Goal: Transaction & Acquisition: Purchase product/service

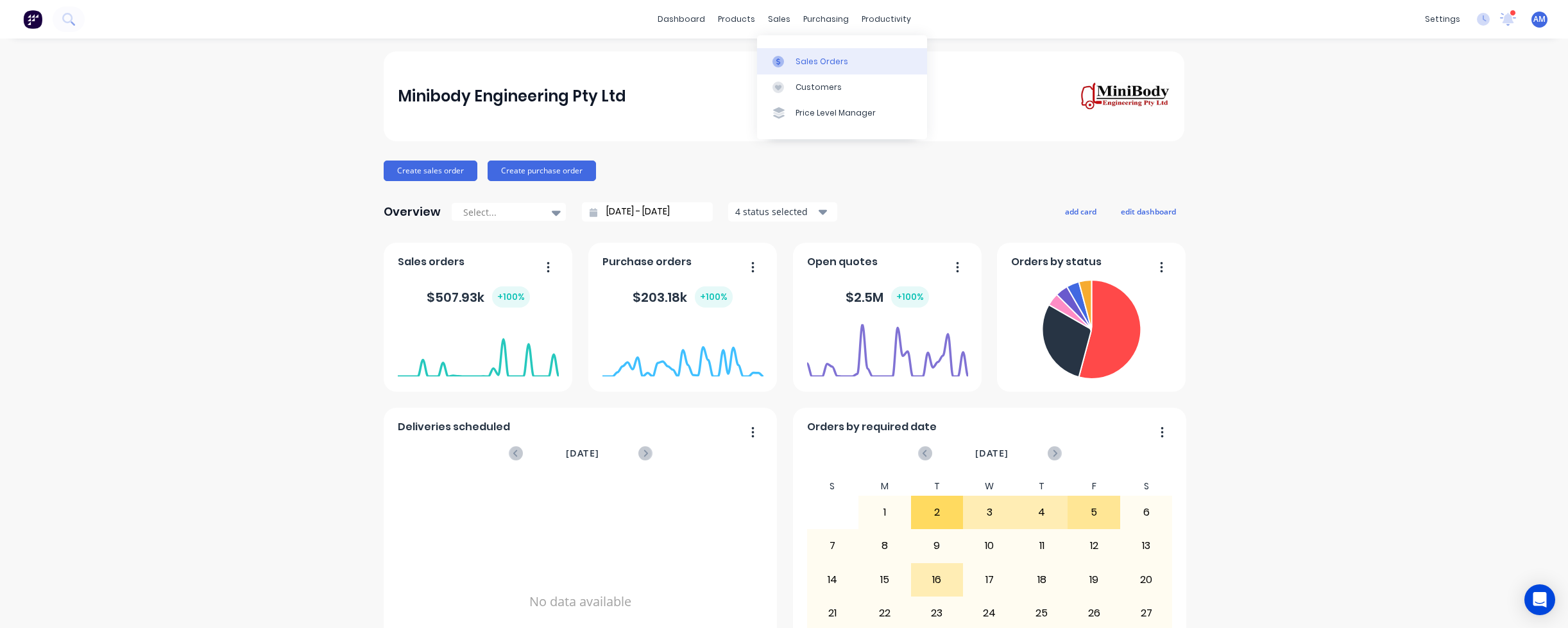
click at [790, 53] on link "Sales Orders" at bounding box center [842, 61] width 170 height 26
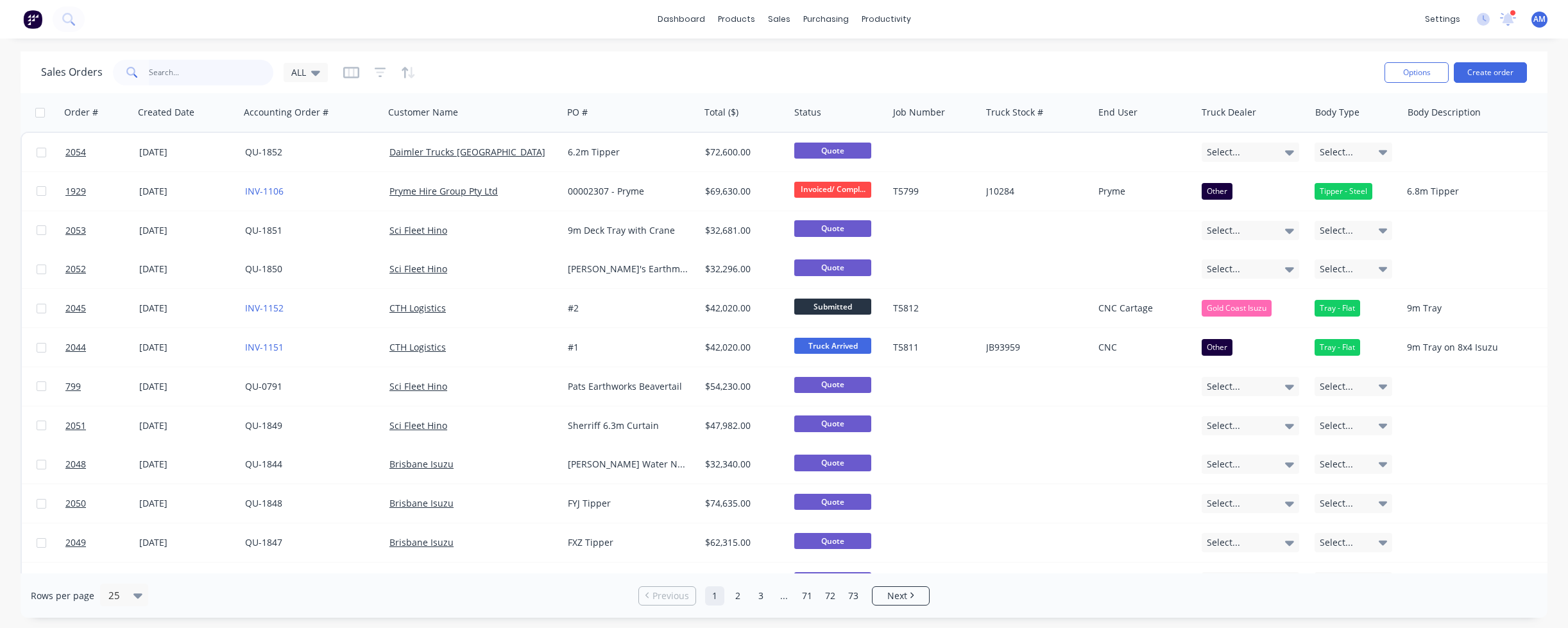
click at [205, 69] on input "text" at bounding box center [211, 72] width 125 height 26
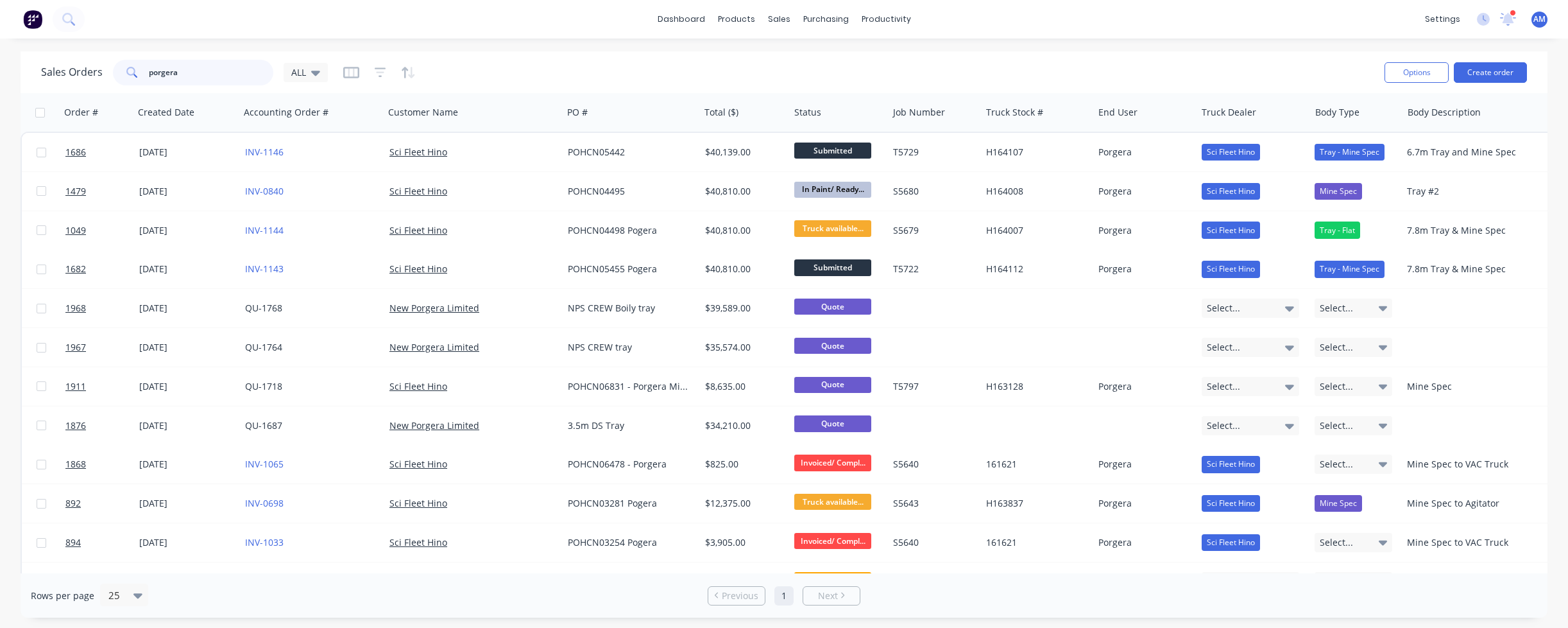
drag, startPoint x: 199, startPoint y: 71, endPoint x: 126, endPoint y: 71, distance: 73.0
click at [126, 71] on div "porgera" at bounding box center [193, 72] width 160 height 26
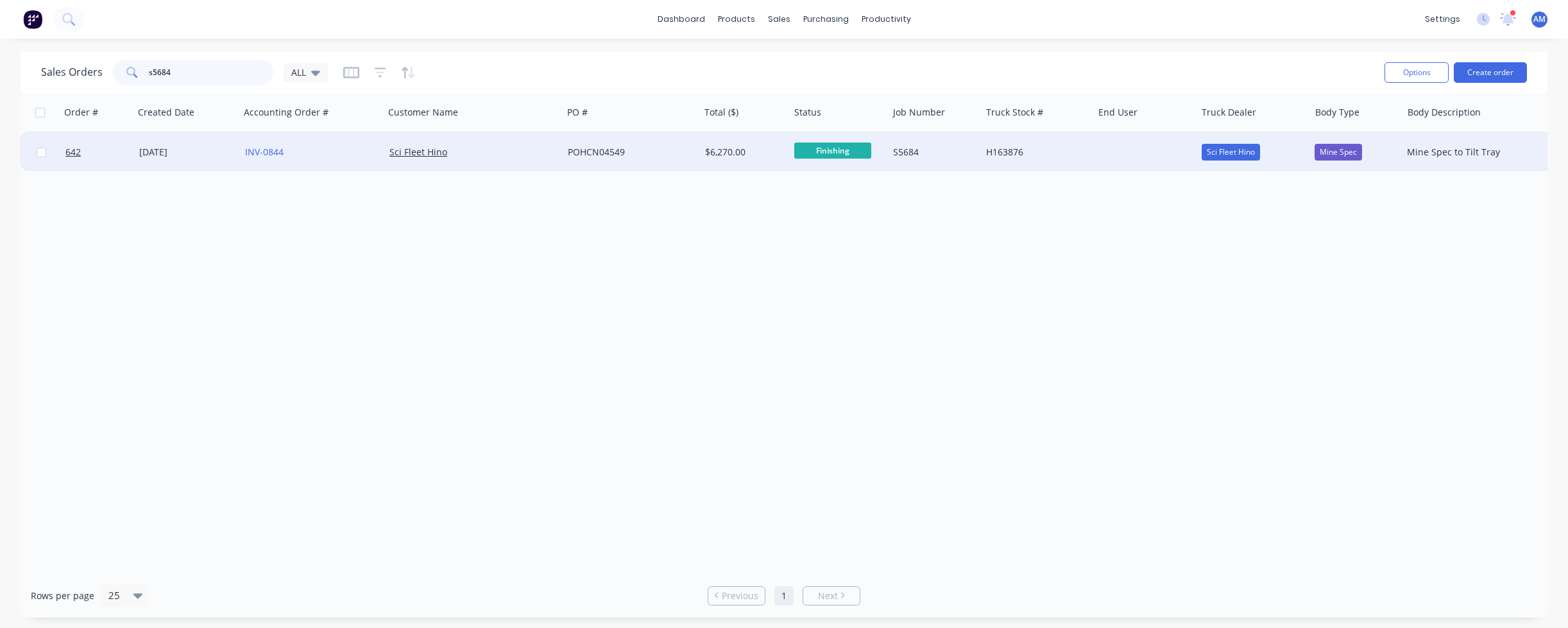
type input "s5684"
click at [1114, 154] on div at bounding box center [1145, 152] width 103 height 38
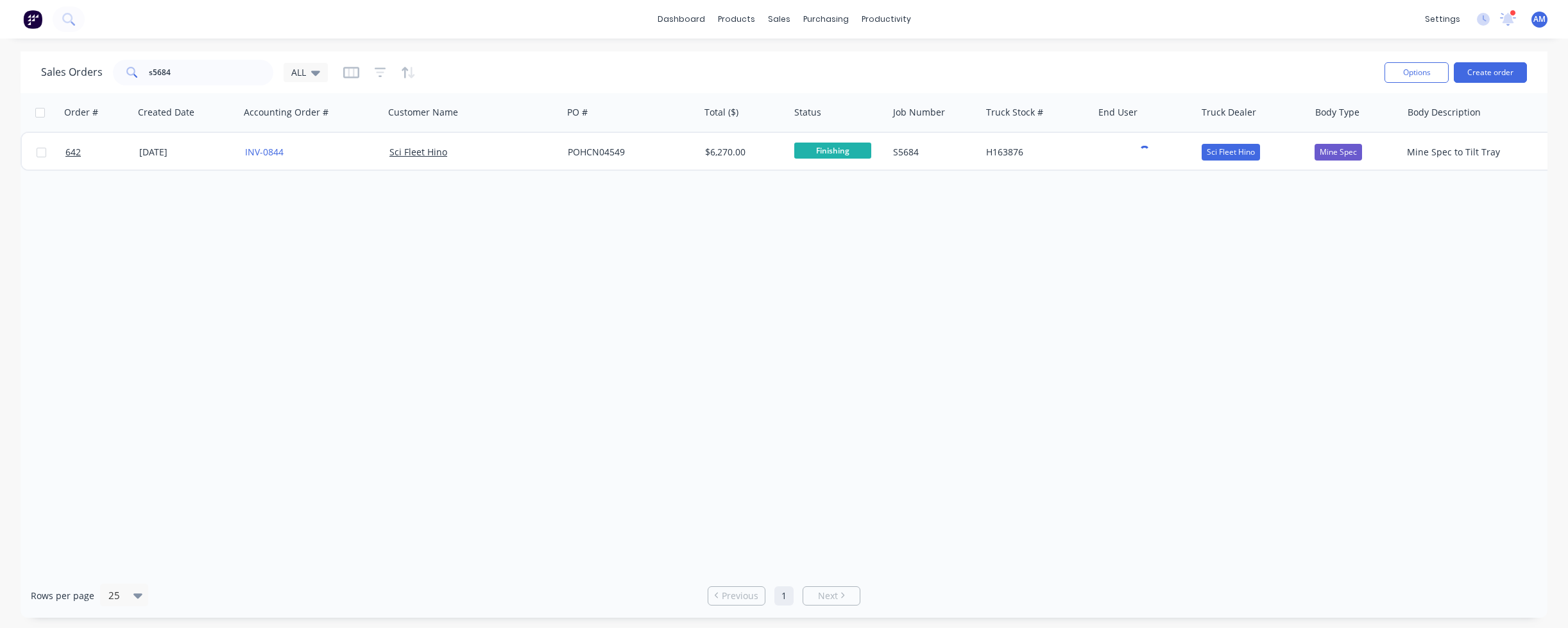
click at [1113, 220] on div "Order # Created Date Accounting Order # Customer Name PO # Total ($) Status Job…" at bounding box center [784, 334] width 1527 height 480
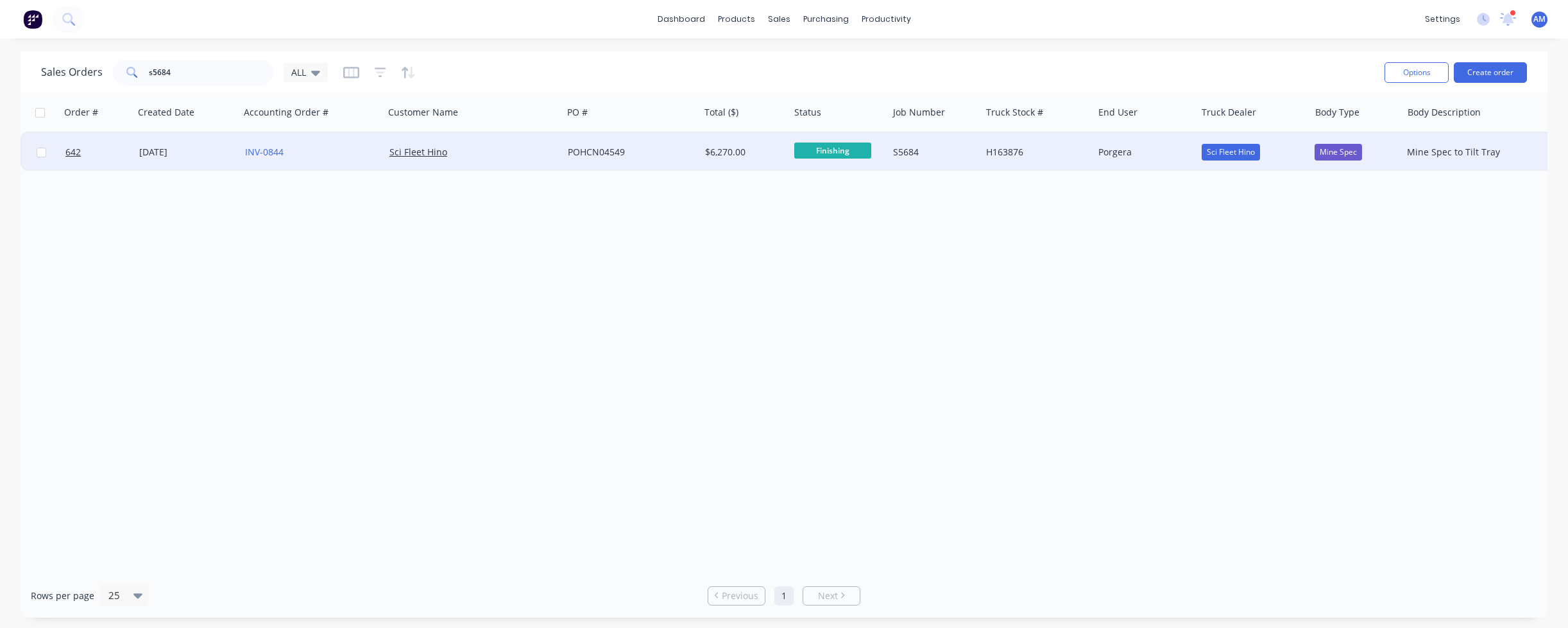
click at [164, 150] on div "[DATE]" at bounding box center [186, 152] width 96 height 13
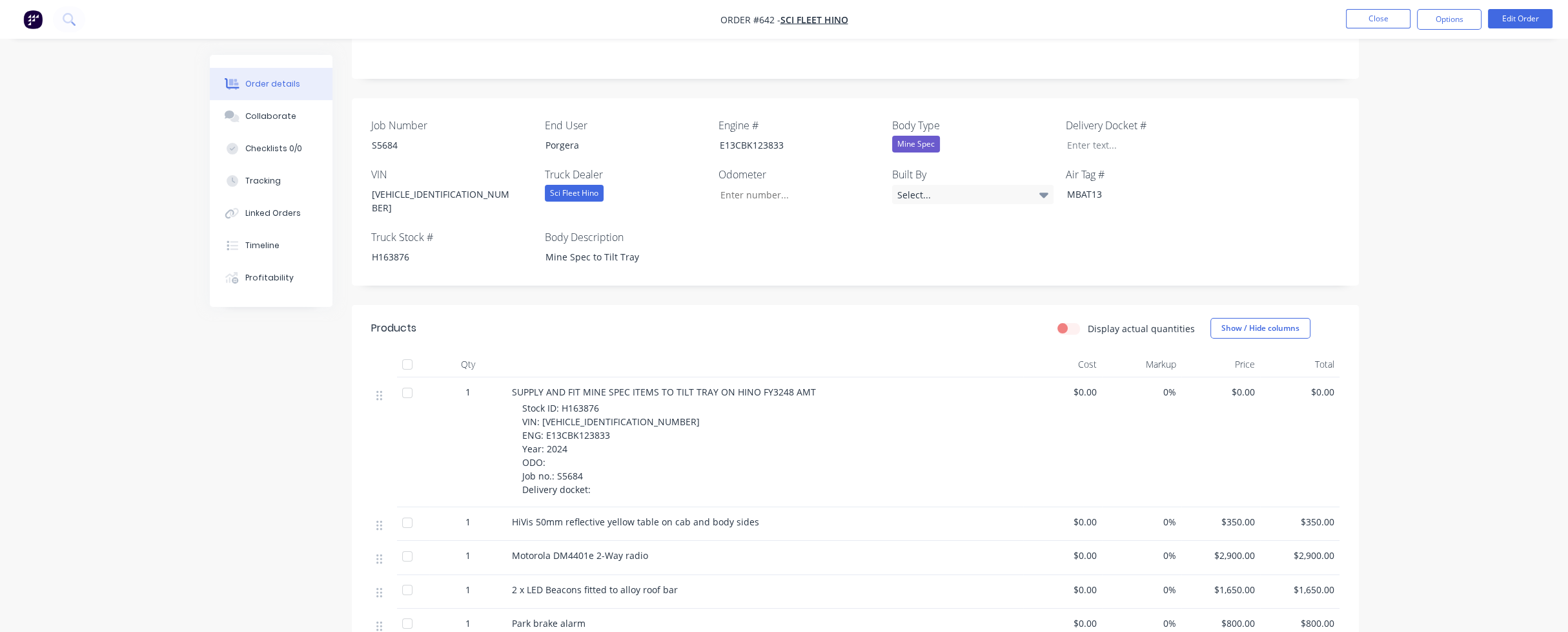
scroll to position [129, 0]
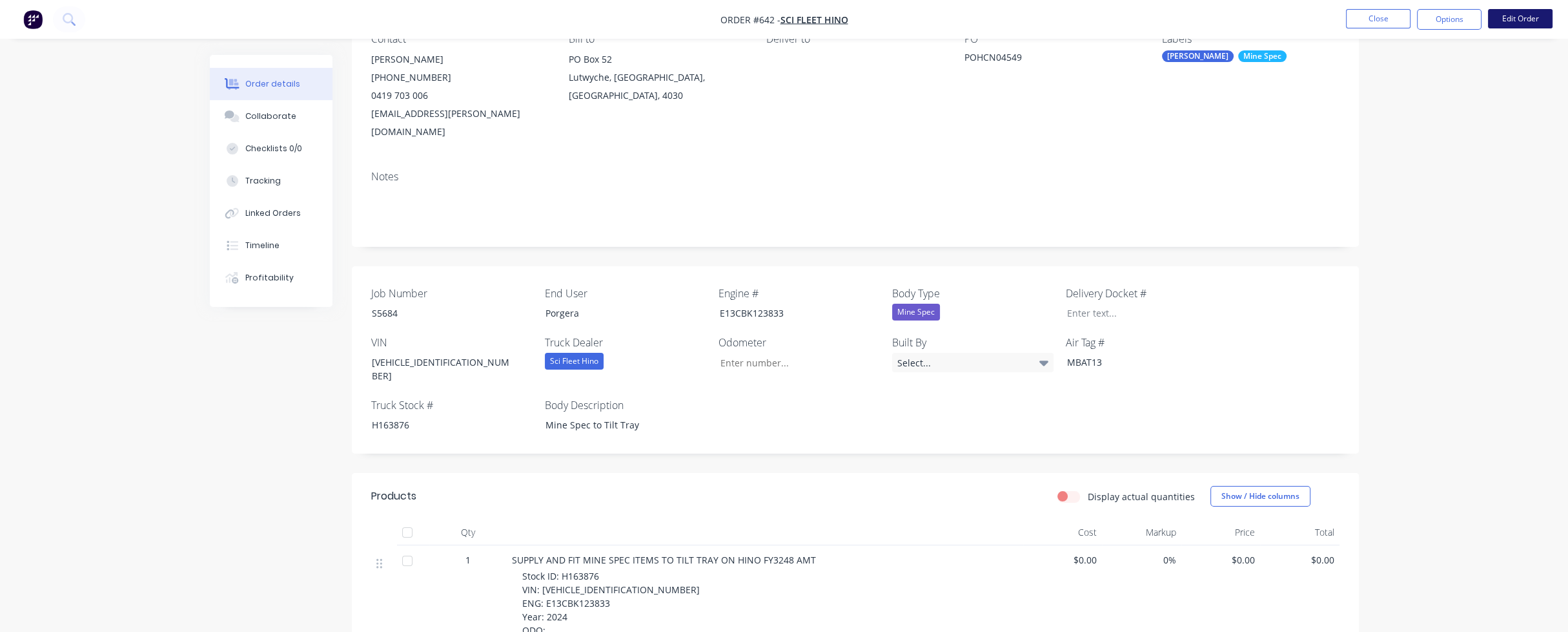
click at [1513, 23] on button "Edit Order" at bounding box center [1520, 19] width 65 height 19
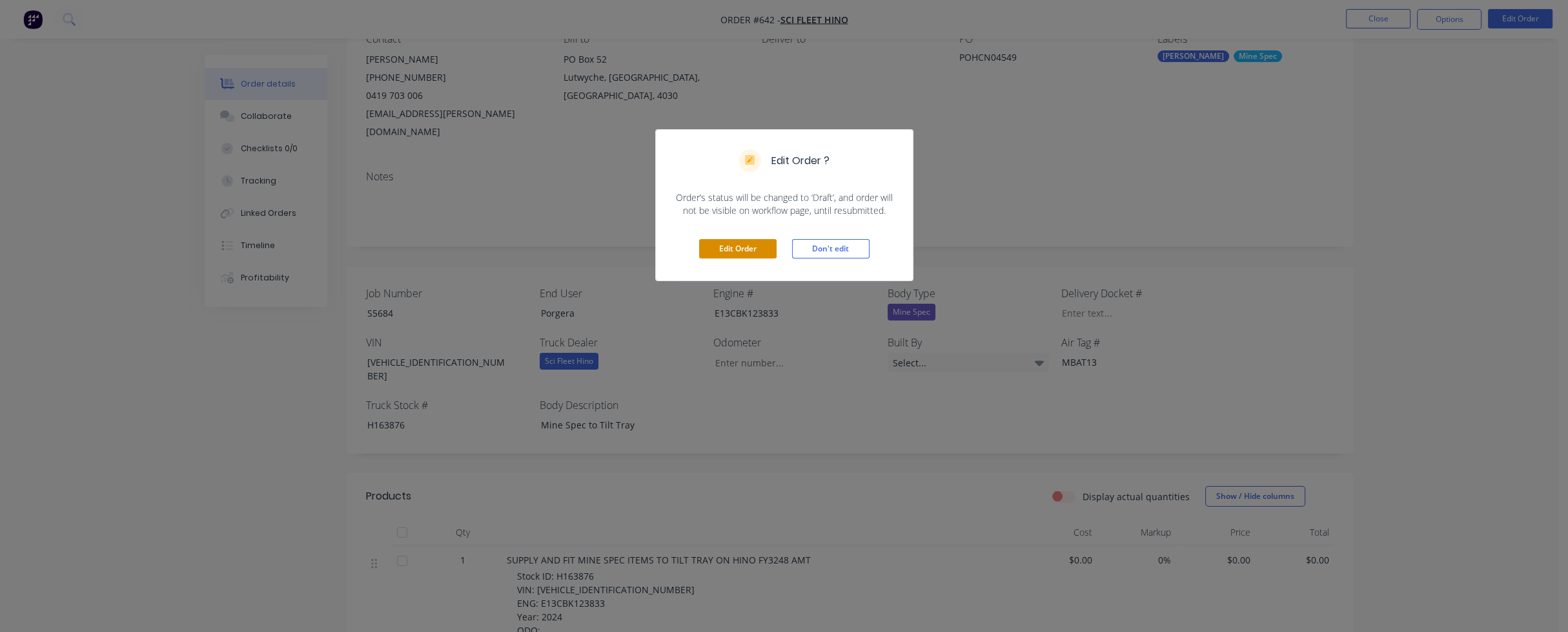
click at [764, 245] on button "Edit Order" at bounding box center [738, 248] width 77 height 19
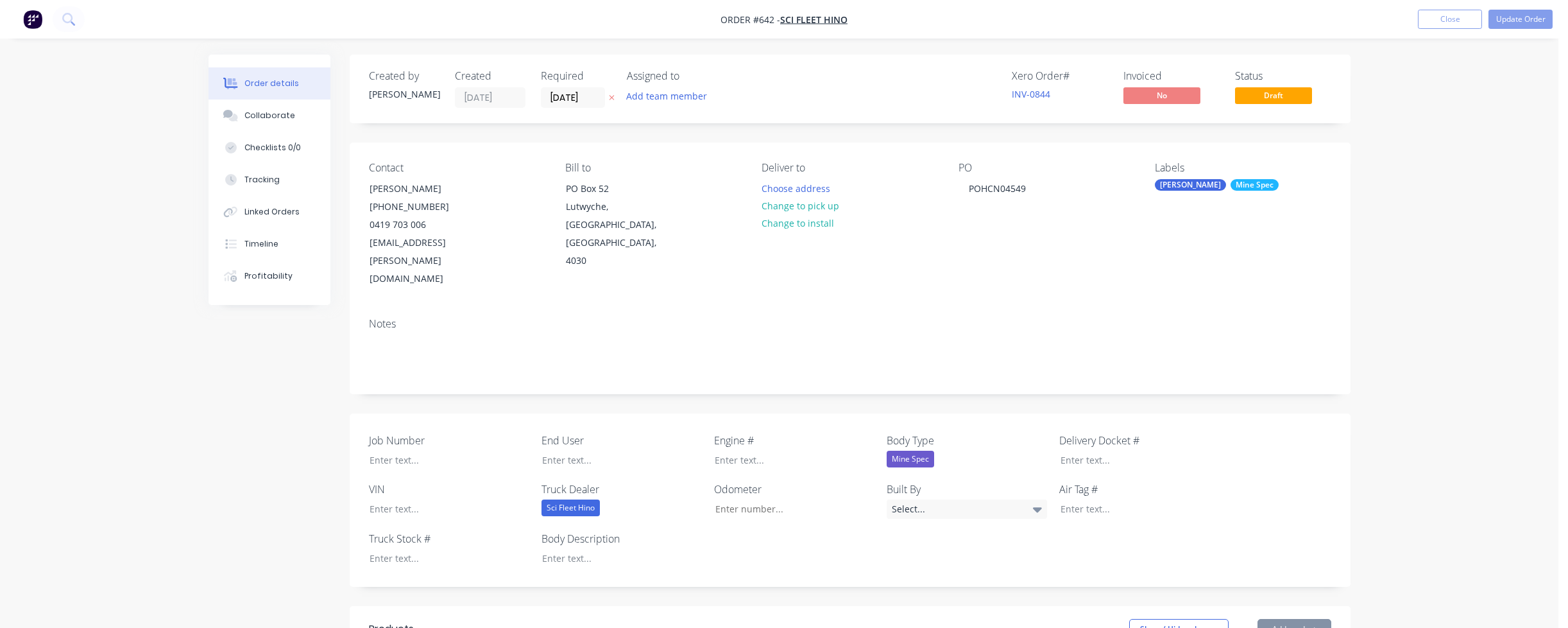
type input "$350.00"
type input "$2,900.00"
type input "$1,650.00"
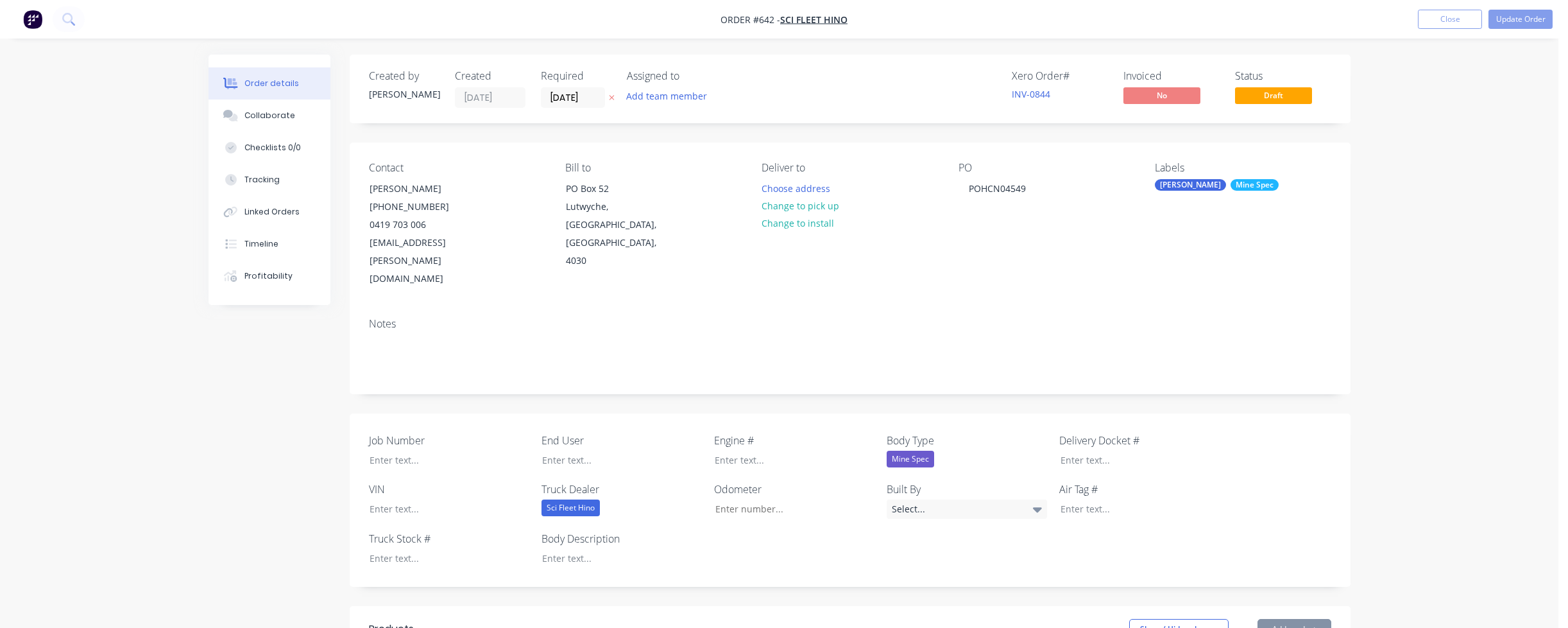
type input "$1,650.00"
type input "$800.00"
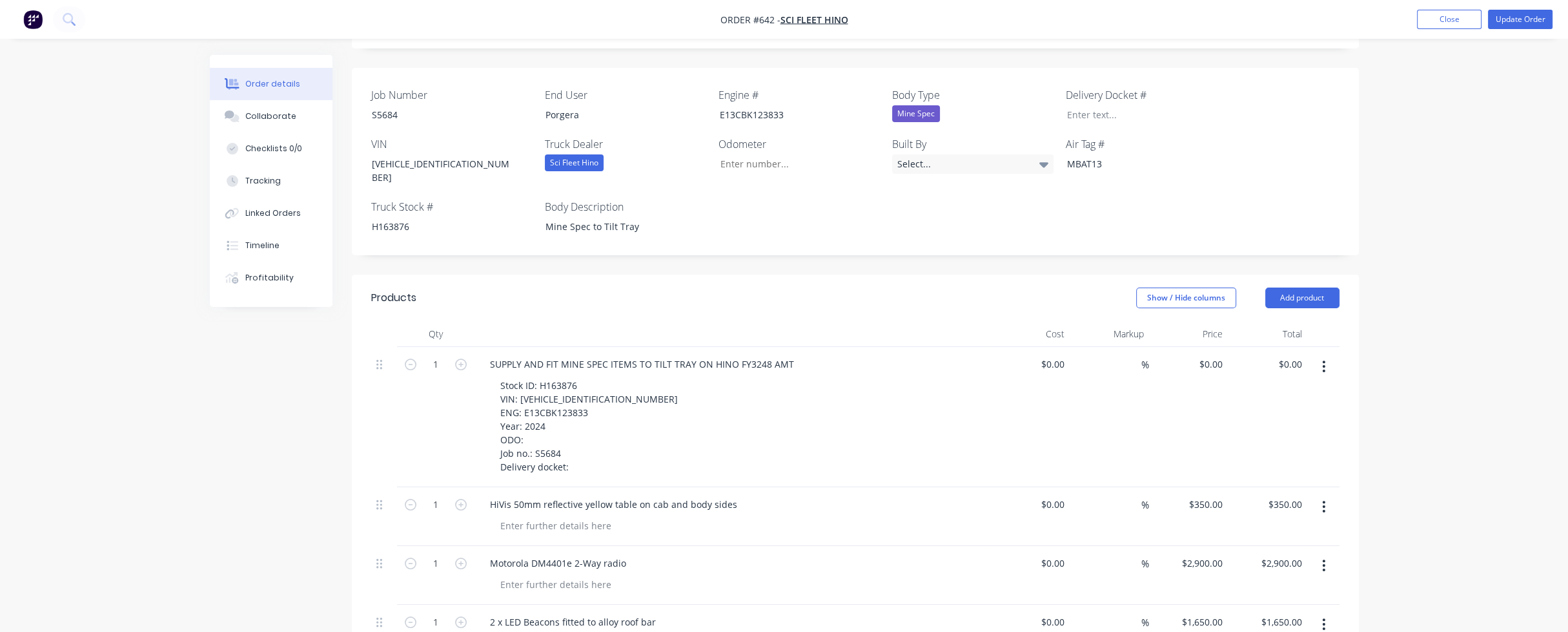
scroll to position [388, 0]
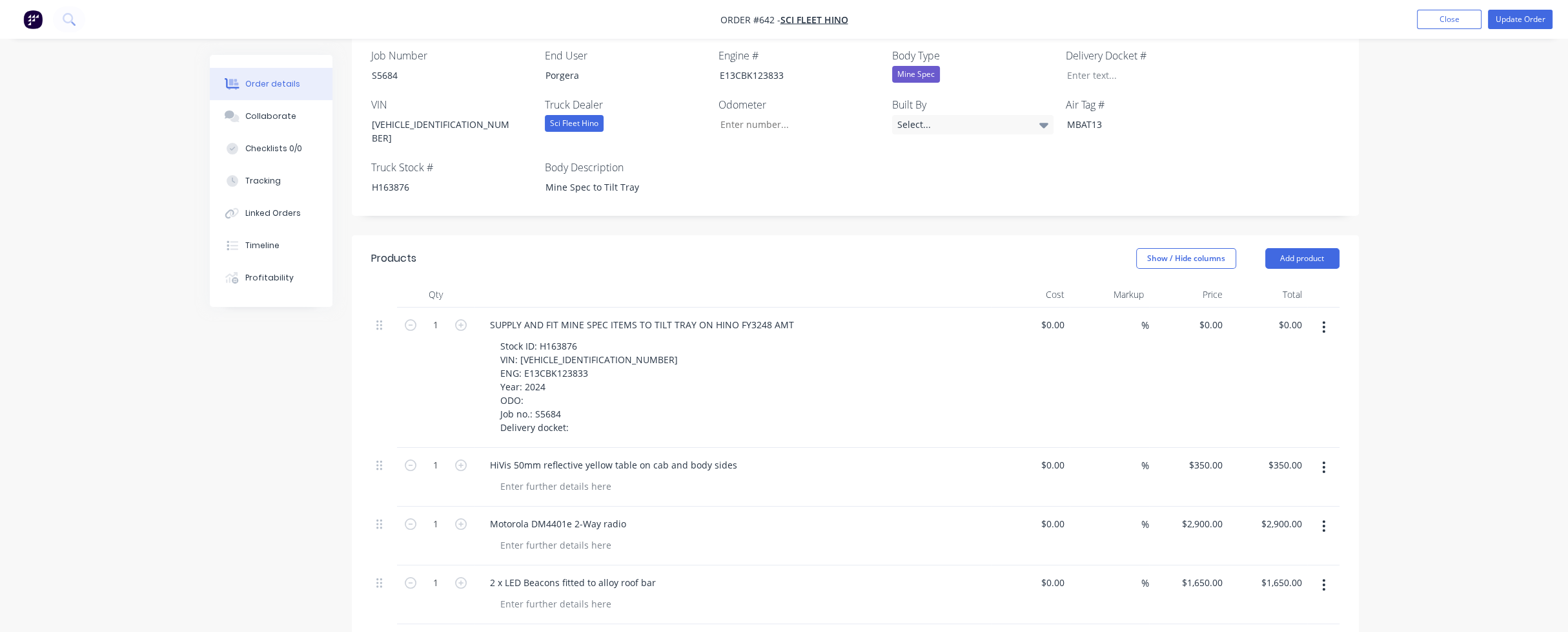
click at [1324, 462] on icon "button" at bounding box center [1324, 467] width 3 height 11
click at [1256, 569] on div "Delete" at bounding box center [1278, 579] width 99 height 19
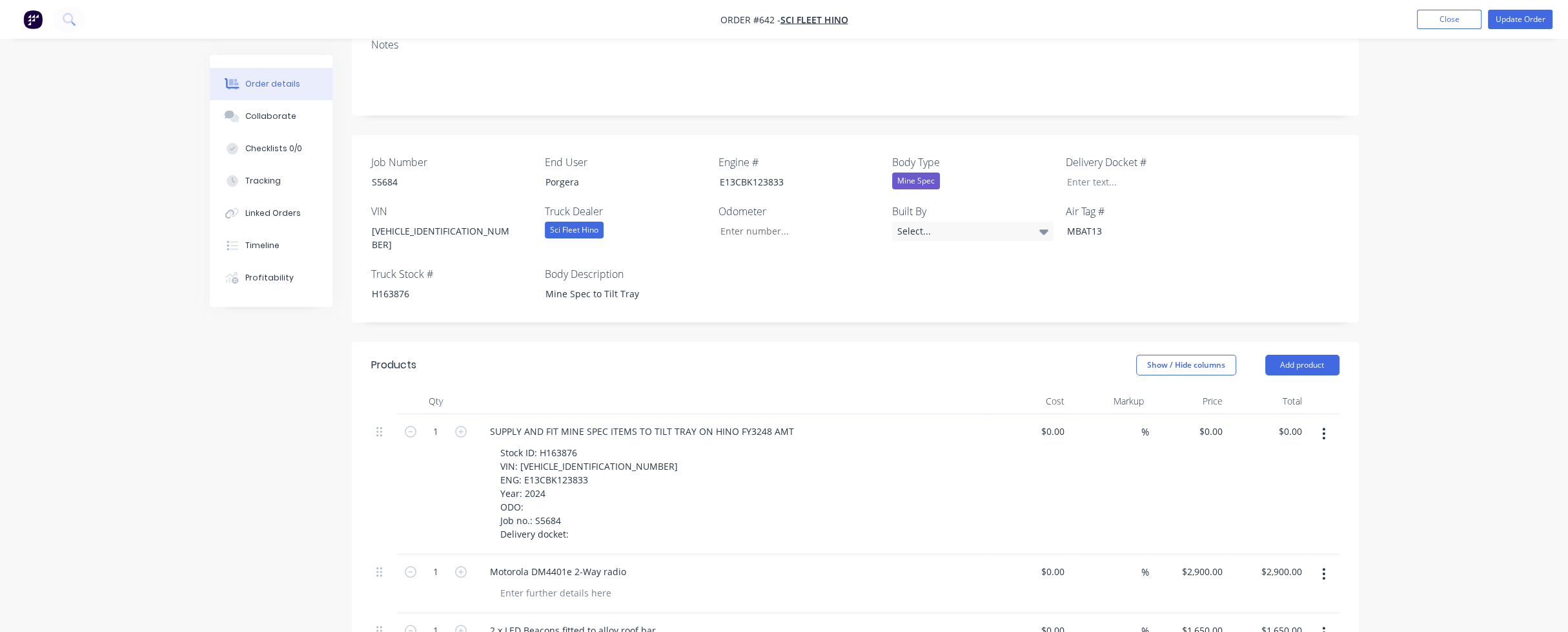
scroll to position [258, 0]
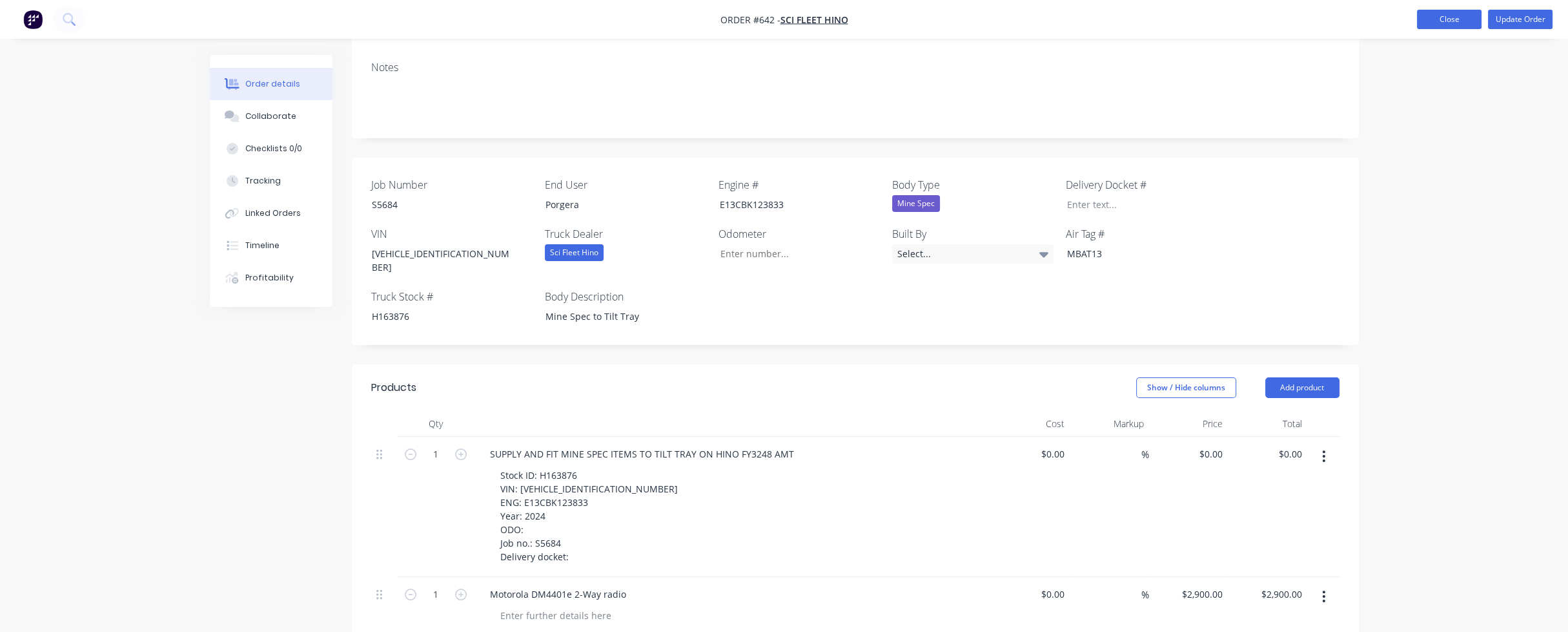
click at [1465, 21] on button "Close" at bounding box center [1449, 19] width 65 height 19
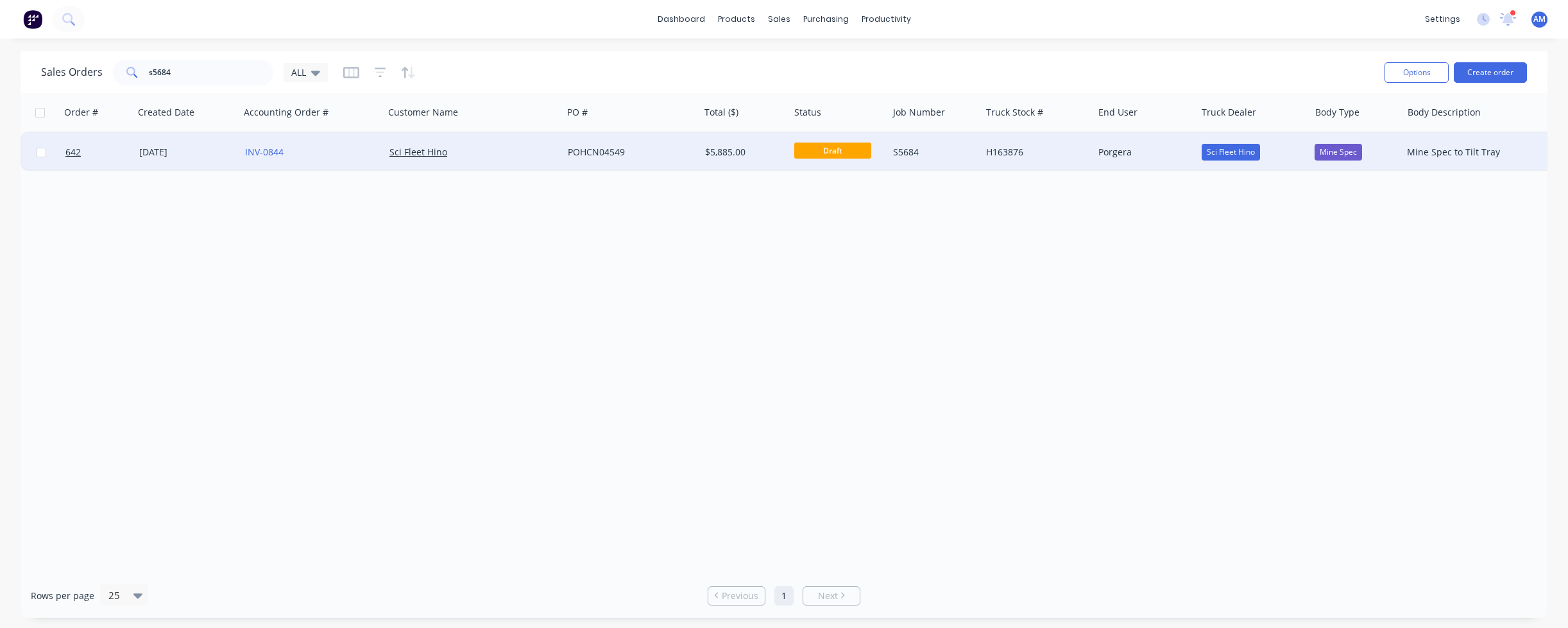
click at [159, 152] on div "[DATE]" at bounding box center [186, 152] width 96 height 13
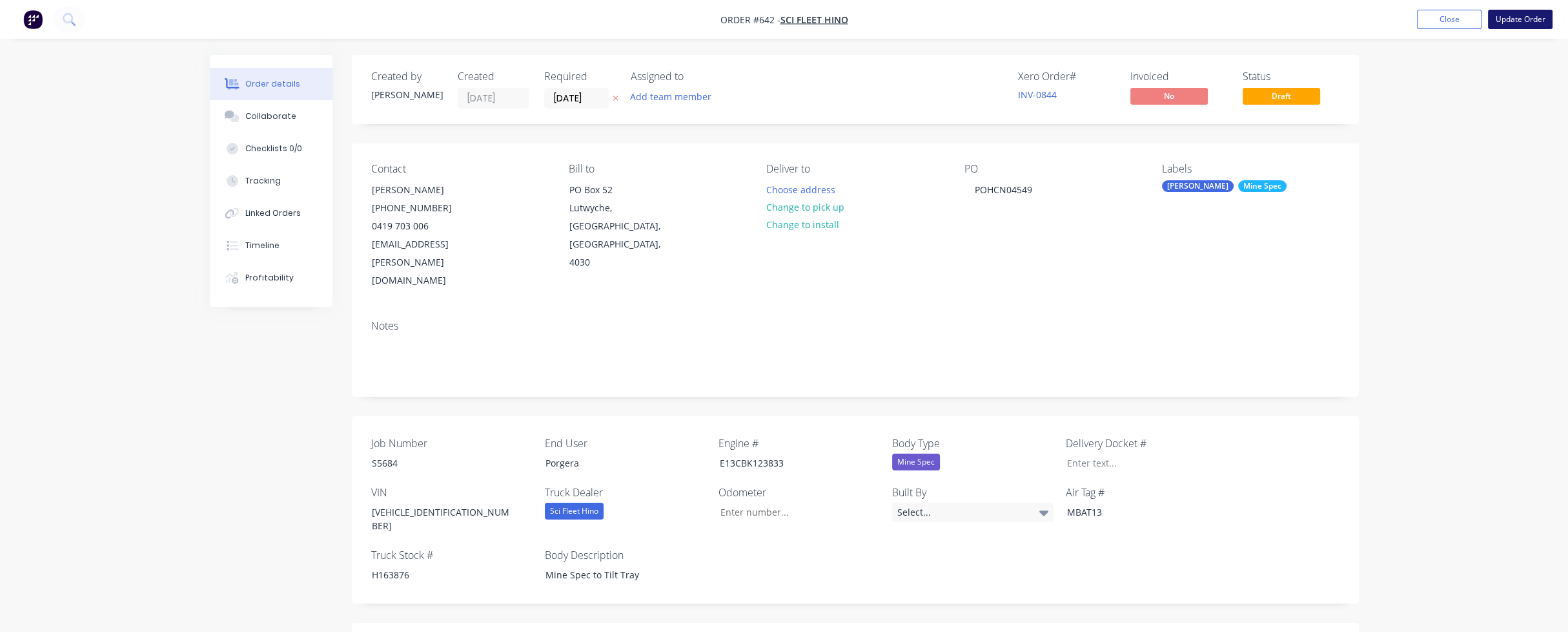
click at [1511, 13] on button "Update Order" at bounding box center [1520, 19] width 65 height 19
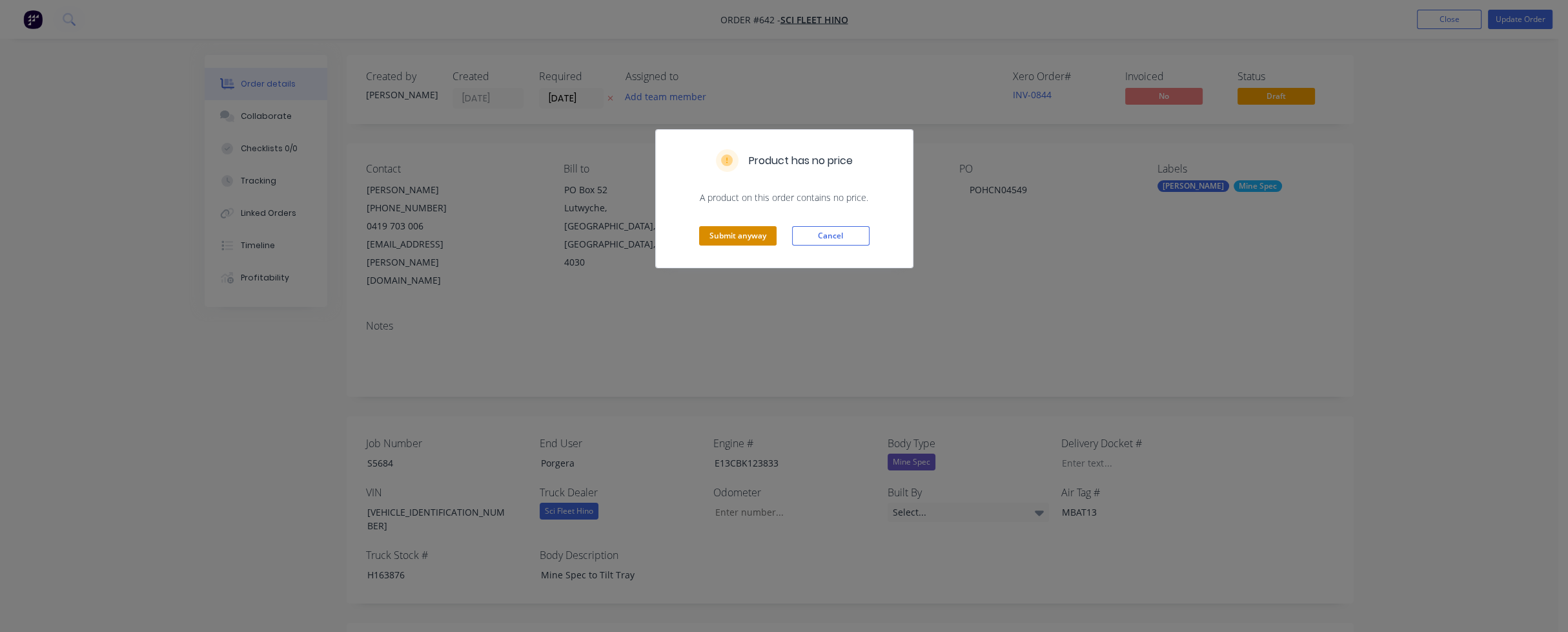
click at [753, 236] on button "Submit anyway" at bounding box center [738, 235] width 77 height 19
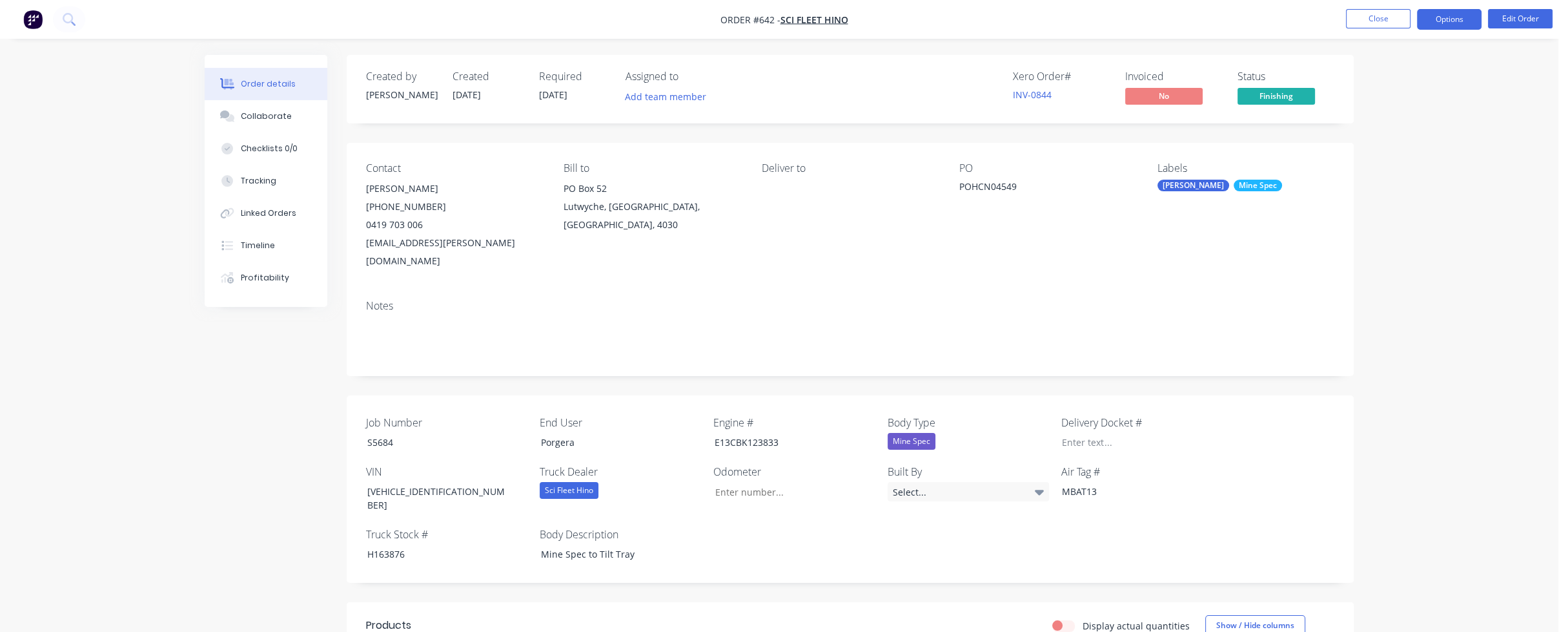
click at [1469, 19] on button "Options" at bounding box center [1449, 19] width 65 height 21
click at [1414, 333] on div "Convert to Quote" at bounding box center [1410, 337] width 118 height 19
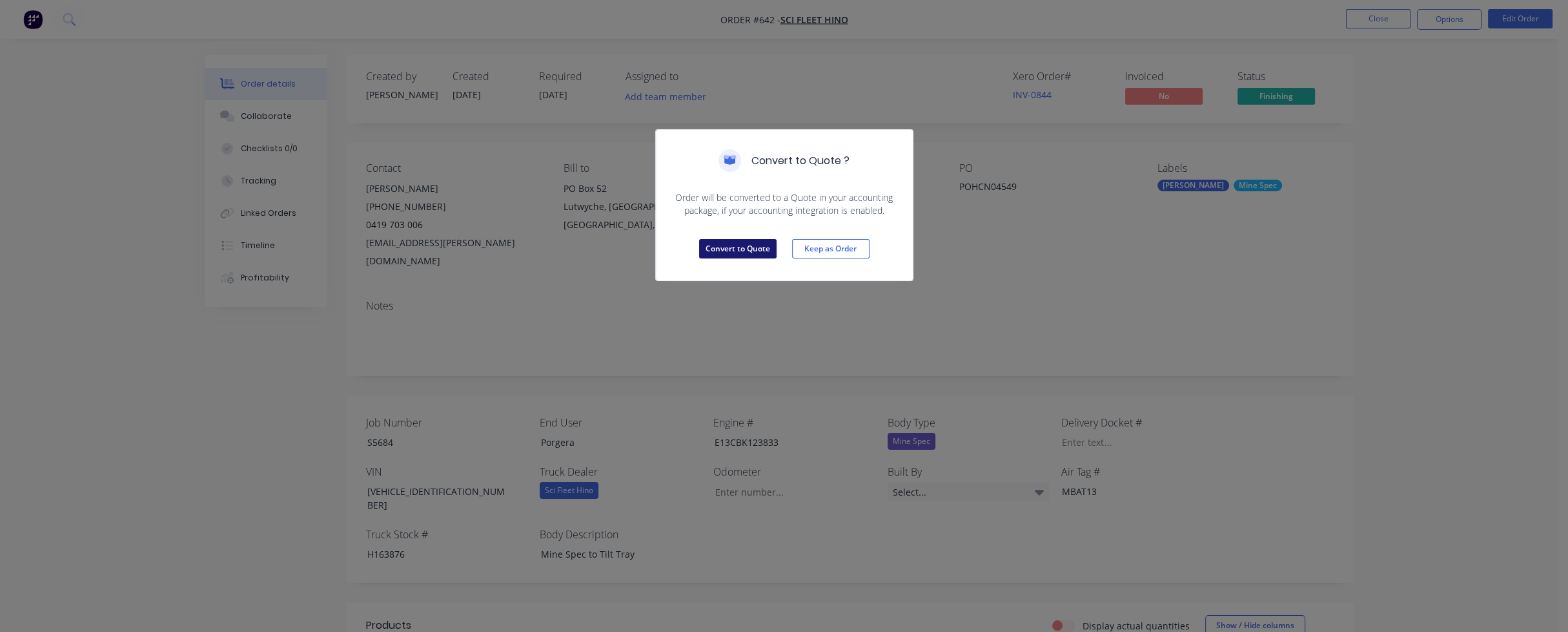
click at [728, 248] on button "Convert to Quote" at bounding box center [738, 248] width 77 height 19
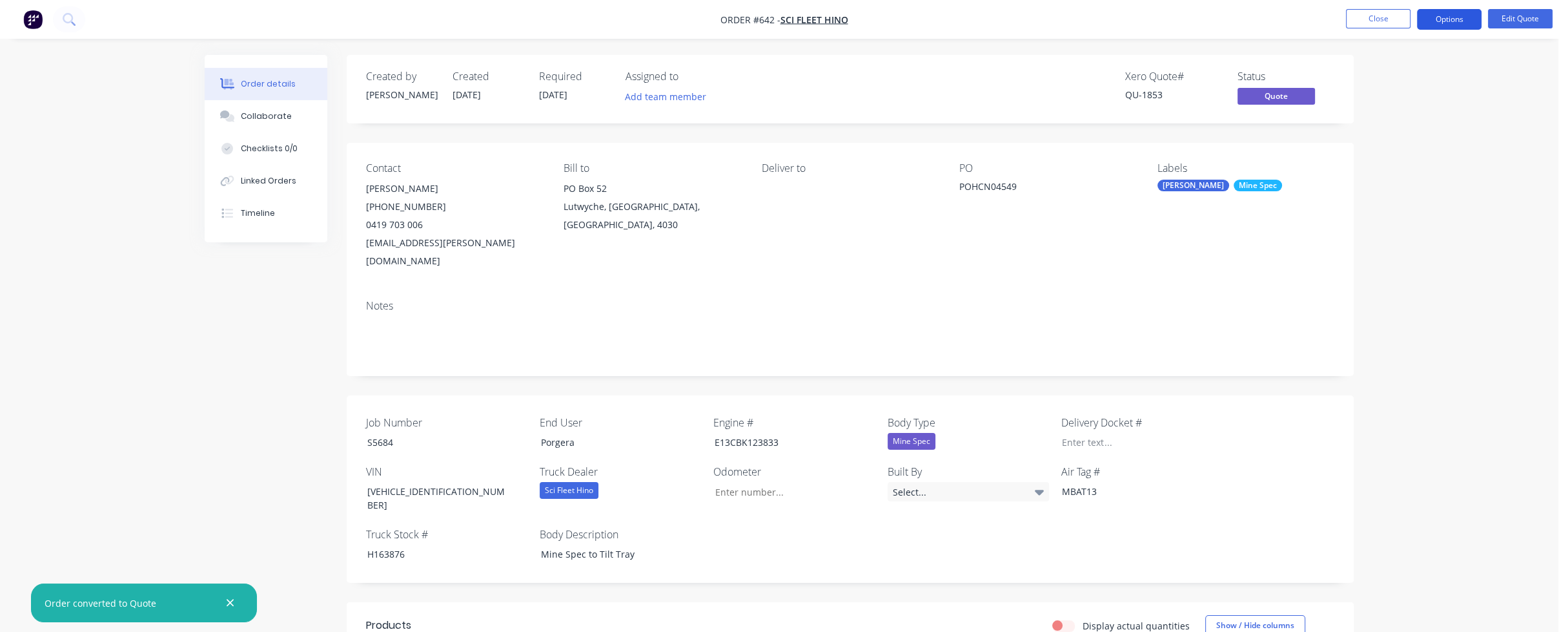
click at [1464, 15] on button "Options" at bounding box center [1449, 19] width 65 height 21
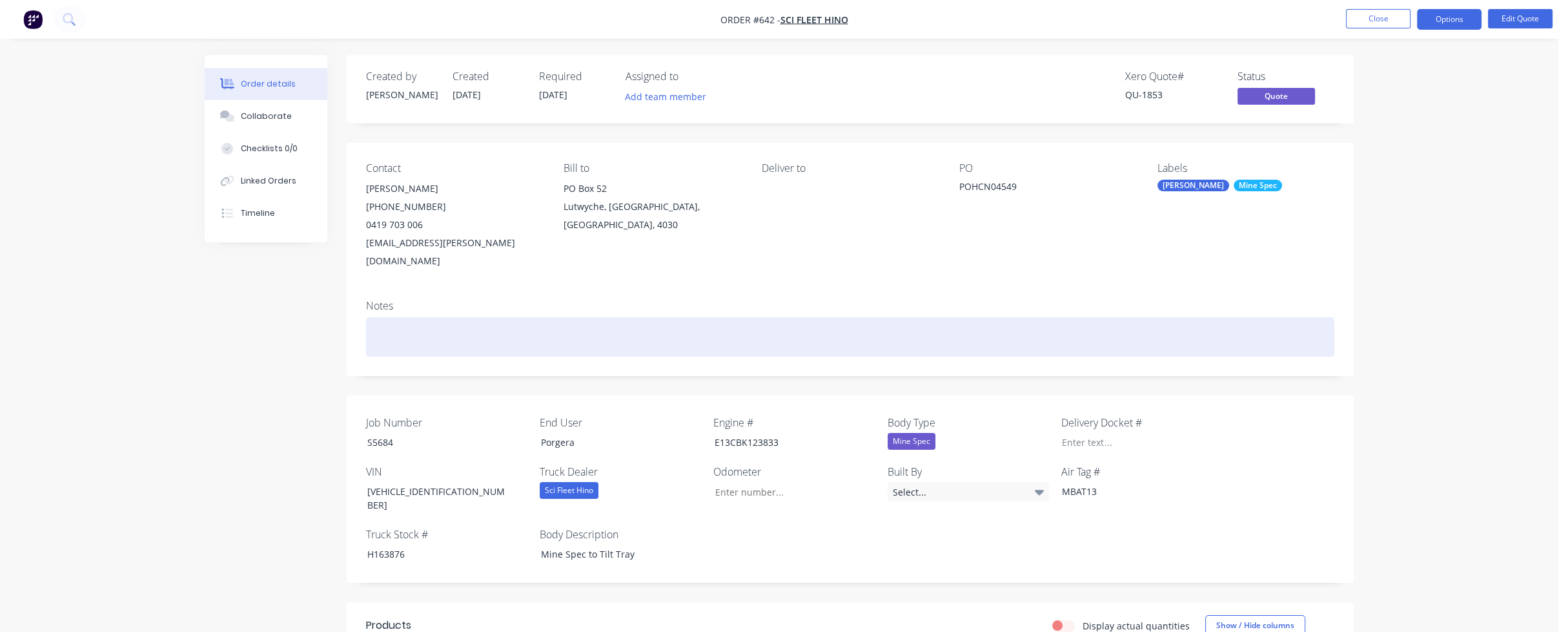
click at [1260, 317] on div at bounding box center [850, 336] width 968 height 39
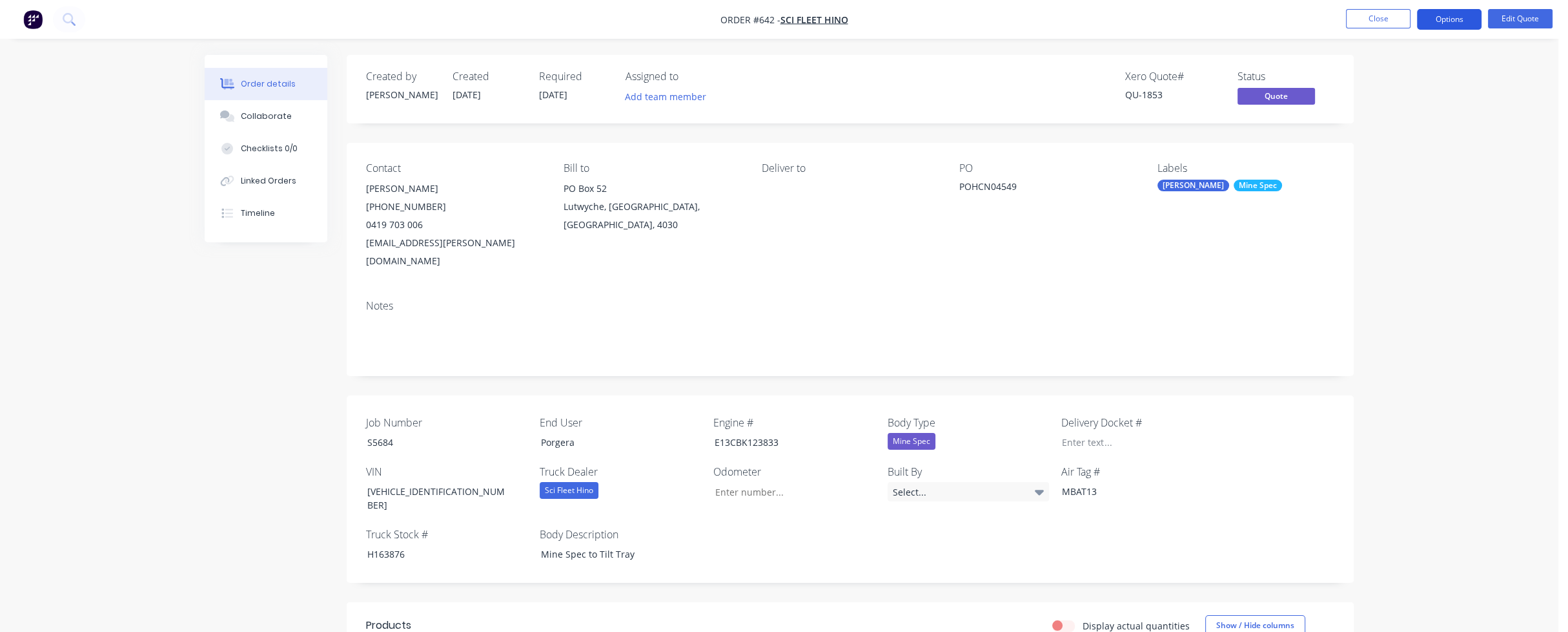
click at [1454, 19] on button "Options" at bounding box center [1449, 19] width 65 height 21
click at [1418, 69] on div "Quote" at bounding box center [1410, 79] width 118 height 19
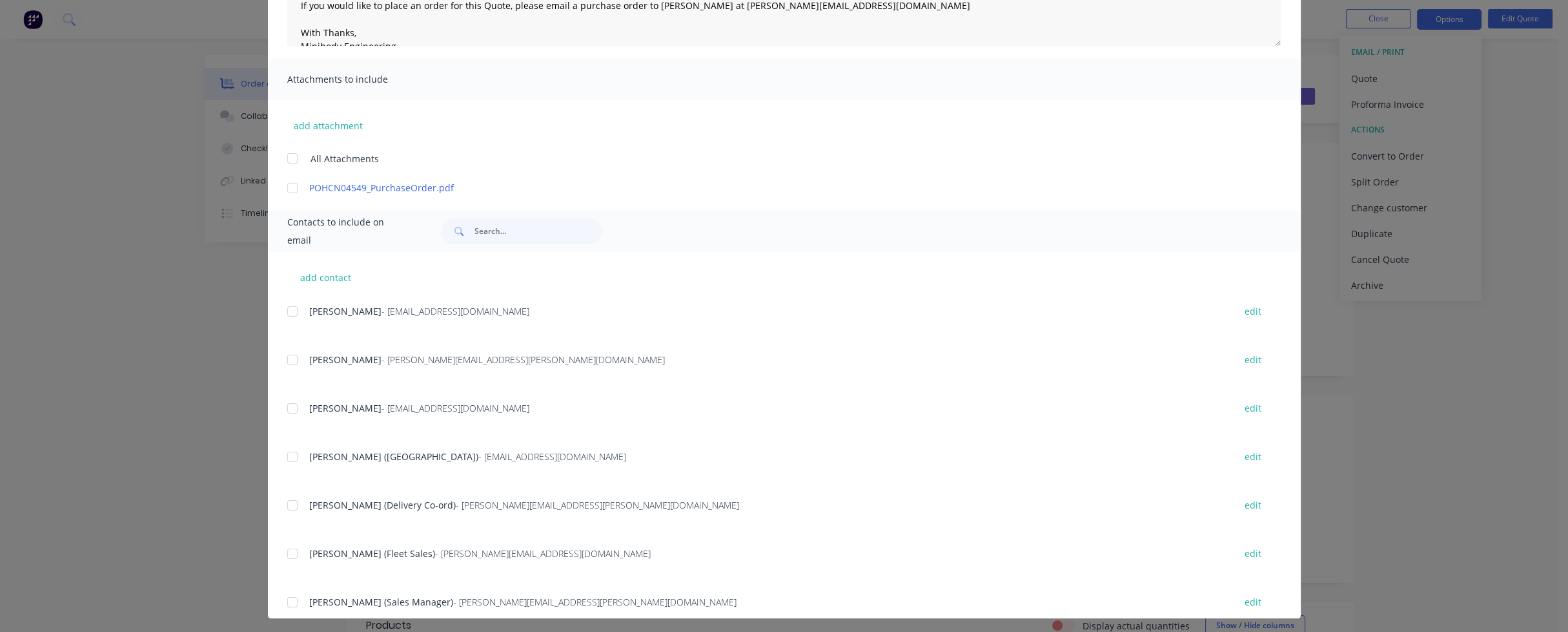
scroll to position [234, 0]
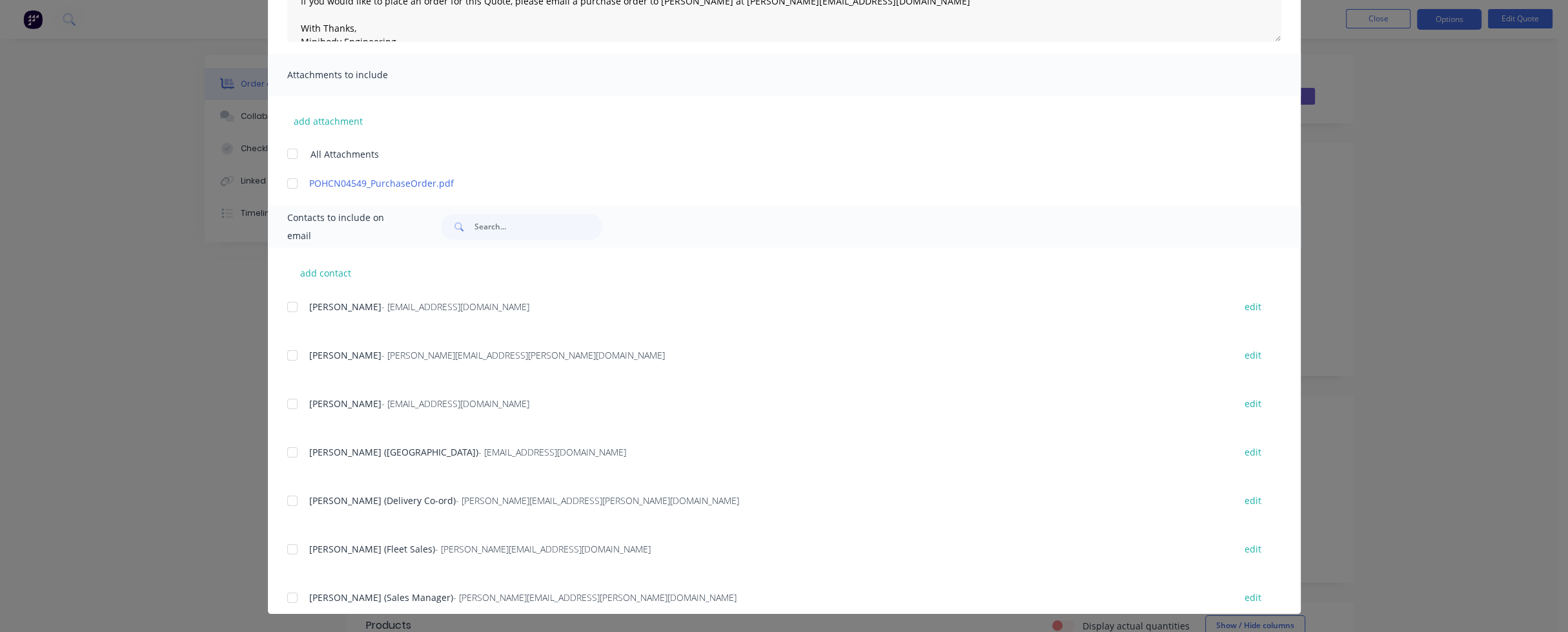
click at [288, 356] on div at bounding box center [292, 355] width 26 height 26
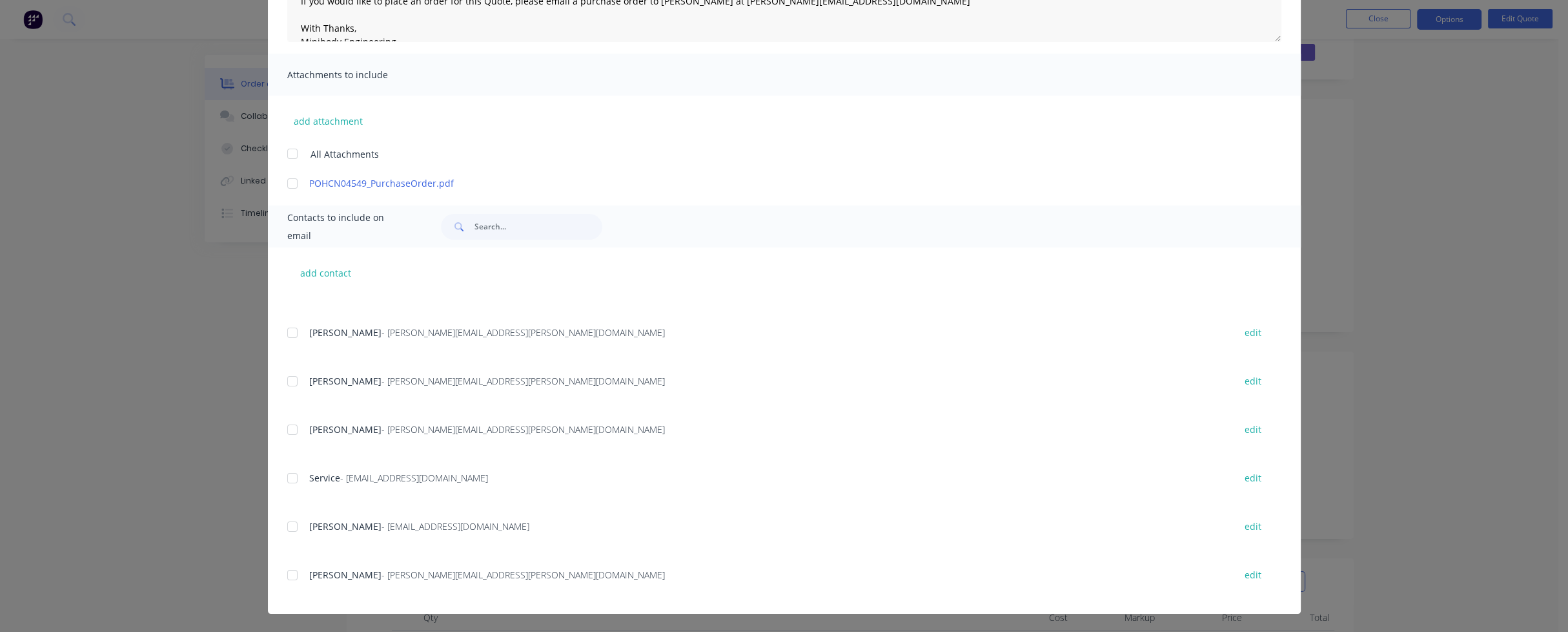
scroll to position [65, 0]
click at [287, 573] on div at bounding box center [292, 575] width 26 height 26
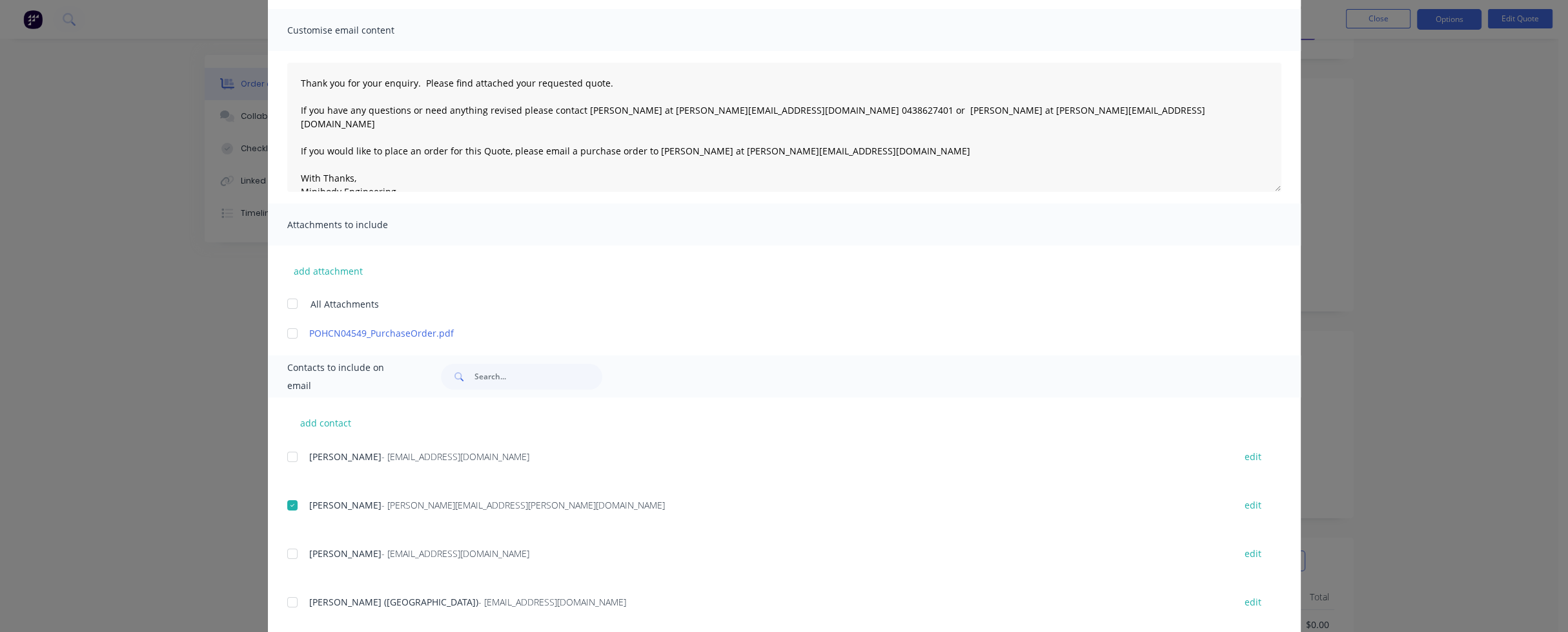
scroll to position [0, 0]
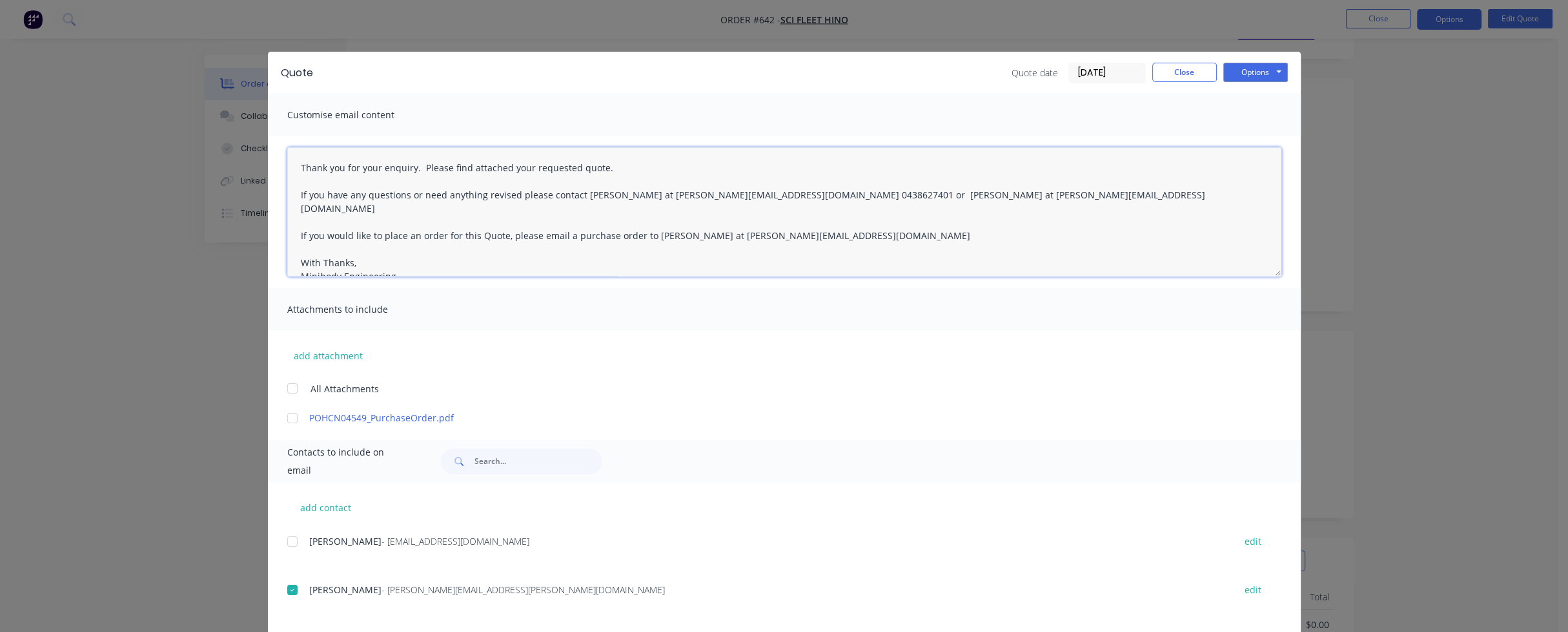
click at [295, 162] on textarea "Thank you for your enquiry. Please find attached your requested quote. If you h…" at bounding box center [785, 212] width 994 height 129
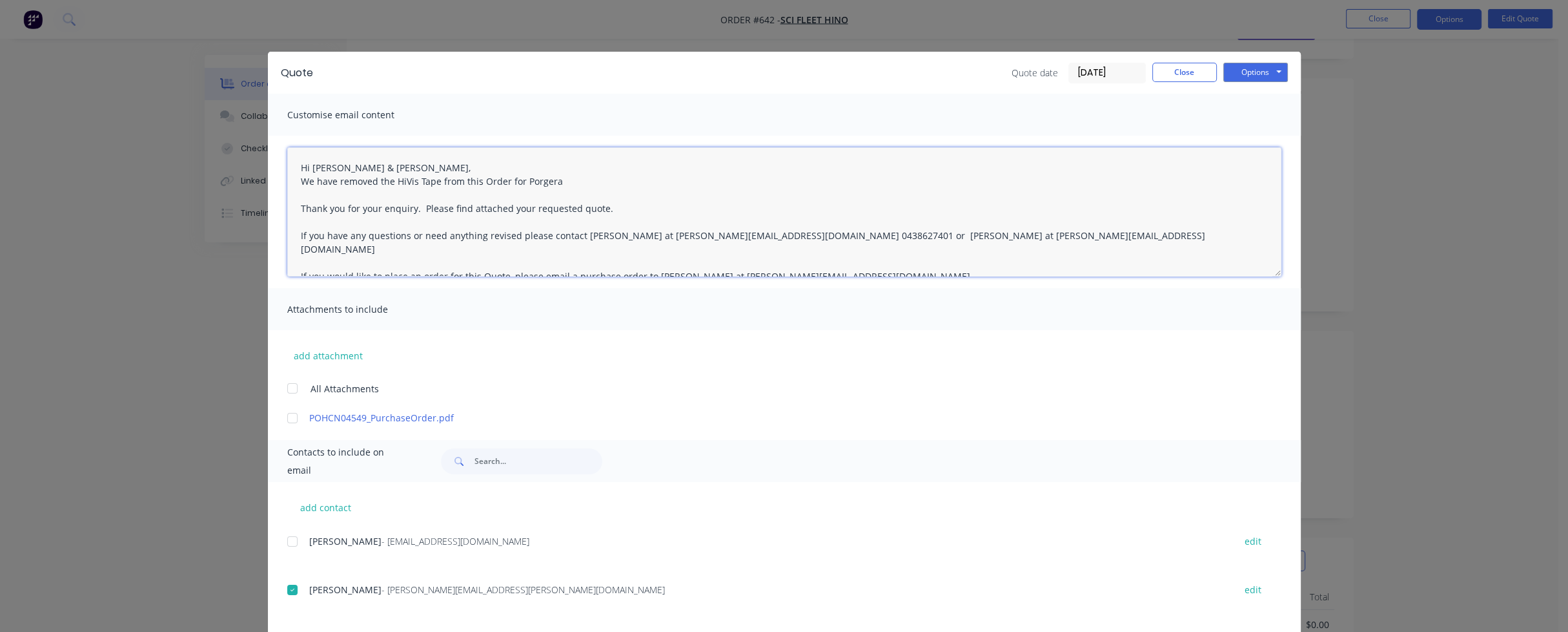
click at [502, 180] on textarea "Hi [PERSON_NAME] & [PERSON_NAME], We have removed the HiVis Tape from this Orde…" at bounding box center [785, 212] width 994 height 129
click at [600, 180] on textarea "Hi [PERSON_NAME] & [PERSON_NAME], We have removed the HiVis Tape from Order POH…" at bounding box center [785, 212] width 994 height 129
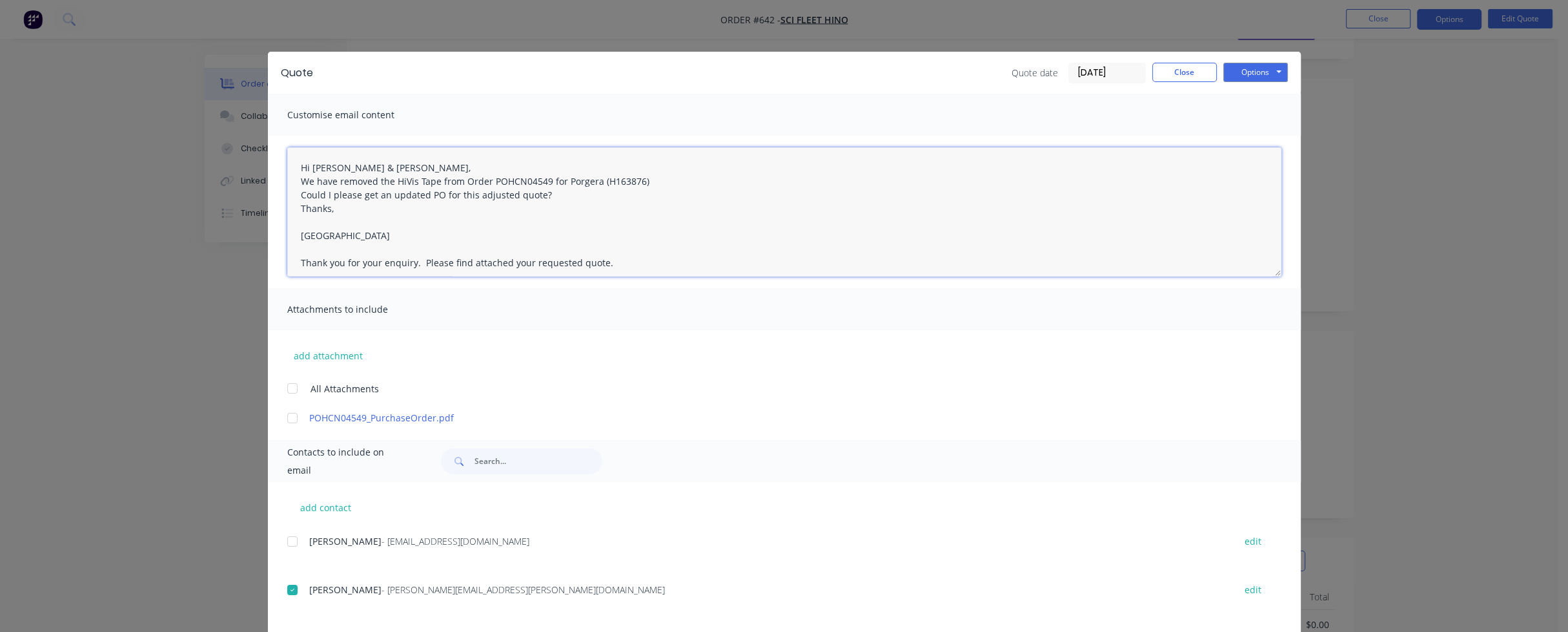
click at [297, 206] on textarea "Hi [PERSON_NAME] & [PERSON_NAME], We have removed the HiVis Tape from Order POH…" at bounding box center [785, 212] width 994 height 129
click at [1255, 72] on button "Options" at bounding box center [1255, 72] width 65 height 19
click at [1255, 136] on button "Email" at bounding box center [1265, 138] width 83 height 21
type textarea "Thank you for your enquiry. Please find attached your requested quote. If you h…"
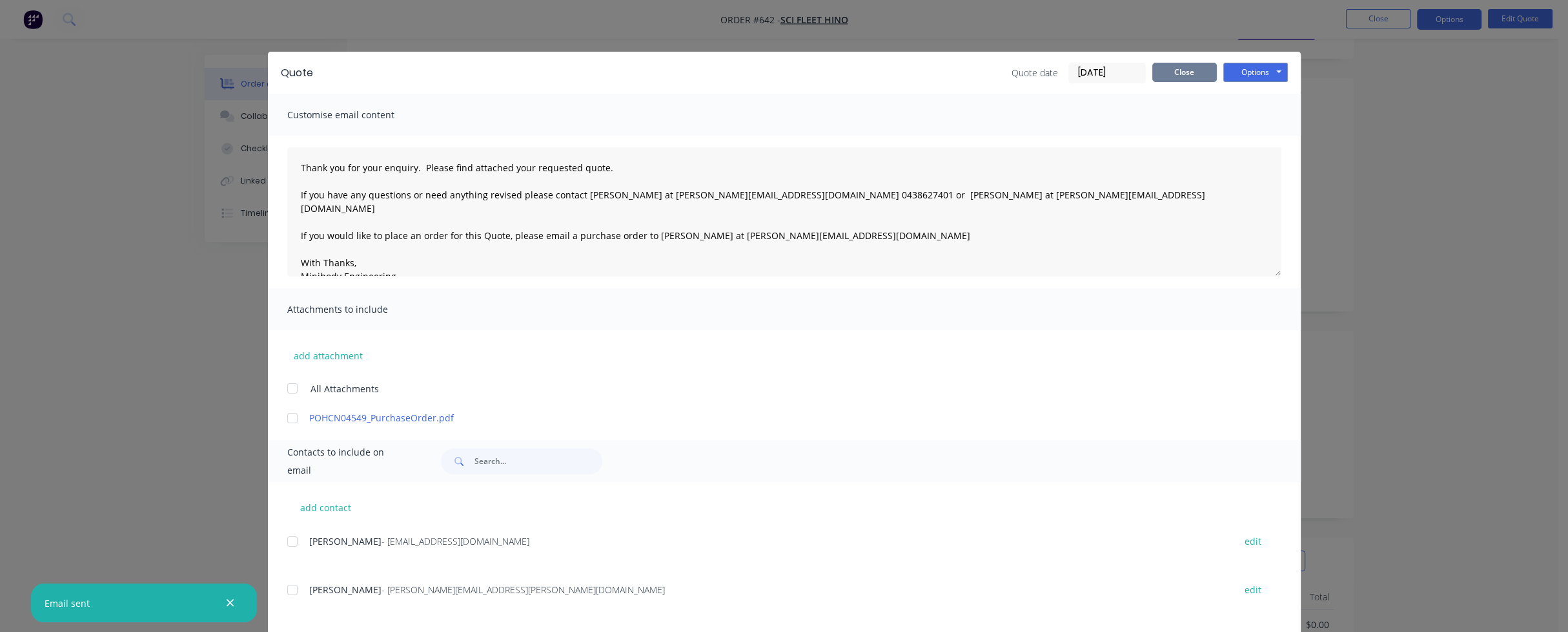
click at [1191, 75] on button "Close" at bounding box center [1184, 72] width 65 height 19
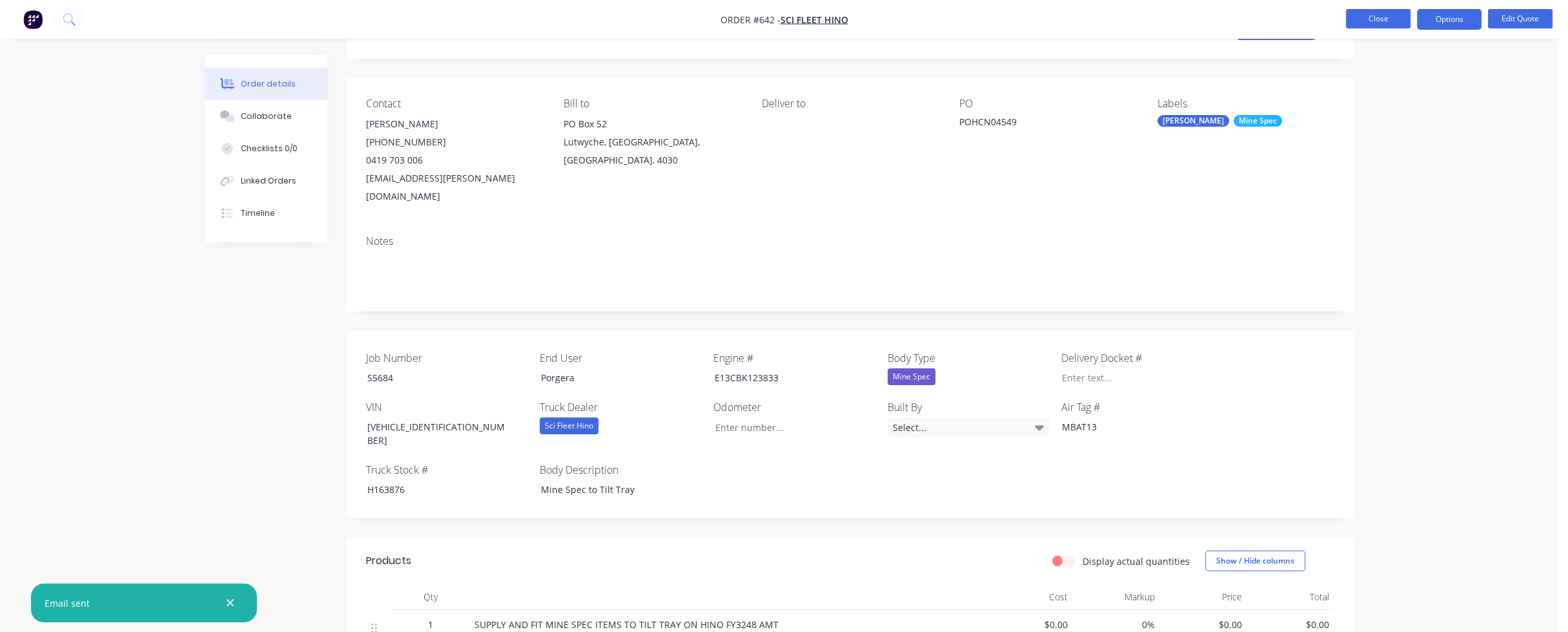
click at [1387, 22] on button "Close" at bounding box center [1378, 19] width 65 height 19
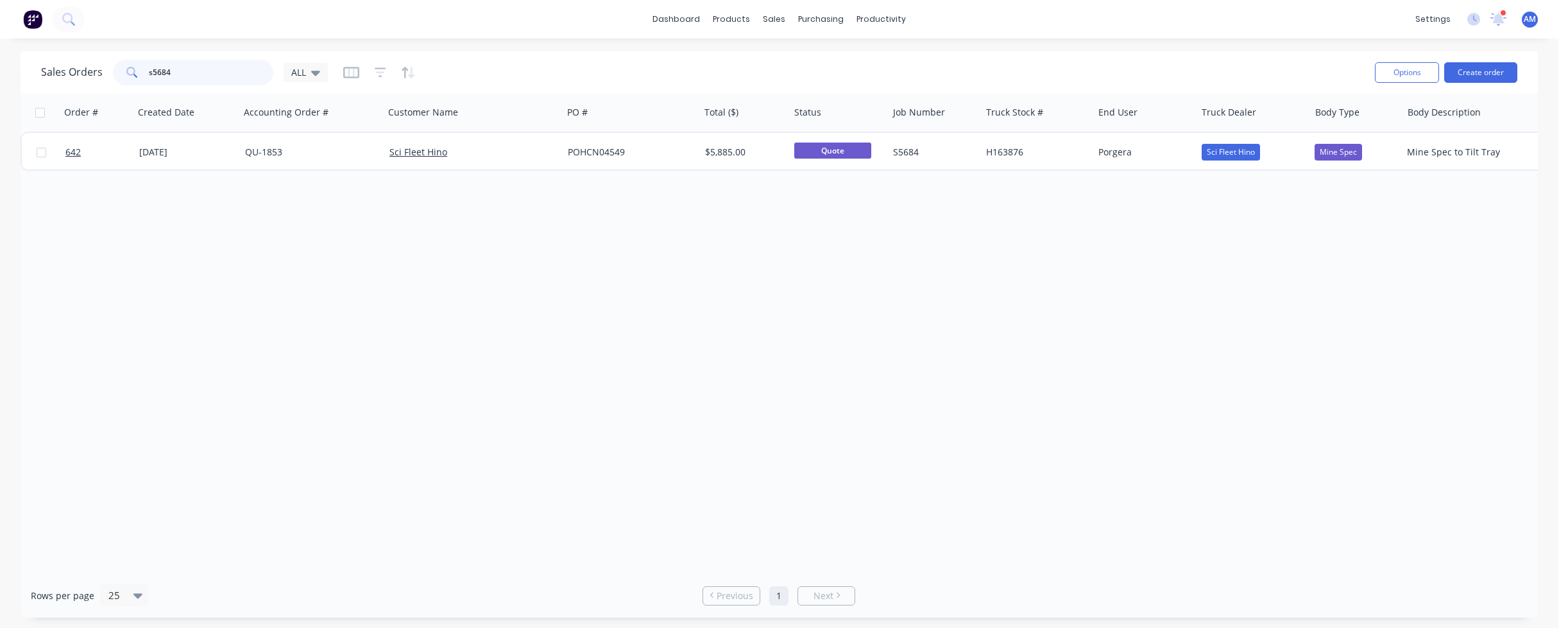
click at [169, 69] on input "s5684" at bounding box center [211, 72] width 125 height 26
drag, startPoint x: 167, startPoint y: 70, endPoint x: 118, endPoint y: 73, distance: 49.1
click at [127, 72] on div "s5684" at bounding box center [193, 72] width 160 height 26
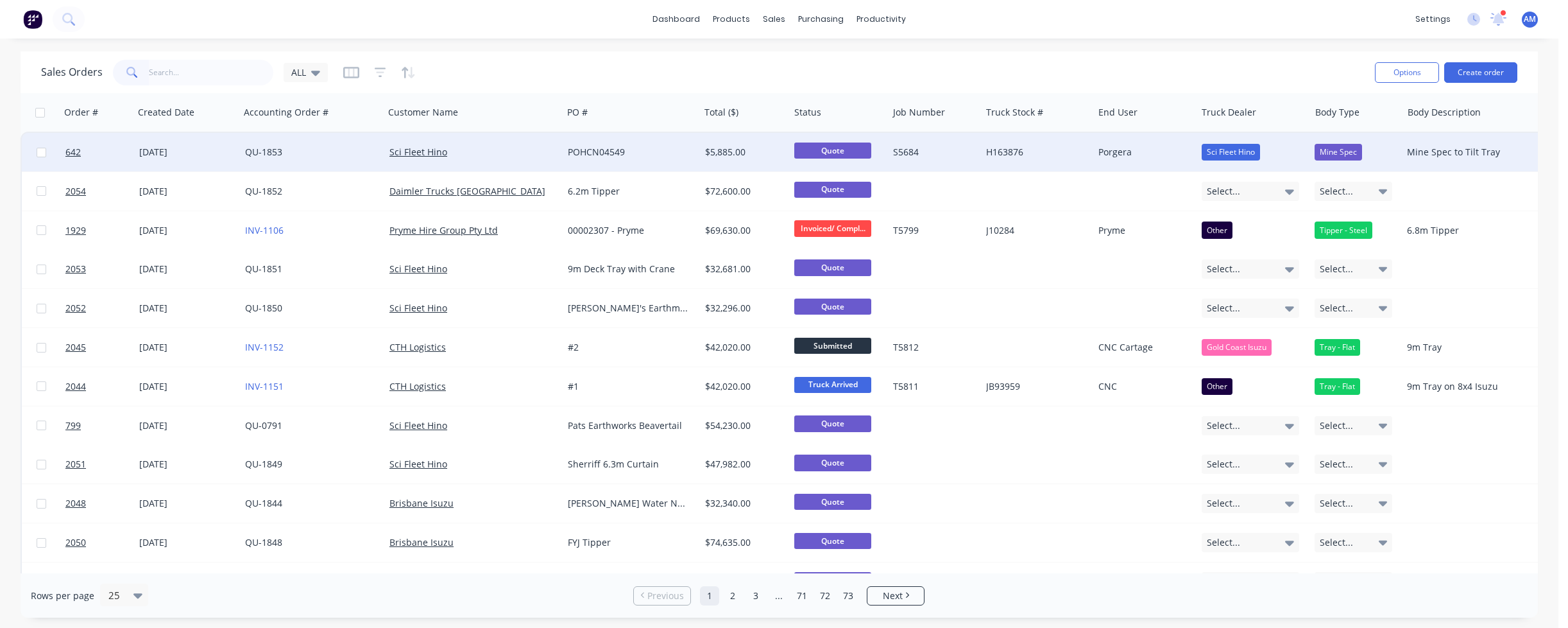
click at [198, 152] on div "[DATE]" at bounding box center [186, 152] width 96 height 13
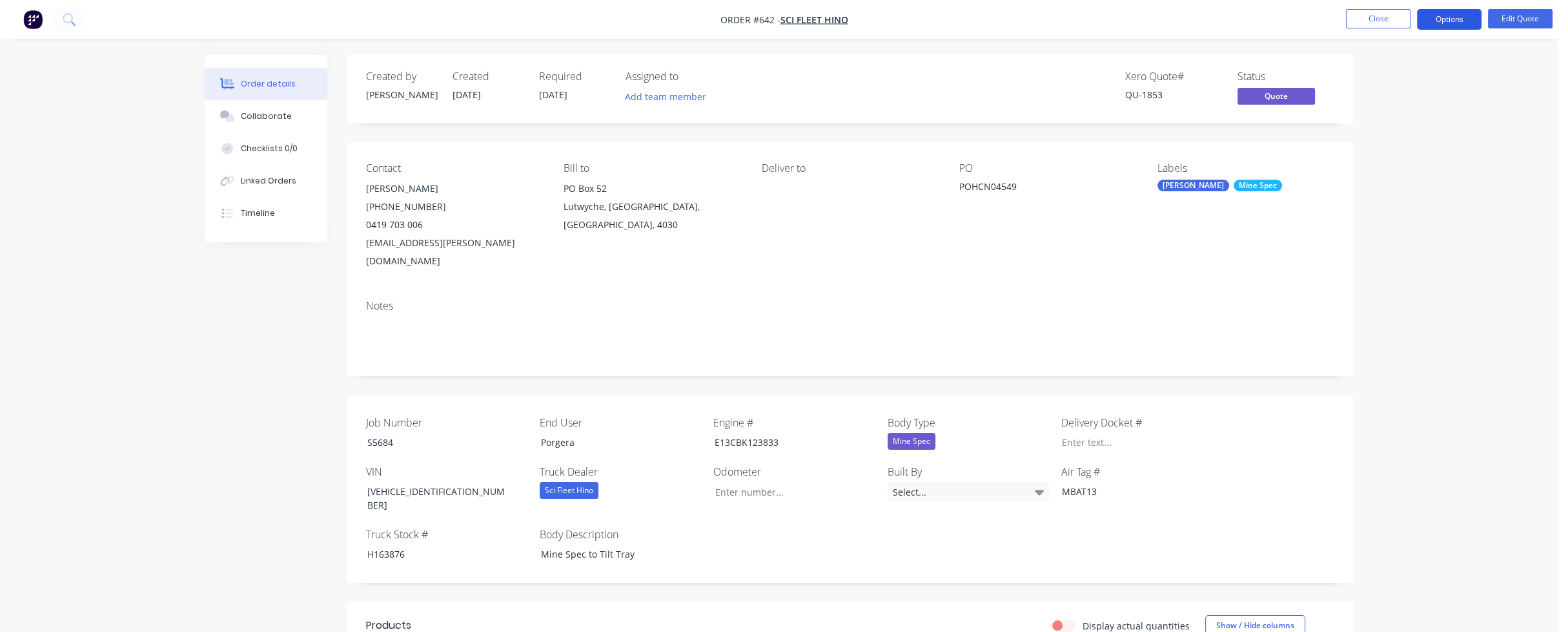
click at [1456, 21] on button "Options" at bounding box center [1449, 19] width 65 height 21
click at [1414, 157] on div "Convert to Order" at bounding box center [1410, 156] width 118 height 19
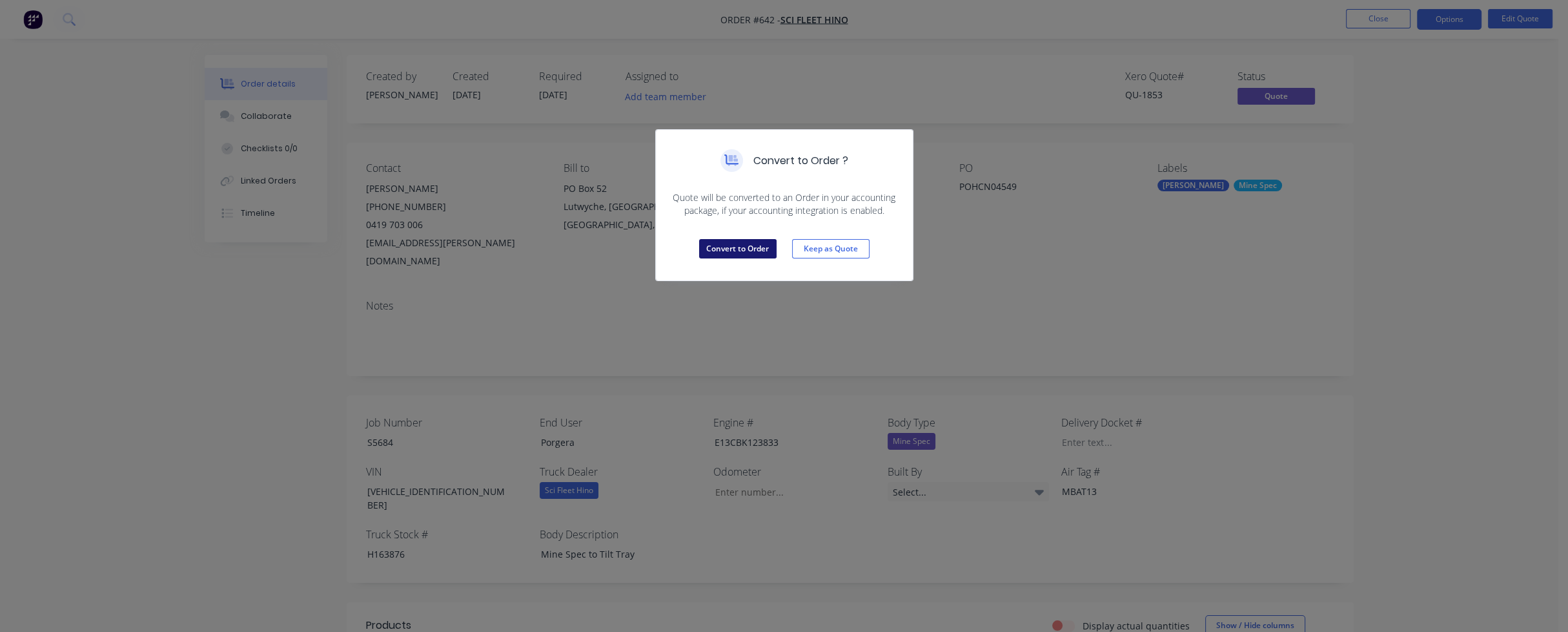
click at [763, 245] on button "Convert to Order" at bounding box center [738, 248] width 77 height 19
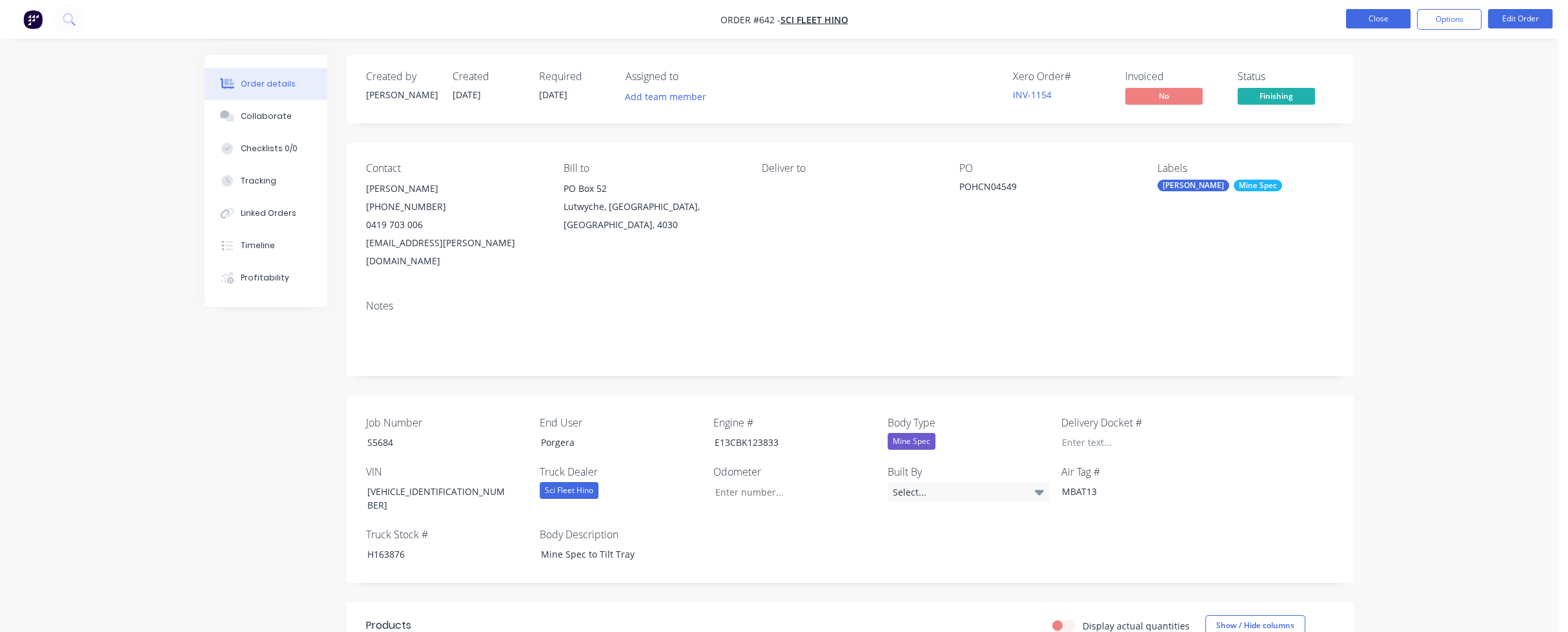
click at [1394, 18] on button "Close" at bounding box center [1378, 19] width 65 height 19
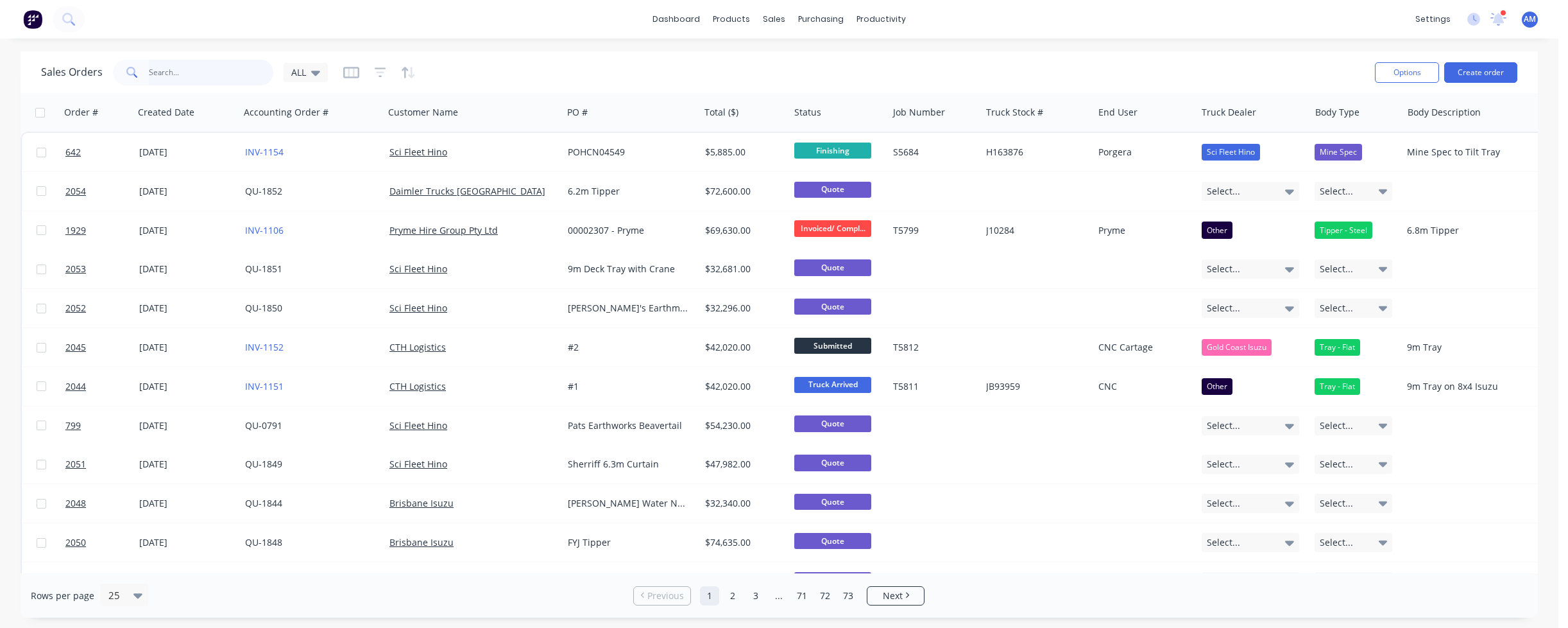
click at [188, 74] on input "text" at bounding box center [211, 72] width 125 height 26
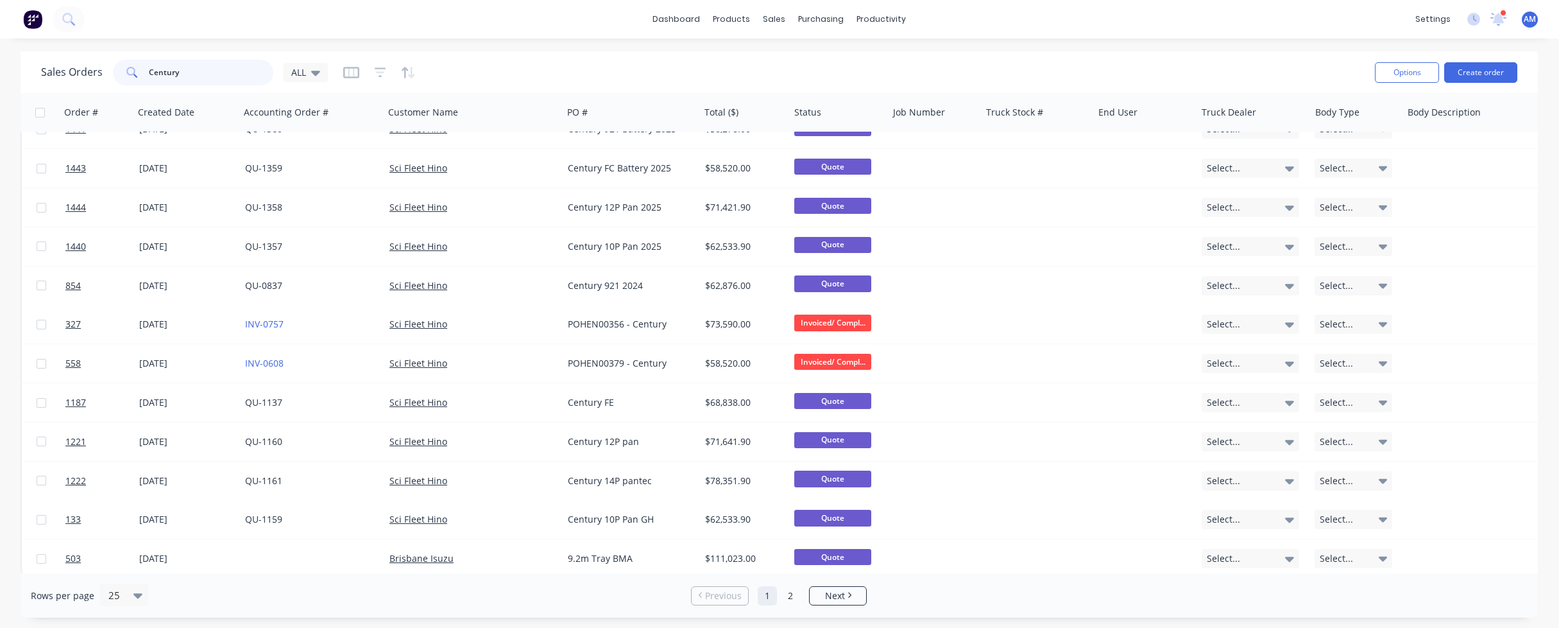
scroll to position [539, 0]
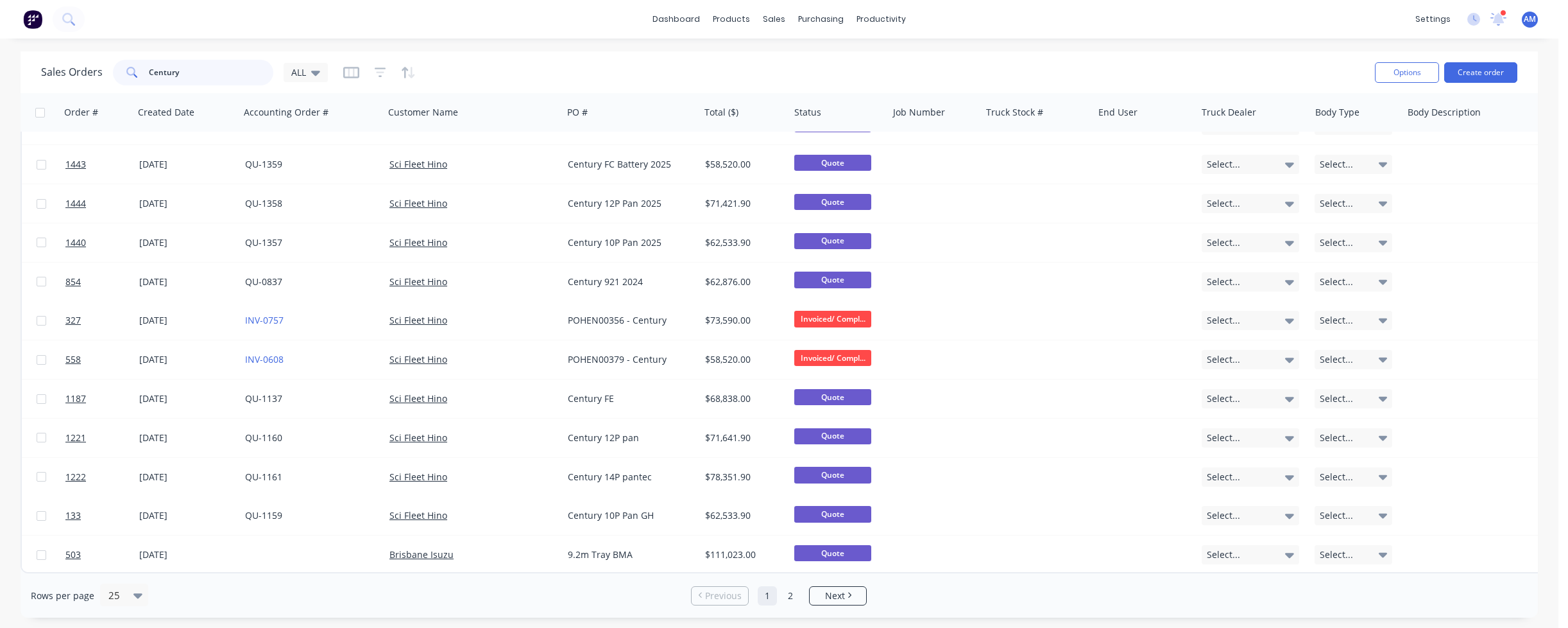
type input "Century"
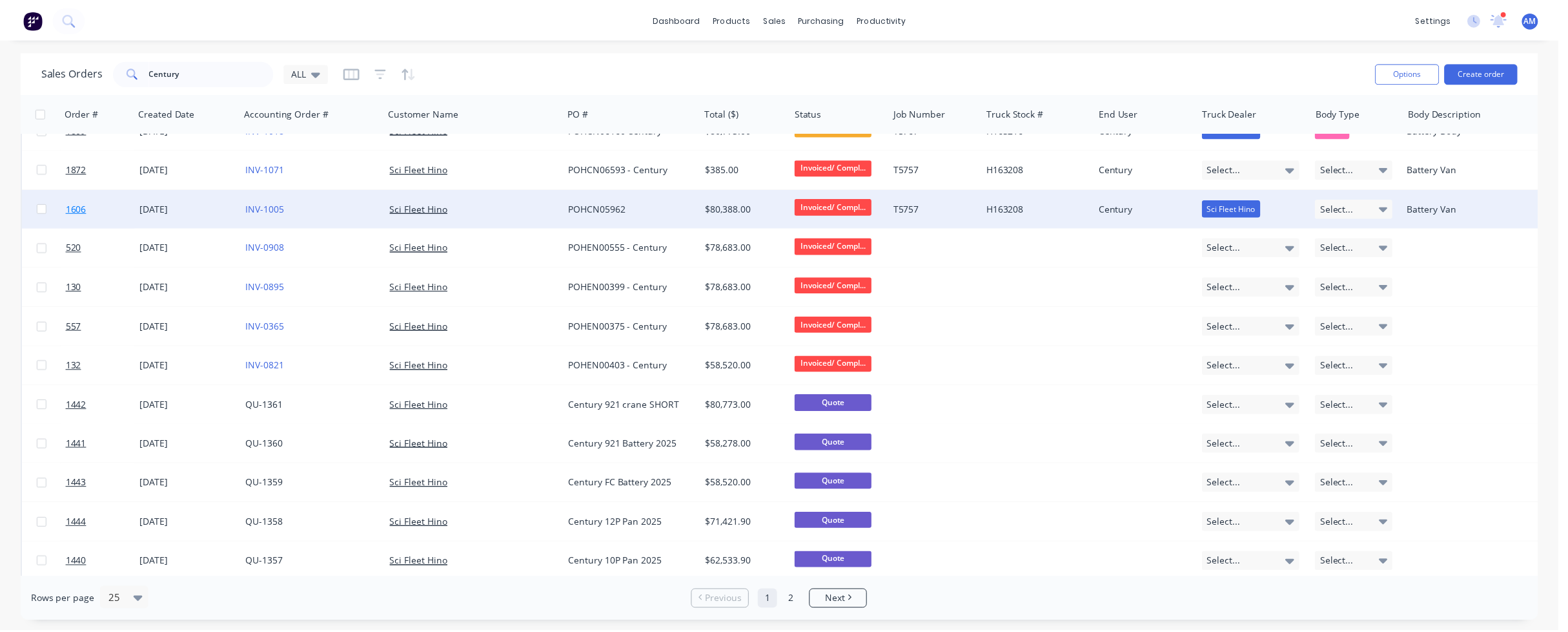
scroll to position [155, 0]
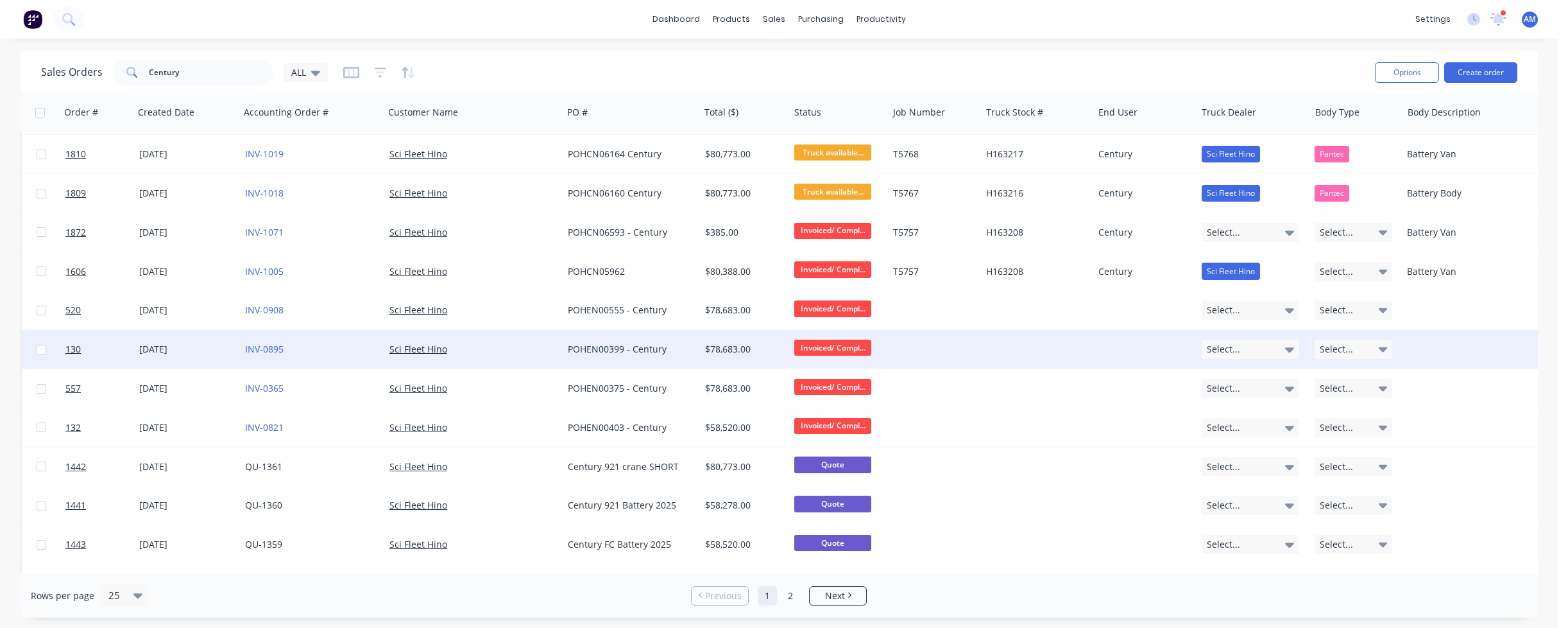
click at [605, 353] on div "POHEN00399 - Century" at bounding box center [628, 349] width 120 height 13
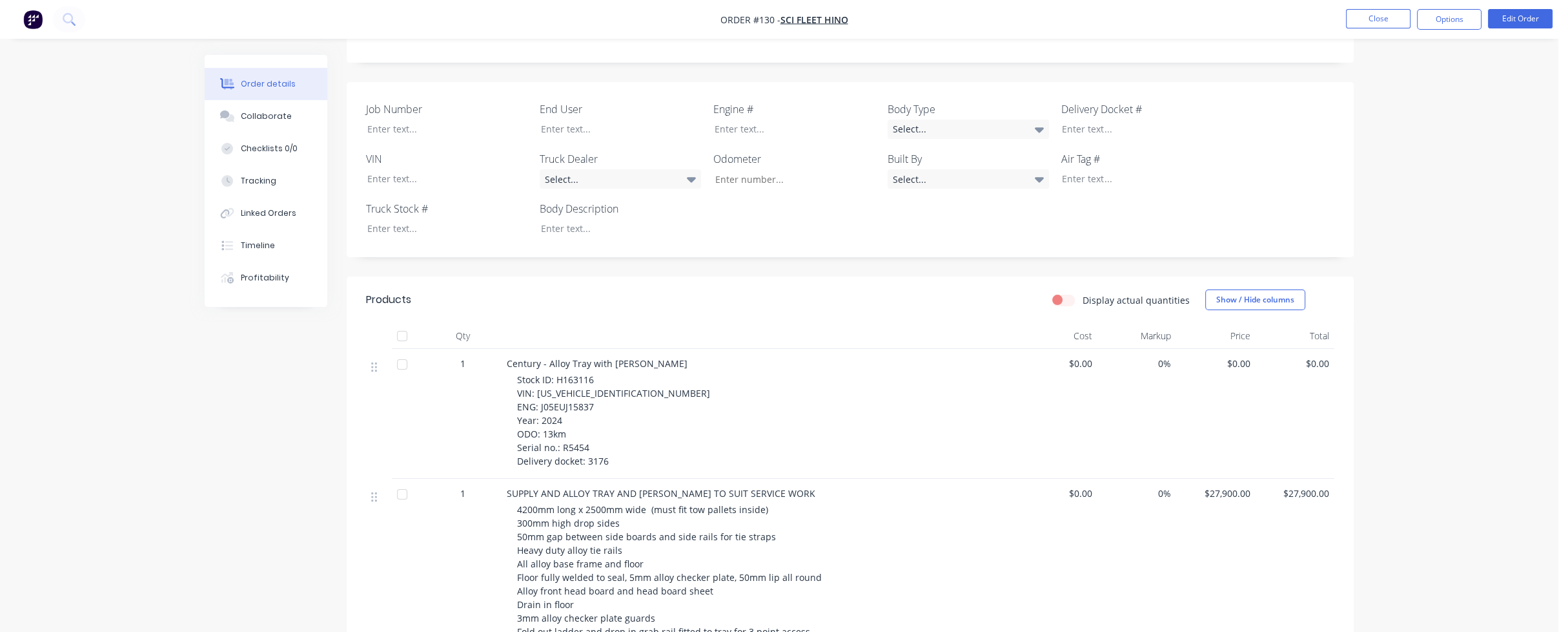
scroll to position [323, 0]
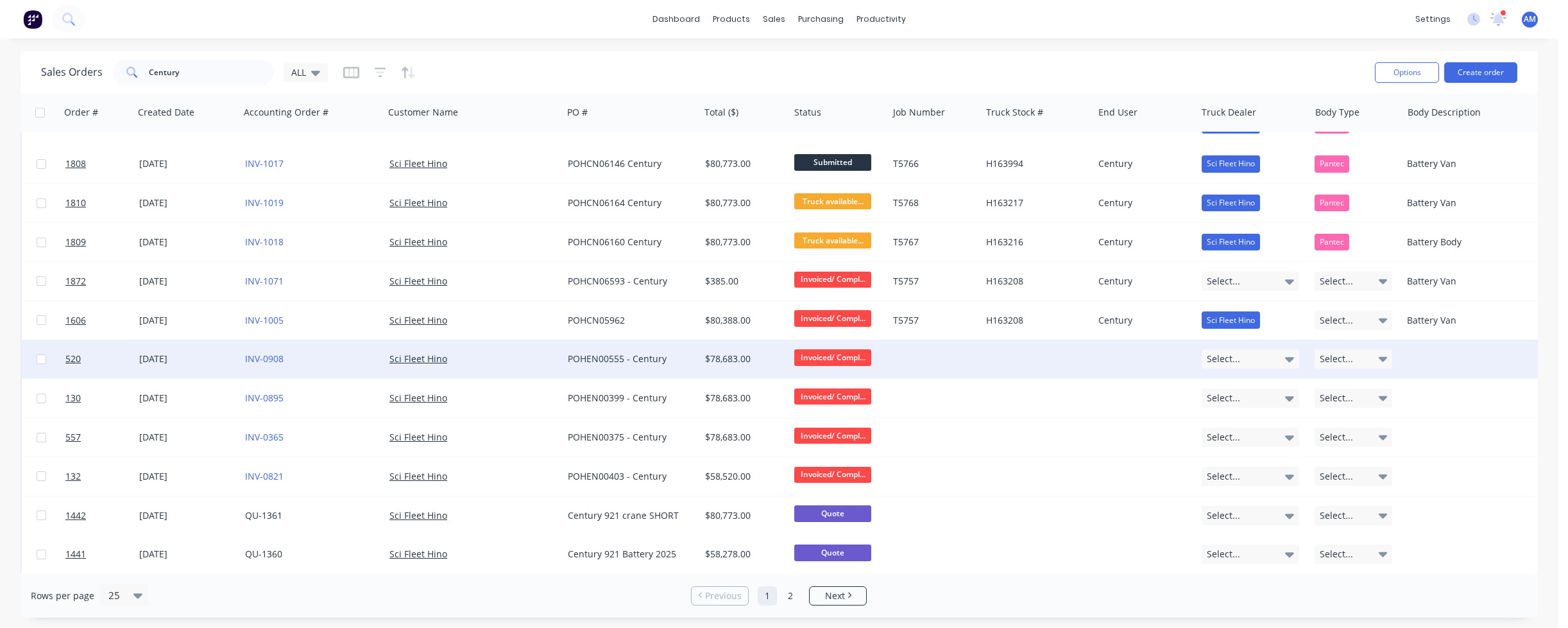
scroll to position [128, 0]
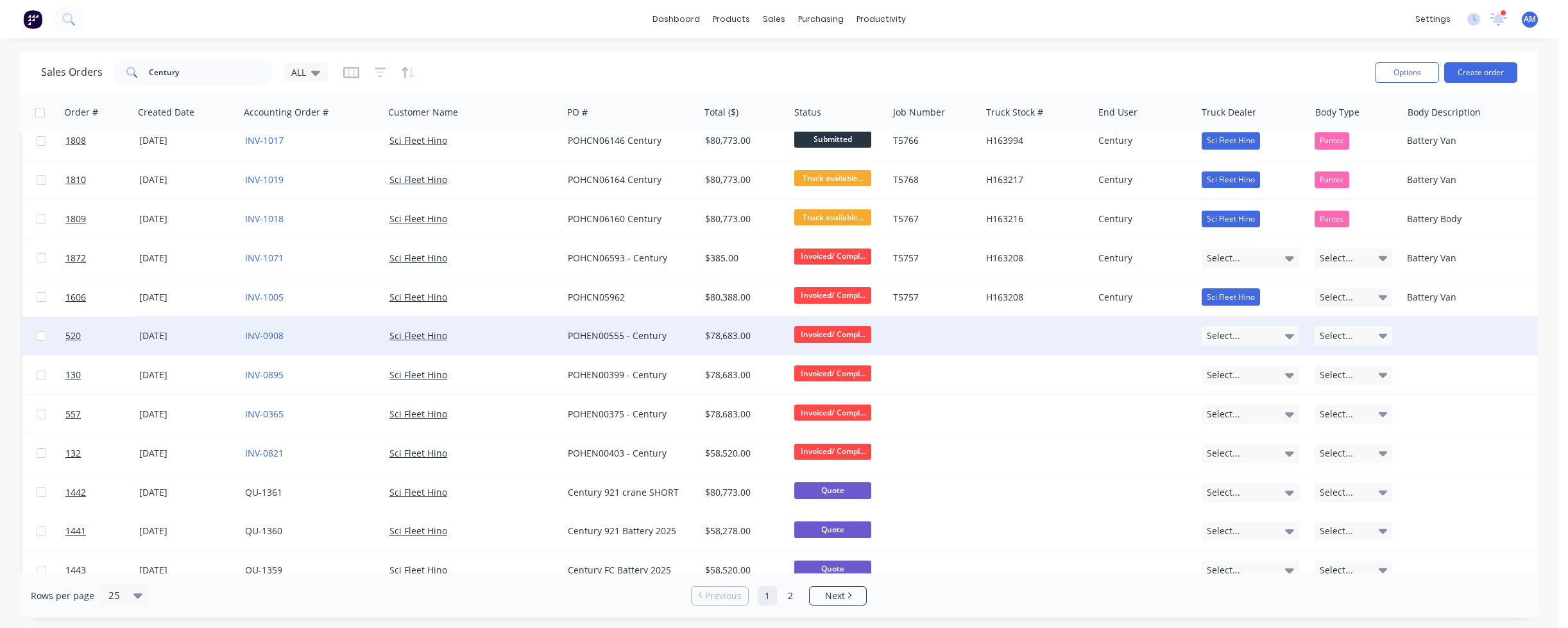
click at [1119, 341] on div at bounding box center [1145, 336] width 103 height 38
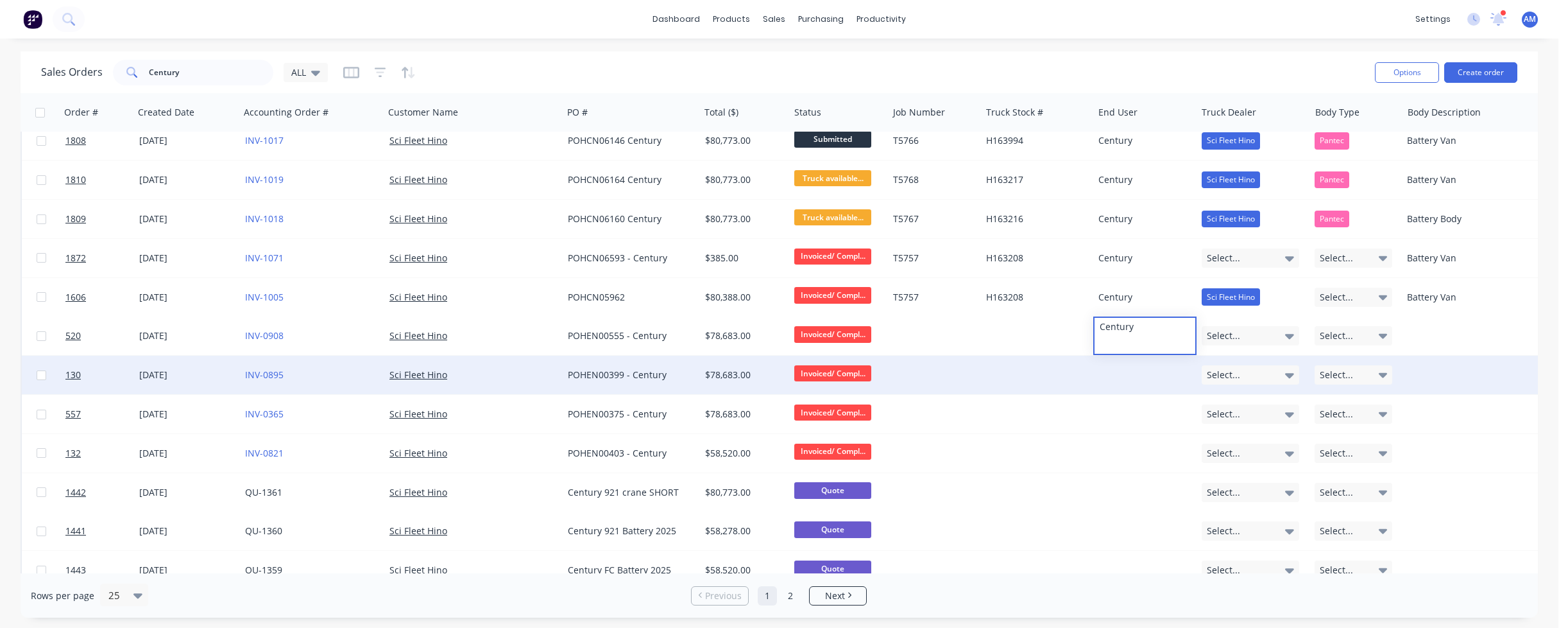
click at [1113, 372] on div at bounding box center [1145, 375] width 103 height 38
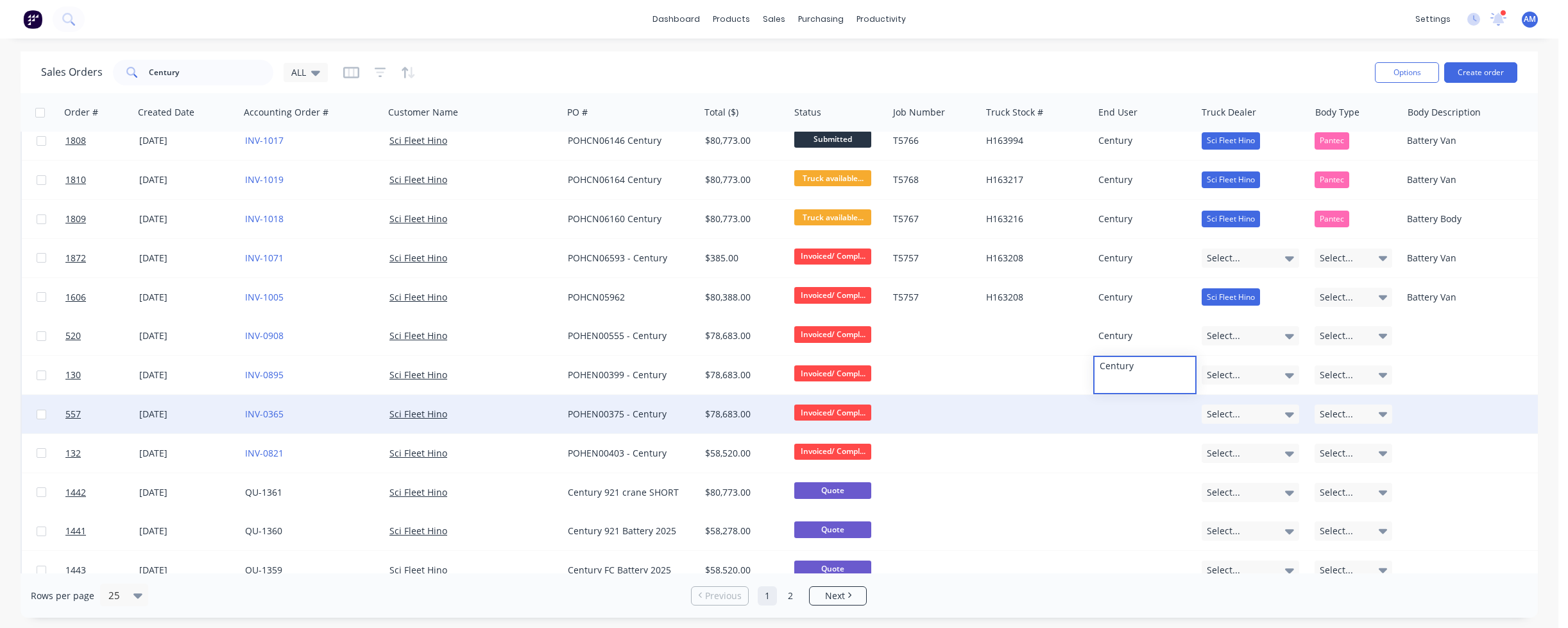
click at [1117, 406] on div at bounding box center [1145, 414] width 103 height 38
click at [1115, 411] on div at bounding box center [1145, 414] width 103 height 38
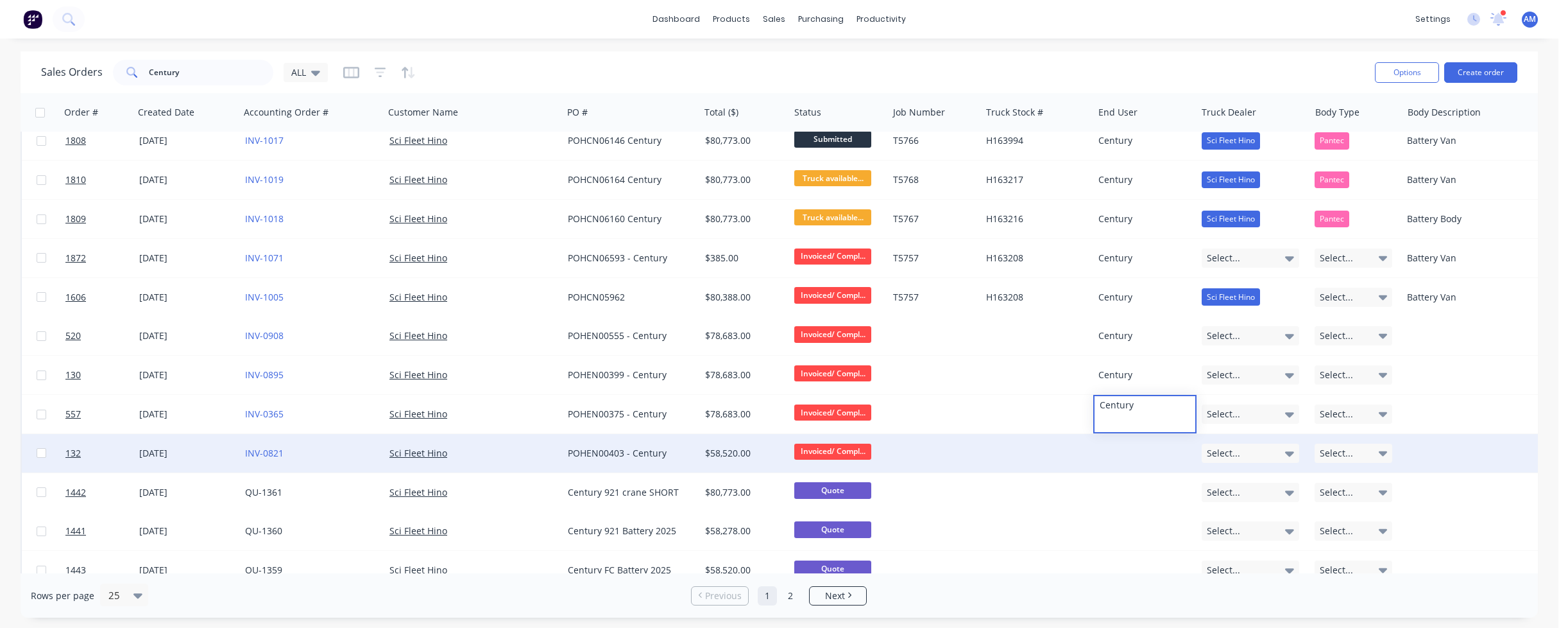
click at [1110, 446] on div at bounding box center [1145, 453] width 103 height 38
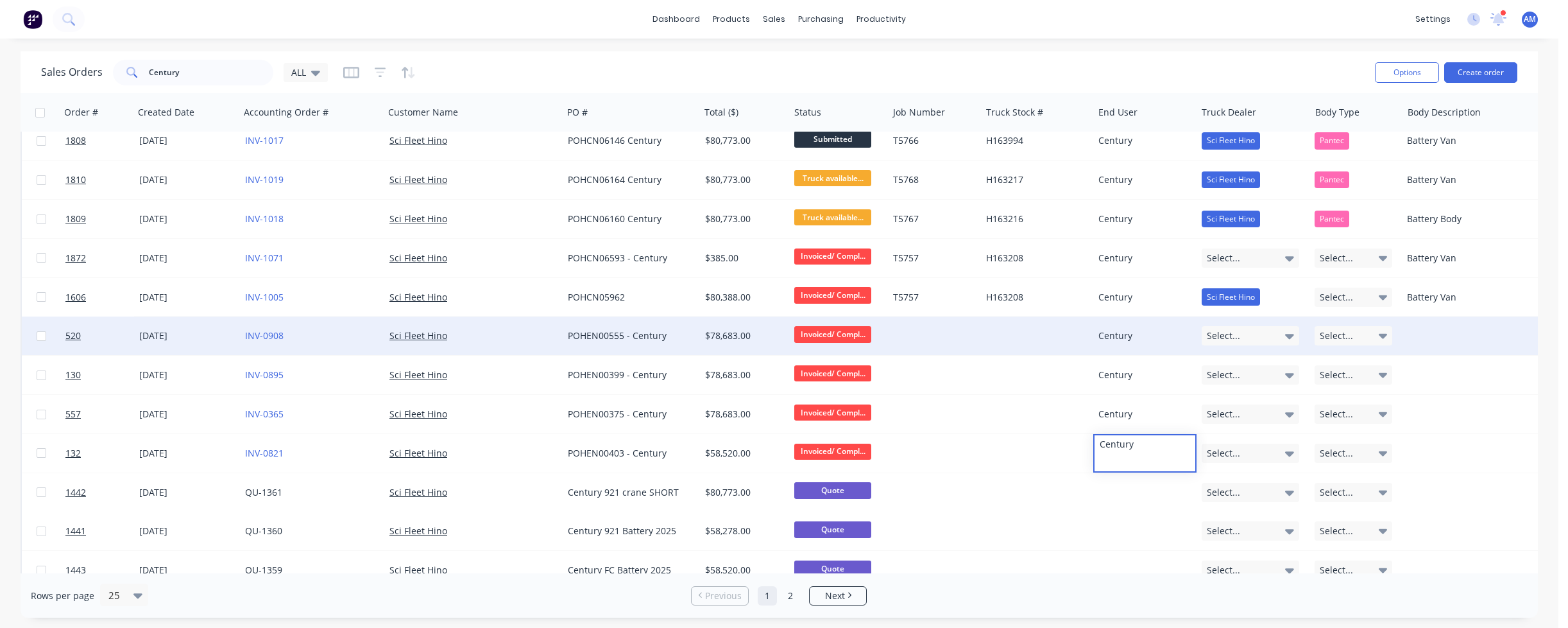
click at [995, 338] on div at bounding box center [1037, 336] width 112 height 38
click at [1285, 337] on icon at bounding box center [1290, 336] width 9 height 14
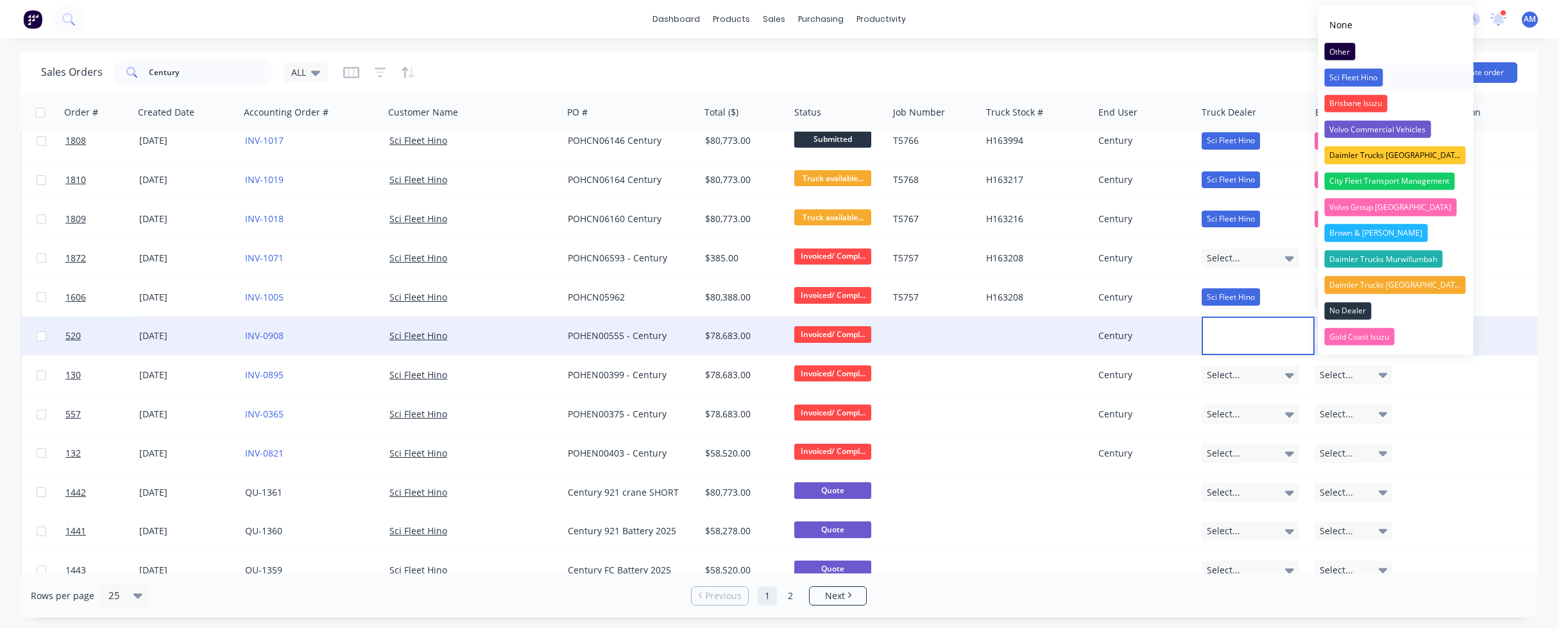
click at [1368, 83] on div "Sci Fleet Hino" at bounding box center [1353, 77] width 58 height 18
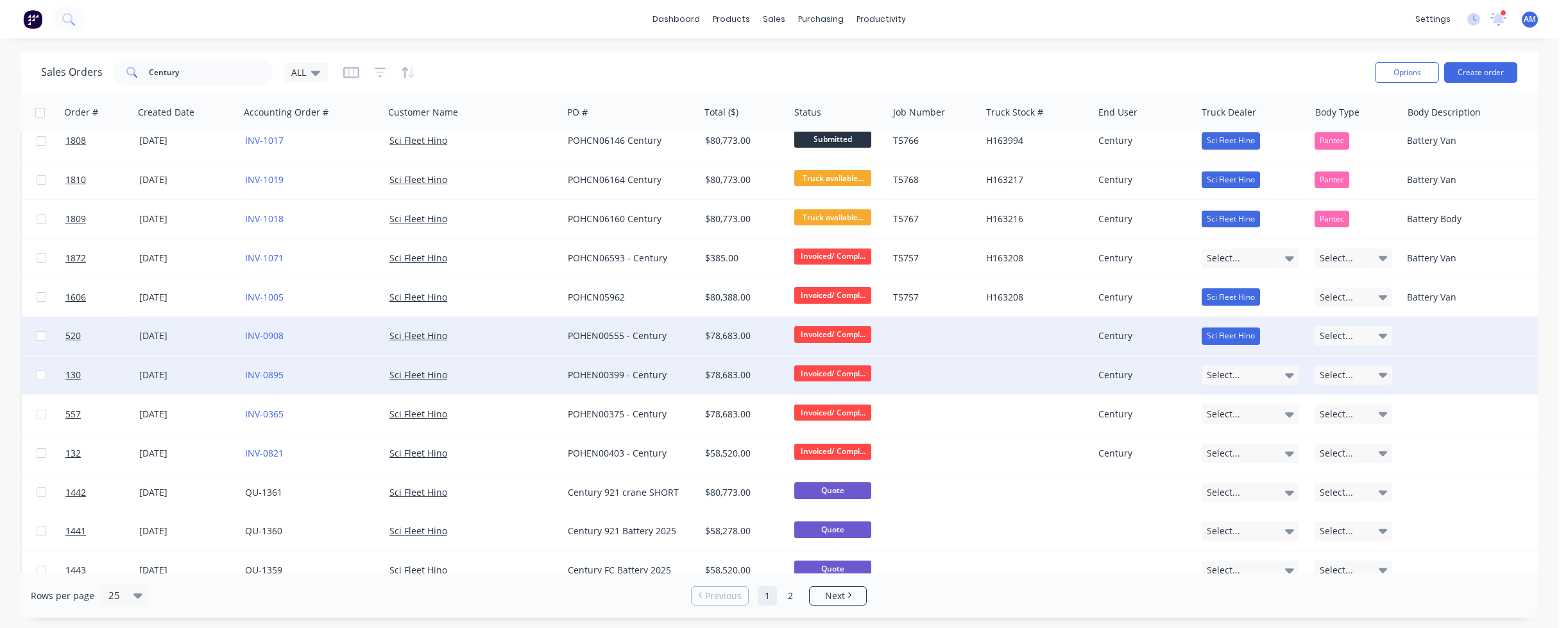
click at [1289, 375] on icon at bounding box center [1290, 376] width 9 height 5
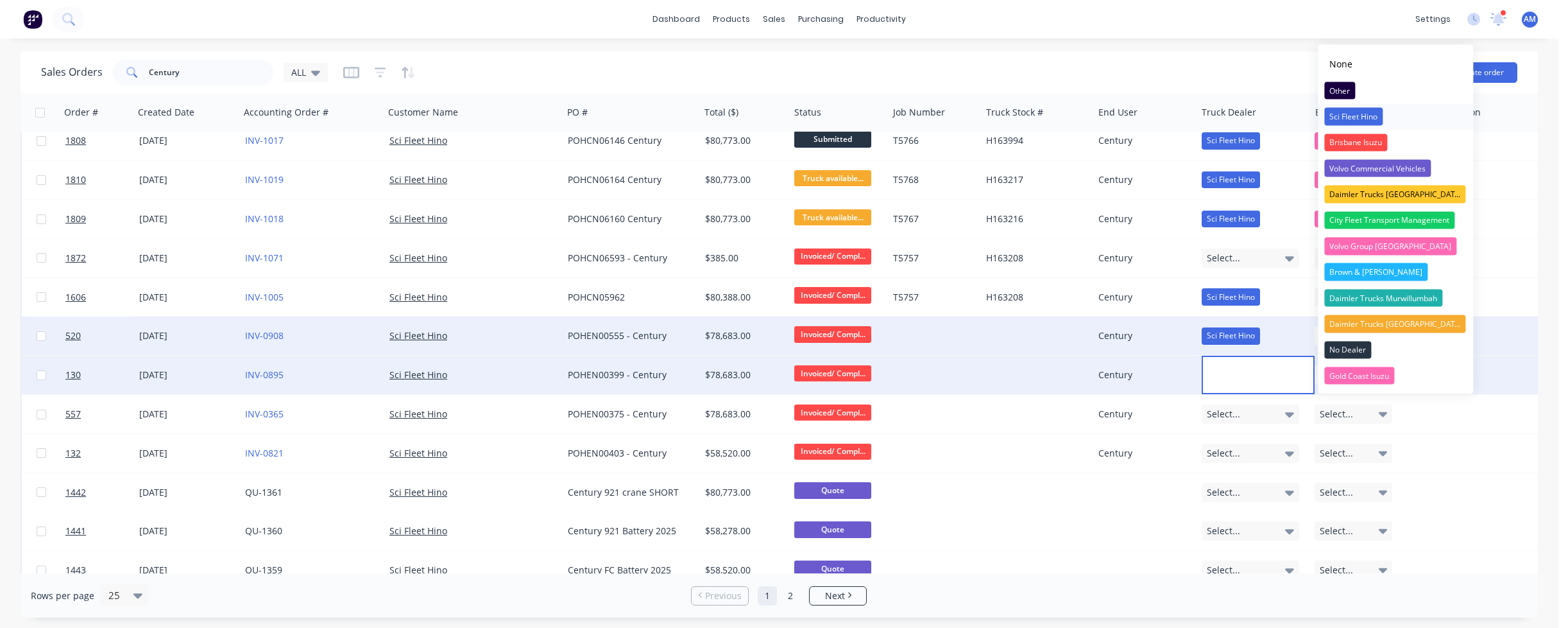
click at [1341, 109] on div "Sci Fleet Hino" at bounding box center [1353, 116] width 58 height 18
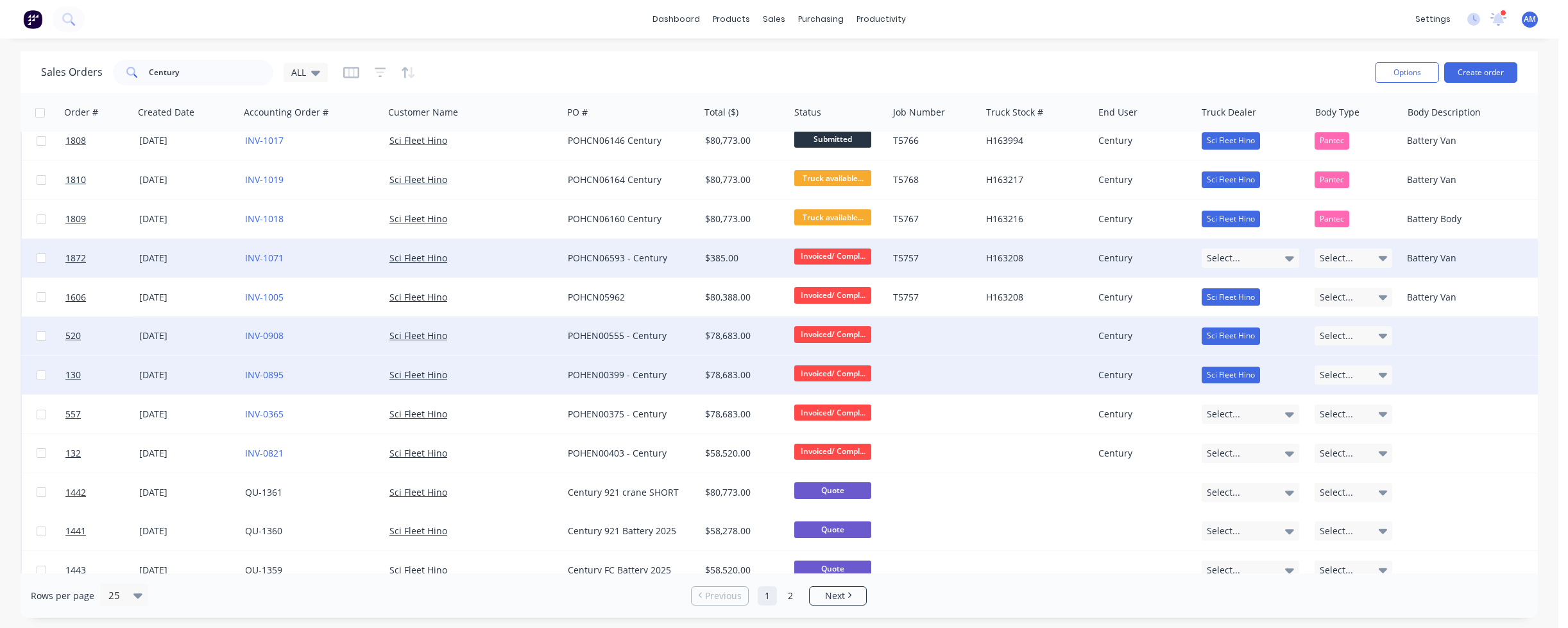
click at [1286, 257] on icon at bounding box center [1290, 259] width 9 height 5
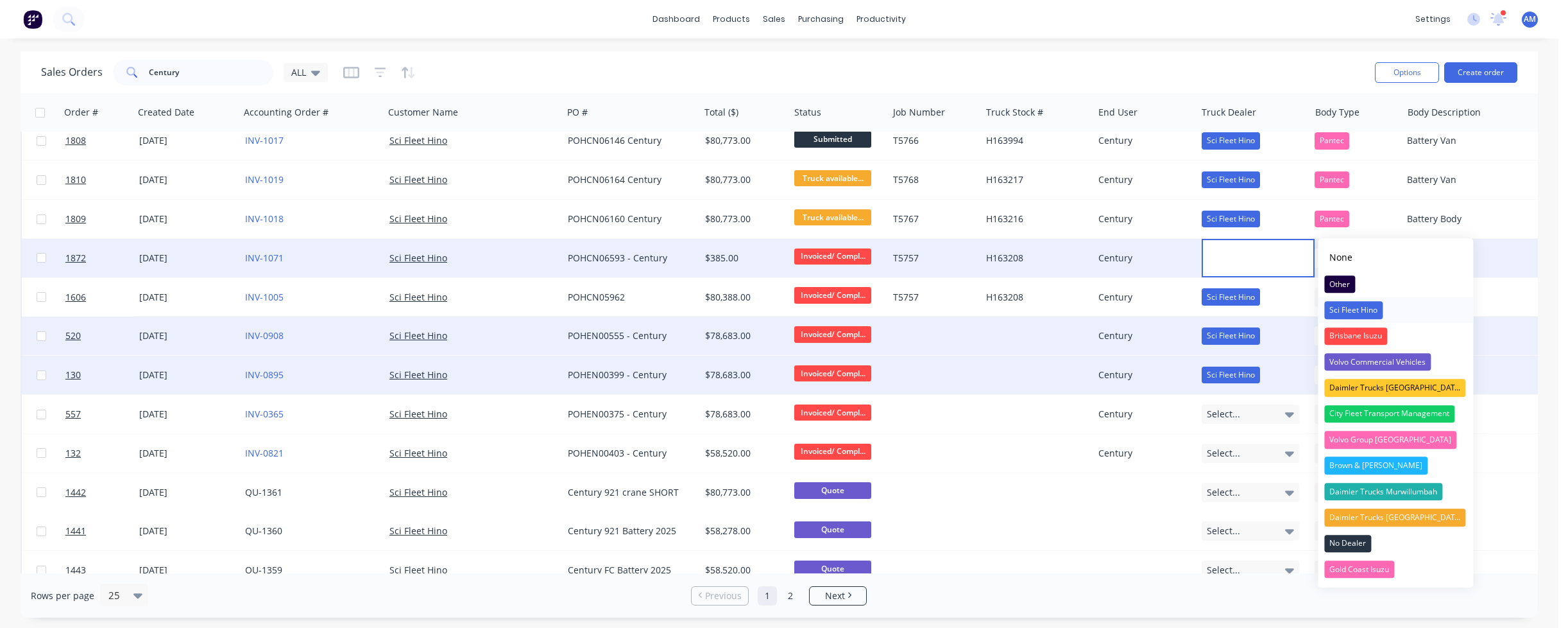
click at [1347, 308] on div "Sci Fleet Hino" at bounding box center [1353, 310] width 58 height 18
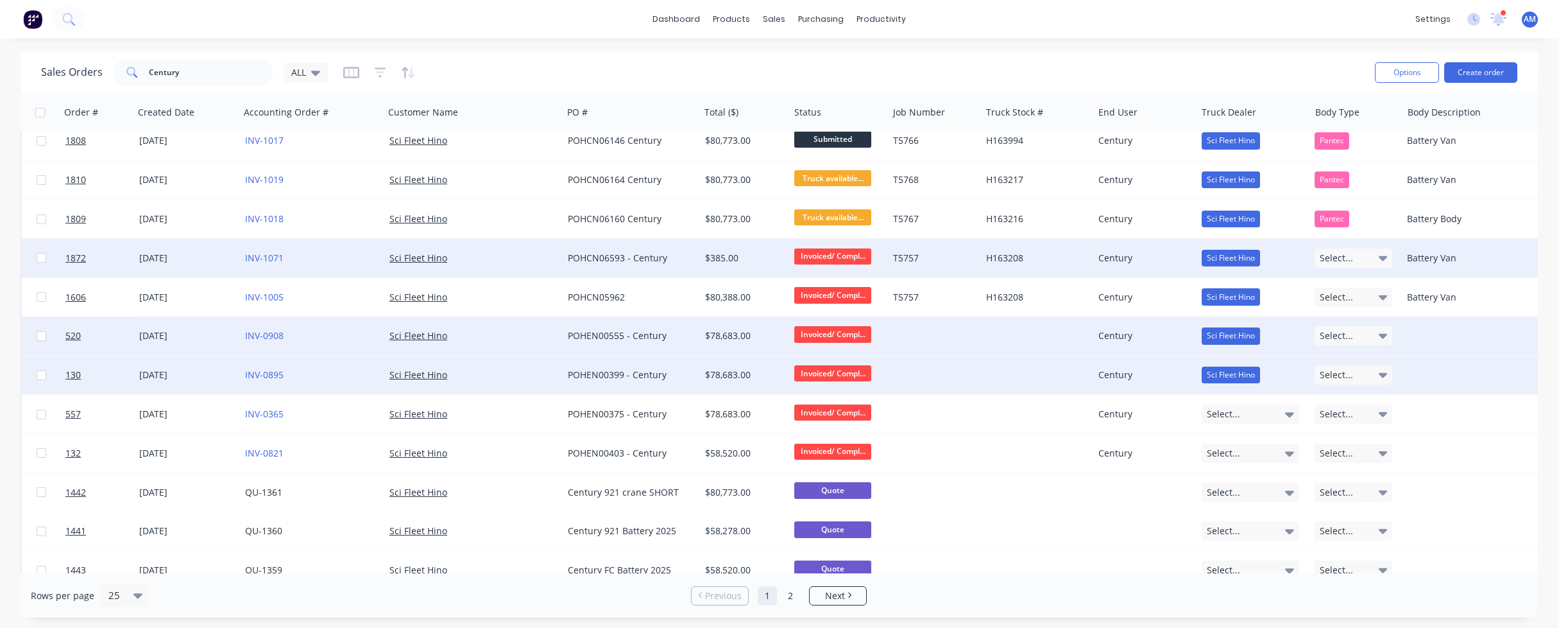
click at [1382, 257] on icon at bounding box center [1383, 259] width 9 height 5
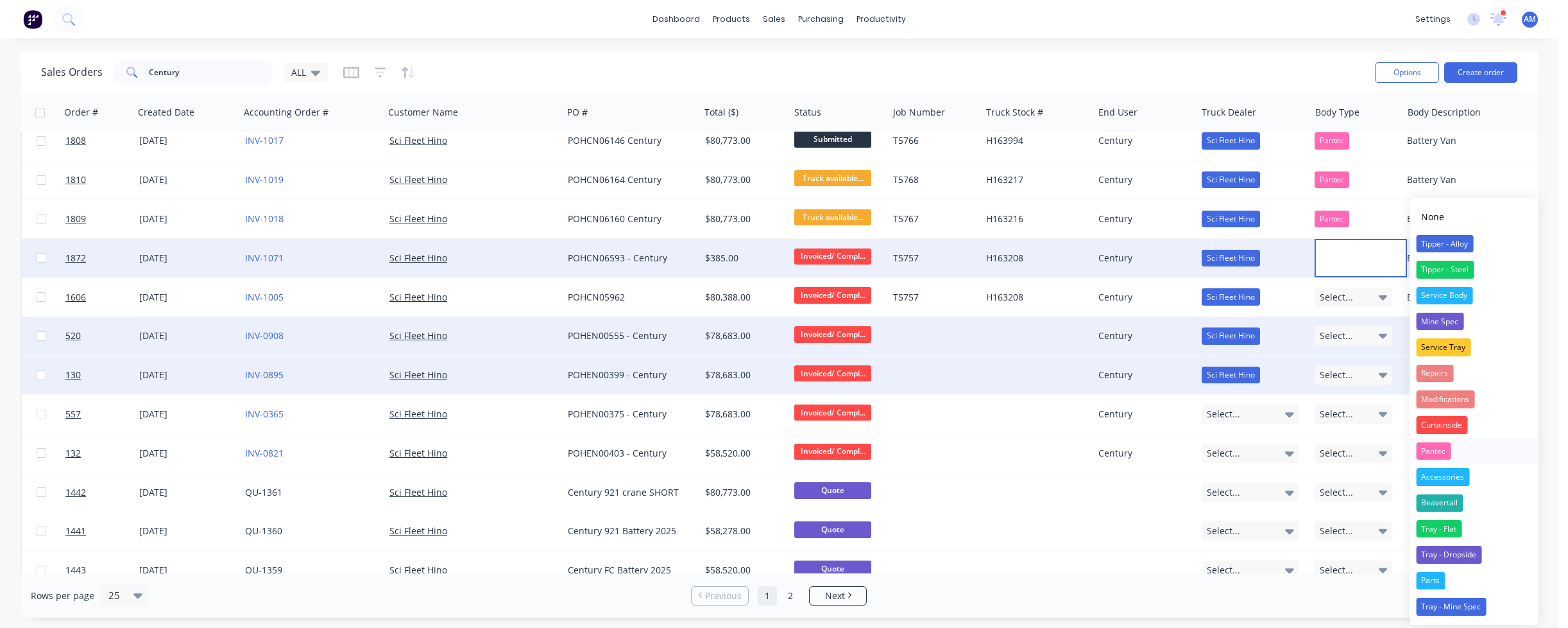
click at [1435, 447] on div "Pantec" at bounding box center [1433, 451] width 34 height 18
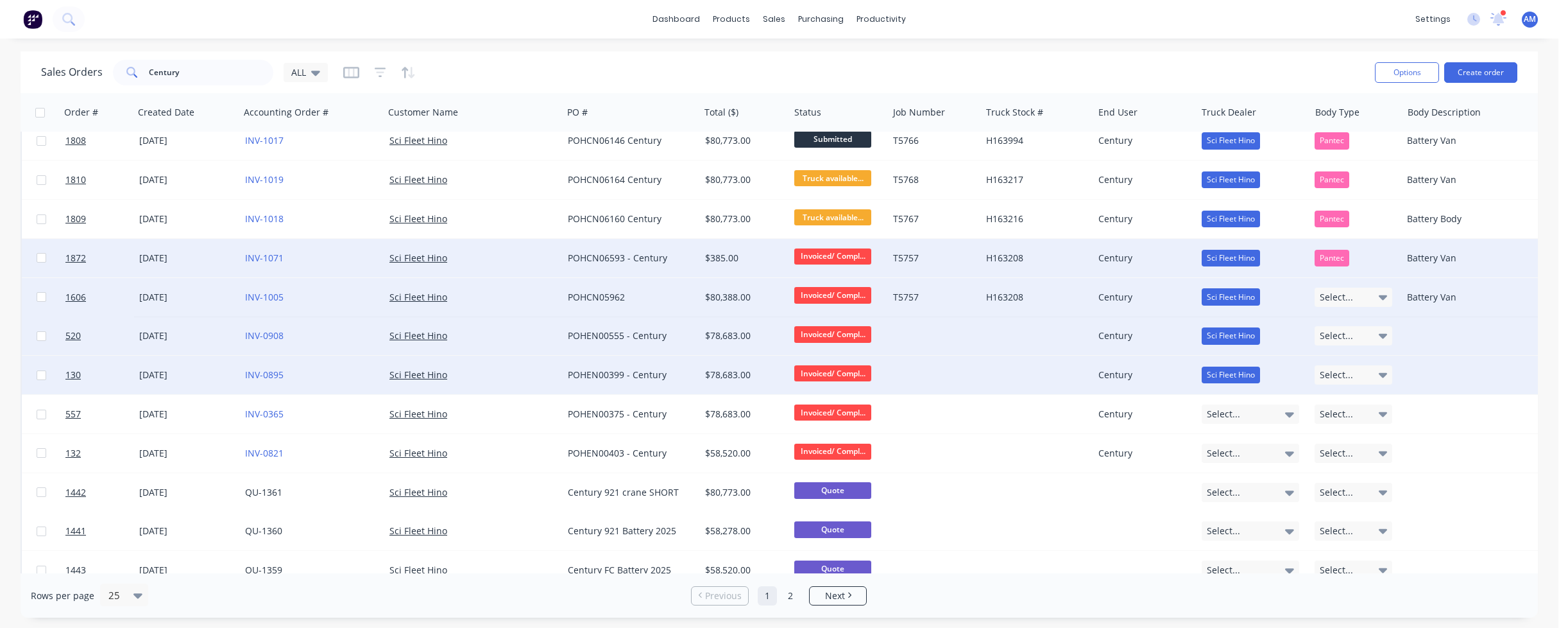
click at [1383, 297] on icon at bounding box center [1383, 298] width 9 height 5
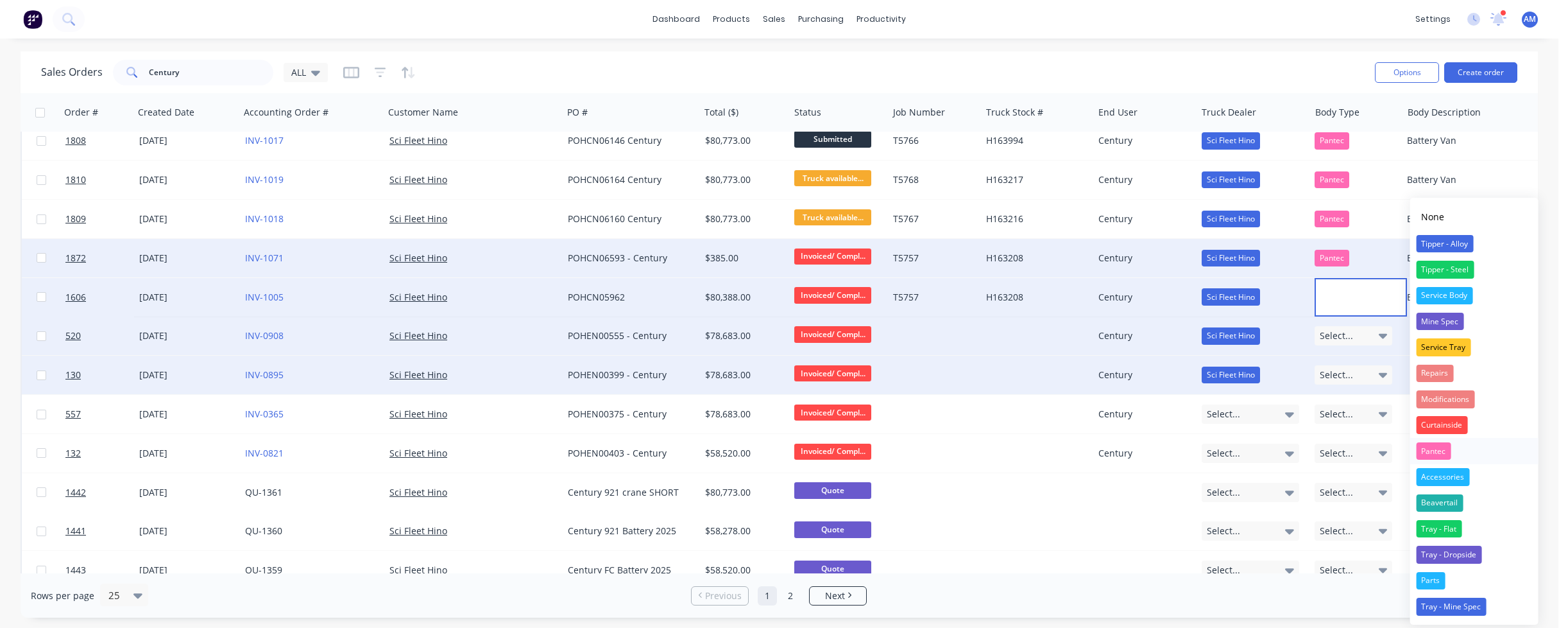
click at [1441, 452] on div "Pantec" at bounding box center [1433, 451] width 34 height 18
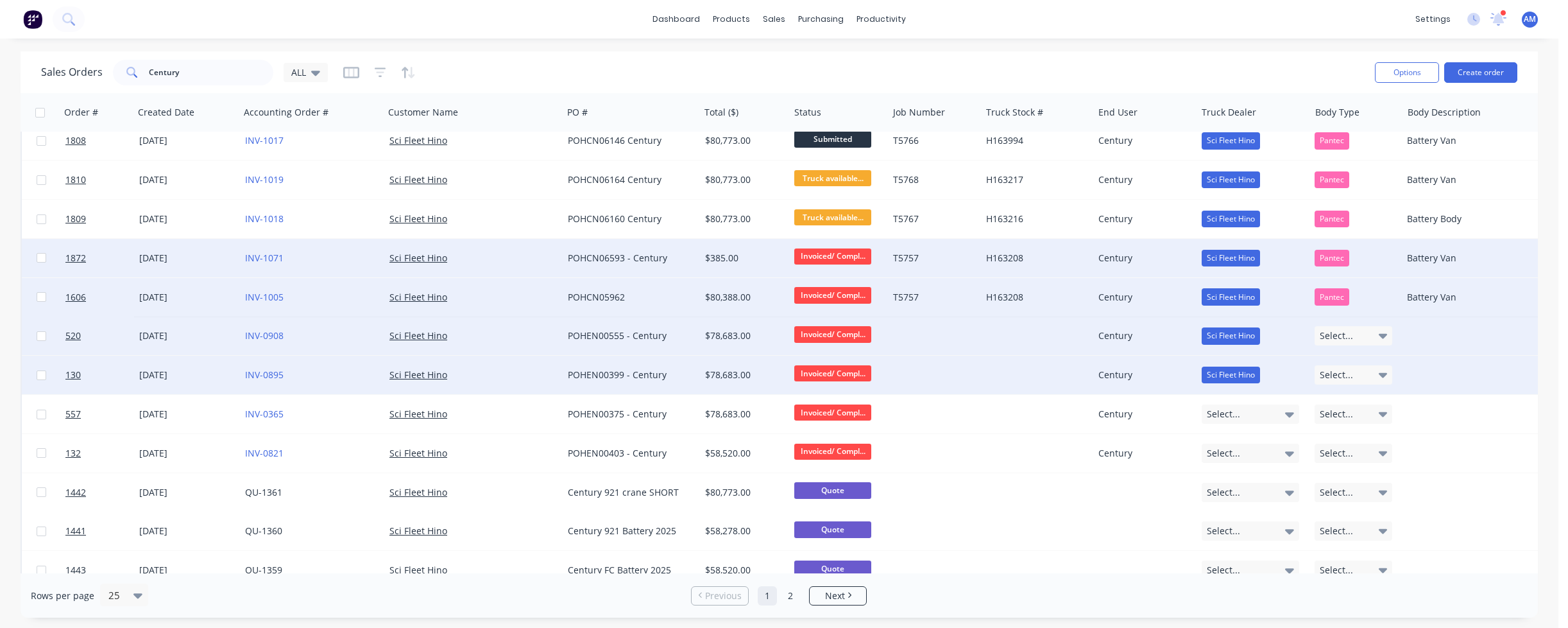
click at [593, 334] on div "POHEN00555 - Century" at bounding box center [628, 336] width 120 height 13
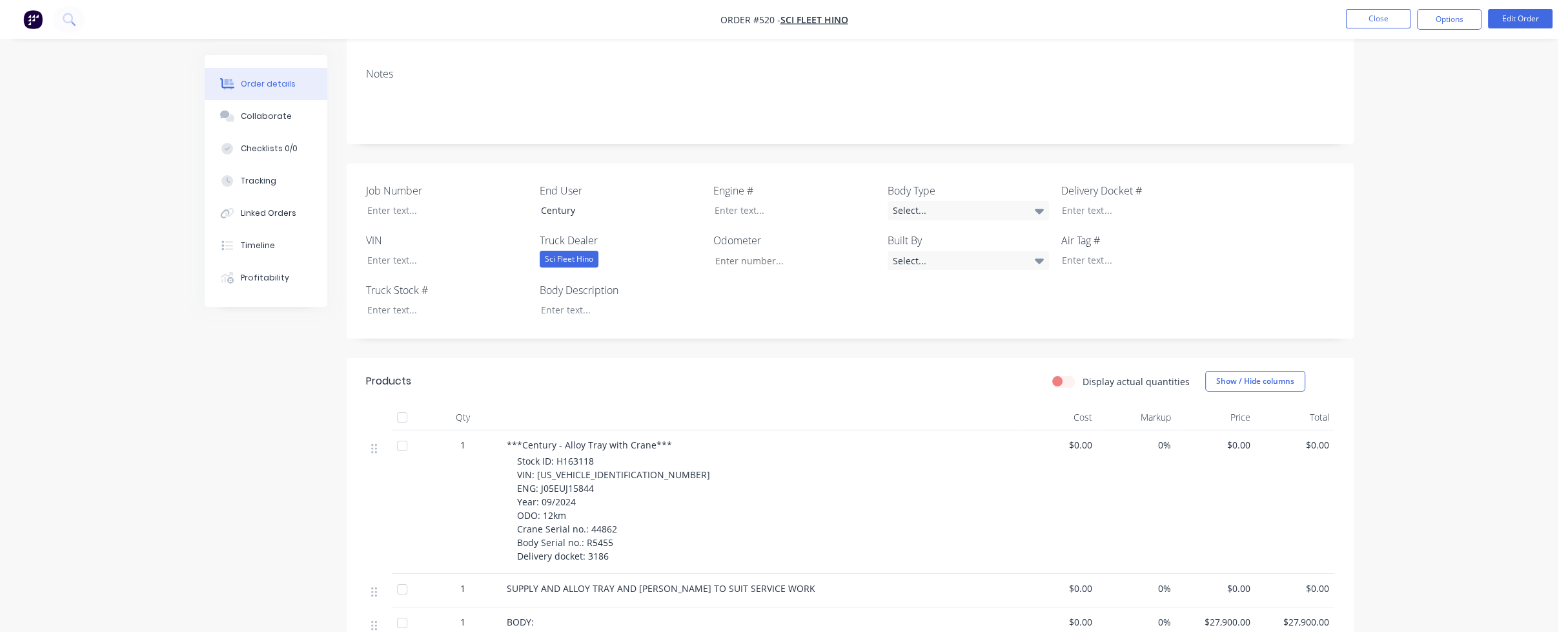
scroll to position [194, 0]
drag, startPoint x: 558, startPoint y: 450, endPoint x: 594, endPoint y: 448, distance: 36.1
click at [594, 456] on div "Stock ID: H163118 VIN: [US_VEHICLE_IDENTIFICATION_NUMBER] ENG: J05EUJ15844 Year…" at bounding box center [765, 510] width 496 height 109
copy span "H163118"
click at [394, 302] on div at bounding box center [437, 312] width 161 height 19
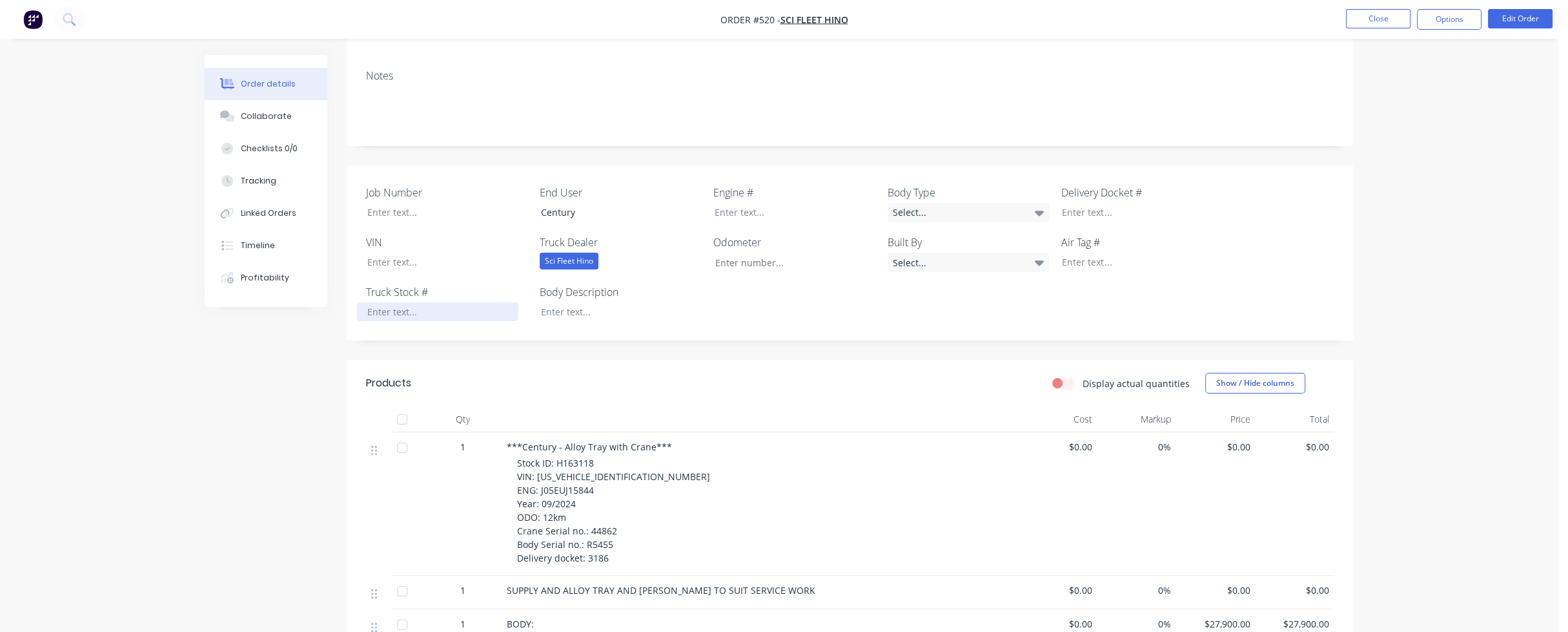
paste div
drag, startPoint x: 535, startPoint y: 464, endPoint x: 623, endPoint y: 464, distance: 88.0
click at [623, 464] on div "Stock ID: H163118 VIN: [US_VEHICLE_IDENTIFICATION_NUMBER] ENG: J05EUJ15844 Year…" at bounding box center [765, 510] width 496 height 109
copy span "[US_VEHICLE_IDENTIFICATION_NUMBER]"
click at [393, 252] on div at bounding box center [437, 262] width 161 height 19
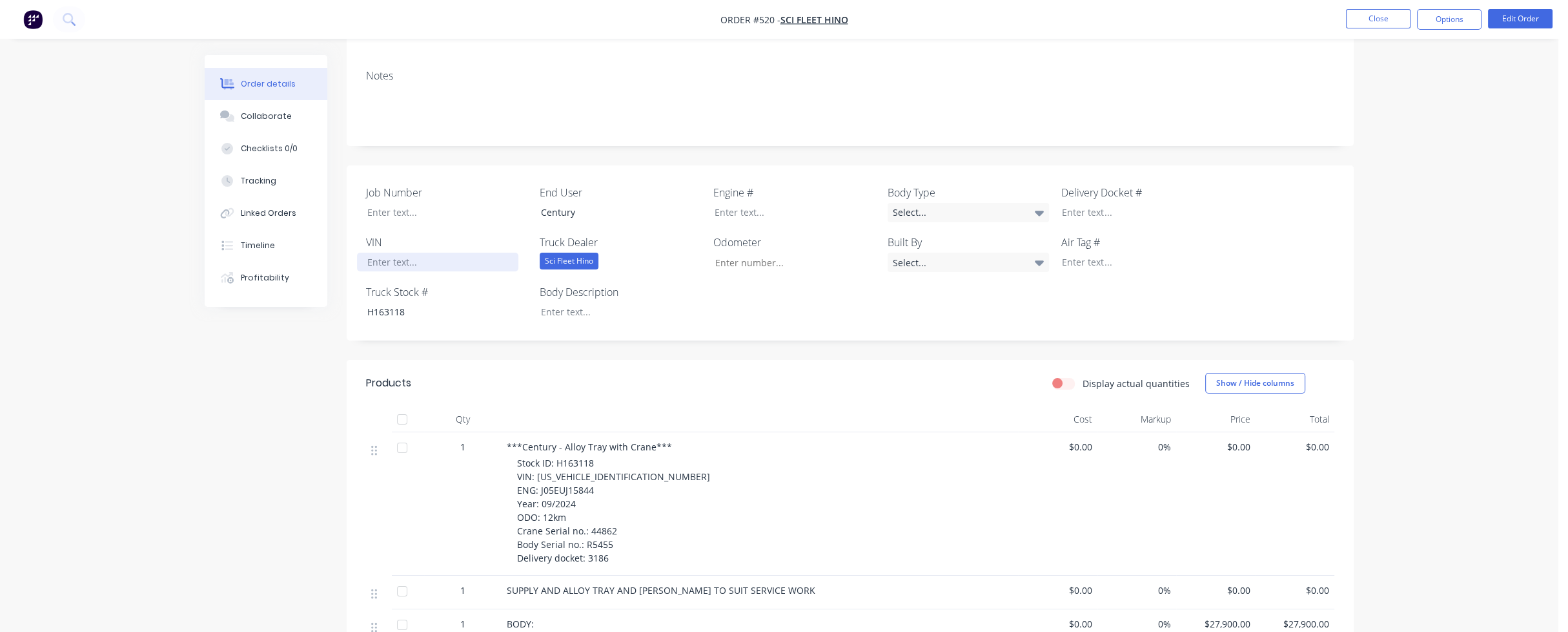
paste div
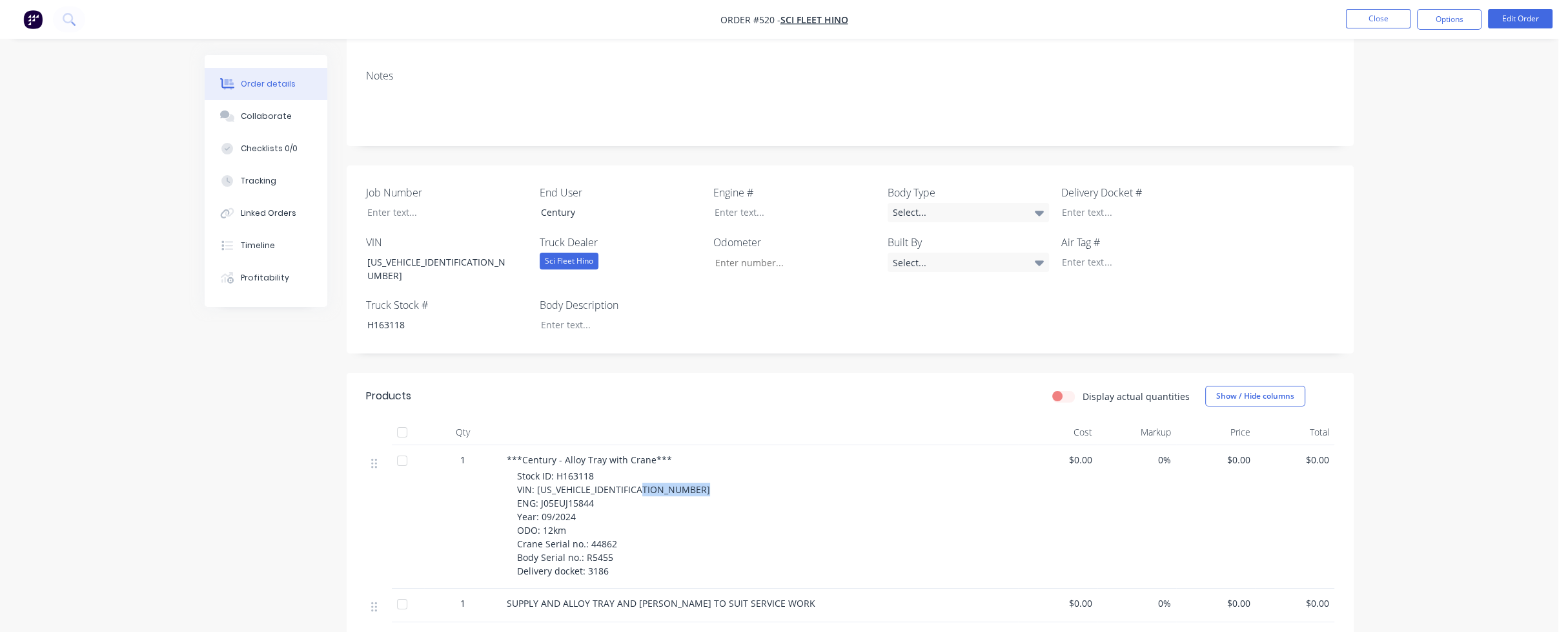
drag, startPoint x: 538, startPoint y: 478, endPoint x: 594, endPoint y: 481, distance: 56.1
click at [594, 481] on div "Stock ID: H163118 VIN: [US_VEHICLE_IDENTIFICATION_NUMBER] ENG: J05EUJ15844 Year…" at bounding box center [765, 523] width 496 height 109
copy span "J05EUJ15844"
click at [733, 203] on div at bounding box center [785, 212] width 161 height 19
paste div
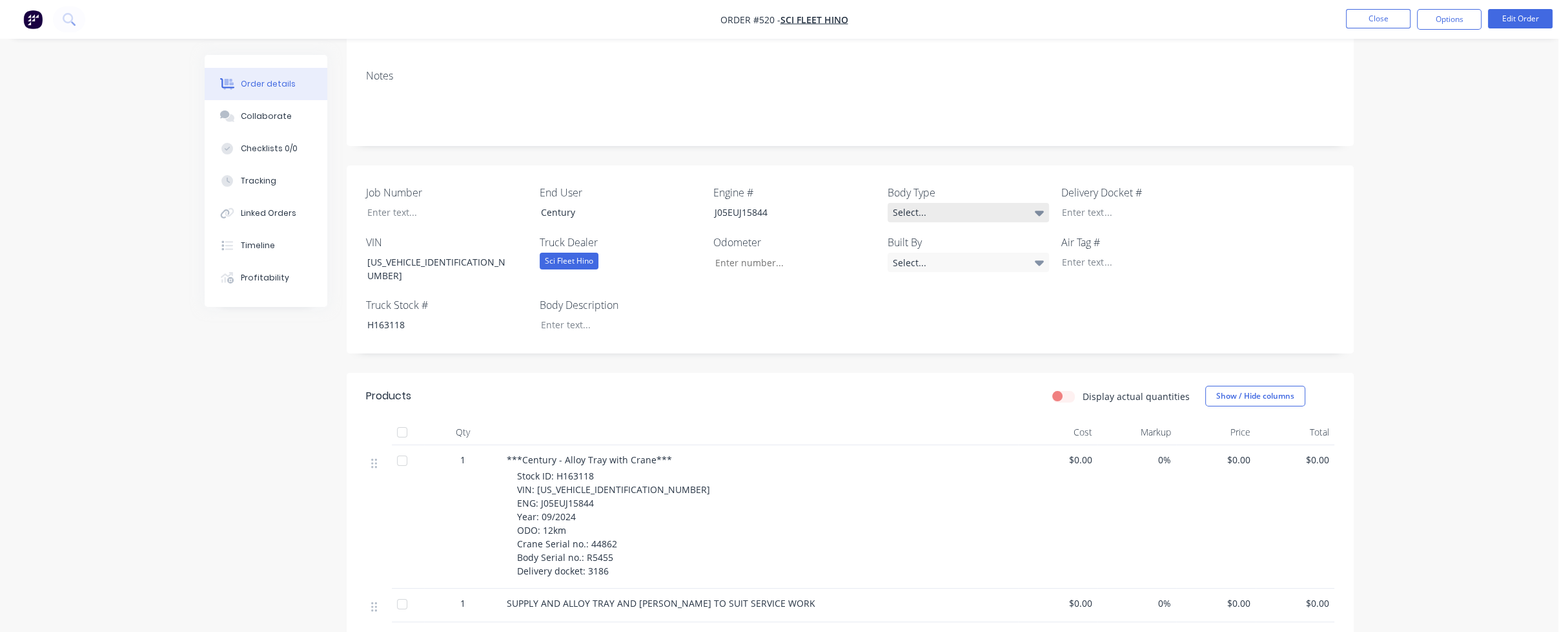
click at [909, 203] on div "Select..." at bounding box center [968, 212] width 161 height 19
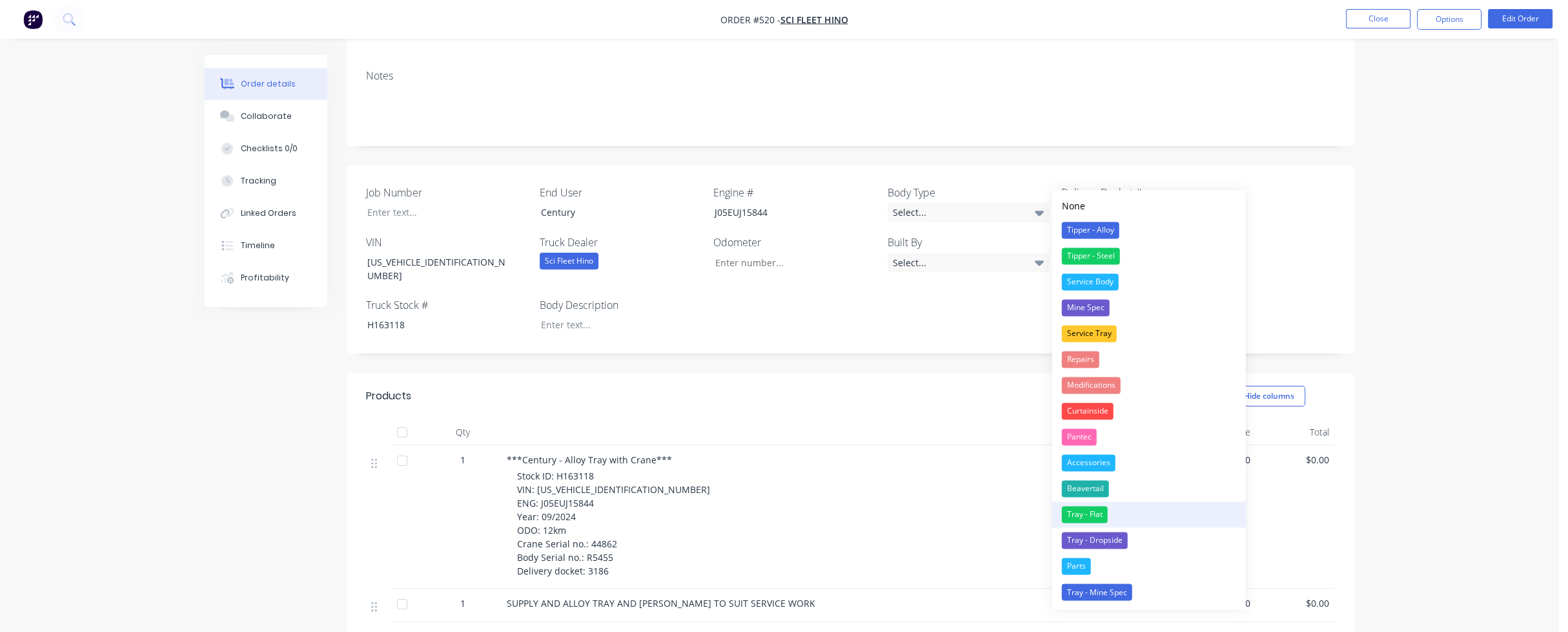
click at [1097, 515] on div "Tray - Flat" at bounding box center [1085, 514] width 46 height 17
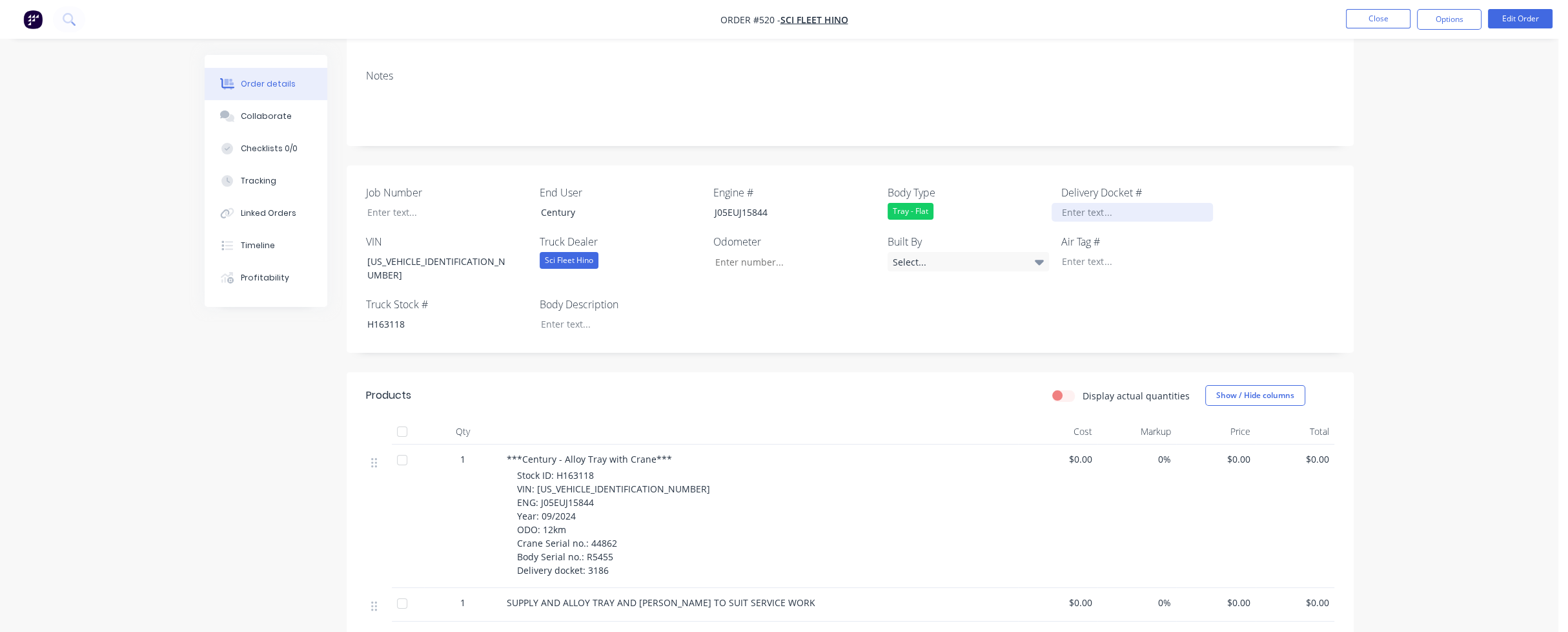
click at [1087, 203] on div at bounding box center [1132, 212] width 161 height 19
click at [382, 204] on div at bounding box center [437, 212] width 161 height 19
click at [553, 314] on div at bounding box center [611, 324] width 161 height 19
click at [710, 385] on div "Display actual quantities Show / Hide columns" at bounding box center [953, 395] width 763 height 21
click at [1388, 20] on button "Close" at bounding box center [1378, 19] width 65 height 19
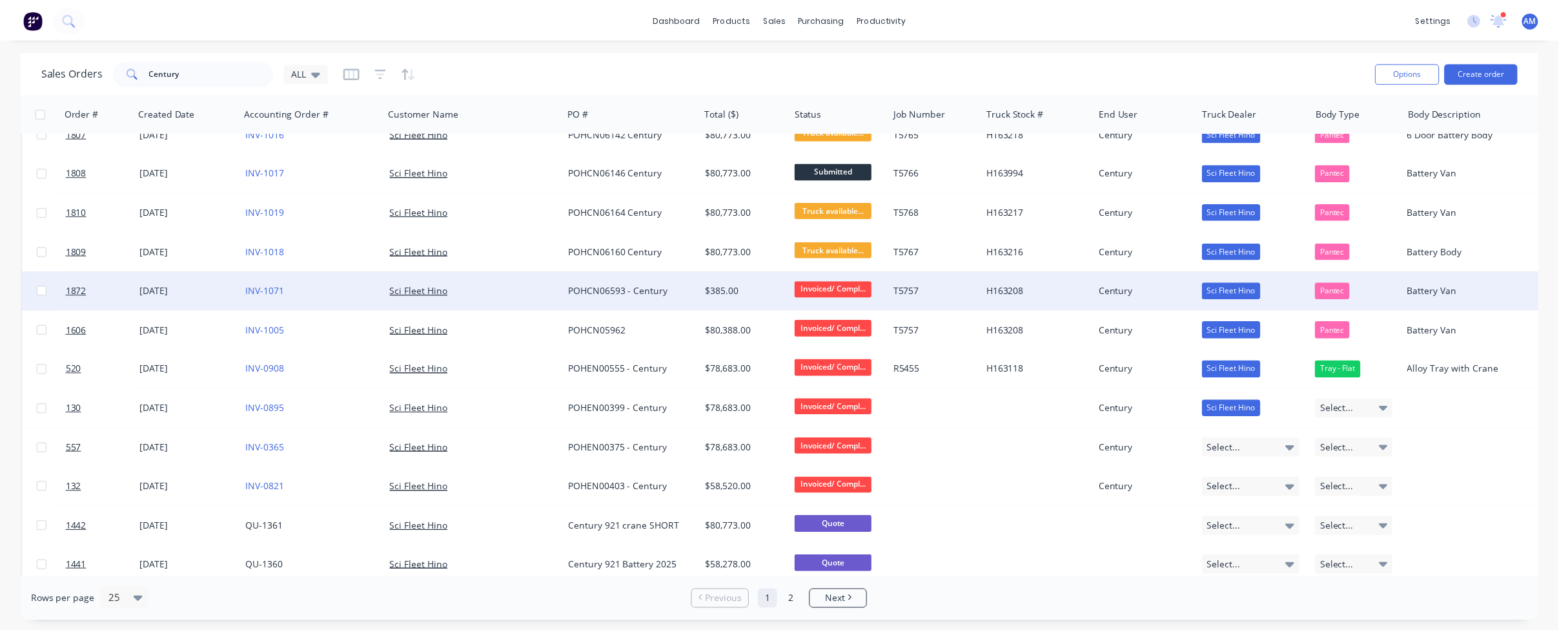
scroll to position [129, 0]
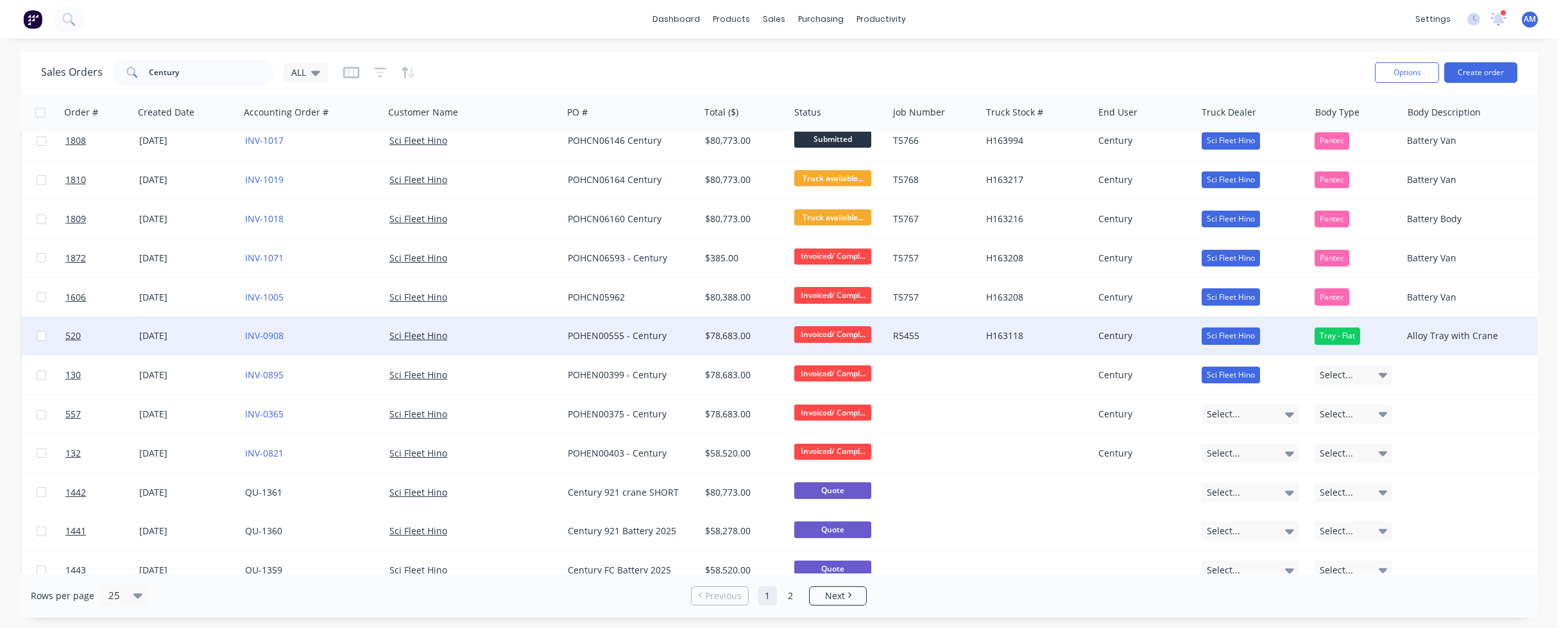
click at [563, 333] on div "POHEN00555 - Century" at bounding box center [631, 336] width 137 height 38
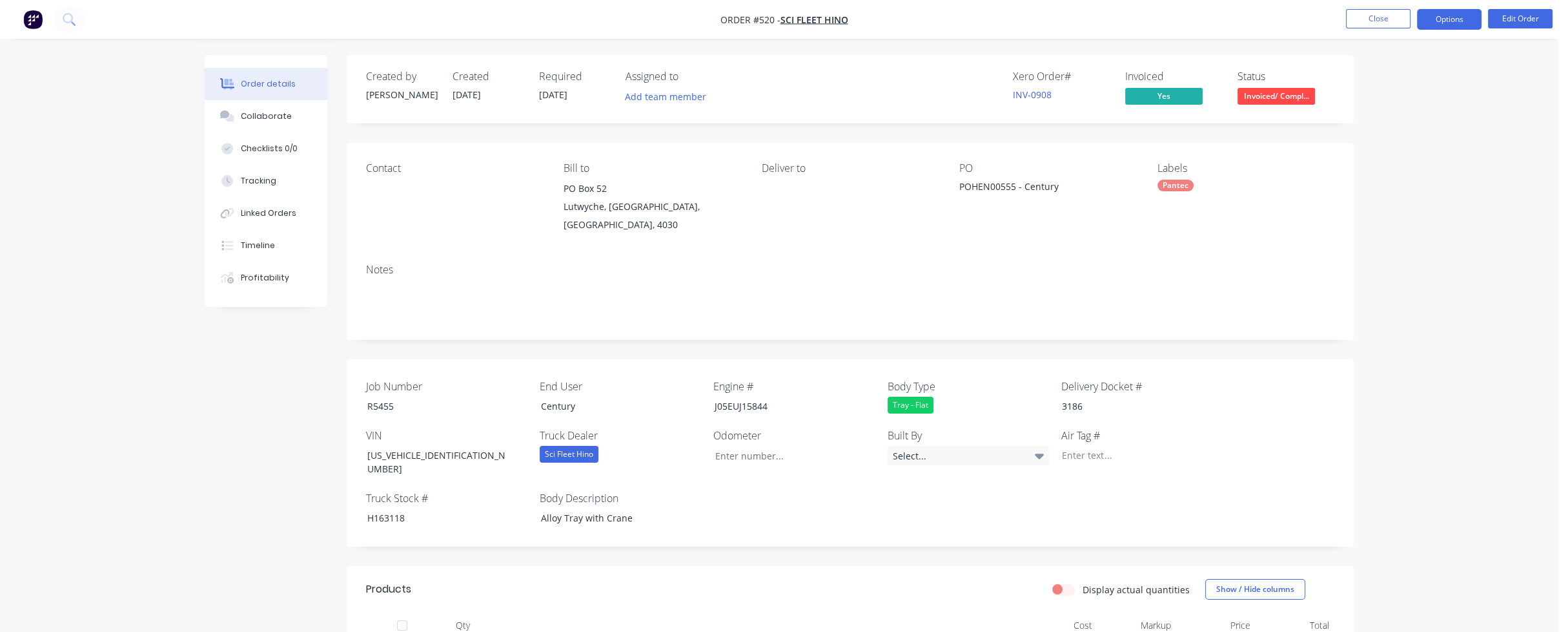
click at [1454, 20] on button "Options" at bounding box center [1449, 19] width 65 height 21
click at [1400, 278] on div "Duplicate" at bounding box center [1410, 285] width 118 height 19
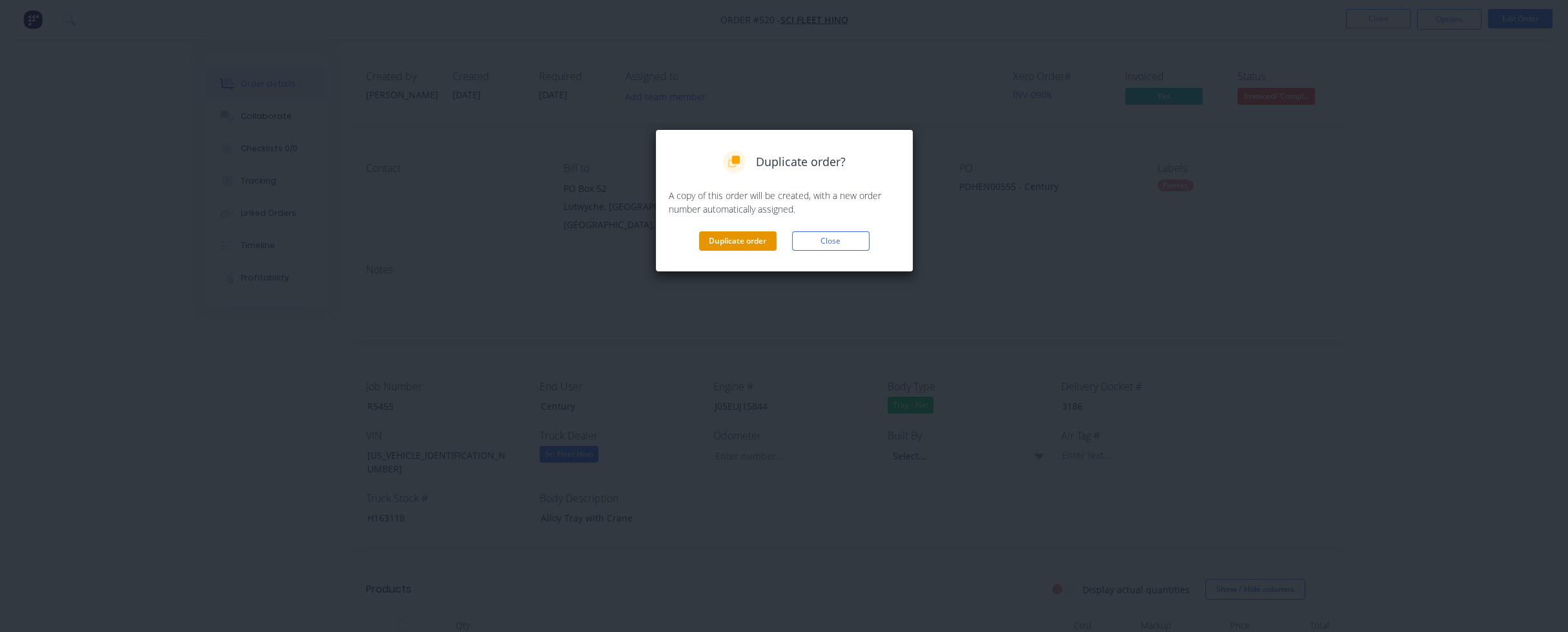
click at [743, 244] on button "Duplicate order" at bounding box center [738, 240] width 77 height 19
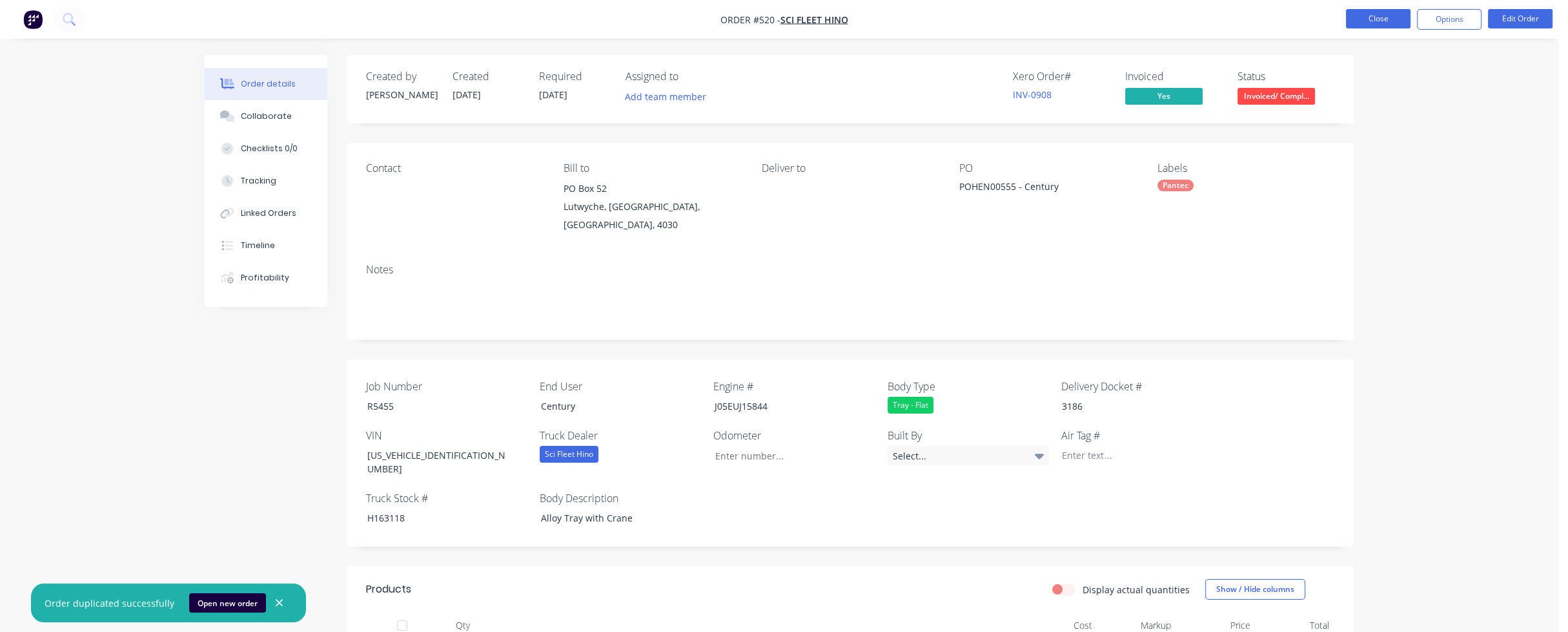
click at [1370, 19] on button "Close" at bounding box center [1378, 19] width 65 height 19
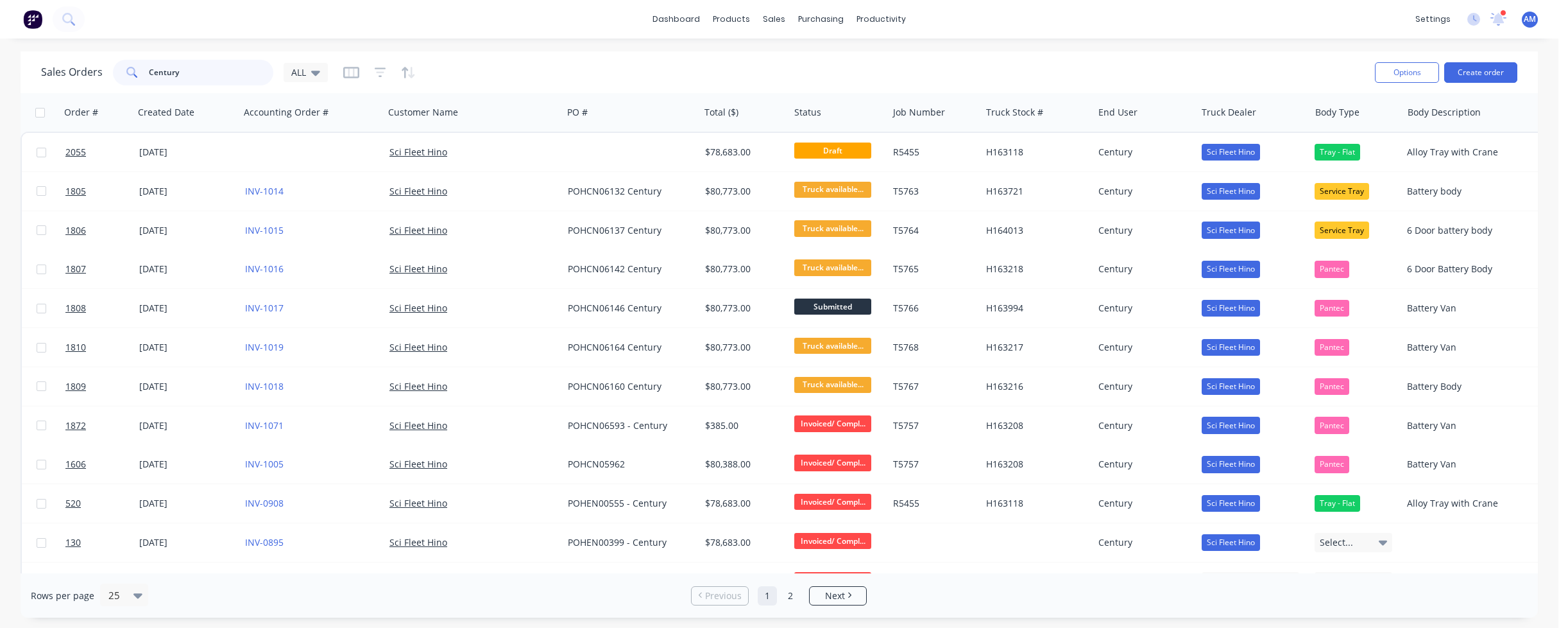
drag, startPoint x: 196, startPoint y: 74, endPoint x: 118, endPoint y: 75, distance: 78.0
click at [118, 75] on div "Century" at bounding box center [193, 72] width 160 height 26
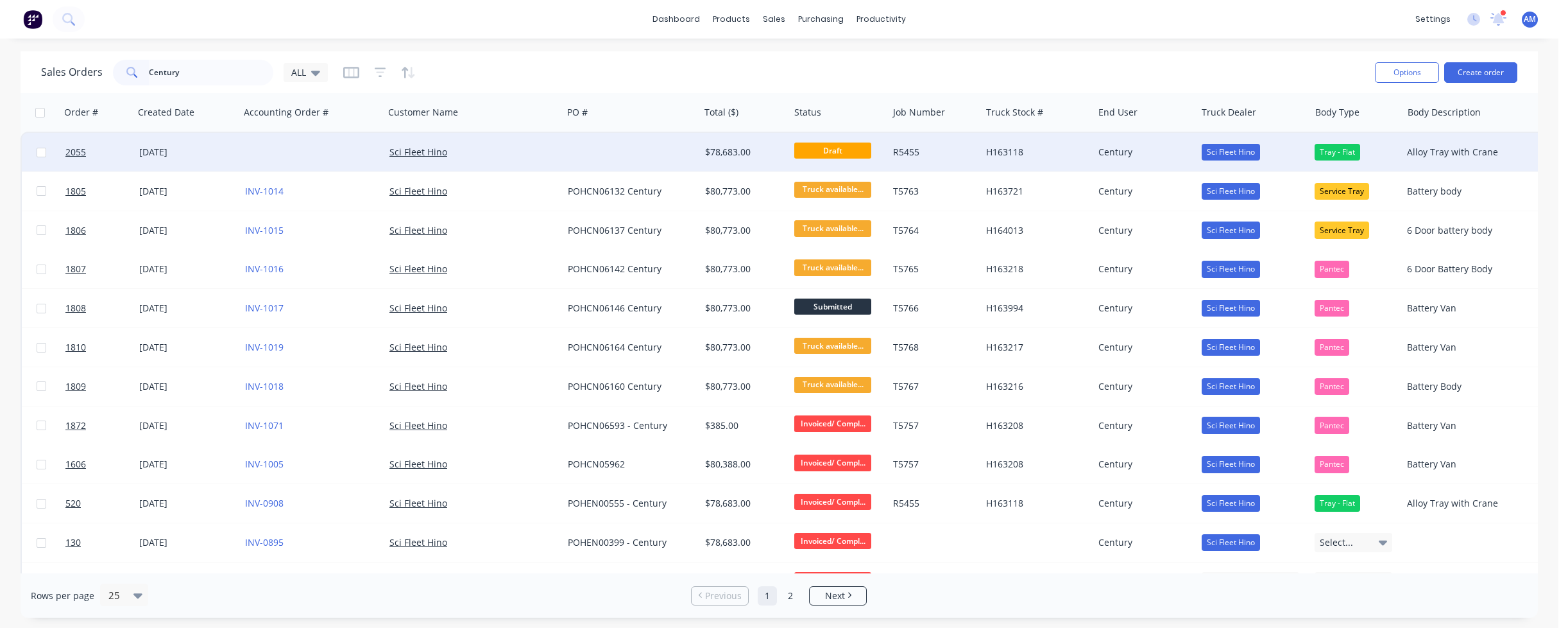
click at [511, 146] on div "Sci Fleet Hino" at bounding box center [470, 152] width 160 height 13
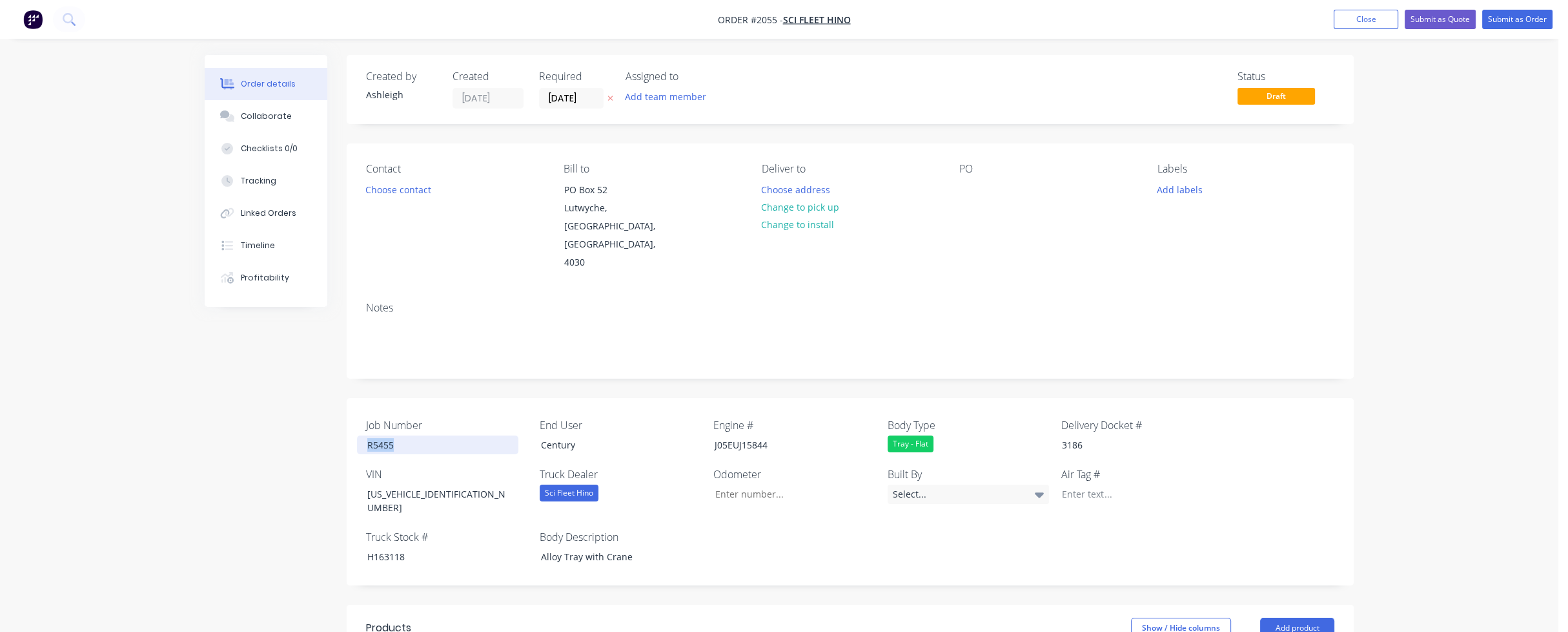
drag, startPoint x: 399, startPoint y: 410, endPoint x: 322, endPoint y: 414, distance: 77.1
drag, startPoint x: 475, startPoint y: 460, endPoint x: 341, endPoint y: 458, distance: 134.0
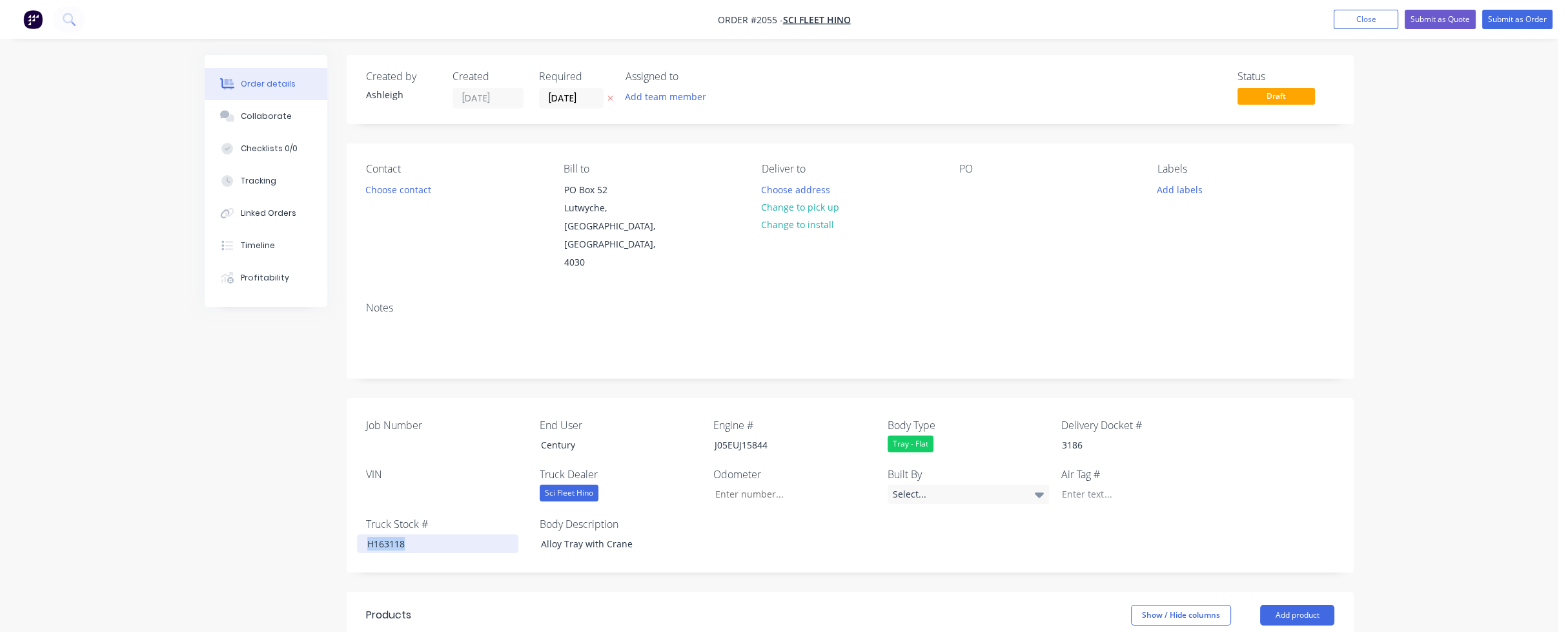
drag, startPoint x: 413, startPoint y: 506, endPoint x: 347, endPoint y: 506, distance: 66.0
click at [347, 506] on div "Job Number End User Century Engine # J05EUJ15844 Body Type Tray - Flat Delivery…" at bounding box center [850, 485] width 1007 height 174
click at [612, 484] on div "Sci Fleet Hino" at bounding box center [620, 492] width 161 height 17
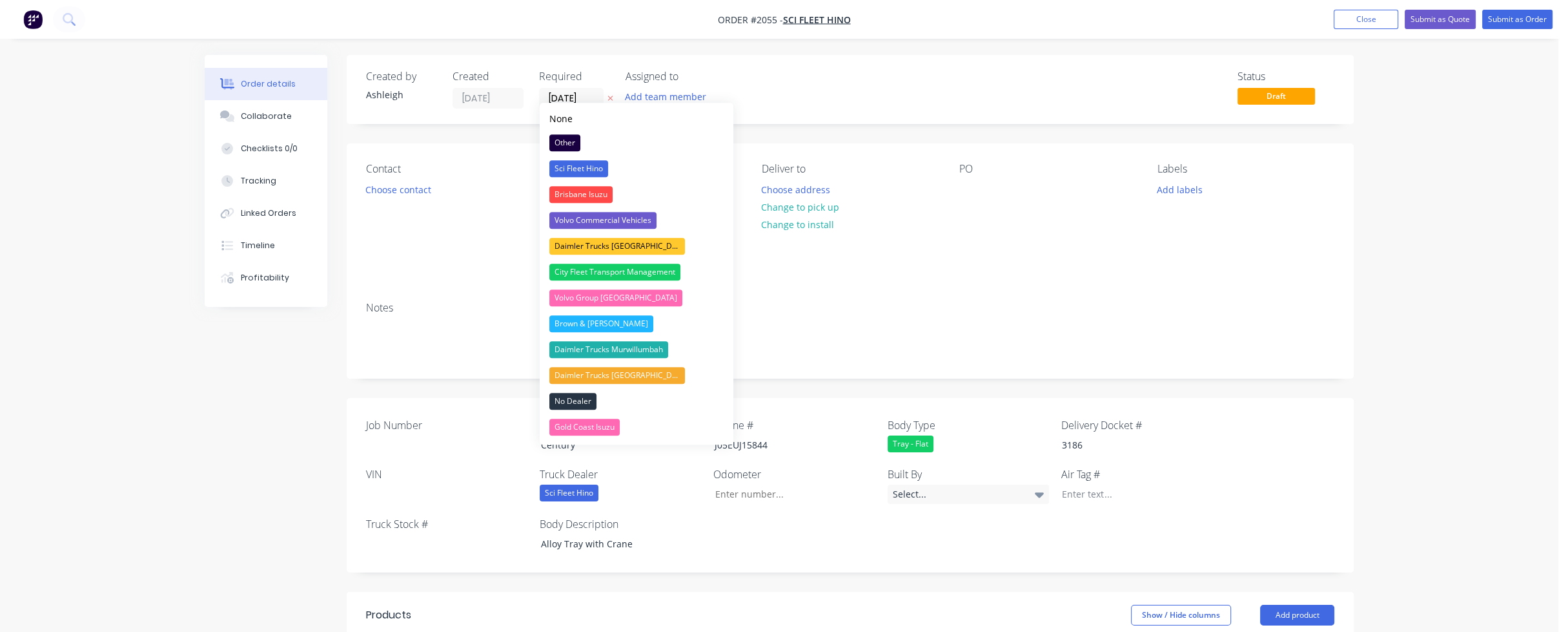
click at [564, 119] on div "None" at bounding box center [560, 119] width 23 height 13
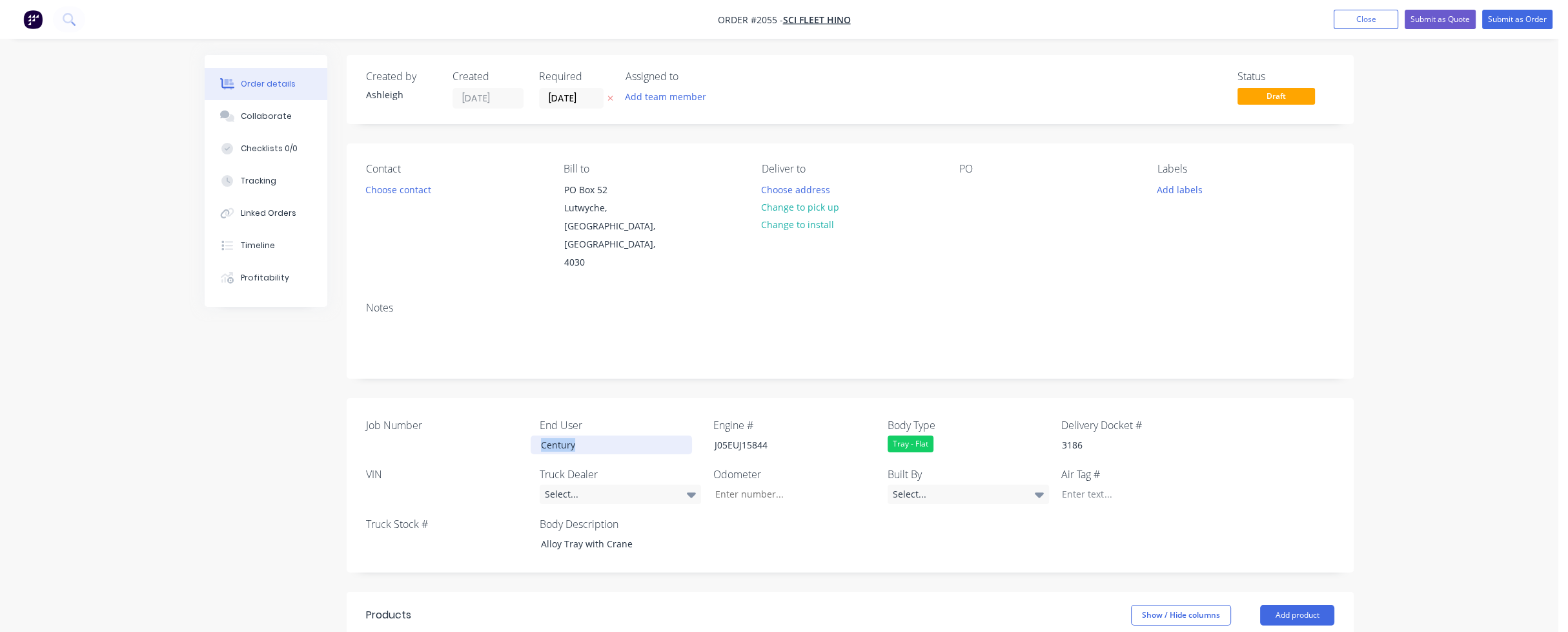
drag, startPoint x: 614, startPoint y: 411, endPoint x: 538, endPoint y: 411, distance: 76.0
click at [538, 436] on div "Century" at bounding box center [611, 445] width 161 height 19
drag, startPoint x: 772, startPoint y: 408, endPoint x: 707, endPoint y: 408, distance: 65.0
click at [707, 436] on div "J05EUJ15844" at bounding box center [785, 445] width 161 height 19
click at [940, 436] on div "Tray - Flat" at bounding box center [968, 444] width 161 height 17
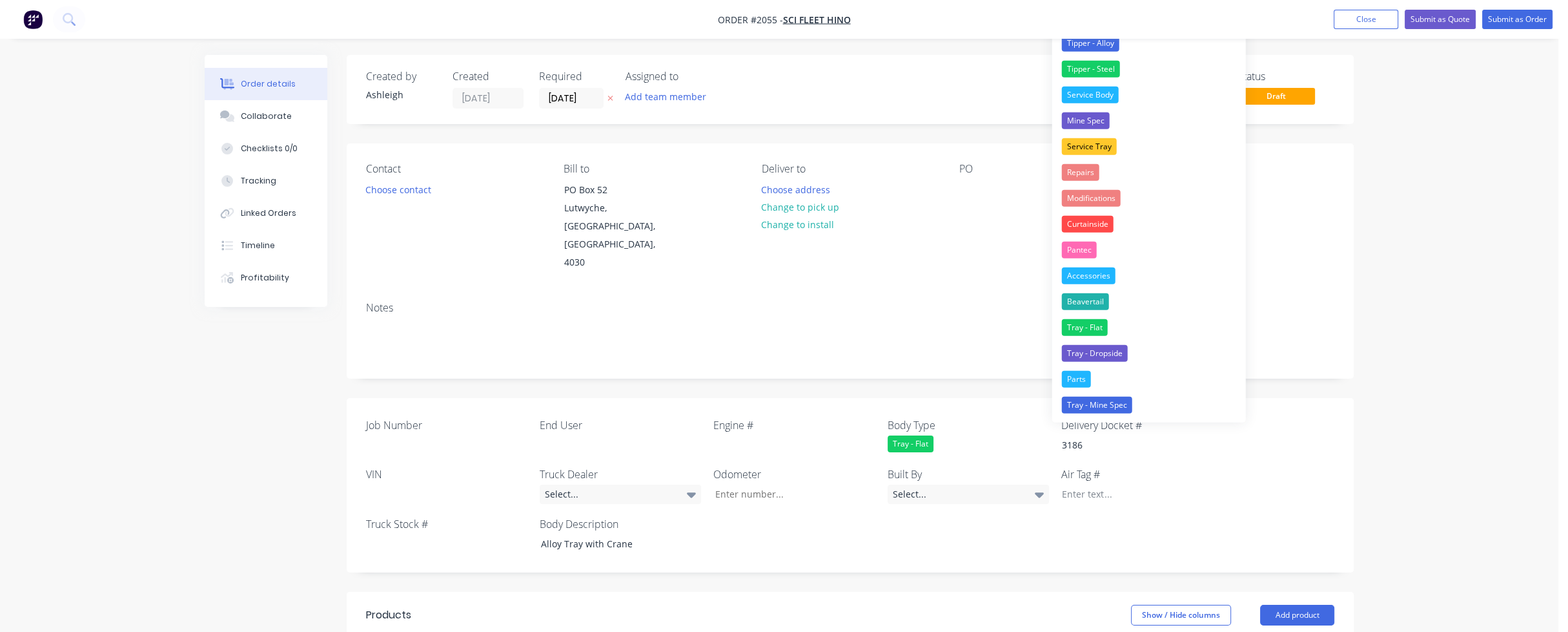
click at [971, 436] on div "Tray - Flat" at bounding box center [968, 444] width 161 height 17
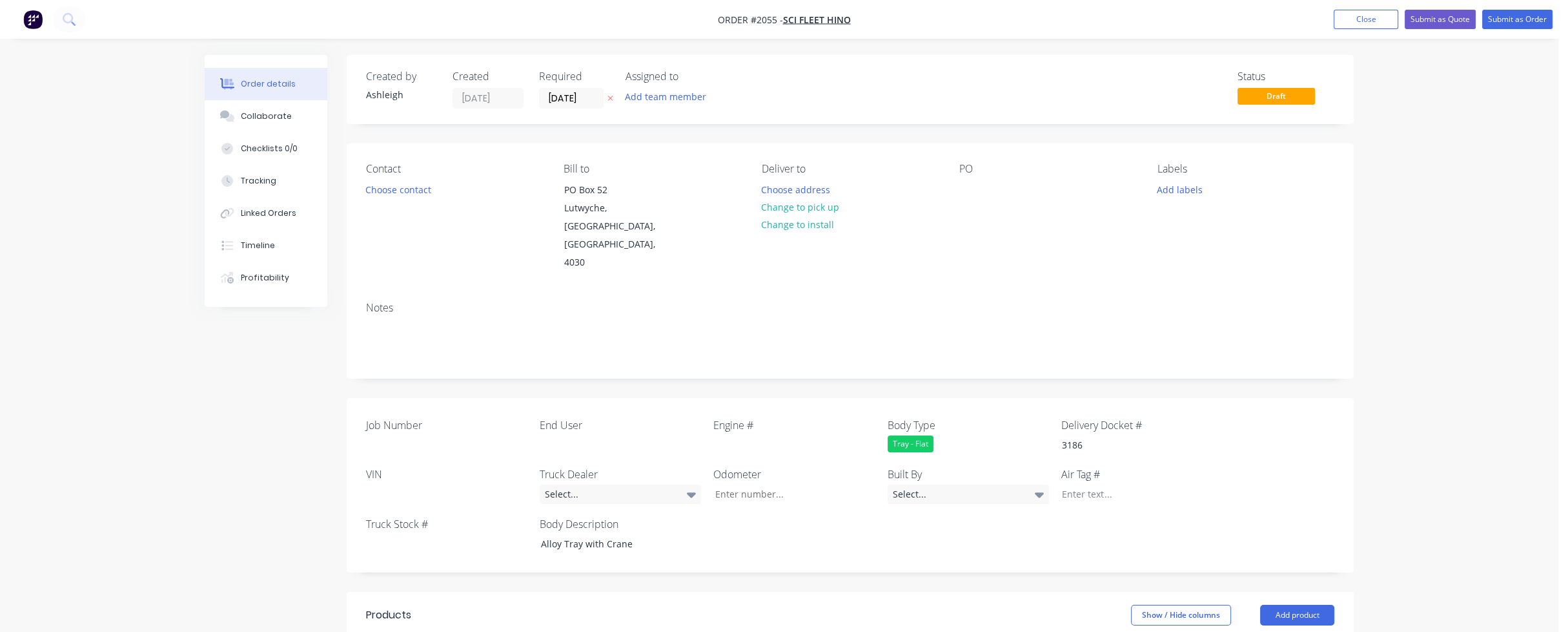
click at [937, 436] on div "Tray - Flat" at bounding box center [968, 444] width 161 height 17
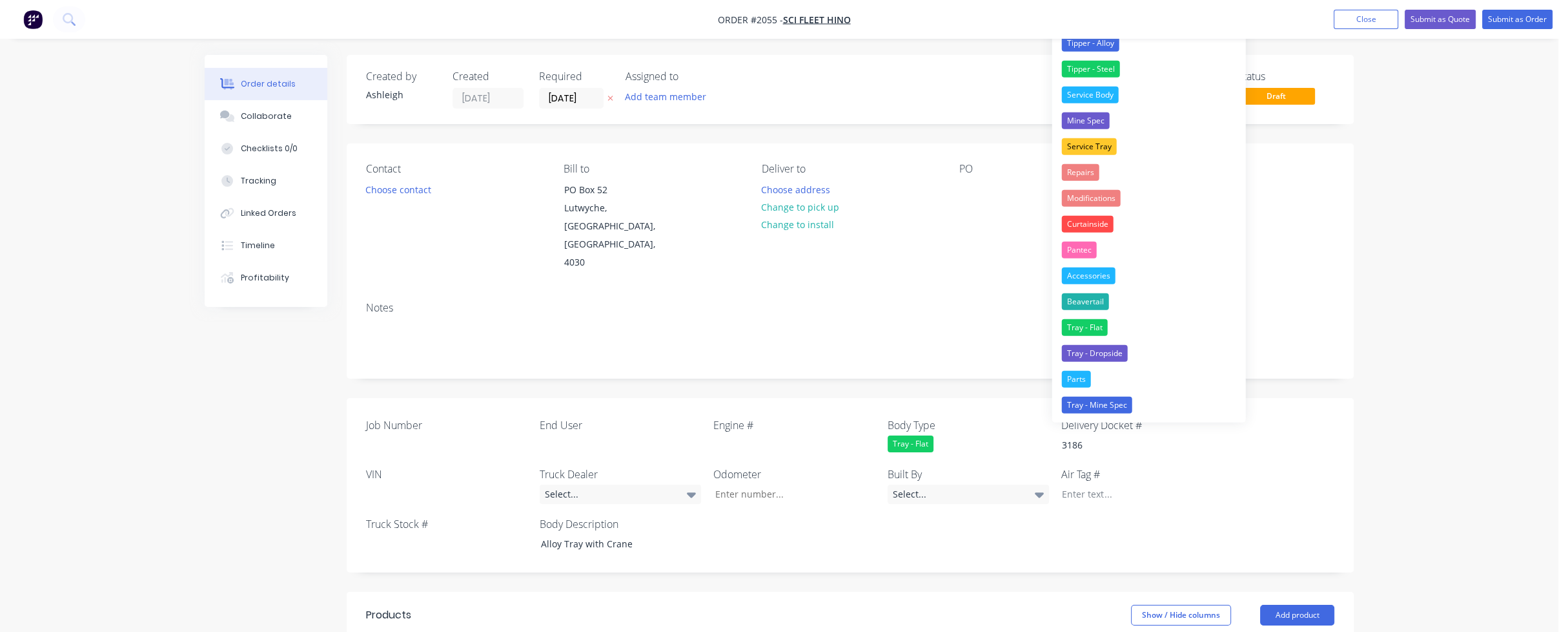
click at [950, 436] on div "Tray - Flat" at bounding box center [968, 444] width 161 height 17
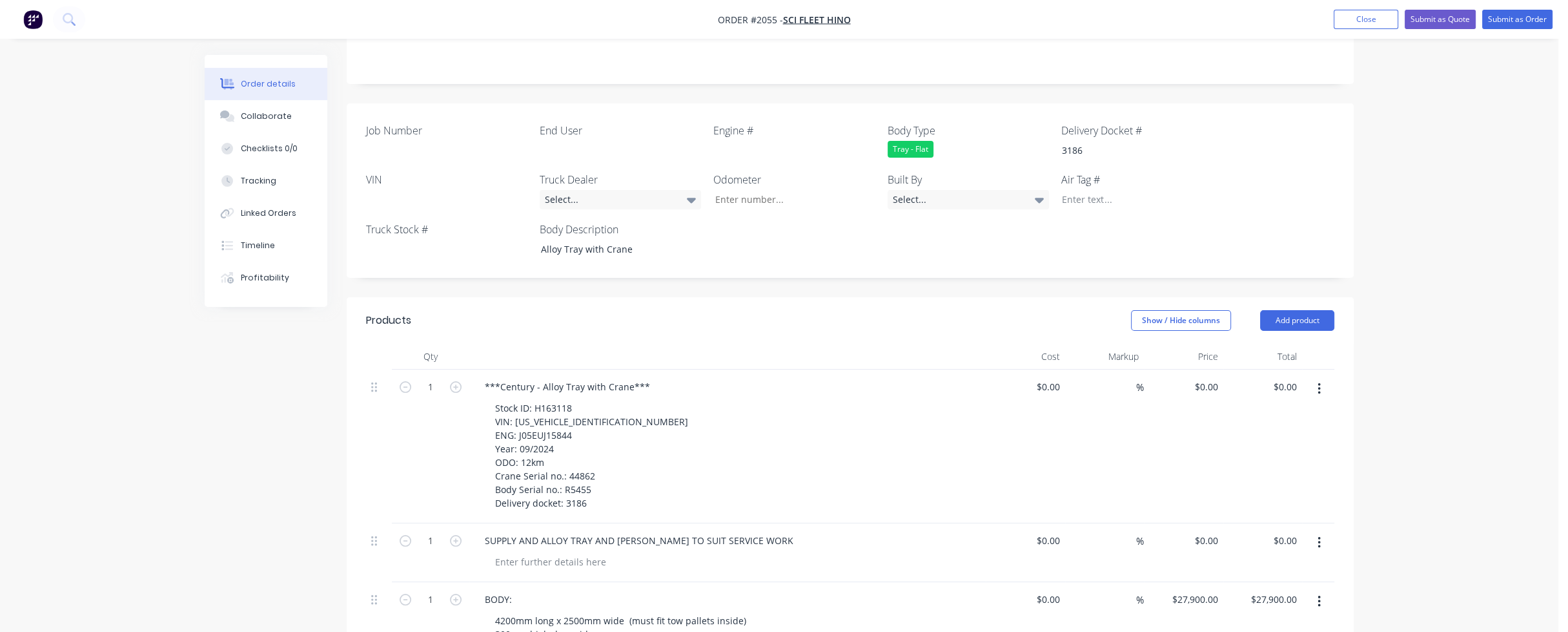
scroll to position [323, 0]
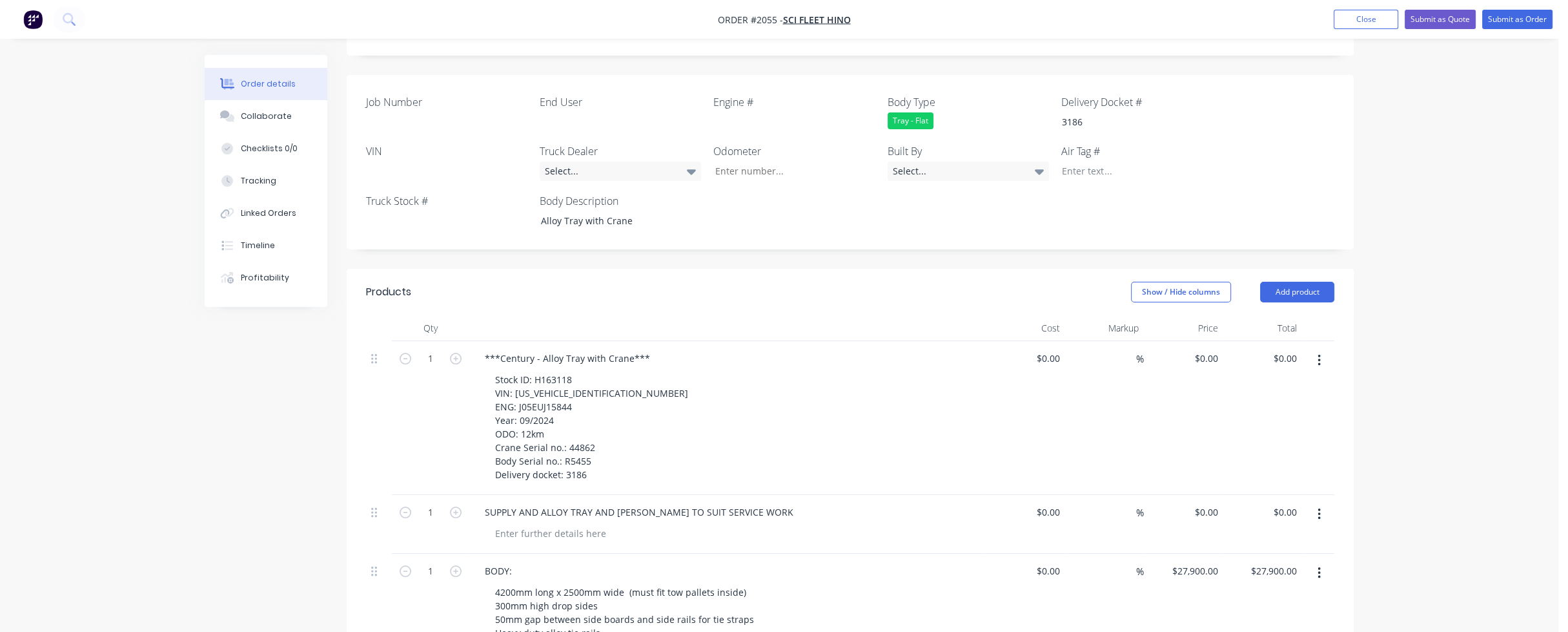
click at [936, 113] on div "Tray - Flat" at bounding box center [968, 121] width 161 height 17
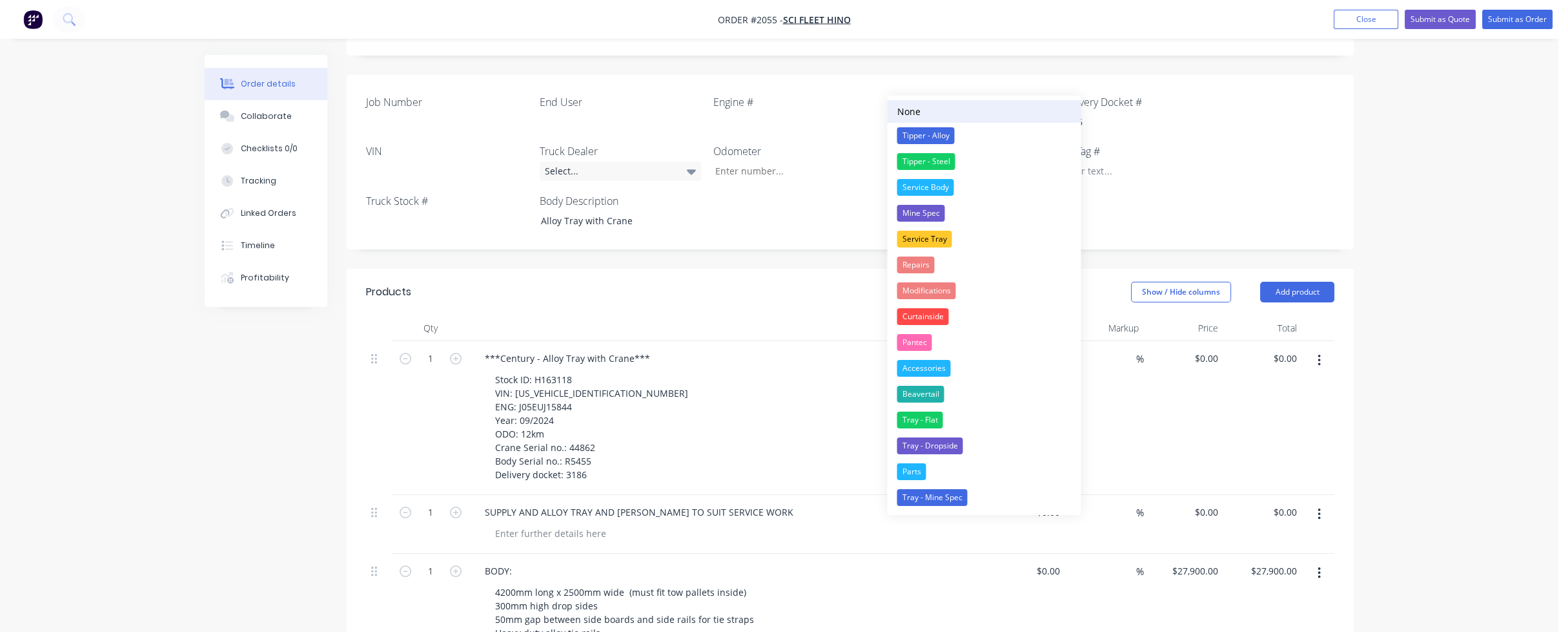
click at [956, 111] on button "None" at bounding box center [984, 111] width 194 height 23
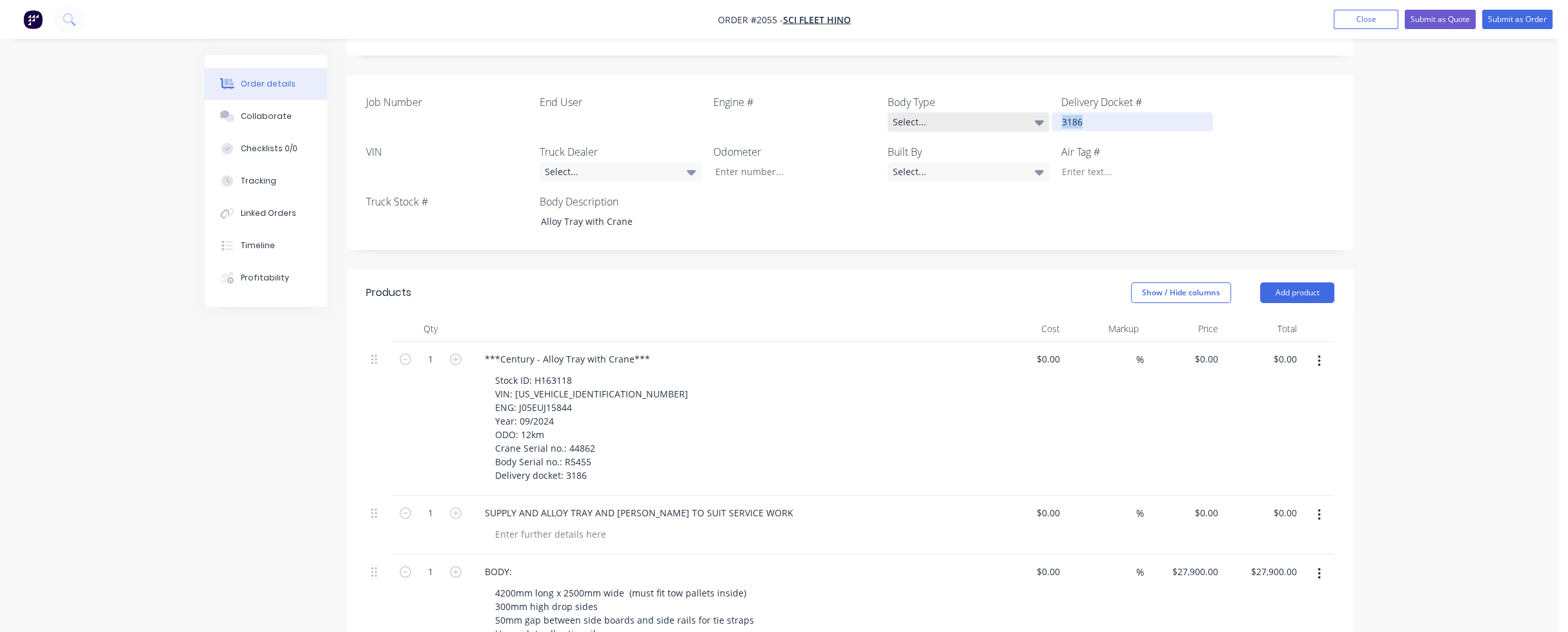
drag, startPoint x: 1100, startPoint y: 87, endPoint x: 1032, endPoint y: 87, distance: 68.0
click at [1032, 87] on div "Job Number End User Engine # Body Type Select... Delivery Docket # 3186 VIN Tru…" at bounding box center [850, 162] width 1007 height 175
drag, startPoint x: 643, startPoint y: 181, endPoint x: 521, endPoint y: 184, distance: 122.0
click at [522, 184] on div "Job Number End User Engine # Body Type Select... Delivery Docket # VIN Truck De…" at bounding box center [850, 162] width 1007 height 175
click at [1318, 354] on icon "button" at bounding box center [1319, 361] width 3 height 14
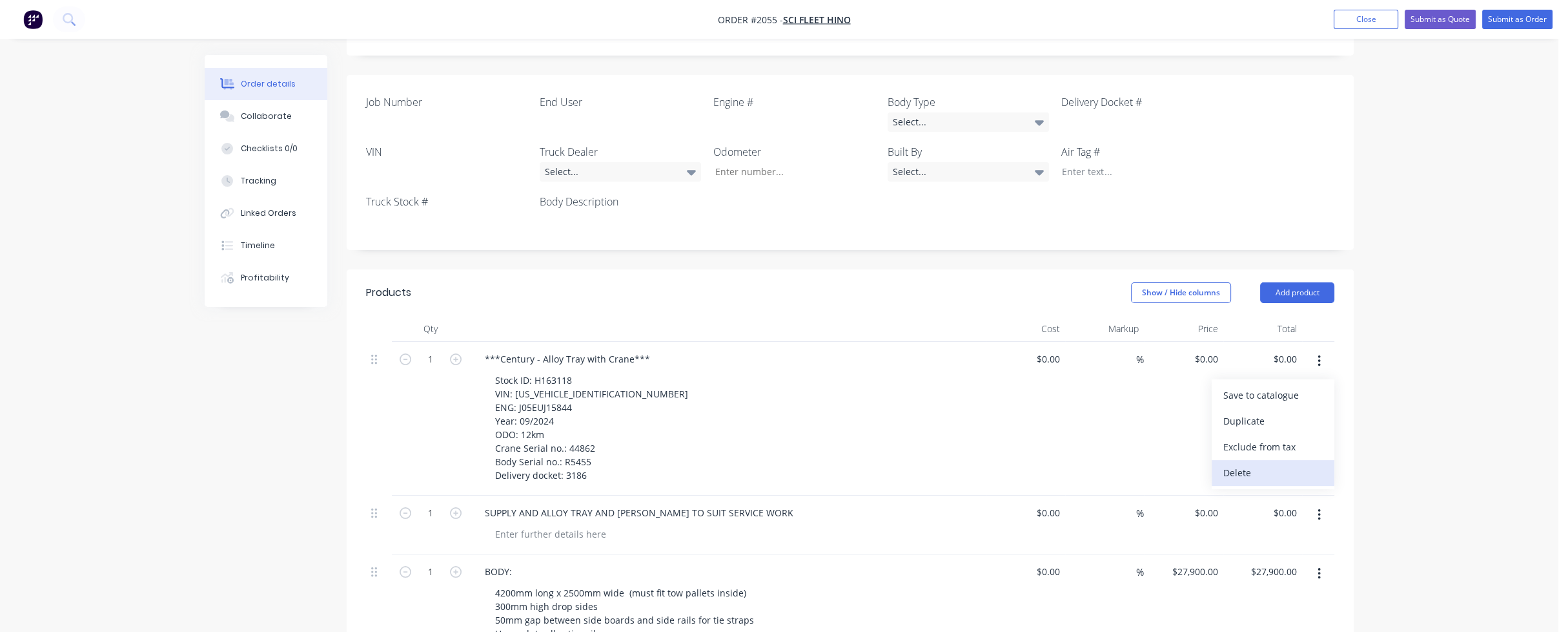
click at [1284, 463] on div "Delete" at bounding box center [1273, 472] width 99 height 19
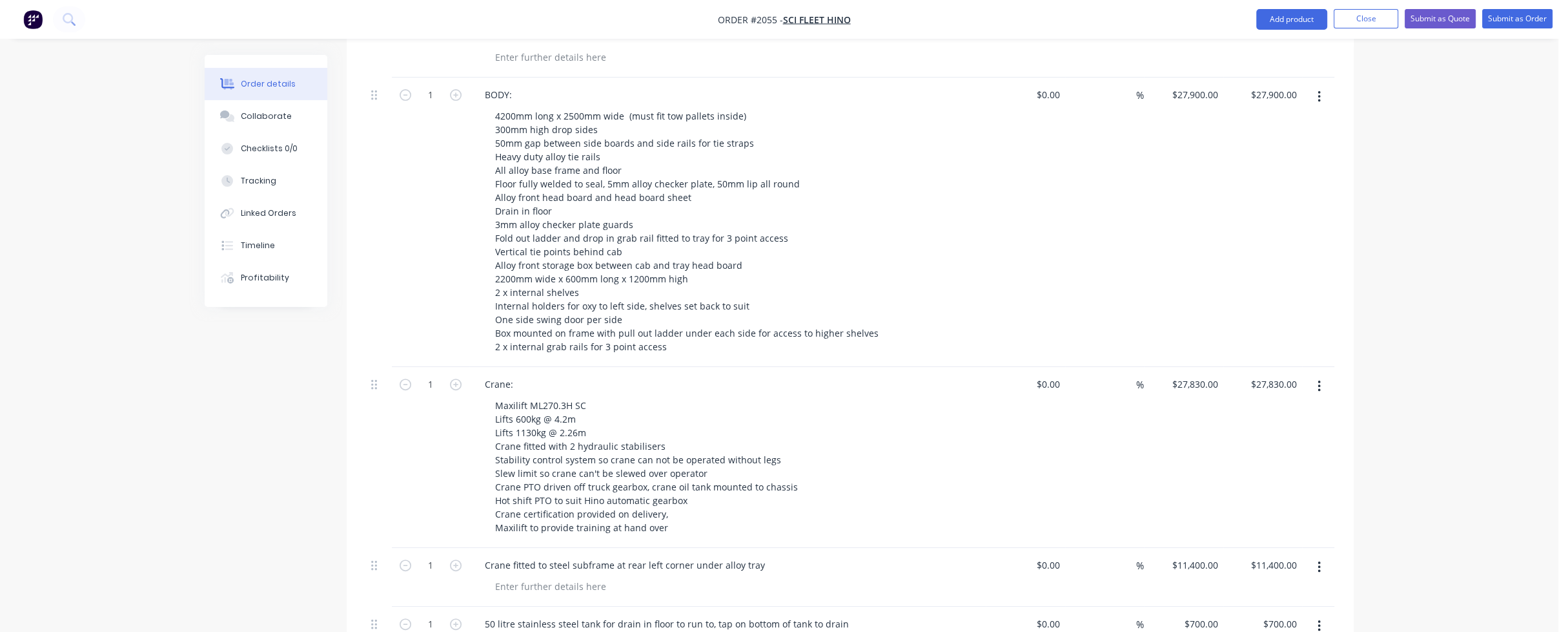
scroll to position [646, 0]
click at [262, 117] on div "Collaborate" at bounding box center [266, 116] width 51 height 11
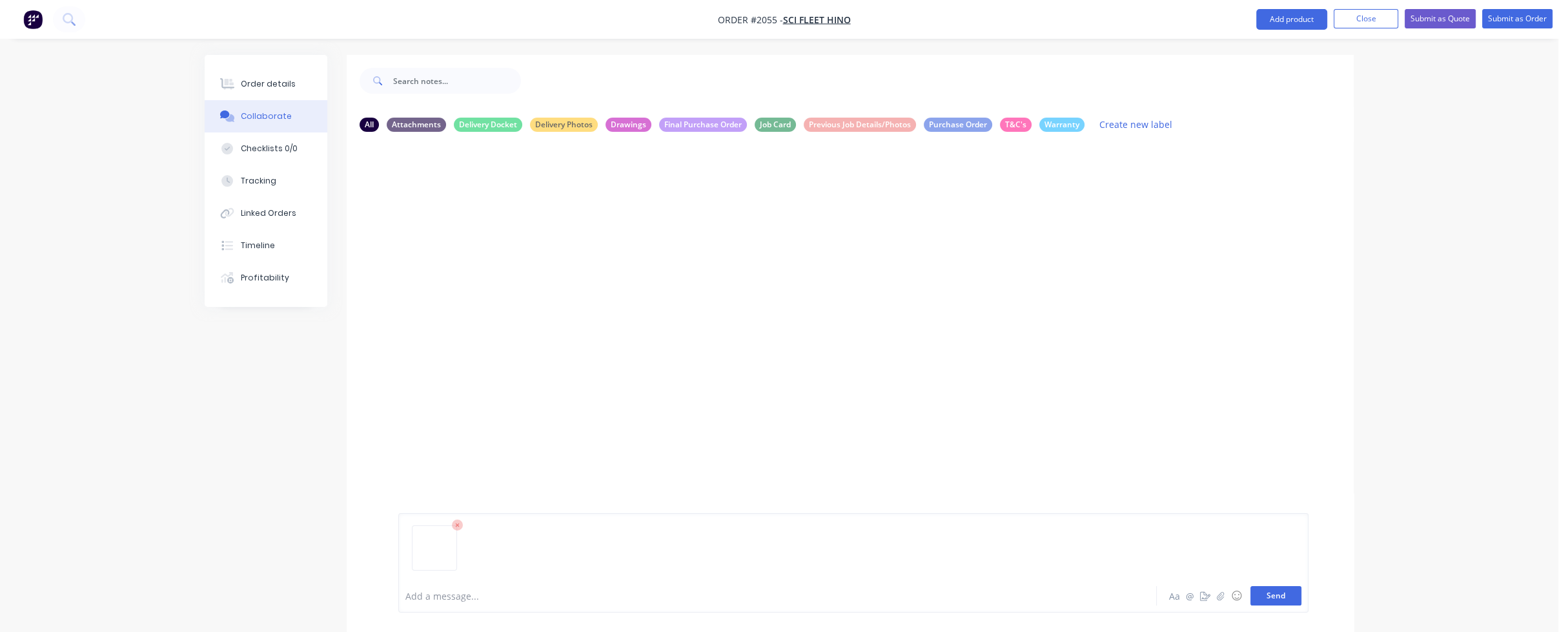
click at [1286, 597] on button "Send" at bounding box center [1276, 595] width 51 height 19
drag, startPoint x: 287, startPoint y: 83, endPoint x: 278, endPoint y: 90, distance: 11.4
click at [287, 83] on div "Order details" at bounding box center [268, 83] width 55 height 11
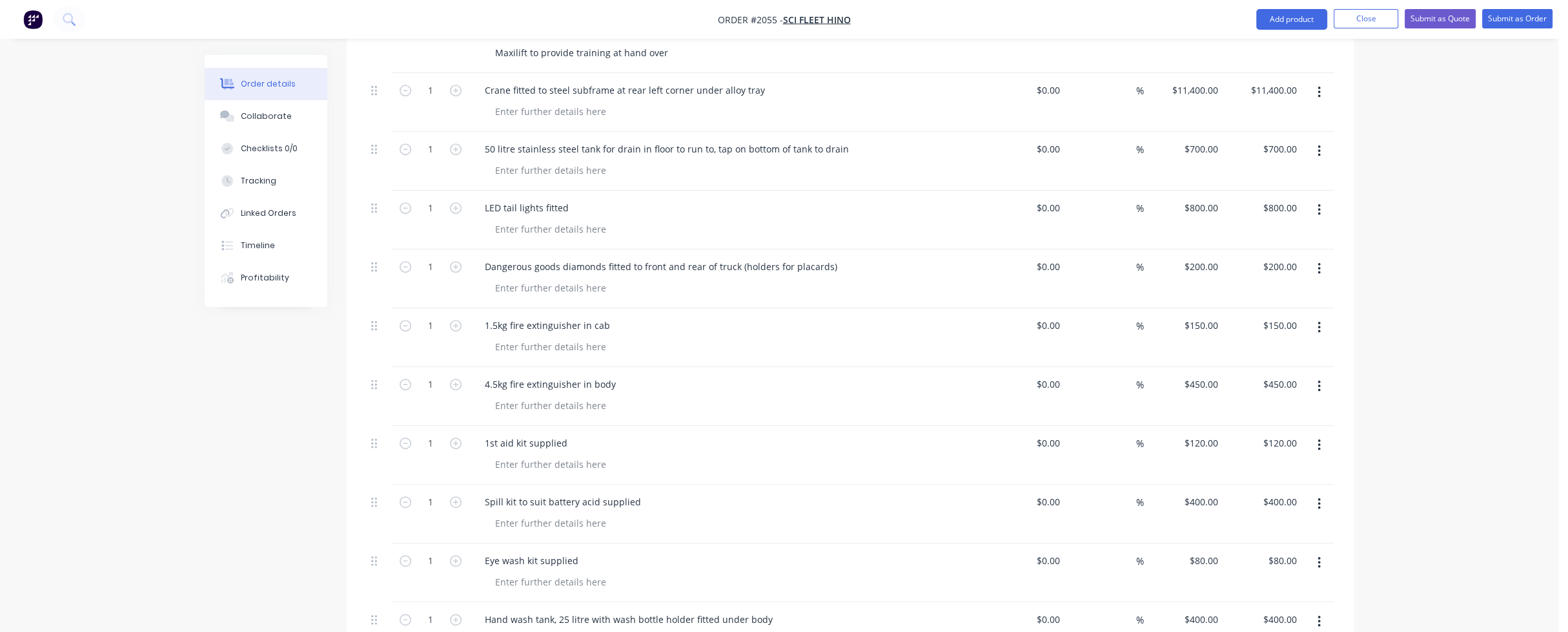
scroll to position [1163, 0]
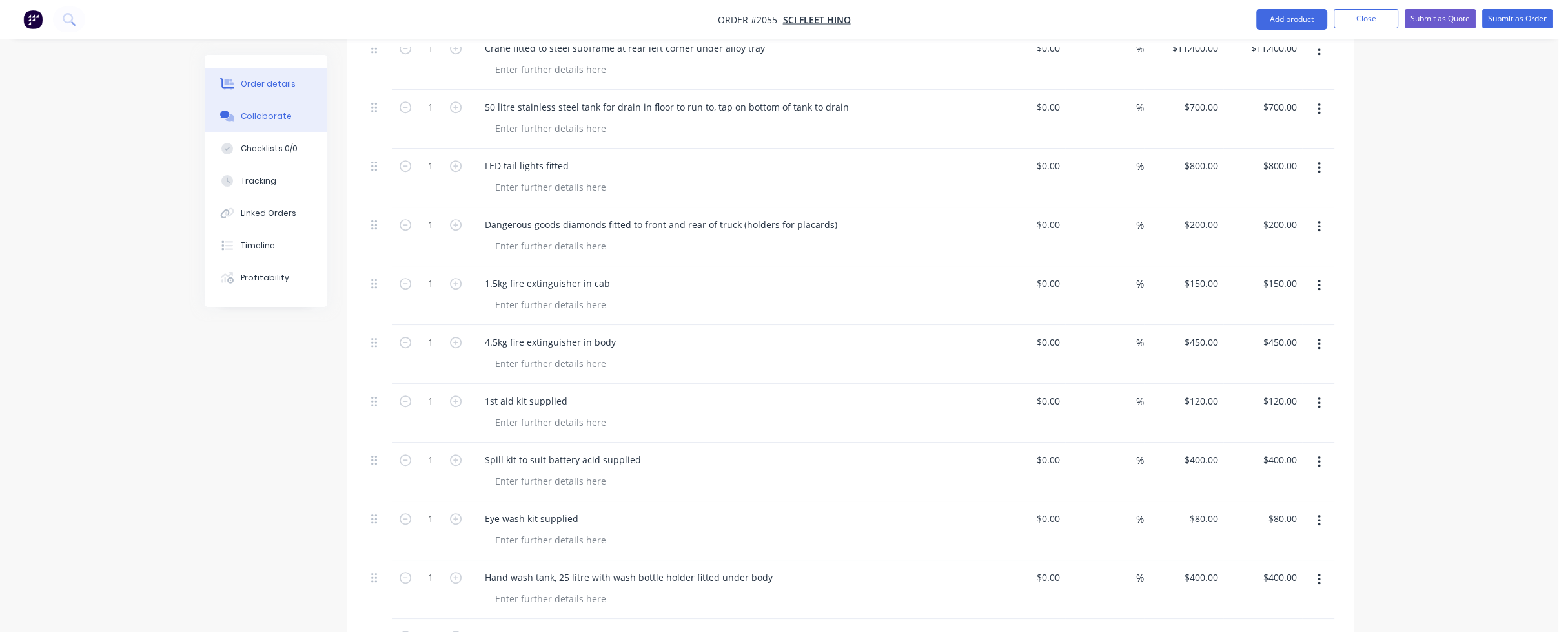
click at [266, 119] on div "Collaborate" at bounding box center [266, 116] width 51 height 11
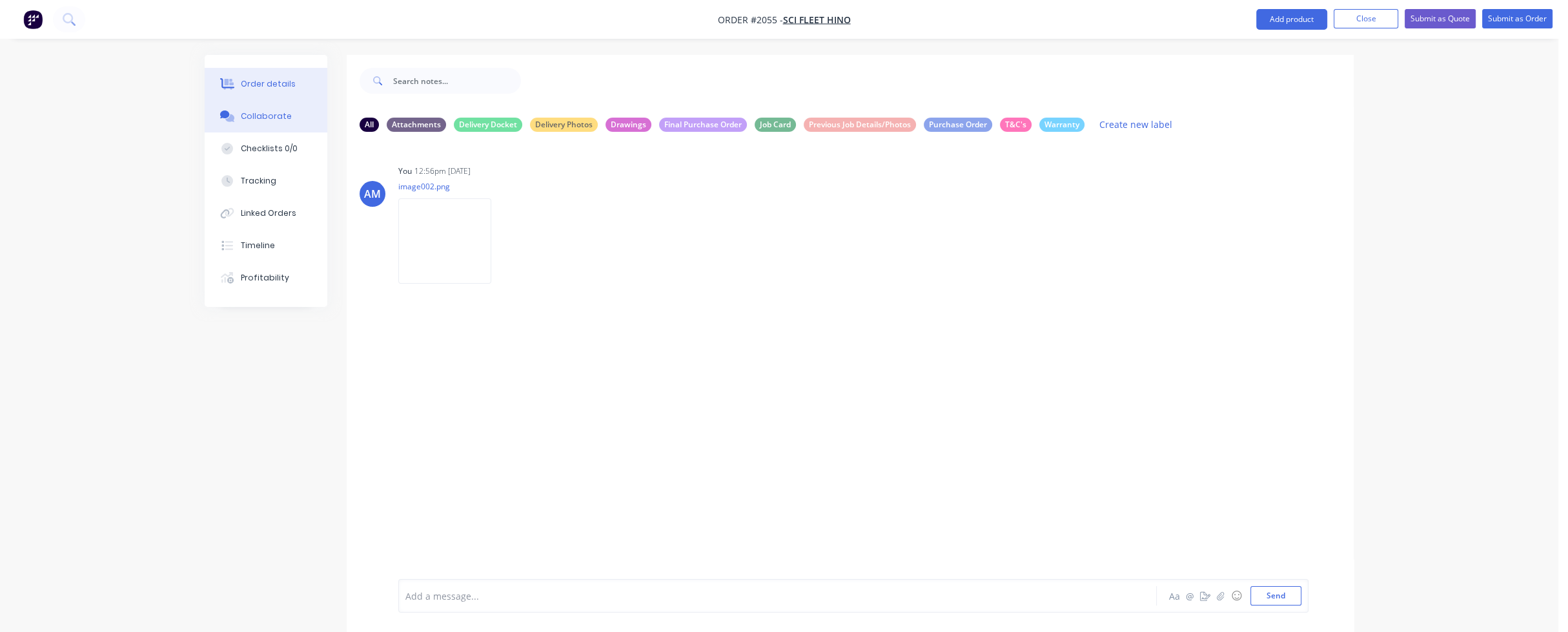
click at [268, 83] on div "Order details" at bounding box center [268, 83] width 55 height 11
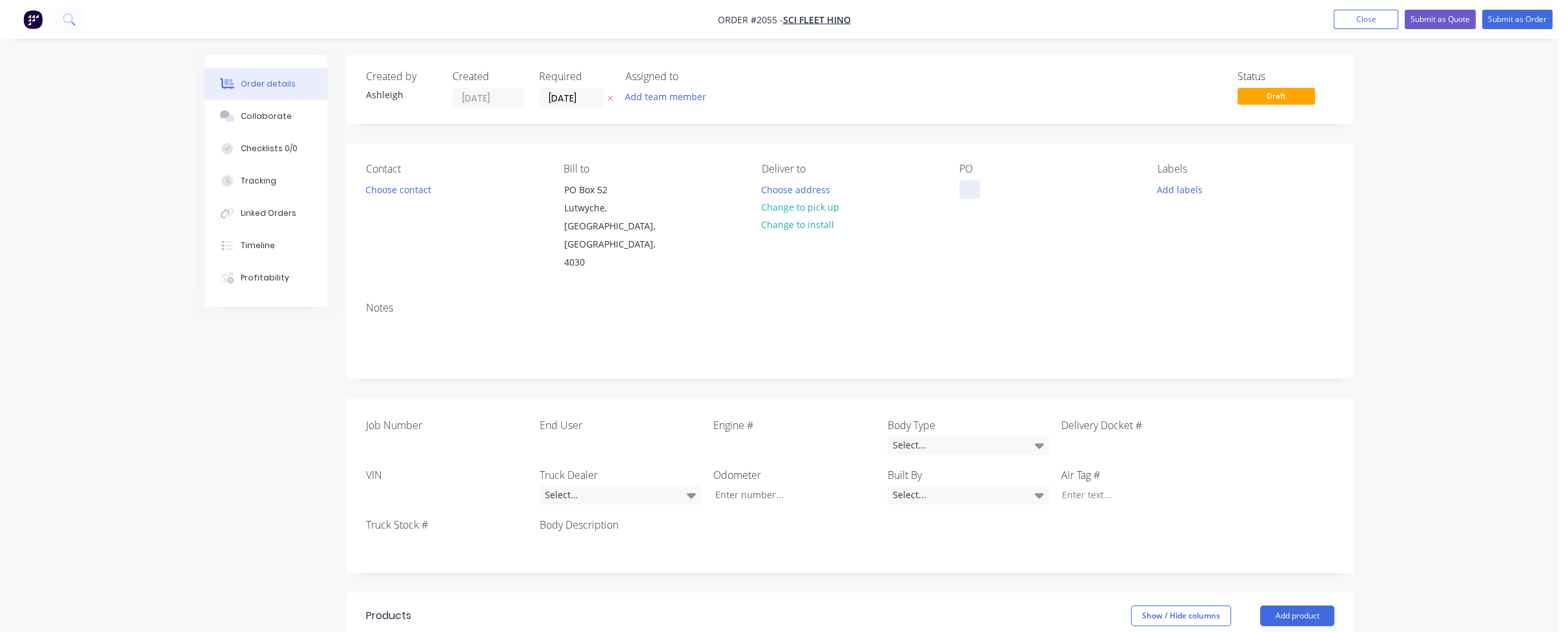
click at [972, 188] on div at bounding box center [969, 190] width 21 height 19
click at [1005, 190] on div "Century Alloy Tray & Crane" at bounding box center [1028, 190] width 137 height 19
click at [396, 187] on button "Choose contact" at bounding box center [398, 189] width 79 height 17
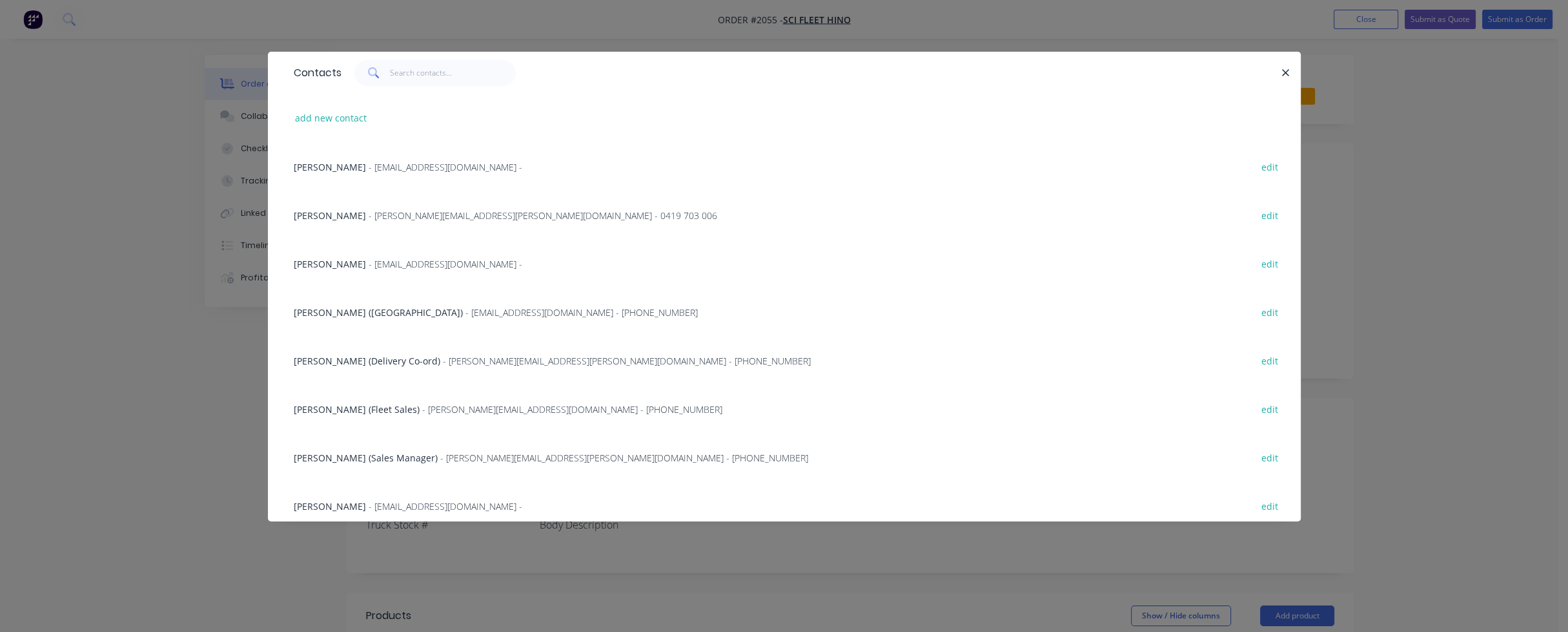
click at [325, 216] on span "[PERSON_NAME]" at bounding box center [329, 215] width 73 height 12
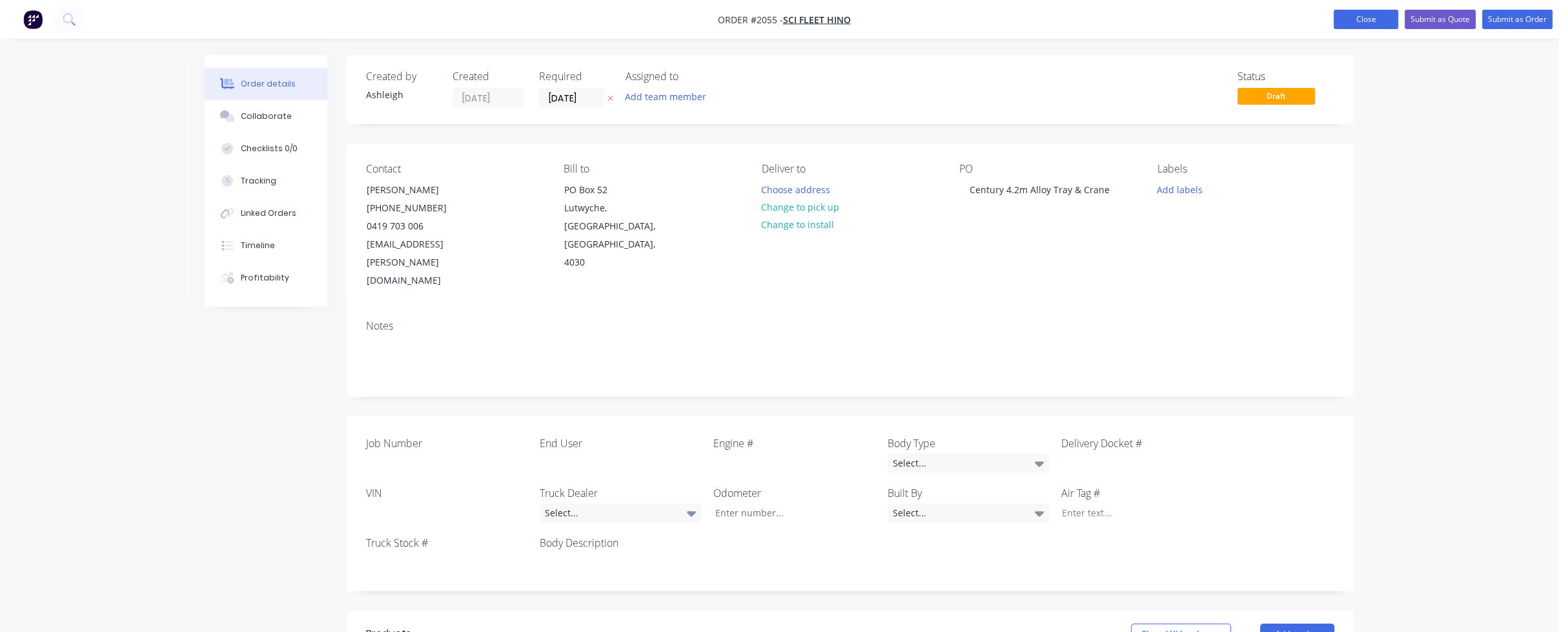
click at [1365, 20] on button "Close" at bounding box center [1366, 19] width 65 height 19
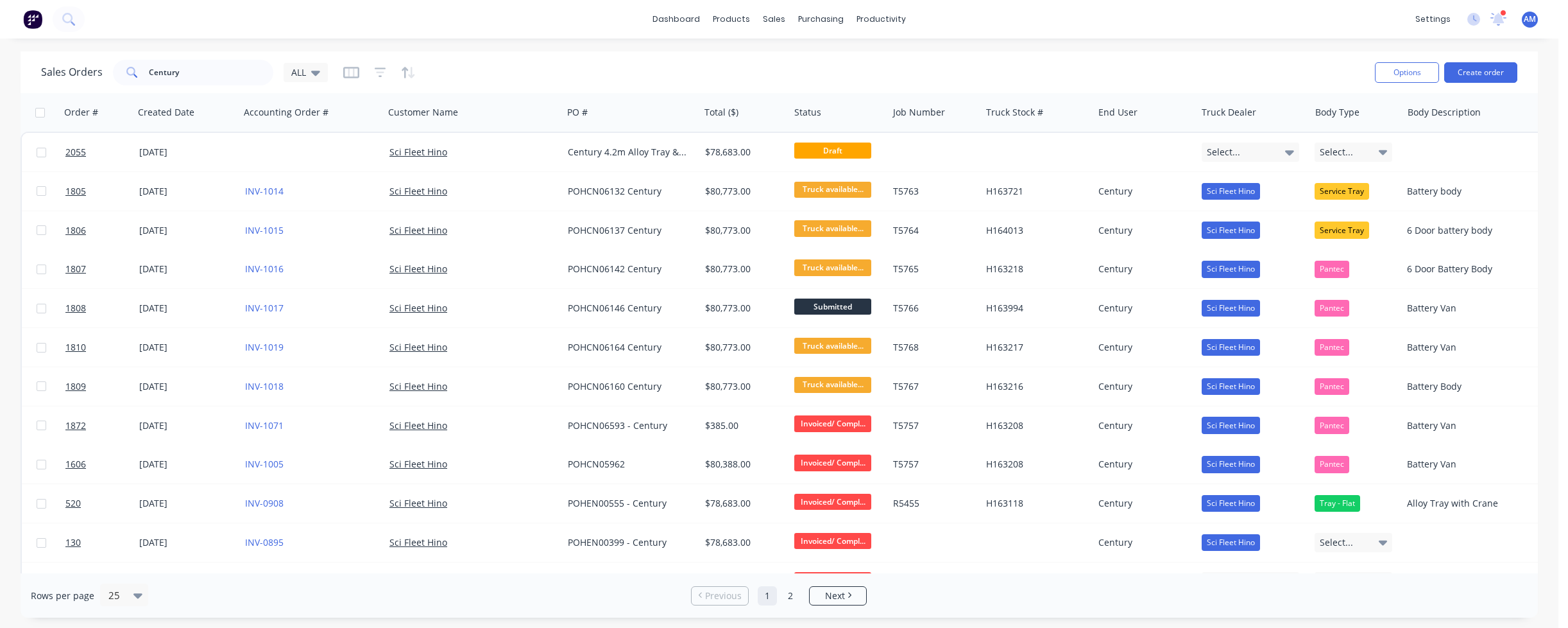
click at [961, 36] on div "dashboard products sales purchasing productivity dashboard products Product Cat…" at bounding box center [779, 19] width 1558 height 38
click at [831, 56] on div "Purchase Orders" at bounding box center [862, 61] width 68 height 11
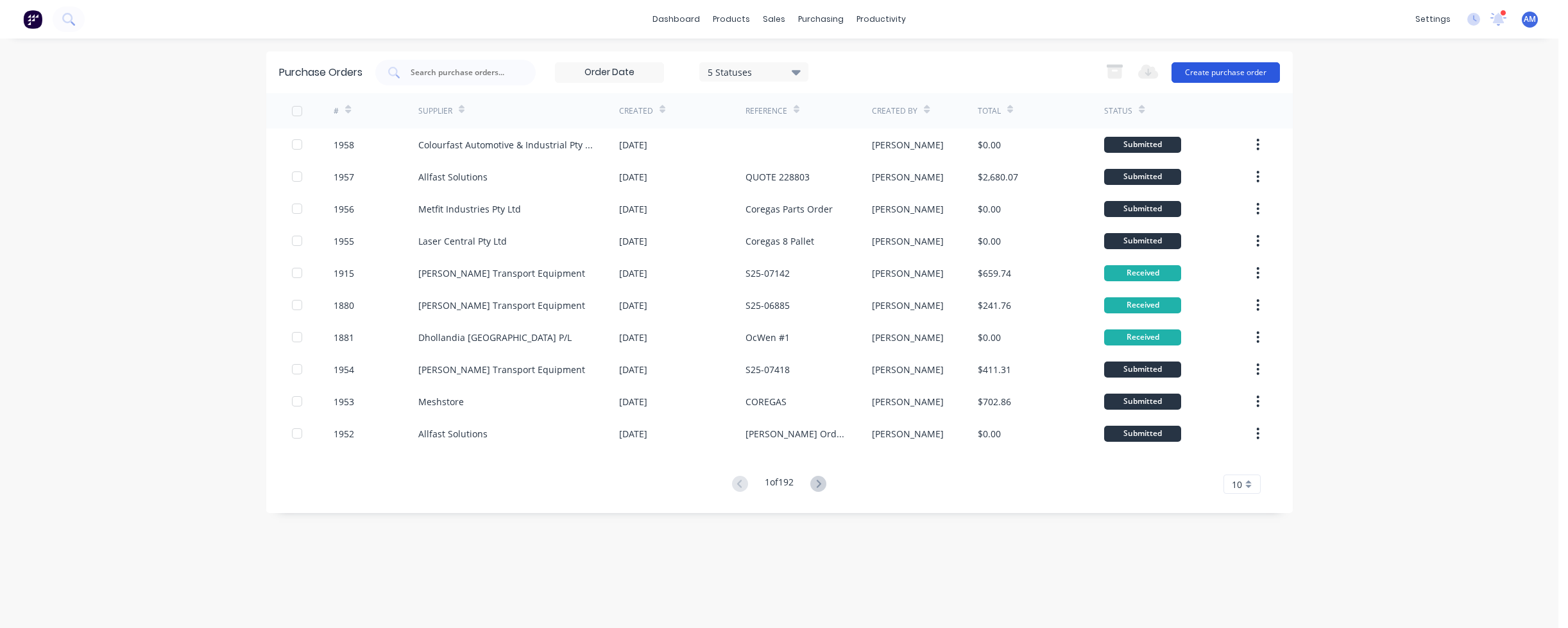
click at [1235, 71] on button "Create purchase order" at bounding box center [1225, 72] width 108 height 21
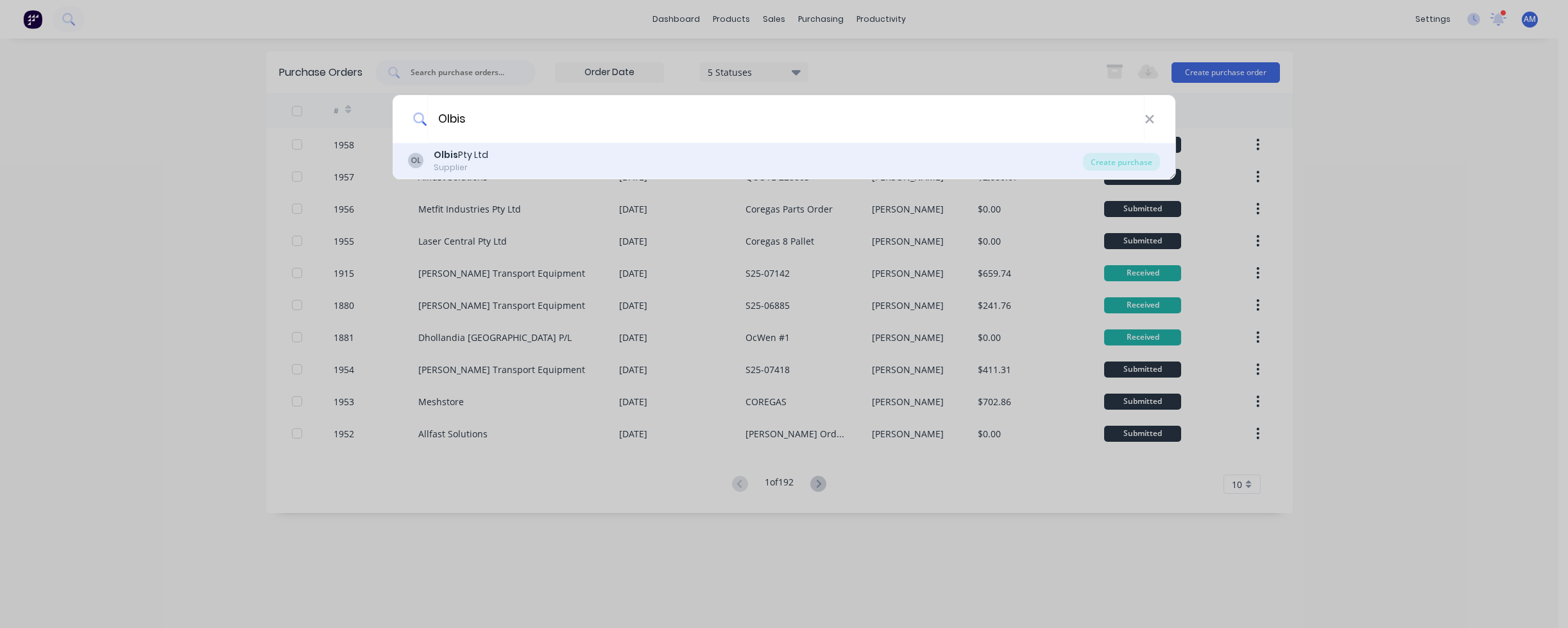
type input "Olbis"
click at [458, 154] on div "Olbis Pty Ltd" at bounding box center [461, 155] width 54 height 13
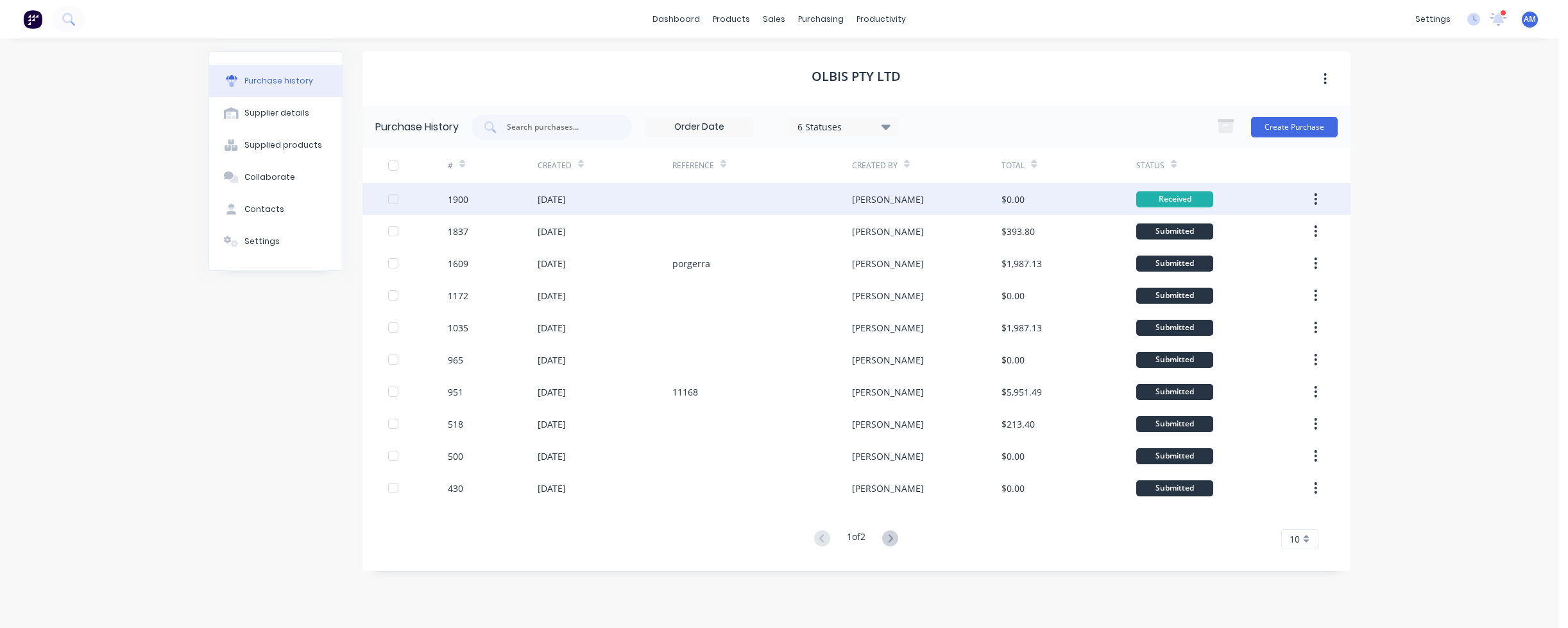
click at [684, 198] on div at bounding box center [763, 199] width 180 height 32
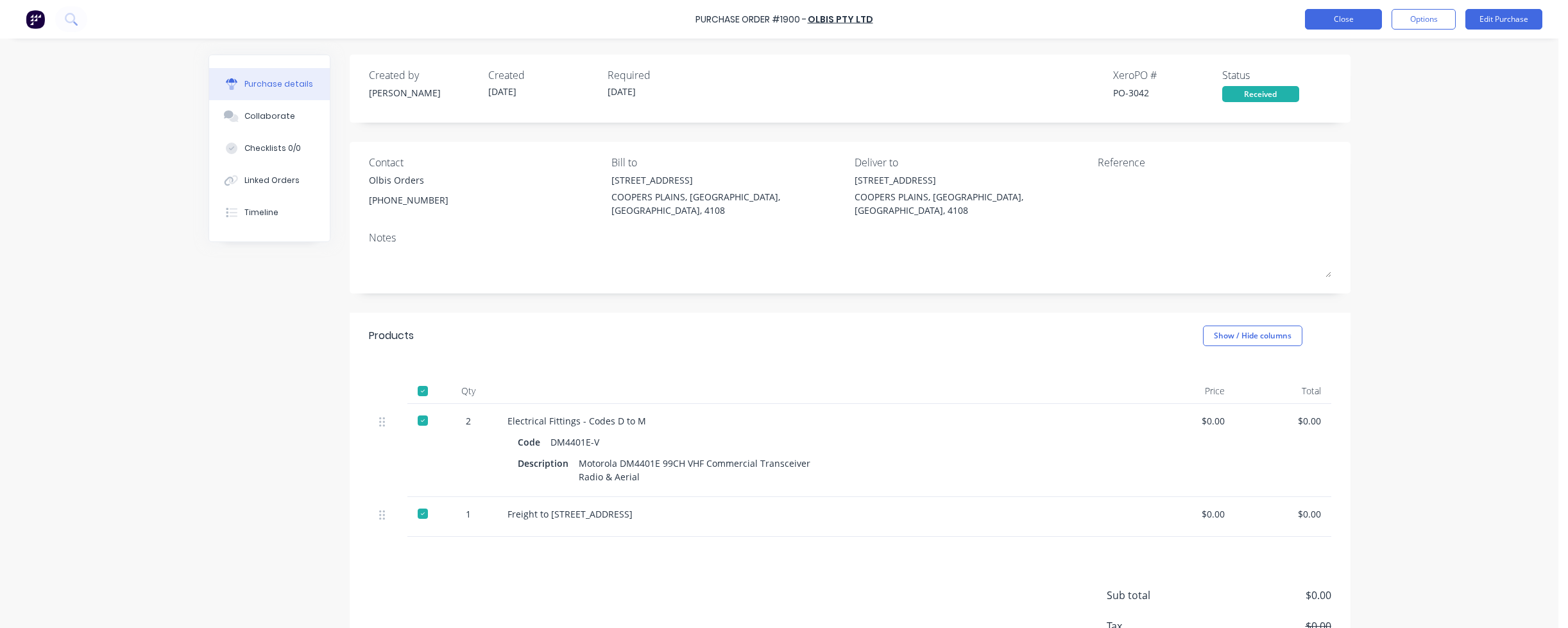
click at [1360, 24] on button "Close" at bounding box center [1343, 19] width 77 height 21
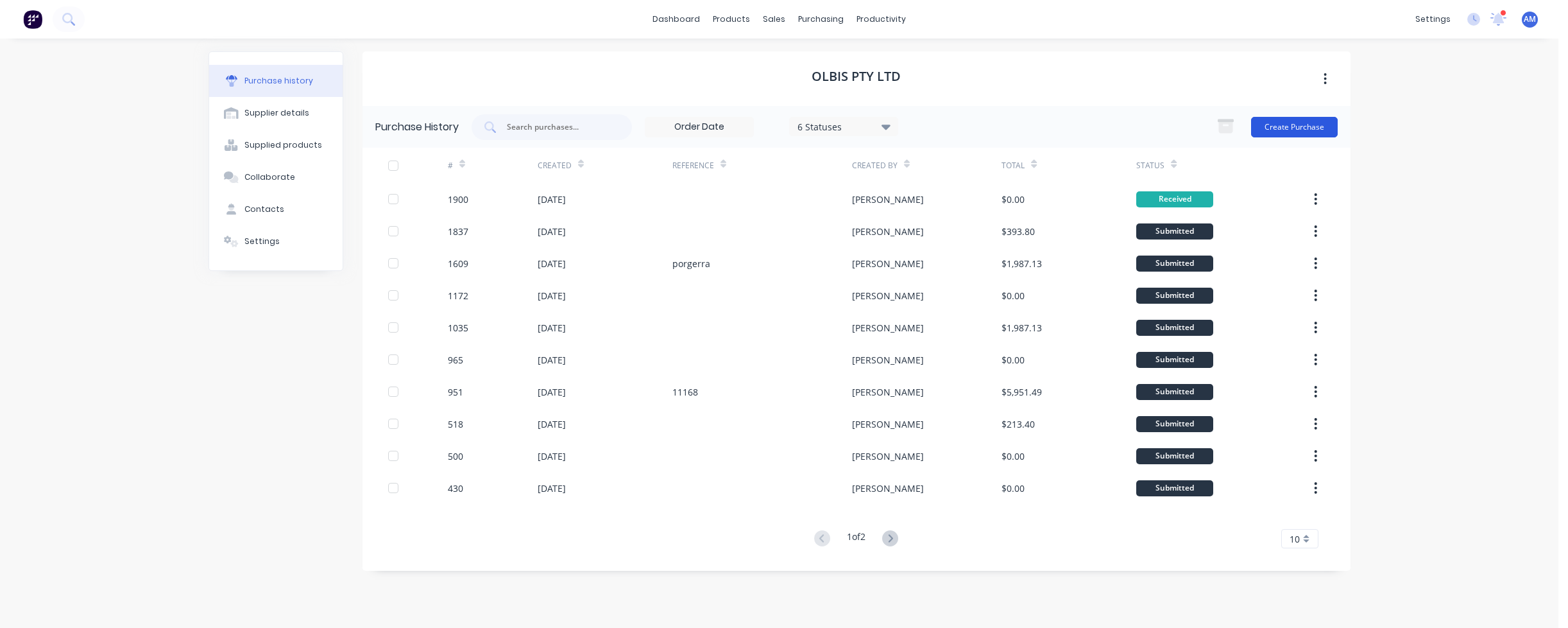
click at [1306, 128] on button "Create Purchase" at bounding box center [1294, 127] width 87 height 21
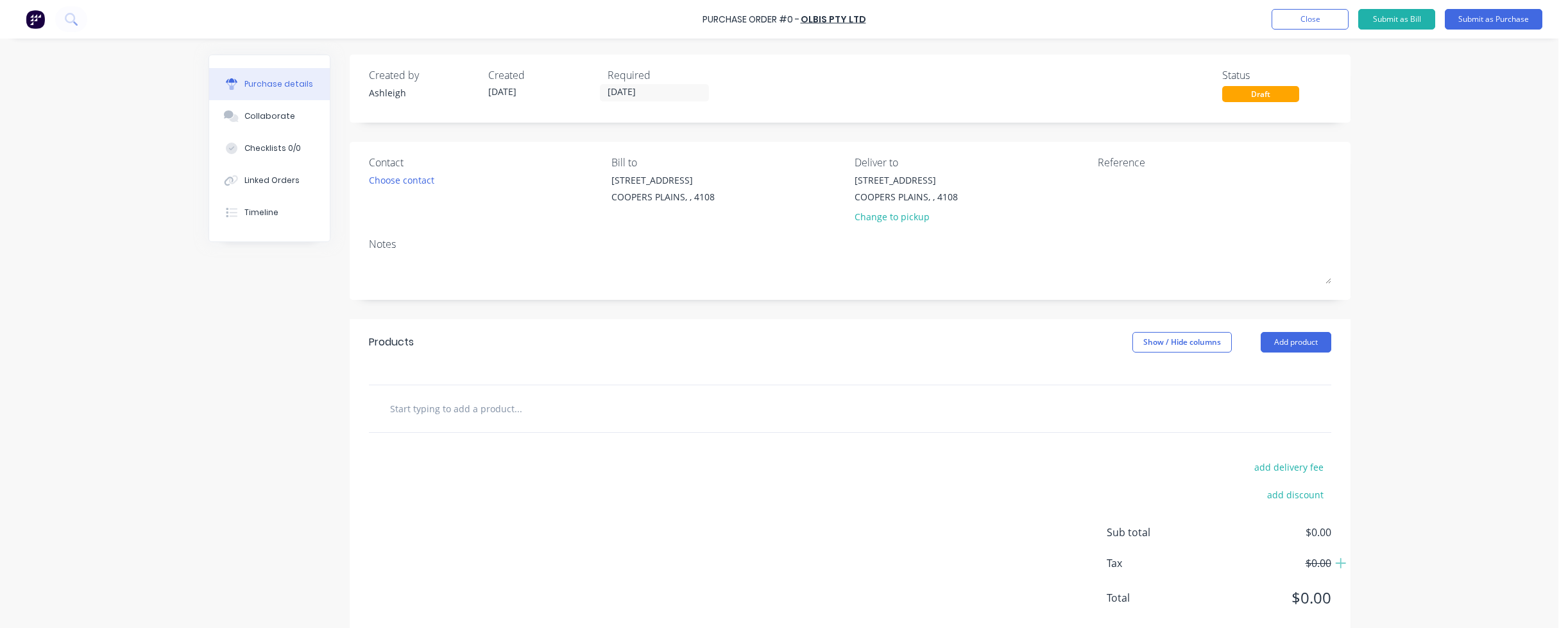
click at [429, 404] on input "text" at bounding box center [518, 408] width 257 height 26
type input "m"
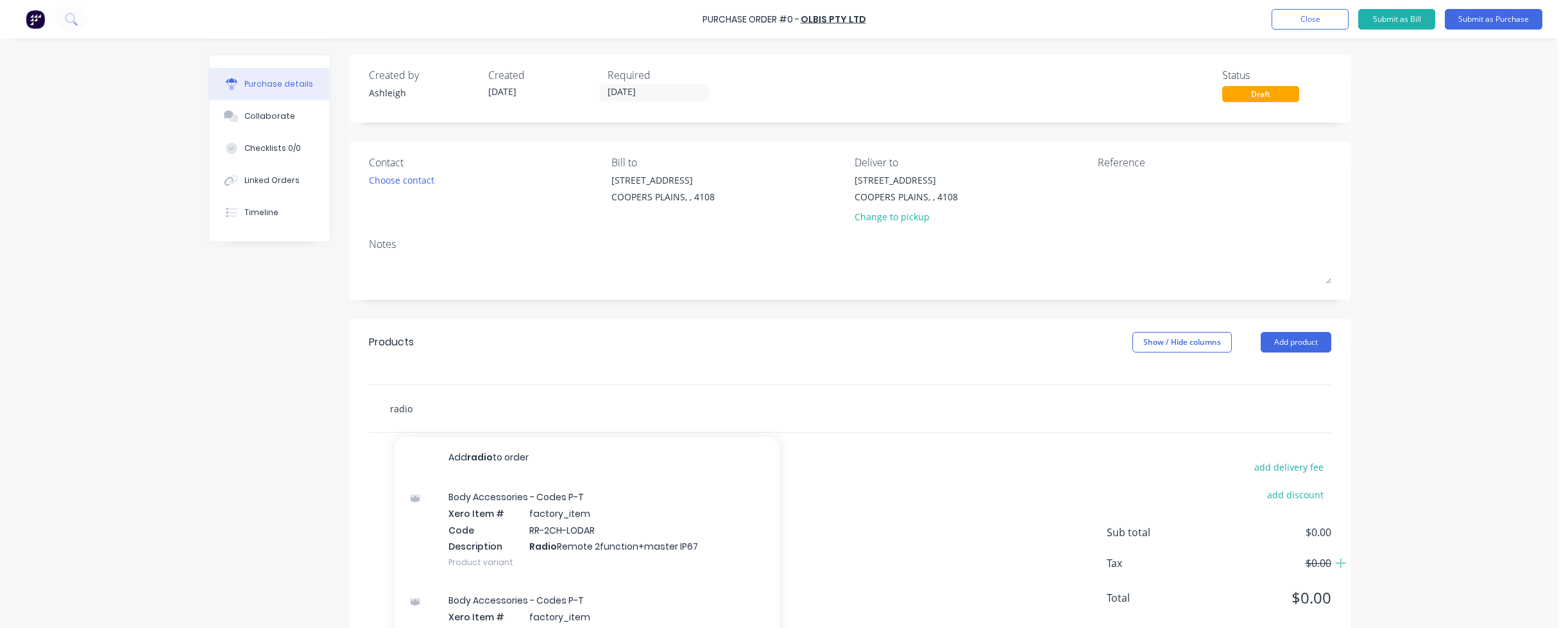
drag, startPoint x: 404, startPoint y: 404, endPoint x: 354, endPoint y: 410, distance: 50.4
click at [354, 410] on div "radio Add radio to order Body Accessories - Codes P-T Xero Item # factory_item …" at bounding box center [850, 408] width 1001 height 48
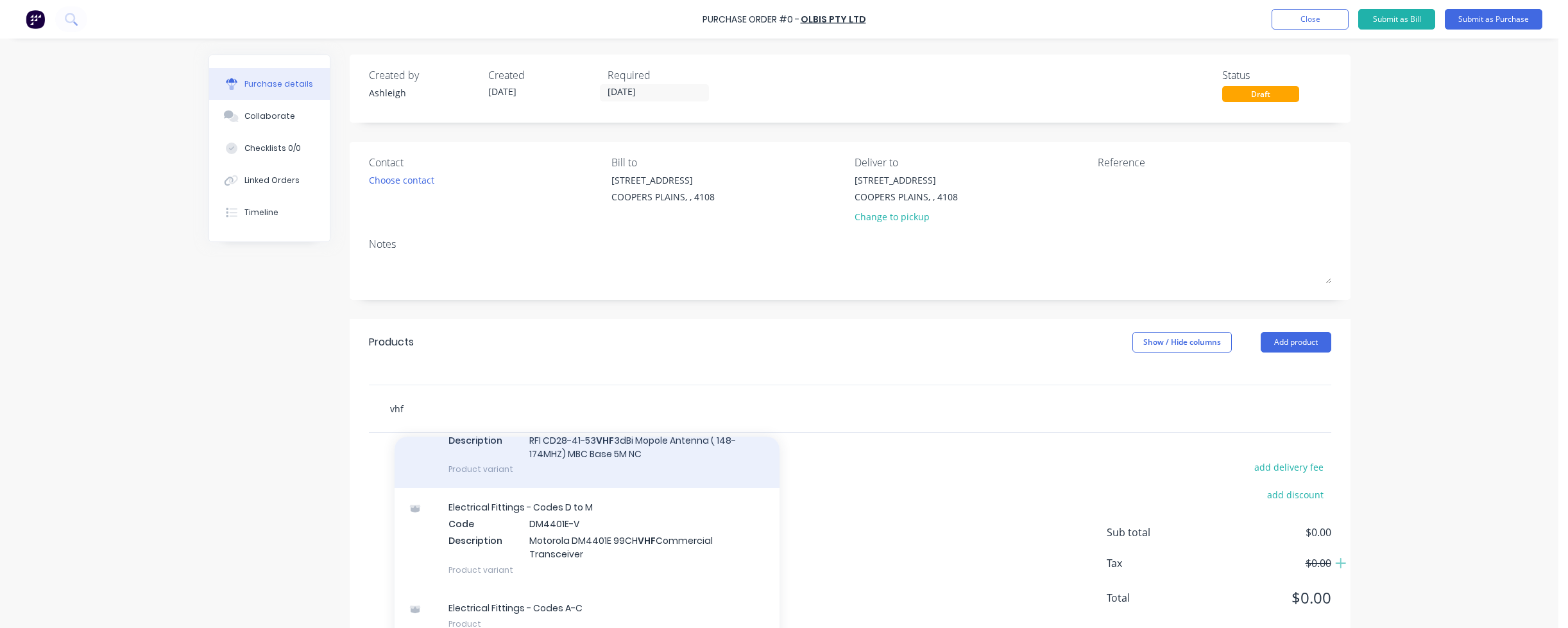
scroll to position [112, 0]
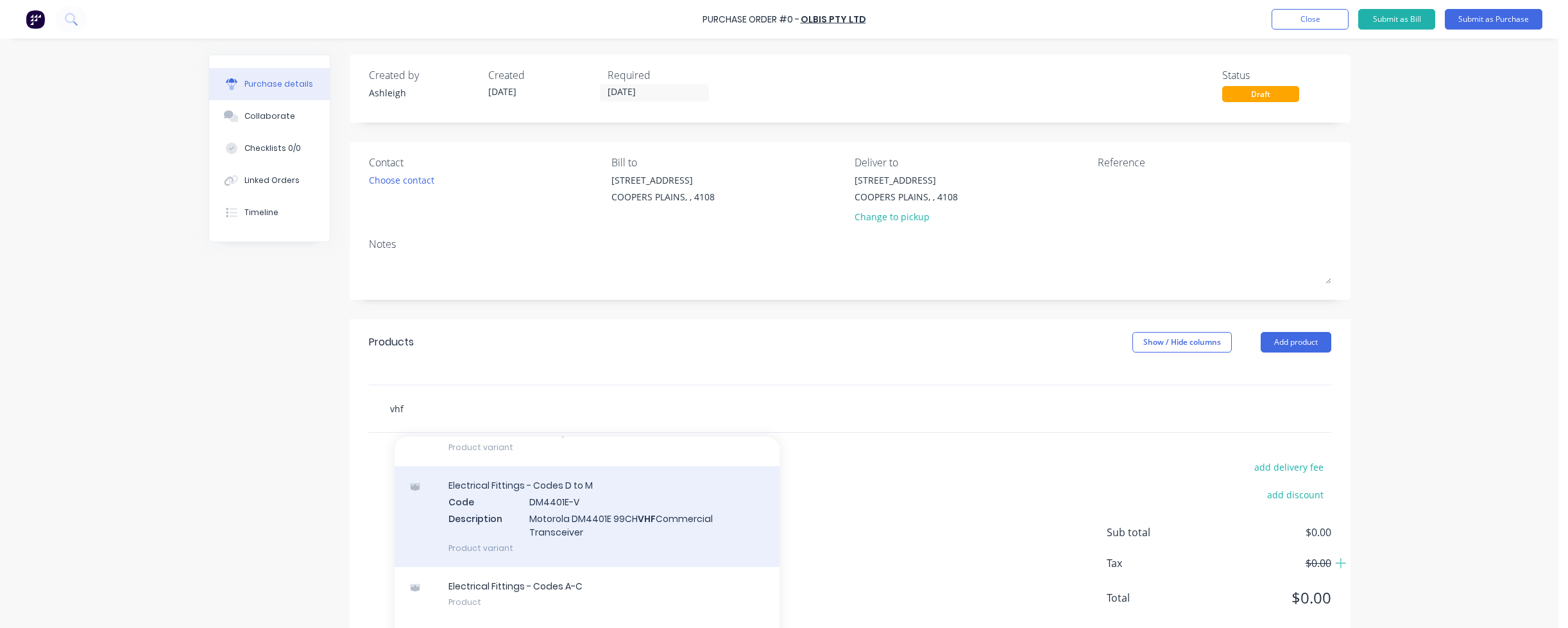
type input "vhf"
click at [590, 516] on div "Electrical Fittings - Codes D to M Code DM4401E-V Description Motorola DM4401E …" at bounding box center [587, 516] width 385 height 100
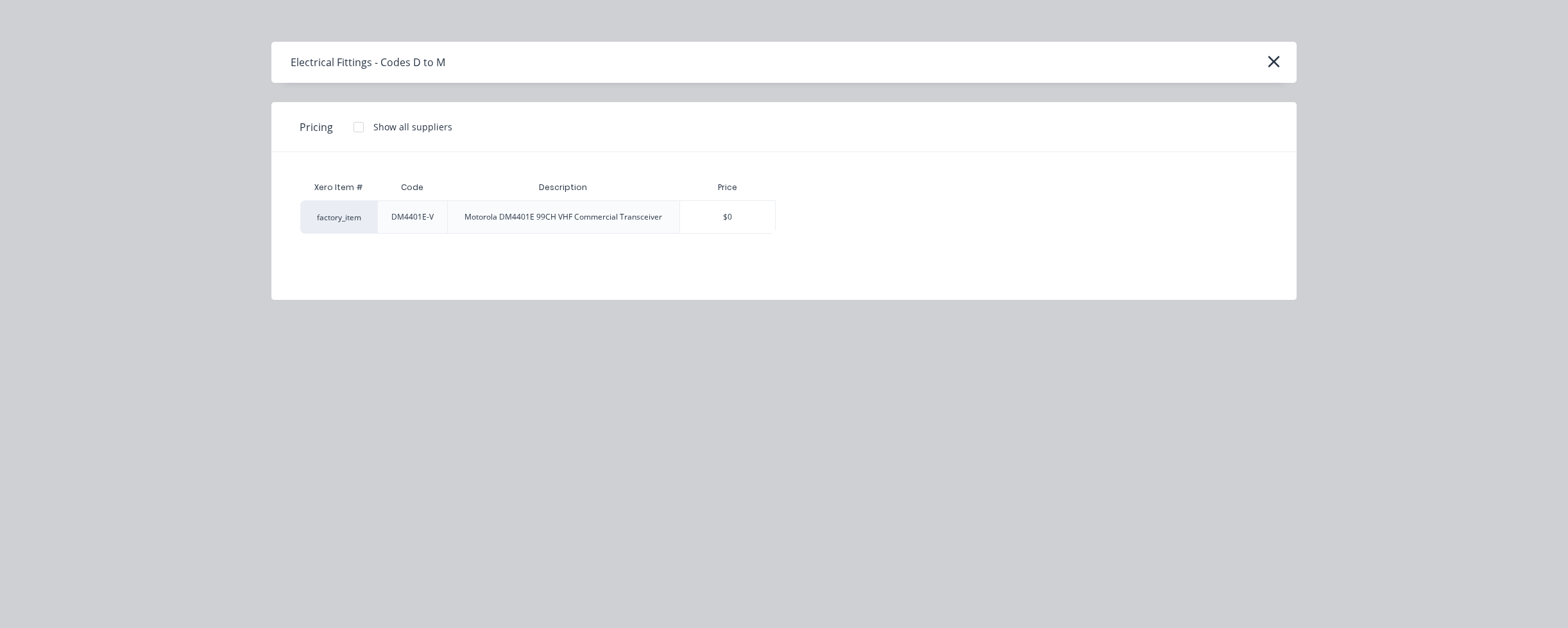
click at [402, 221] on div "DM4401E-V" at bounding box center [413, 216] width 42 height 11
click at [419, 219] on div "DM4401E-V" at bounding box center [413, 216] width 42 height 11
click at [341, 220] on div "factory_item" at bounding box center [339, 217] width 77 height 33
click at [610, 222] on div "Motorola DM4401E 99CH VHF Commercial Transceiver" at bounding box center [563, 216] width 198 height 11
click at [606, 221] on div "Motorola DM4401E 99CH VHF Commercial Transceiver" at bounding box center [563, 216] width 198 height 11
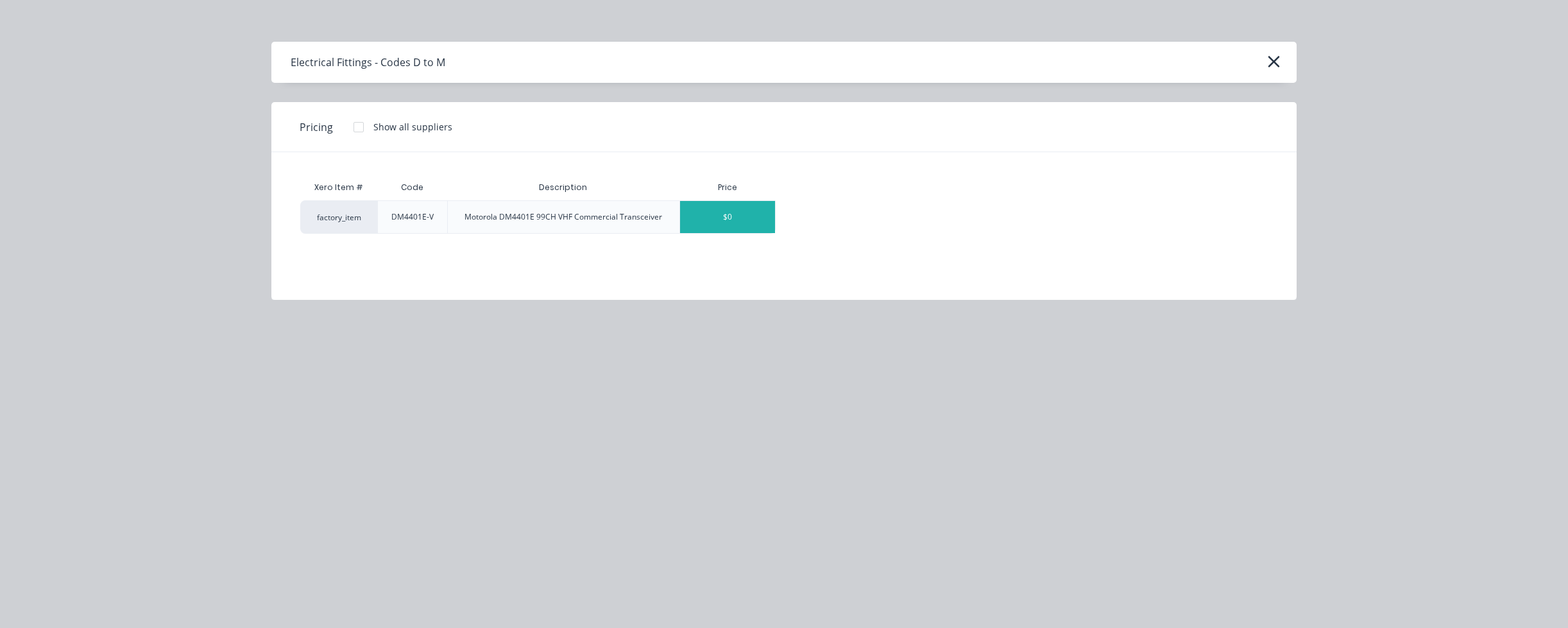
click at [735, 219] on div "$0" at bounding box center [727, 217] width 95 height 32
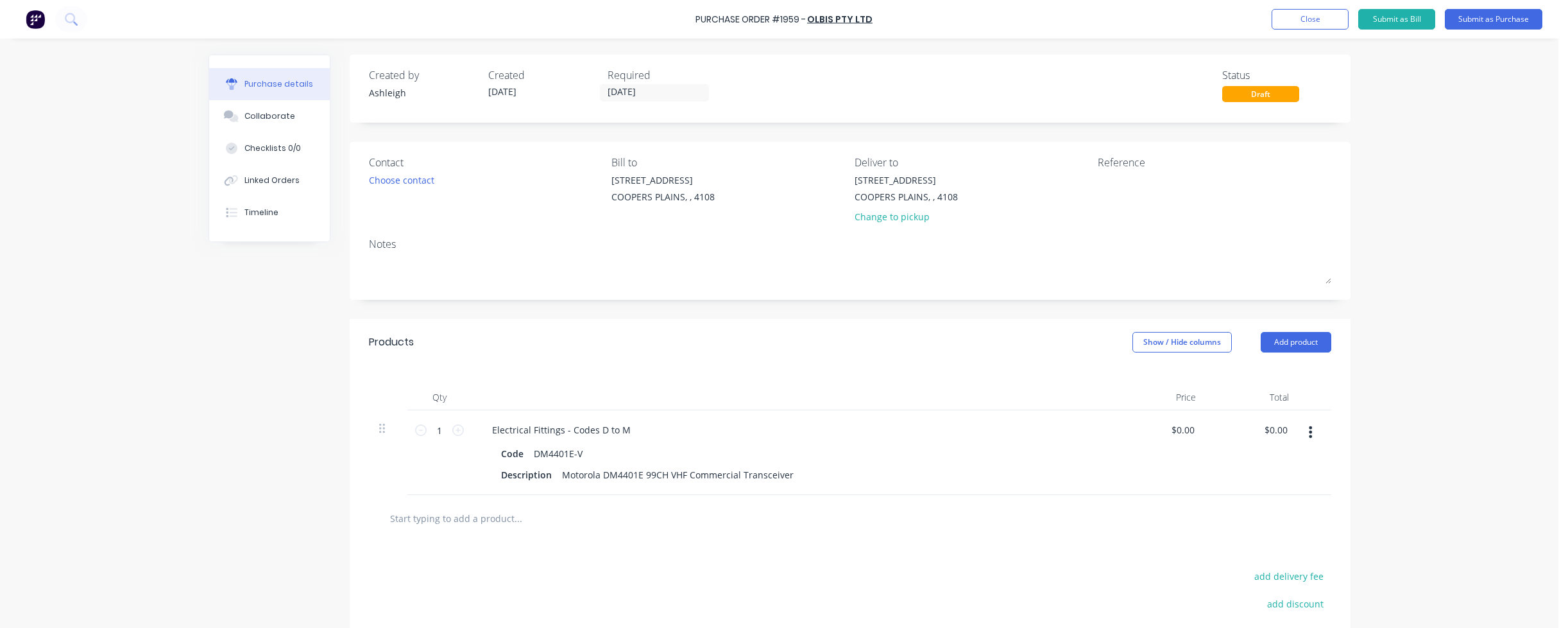
click at [501, 525] on input "text" at bounding box center [518, 517] width 257 height 26
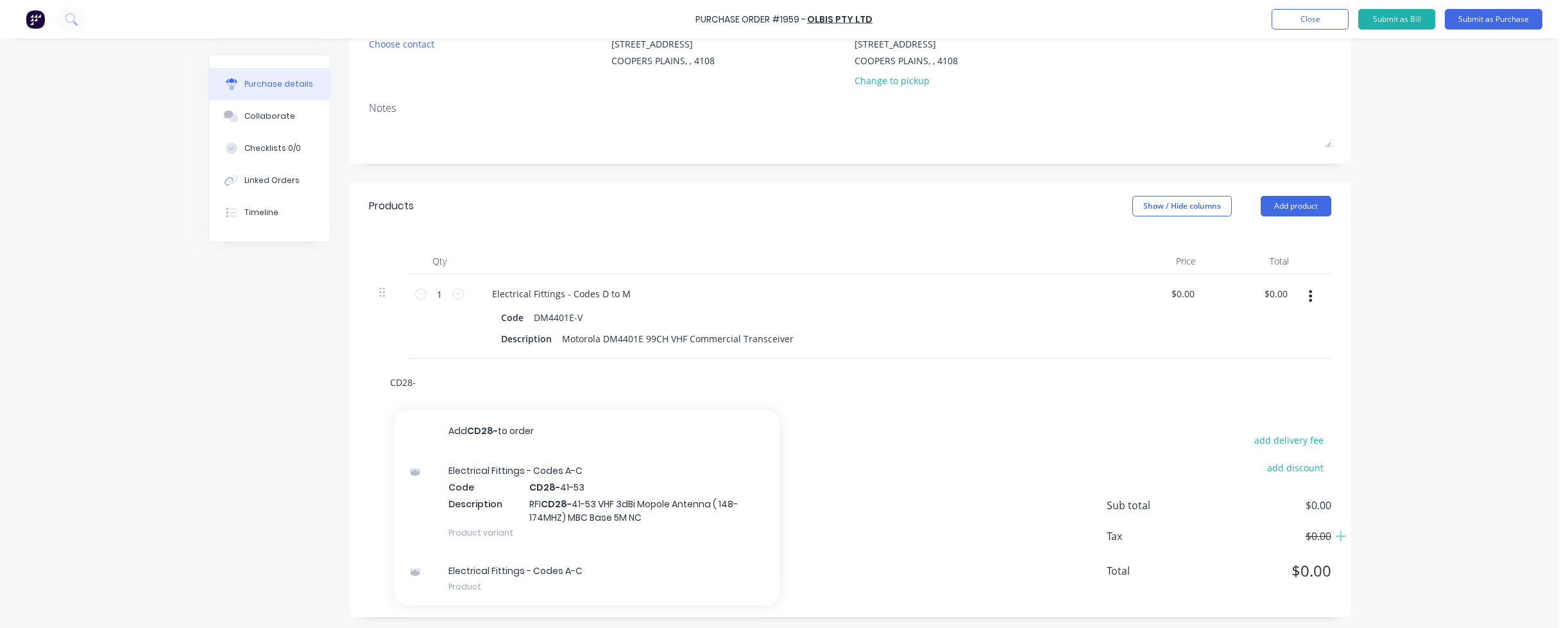
scroll to position [137, 0]
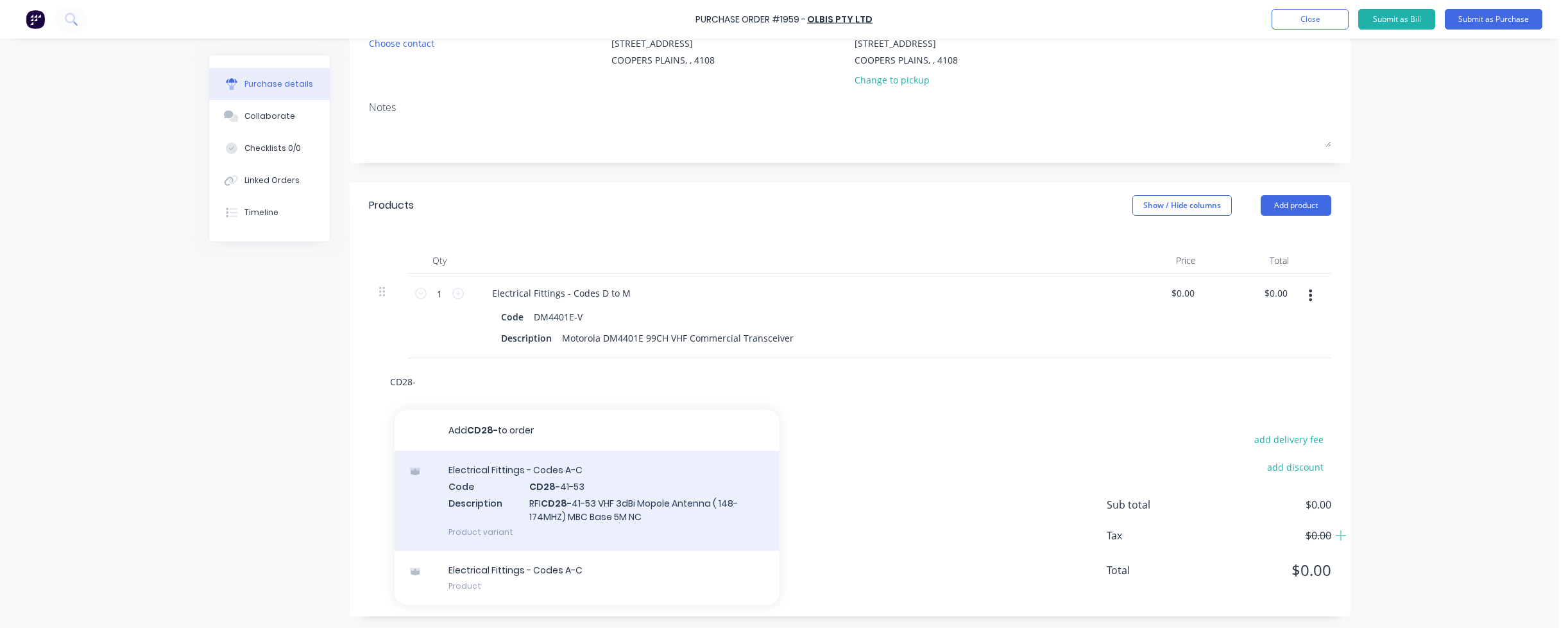
type input "CD28-"
click at [548, 502] on div "Electrical Fittings - Codes A-C Code CD28- 41-53 Description RFI CD28- 41-53 VH…" at bounding box center [587, 500] width 385 height 100
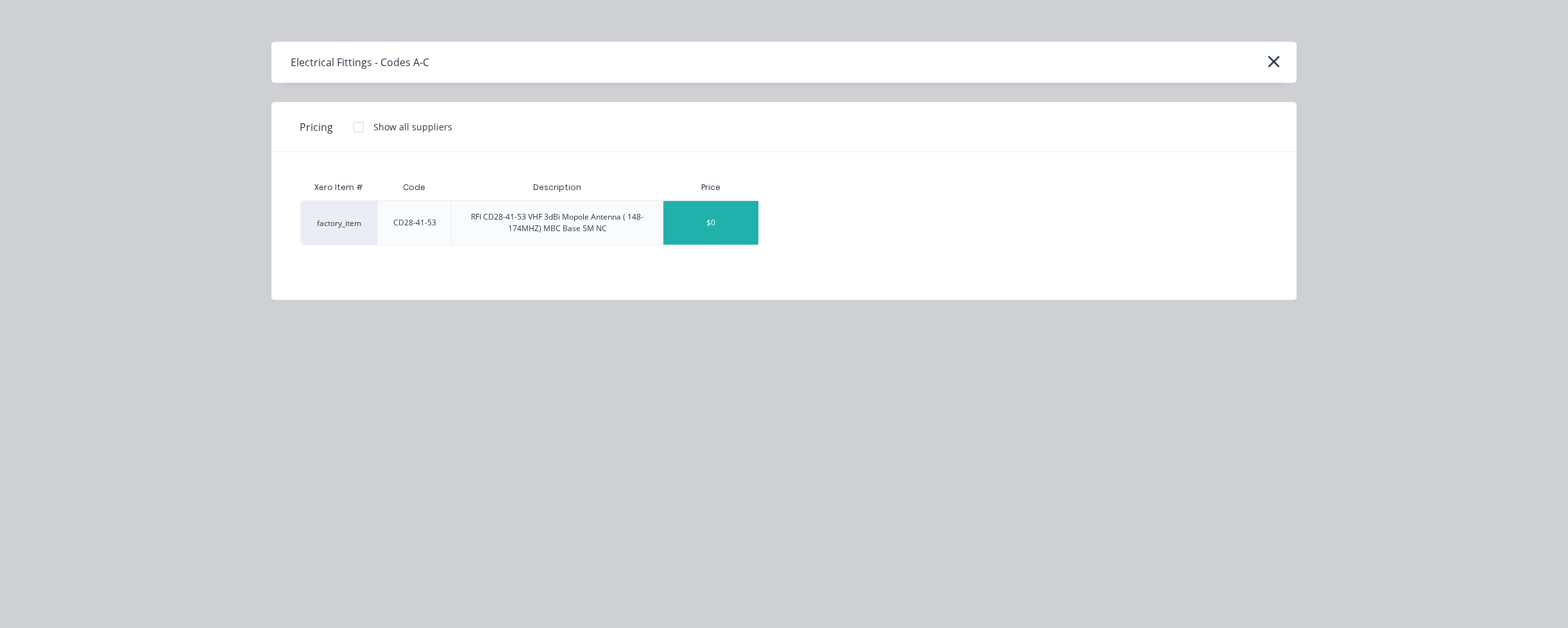
click at [744, 216] on div "$0" at bounding box center [711, 223] width 95 height 44
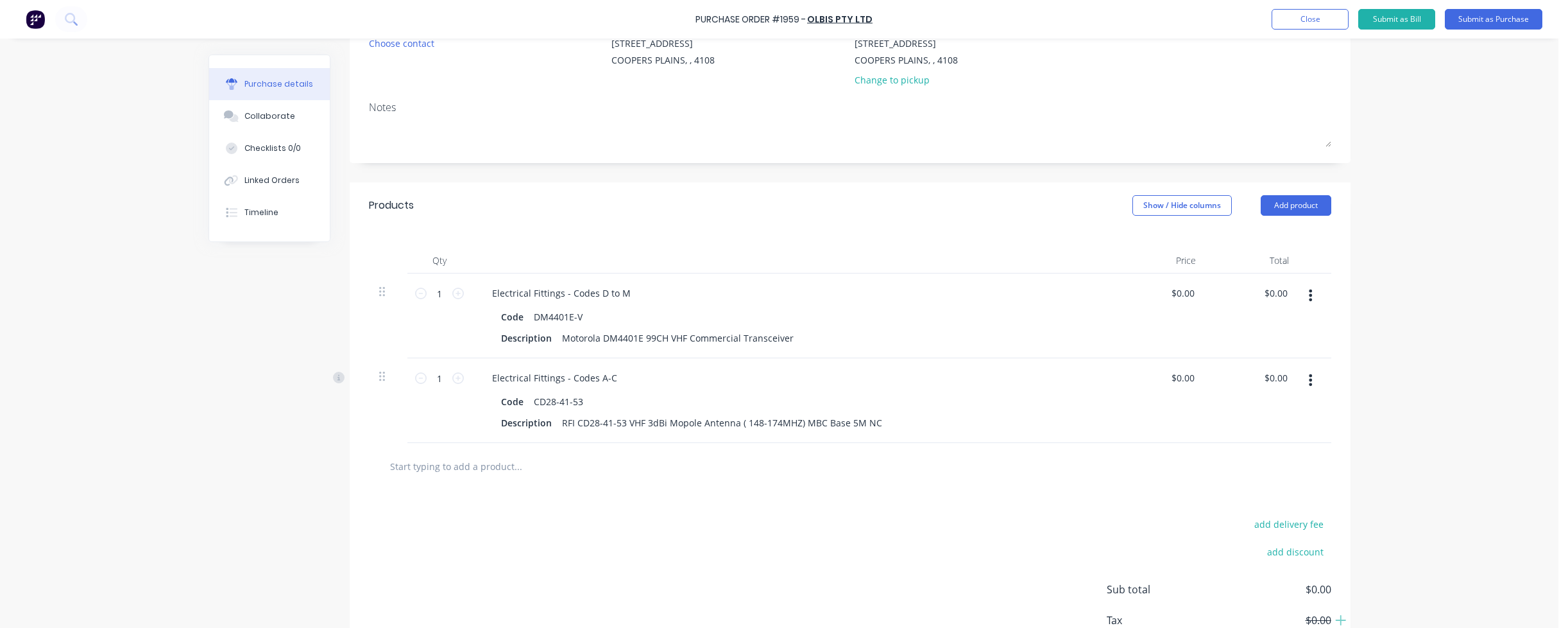
click at [458, 463] on input "text" at bounding box center [518, 466] width 257 height 26
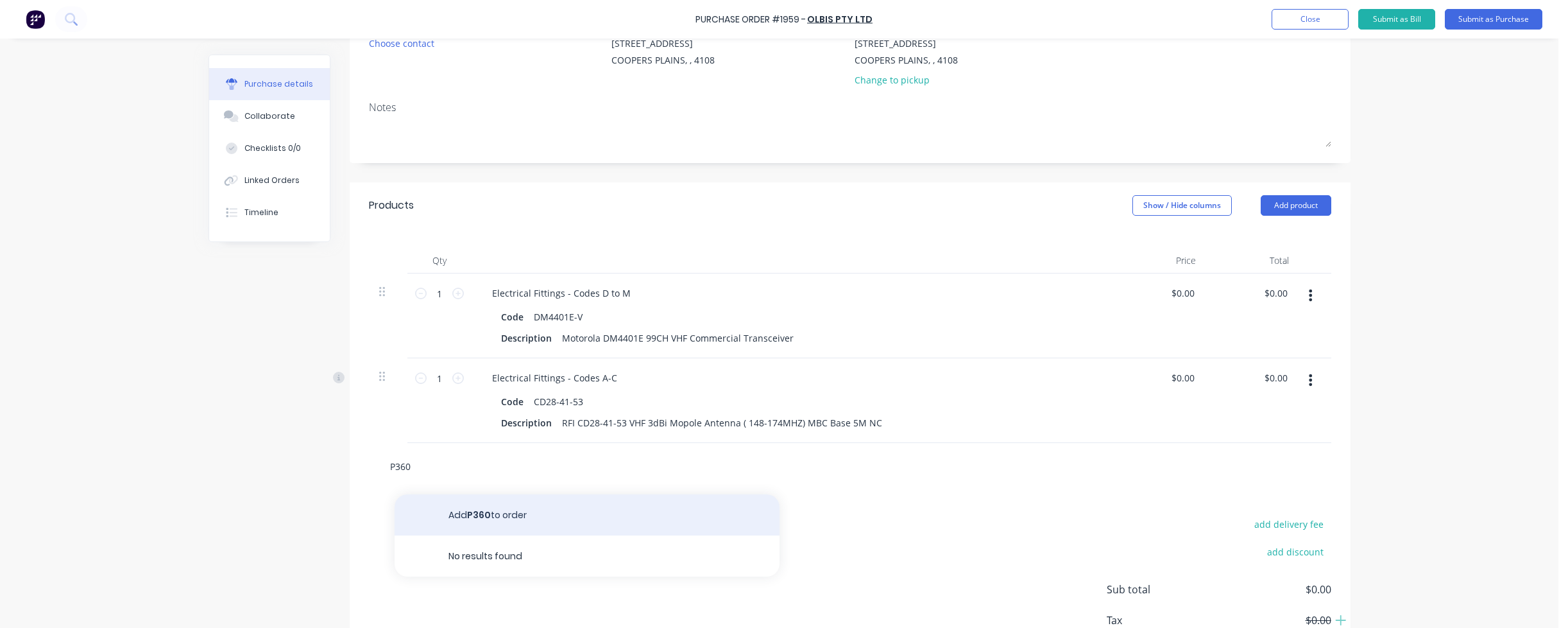
type input "P360"
click at [482, 510] on button "Add P360 to order" at bounding box center [587, 515] width 385 height 41
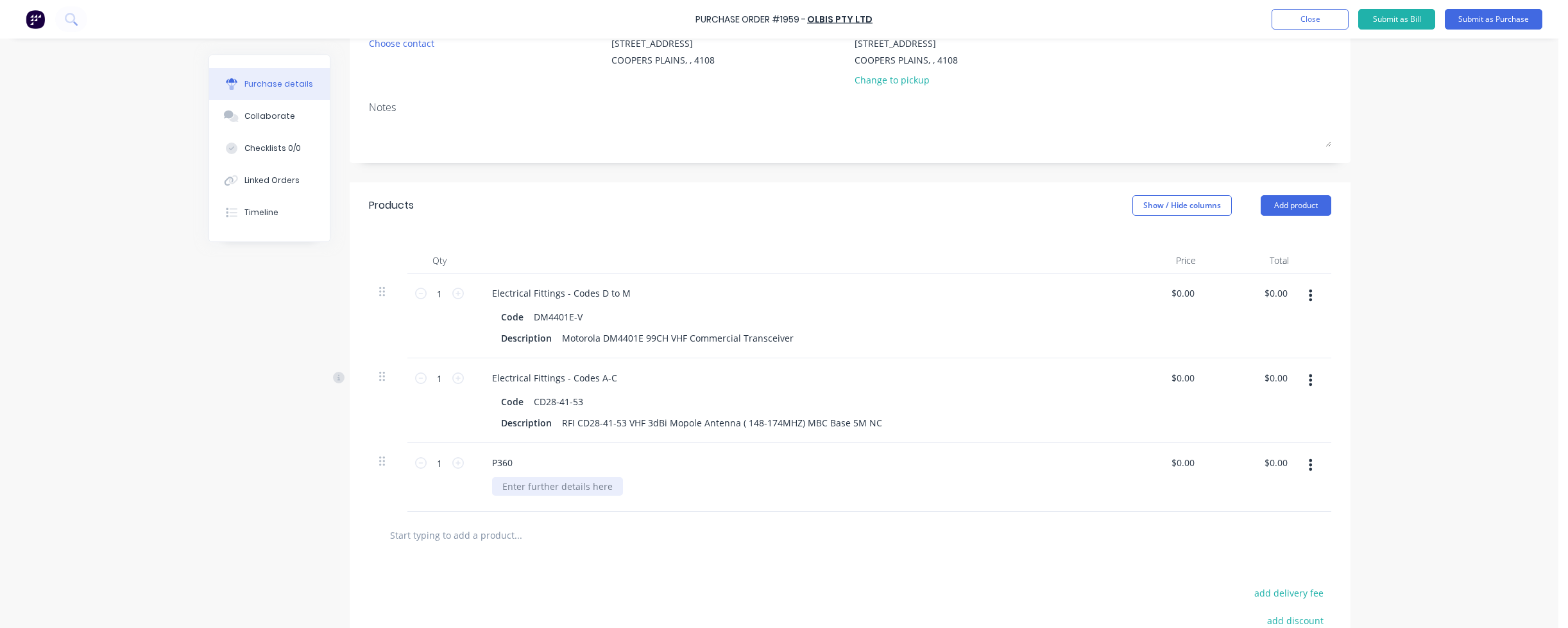
click at [520, 484] on div at bounding box center [557, 486] width 131 height 19
click at [539, 514] on div at bounding box center [850, 535] width 962 height 47
drag, startPoint x: 495, startPoint y: 460, endPoint x: 505, endPoint y: 460, distance: 10.0
click at [496, 460] on div "P360" at bounding box center [502, 463] width 41 height 19
click at [481, 529] on input "text" at bounding box center [518, 535] width 257 height 26
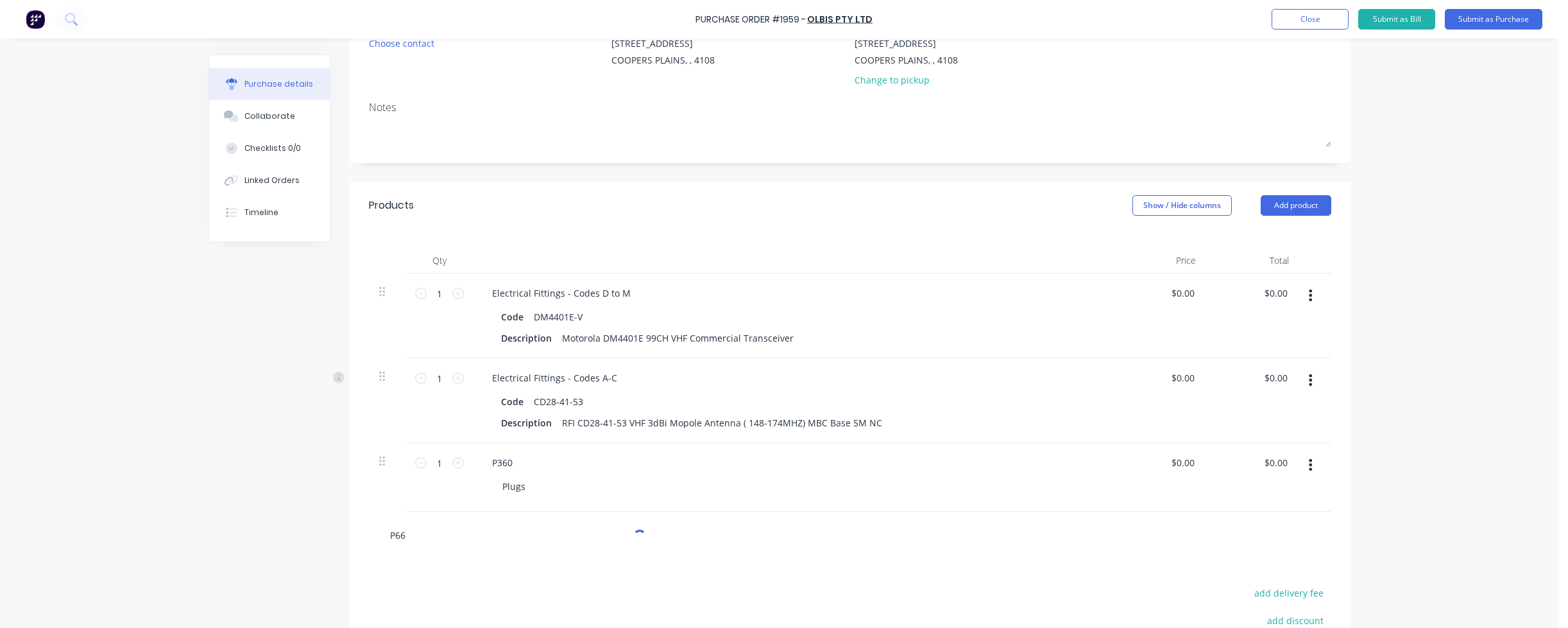
type input "P660"
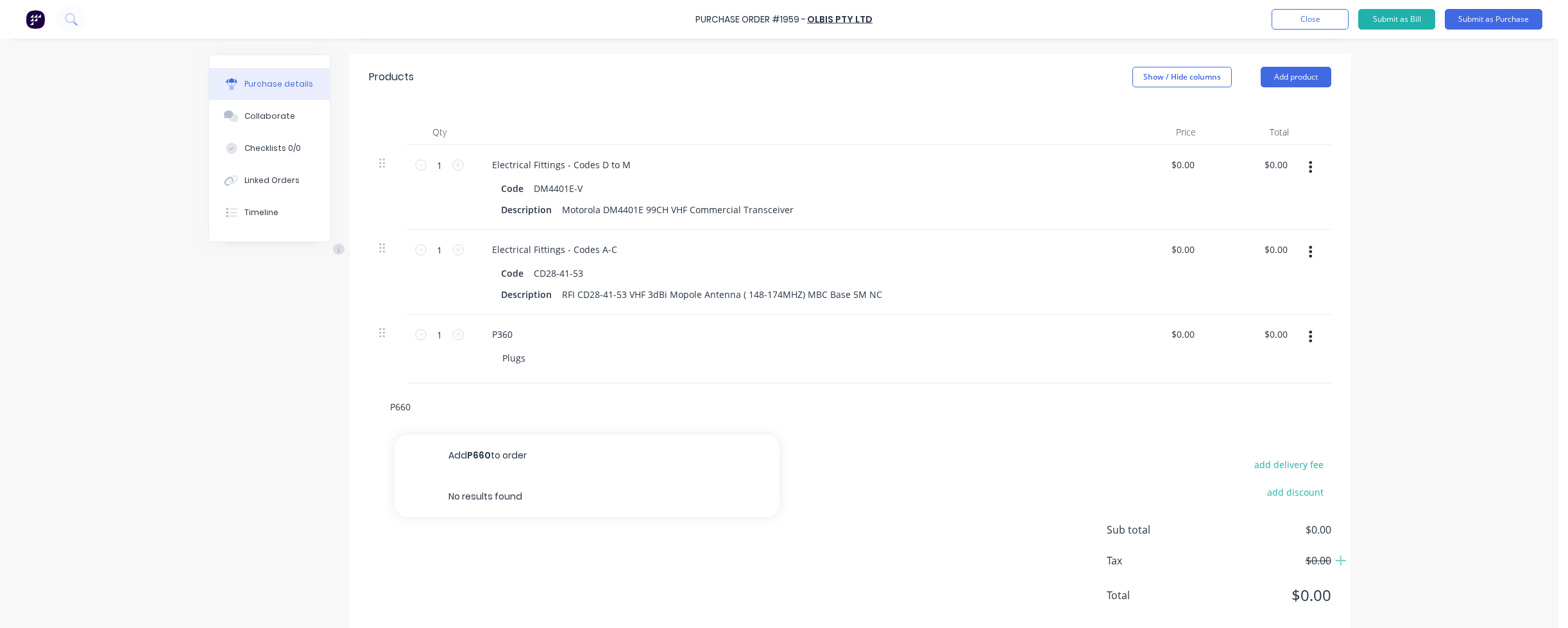
drag, startPoint x: 423, startPoint y: 412, endPoint x: 349, endPoint y: 400, distance: 75.0
click at [350, 400] on div "P660 Add P660 to order No results found" at bounding box center [850, 406] width 1001 height 47
click at [496, 332] on div "P360" at bounding box center [502, 334] width 41 height 19
click at [453, 164] on icon at bounding box center [458, 165] width 11 height 11
type input "2"
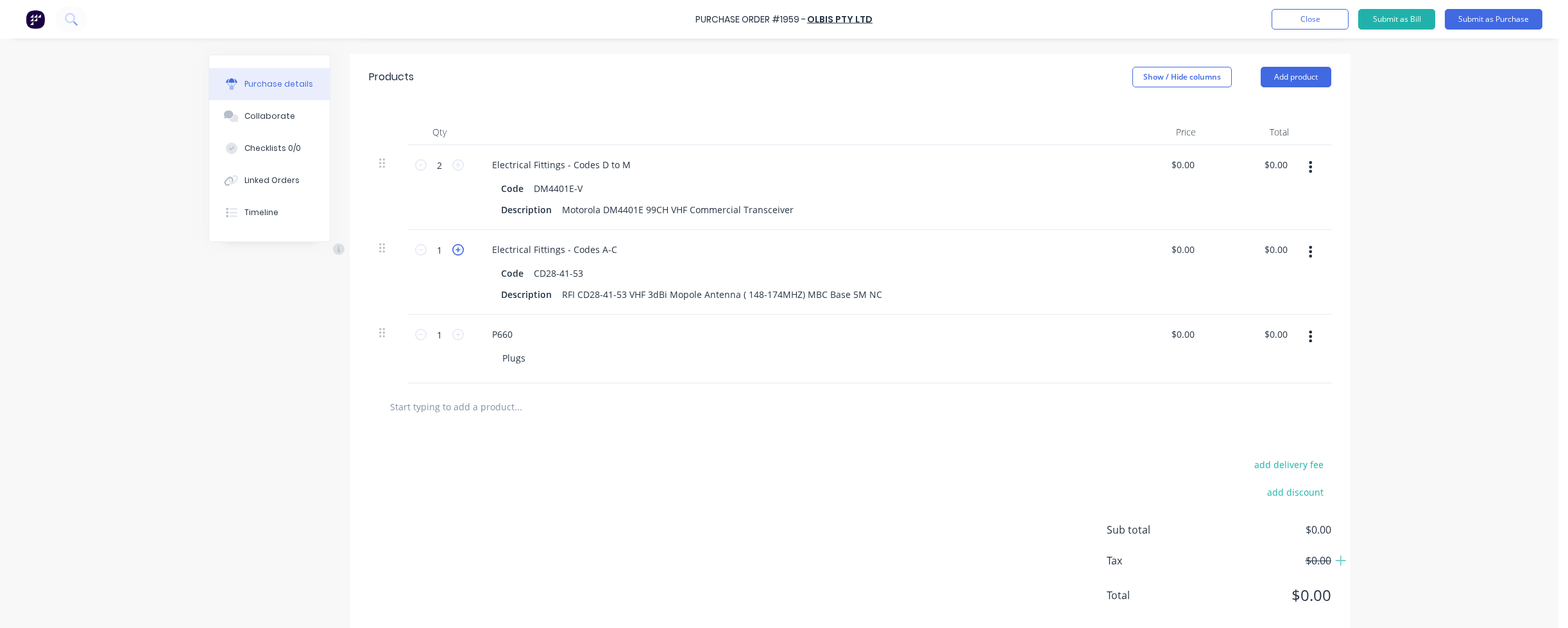
click at [452, 251] on icon at bounding box center [458, 249] width 11 height 11
type input "3"
click at [452, 336] on icon at bounding box center [458, 334] width 11 height 11
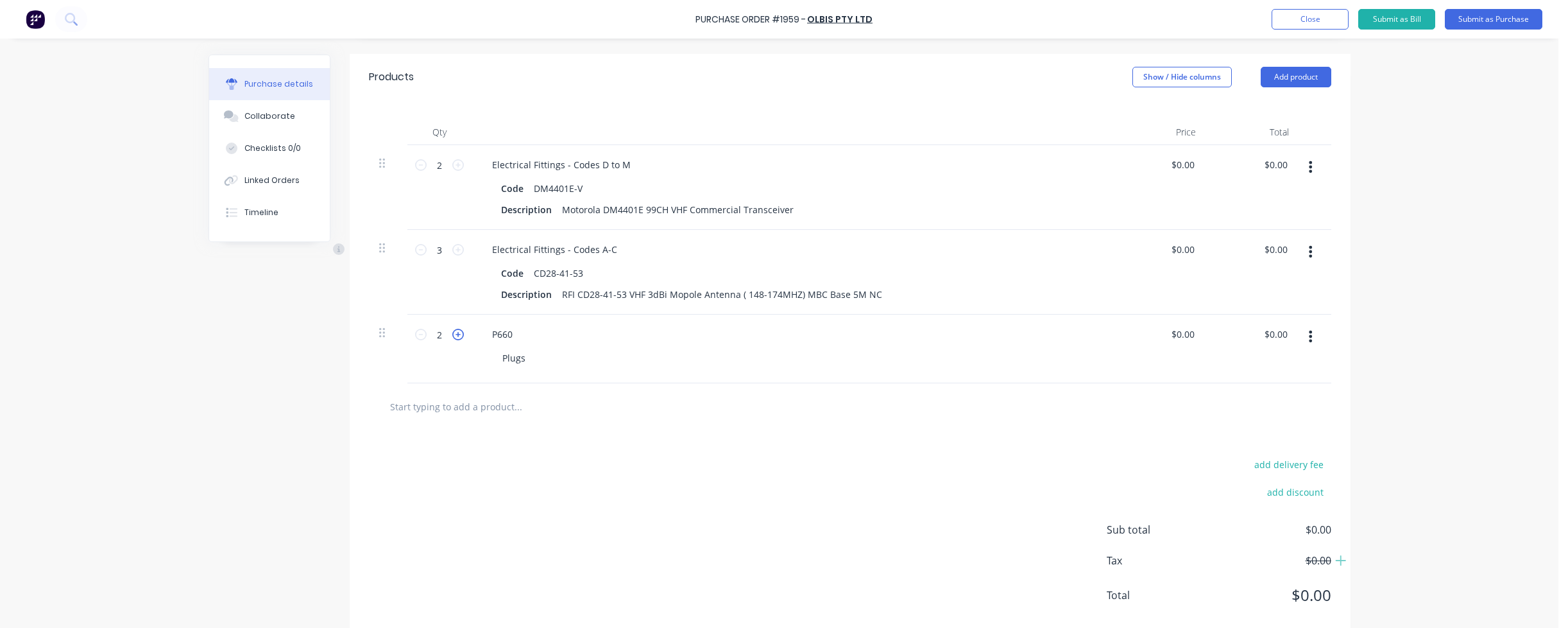
type input "3"
click at [626, 482] on div "add delivery fee add discount Sub total $0.00 Tax $0.00 Total $0.00" at bounding box center [850, 535] width 1001 height 211
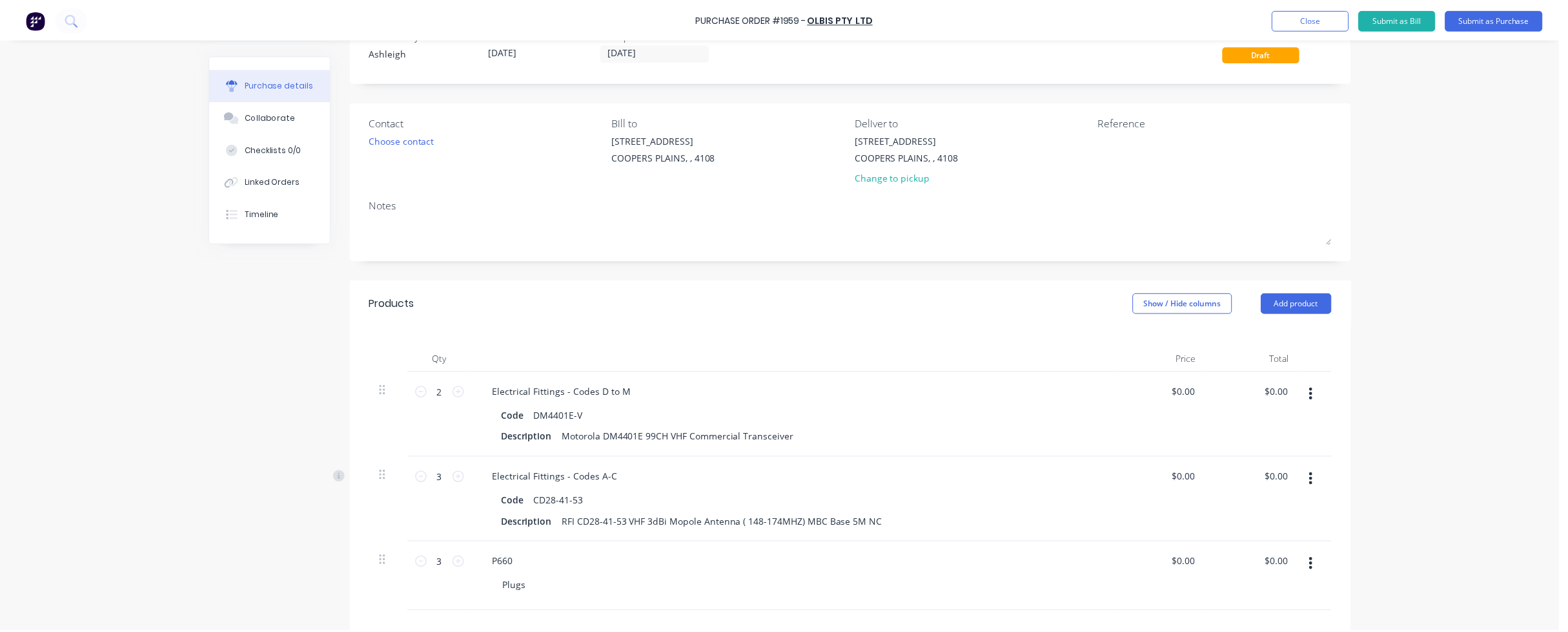
scroll to position [0, 0]
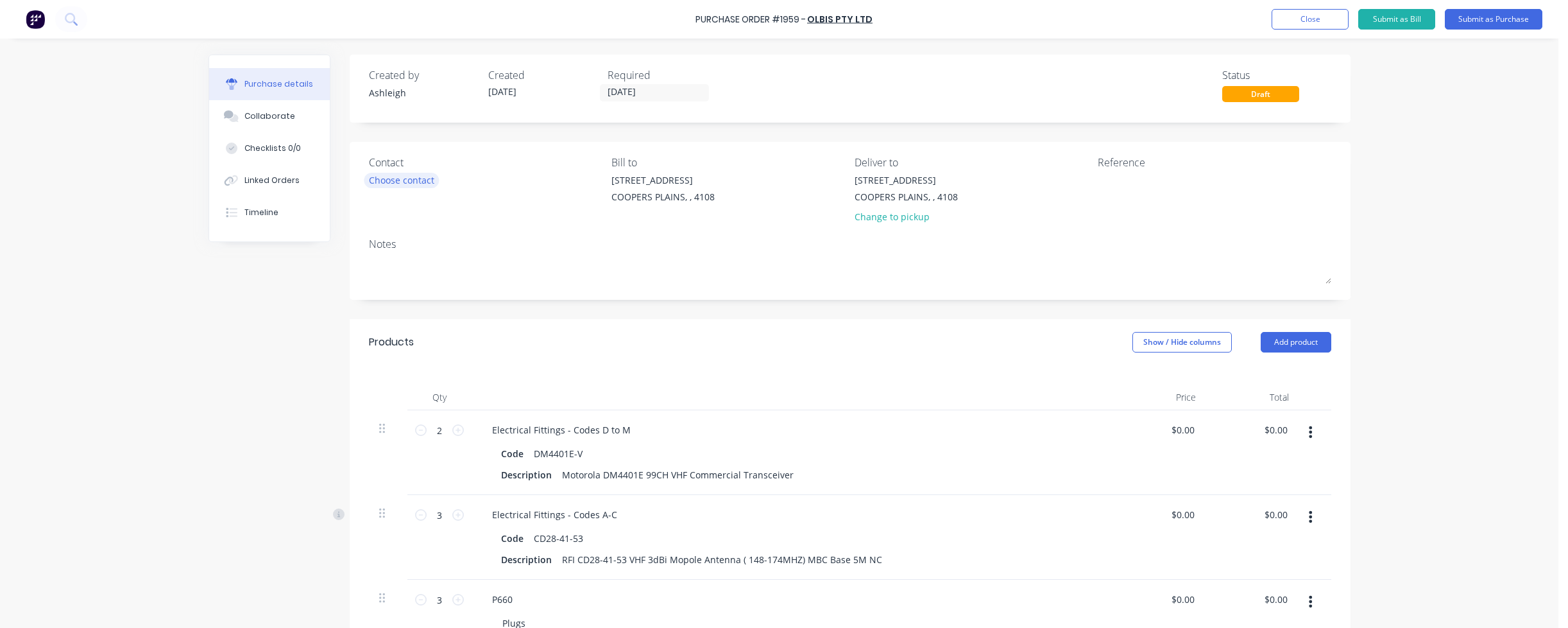
click at [388, 178] on div "Choose contact" at bounding box center [401, 180] width 65 height 13
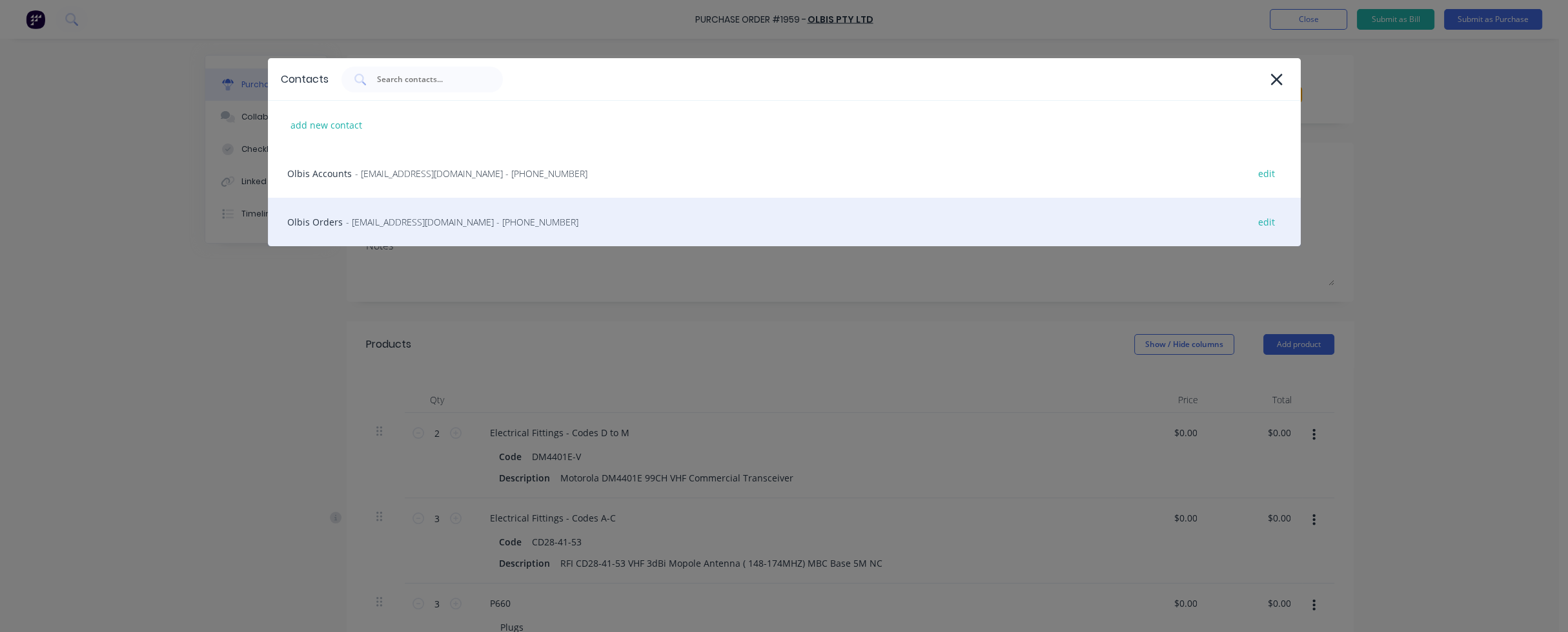
click at [407, 226] on span "- [EMAIL_ADDRESS][DOMAIN_NAME] - [PHONE_NUMBER]" at bounding box center [462, 222] width 232 height 13
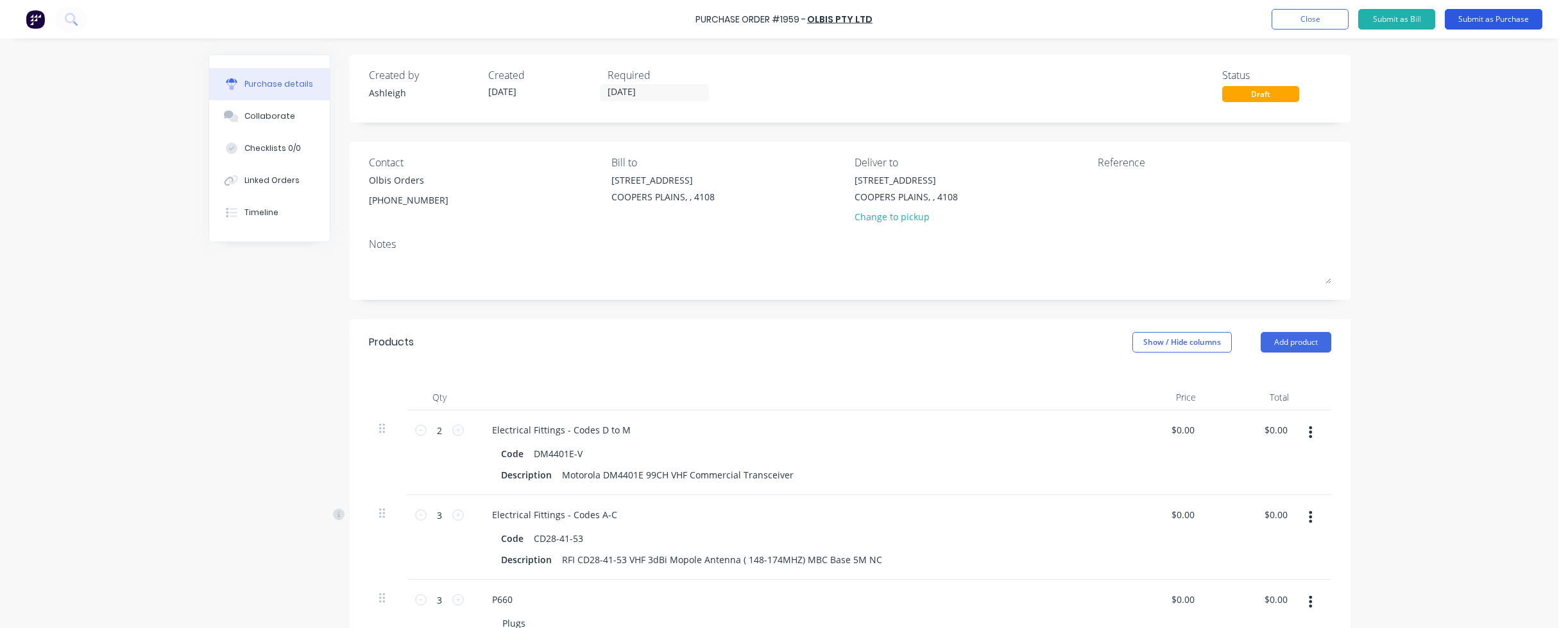
click at [1501, 22] on button "Submit as Purchase" at bounding box center [1493, 19] width 97 height 21
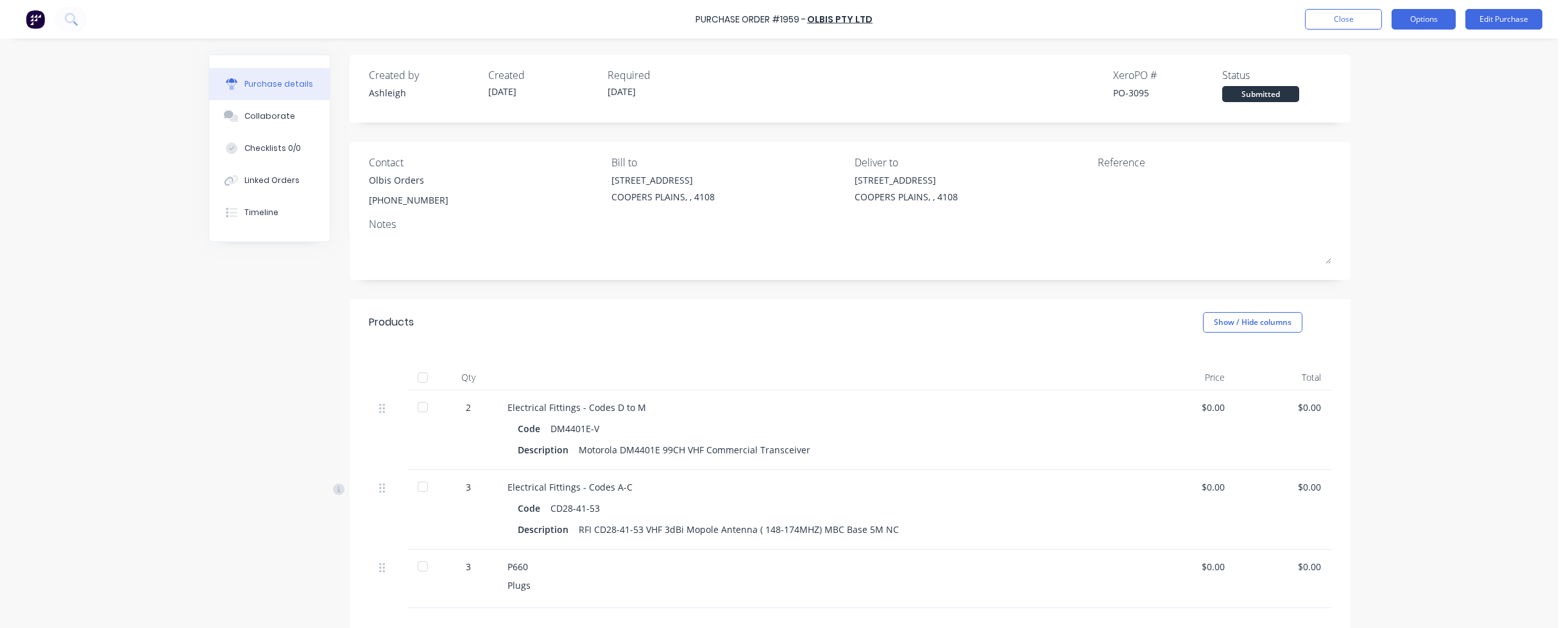
click at [1406, 17] on button "Options" at bounding box center [1423, 19] width 64 height 21
click at [1373, 46] on div "Print / Email" at bounding box center [1394, 52] width 99 height 19
click at [1378, 107] on div "Without pricing" at bounding box center [1394, 104] width 99 height 19
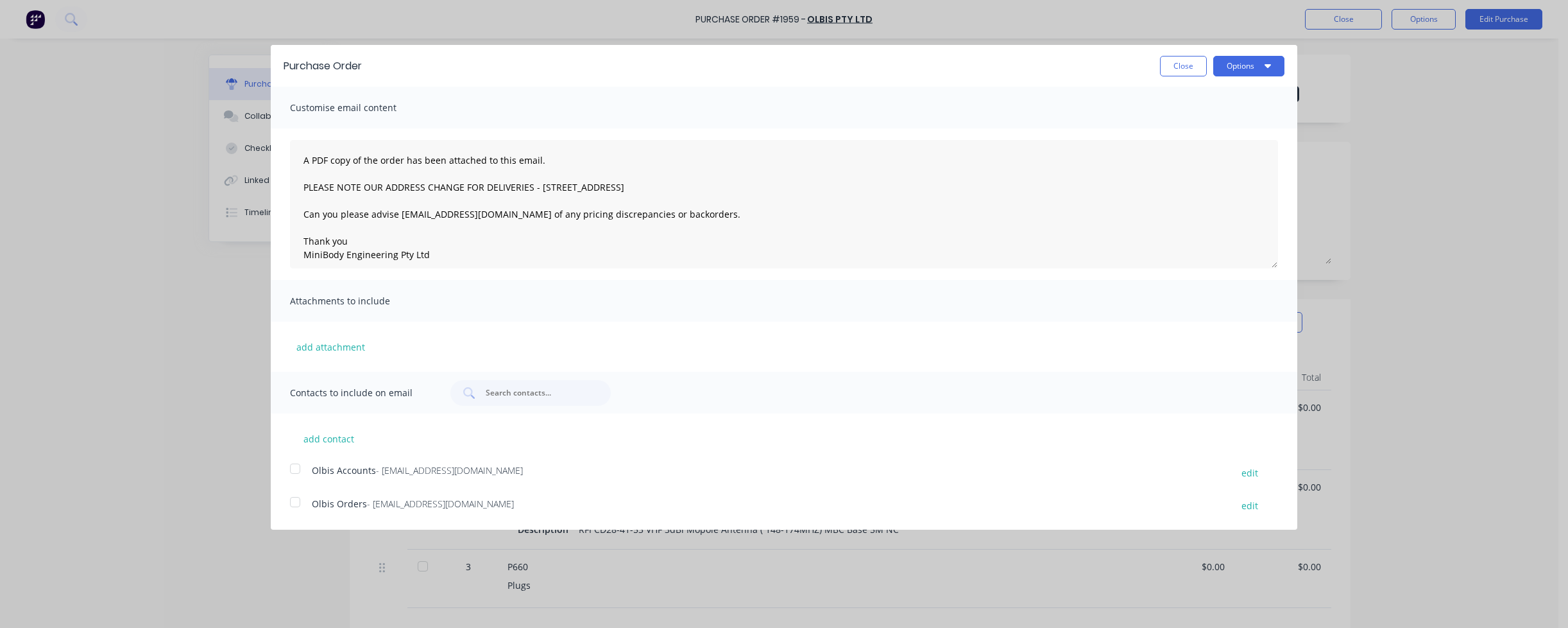
click at [297, 503] on div at bounding box center [295, 502] width 26 height 26
click at [1234, 67] on button "Options" at bounding box center [1249, 66] width 71 height 21
click at [1208, 129] on div "Email" at bounding box center [1223, 124] width 99 height 19
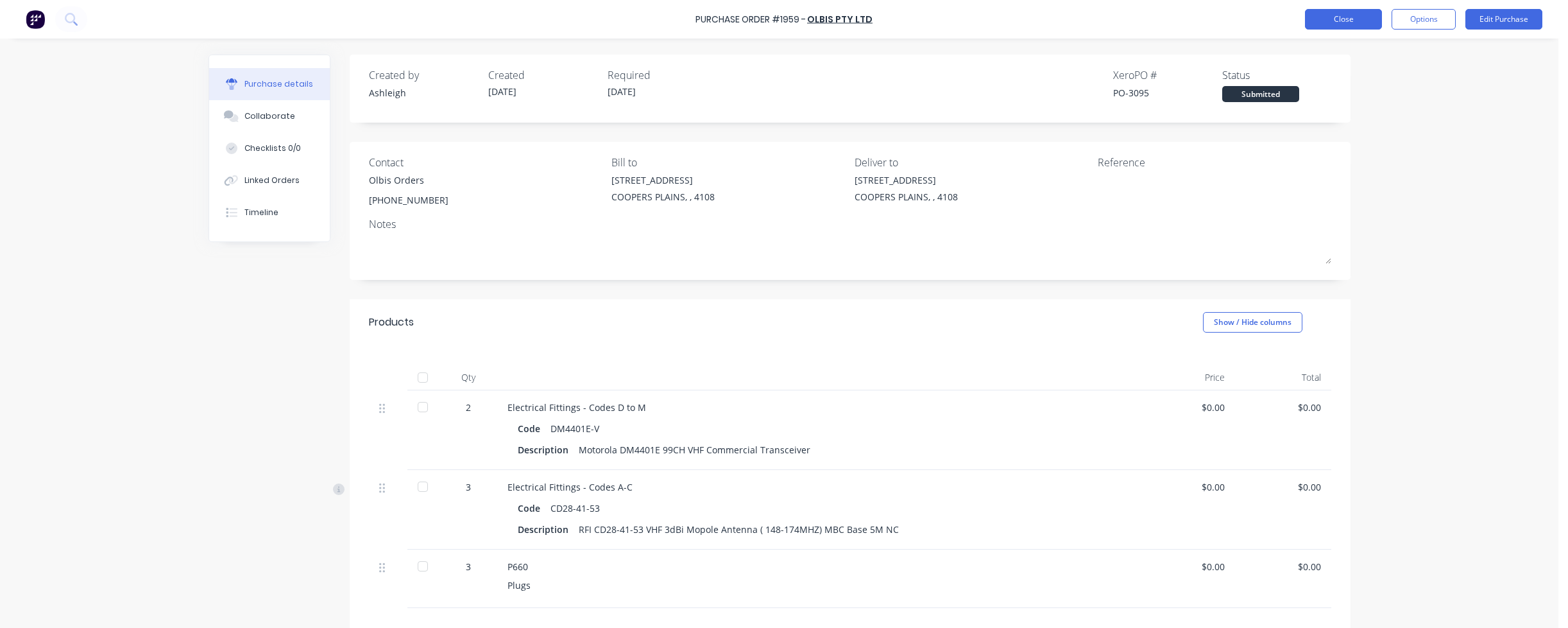
click at [1352, 17] on button "Close" at bounding box center [1343, 19] width 77 height 21
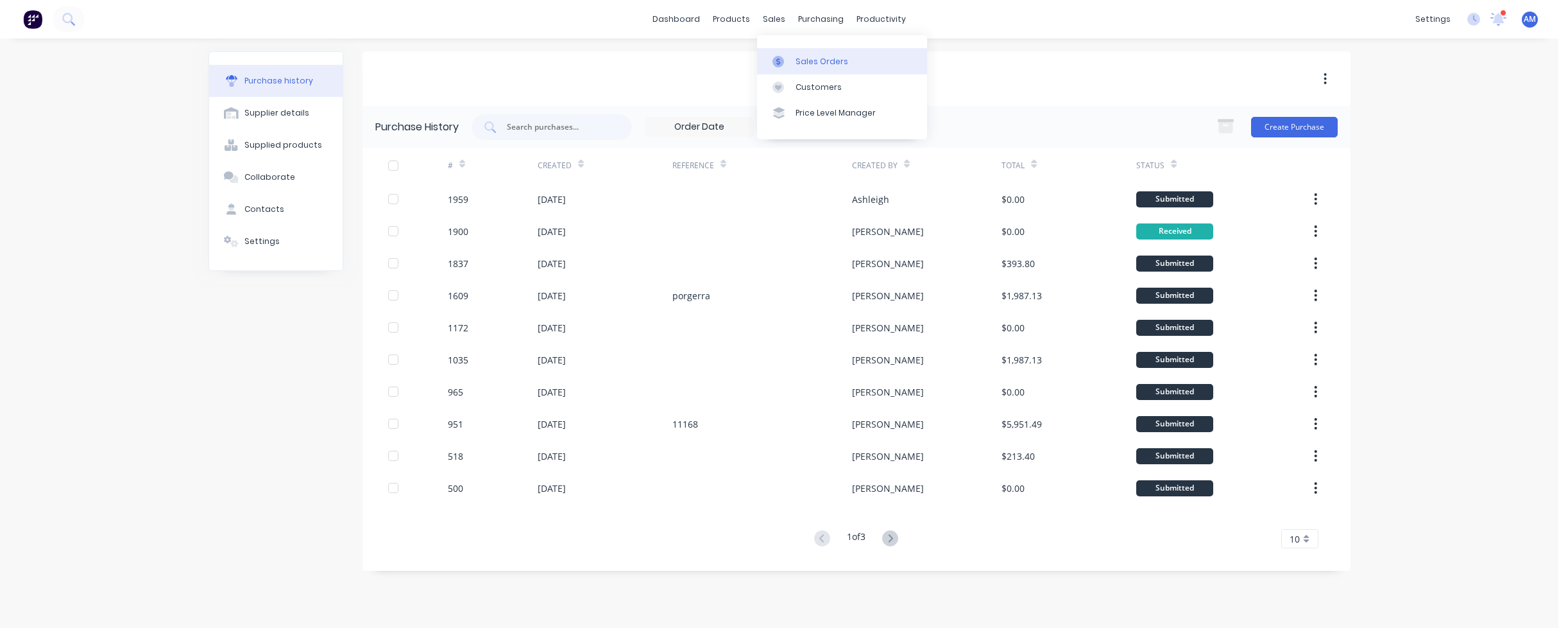
click at [803, 58] on div "Sales Orders" at bounding box center [822, 61] width 53 height 11
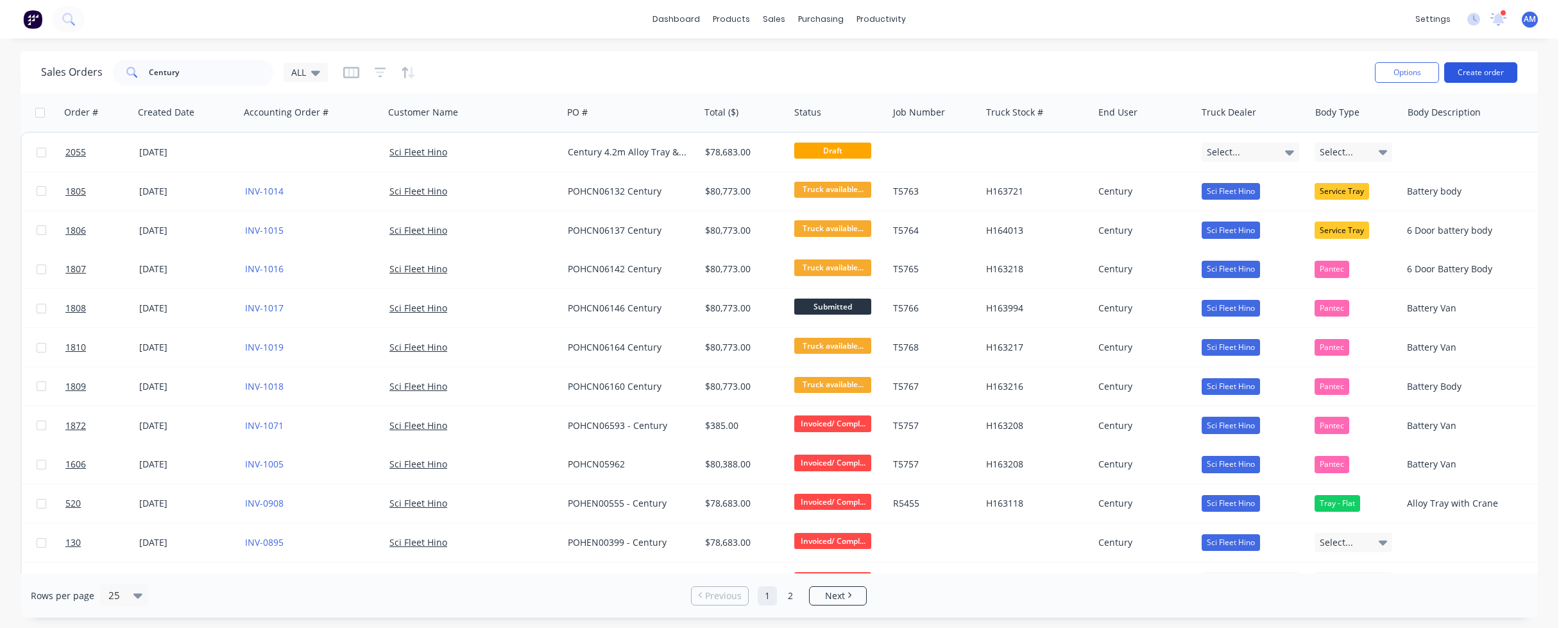
click at [1481, 73] on button "Create order" at bounding box center [1480, 72] width 73 height 21
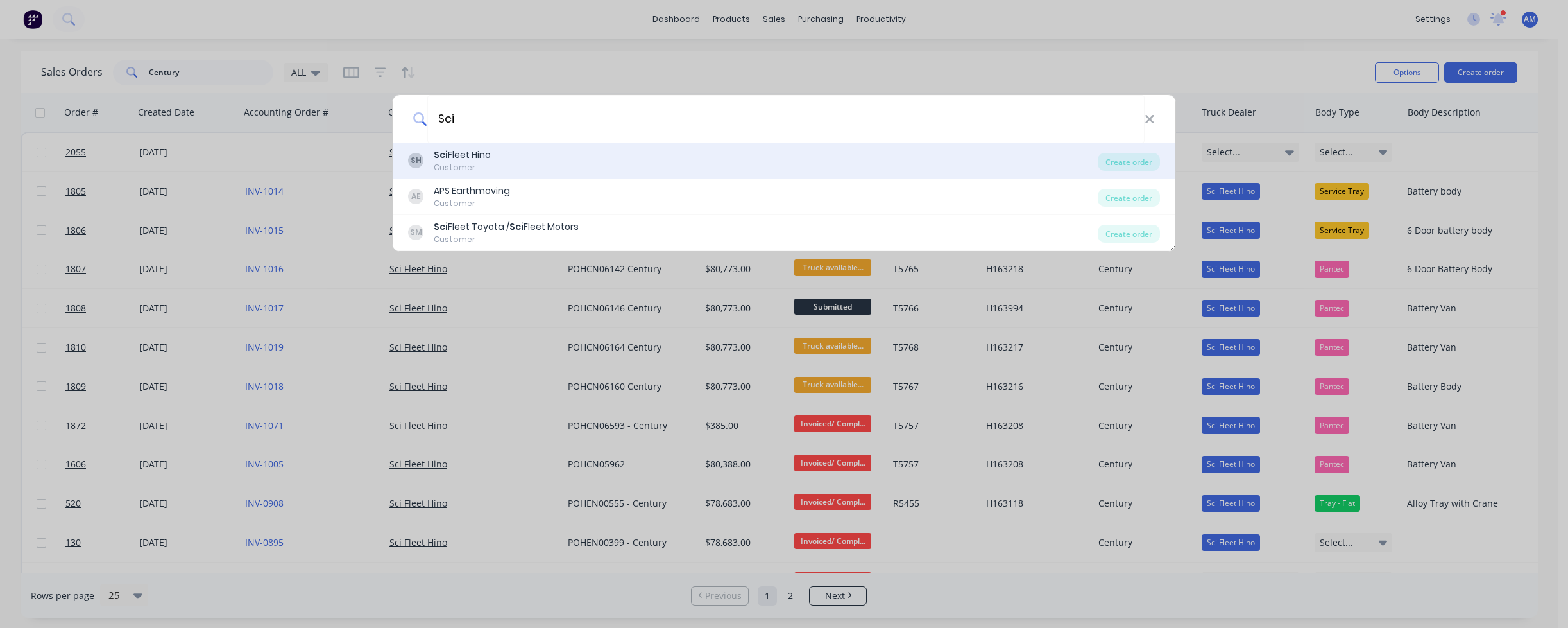
type input "Sci"
click at [481, 153] on div "Sci Fleet Hino" at bounding box center [462, 155] width 57 height 13
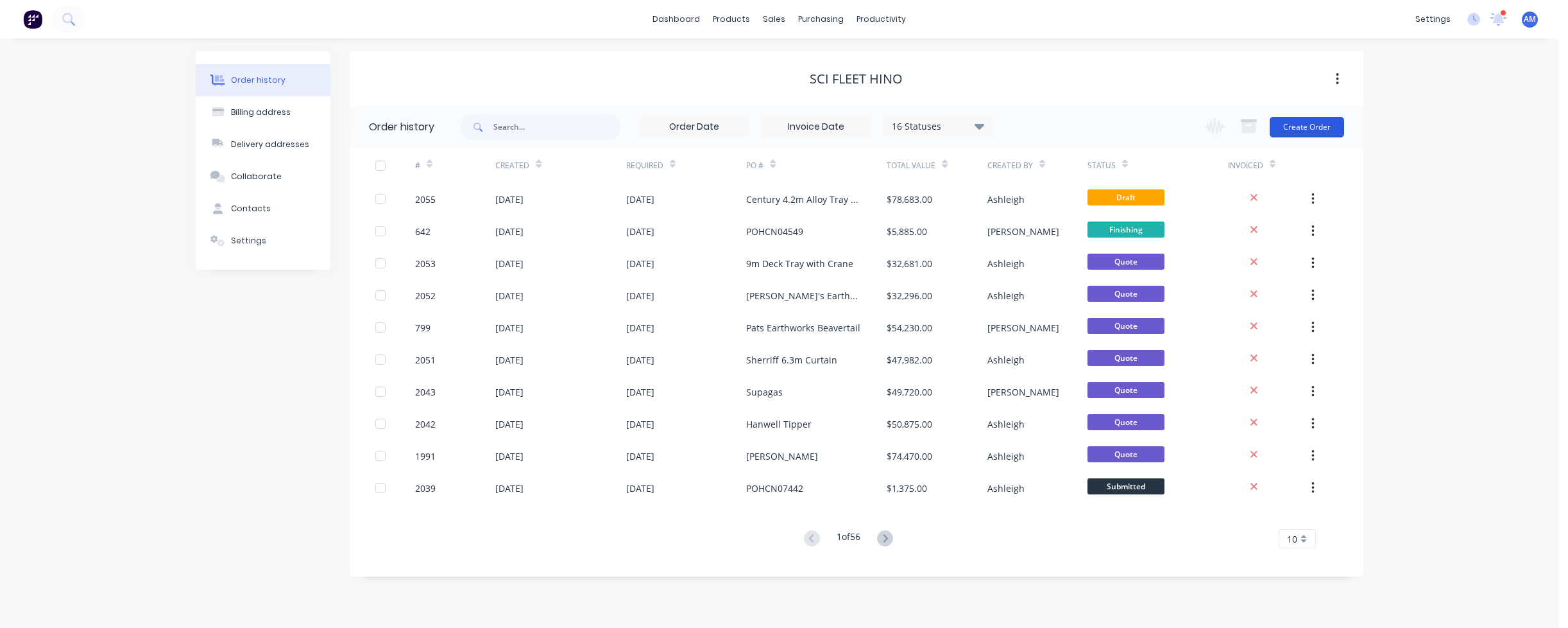
click at [1305, 121] on button "Create Order" at bounding box center [1307, 127] width 75 height 21
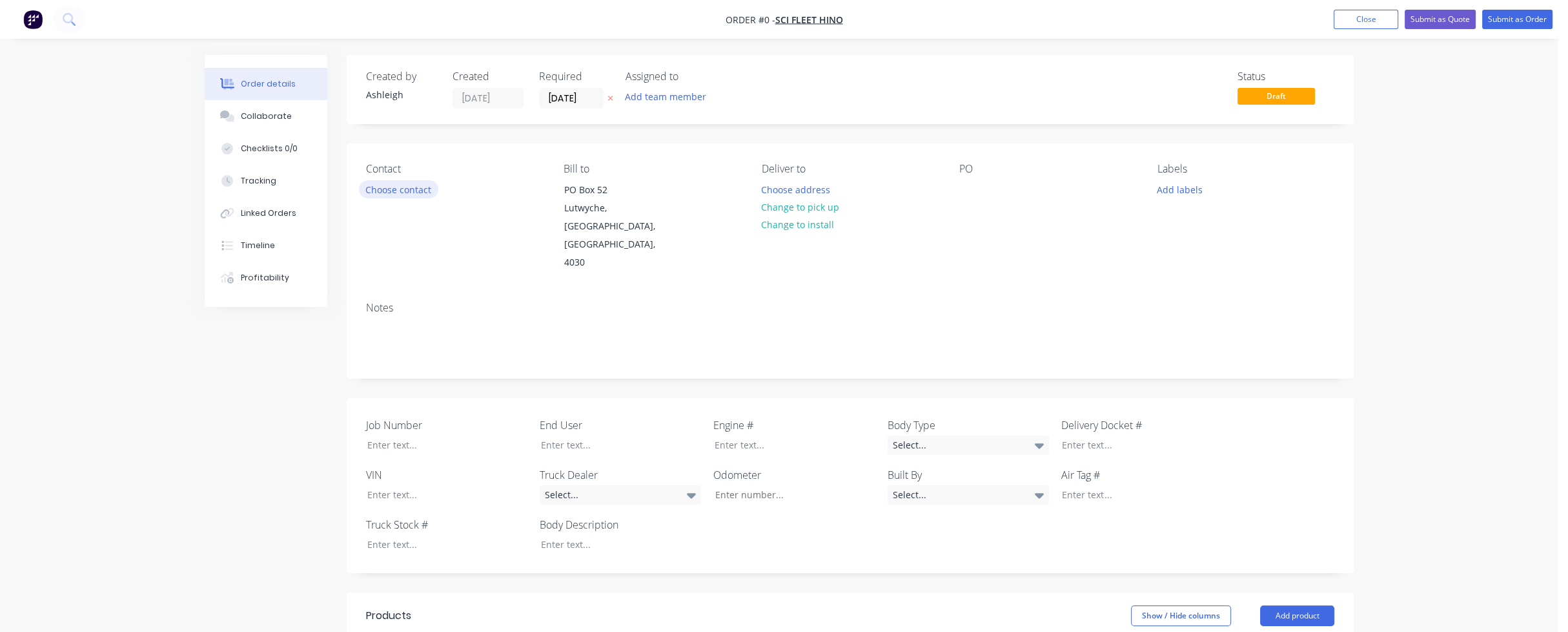
click at [410, 196] on button "Choose contact" at bounding box center [398, 189] width 79 height 17
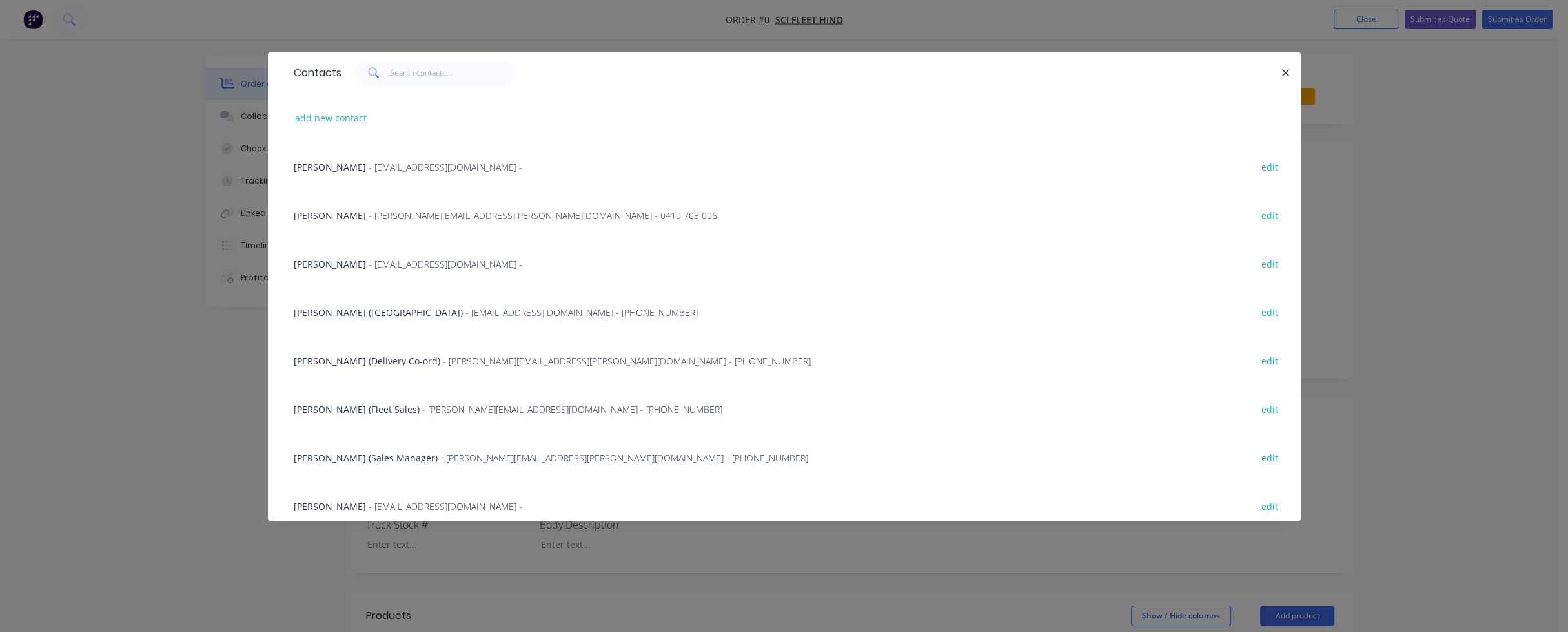
click at [321, 214] on span "[PERSON_NAME]" at bounding box center [329, 215] width 73 height 12
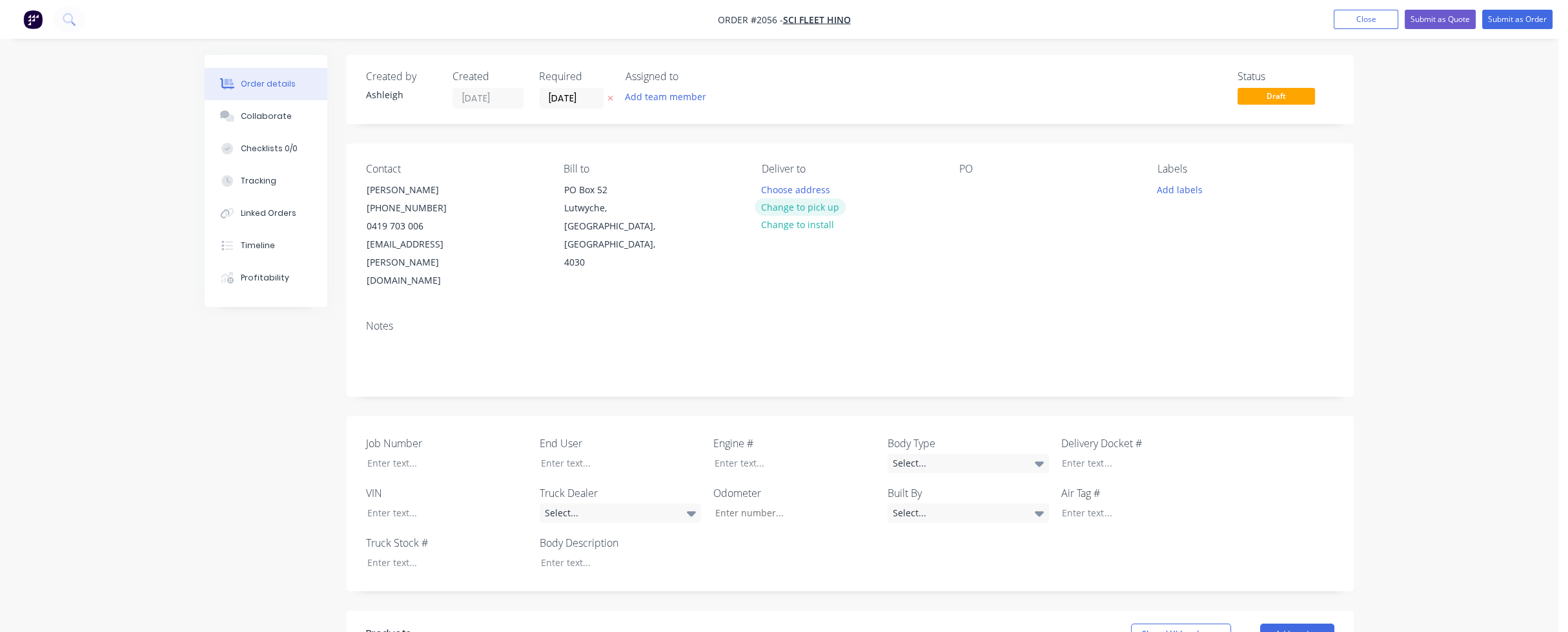
click at [817, 206] on button "Change to pick up" at bounding box center [801, 207] width 92 height 17
click at [968, 188] on div at bounding box center [969, 190] width 21 height 19
click at [461, 131] on div "Created by [PERSON_NAME] Created [DATE] Required [DATE] Assigned to Add team me…" at bounding box center [850, 532] width 1007 height 956
click at [268, 109] on button "Collaborate" at bounding box center [266, 116] width 122 height 32
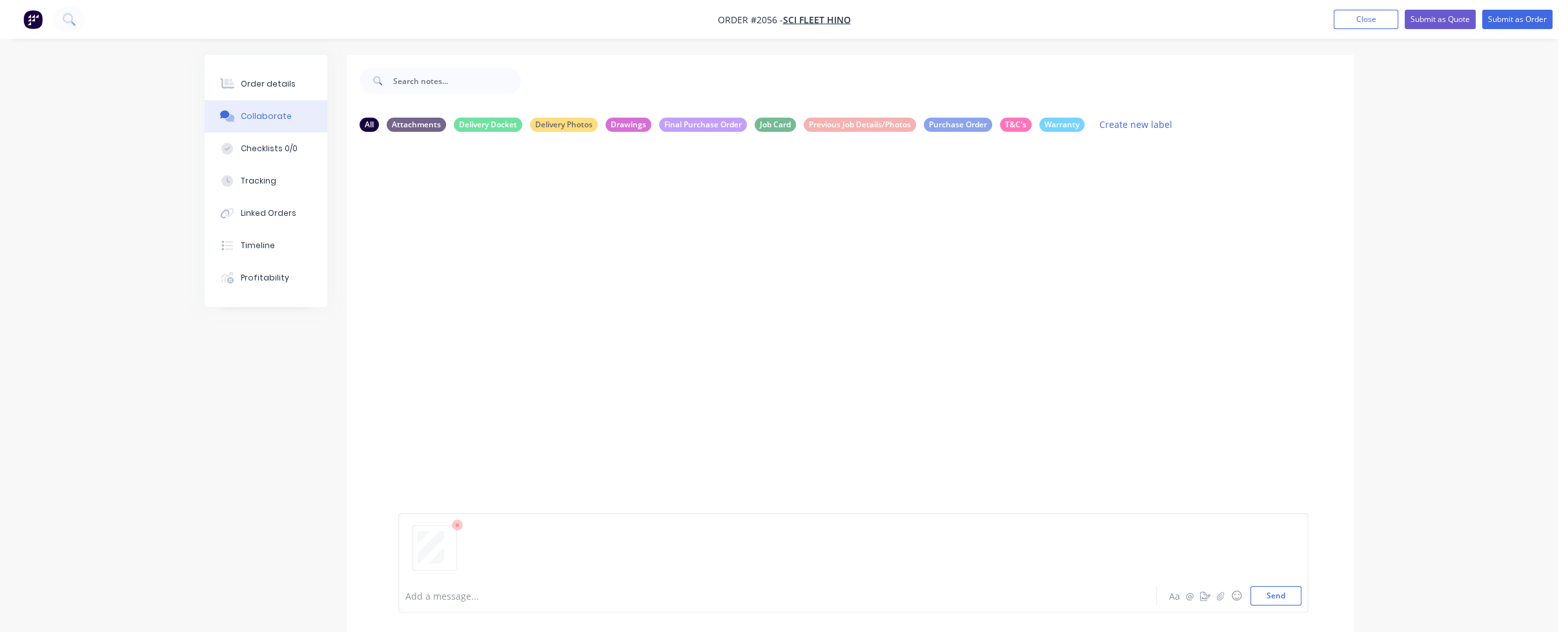
click at [423, 596] on div at bounding box center [741, 596] width 672 height 13
click at [1280, 596] on button "Send" at bounding box center [1276, 595] width 51 height 19
click at [1350, 23] on button "Close" at bounding box center [1366, 19] width 65 height 19
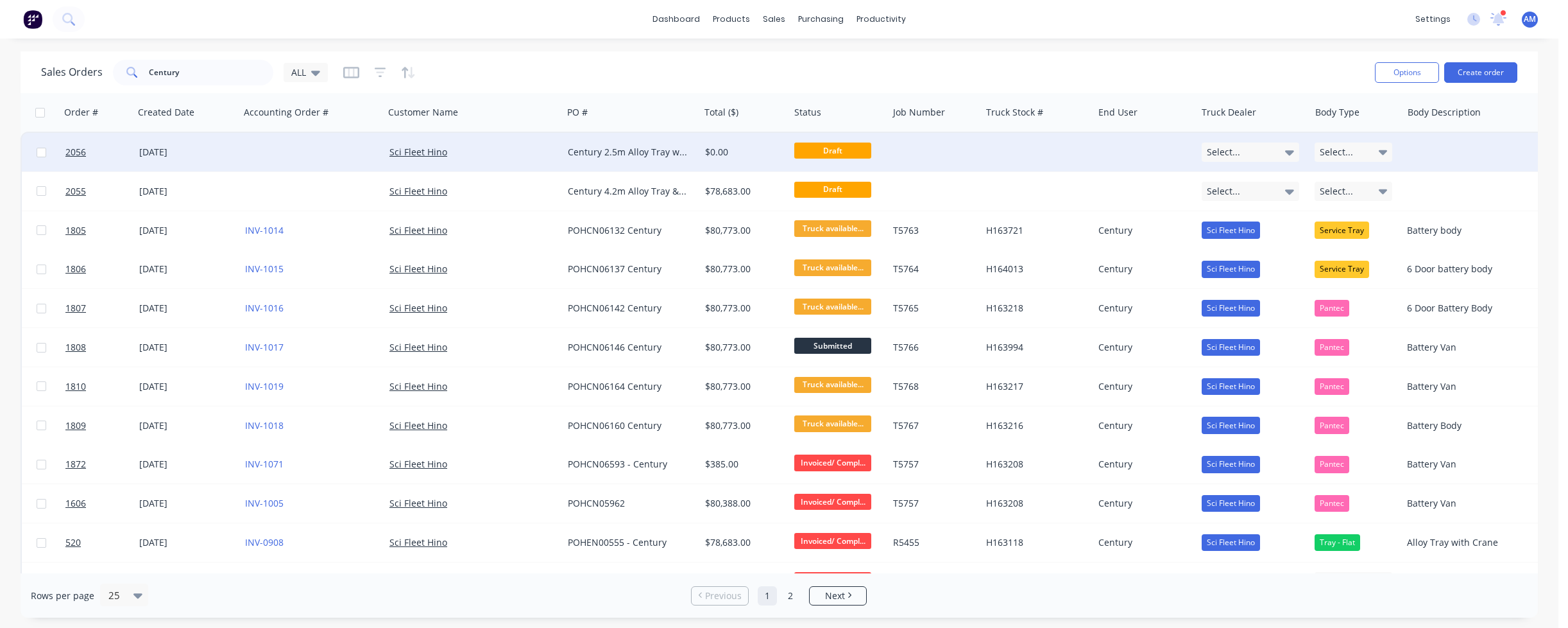
click at [549, 148] on div "Sci Fleet Hino" at bounding box center [474, 152] width 168 height 13
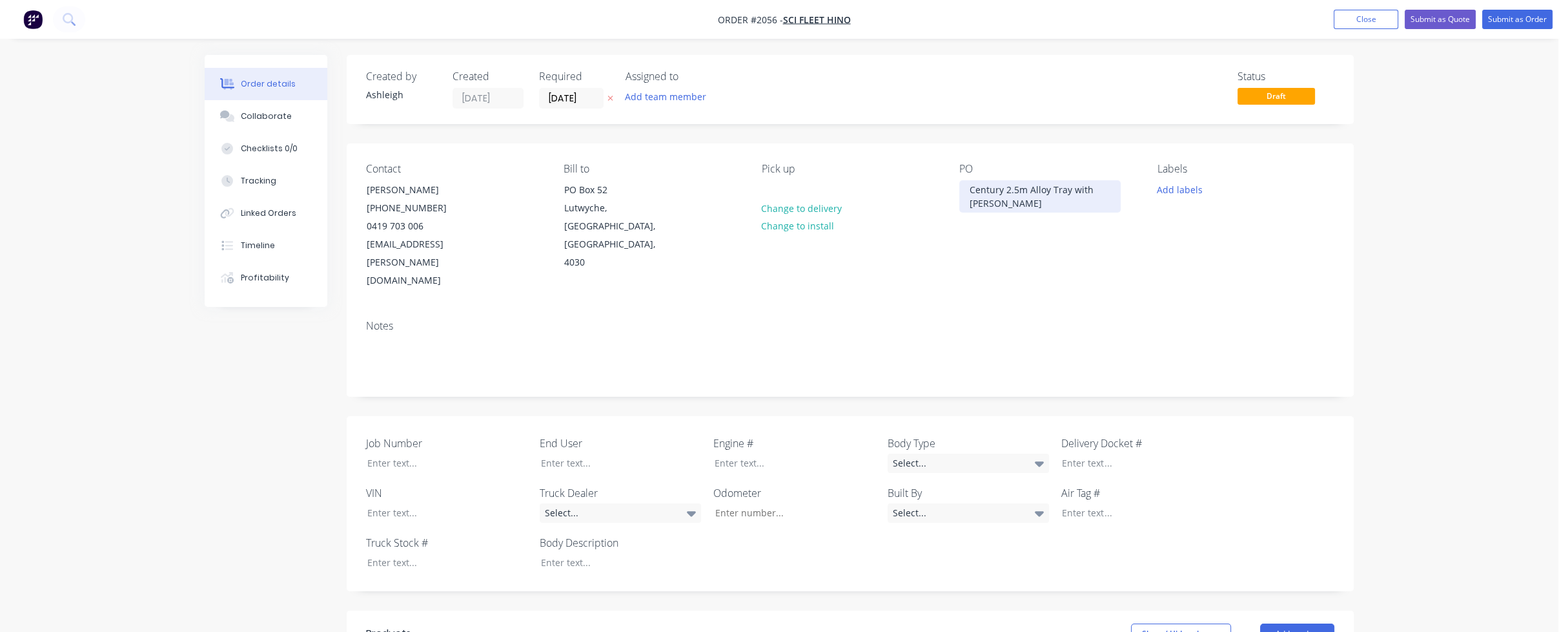
click at [1018, 188] on div "Century 2.5m Alloy Tray with [PERSON_NAME]" at bounding box center [1040, 196] width 161 height 32
click at [1017, 192] on div "Century 3.1m Alloy Tray with [PERSON_NAME]" at bounding box center [1040, 196] width 161 height 32
click at [888, 320] on div "Notes" at bounding box center [850, 326] width 968 height 12
click at [248, 119] on div "Collaborate" at bounding box center [266, 116] width 51 height 11
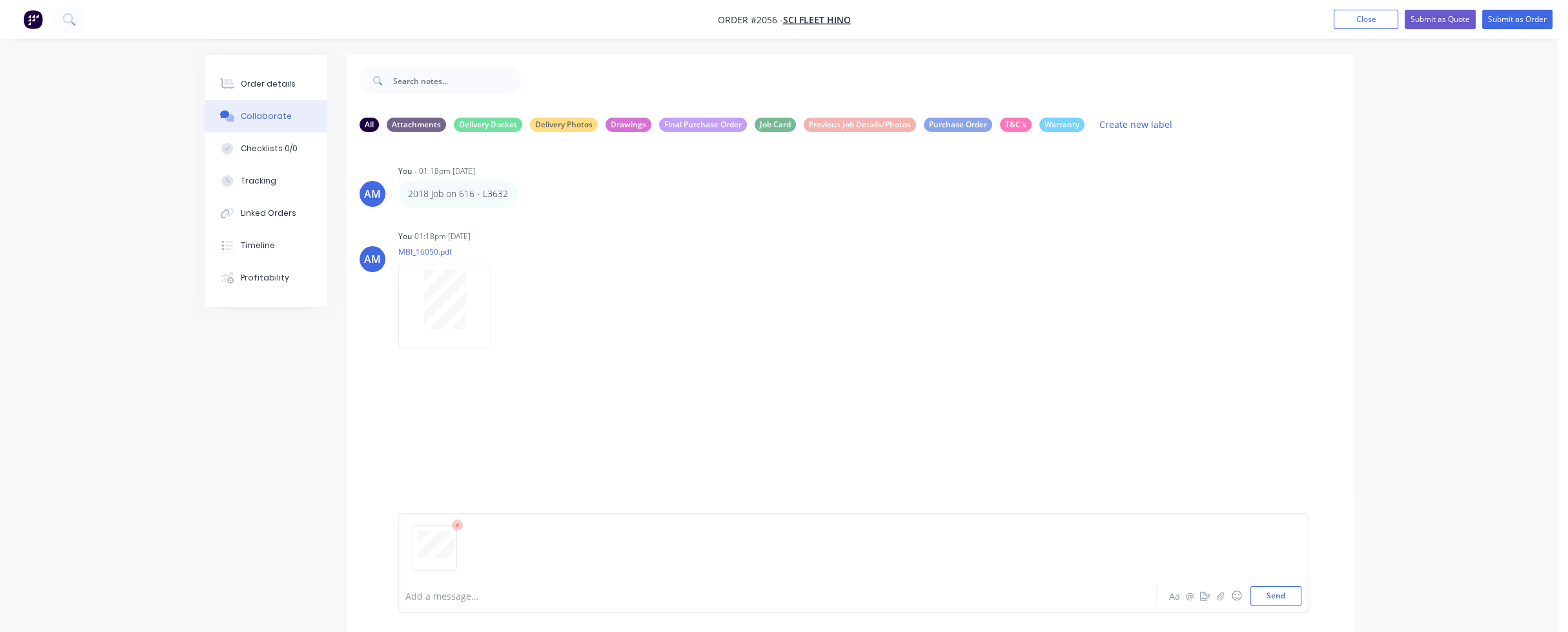
click at [449, 596] on div at bounding box center [741, 596] width 672 height 13
click at [1276, 596] on button "Send" at bounding box center [1276, 595] width 51 height 19
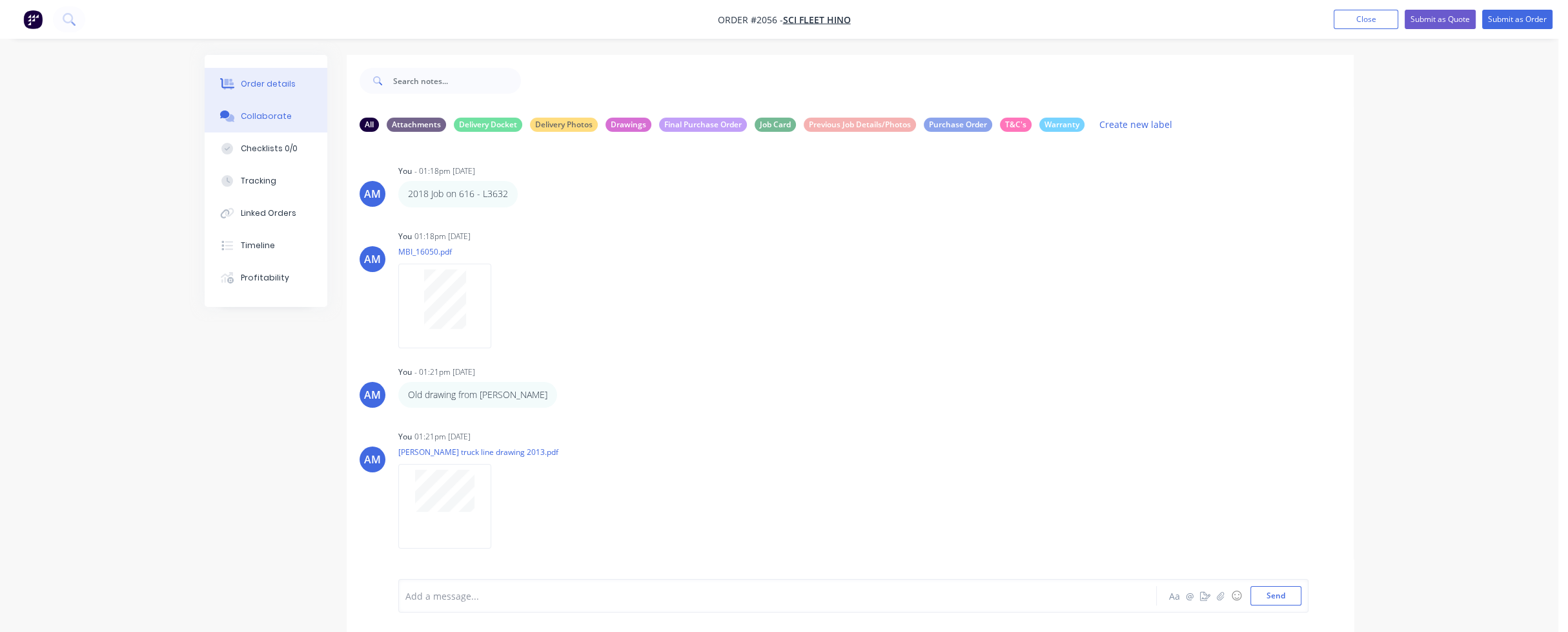
click at [263, 87] on div "Order details" at bounding box center [268, 83] width 55 height 11
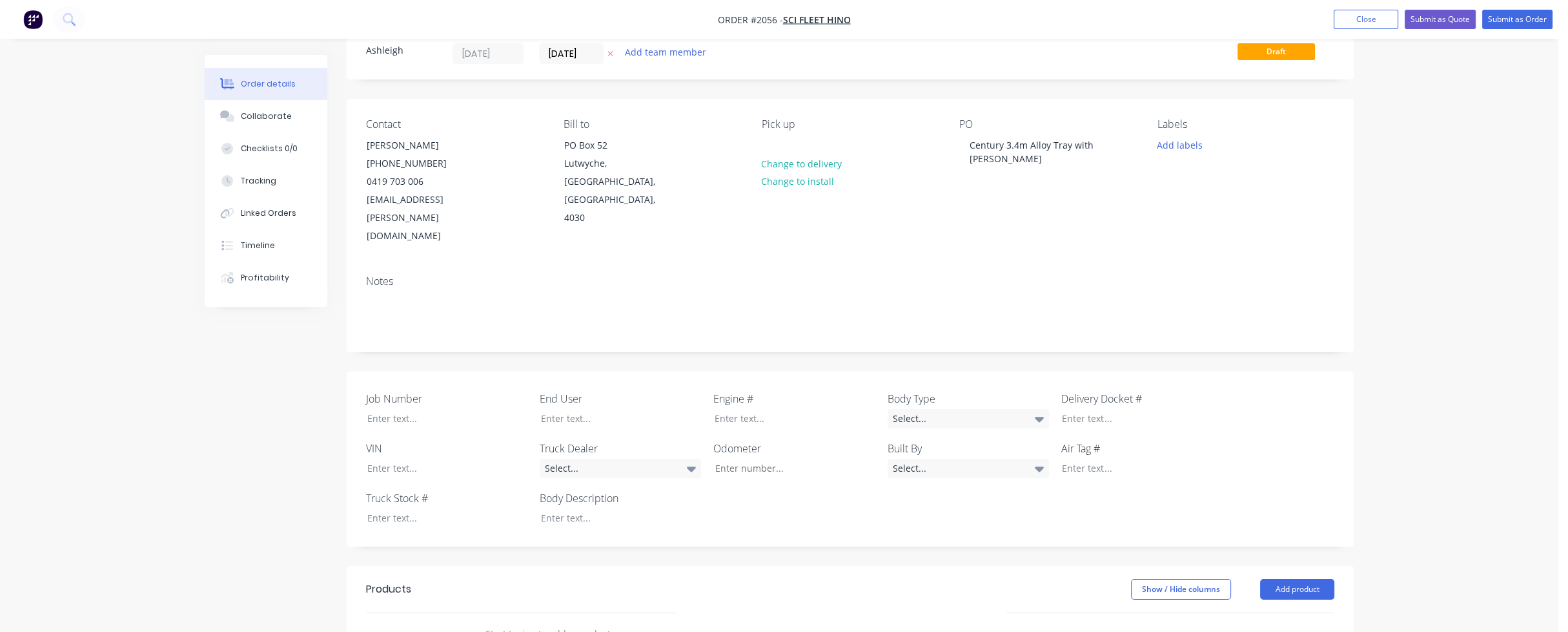
scroll to position [360, 0]
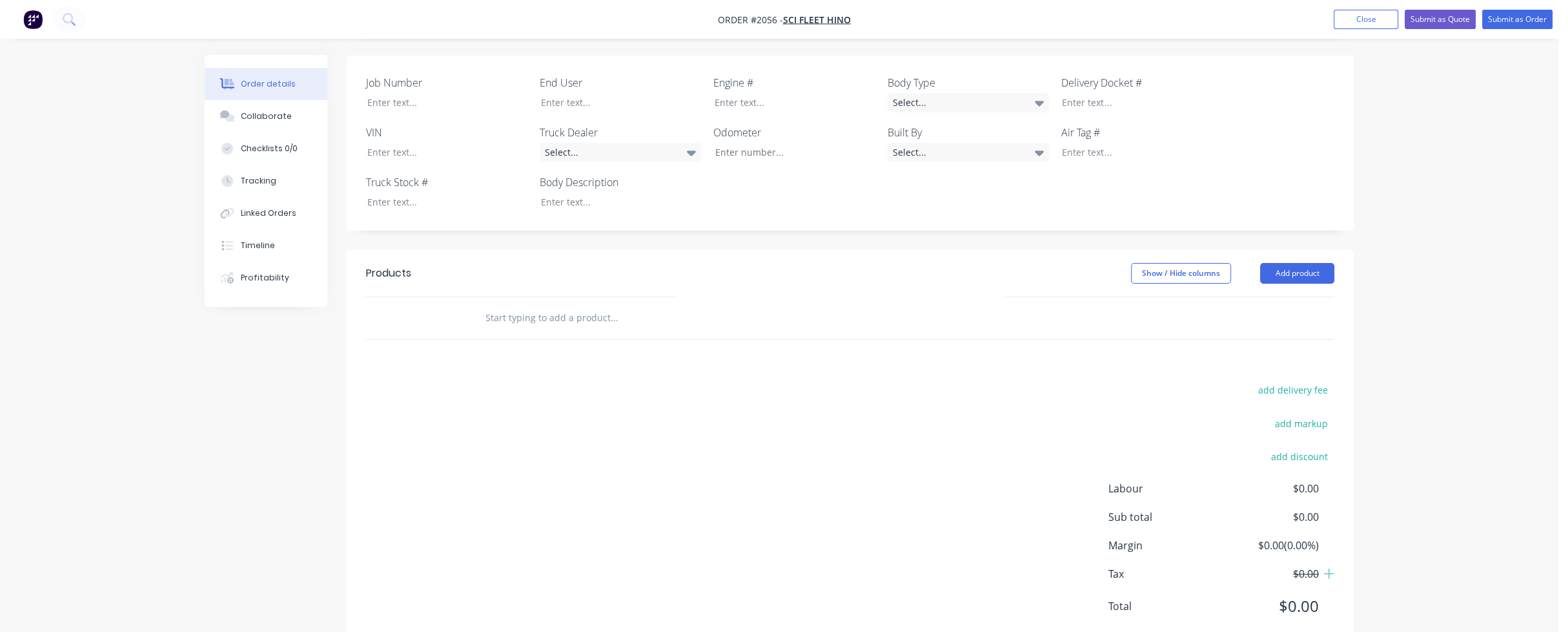
click at [516, 305] on input "text" at bounding box center [614, 318] width 258 height 26
click at [656, 305] on input "SUPPLY AND FIT ALLOY TRAY AND CRANE TO SHORT WHEEL BASE" at bounding box center [614, 318] width 258 height 26
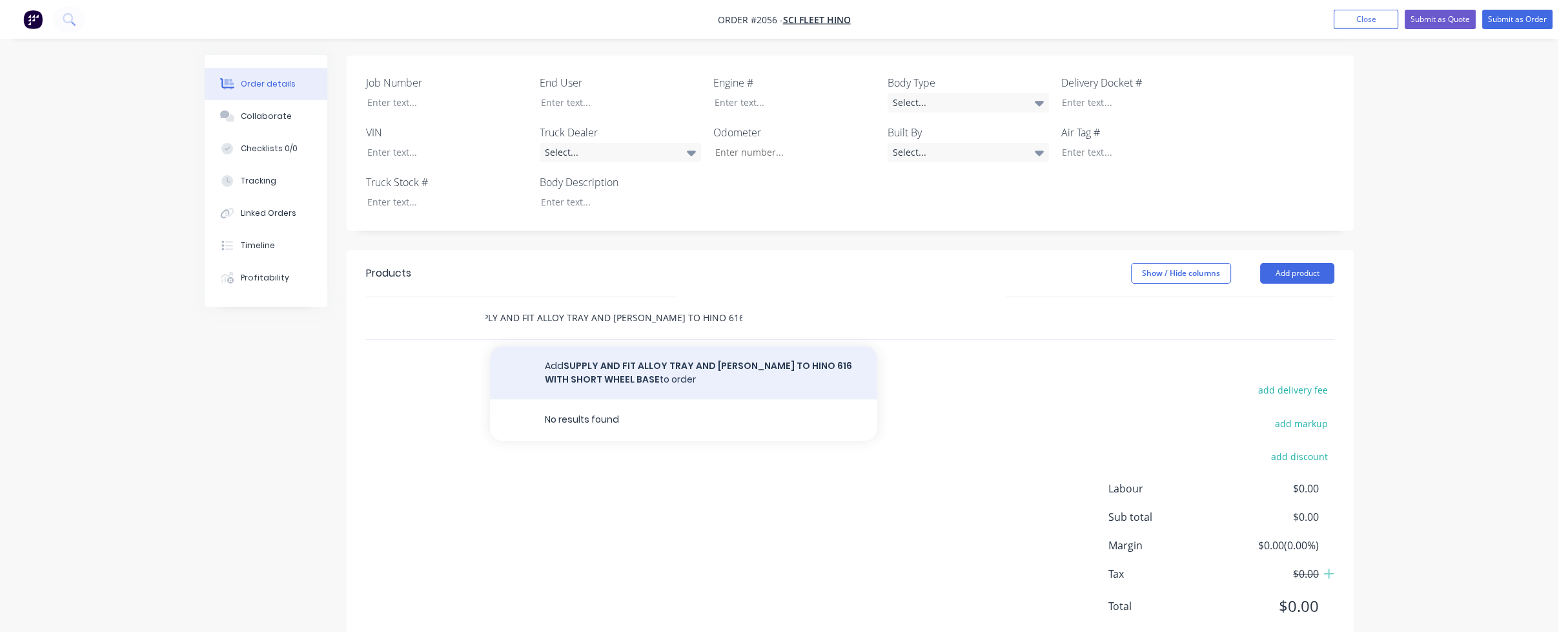
type input "SUPPLY AND FIT ALLOY TRAY AND [PERSON_NAME] TO HINO 616 WITH SHORT WHEEL BASE"
click at [644, 346] on button "Add SUPPLY AND FIT ALLOY TRAY AND CRANE TO HINO 616 WITH SHORT WHEEL BASE to or…" at bounding box center [684, 373] width 387 height 53
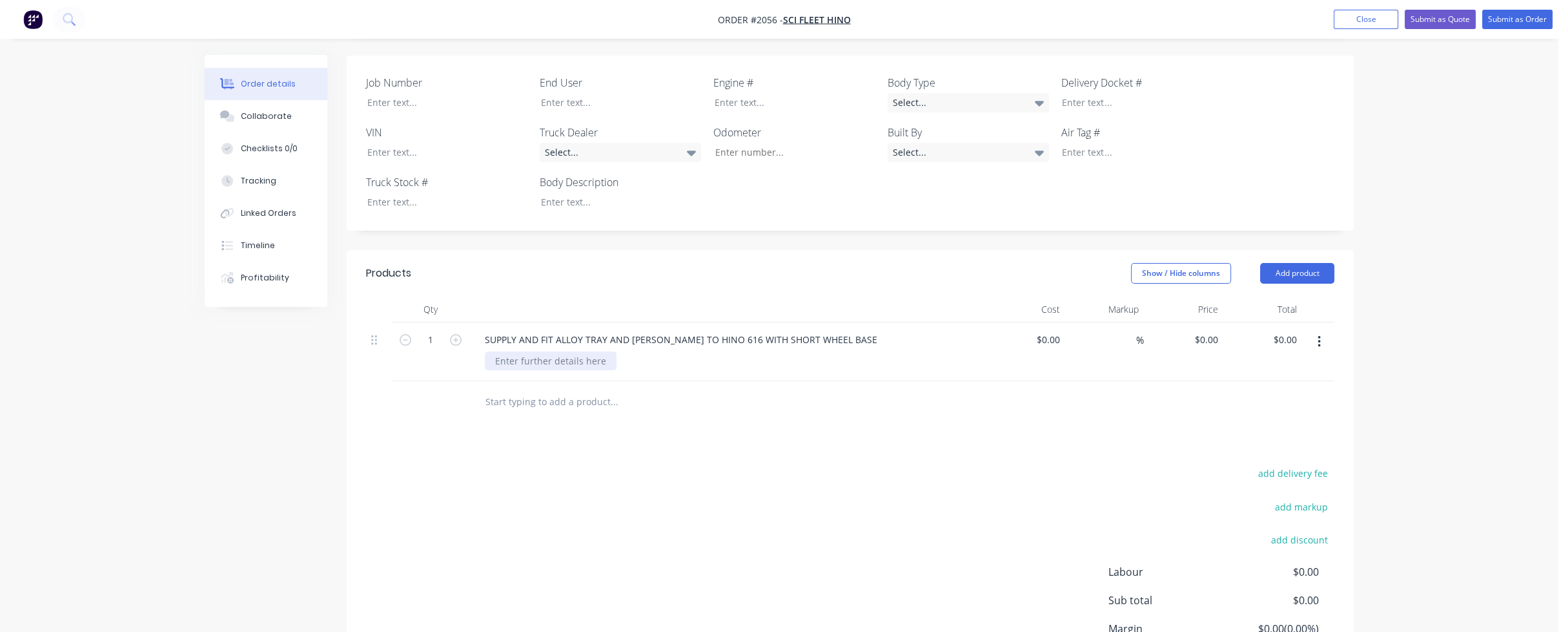
click at [532, 352] on div at bounding box center [550, 361] width 132 height 19
click at [514, 352] on div at bounding box center [550, 361] width 132 height 19
paste div
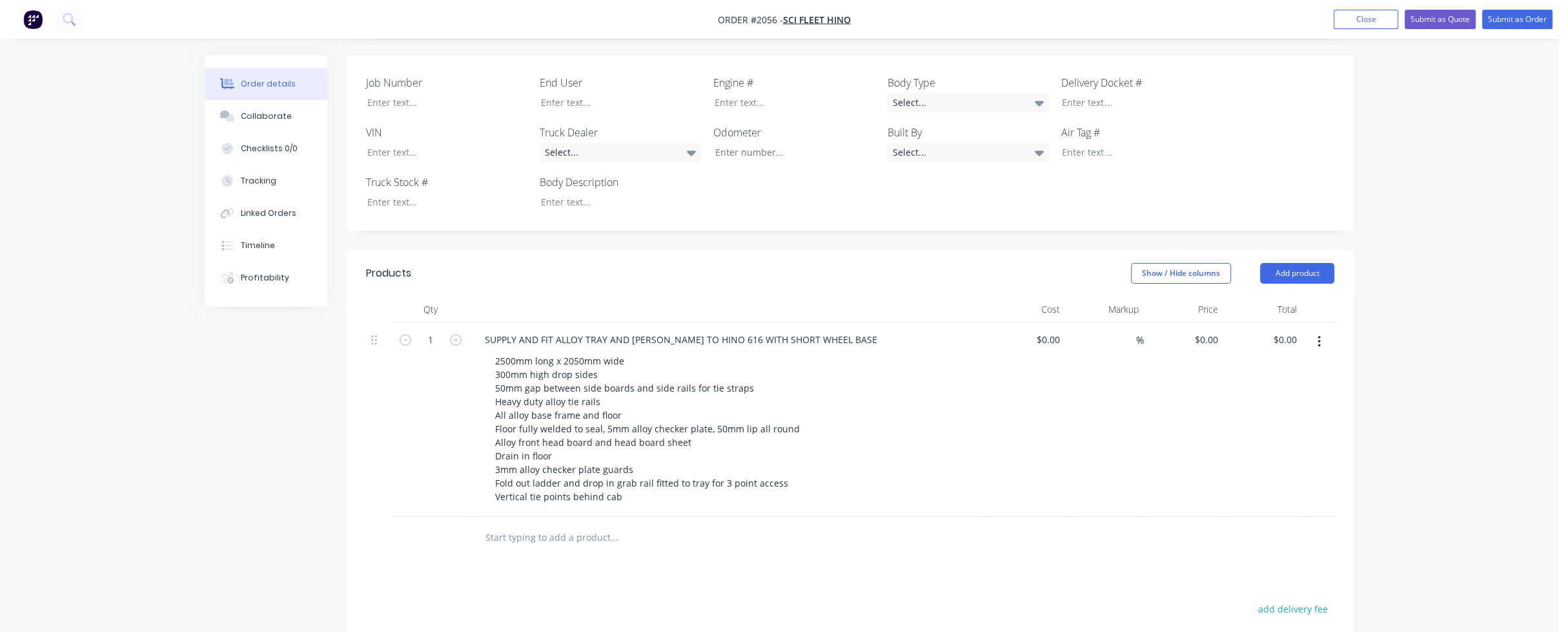
click at [520, 525] on input "text" at bounding box center [614, 537] width 258 height 26
type input "a"
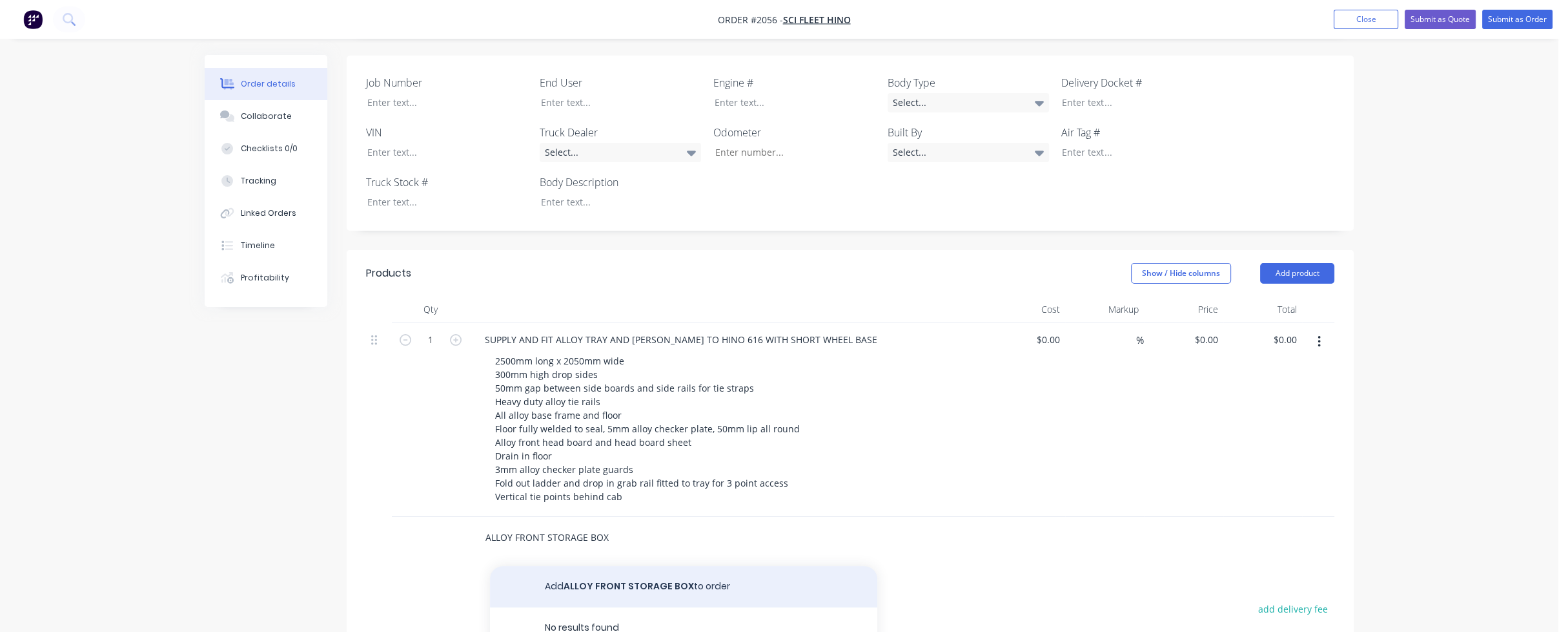
type input "ALLOY FRONT STORAGE BOX"
click at [598, 566] on button "Add ALLOY FRONT STORAGE BOX to order" at bounding box center [684, 587] width 387 height 41
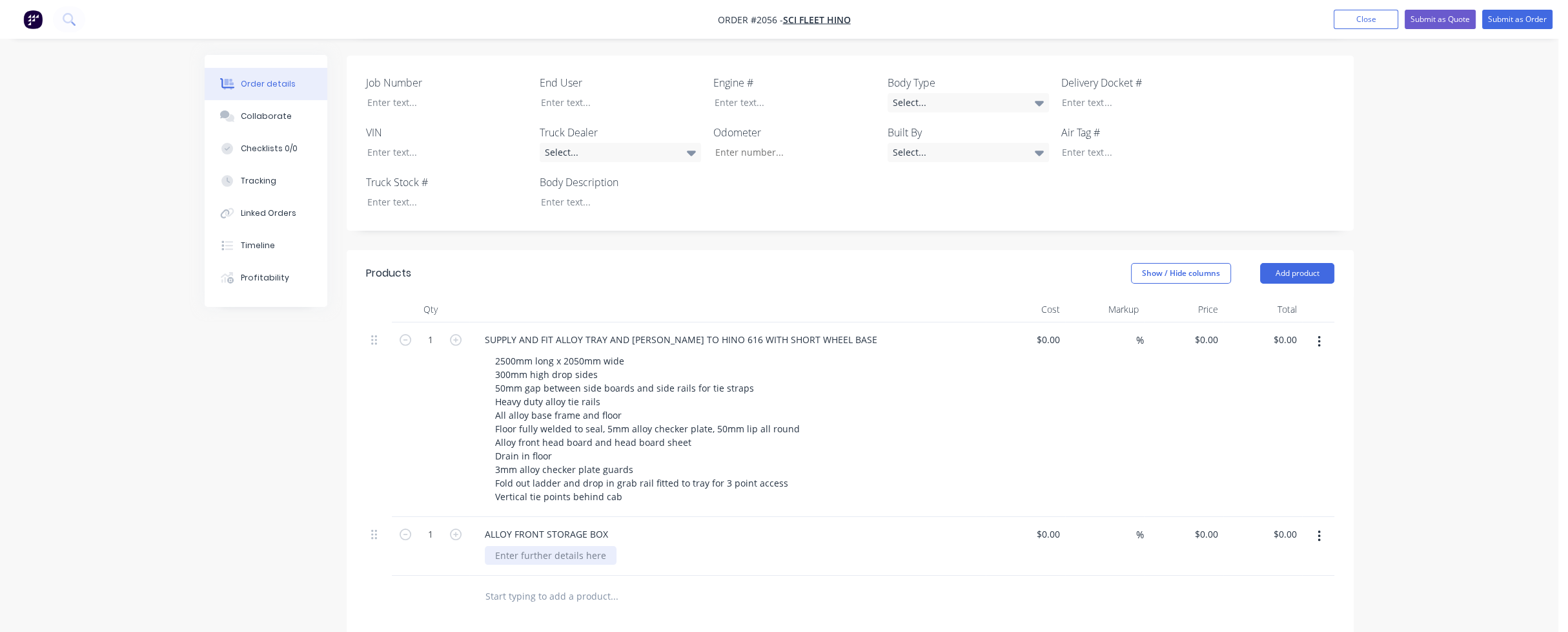
click at [527, 546] on div at bounding box center [550, 555] width 132 height 19
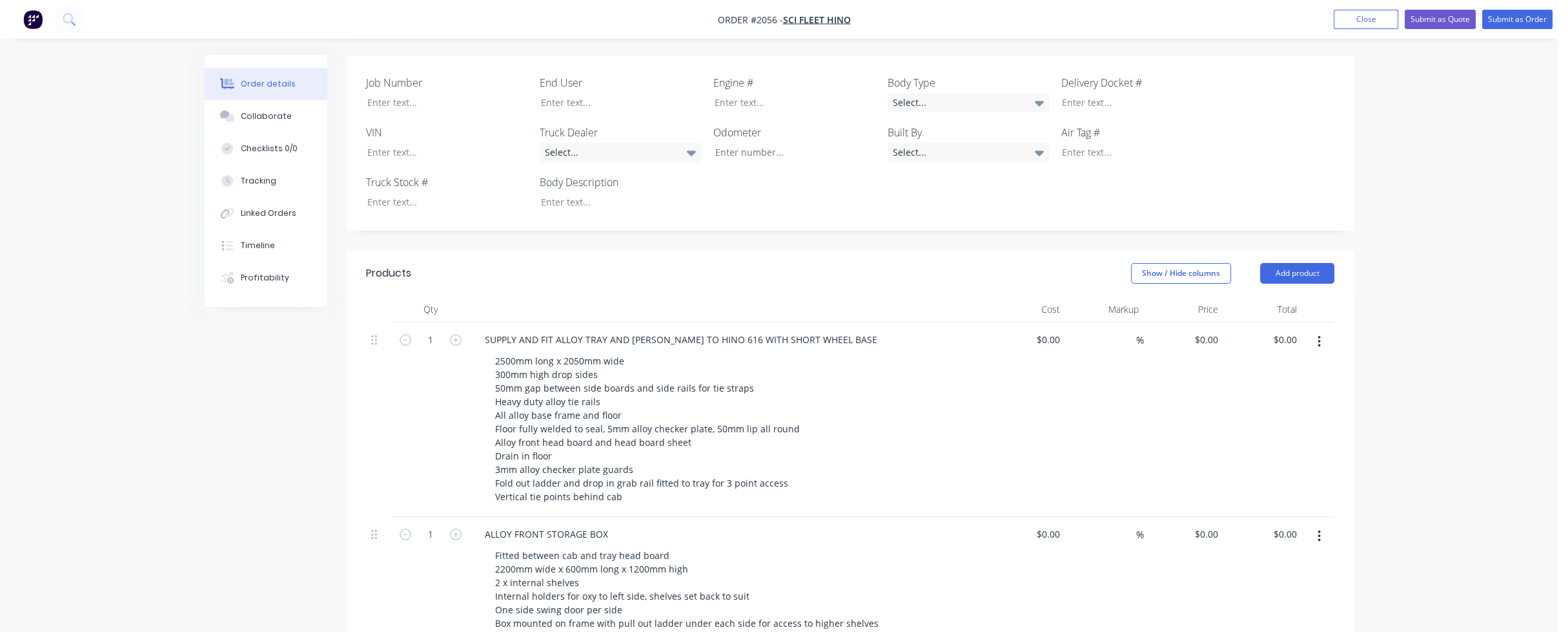
click at [950, 567] on div "Fitted between cab and tray head board 2200mm wide x 600mm long x 1200mm high 2…" at bounding box center [732, 596] width 496 height 100
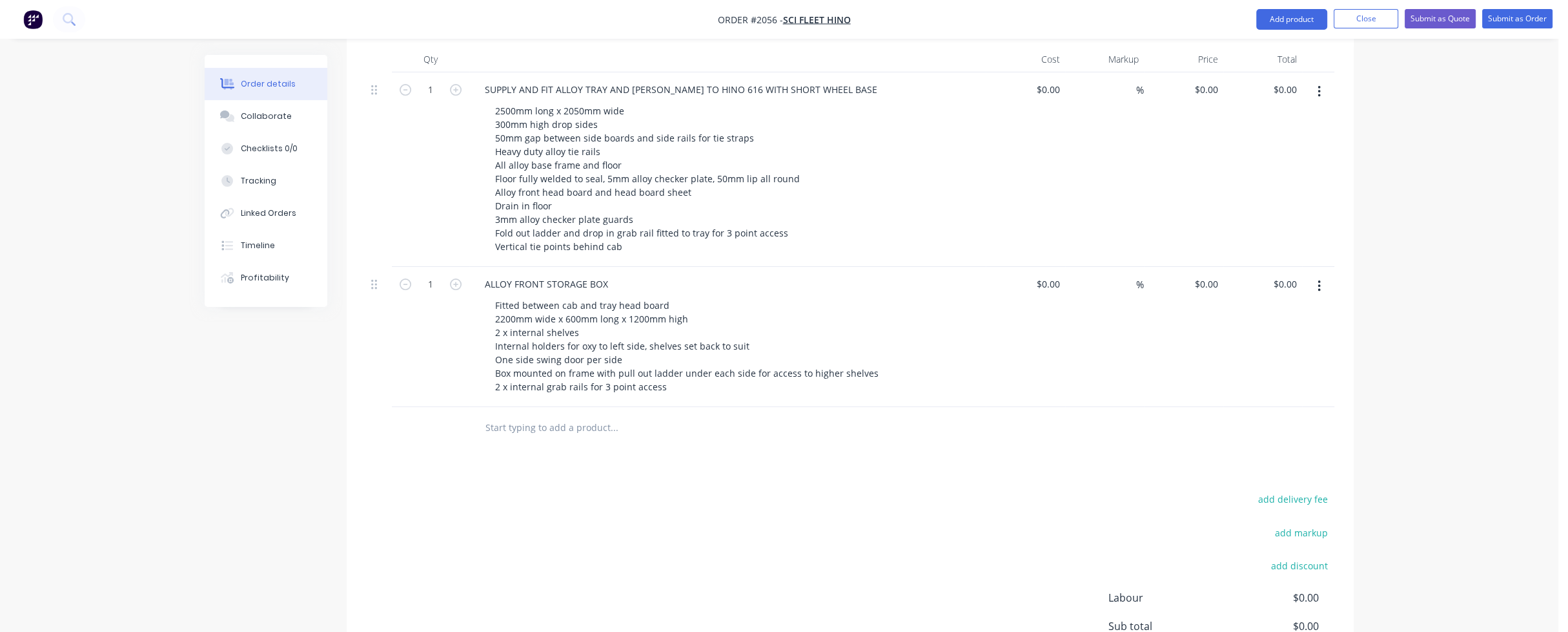
scroll to position [619, 0]
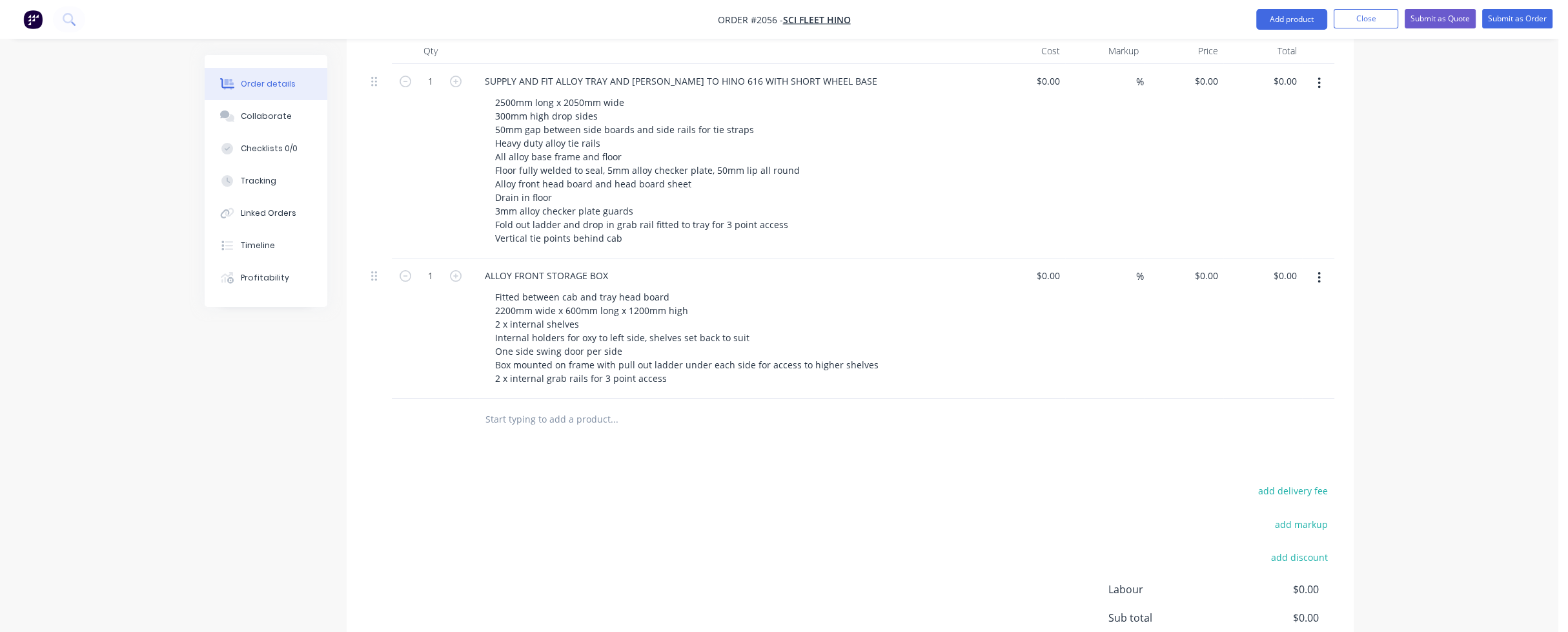
click at [542, 406] on input "text" at bounding box center [614, 419] width 258 height 26
click at [532, 406] on input "CRANE -" at bounding box center [614, 419] width 258 height 26
paste input "Maxilift ML180.2 D"
type input "CRANE - Maxilift ML180.2 D"
click at [616, 398] on div "CRANE - Maxilift ML180.2 D Add CRANE - Maxilift ML180.2 D to order No results f…" at bounding box center [701, 419] width 465 height 42
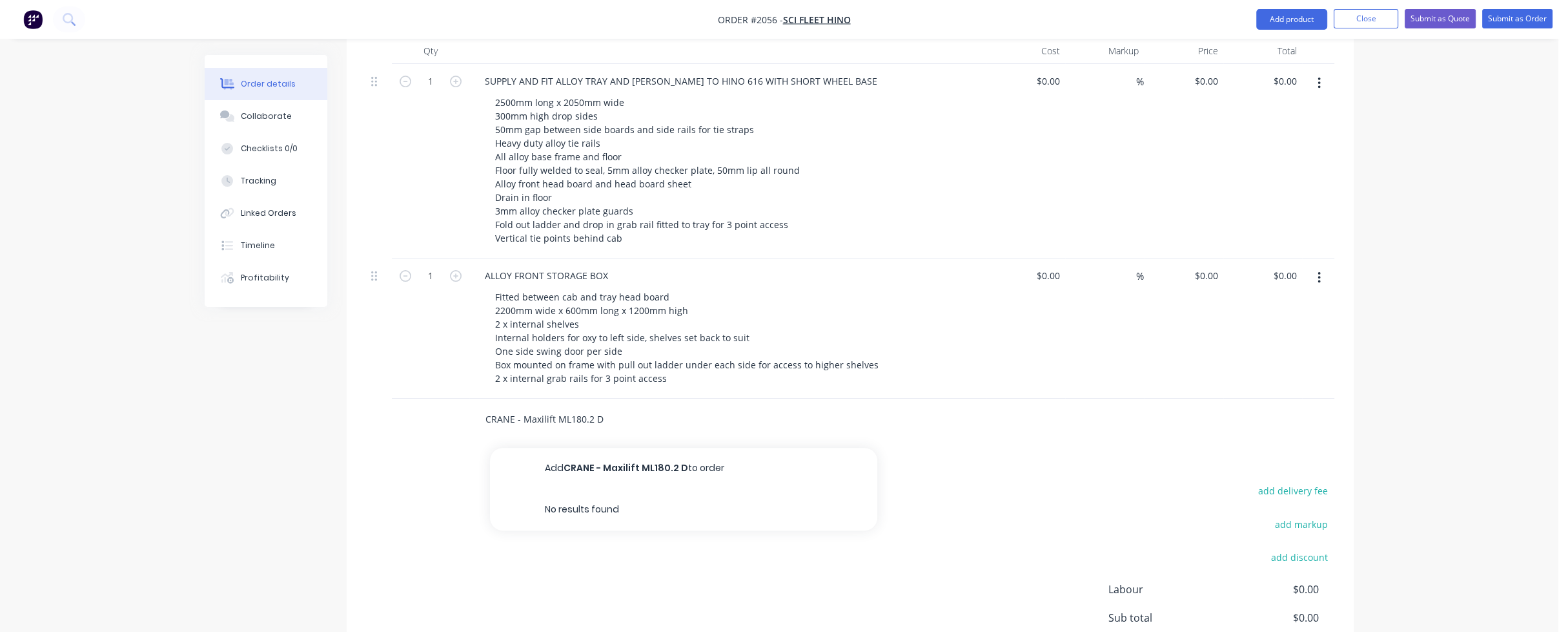
click at [594, 406] on input "CRANE - Maxilift ML180.2 D" at bounding box center [614, 419] width 258 height 26
click at [628, 448] on button "Add CRANE - Maxilift ML180.2 D to order" at bounding box center [684, 468] width 387 height 41
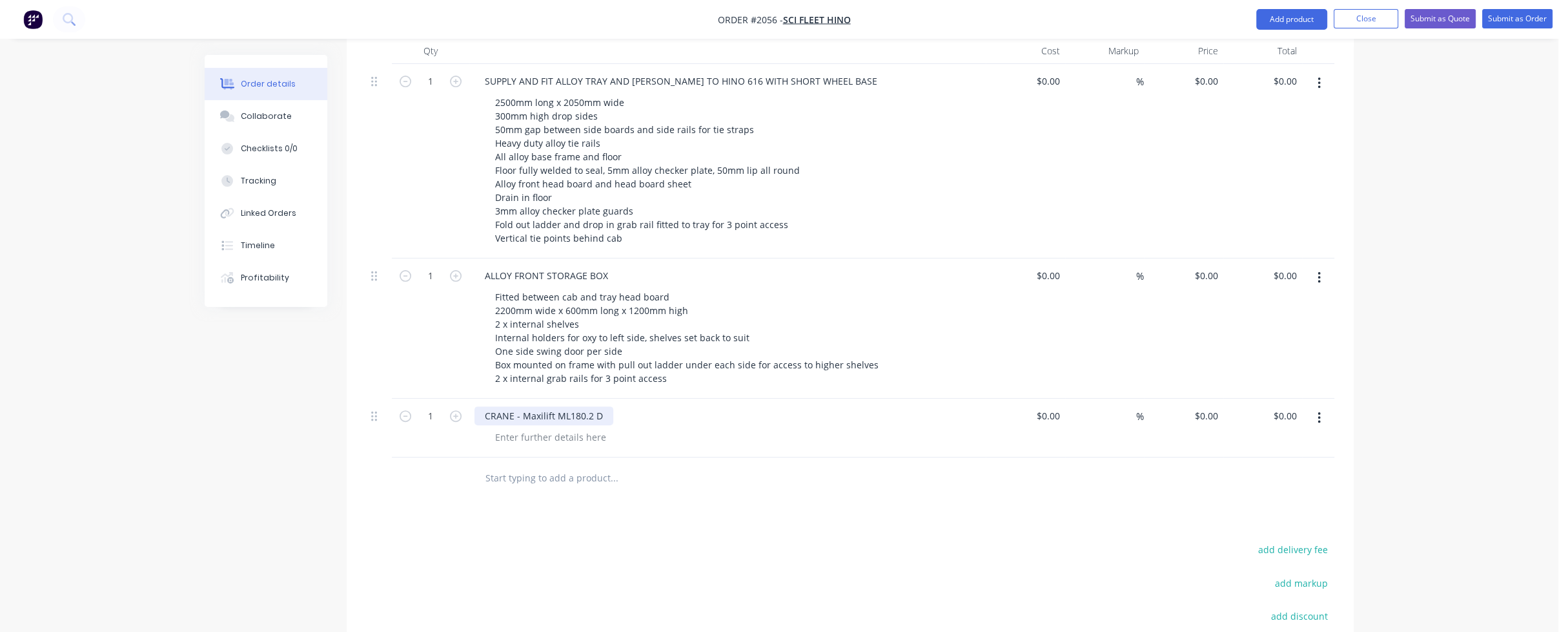
click at [606, 406] on div "CRANE - Maxilift ML180.2 D" at bounding box center [544, 416] width 139 height 19
click at [511, 428] on div at bounding box center [550, 437] width 132 height 19
paste div
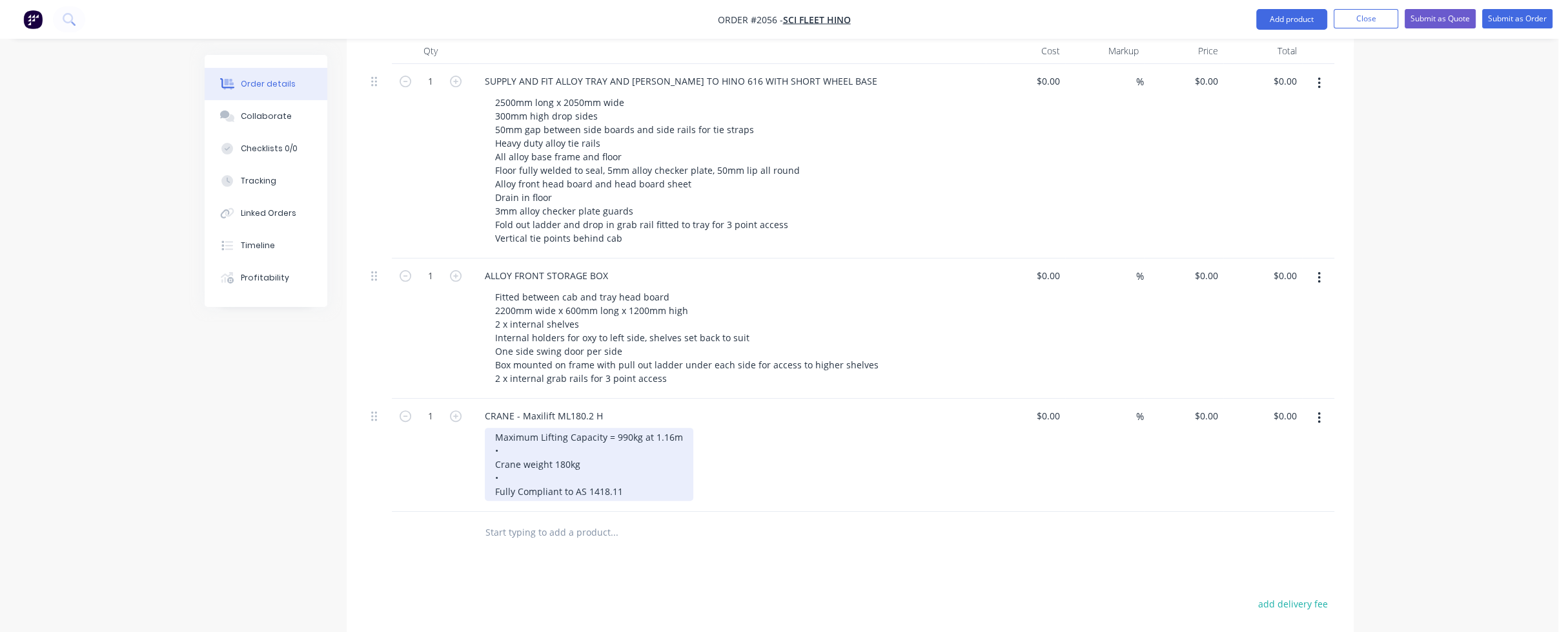
click at [552, 428] on div "Maximum Lifting Capacity = 990kg at 1.16m • Crane weight 180kg • Fully Complian…" at bounding box center [588, 464] width 208 height 73
click at [530, 428] on div "Maximum Lifting Capacity = 990kg at 1.16m Crane weight 180kg • Fully Compliant …" at bounding box center [588, 457] width 208 height 59
click at [601, 428] on div "Maximum Lifting Capacity = 990kg at 1.16m Crane weight 180kg Fully Compliant to…" at bounding box center [588, 450] width 208 height 46
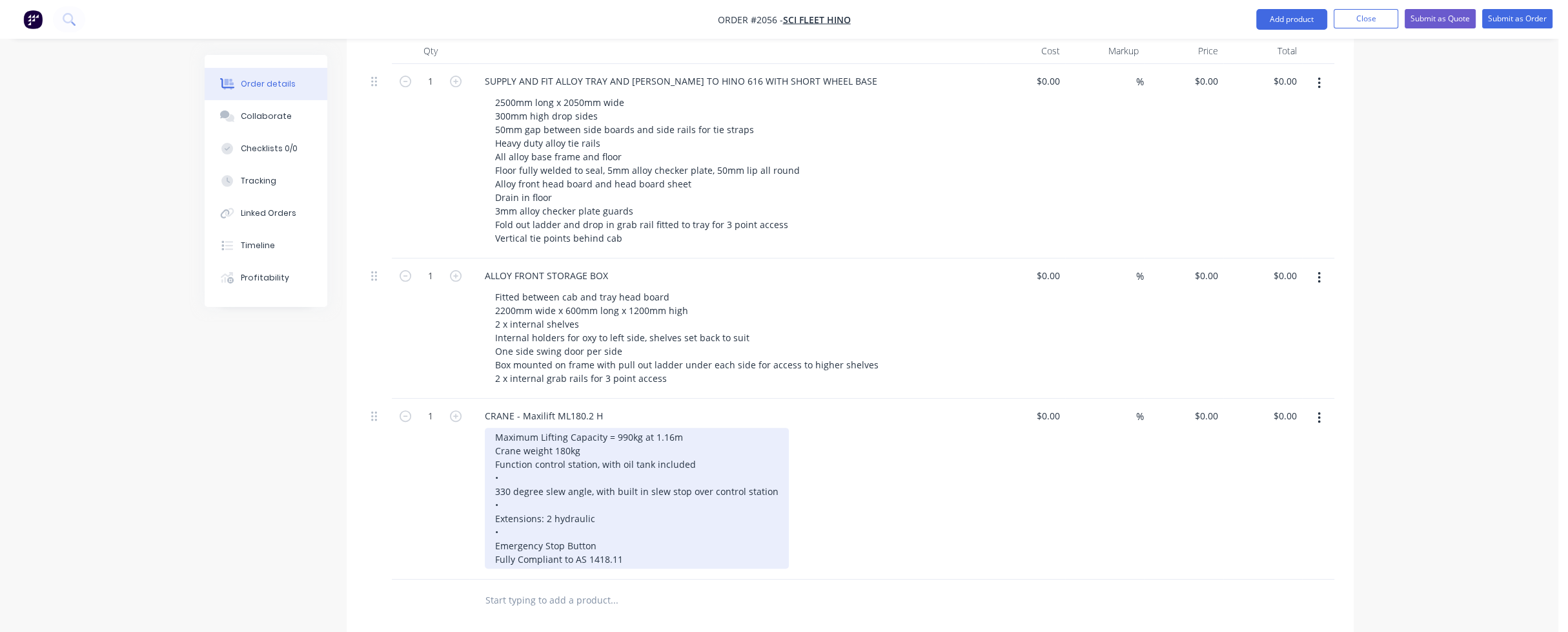
click at [522, 446] on div "Maximum Lifting Capacity = 990kg at 1.16m Crane weight 180kg Function control s…" at bounding box center [636, 497] width 304 height 141
click at [514, 447] on div "Maximum Lifting Capacity = 990kg at 1.16m Crane weight 180kg Function control s…" at bounding box center [636, 491] width 304 height 127
click at [513, 452] on div "Maximum Lifting Capacity = 990kg at 1.16m Crane weight 180kg Function control s…" at bounding box center [636, 491] width 304 height 127
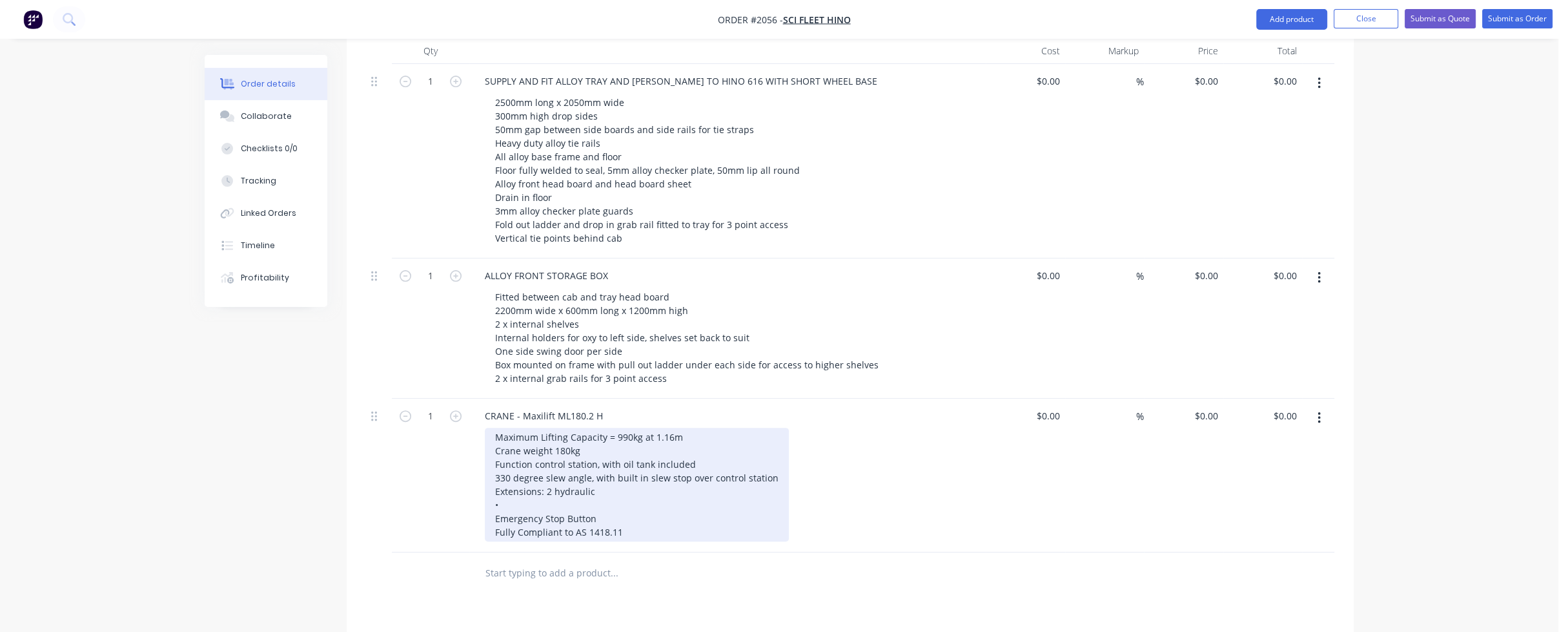
click at [507, 464] on div "Maximum Lifting Capacity = 990kg at 1.16m Crane weight 180kg Function control s…" at bounding box center [636, 484] width 304 height 114
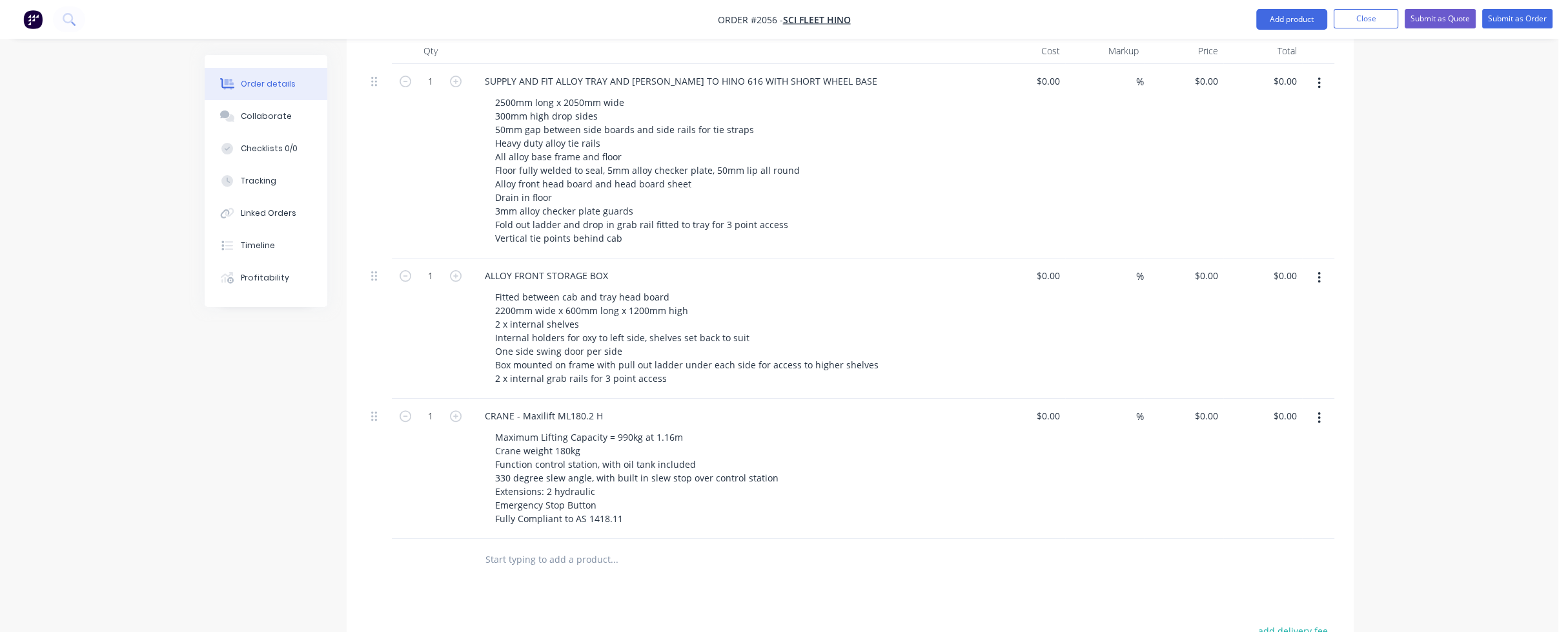
click at [534, 547] on input "text" at bounding box center [614, 559] width 258 height 26
click at [500, 547] on input "text" at bounding box center [614, 559] width 258 height 26
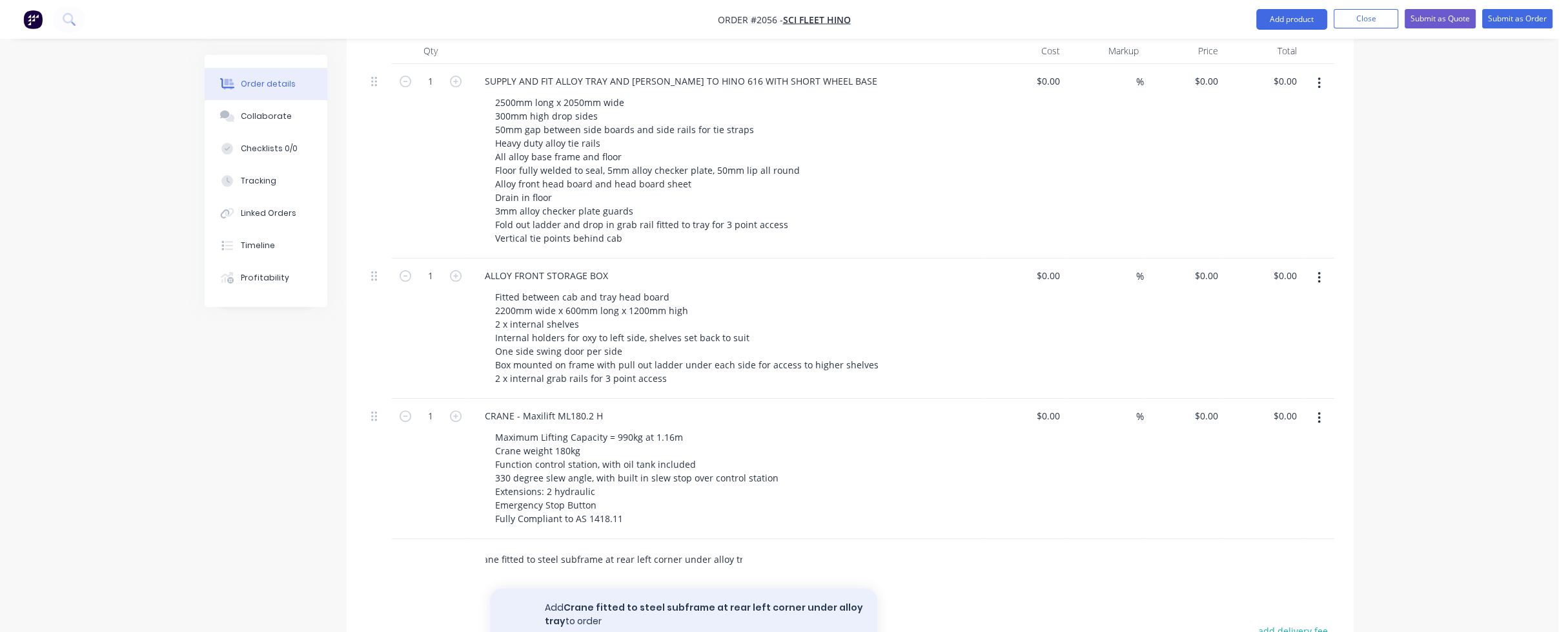
type input "Crane fitted to steel subframe at rear left corner under alloy tray"
click at [548, 588] on button "Add Crane fitted to steel subframe at rear left corner under alloy tray to order" at bounding box center [684, 615] width 387 height 53
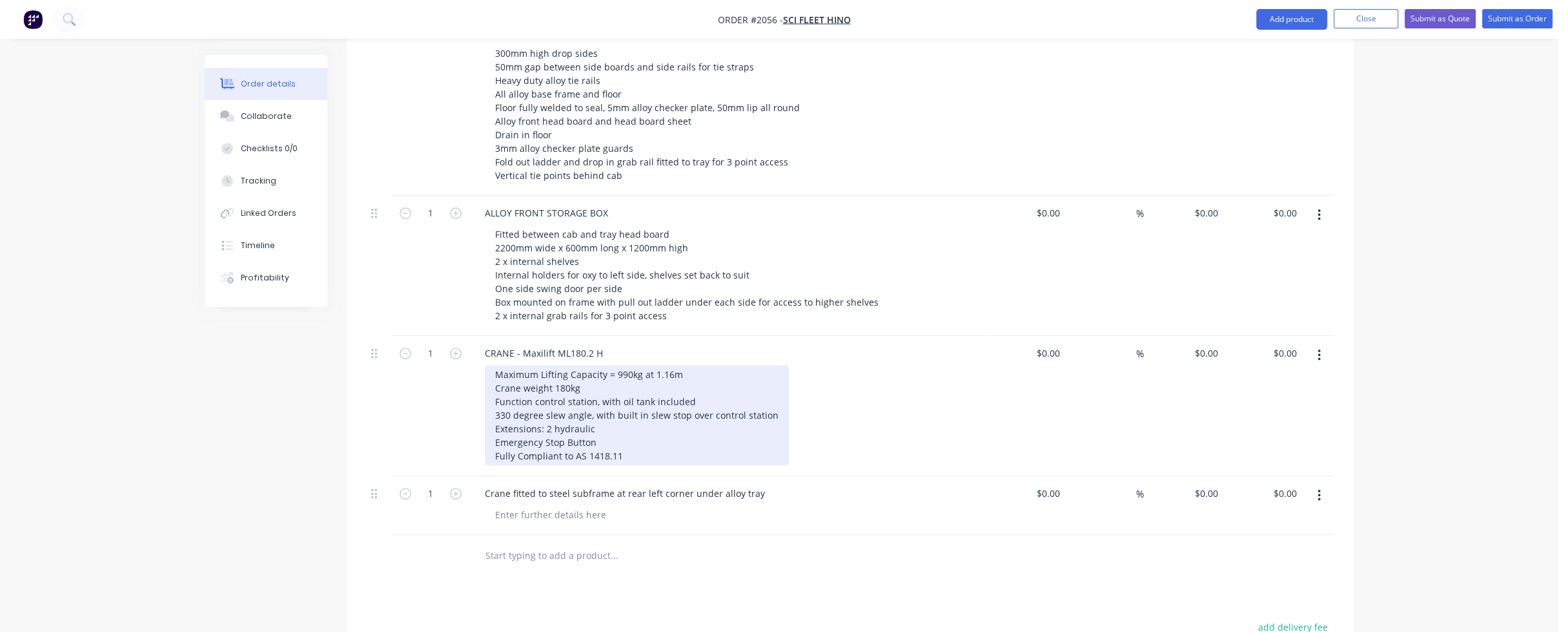
scroll to position [683, 0]
click at [608, 400] on div "Maximum Lifting Capacity = 990kg at 1.16m Crane weight 180kg Function control s…" at bounding box center [636, 413] width 304 height 100
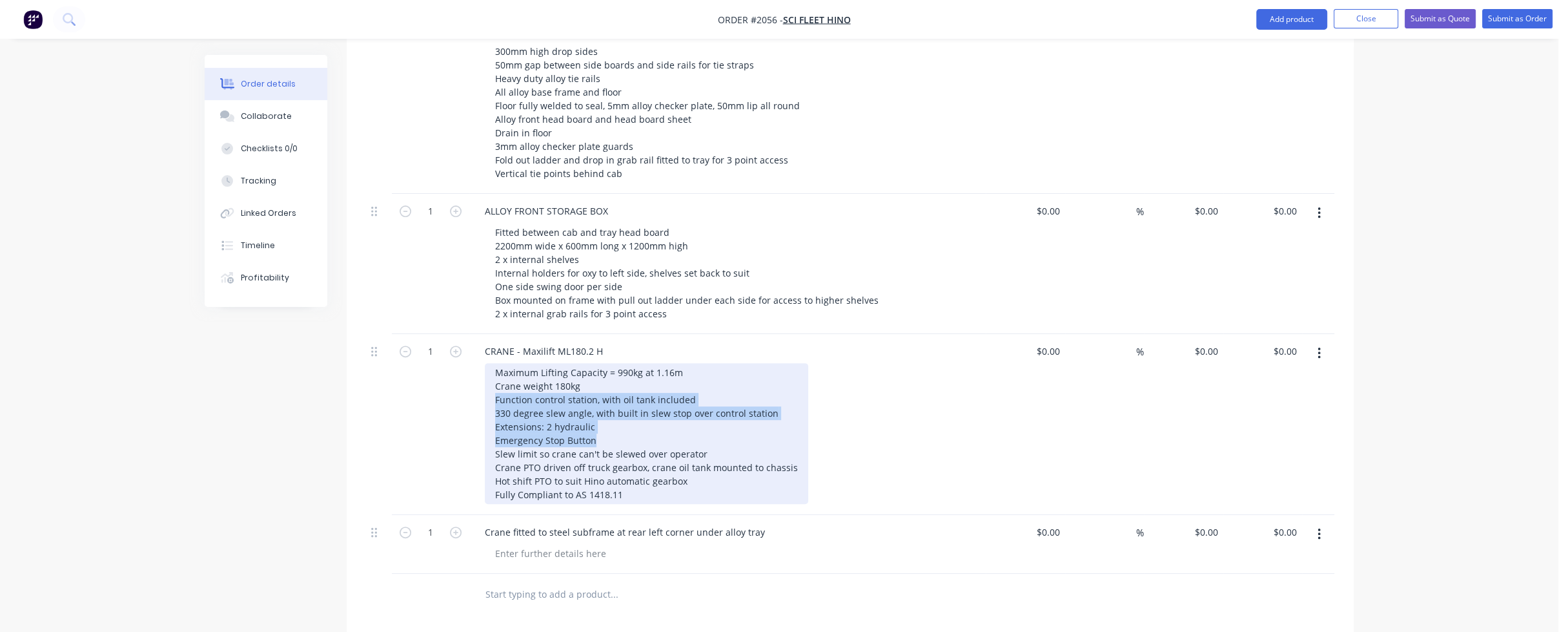
drag, startPoint x: 495, startPoint y: 360, endPoint x: 600, endPoint y: 404, distance: 113.8
click at [600, 404] on div "Maximum Lifting Capacity = 990kg at 1.16m Crane weight 180kg Function control s…" at bounding box center [646, 433] width 323 height 141
drag, startPoint x: 557, startPoint y: 387, endPoint x: 508, endPoint y: 374, distance: 50.7
click at [508, 374] on div "Maximum Lifting Capacity = 990kg at 1.16m Crane weight 180kg Function control s…" at bounding box center [646, 433] width 323 height 141
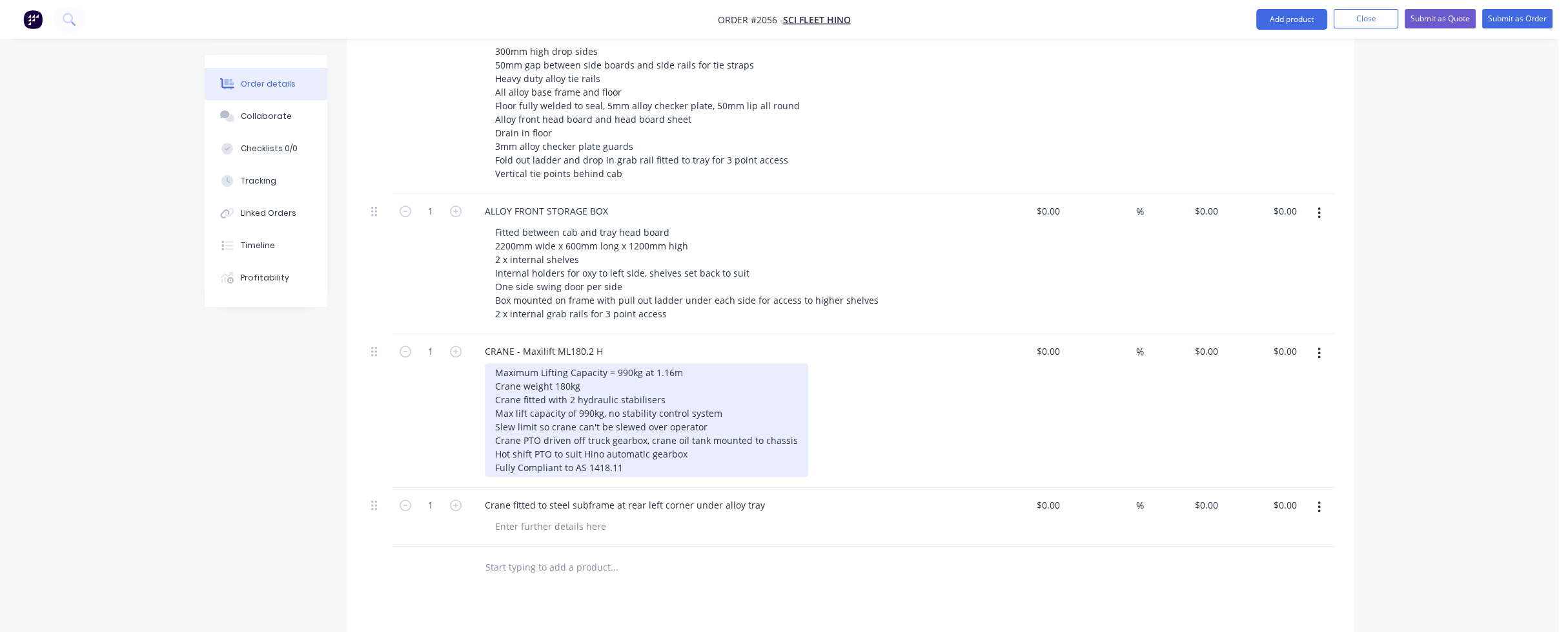
click at [636, 430] on div "Maximum Lifting Capacity = 990kg at 1.16m Crane weight 180kg Crane fitted with …" at bounding box center [646, 420] width 323 height 114
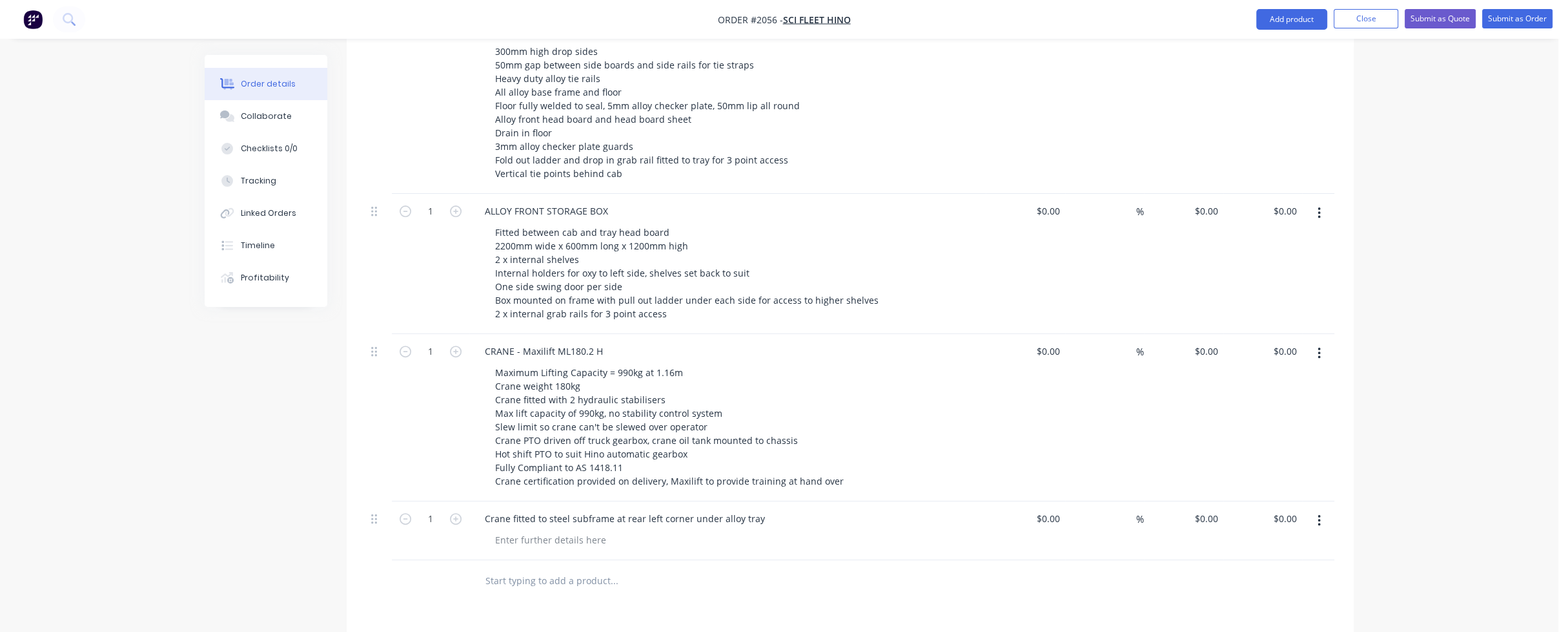
click at [524, 560] on div at bounding box center [701, 581] width 465 height 42
drag, startPoint x: 485, startPoint y: 539, endPoint x: 463, endPoint y: 549, distance: 24.2
click at [485, 568] on input "text" at bounding box center [614, 581] width 258 height 26
paste input "50 litre stainless steel tank for drain in floor to run to, tap on bottom of ta…"
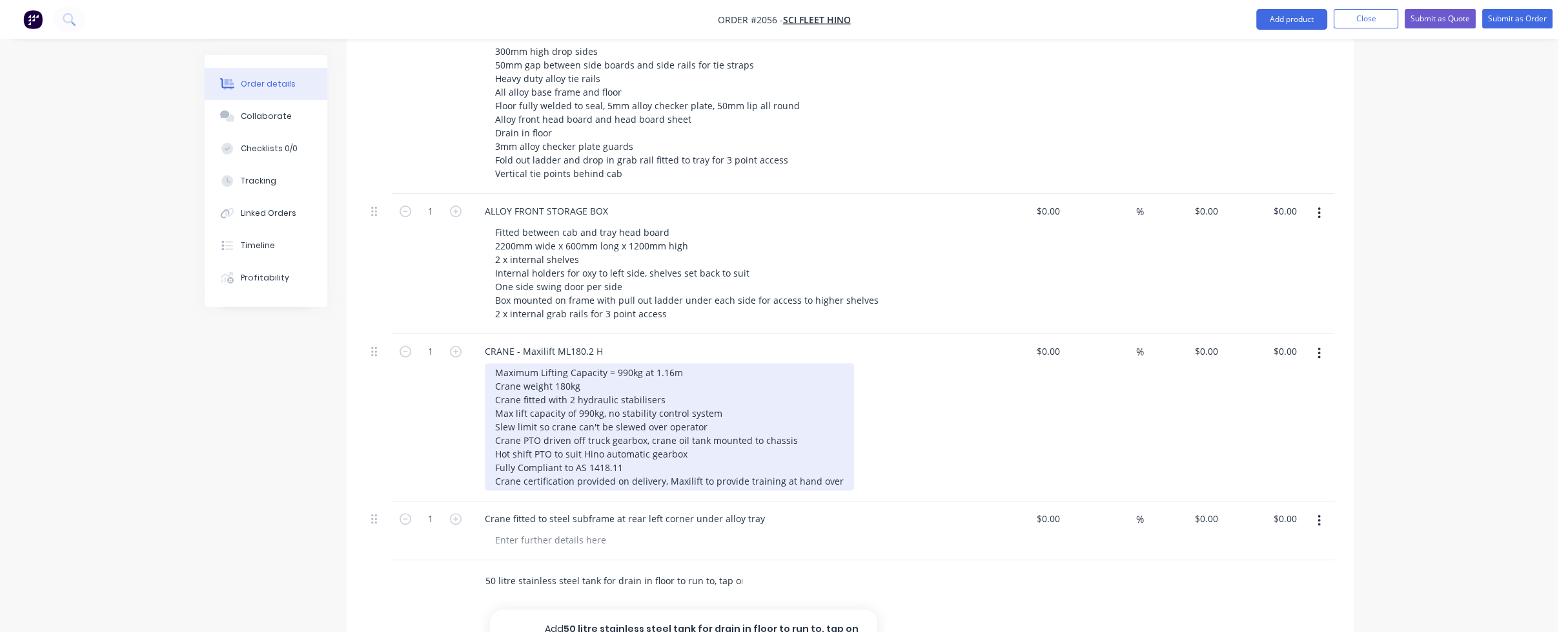
scroll to position [0, 96]
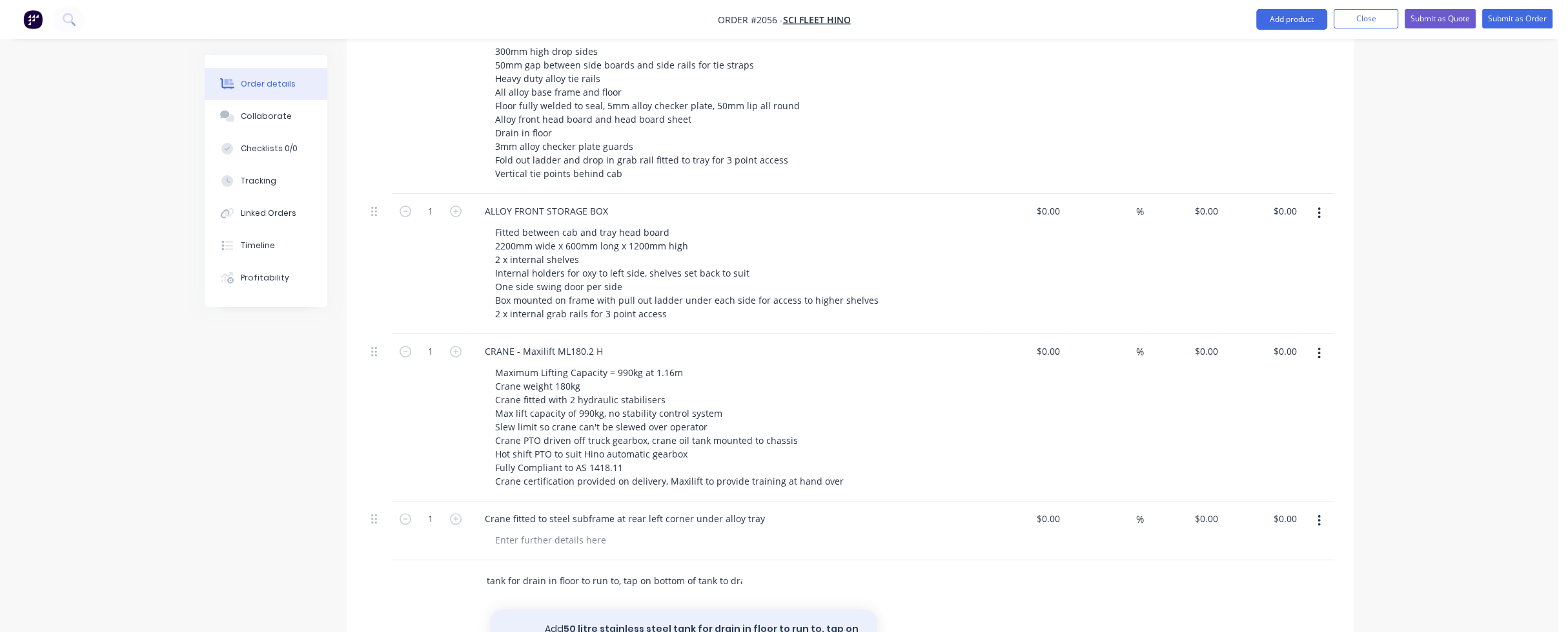
type input "50 litre stainless steel tank for drain in floor to run to, tap on bottom of ta…"
click at [622, 609] on button "Add 50 litre stainless steel tank for drain in floor to run to, tap on bottom o…" at bounding box center [684, 636] width 387 height 53
click at [522, 627] on input "text" at bounding box center [614, 639] width 258 height 26
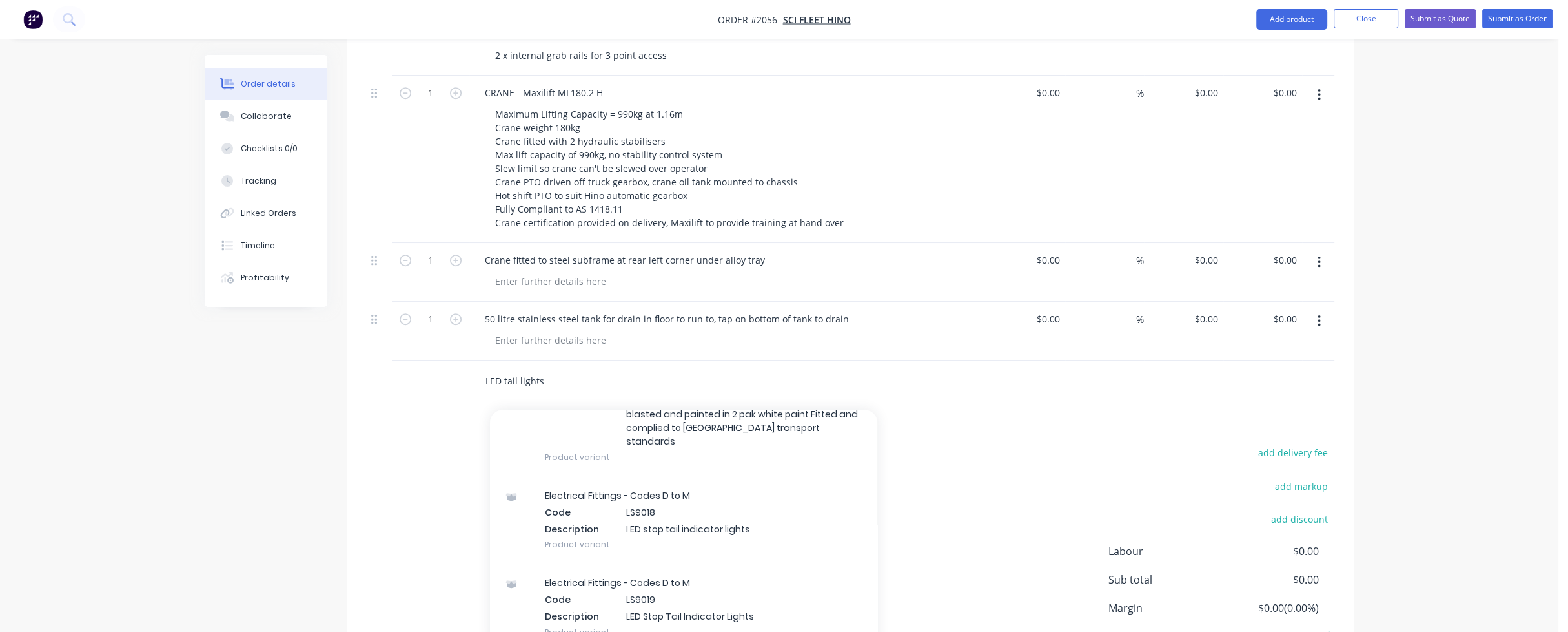
scroll to position [1663, 0]
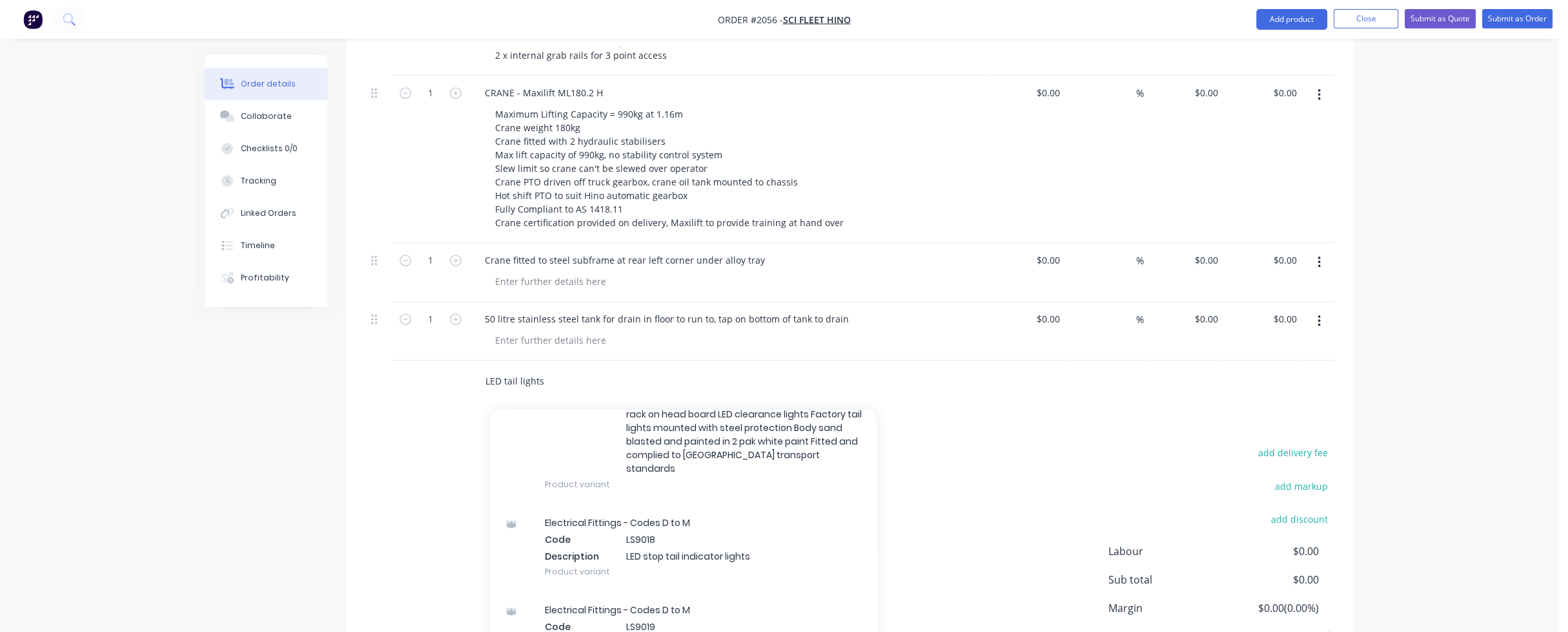
click at [550, 368] on input "LED tail lights" at bounding box center [614, 381] width 258 height 26
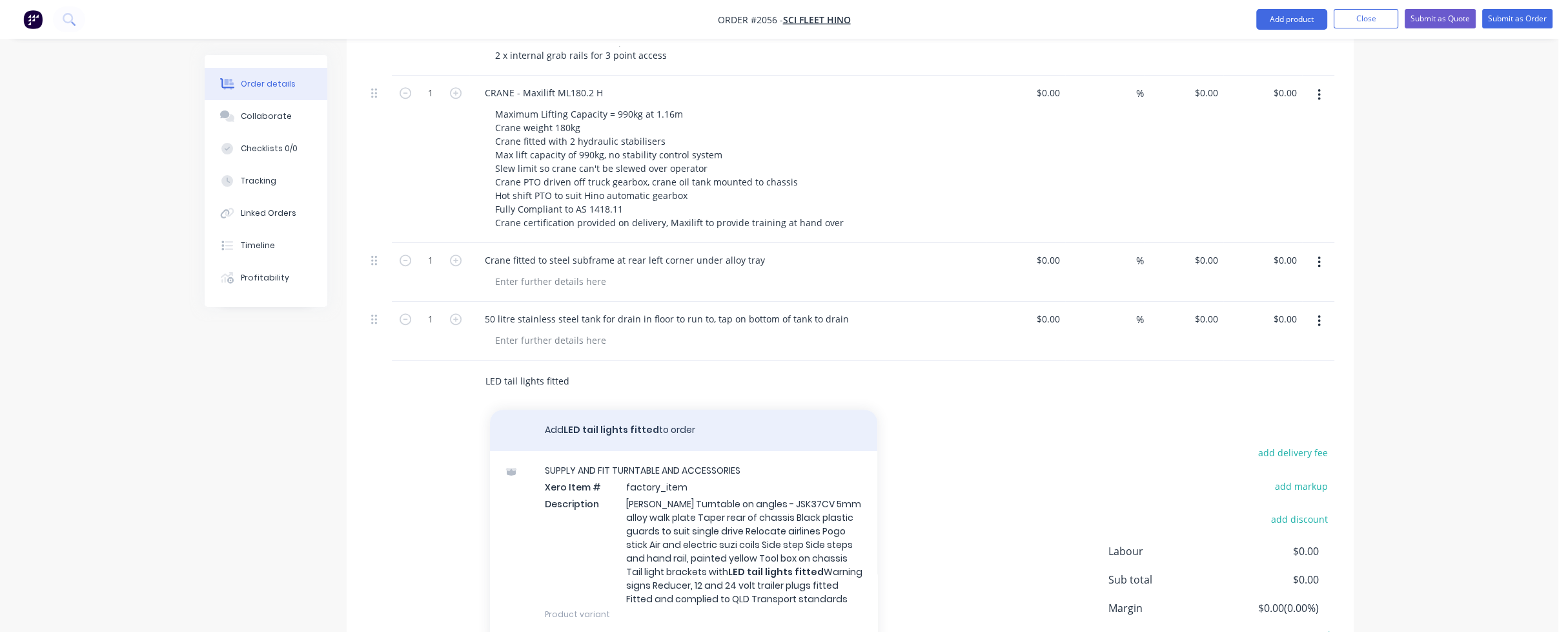
type input "LED tail lights fitted"
click at [600, 410] on button "Add LED tail lights fitted to order" at bounding box center [684, 430] width 387 height 41
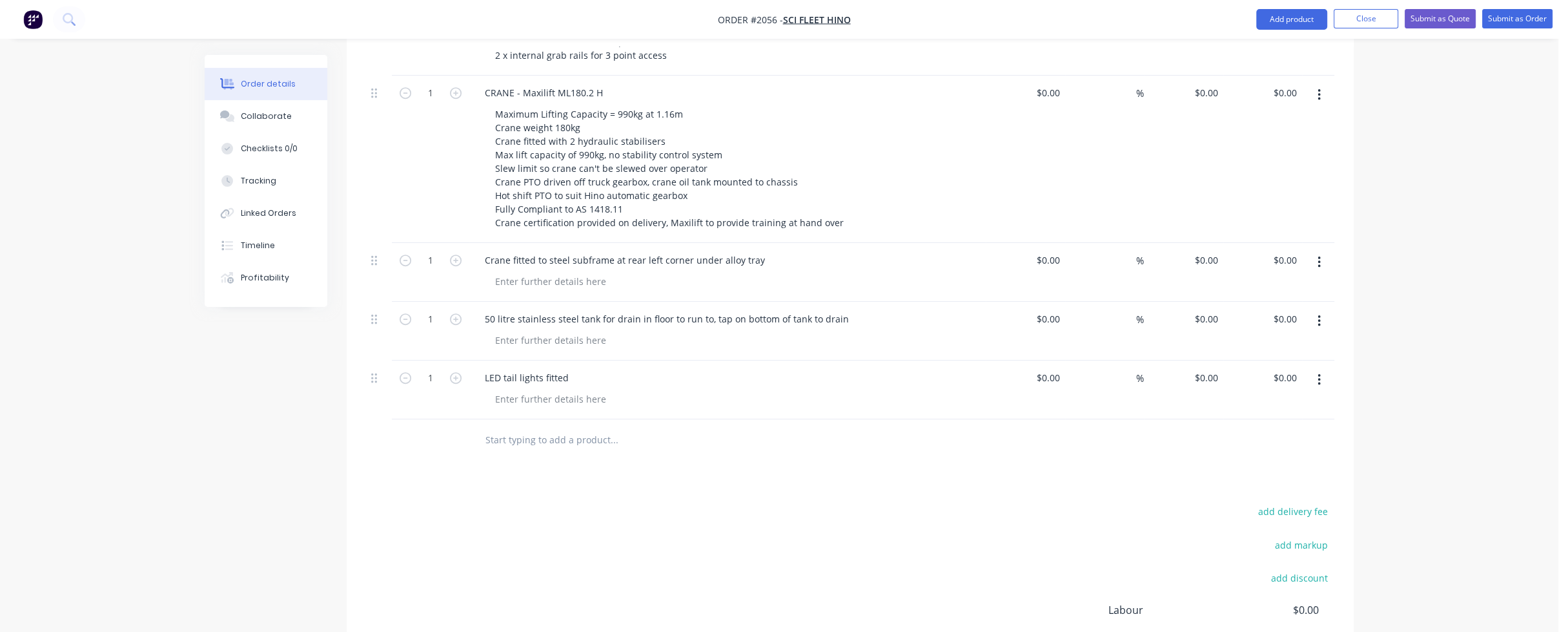
click at [518, 427] on input "text" at bounding box center [614, 440] width 258 height 26
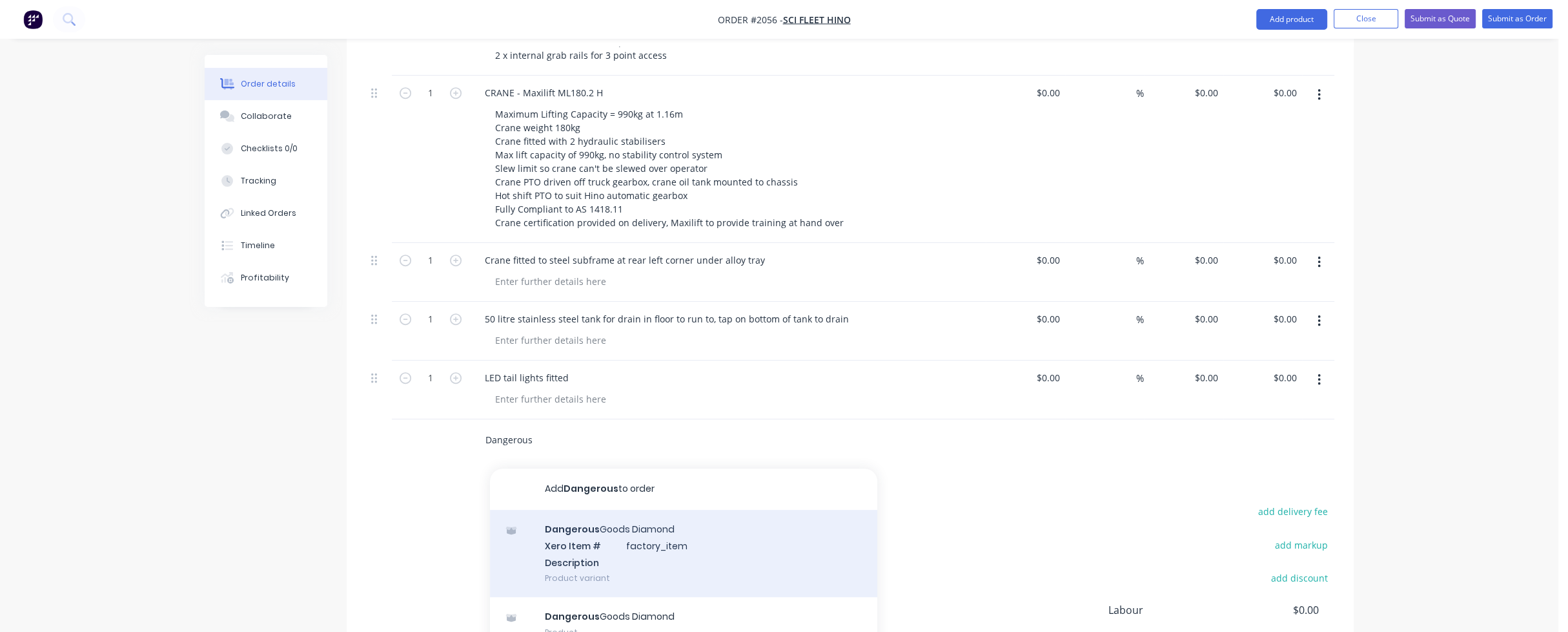
type input "Dangerous"
click at [568, 513] on div "Dangerous Goods Diamond Xero Item # factory_item Description Product variant" at bounding box center [684, 553] width 387 height 87
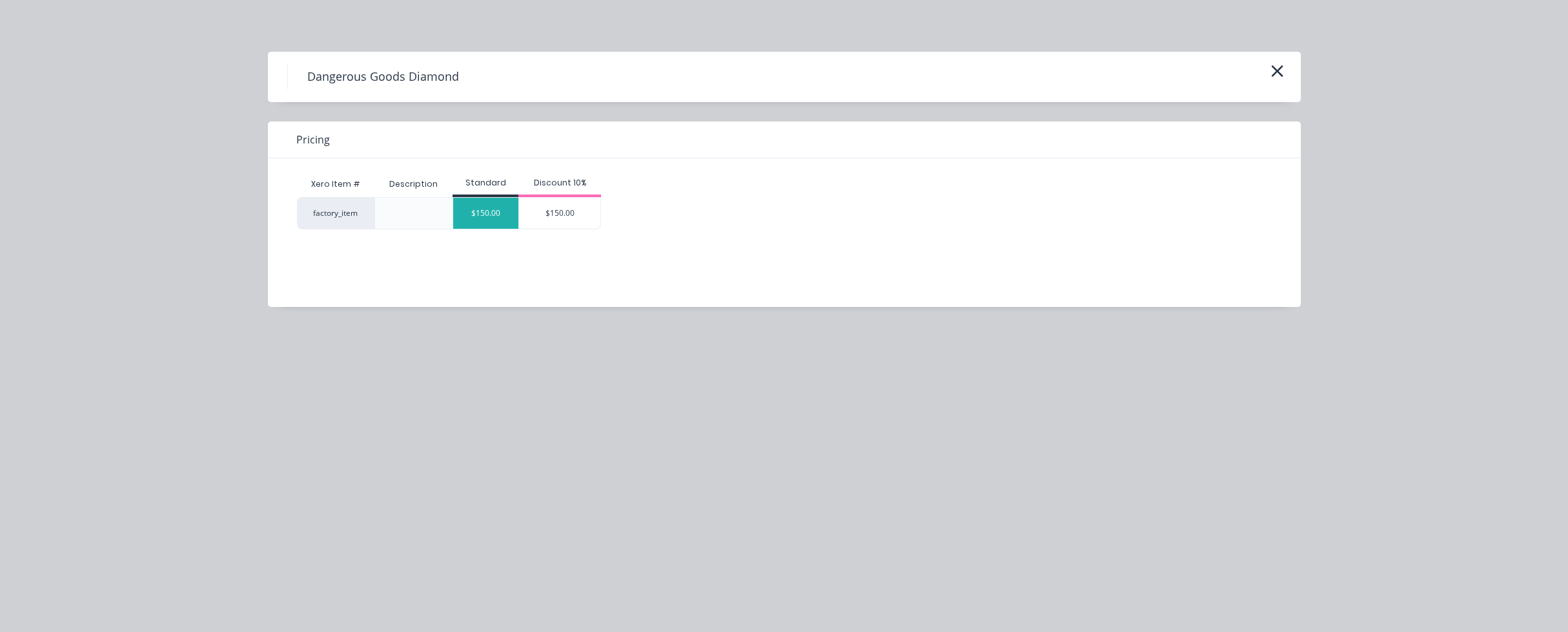
click at [493, 214] on div "$150.00" at bounding box center [486, 213] width 65 height 31
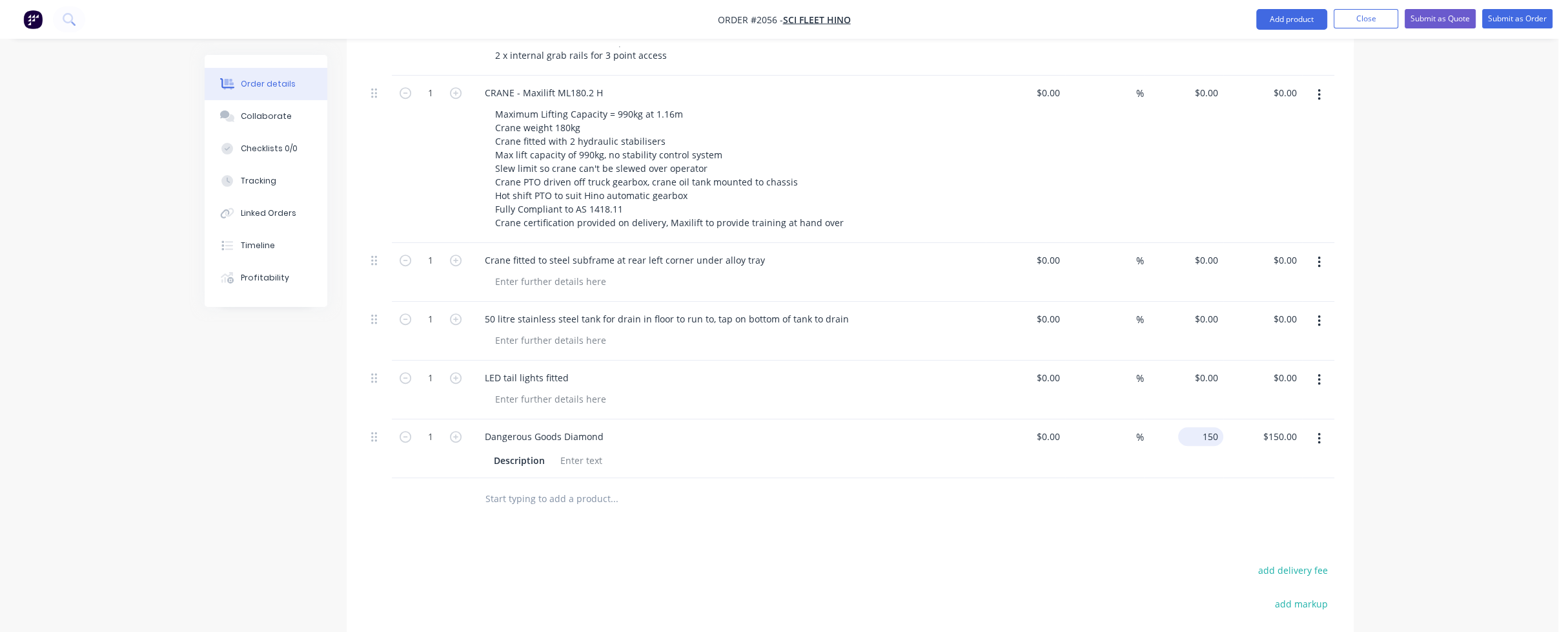
click at [1195, 427] on div "150 $150.00" at bounding box center [1201, 436] width 45 height 19
type input "$200.00"
drag, startPoint x: 544, startPoint y: 423, endPoint x: 464, endPoint y: 423, distance: 80.0
click at [464, 423] on div "1 Dangerous Goods Diamond Description $0.00 $0.00 % $200.00 $200.00 $200.00 $20…" at bounding box center [850, 449] width 968 height 59
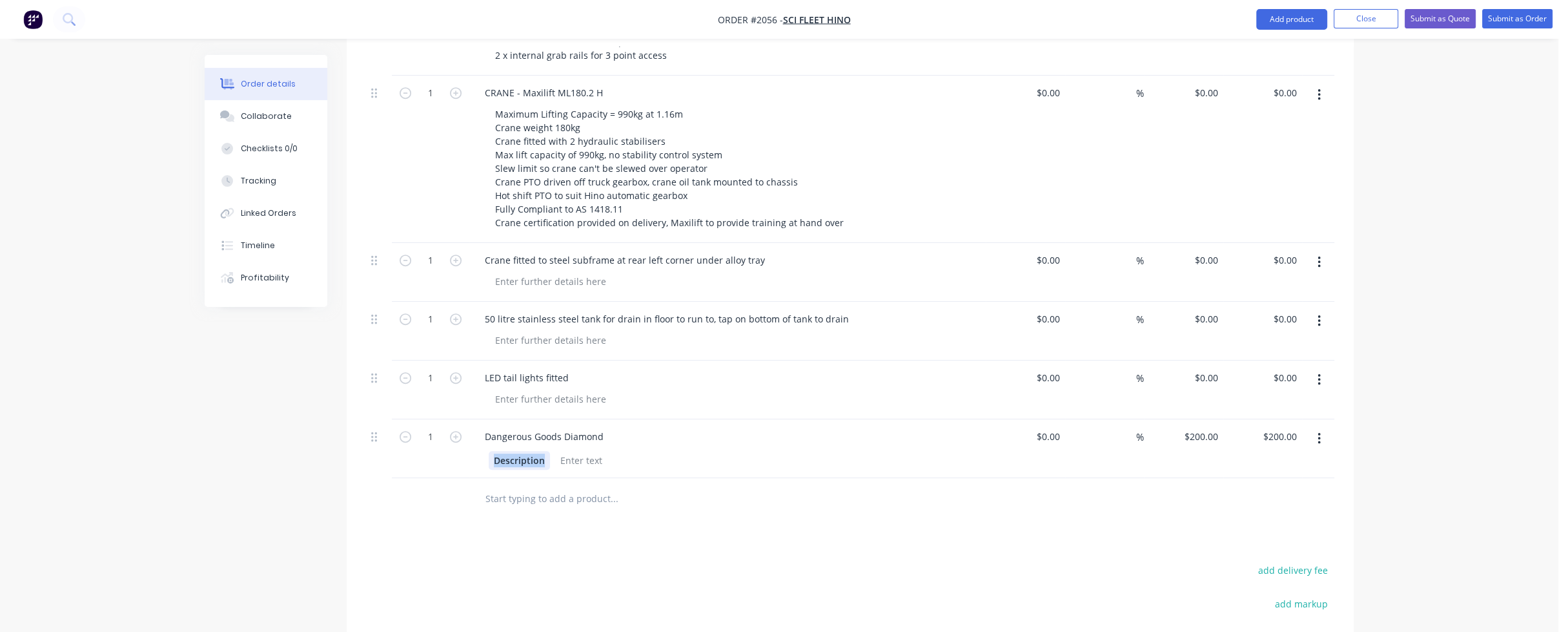
click at [535, 451] on div "Description" at bounding box center [519, 460] width 61 height 19
drag, startPoint x: 544, startPoint y: 422, endPoint x: 484, endPoint y: 420, distance: 60.0
click at [484, 448] on div "Description" at bounding box center [727, 459] width 506 height 21
click at [559, 451] on div at bounding box center [539, 460] width 53 height 19
click at [719, 478] on div at bounding box center [701, 499] width 465 height 42
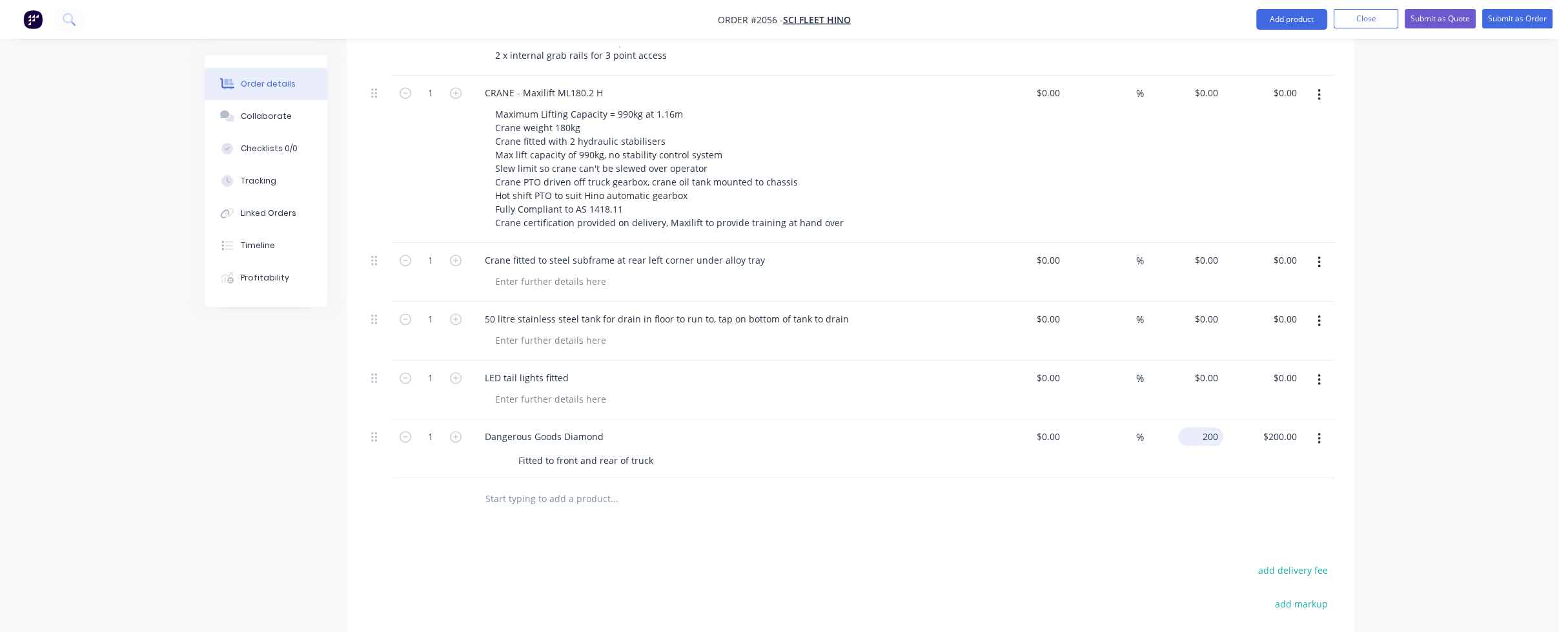
click at [1194, 420] on div "200 $200.00" at bounding box center [1183, 449] width 79 height 59
type input "$250.00"
click at [1223, 420] on div "$250.00 $250.00" at bounding box center [1263, 449] width 79 height 59
click at [1215, 427] on input "250" at bounding box center [1203, 436] width 40 height 19
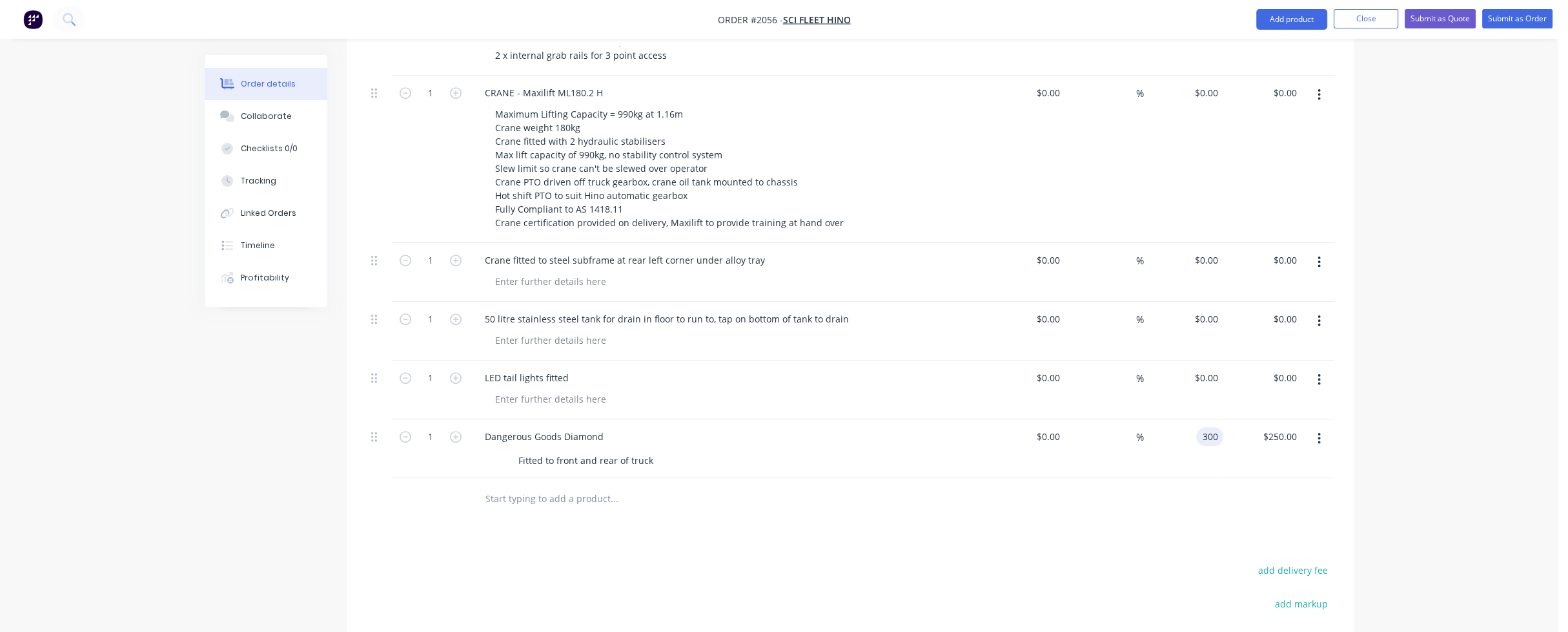
type input "$300.00"
click at [528, 485] on input "text" at bounding box center [614, 498] width 258 height 26
type input "1"
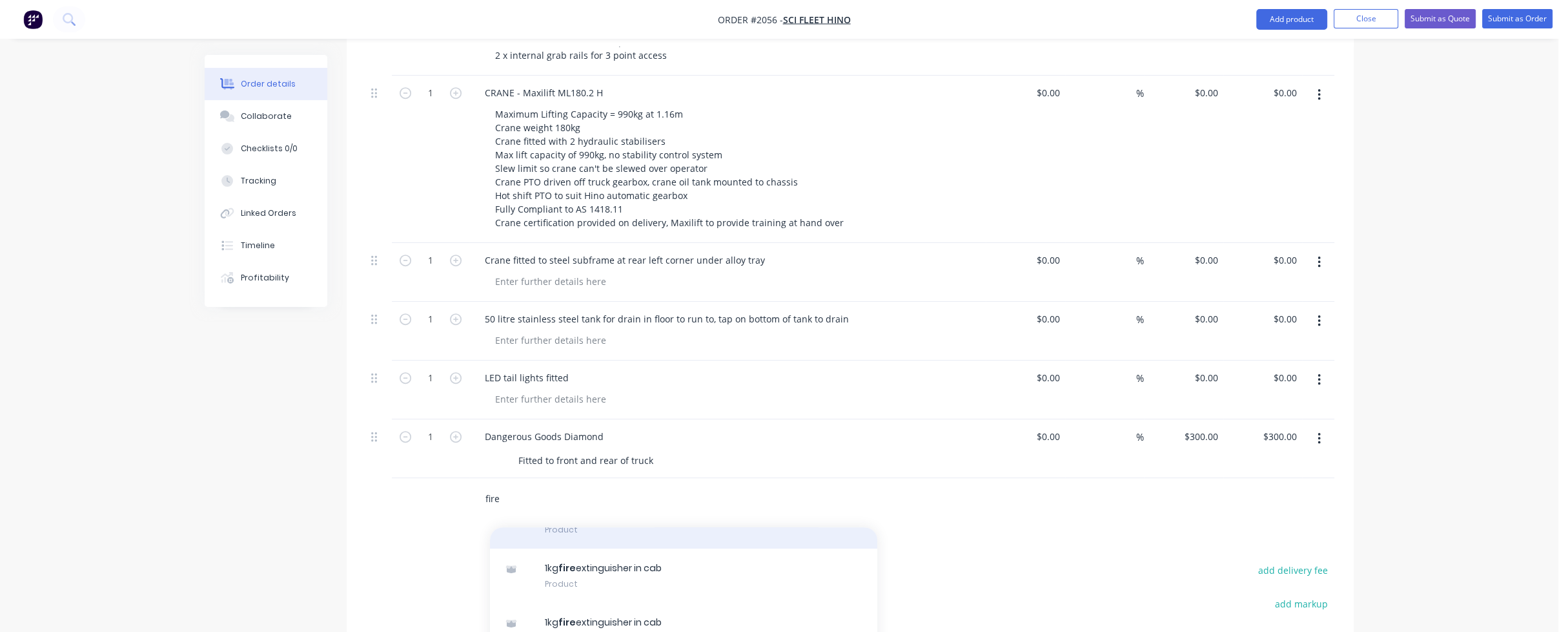
scroll to position [194, 0]
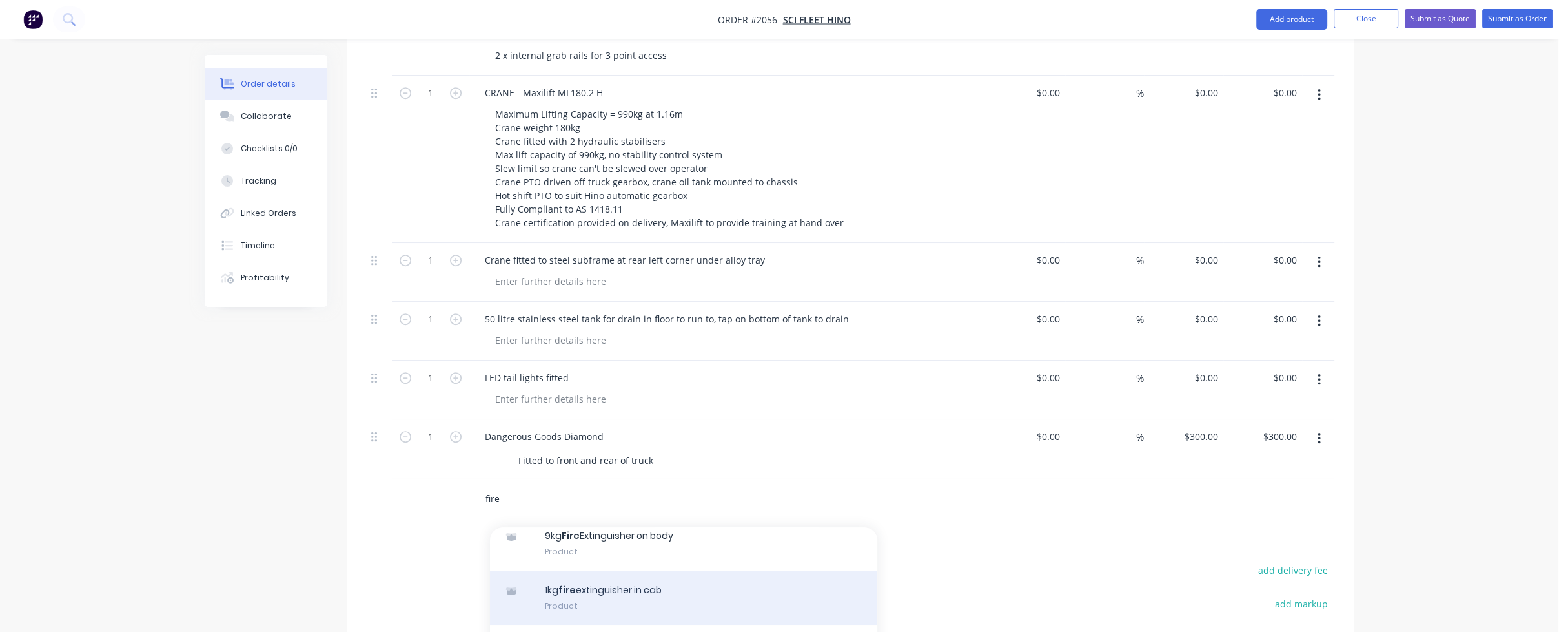
type input "fire"
click at [609, 571] on div "1kg fire extinguisher in cab Product" at bounding box center [684, 597] width 387 height 54
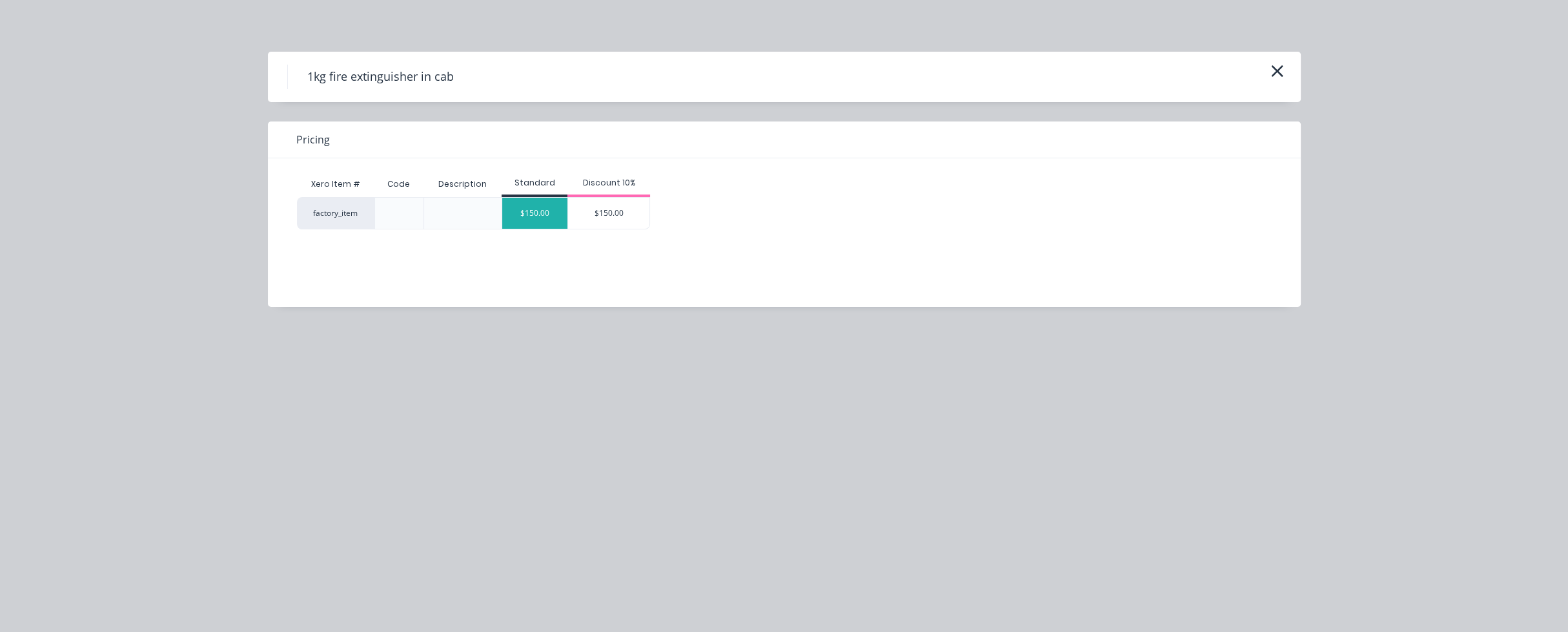
click at [530, 211] on div "$150.00" at bounding box center [535, 213] width 65 height 31
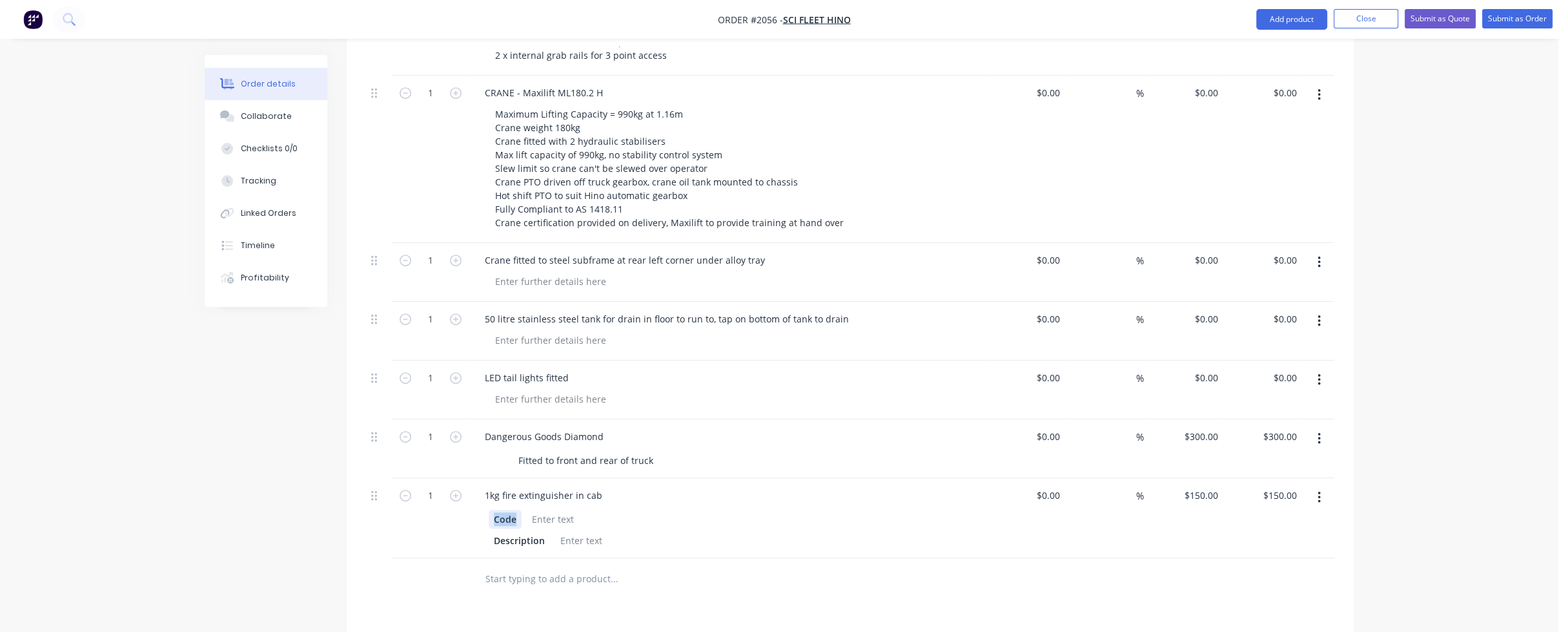
drag, startPoint x: 519, startPoint y: 482, endPoint x: 465, endPoint y: 479, distance: 54.1
click at [465, 479] on div "1 1kg fire extinguisher in cab Code Description $0.00 $0.00 % $150.00 $150.00 $…" at bounding box center [850, 518] width 968 height 80
drag, startPoint x: 548, startPoint y: 503, endPoint x: 478, endPoint y: 503, distance: 70.0
click at [479, 507] on div "Description" at bounding box center [727, 528] width 506 height 43
click at [529, 566] on input "text" at bounding box center [614, 579] width 258 height 26
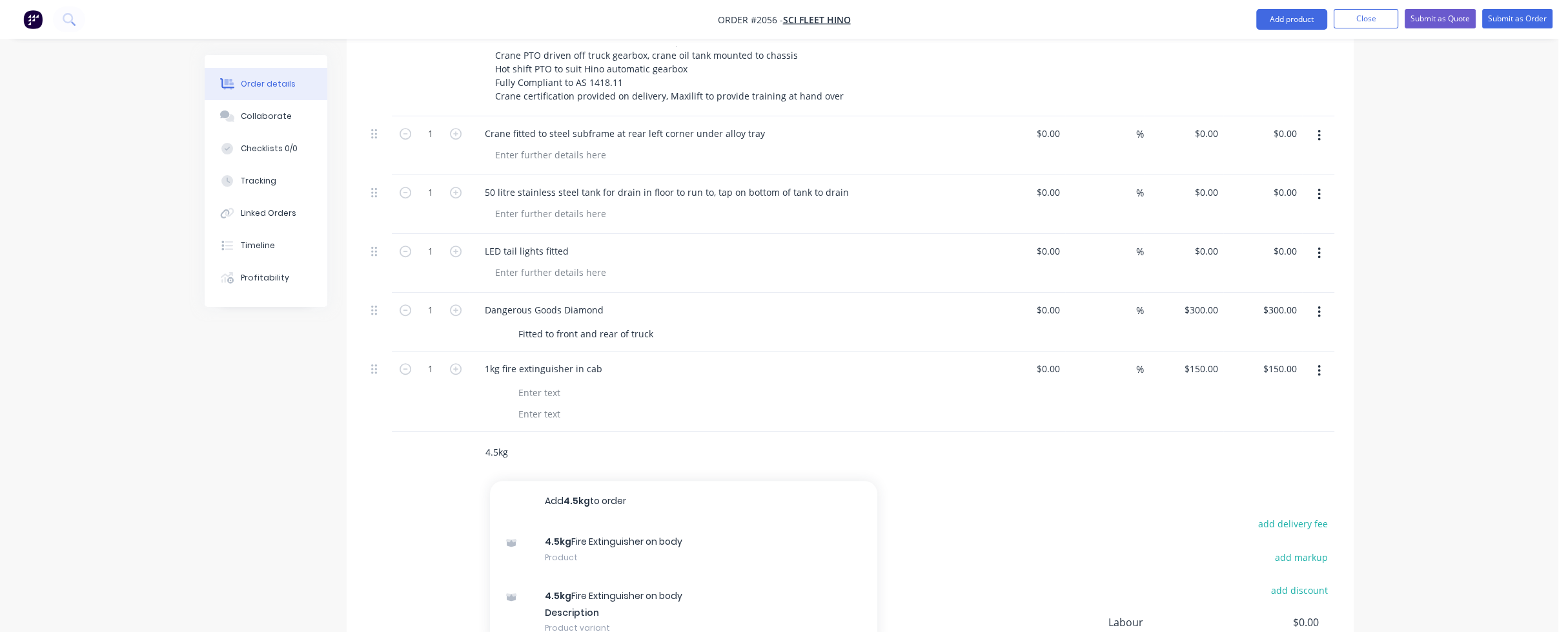
scroll to position [1071, 0]
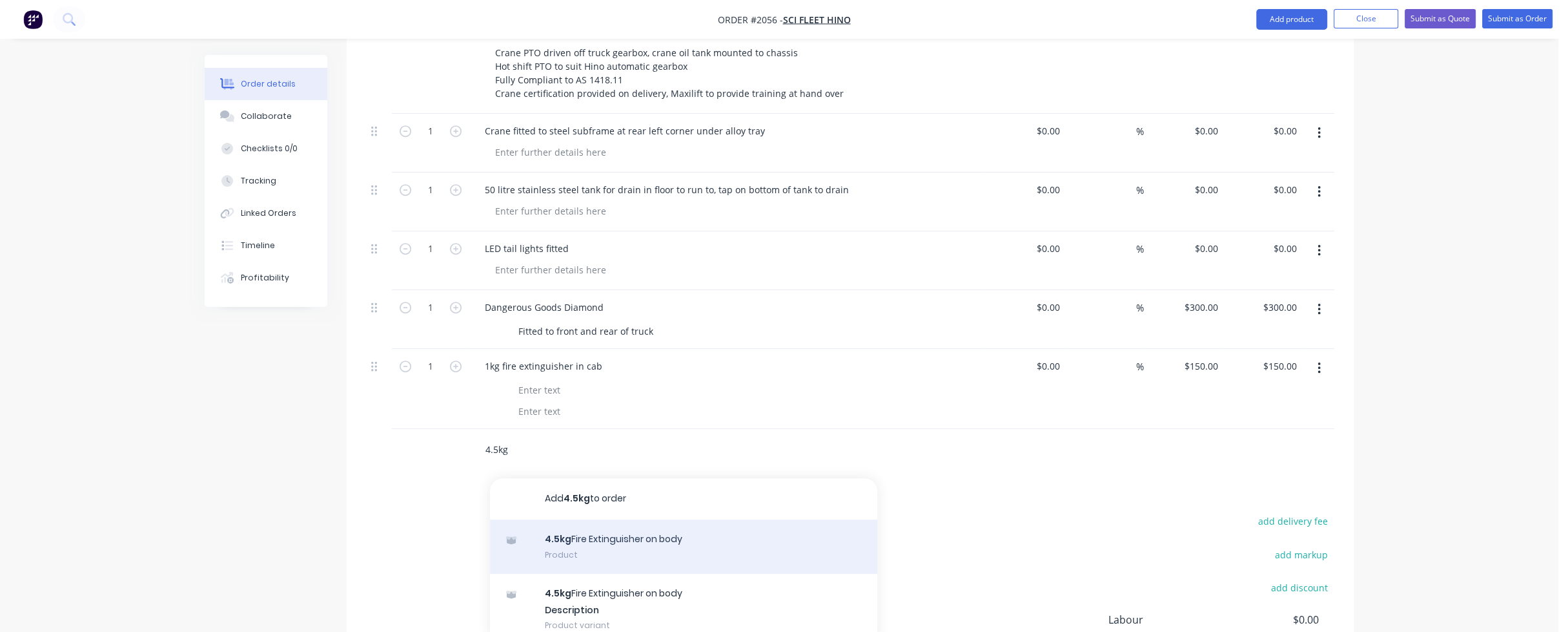
type input "4.5kg"
click at [612, 519] on div "4.5kg Fire Extinguisher on body Product" at bounding box center [684, 546] width 387 height 54
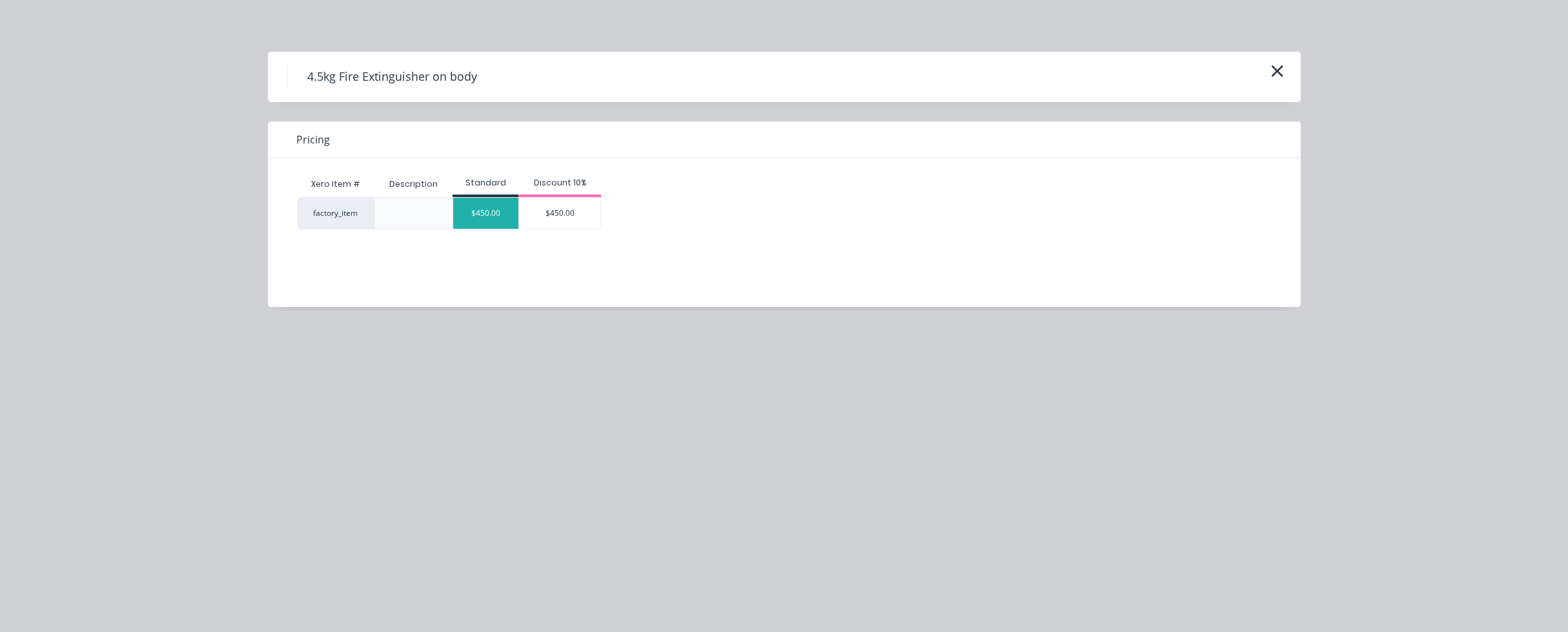
click at [492, 209] on div "$450.00" at bounding box center [486, 213] width 65 height 31
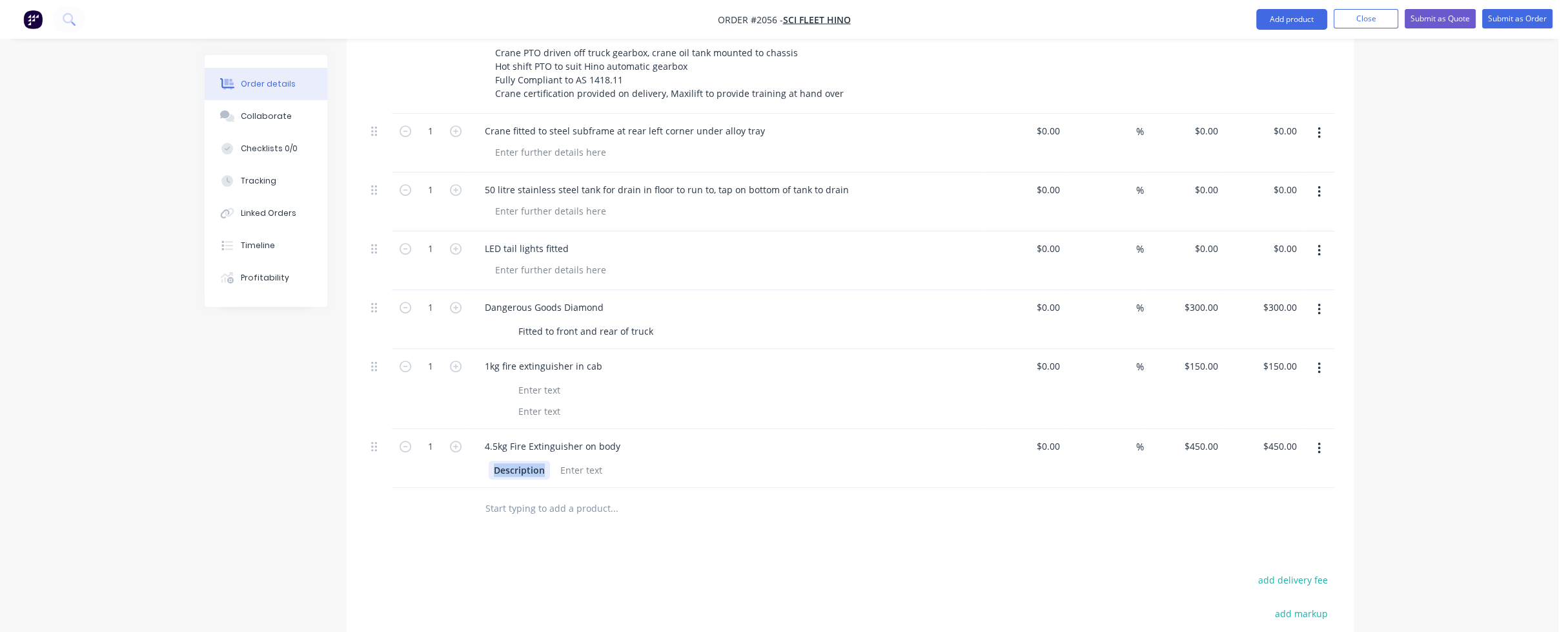
drag, startPoint x: 542, startPoint y: 434, endPoint x: 480, endPoint y: 434, distance: 62.0
click at [480, 458] on div "Description" at bounding box center [727, 469] width 506 height 21
click at [500, 495] on input "text" at bounding box center [614, 508] width 258 height 26
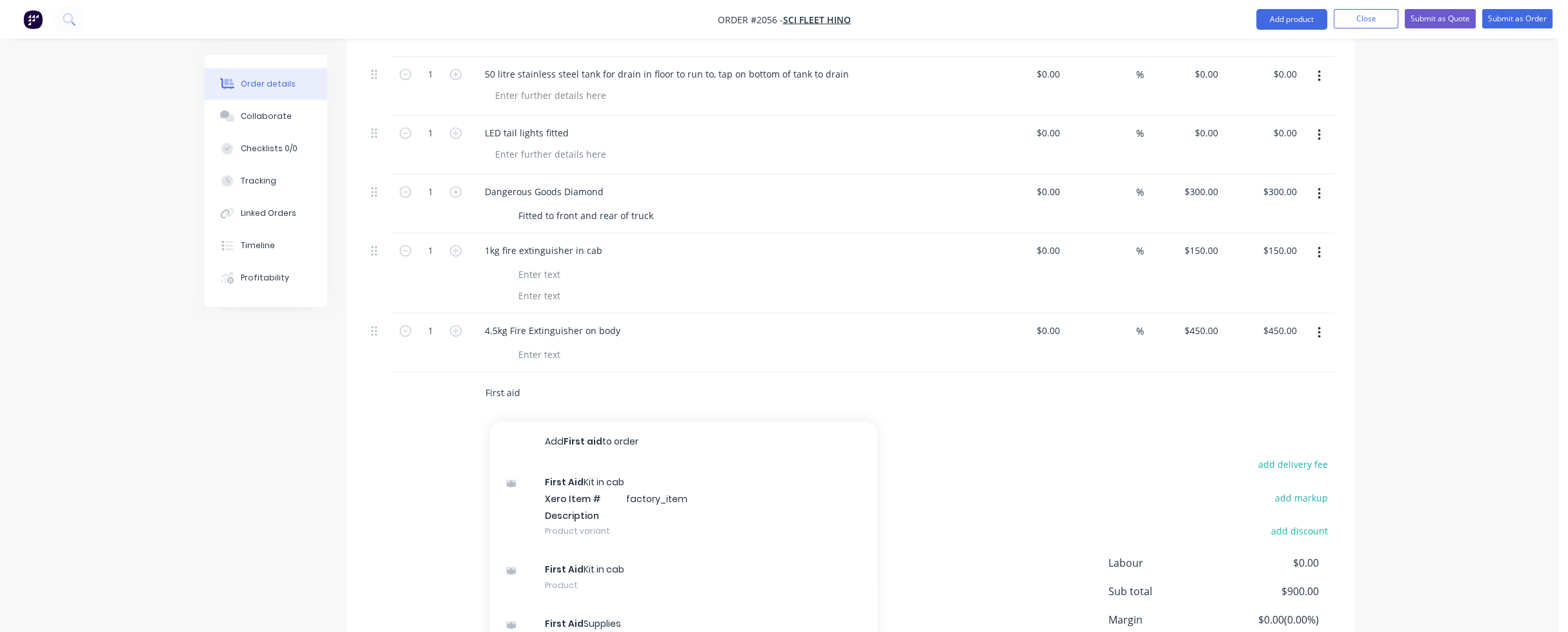
scroll to position [1200, 0]
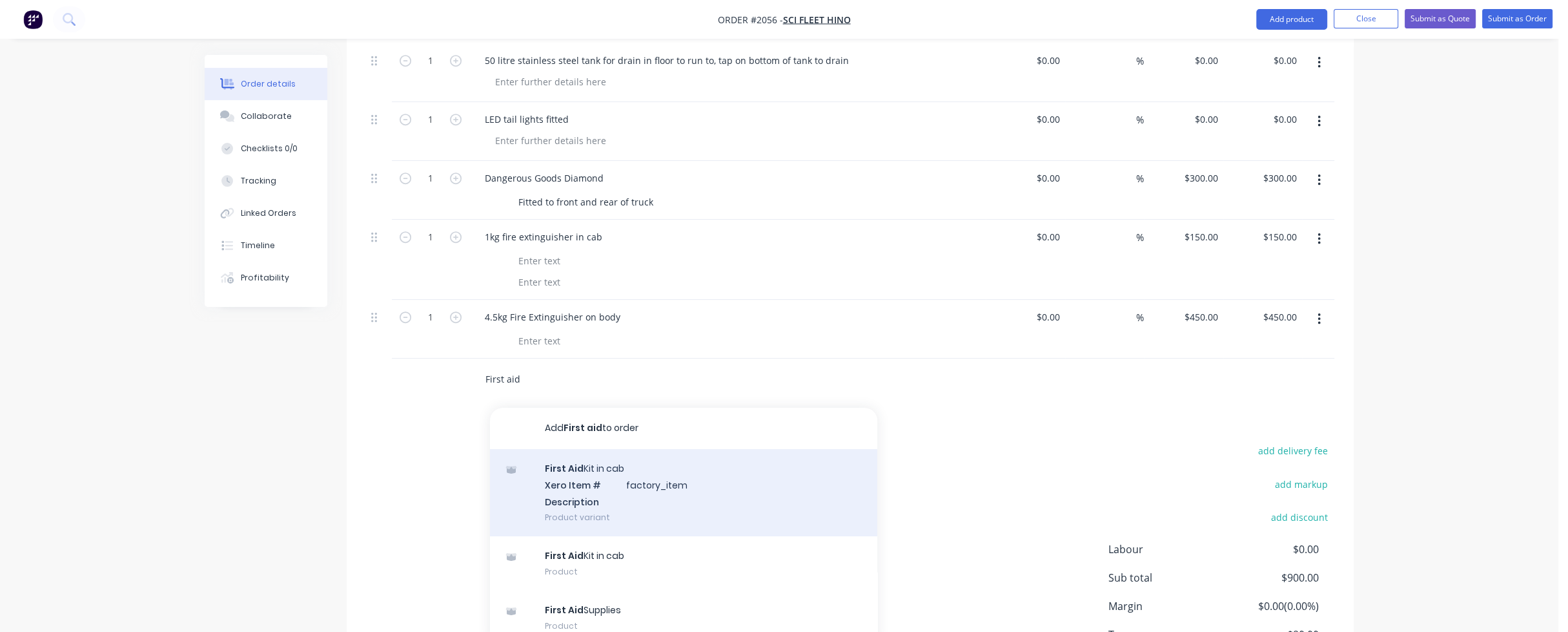
type input "First aid"
click at [577, 449] on div "First Aid Kit in cab Xero Item # factory_item Description Product variant" at bounding box center [684, 492] width 387 height 87
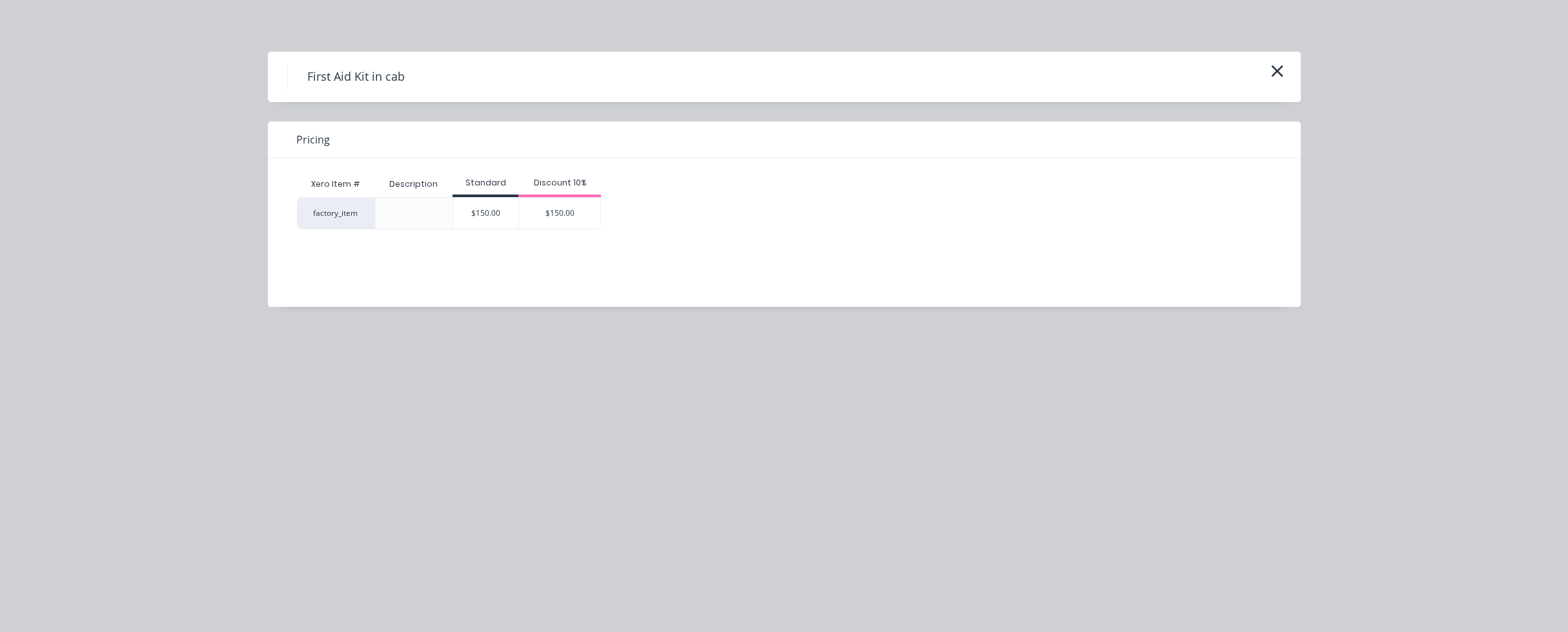
click at [492, 211] on div "$150.00" at bounding box center [486, 213] width 65 height 31
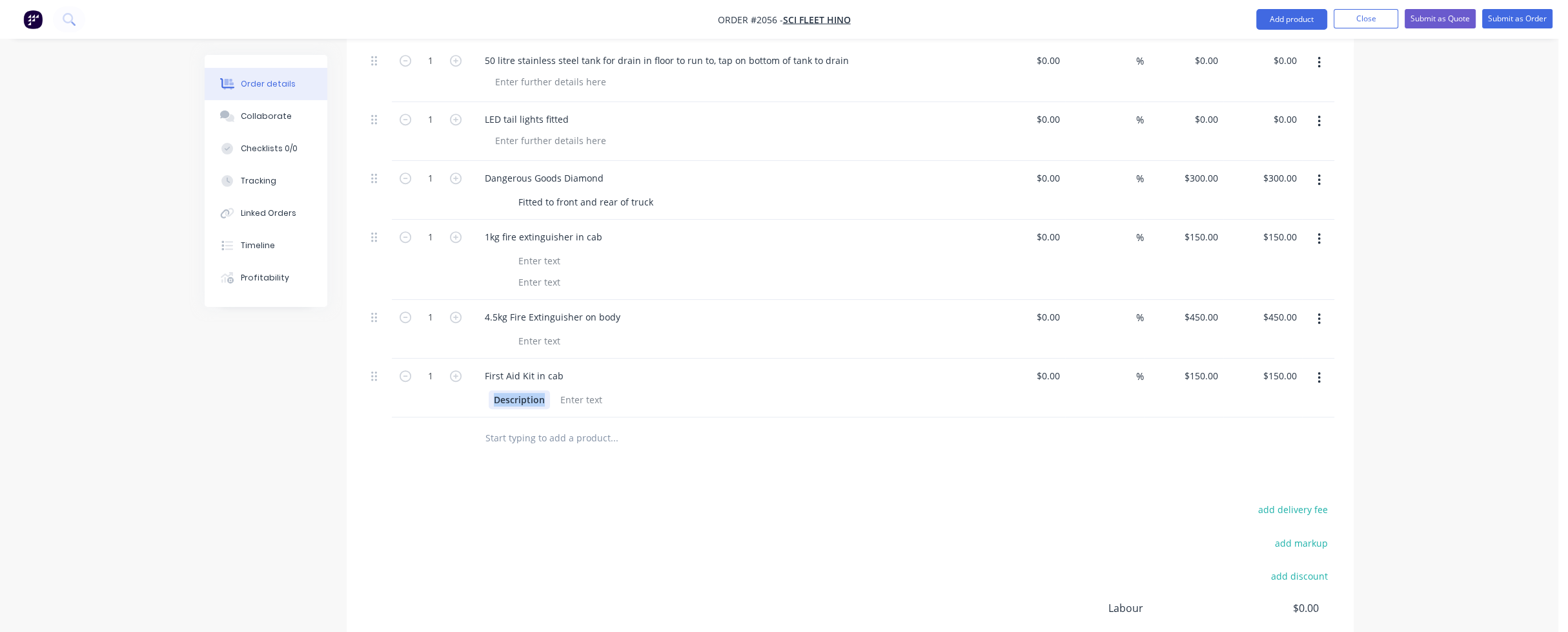
drag, startPoint x: 543, startPoint y: 362, endPoint x: 463, endPoint y: 360, distance: 80.0
click at [463, 360] on div "1 First Aid Kit in cab Description $0.00 $0.00 % $150.00 $150.00 $150.00 $150.00" at bounding box center [850, 388] width 968 height 59
click at [490, 425] on input "text" at bounding box center [614, 438] width 258 height 26
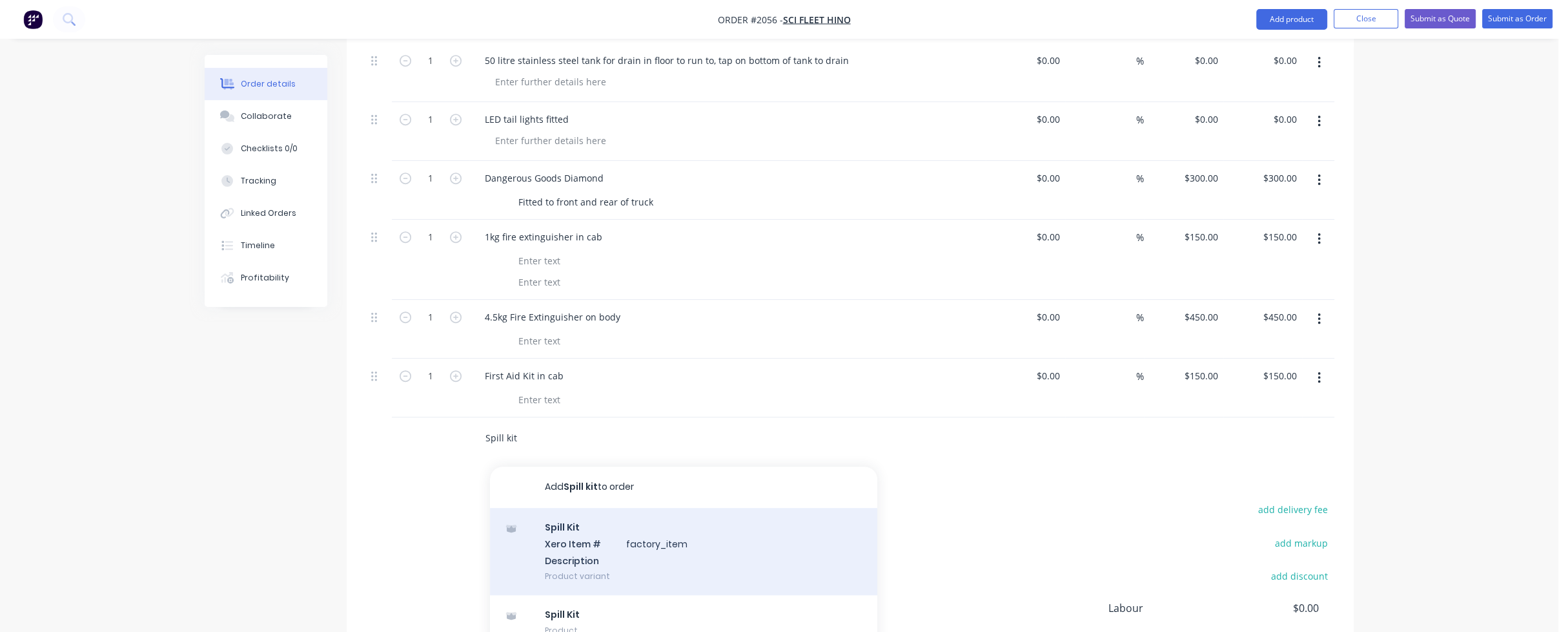
type input "Spill kit"
click at [577, 511] on div "Spill Kit Xero Item # factory_item Description Product variant" at bounding box center [684, 551] width 387 height 87
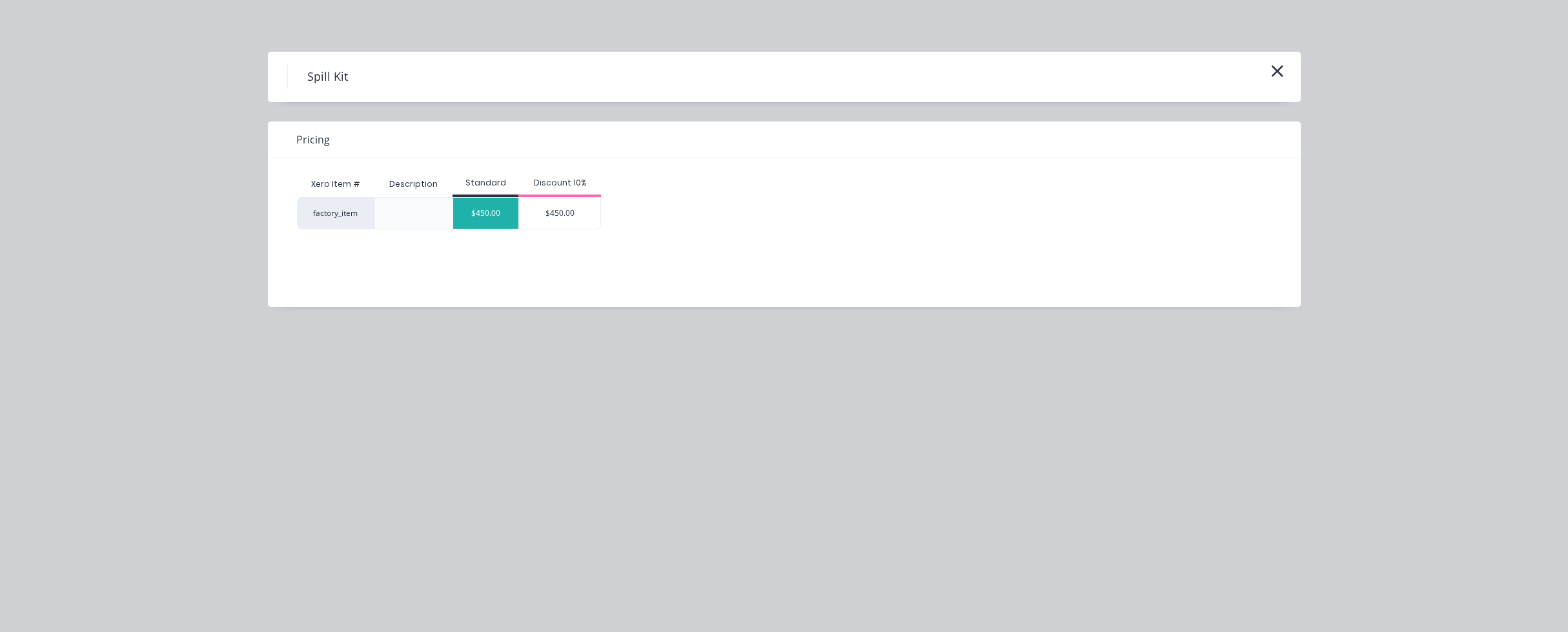
click at [502, 216] on div "$450.00" at bounding box center [486, 213] width 65 height 31
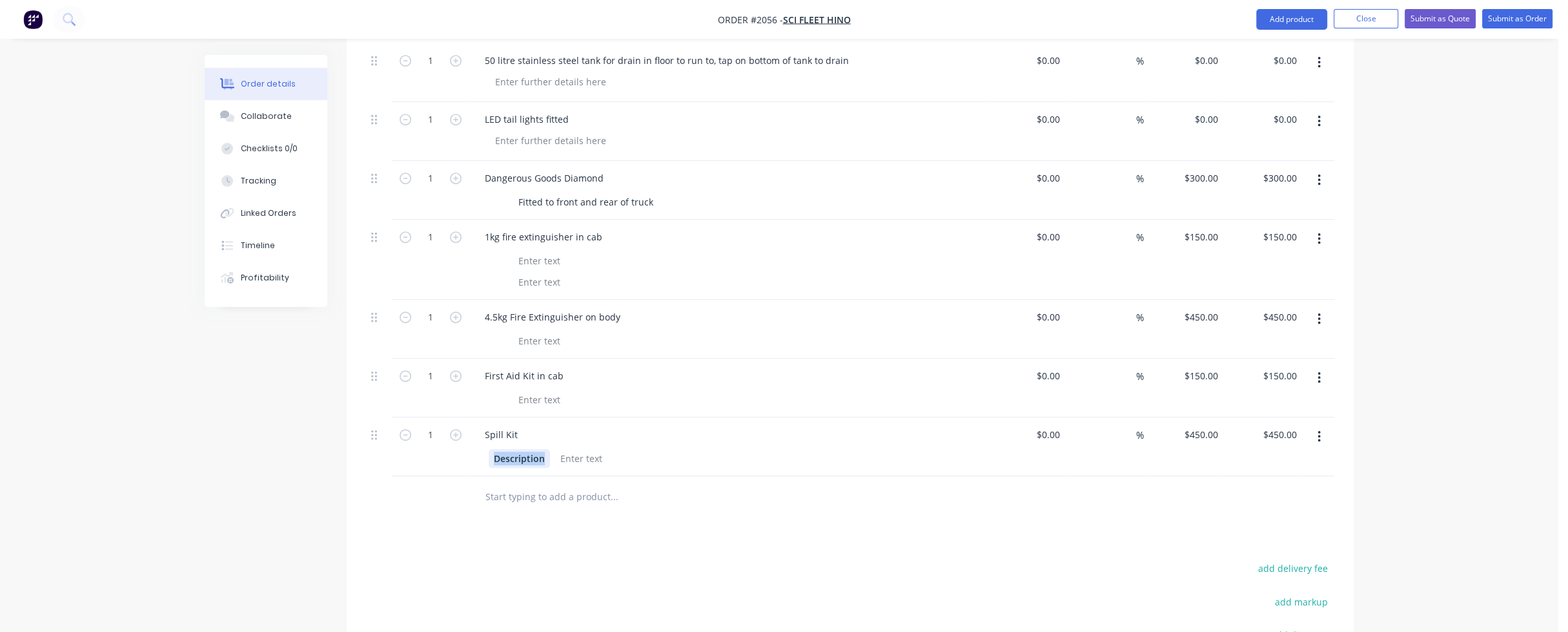
drag, startPoint x: 545, startPoint y: 420, endPoint x: 480, endPoint y: 420, distance: 65.0
click at [480, 446] on div "Description" at bounding box center [727, 457] width 506 height 21
click at [524, 484] on input "text" at bounding box center [614, 497] width 258 height 26
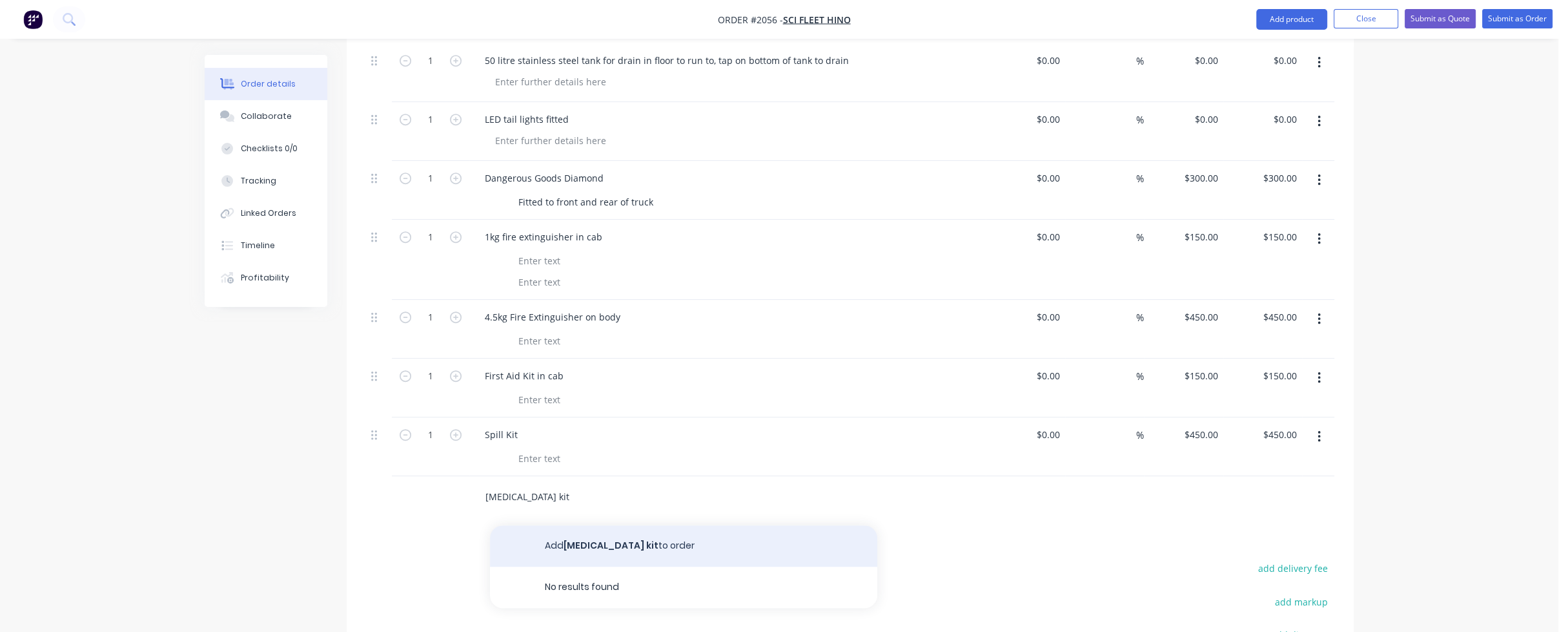
type input "[MEDICAL_DATA] kit"
click at [588, 525] on button "Add [MEDICAL_DATA] kit to order" at bounding box center [684, 546] width 387 height 41
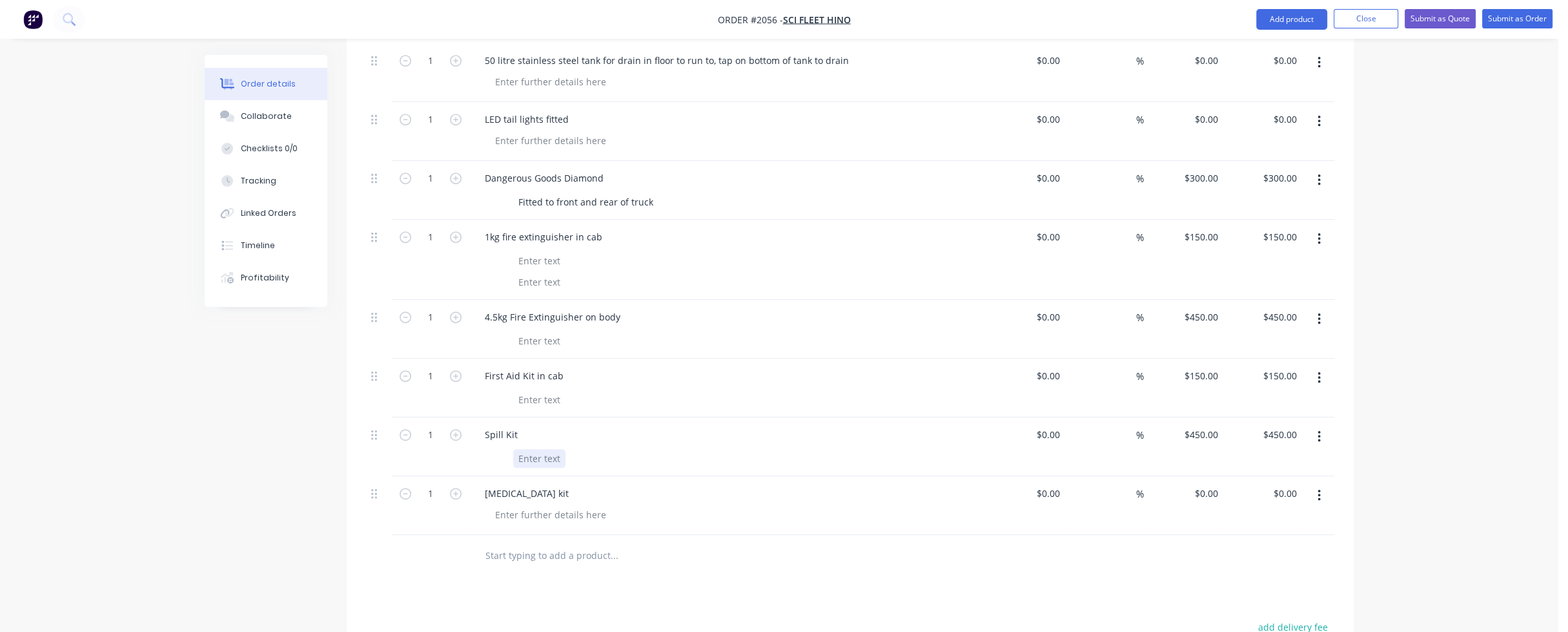
click at [532, 449] on div at bounding box center [539, 458] width 53 height 19
click at [521, 543] on input "text" at bounding box center [614, 555] width 258 height 26
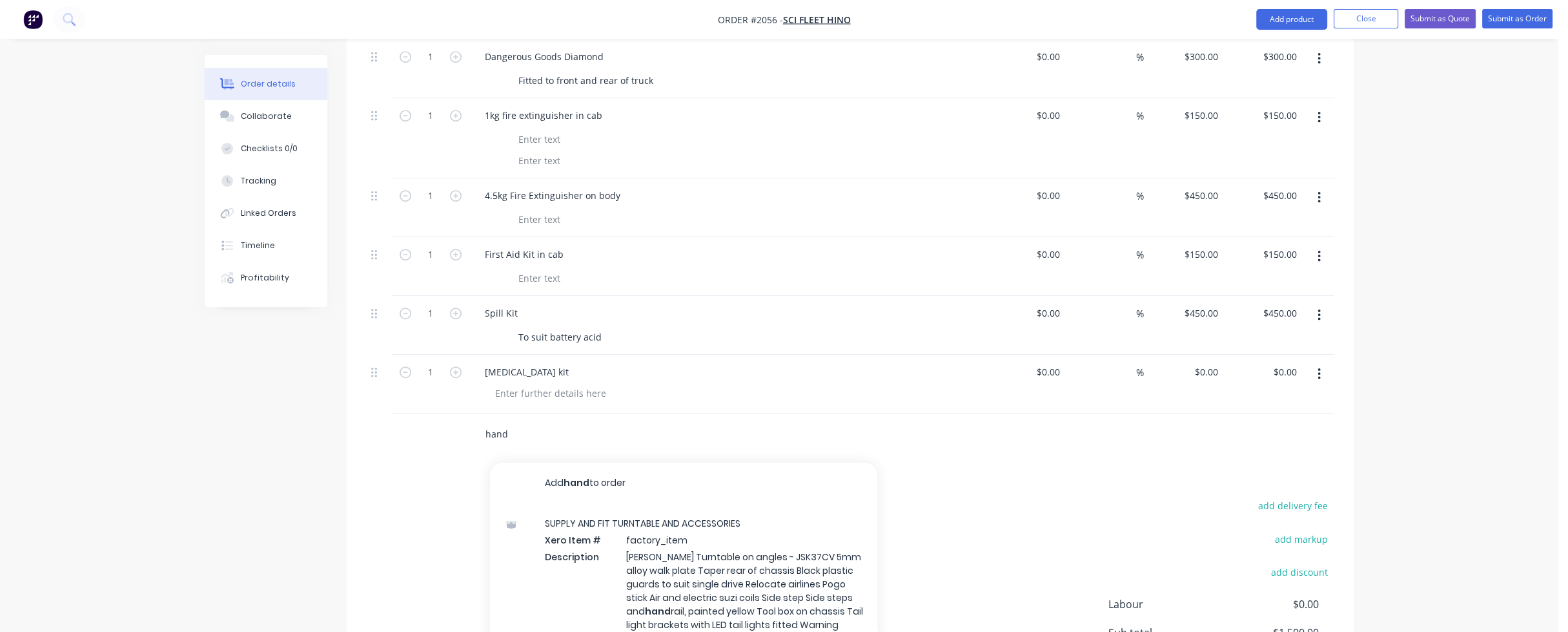
scroll to position [1329, 0]
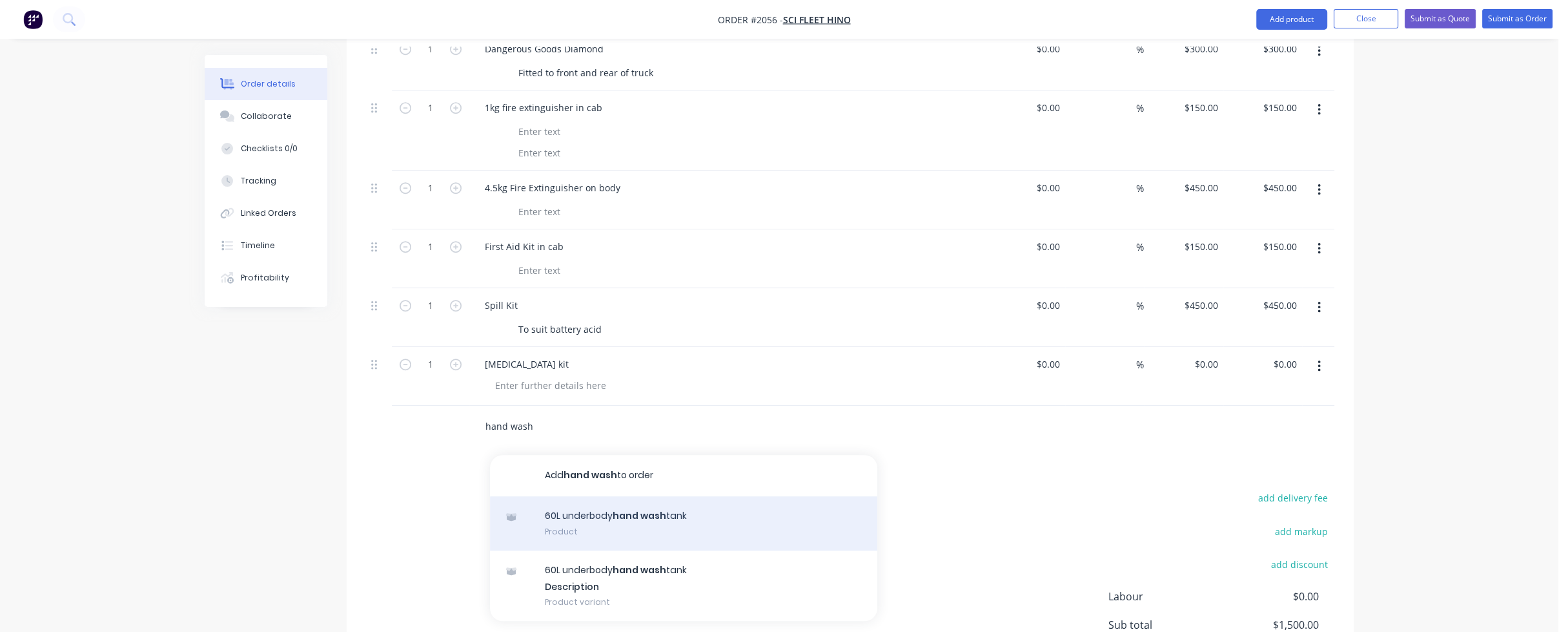
type input "hand wash"
click at [560, 496] on div "60L underbody hand wash tank Product" at bounding box center [684, 523] width 387 height 54
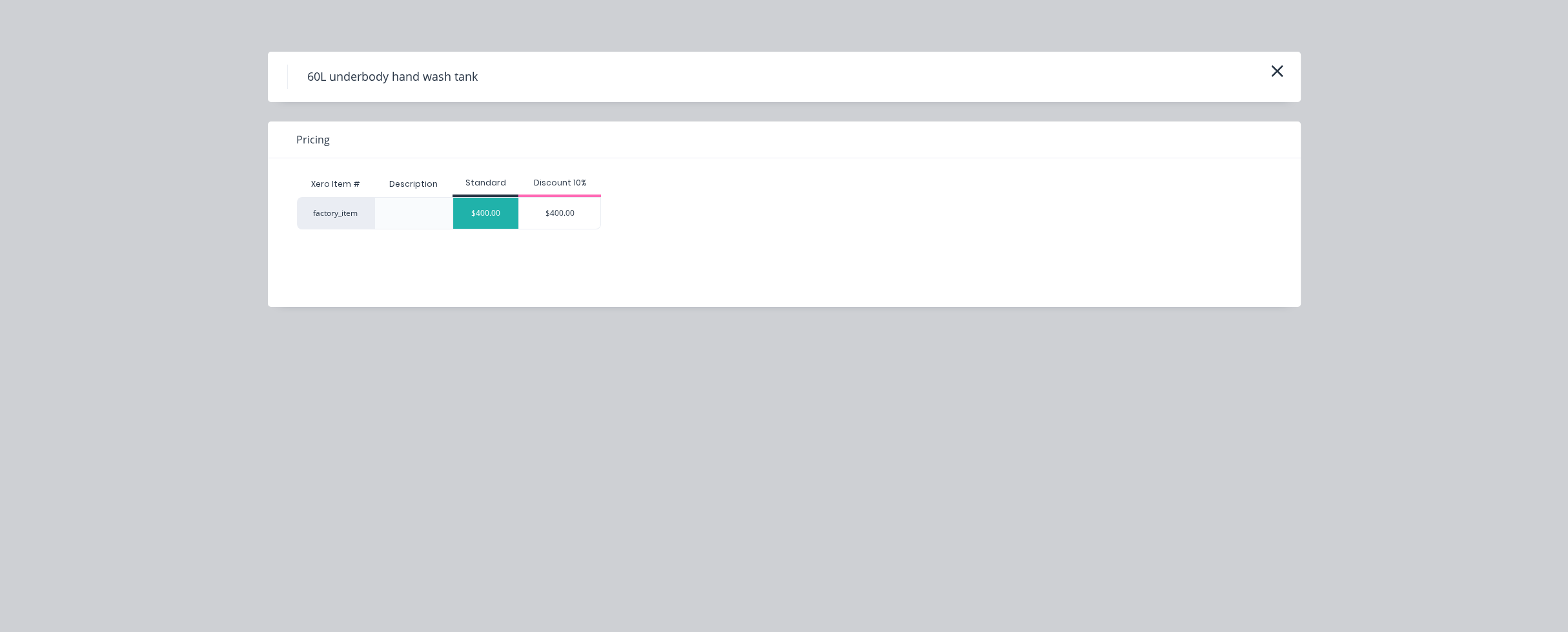
click at [485, 225] on div "$400.00" at bounding box center [486, 213] width 65 height 31
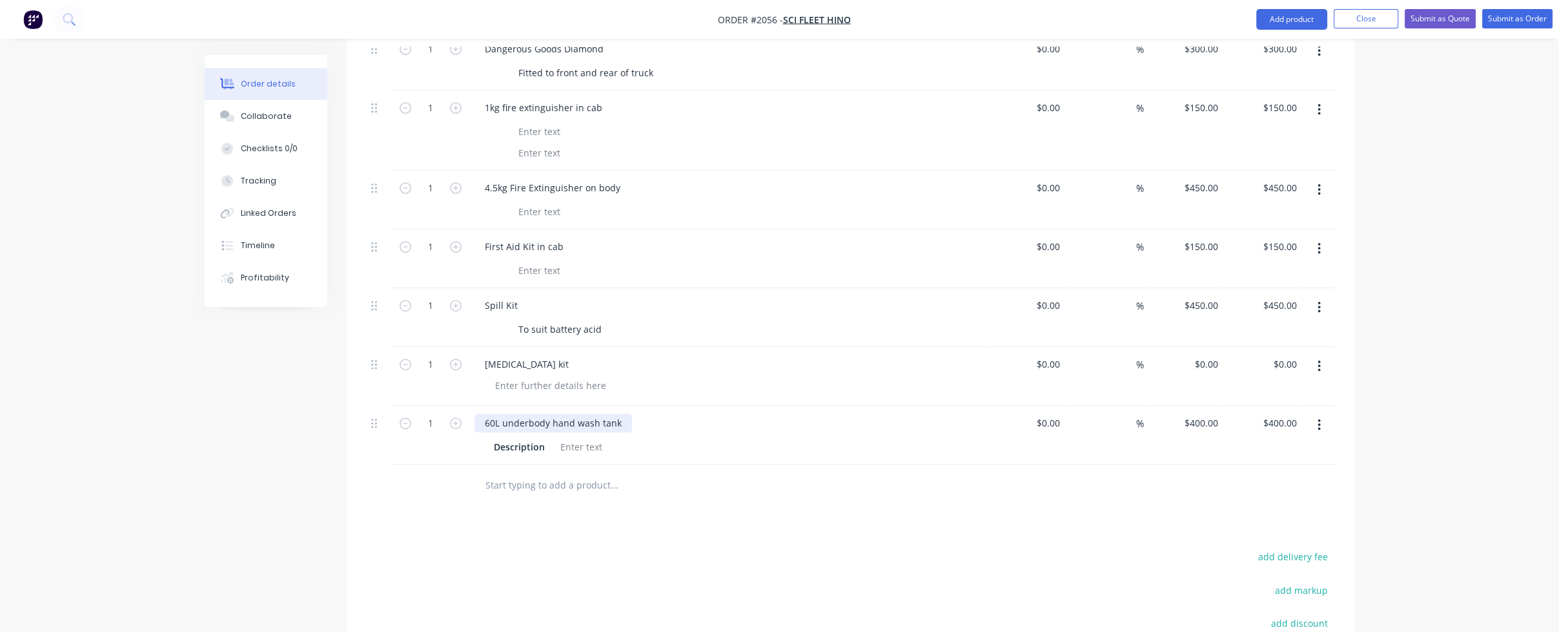
click at [494, 414] on div "60L underbody hand wash tank" at bounding box center [553, 423] width 158 height 19
click at [519, 472] on input "text" at bounding box center [614, 485] width 258 height 26
type input "T"
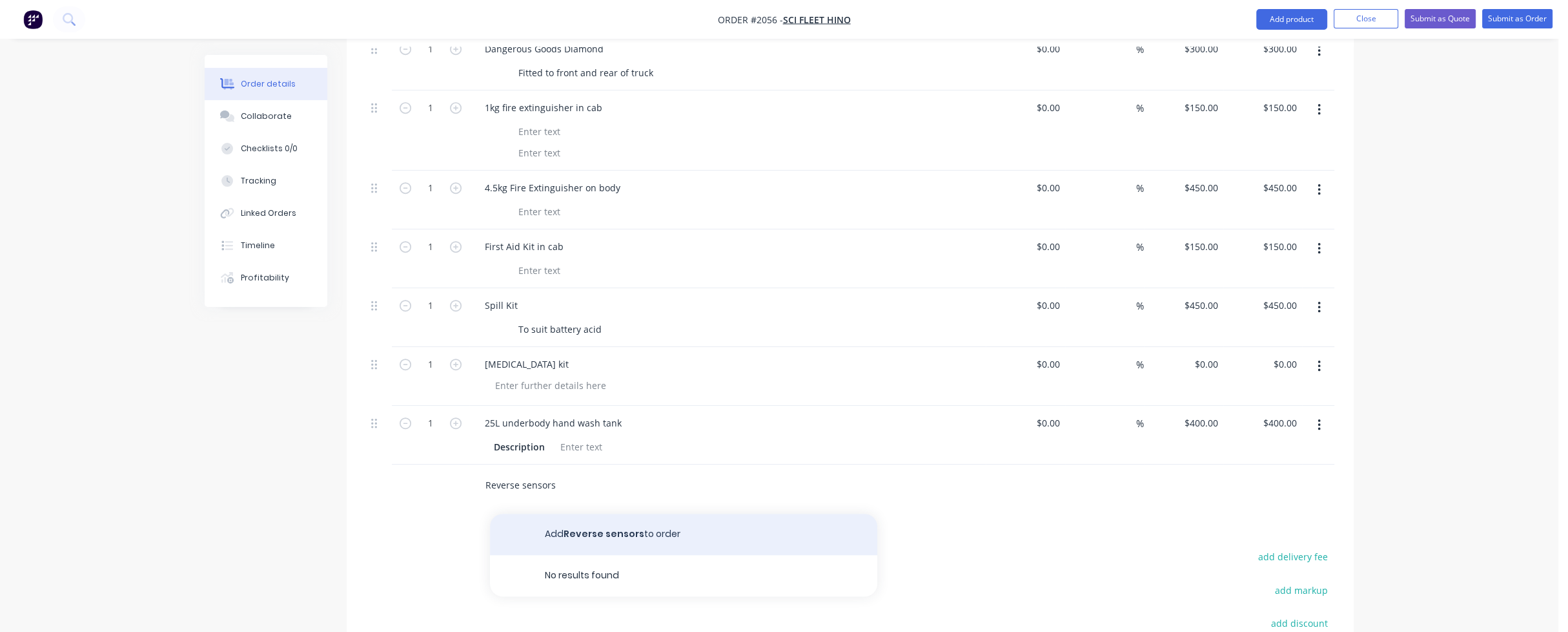
type input "Reverse sensors"
click at [552, 513] on button "Add Reverse sensors to order" at bounding box center [684, 534] width 387 height 41
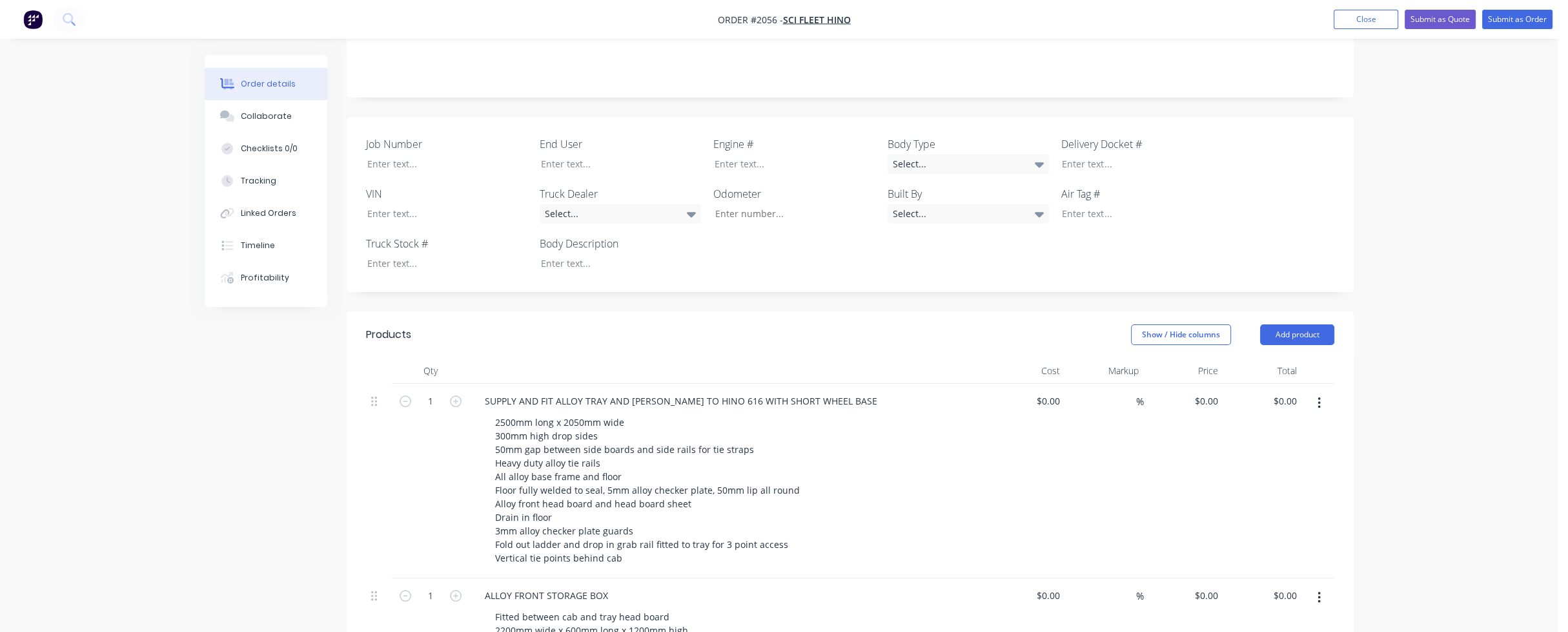
scroll to position [296, 0]
click at [1356, 17] on button "Close" at bounding box center [1366, 19] width 65 height 19
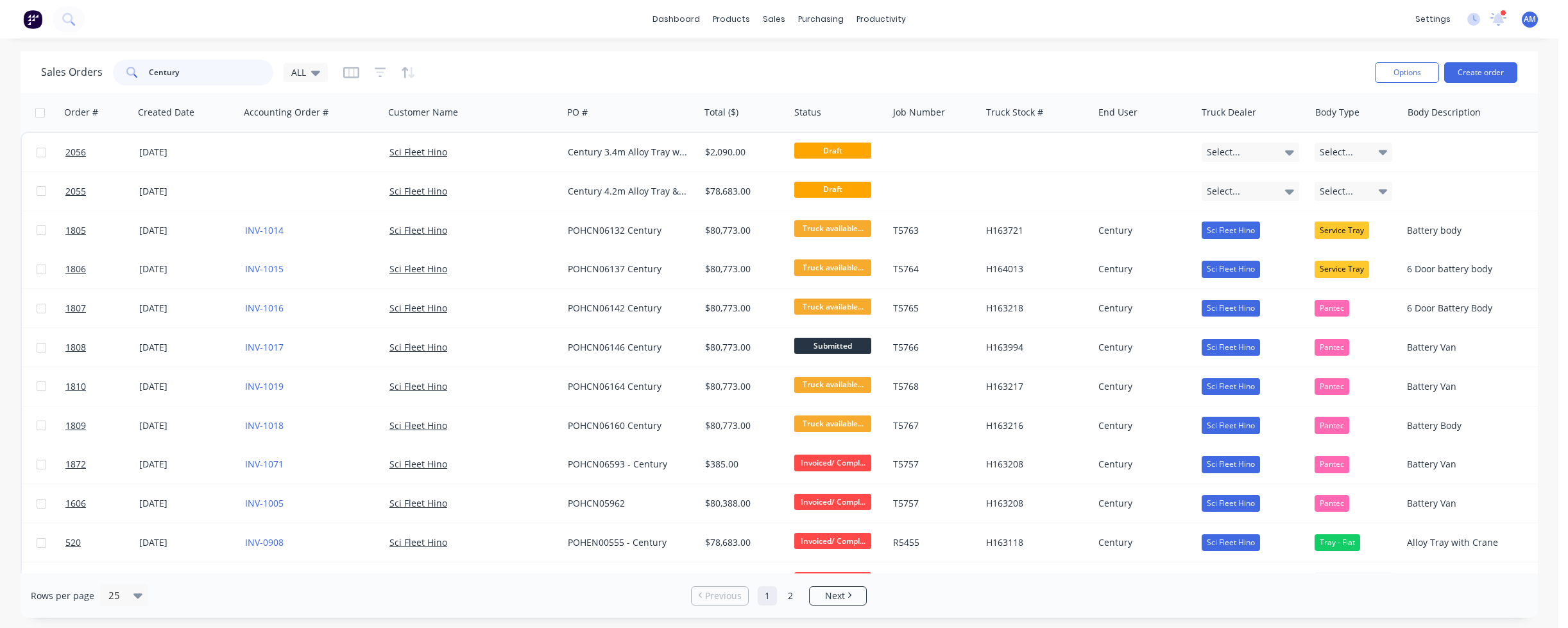
drag, startPoint x: 187, startPoint y: 73, endPoint x: 109, endPoint y: 75, distance: 78.0
click at [109, 75] on div "Sales Orders Century ALL" at bounding box center [185, 72] width 287 height 26
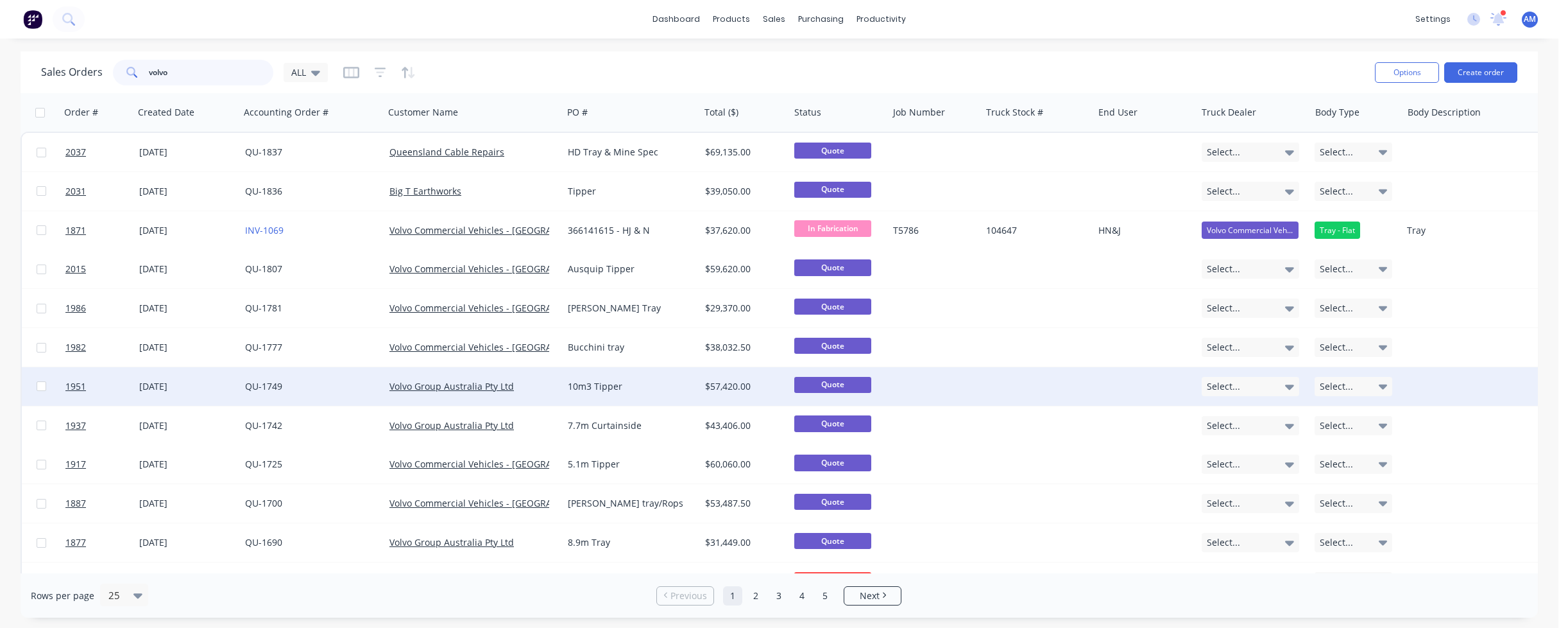
type input "volvo"
click at [269, 382] on link "QU-1749" at bounding box center [264, 386] width 37 height 12
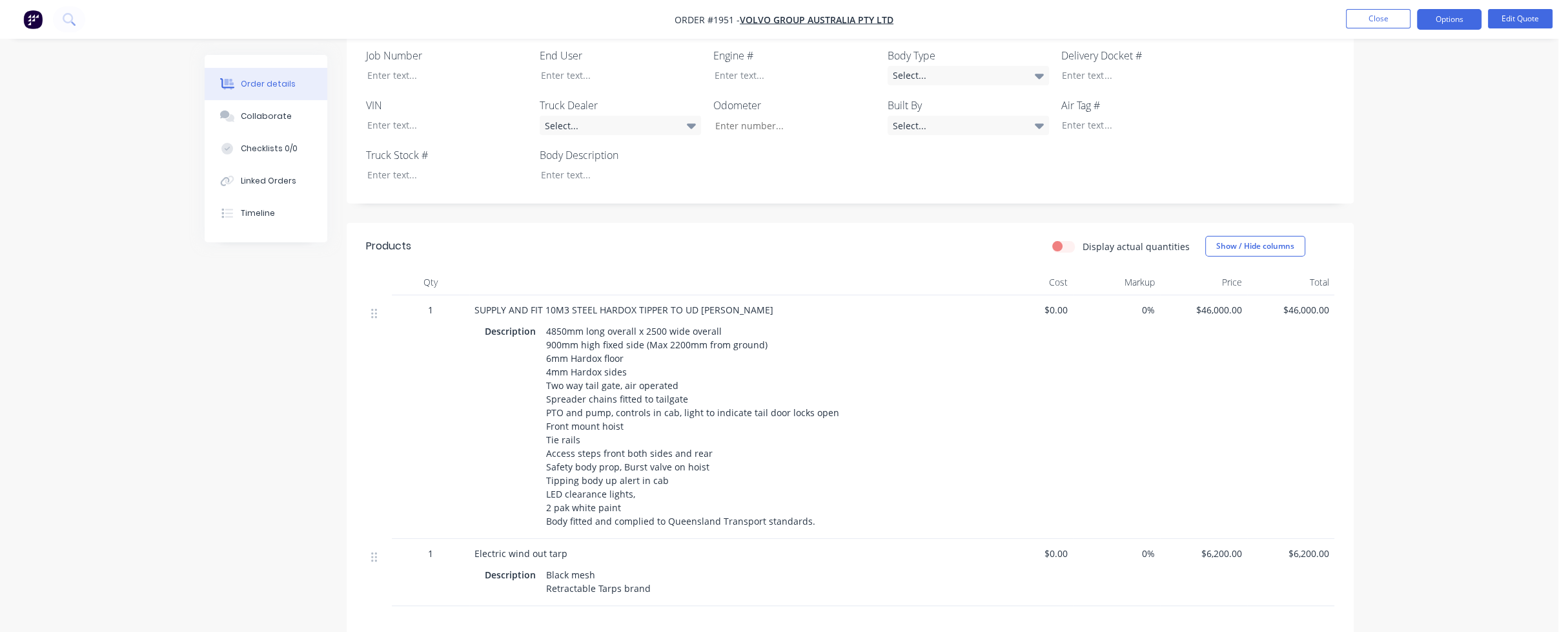
scroll to position [452, 0]
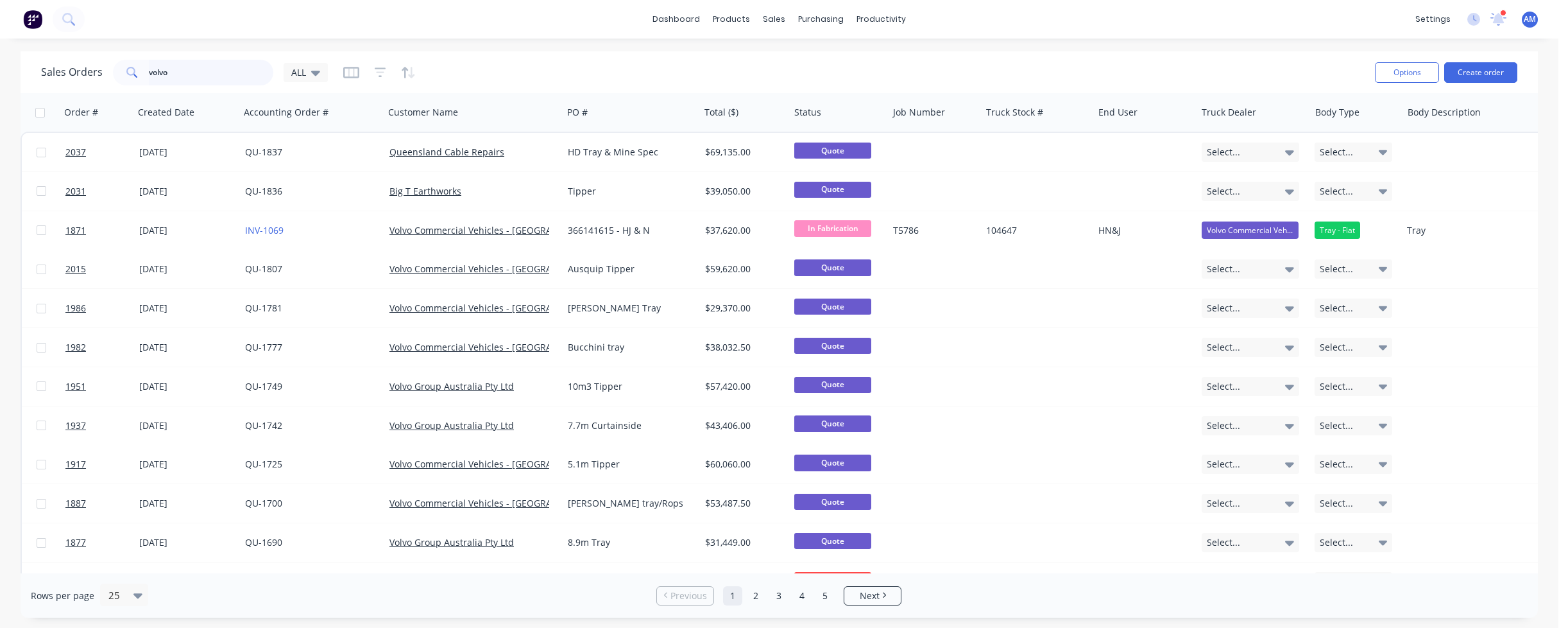
click at [200, 69] on input "volvo" at bounding box center [211, 72] width 125 height 26
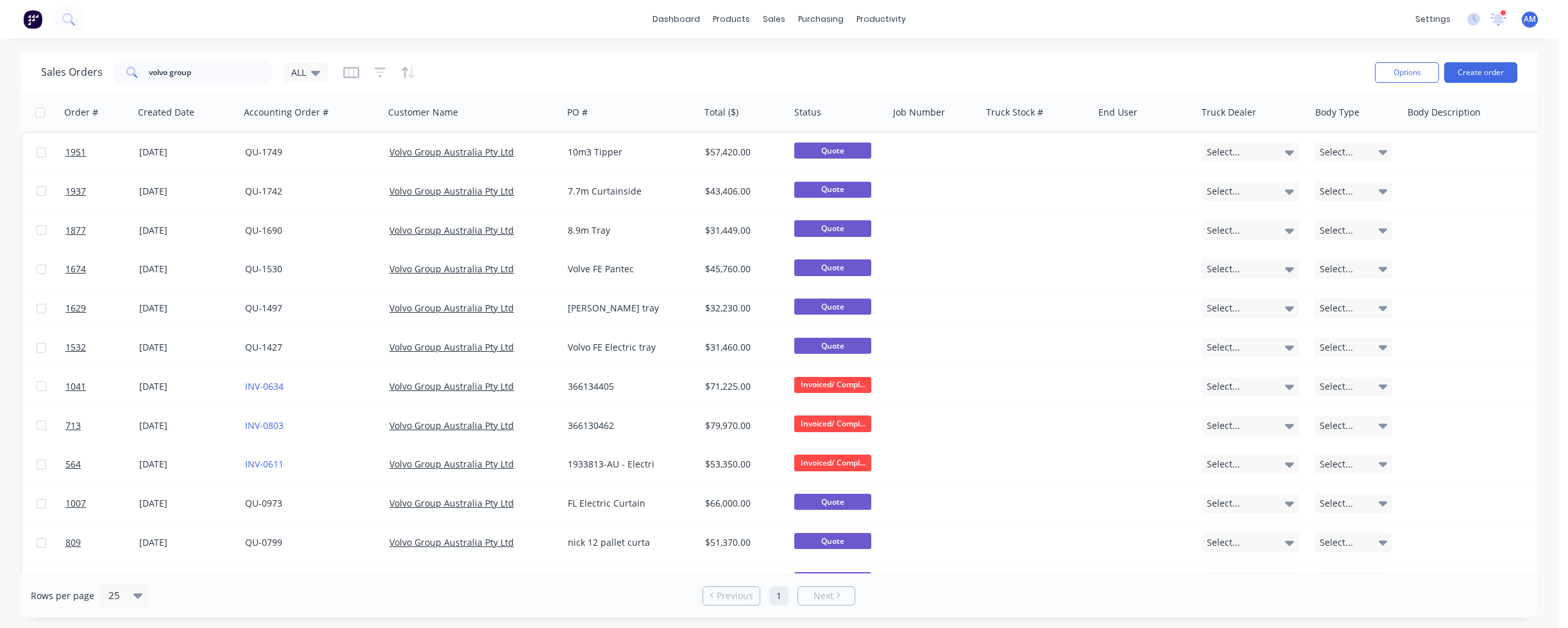
click at [764, 75] on div "Sales Orders volvo group ALL" at bounding box center [702, 72] width 1323 height 32
click at [203, 69] on input "volvo group" at bounding box center [211, 72] width 125 height 26
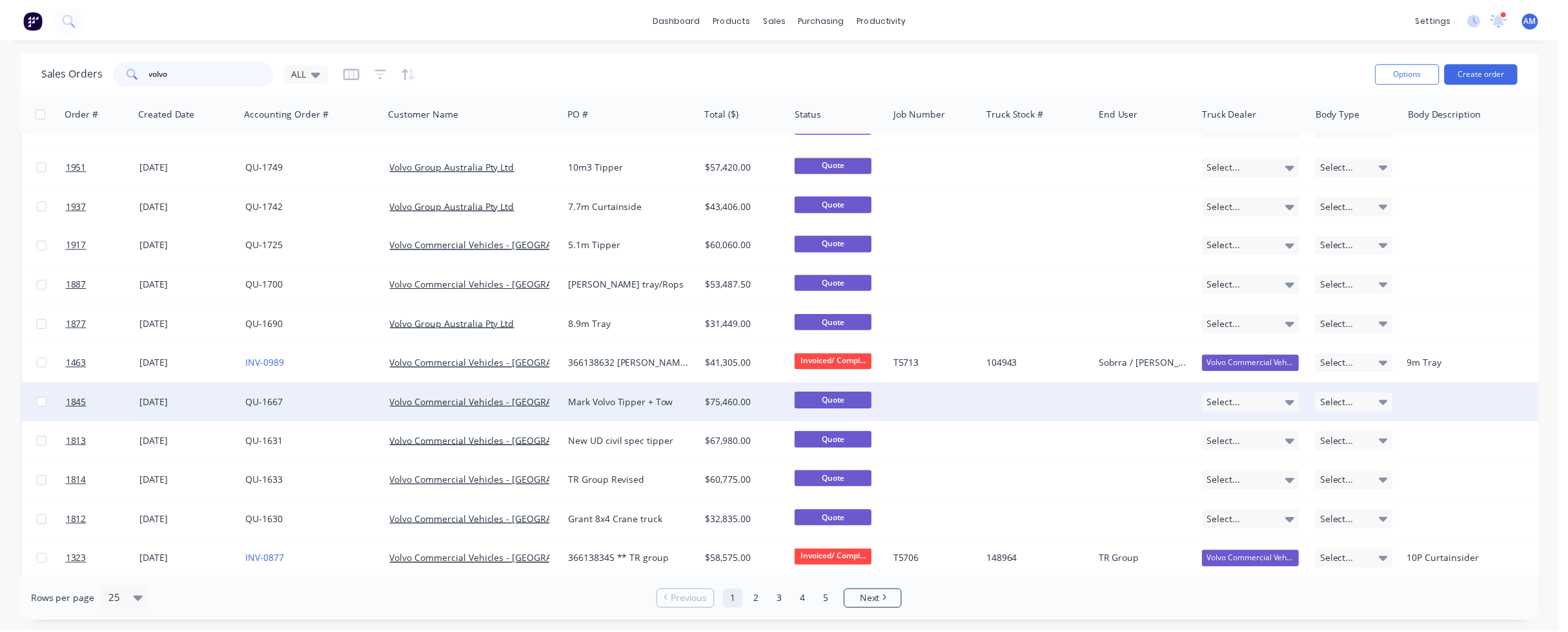
scroll to position [194, 0]
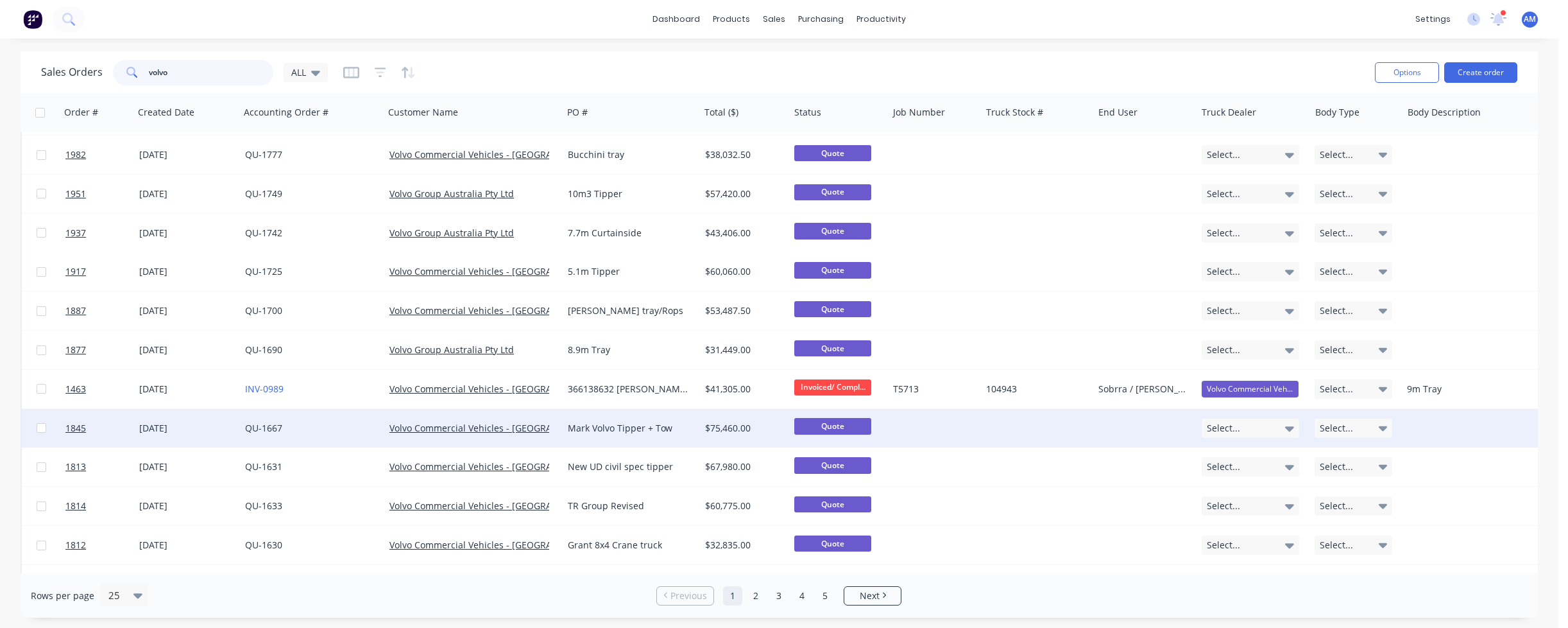
type input "volvo"
click at [598, 429] on div "Mark Volvo Tipper + Tow" at bounding box center [628, 427] width 120 height 13
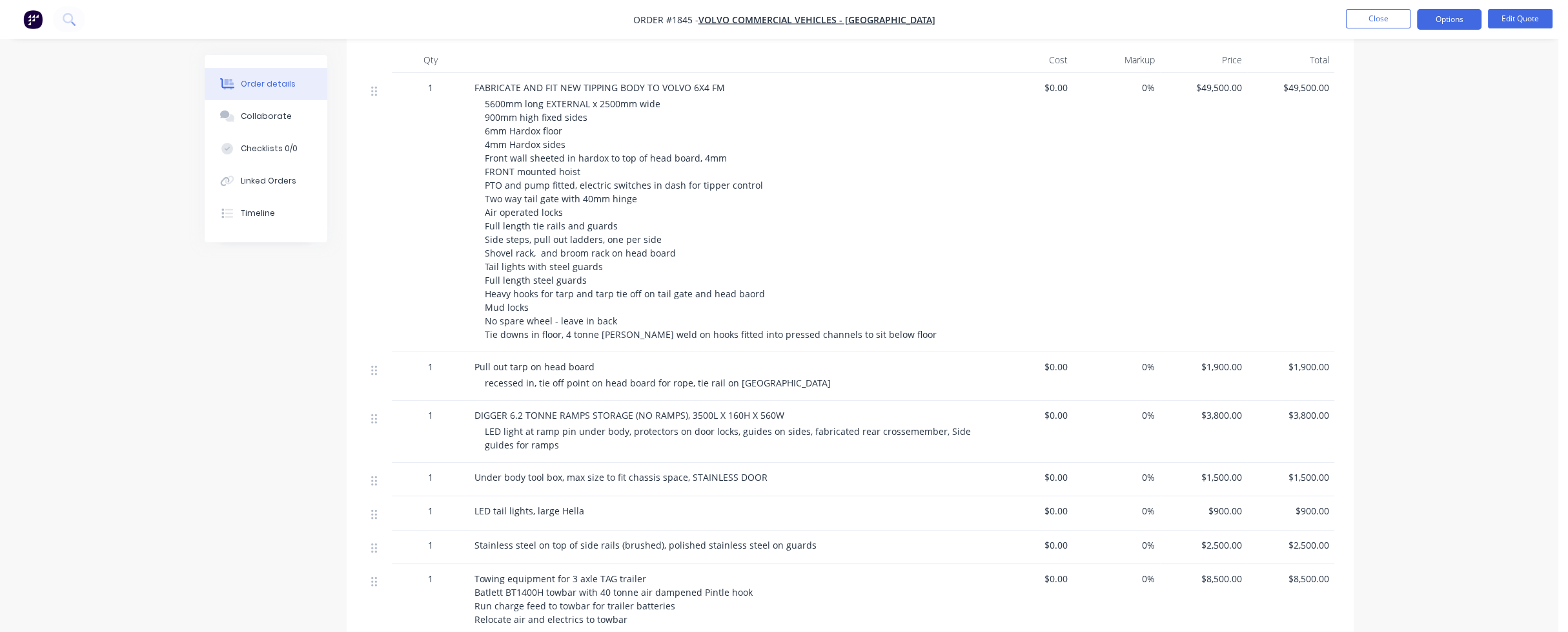
scroll to position [646, 0]
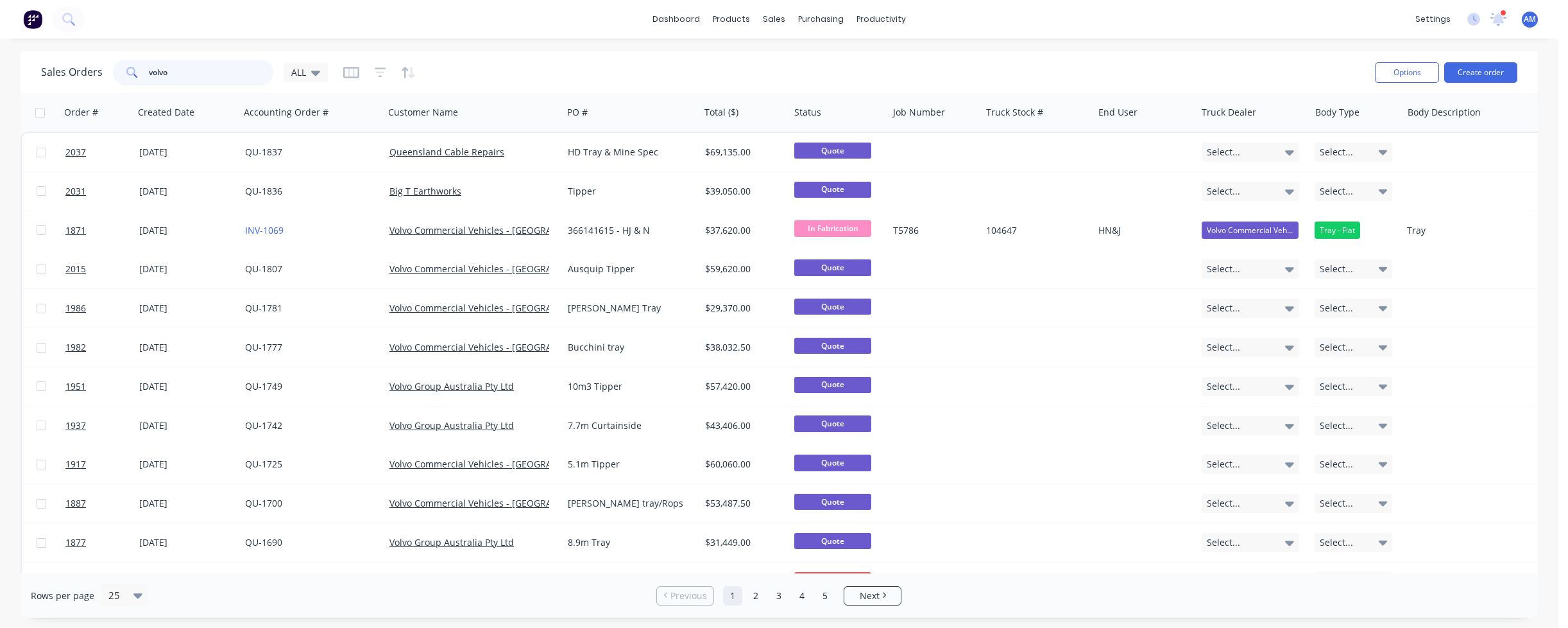
drag, startPoint x: 215, startPoint y: 75, endPoint x: 123, endPoint y: 74, distance: 92.0
click at [123, 74] on div "volvo" at bounding box center [193, 72] width 160 height 26
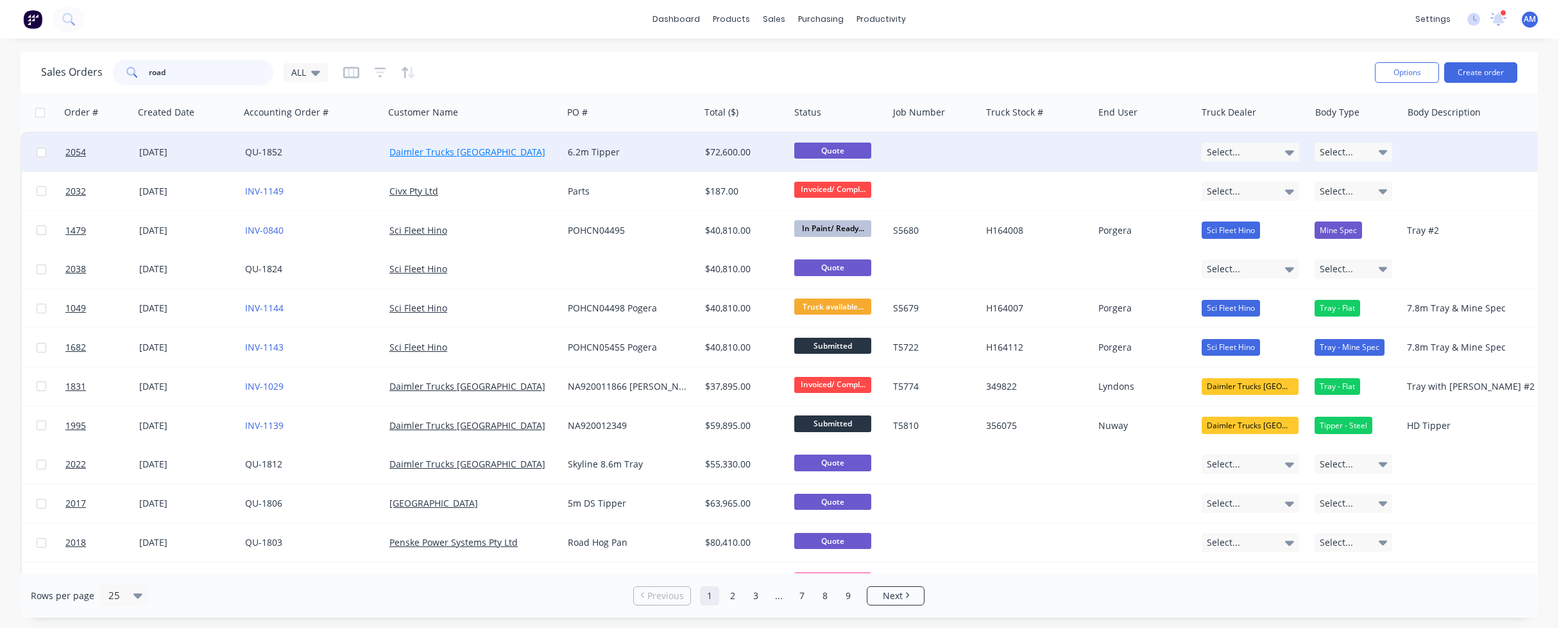
type input "road"
click at [438, 150] on link "Daimler Trucks [GEOGRAPHIC_DATA]" at bounding box center [468, 152] width 156 height 12
click at [271, 155] on link "QU-1852" at bounding box center [264, 152] width 37 height 12
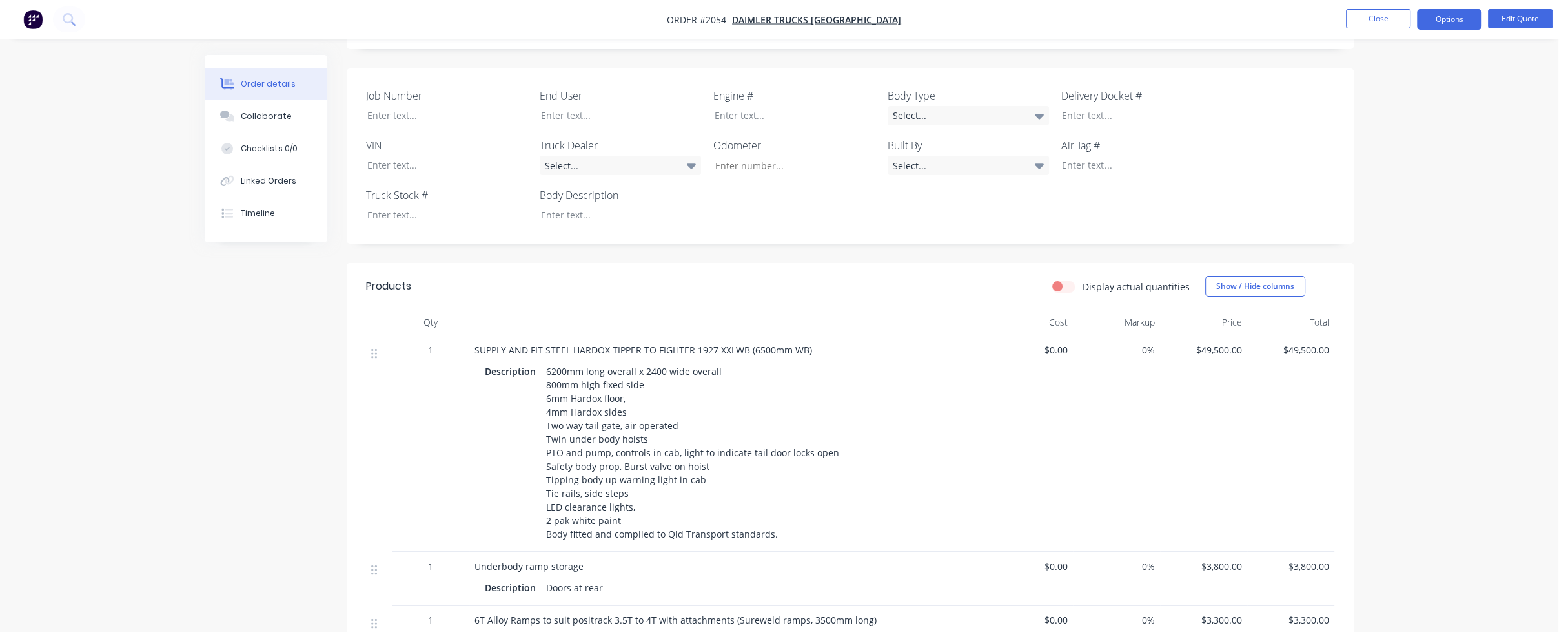
scroll to position [129, 0]
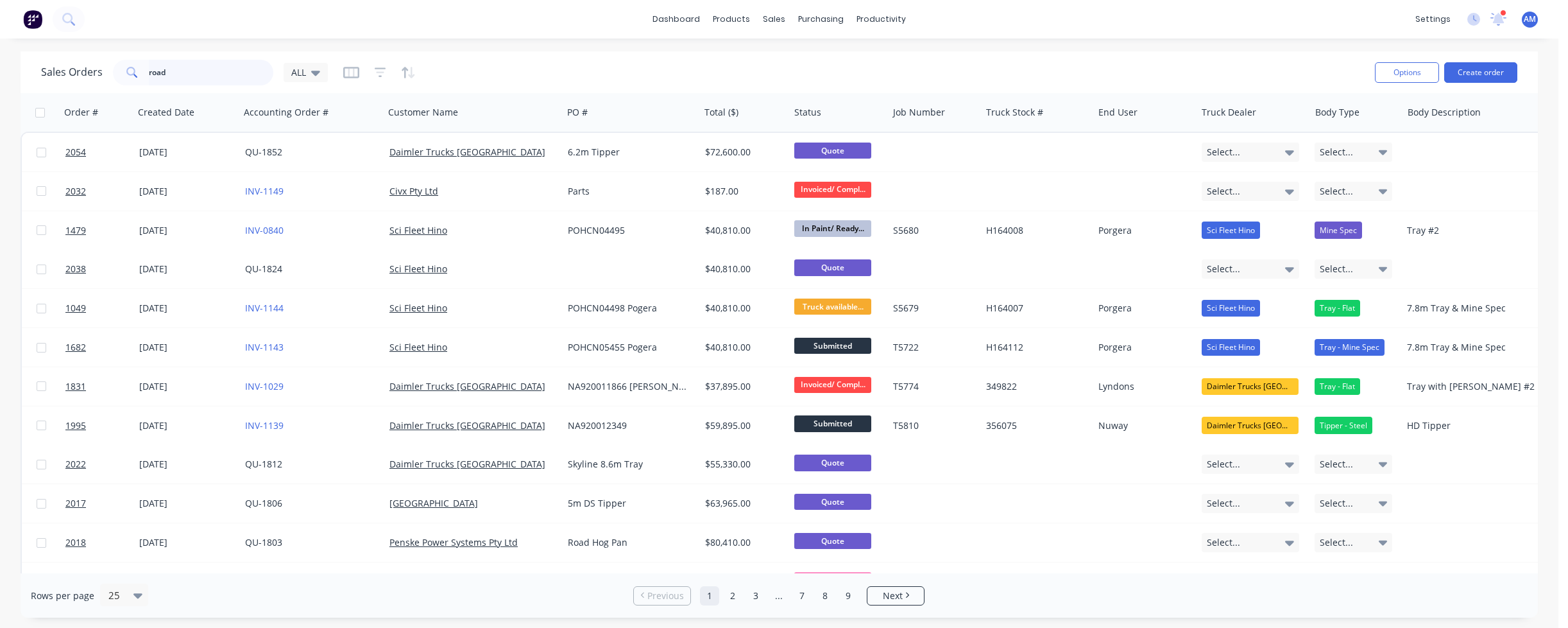
click at [182, 74] on input "road" at bounding box center [211, 72] width 125 height 26
drag, startPoint x: 182, startPoint y: 73, endPoint x: 126, endPoint y: 71, distance: 56.0
click at [126, 71] on div "road" at bounding box center [193, 72] width 160 height 26
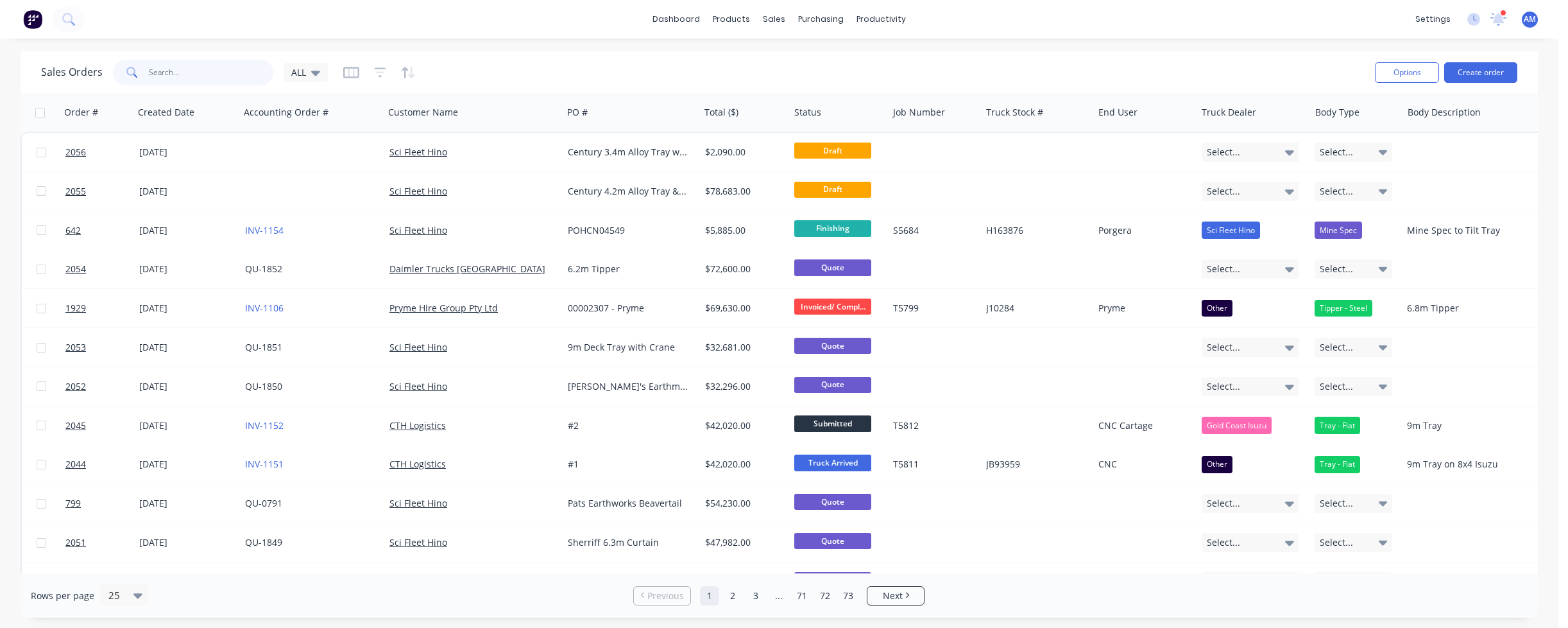
click at [163, 71] on input "text" at bounding box center [211, 72] width 125 height 26
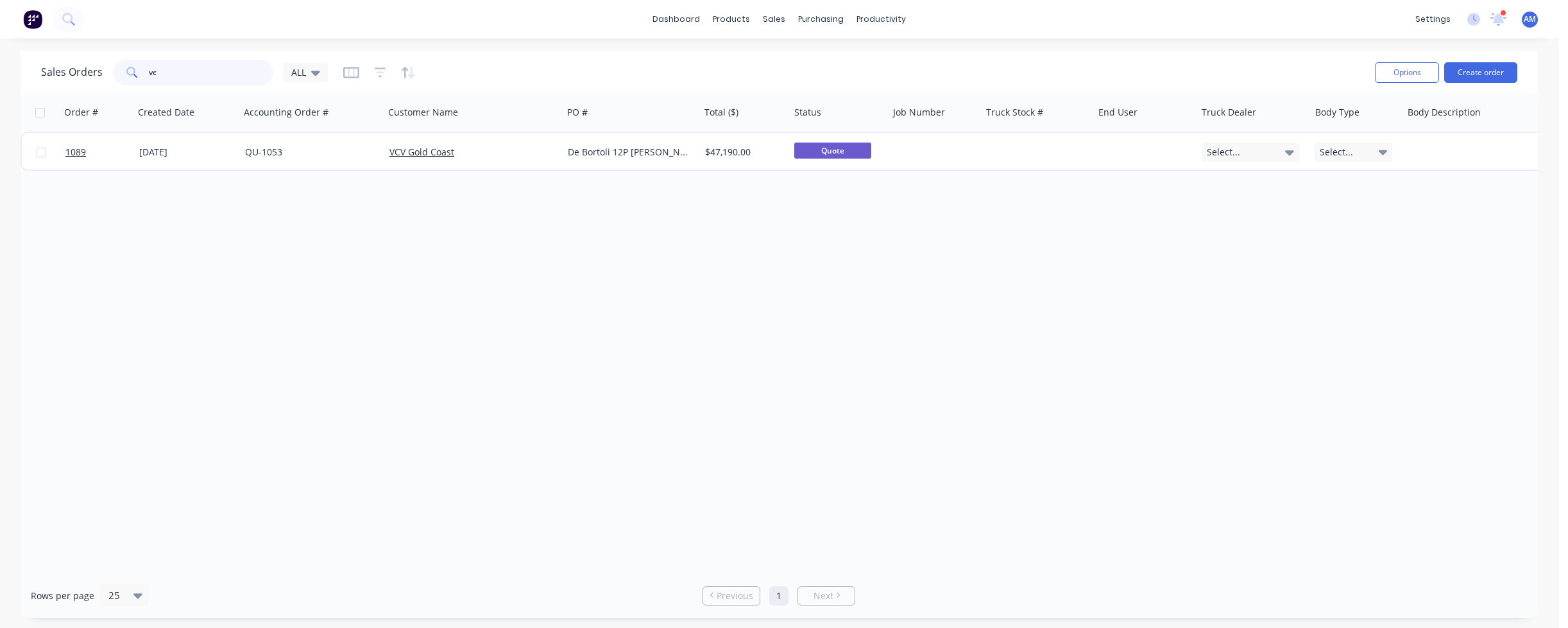
type input "v"
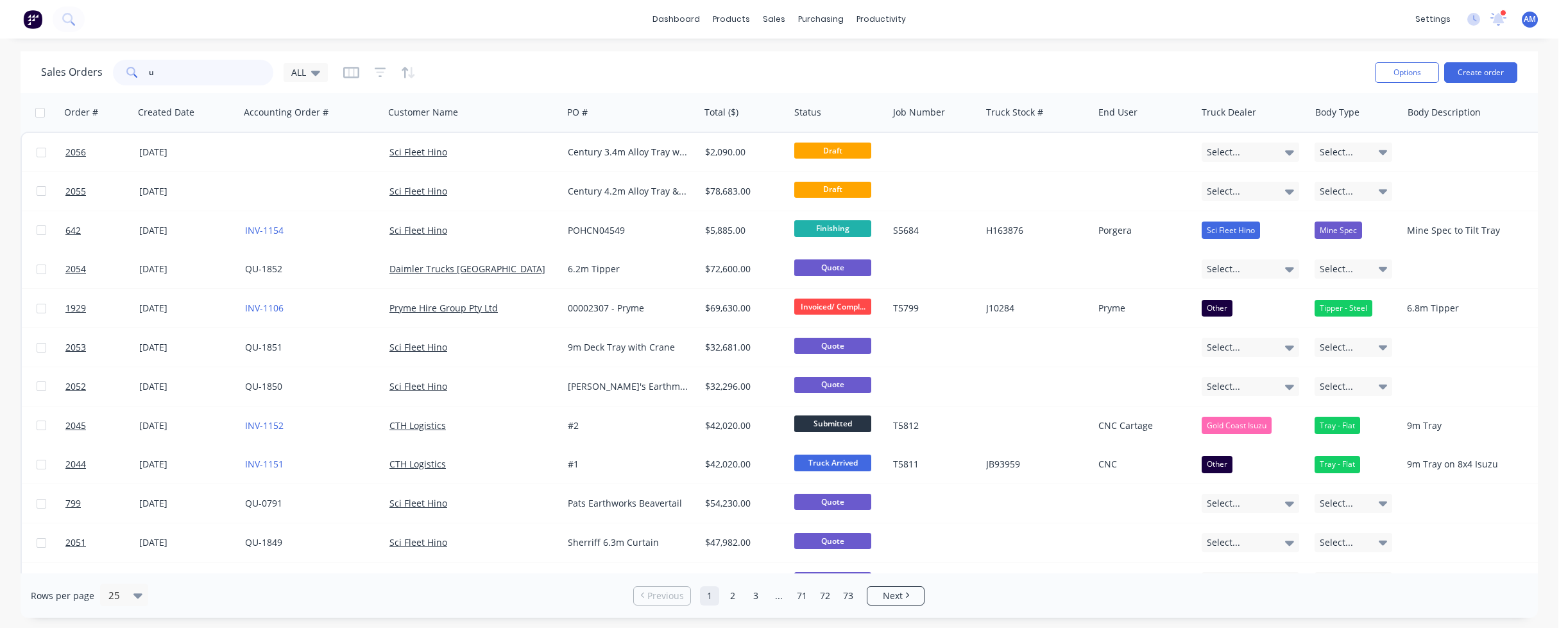
type input "ud"
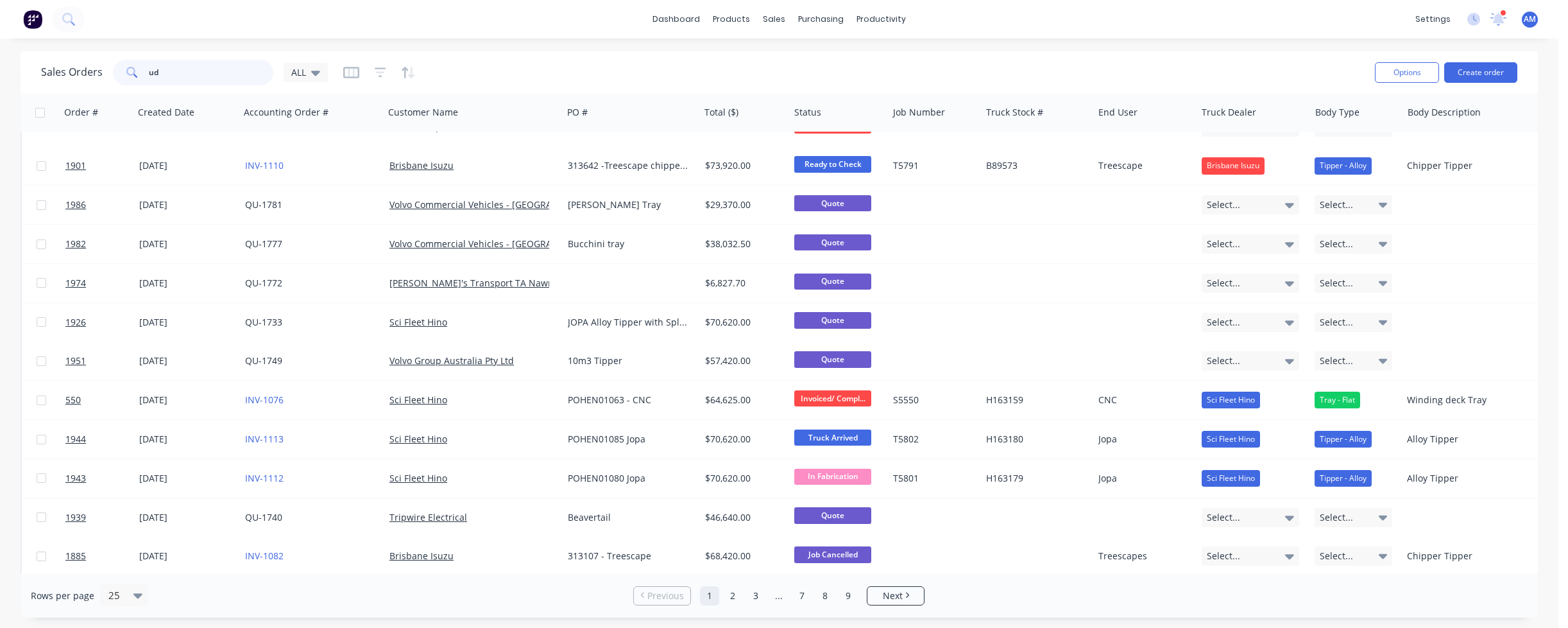
scroll to position [321, 0]
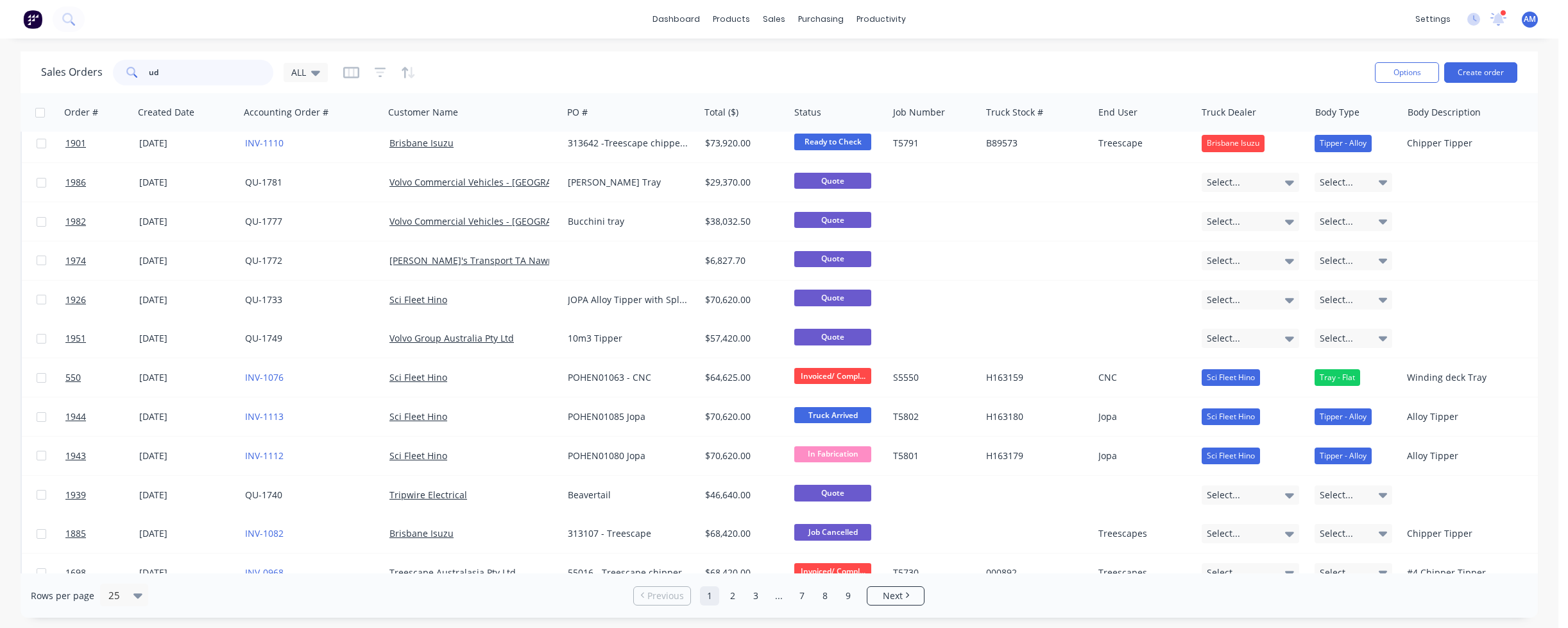
drag, startPoint x: 178, startPoint y: 69, endPoint x: 124, endPoint y: 67, distance: 54.0
click at [124, 67] on div "ud" at bounding box center [193, 72] width 160 height 26
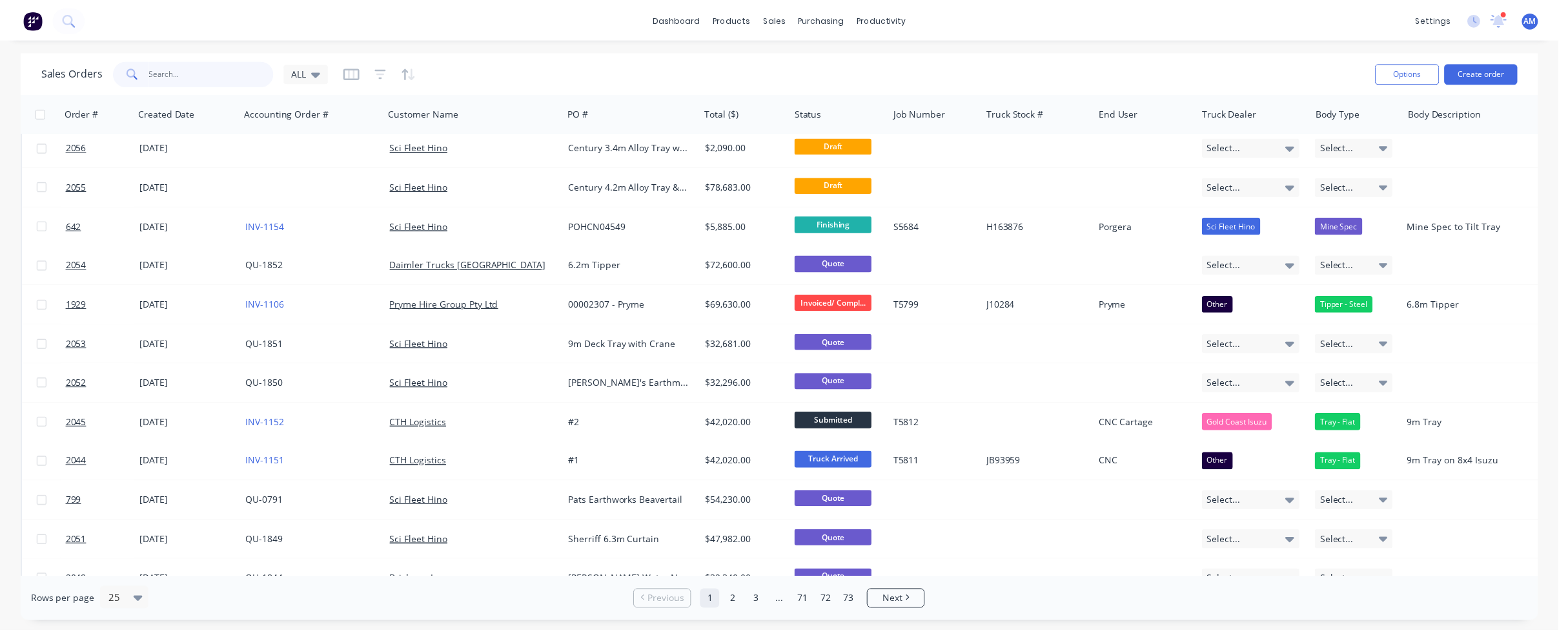
scroll to position [0, 0]
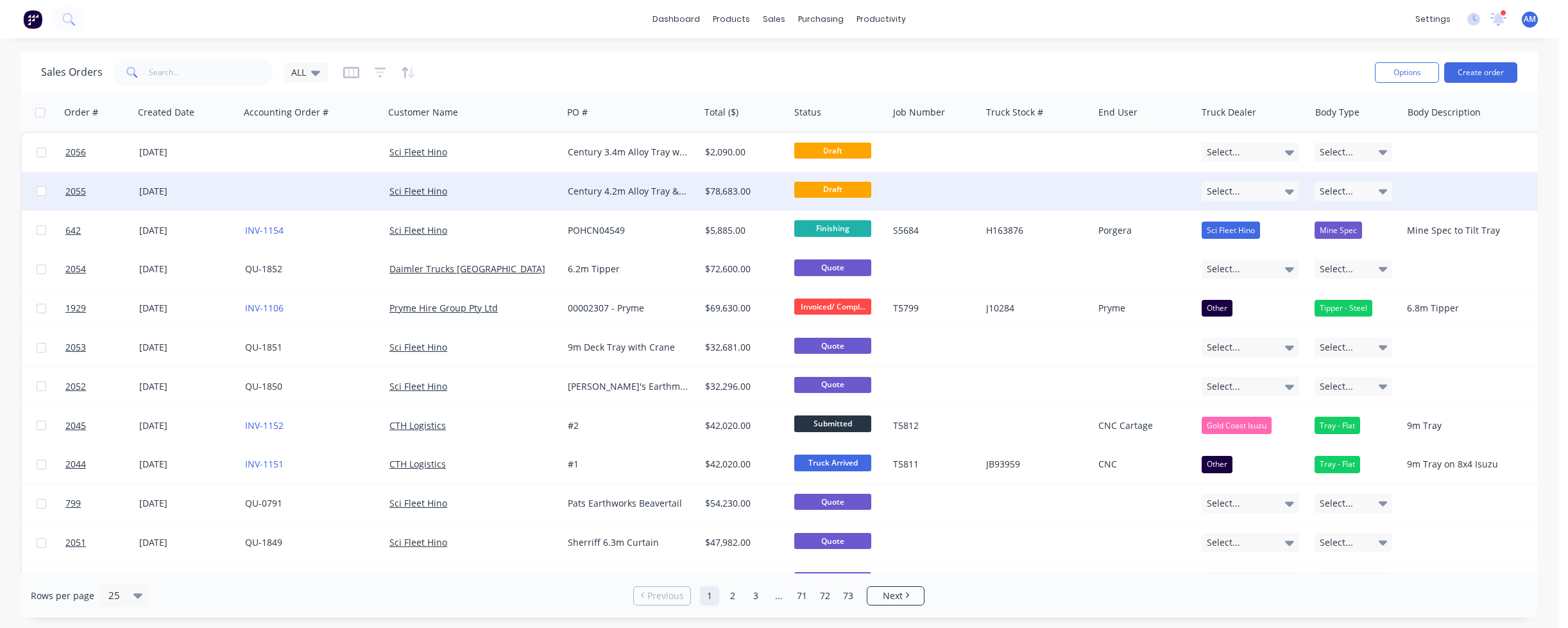
click at [584, 191] on div "Century 4.2m Alloy Tray & Crane" at bounding box center [628, 191] width 120 height 13
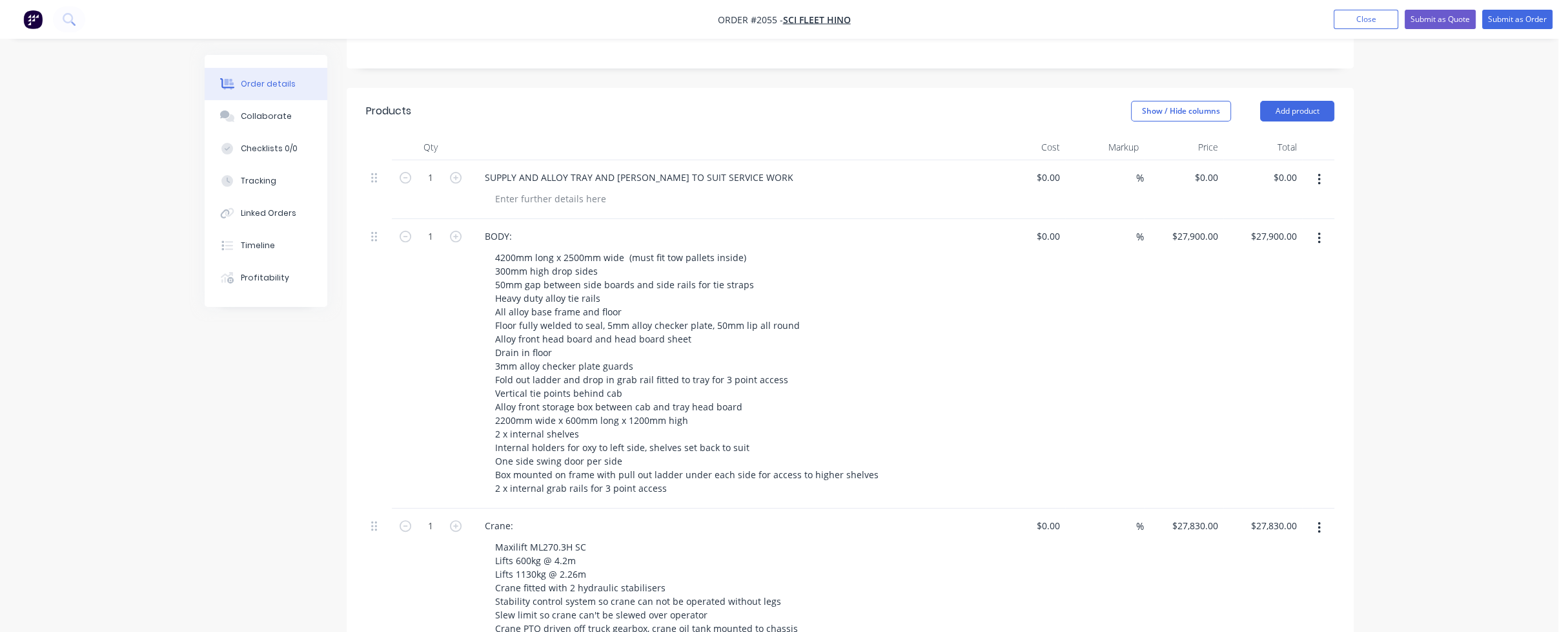
scroll to position [517, 0]
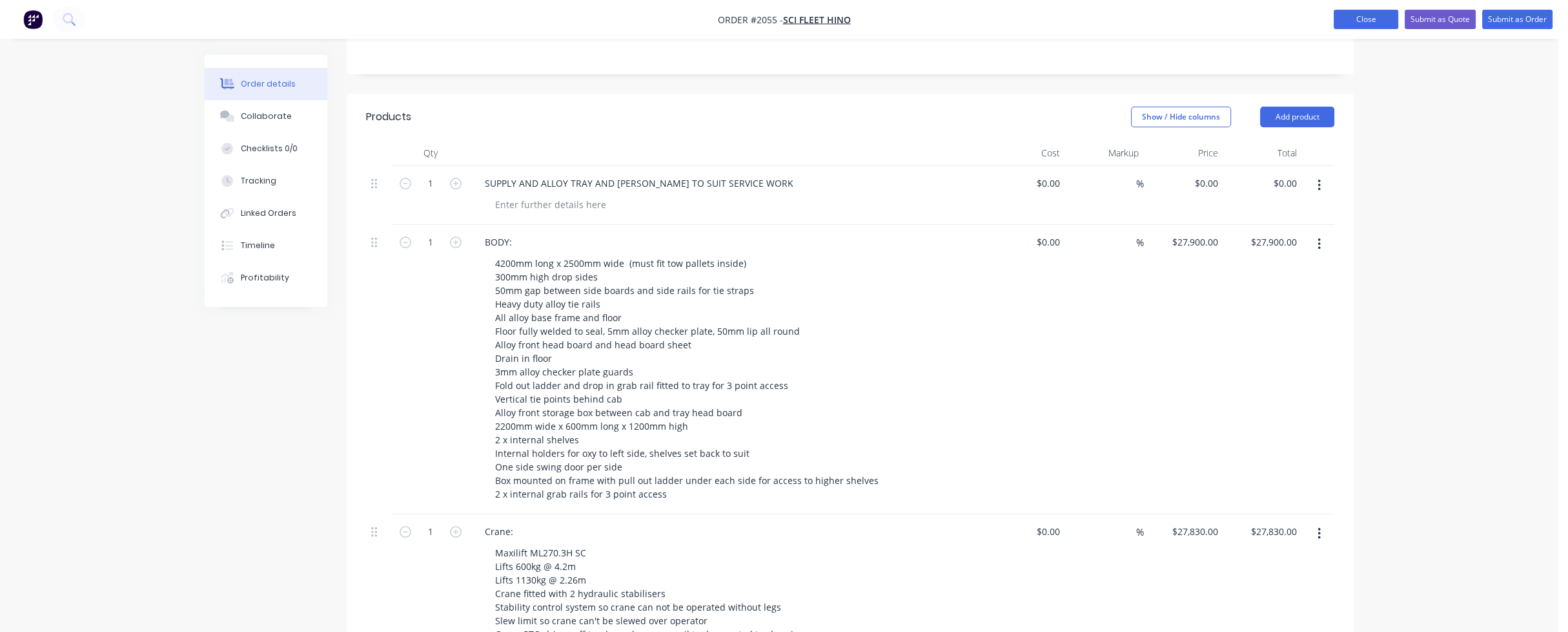
drag, startPoint x: 1382, startPoint y: 17, endPoint x: 1368, endPoint y: 23, distance: 15.2
click at [1382, 17] on button "Close" at bounding box center [1366, 19] width 65 height 19
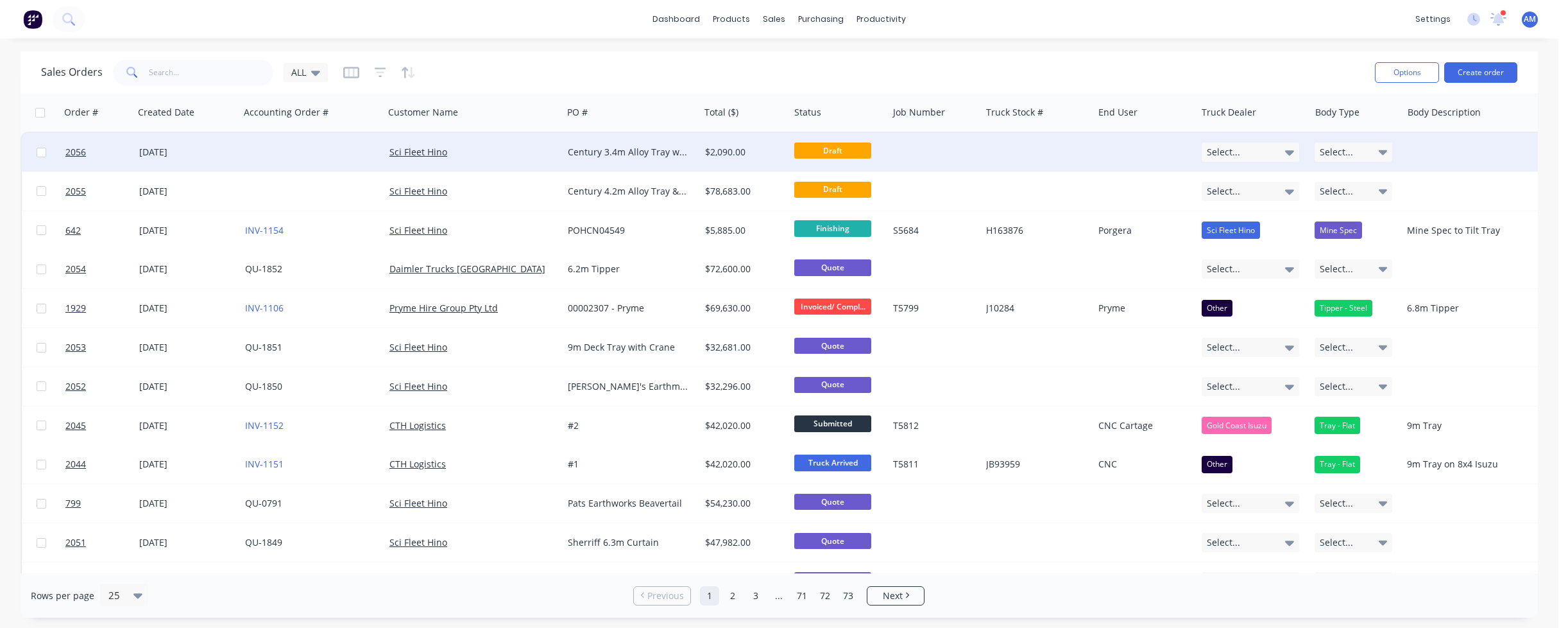
click at [505, 155] on div "Sci Fleet Hino" at bounding box center [470, 152] width 160 height 13
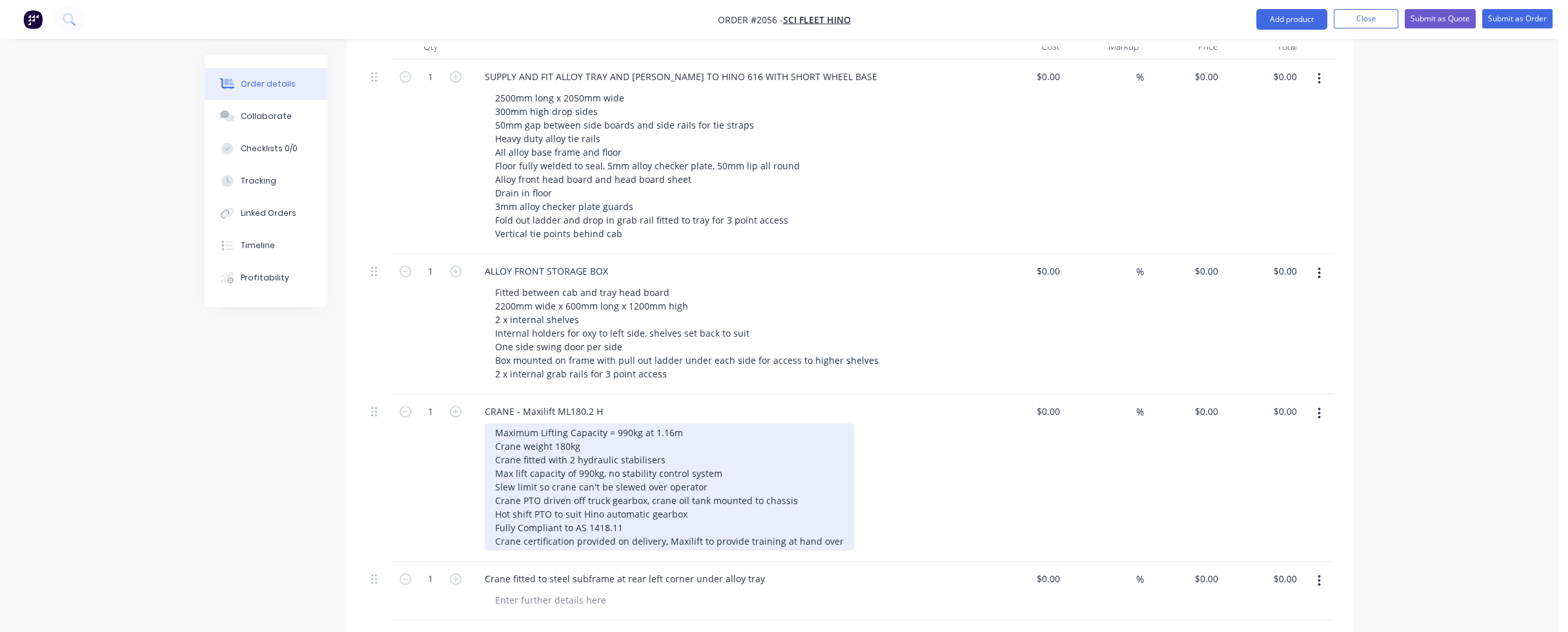
scroll to position [646, 0]
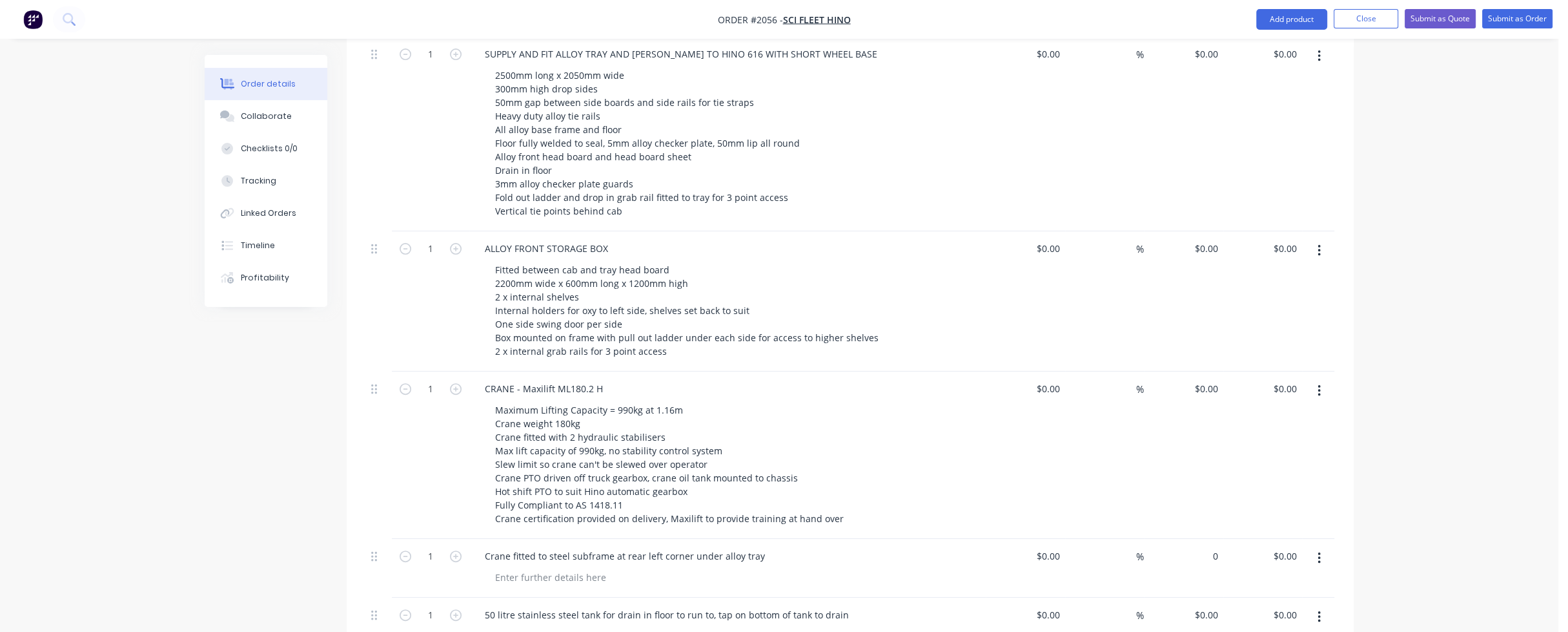
click at [1201, 539] on div "0 $0.00" at bounding box center [1183, 568] width 79 height 59
type input "$14,000.00"
type input "14000.00"
type input "14000"
type input "$14,000.00"
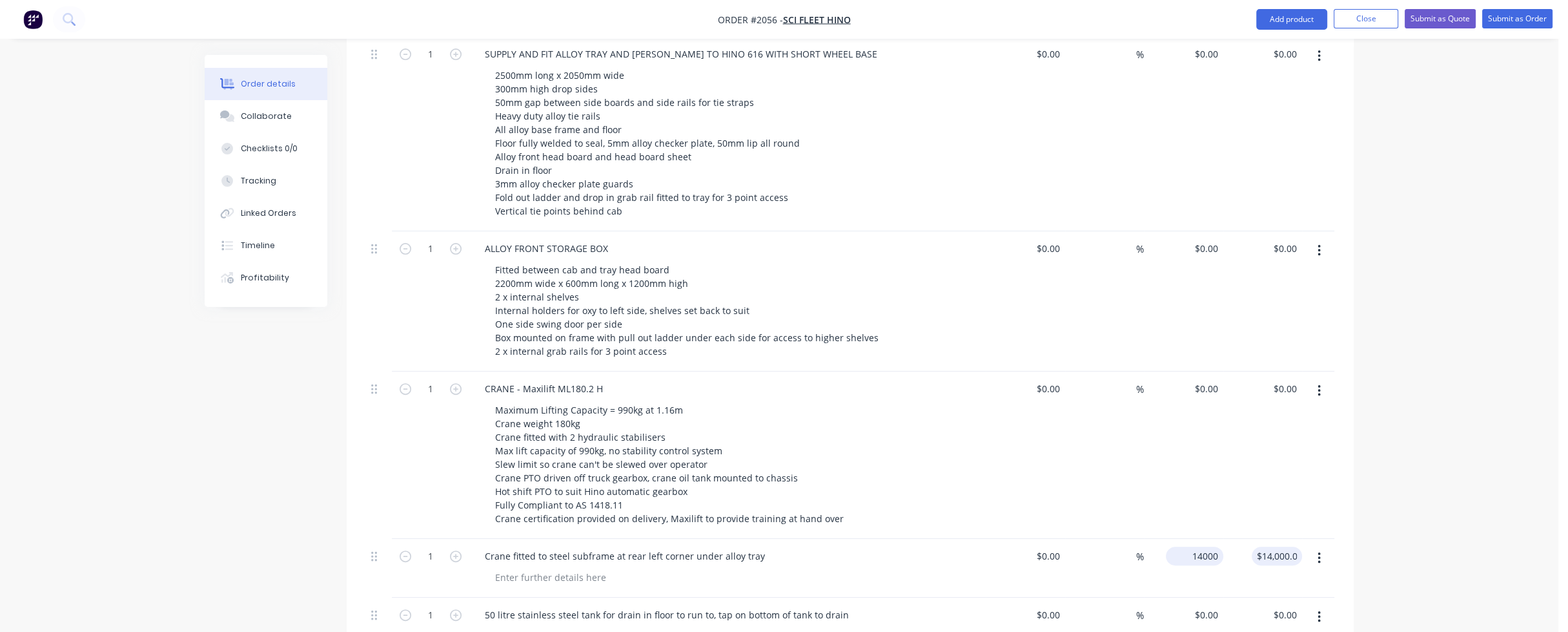
click at [1201, 547] on input "14000" at bounding box center [1197, 556] width 53 height 19
type input "$1,140.00"
type input "1140.00"
type input "1140"
type input "$1,140.00"
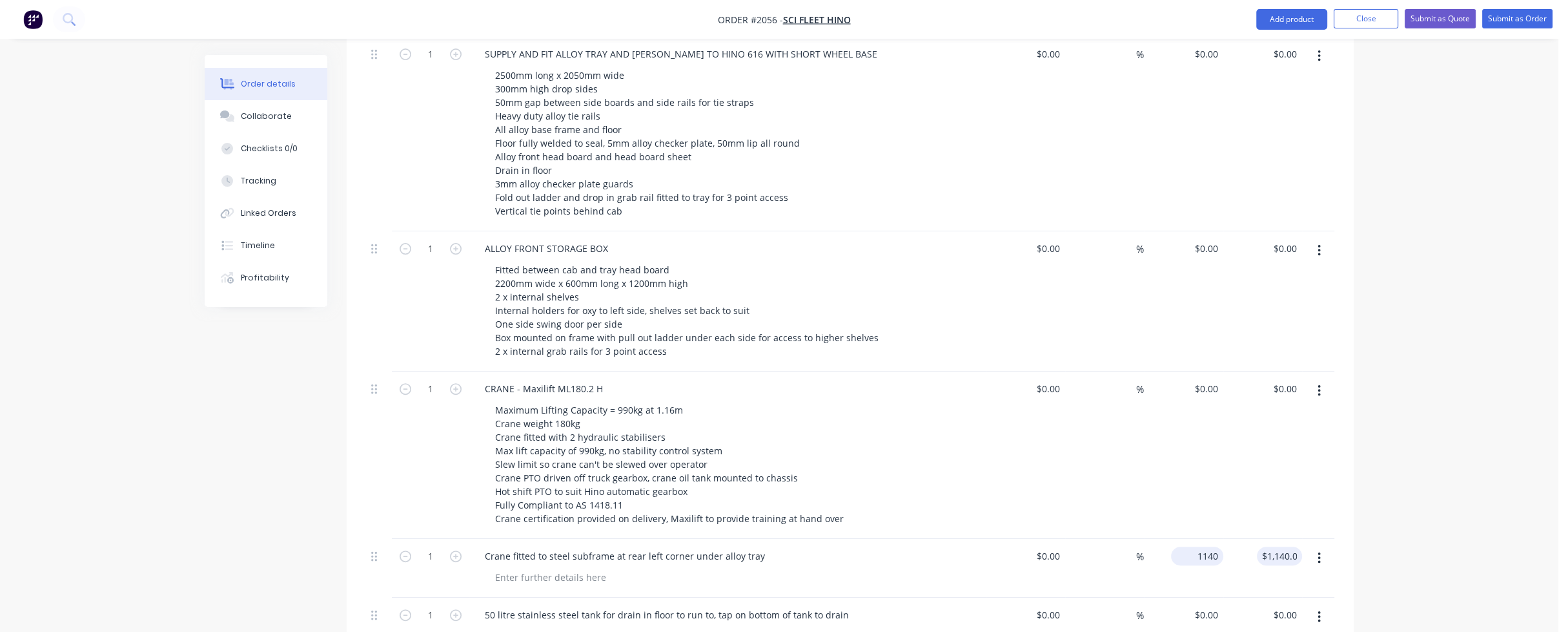
click at [1198, 547] on input "1140" at bounding box center [1199, 556] width 47 height 19
type input "$11,400.00"
type input "11400.00"
type input "0"
type input "$11,400.00"
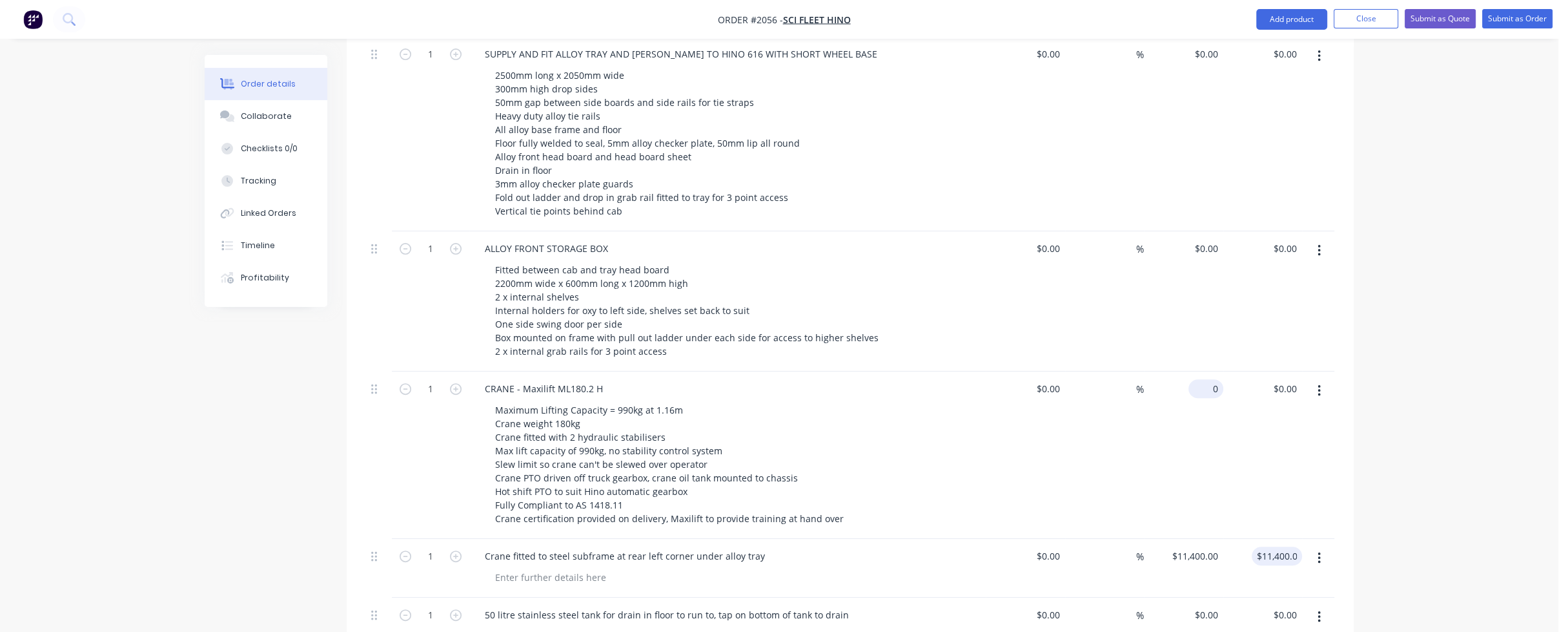
click at [1205, 379] on div "0 $0.00" at bounding box center [1206, 388] width 35 height 19
click at [1210, 379] on input "0" at bounding box center [1209, 388] width 30 height 19
type input "$16,245.00"
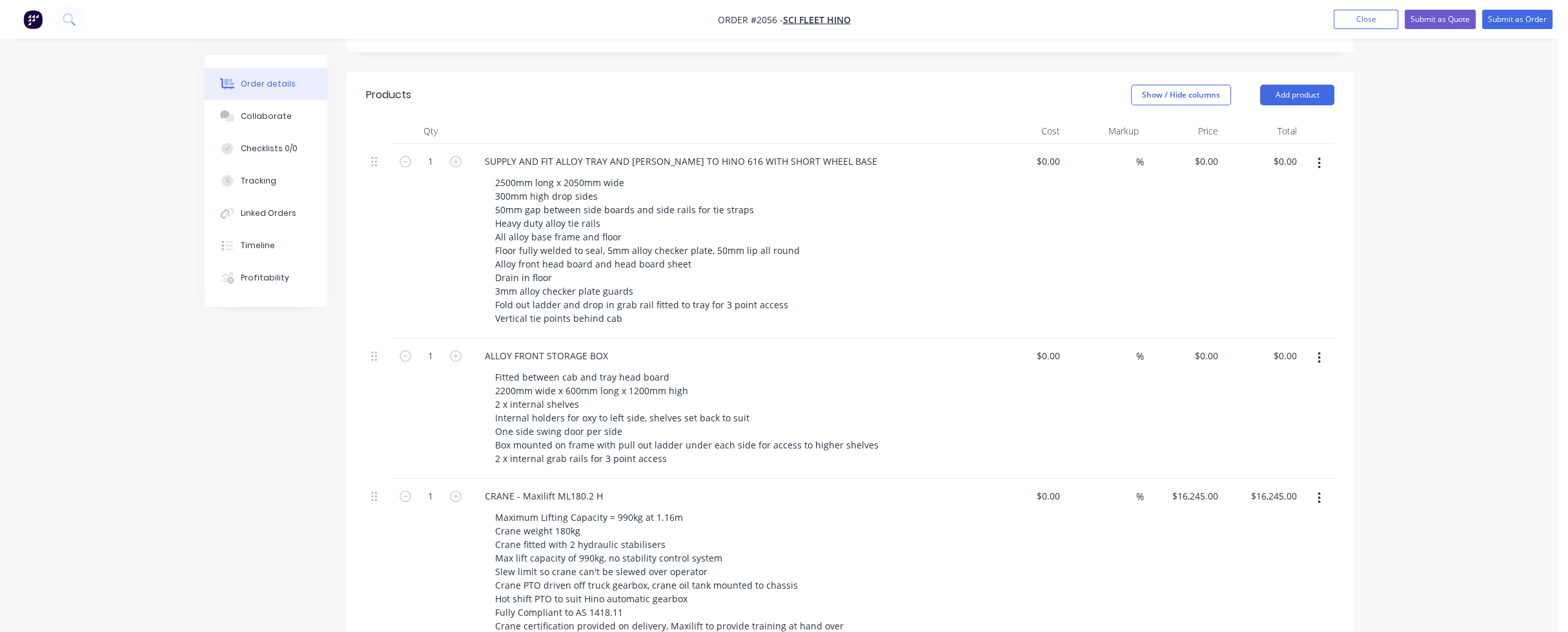
scroll to position [517, 0]
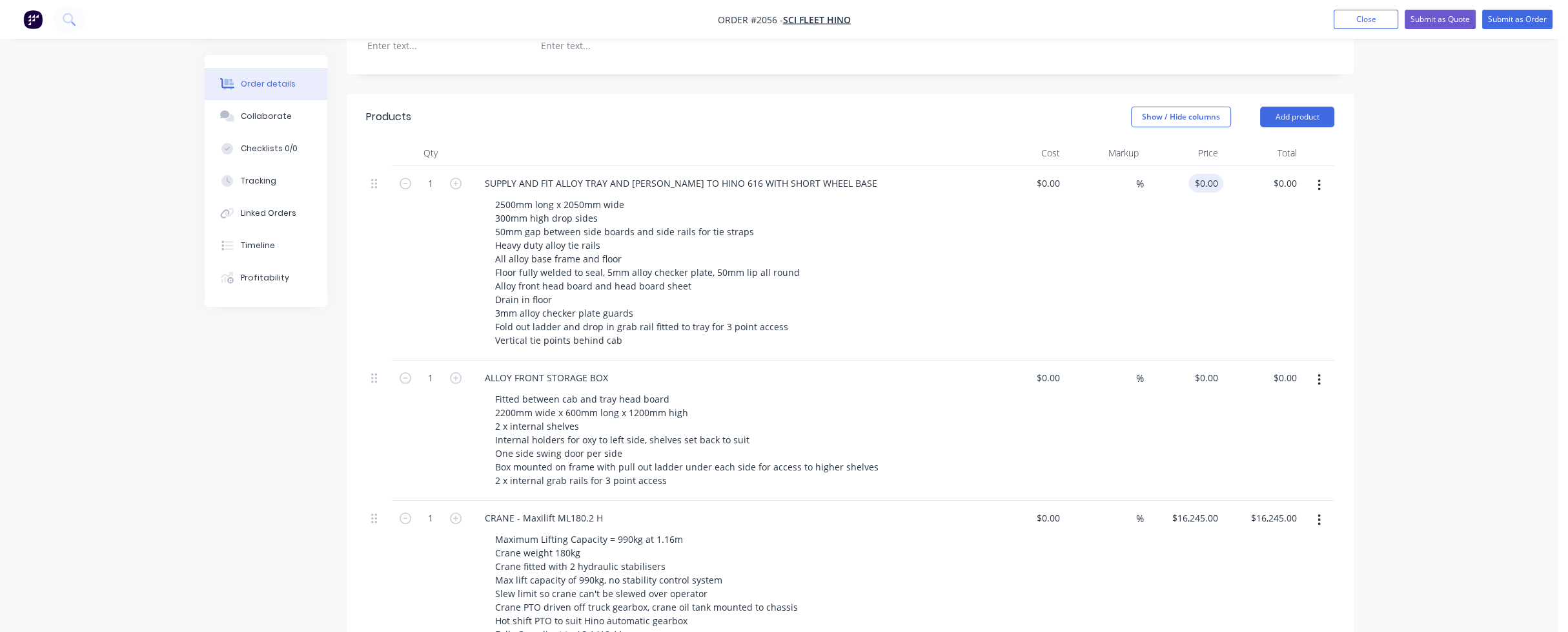
type input "16245.00"
type input "0"
type input "$16,245.00"
click at [1214, 174] on input "0" at bounding box center [1209, 183] width 30 height 19
type input "$18,500.00"
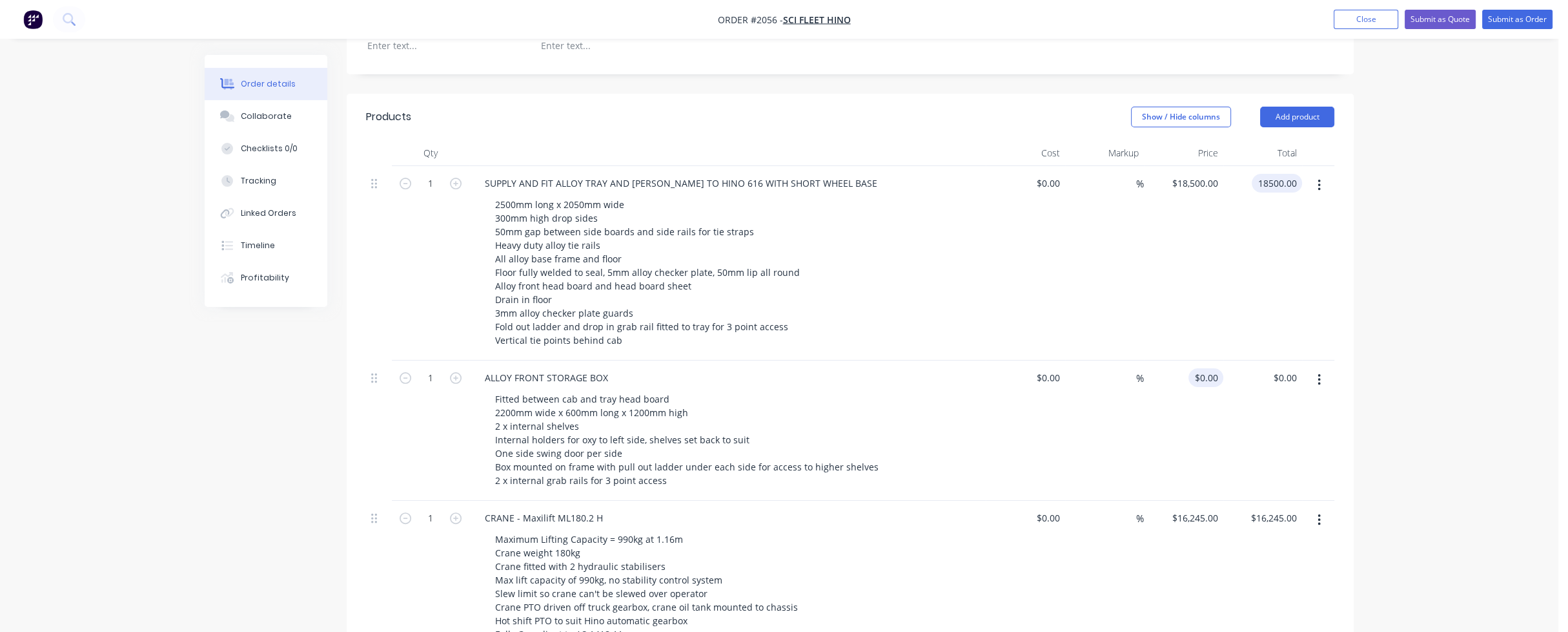
type input "$18,500.00"
click at [1211, 368] on input "0" at bounding box center [1209, 378] width 30 height 19
type input "$8,500.00"
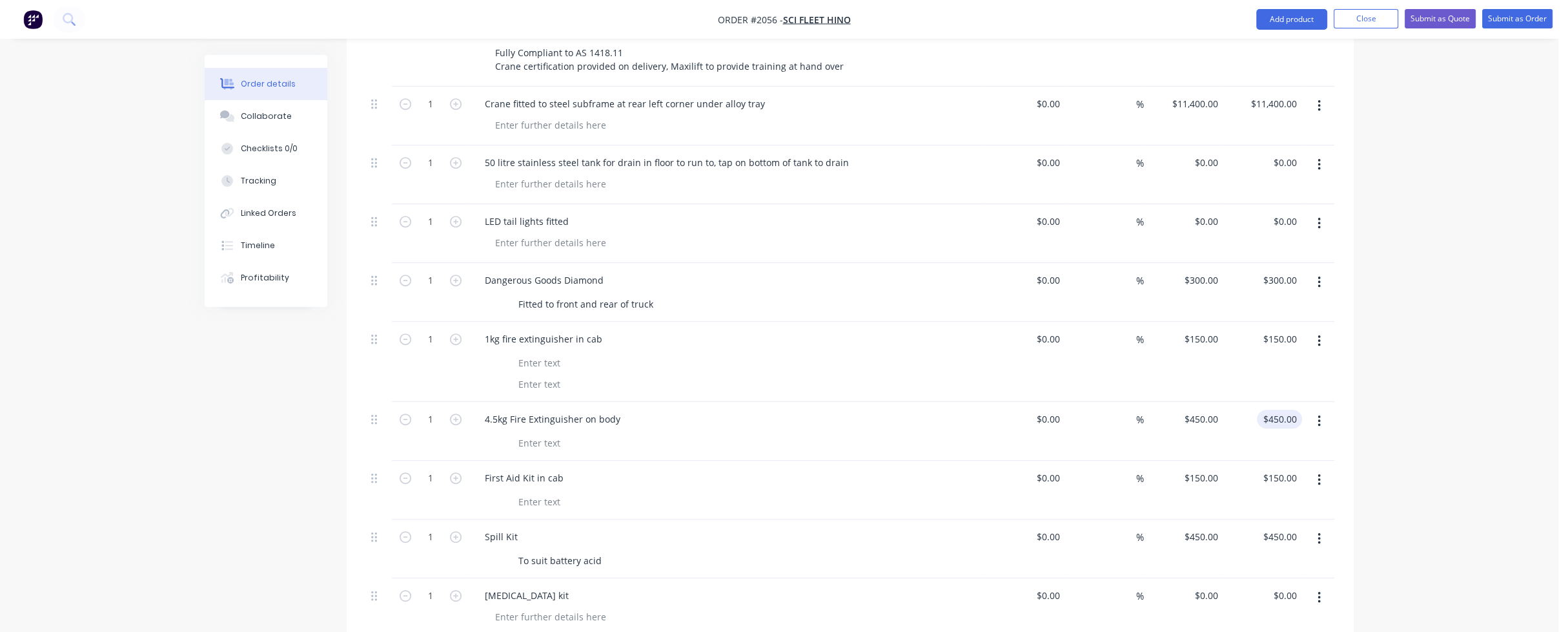
scroll to position [1034, 0]
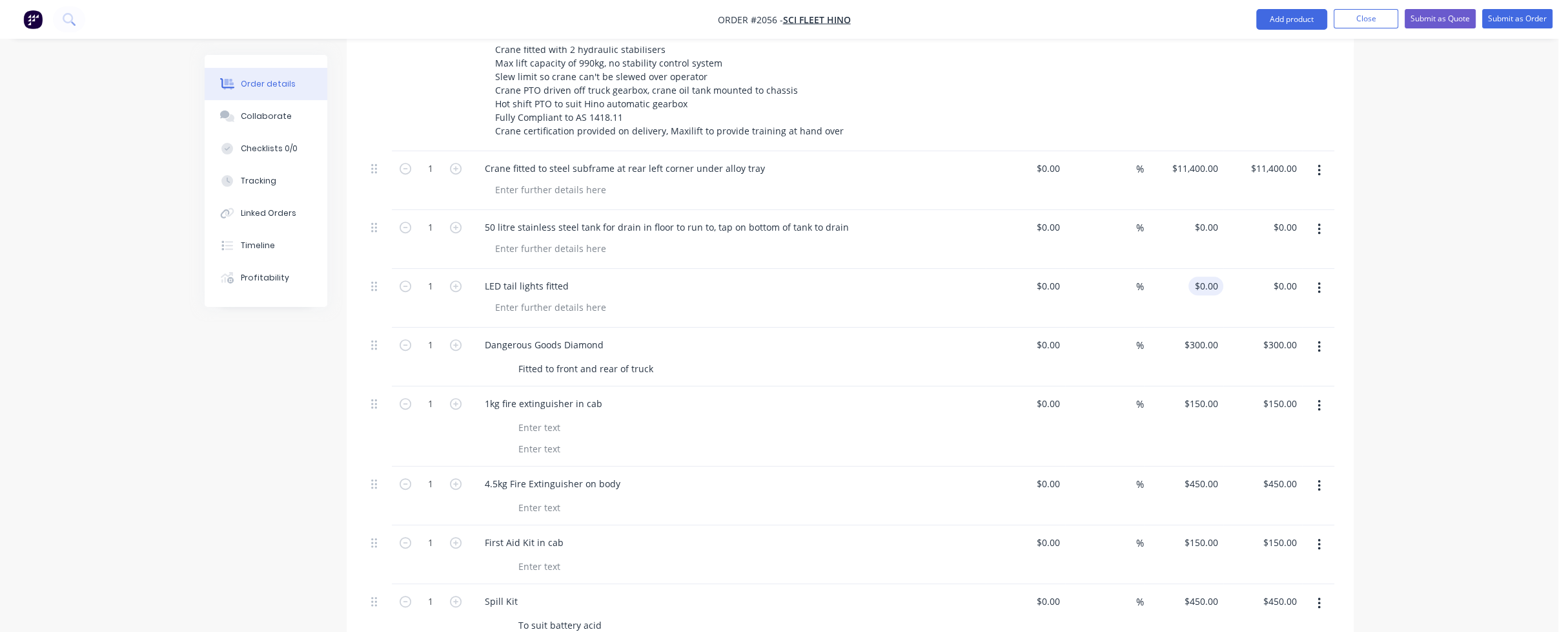
type input "$8,500.00"
click at [1209, 276] on input "0" at bounding box center [1216, 286] width 15 height 19
type input "$900.00"
type input "900.00"
type input "0"
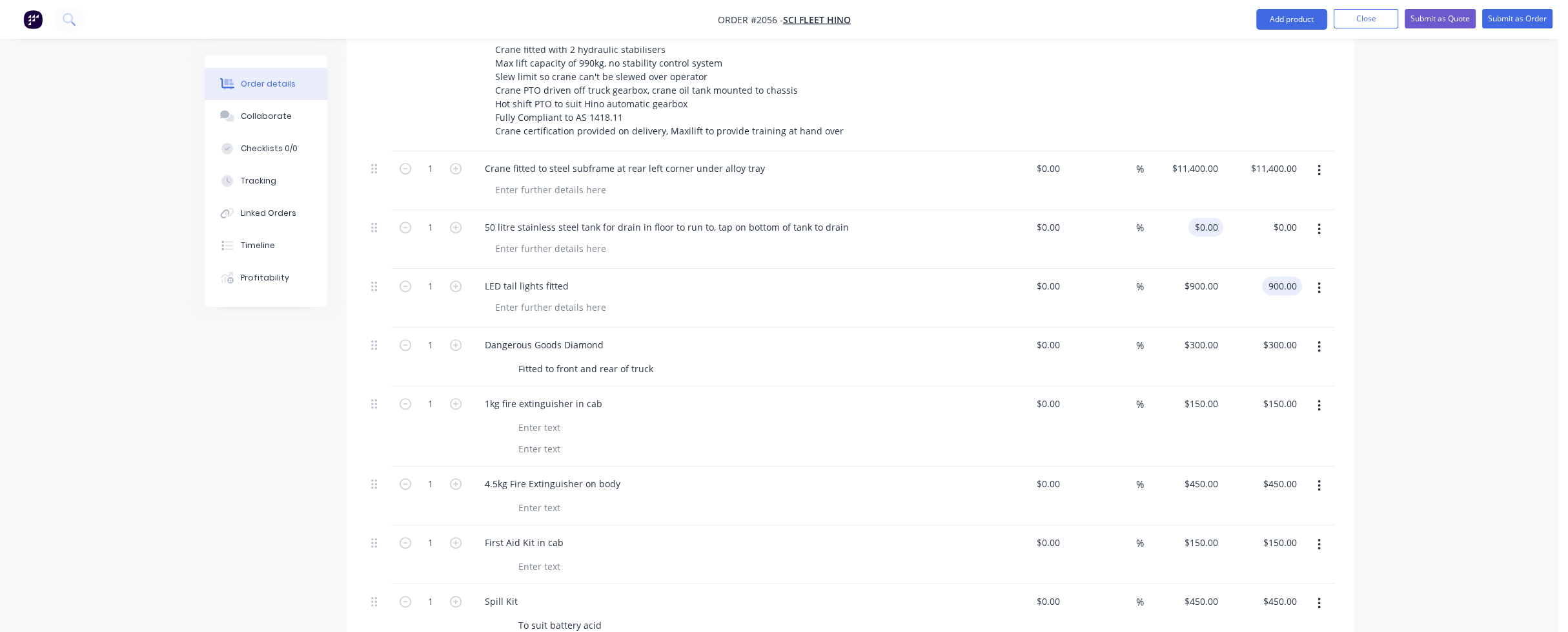
type input "$900.00"
click at [1198, 210] on div "0 $0.00" at bounding box center [1183, 239] width 79 height 59
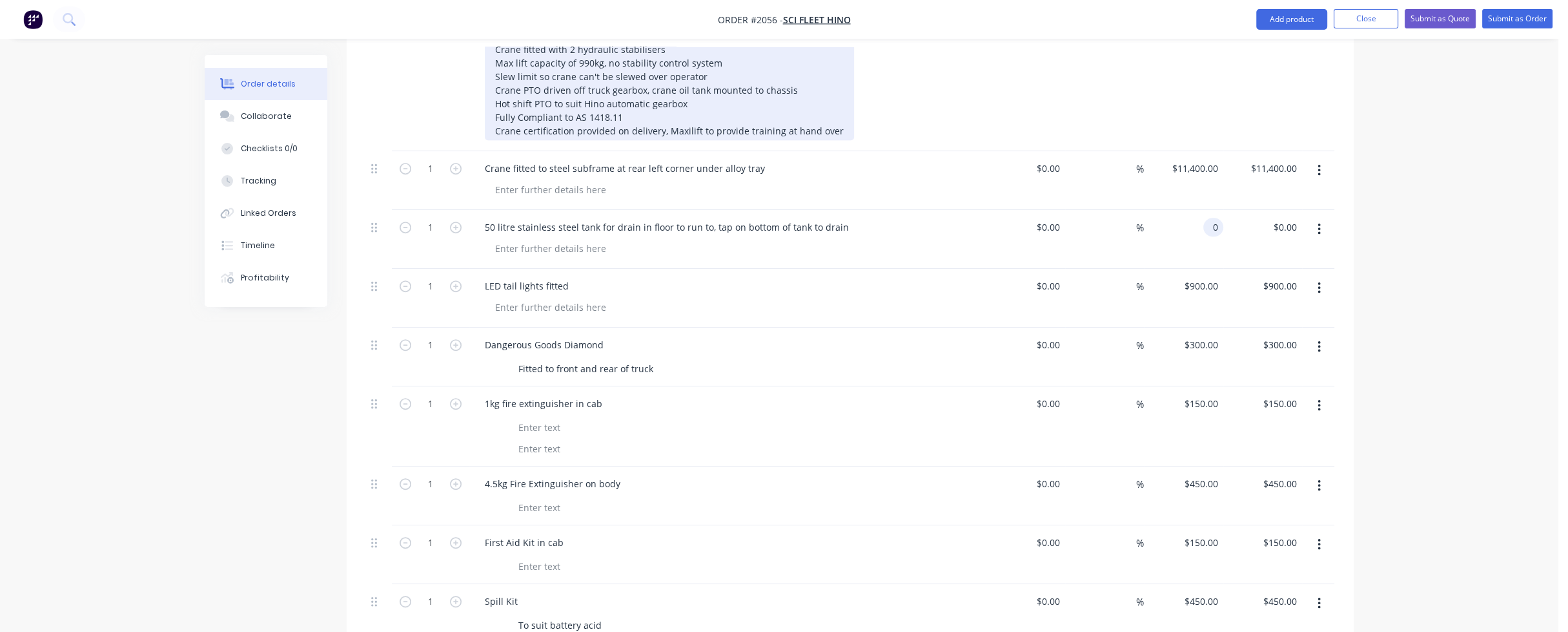
type input "$0.00"
drag, startPoint x: 496, startPoint y: 66, endPoint x: 684, endPoint y: 67, distance: 188.0
click at [684, 67] on div "Maximum Lifting Capacity = 990kg at 1.16m Crane weight 180kg Crane fitted with …" at bounding box center [669, 76] width 369 height 127
click at [684, 67] on div "Maximum Lifting Capacity = 990kg at 1.16m Crane weight 180kg Crane fitted with …" at bounding box center [669, 76] width 369 height 127
drag, startPoint x: 494, startPoint y: 67, endPoint x: 684, endPoint y: 65, distance: 190.0
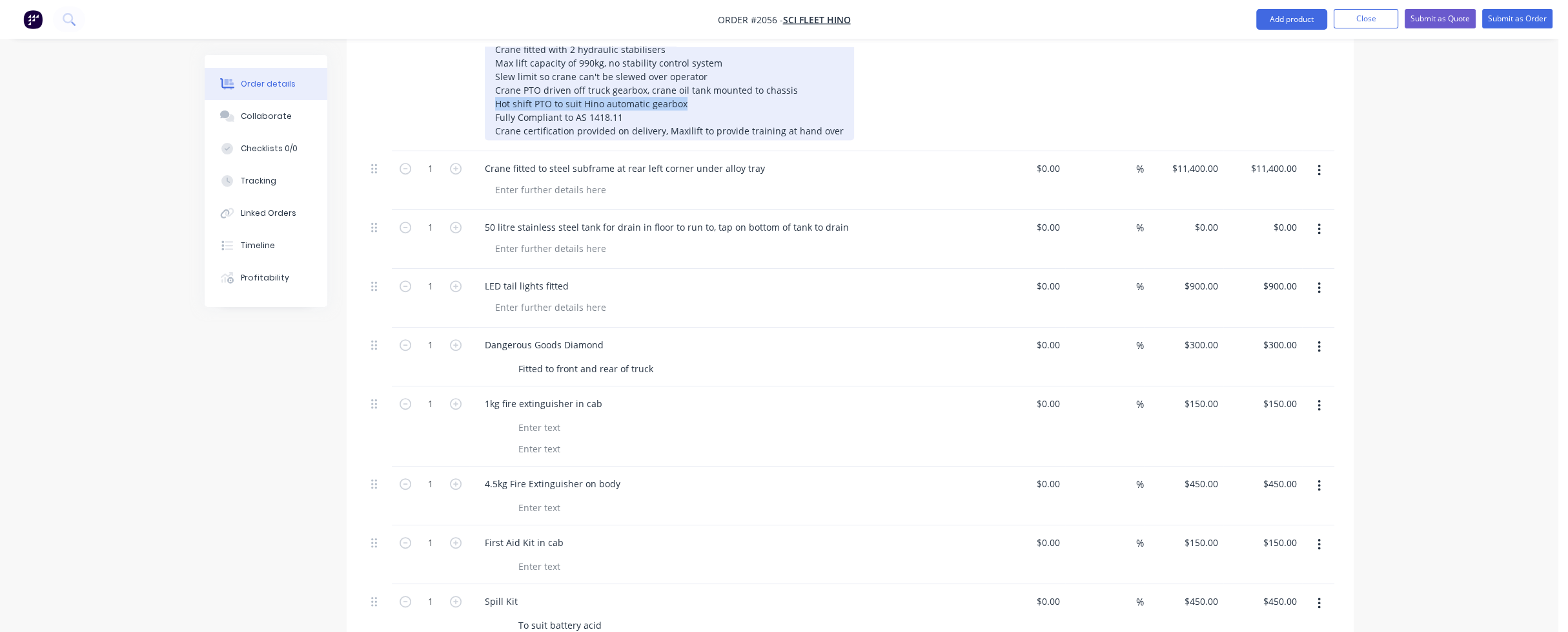
click at [684, 65] on div "Maximum Lifting Capacity = 990kg at 1.16m Crane weight 180kg Crane fitted with …" at bounding box center [669, 76] width 369 height 127
copy div "Hot shift PTO to suit Hino automatic gearbox"
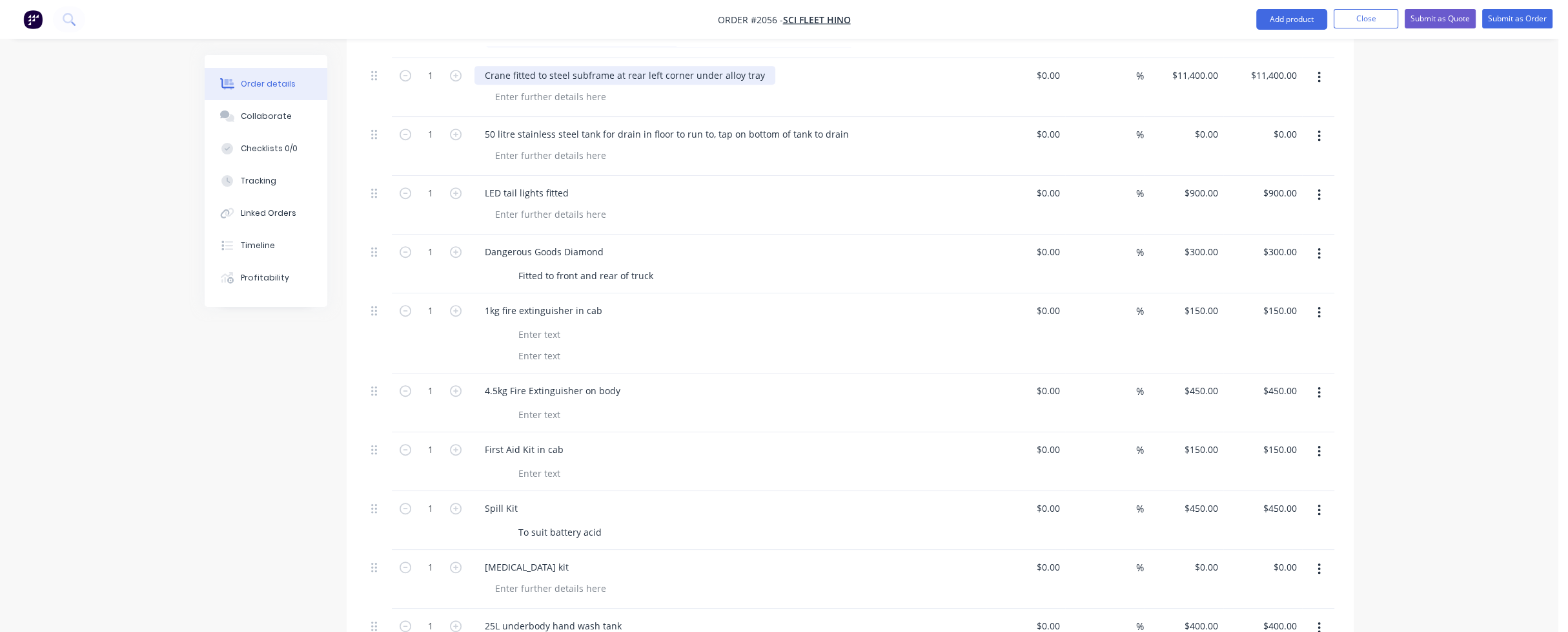
scroll to position [1357, 0]
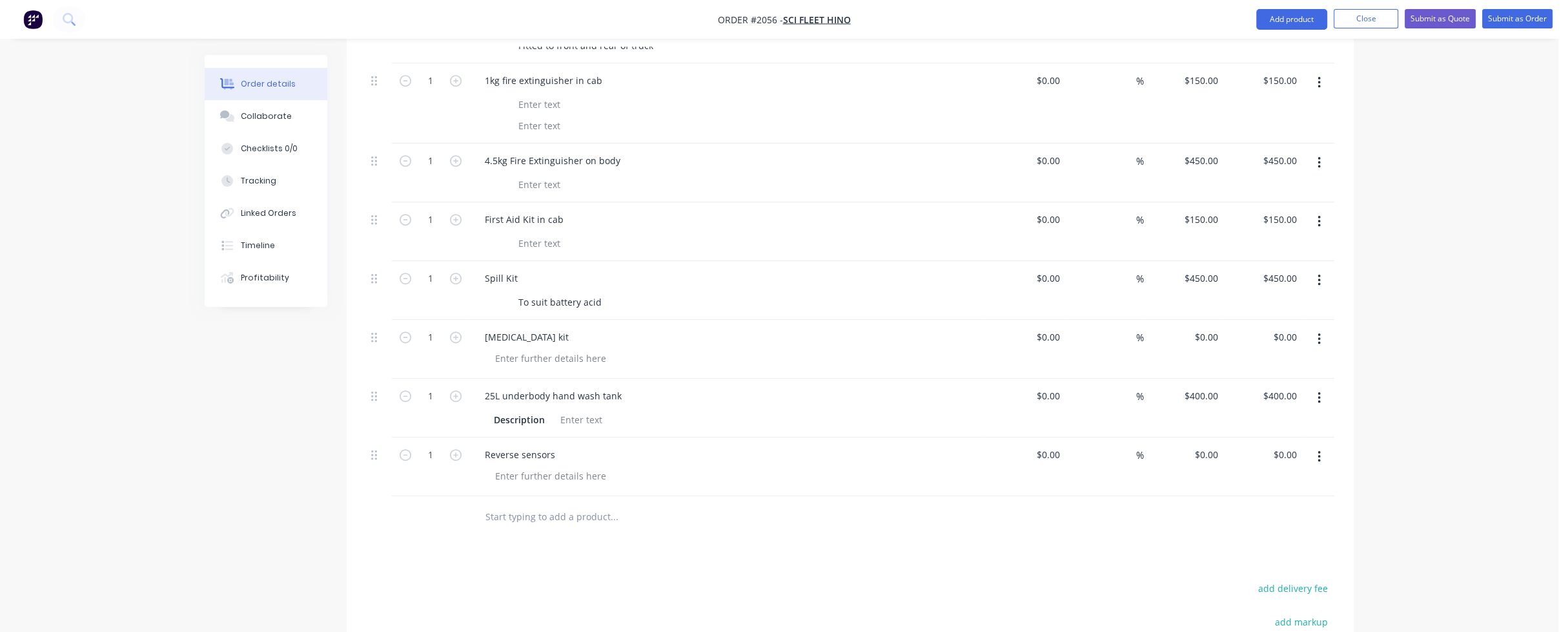
click at [522, 504] on input "text" at bounding box center [614, 517] width 258 height 26
paste input "Hot shift PTO to suit Hino automatic gearbox"
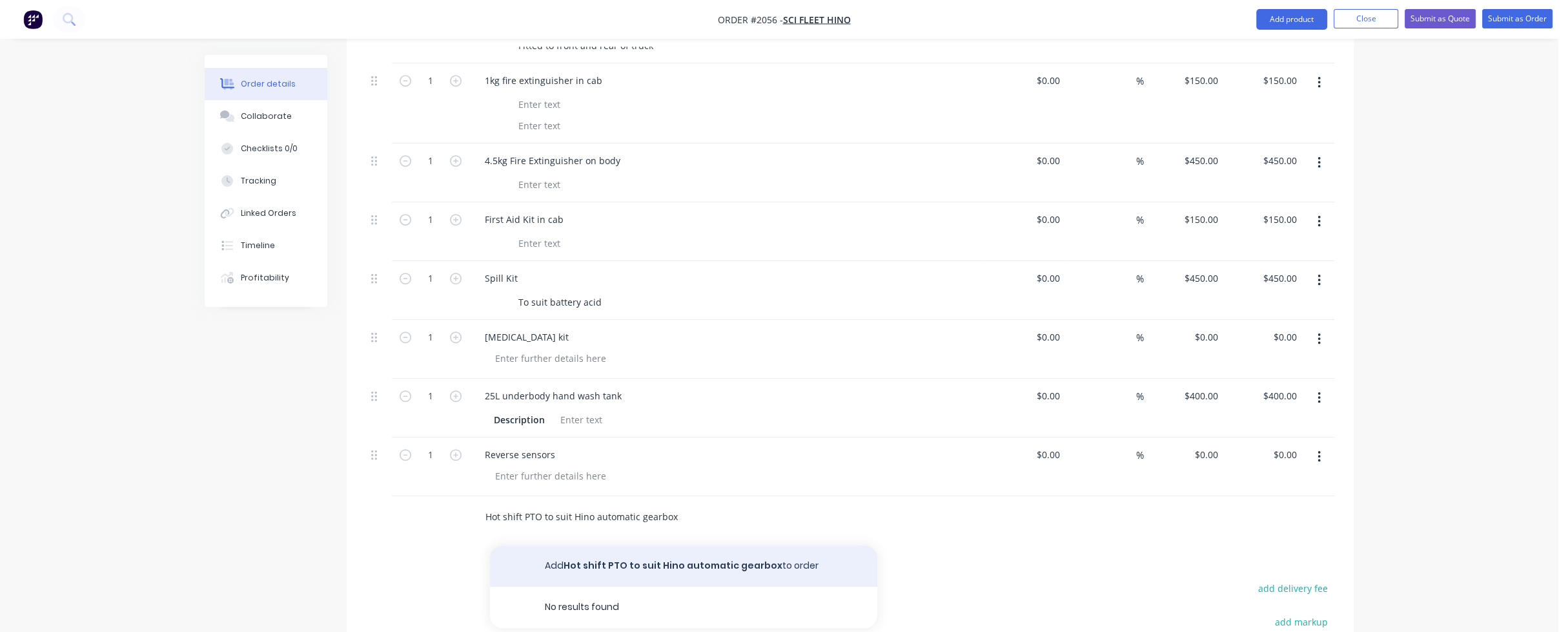
type input "Hot shift PTO to suit Hino automatic gearbox"
click at [691, 545] on button "Add Hot shift PTO to suit Hino automatic gearbox to order" at bounding box center [684, 566] width 387 height 41
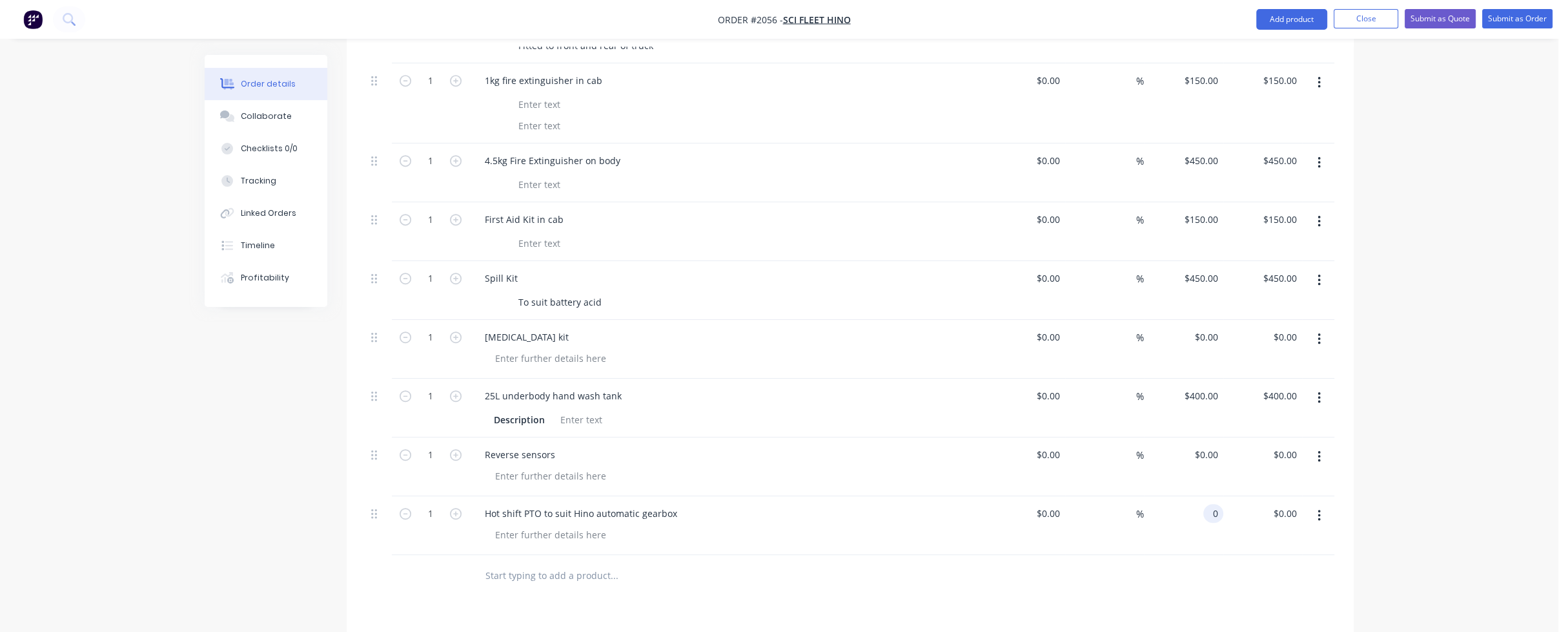
click at [1207, 504] on div "0 0" at bounding box center [1213, 513] width 20 height 19
type input "$1,200.00"
type input "1200.00"
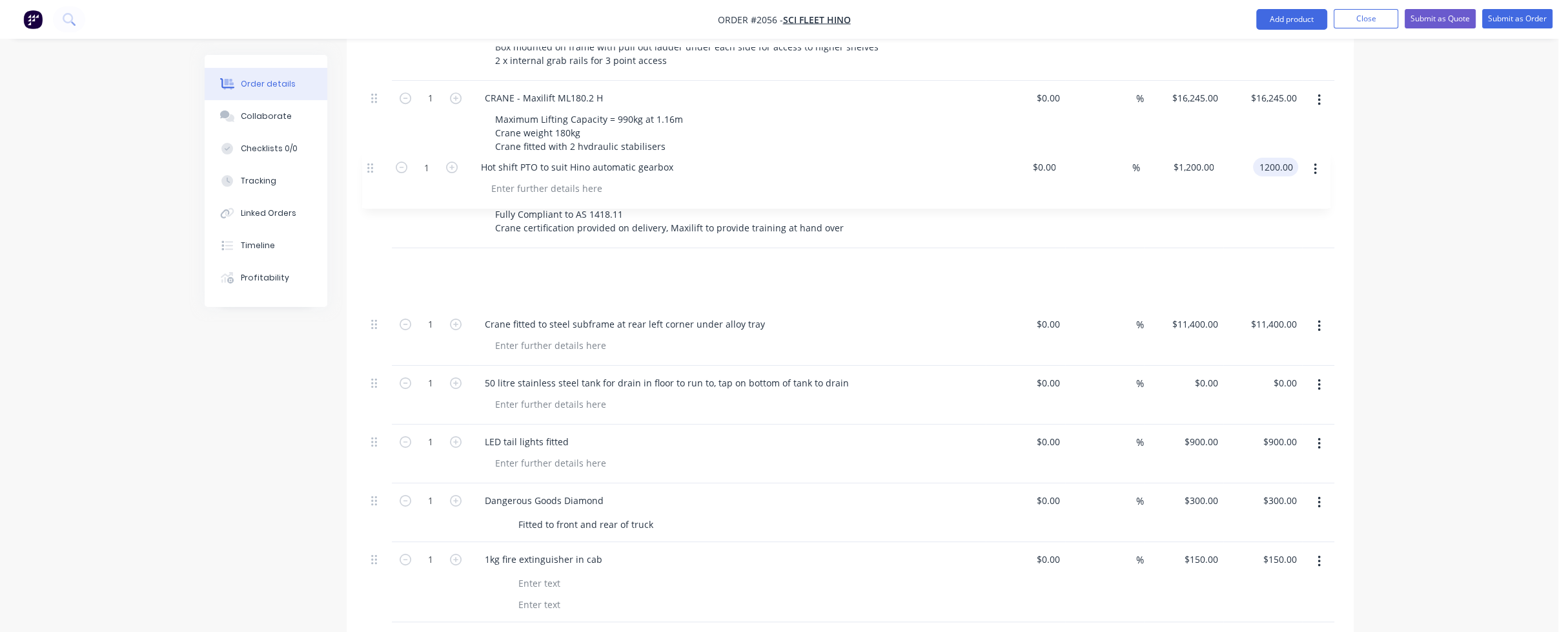
scroll to position [934, 0]
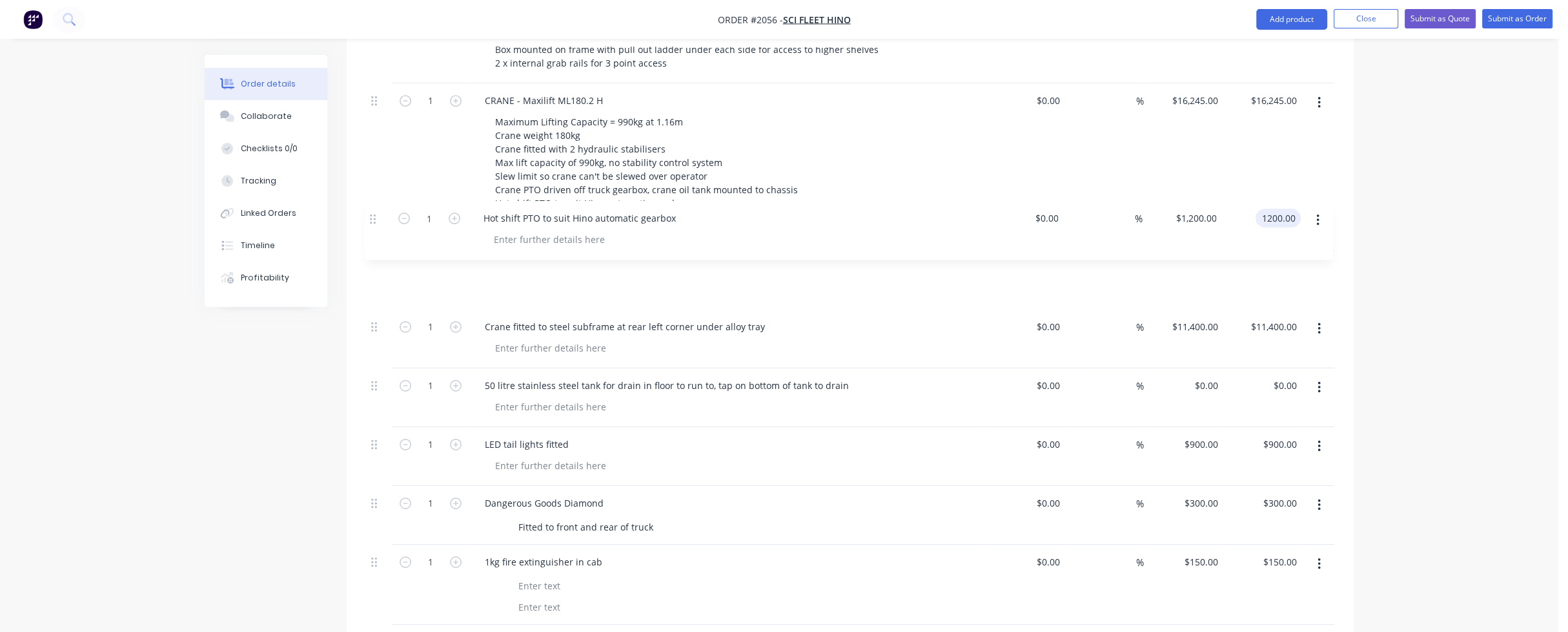
drag, startPoint x: 374, startPoint y: 477, endPoint x: 373, endPoint y: 216, distance: 261.0
click at [373, 216] on div "1 SUPPLY AND FIT ALLOY TRAY AND CRANE TO HINO 616 WITH SHORT WHEEL BASE 2500mm …" at bounding box center [850, 363] width 968 height 1229
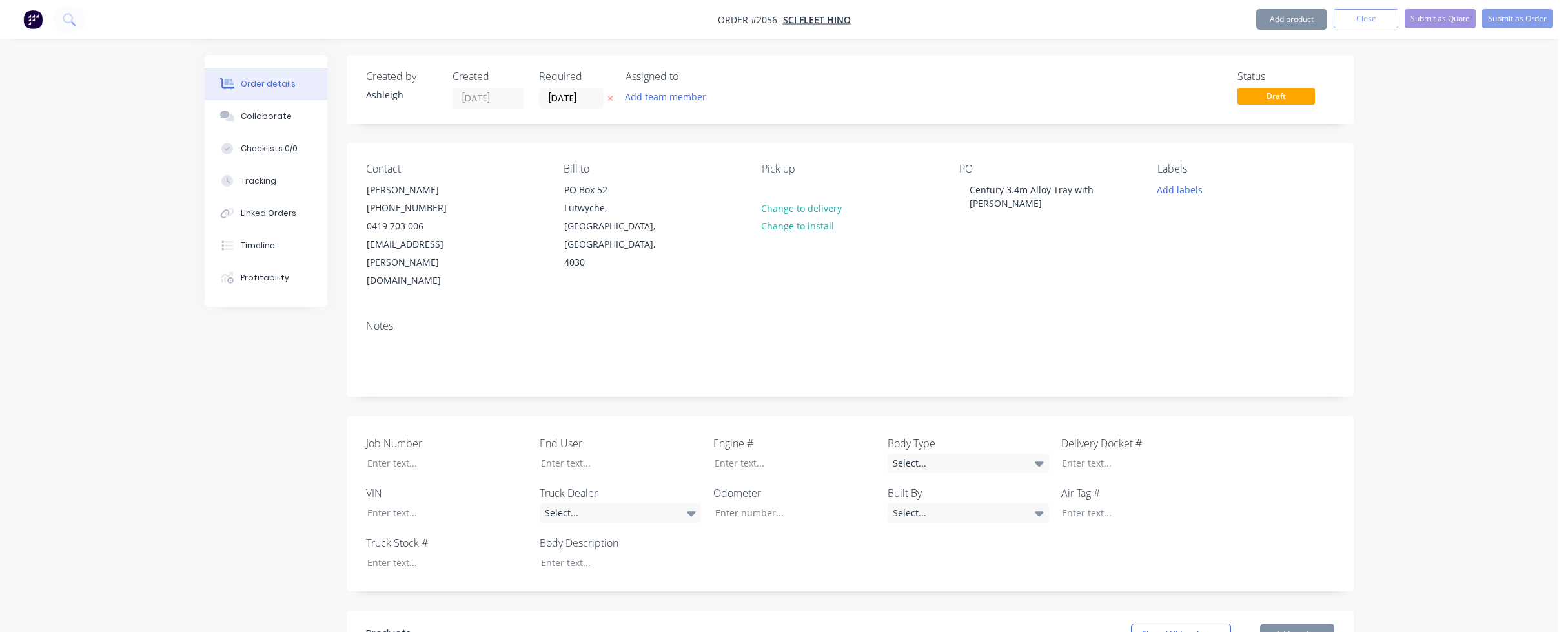
scroll to position [934, 0]
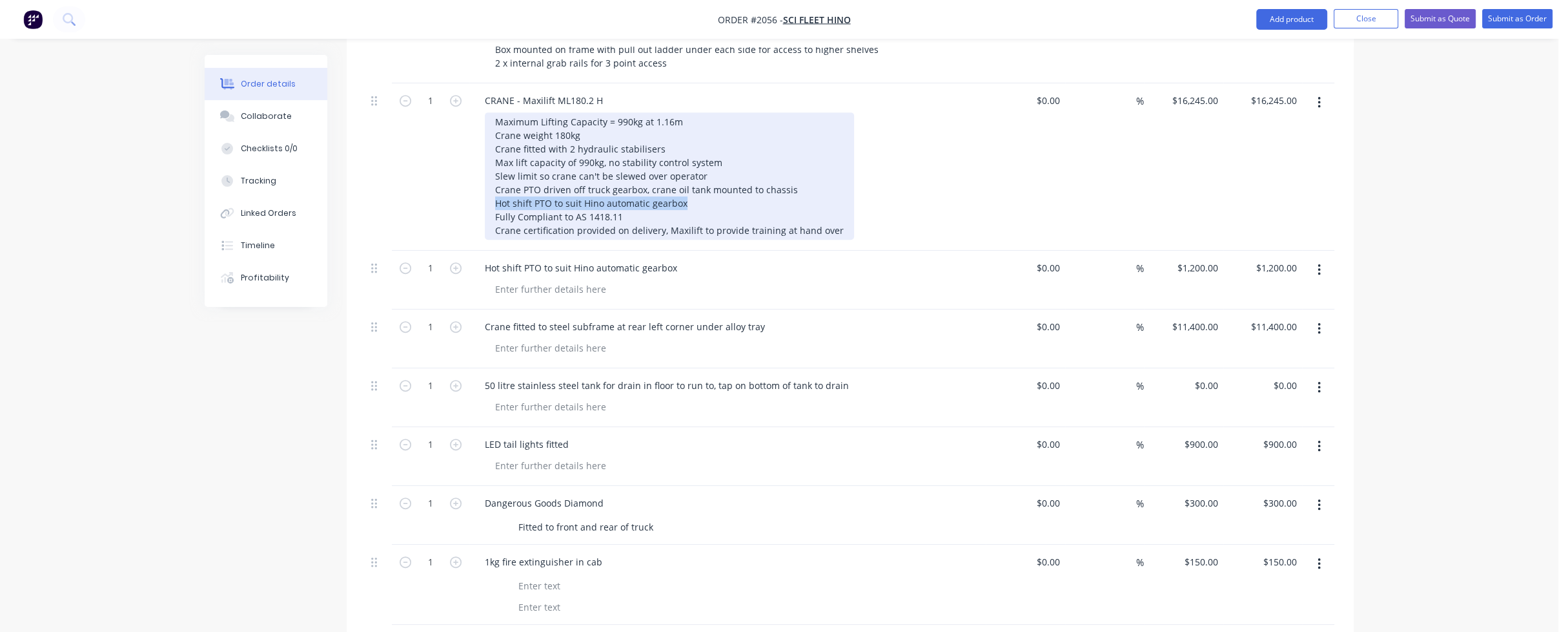
drag, startPoint x: 493, startPoint y: 164, endPoint x: 690, endPoint y: 170, distance: 197.1
click at [690, 170] on div "Maximum Lifting Capacity = 990kg at 1.16m Crane weight 180kg Crane fitted with …" at bounding box center [669, 176] width 369 height 127
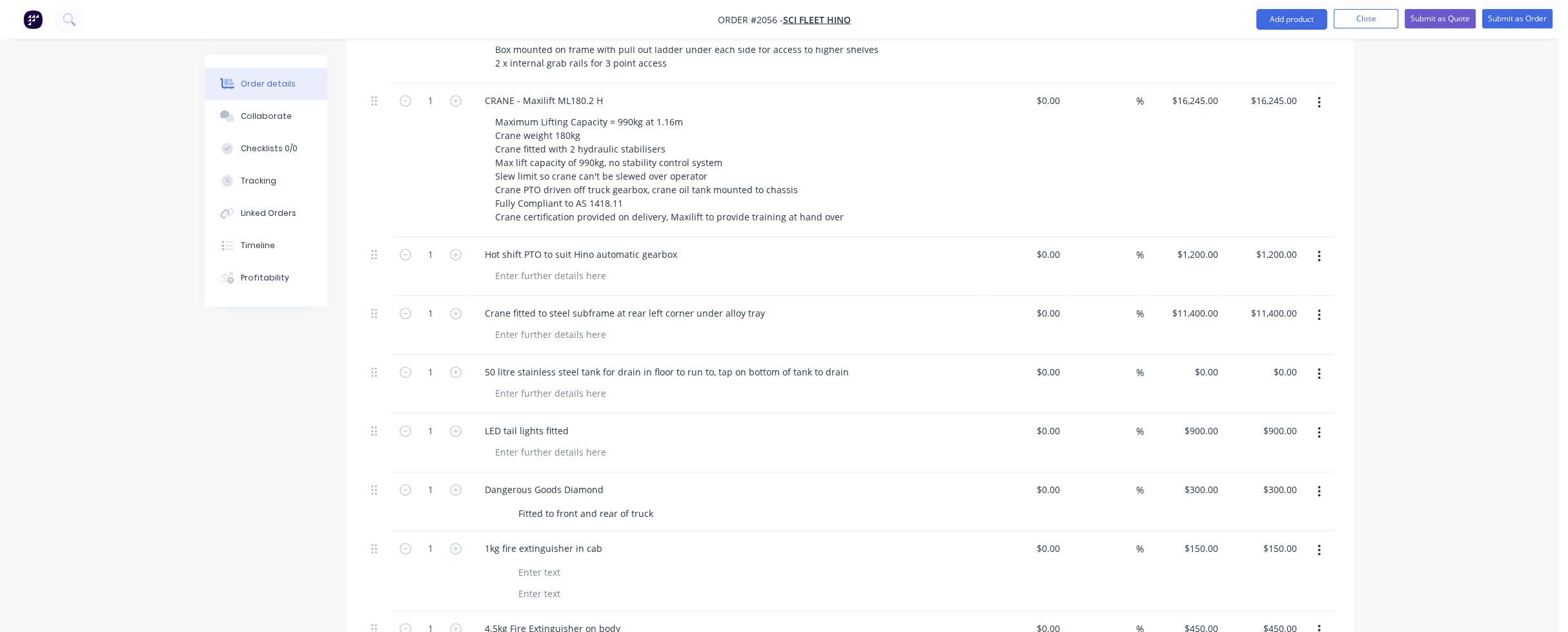
click at [733, 266] on div at bounding box center [732, 276] width 496 height 19
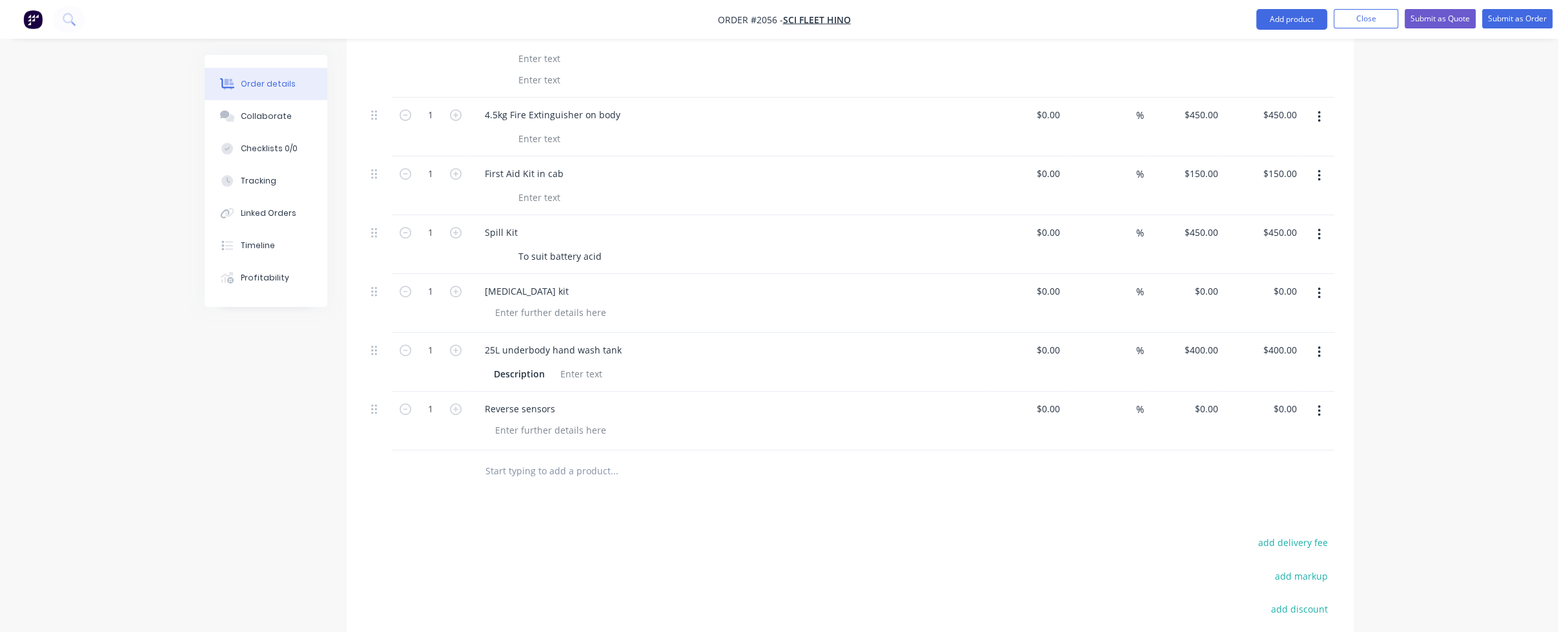
scroll to position [1451, 0]
drag, startPoint x: 541, startPoint y: 330, endPoint x: 477, endPoint y: 332, distance: 64.0
click at [477, 358] on div "Description" at bounding box center [727, 369] width 506 height 21
click at [595, 361] on div at bounding box center [725, 370] width 473 height 19
click at [1213, 396] on input "0" at bounding box center [1216, 406] width 15 height 19
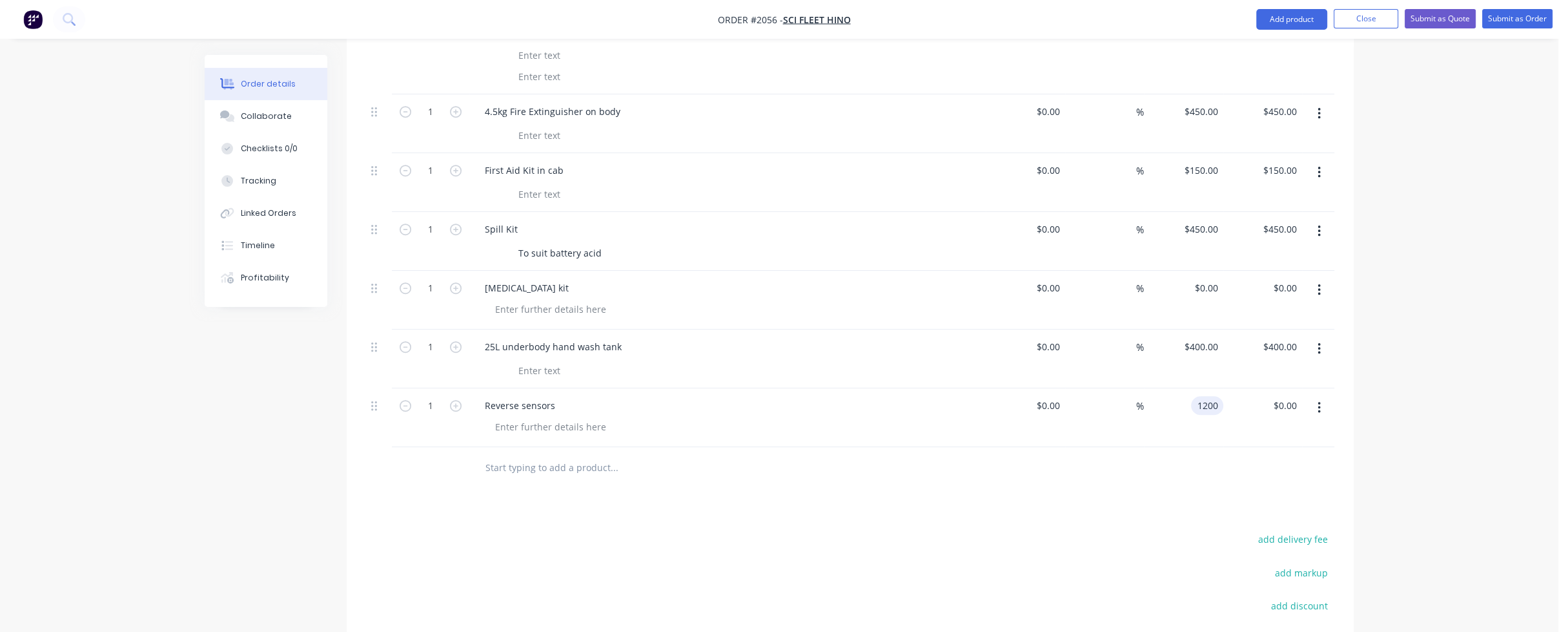
type input "$1,200.00"
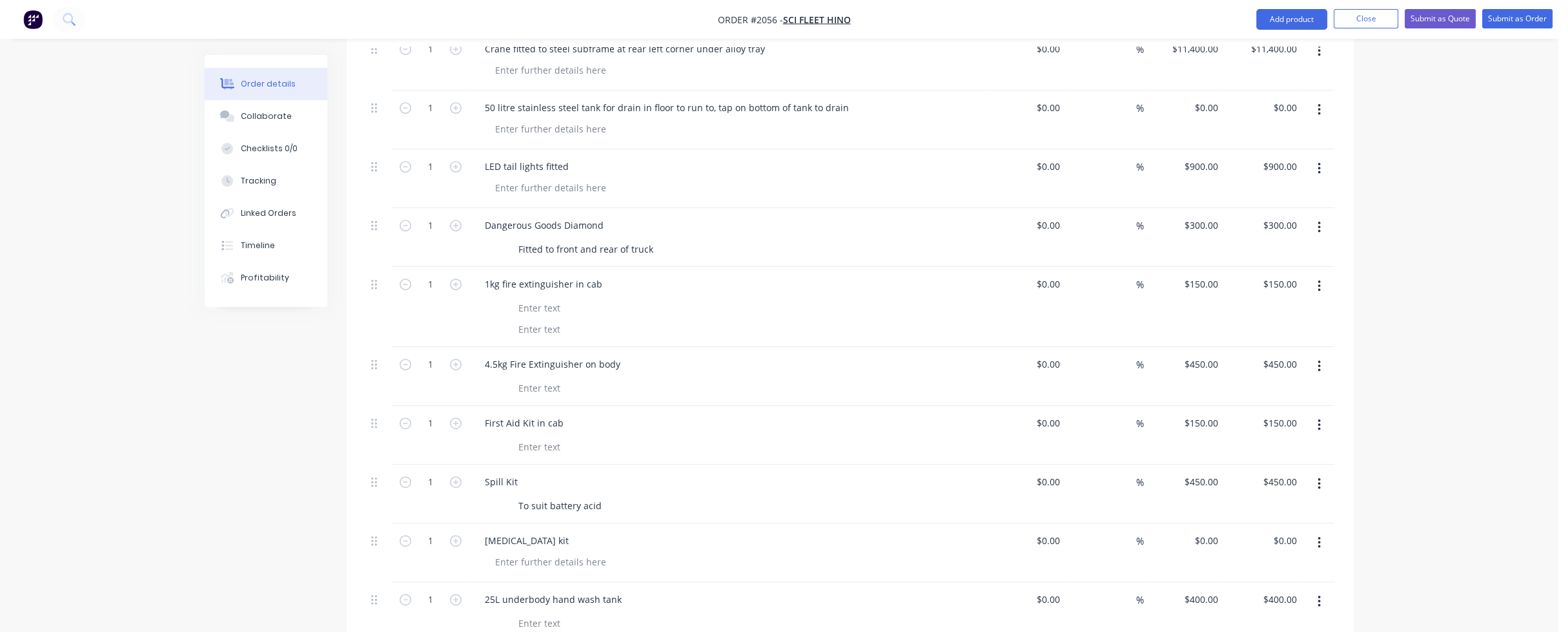
scroll to position [1193, 0]
type input "$1,200.00"
click at [1366, 18] on button "Close" at bounding box center [1366, 19] width 65 height 19
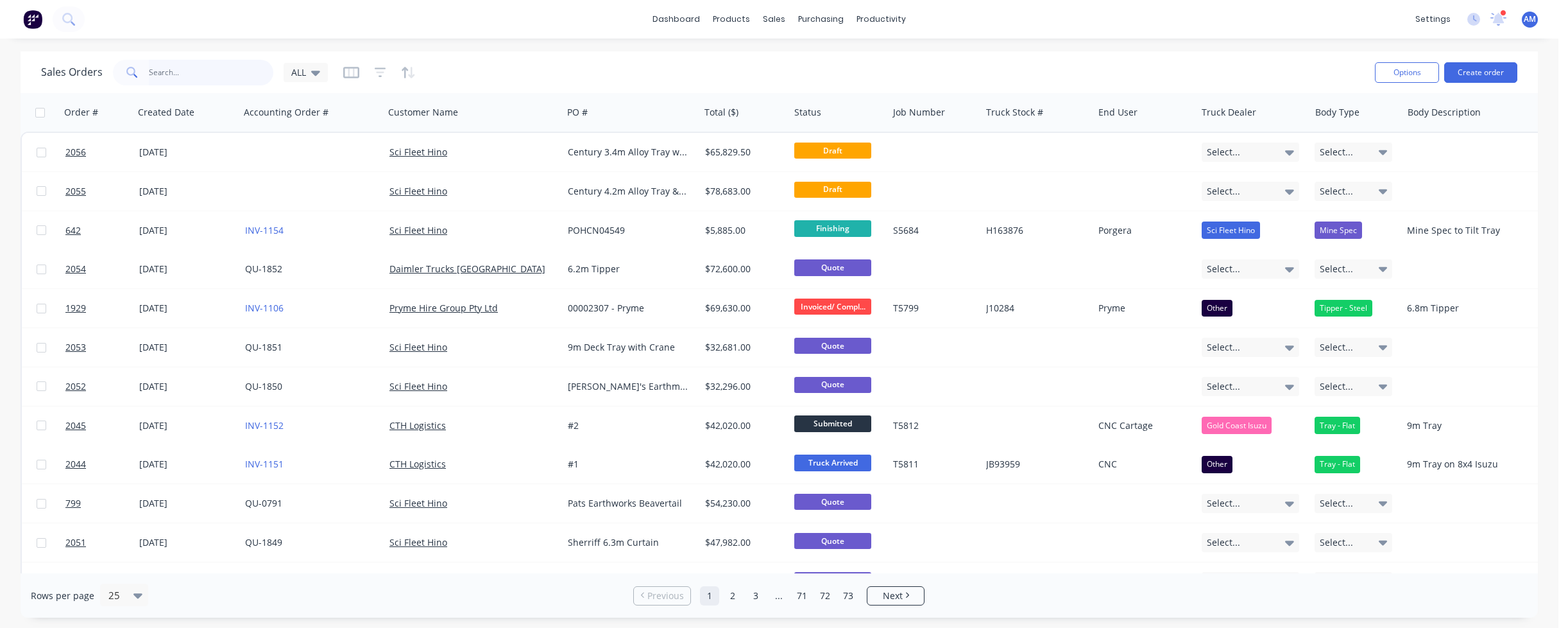
click at [186, 73] on input "text" at bounding box center [211, 72] width 125 height 26
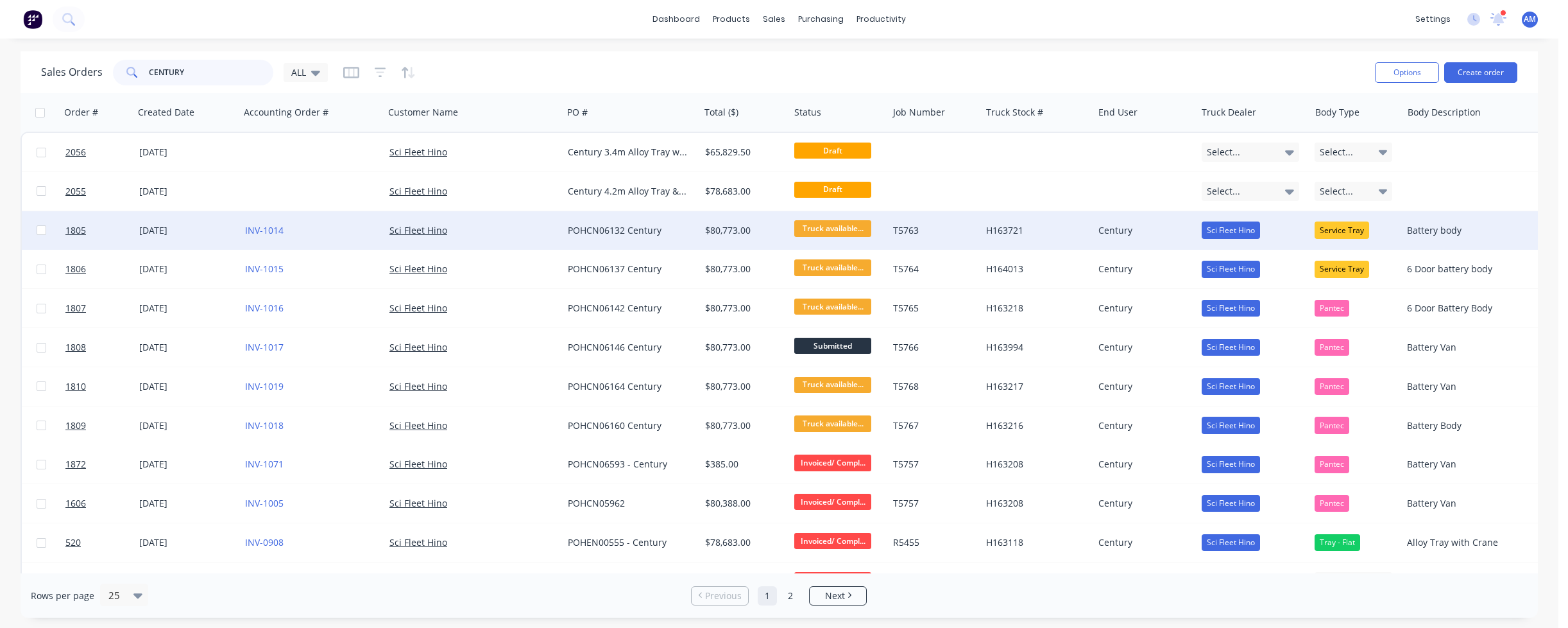
type input "CENTURY"
click at [585, 228] on div "POHCN06132 Century" at bounding box center [628, 230] width 120 height 13
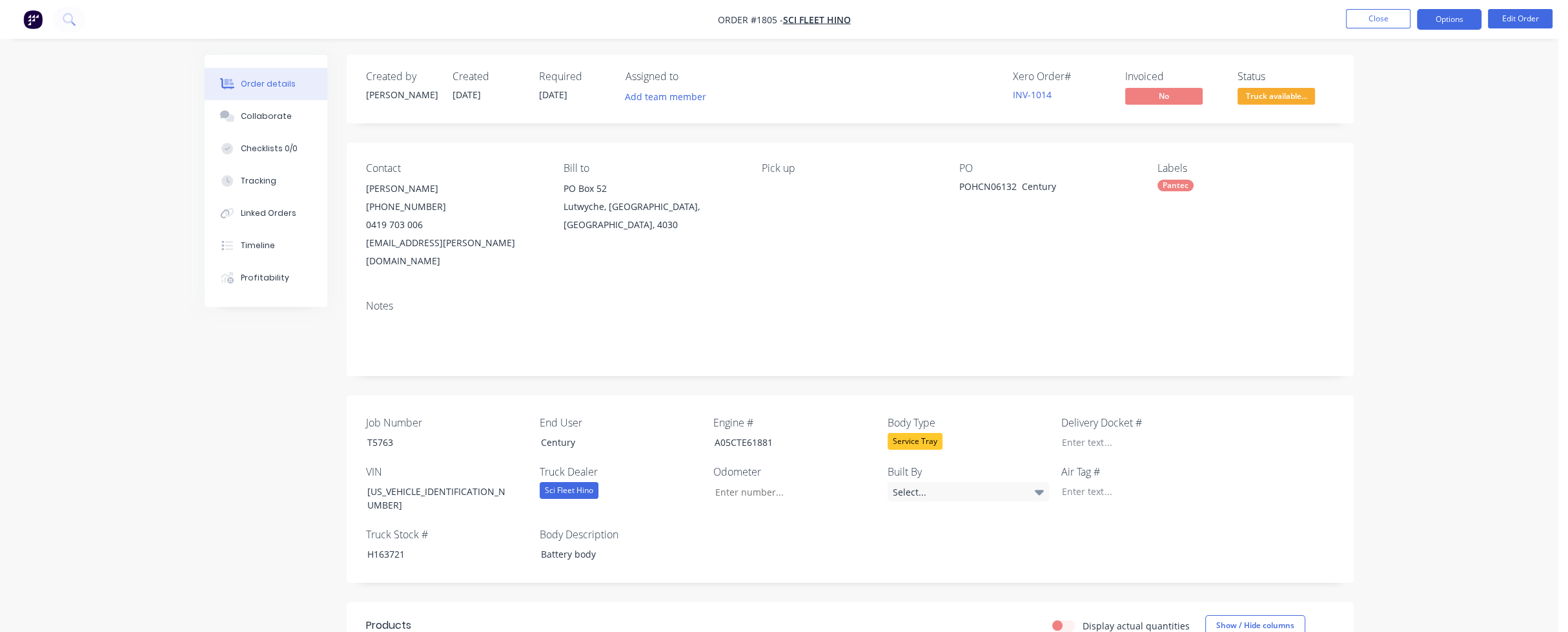
click at [1451, 18] on button "Options" at bounding box center [1449, 19] width 65 height 21
click at [1388, 155] on div "Work Order" at bounding box center [1410, 156] width 118 height 19
click at [1386, 104] on div "With pricing" at bounding box center [1410, 105] width 118 height 19
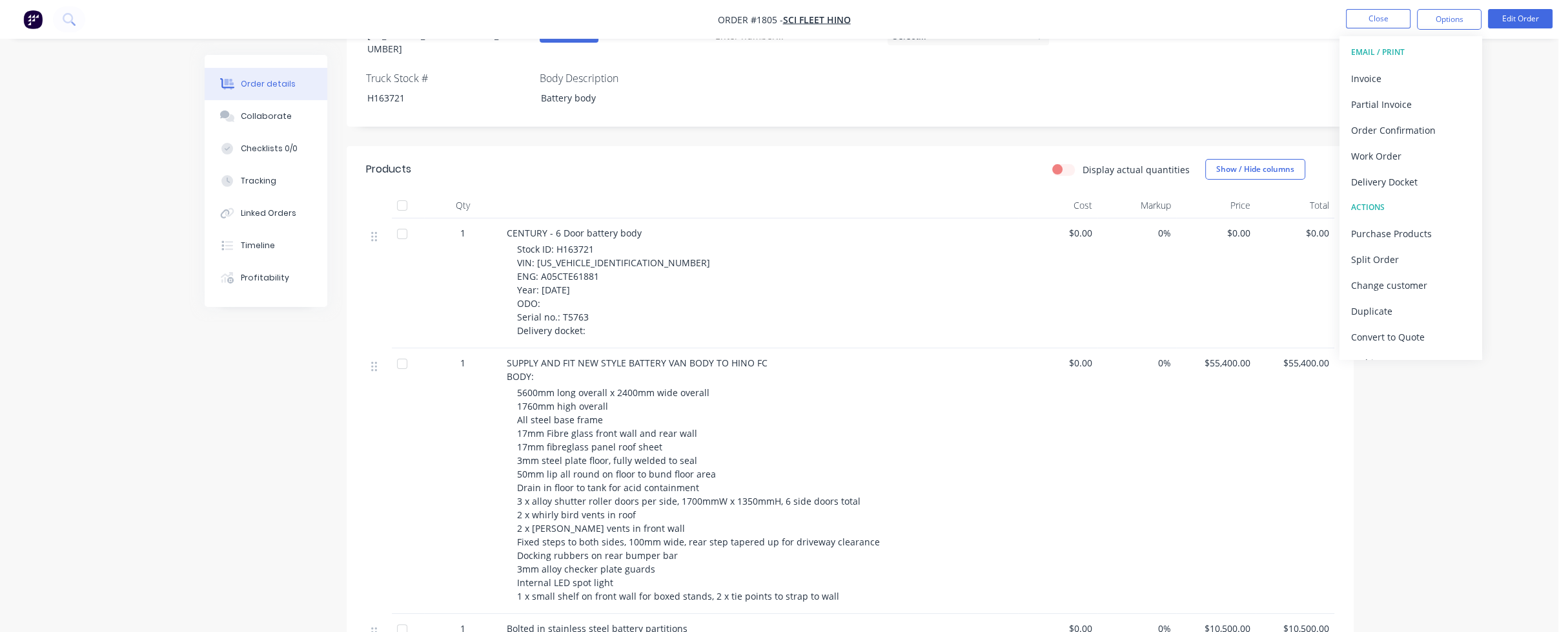
scroll to position [452, 0]
click at [1382, 17] on button "Close" at bounding box center [1378, 19] width 65 height 19
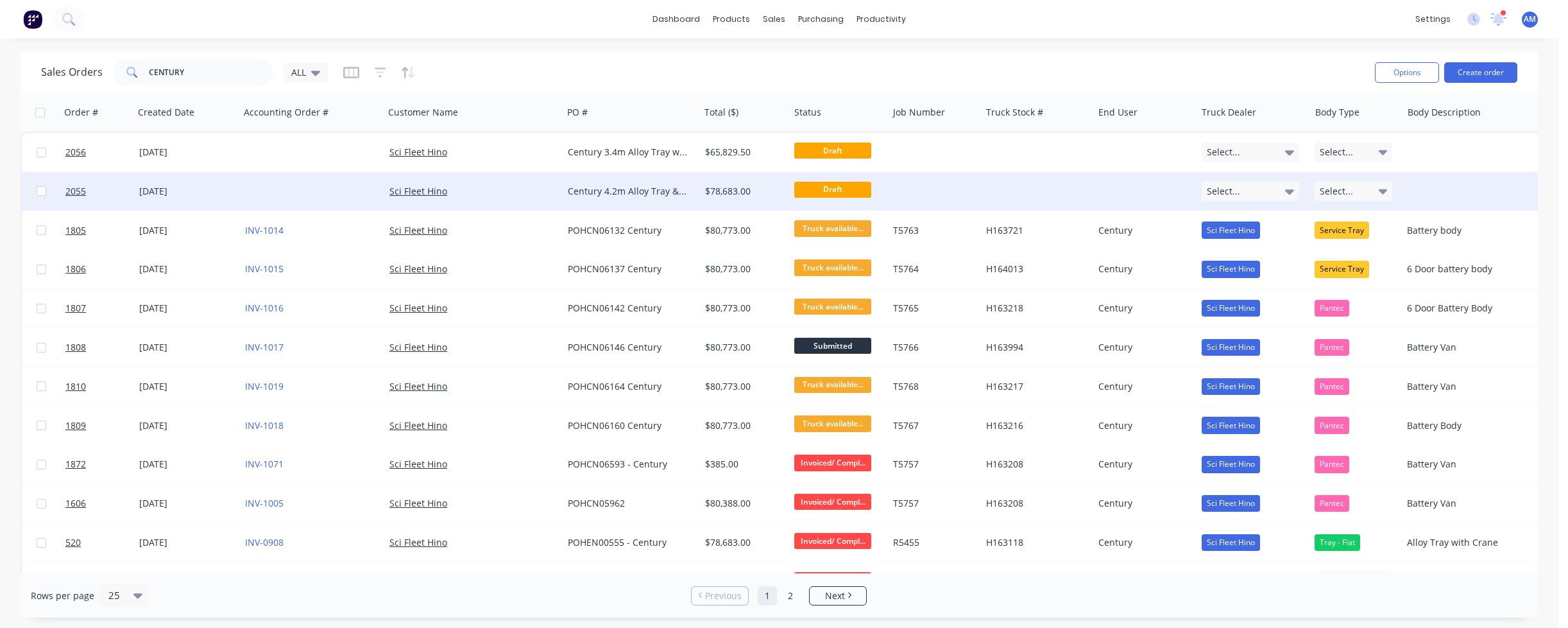
click at [630, 179] on div "Century 4.2m Alloy Tray & Crane" at bounding box center [631, 191] width 137 height 38
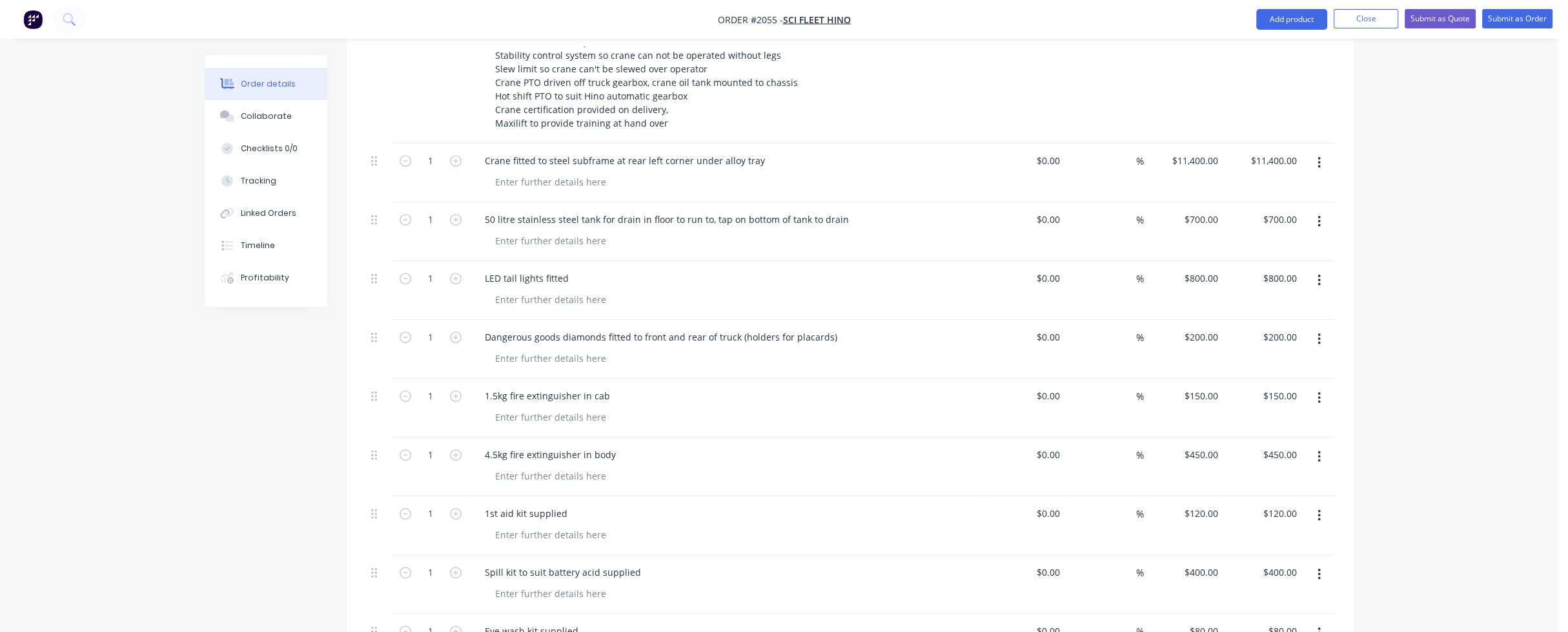
scroll to position [1098, 0]
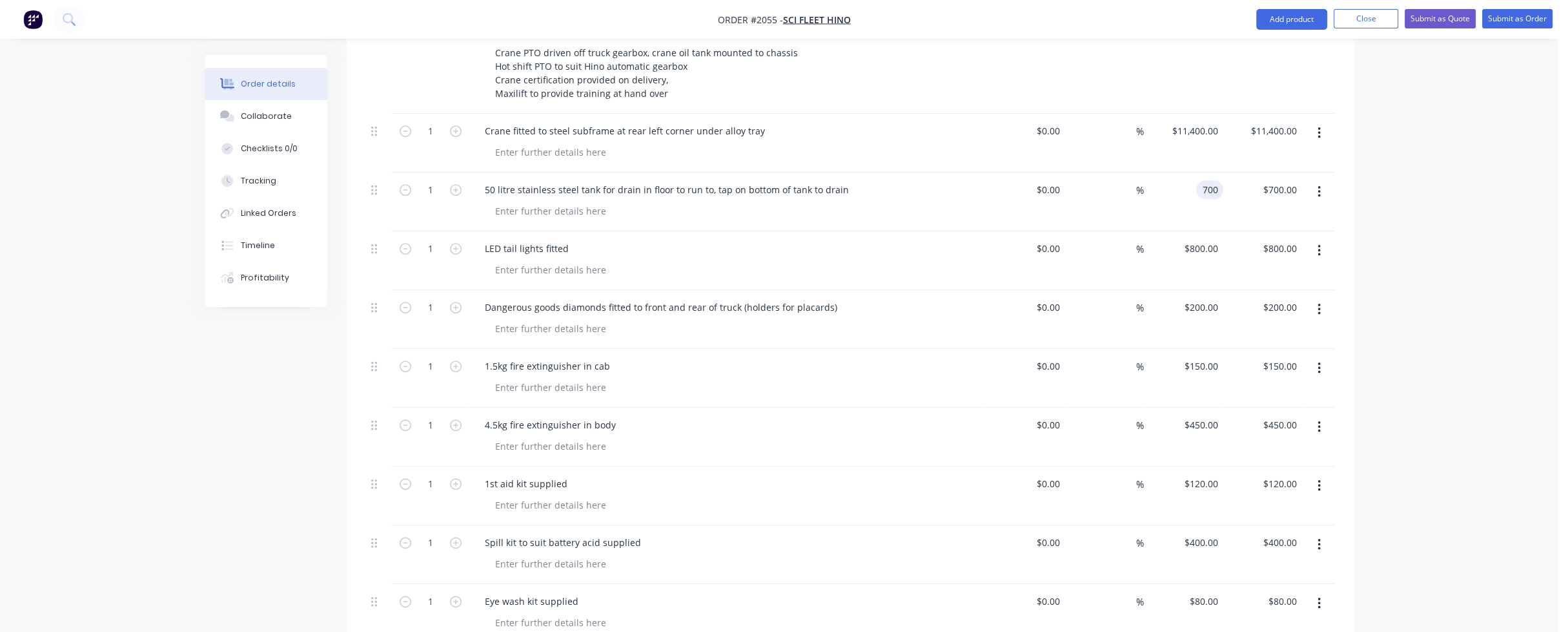
click at [1213, 180] on input "700" at bounding box center [1212, 190] width 22 height 19
type input "$800.00"
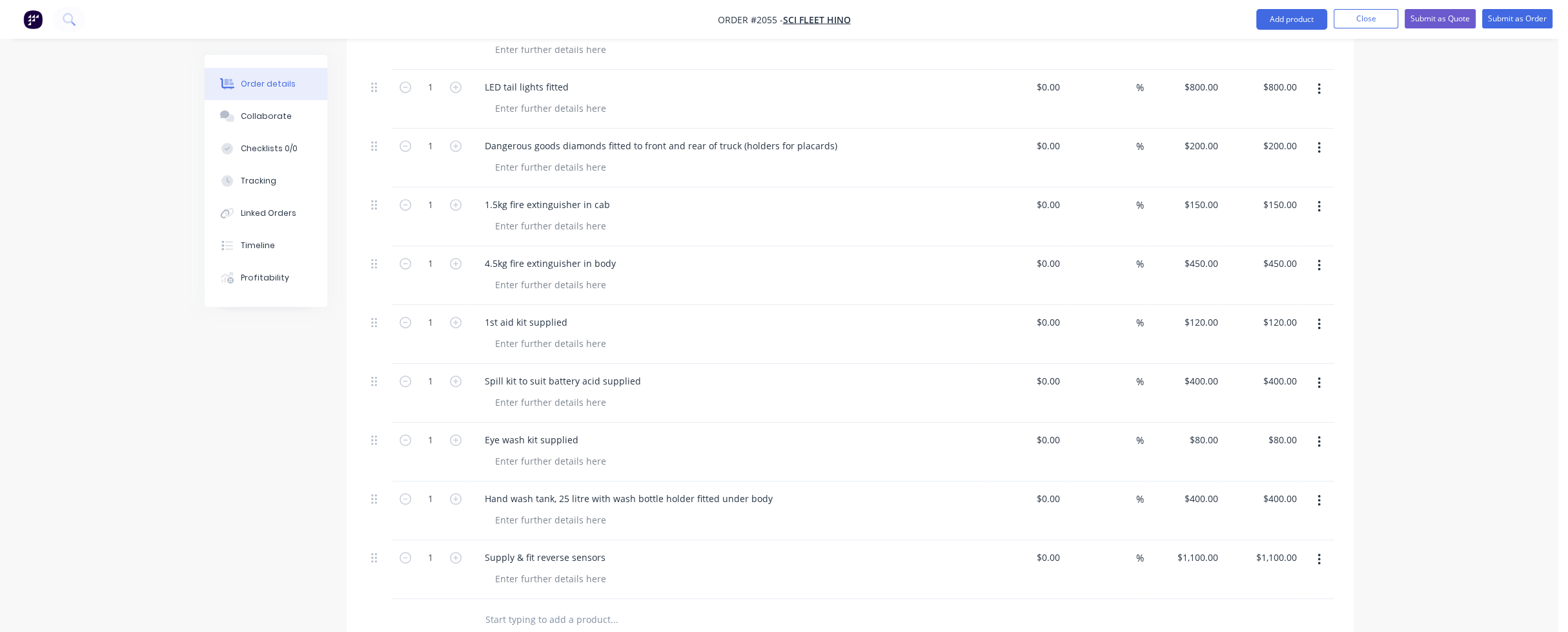
scroll to position [1292, 0]
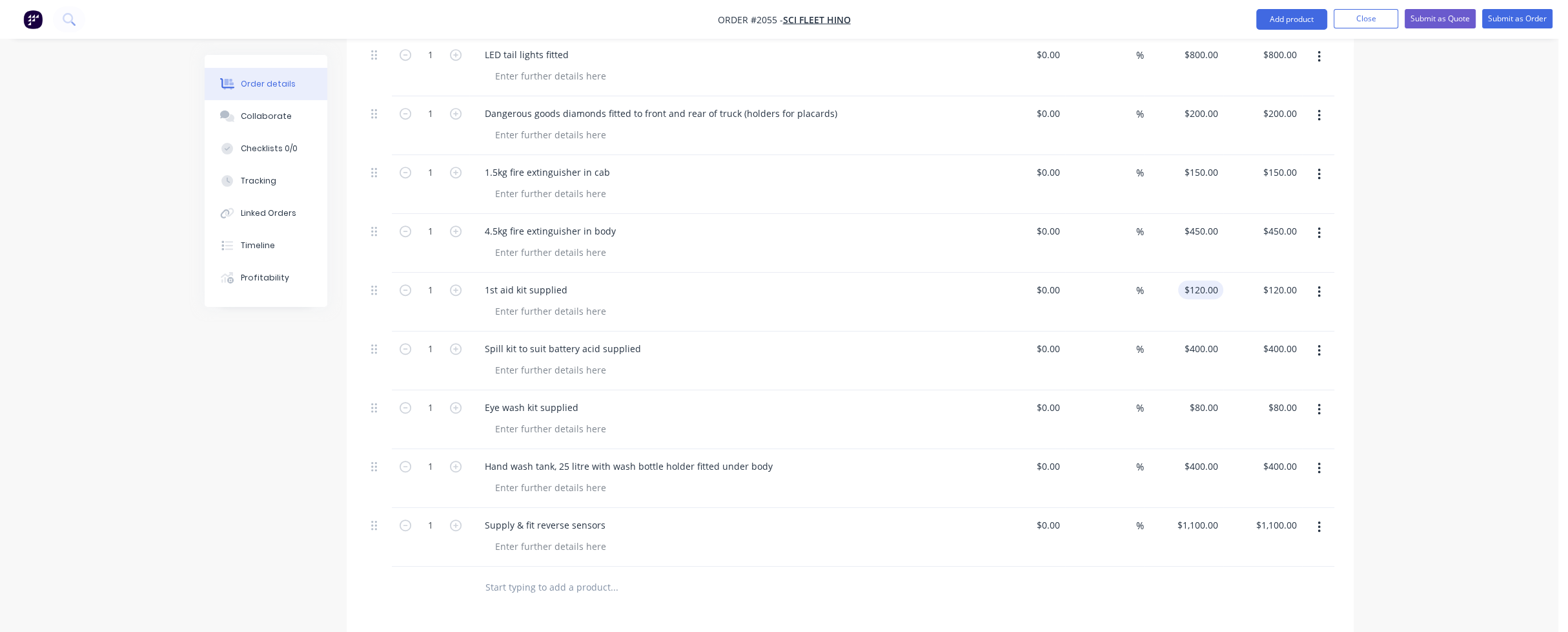
type input "$800.00"
click at [1201, 280] on input "120" at bounding box center [1203, 290] width 40 height 19
type input "$150.00"
click at [1207, 398] on input "80" at bounding box center [1206, 408] width 35 height 19
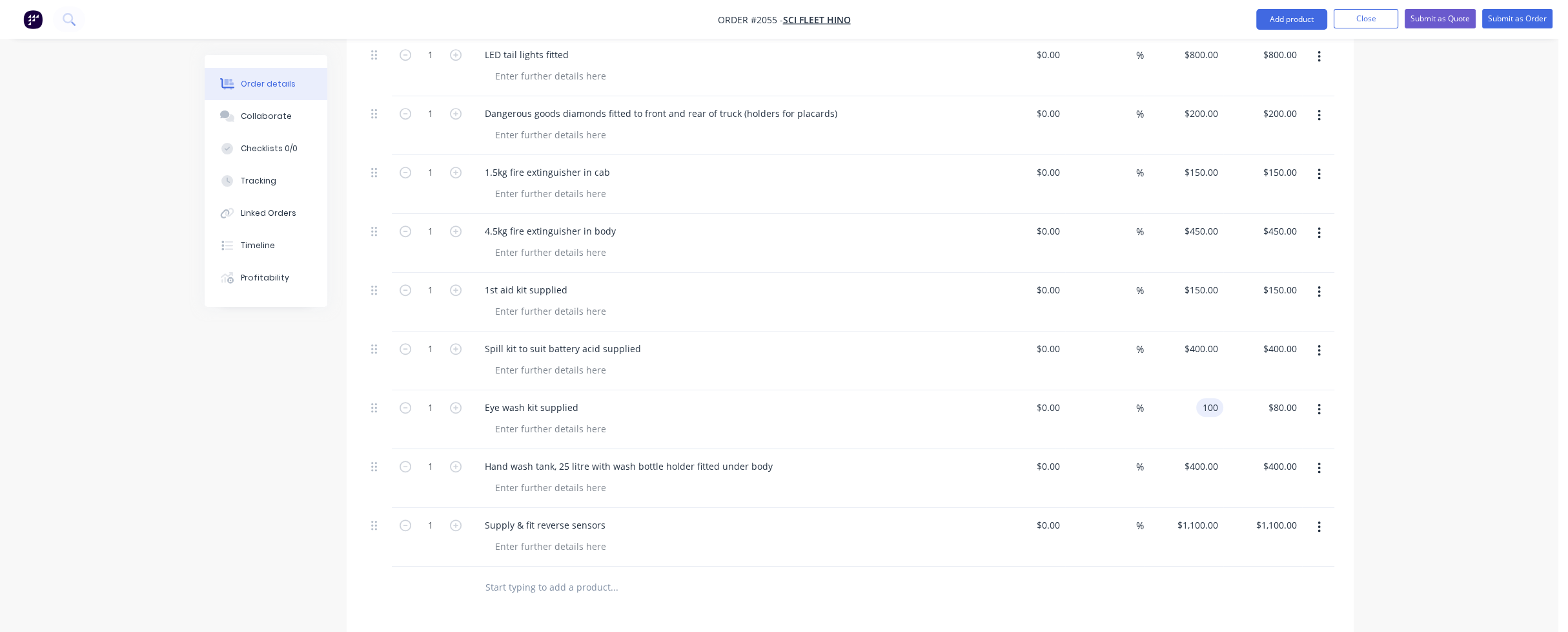
type input "$100.00"
type input "100.00"
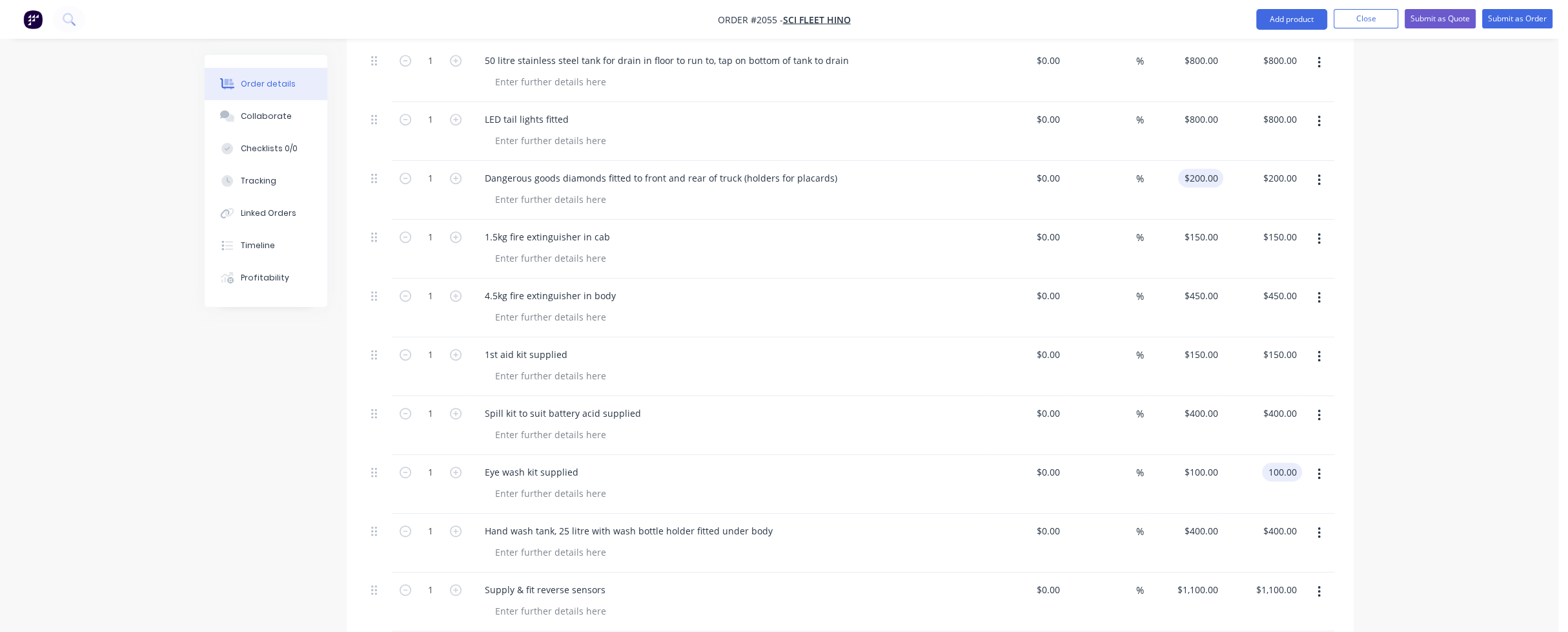
type input "200"
type input "$100.00"
click at [1205, 168] on input "200" at bounding box center [1203, 178] width 40 height 19
type input "$250.00"
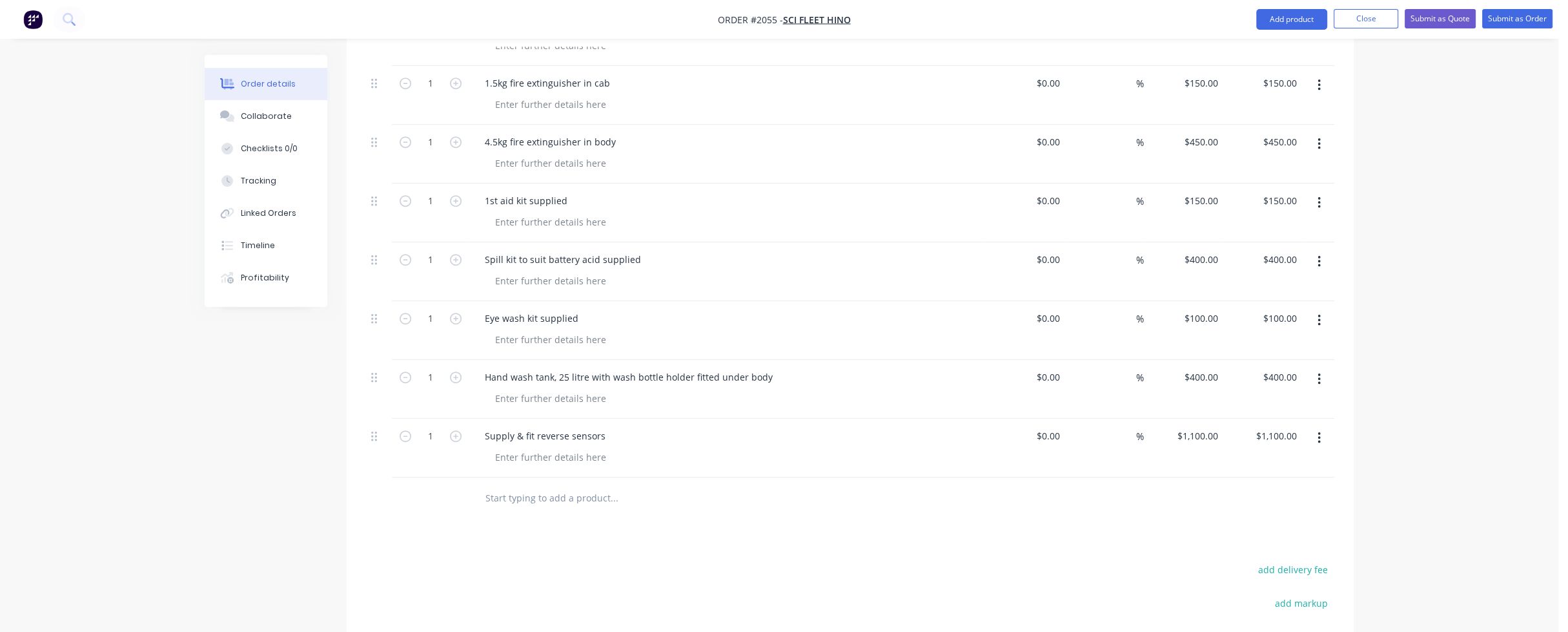
scroll to position [1421, 0]
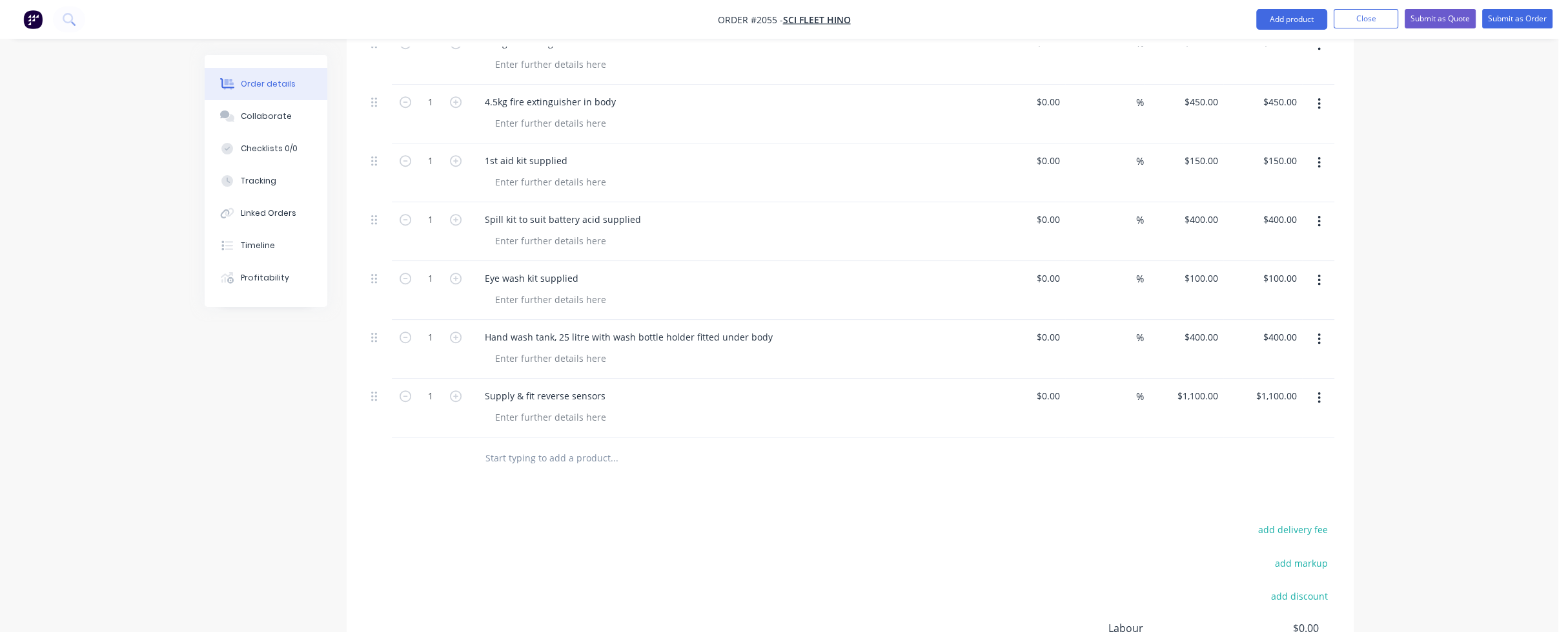
type input "$250.00"
click at [518, 445] on input "text" at bounding box center [614, 458] width 258 height 26
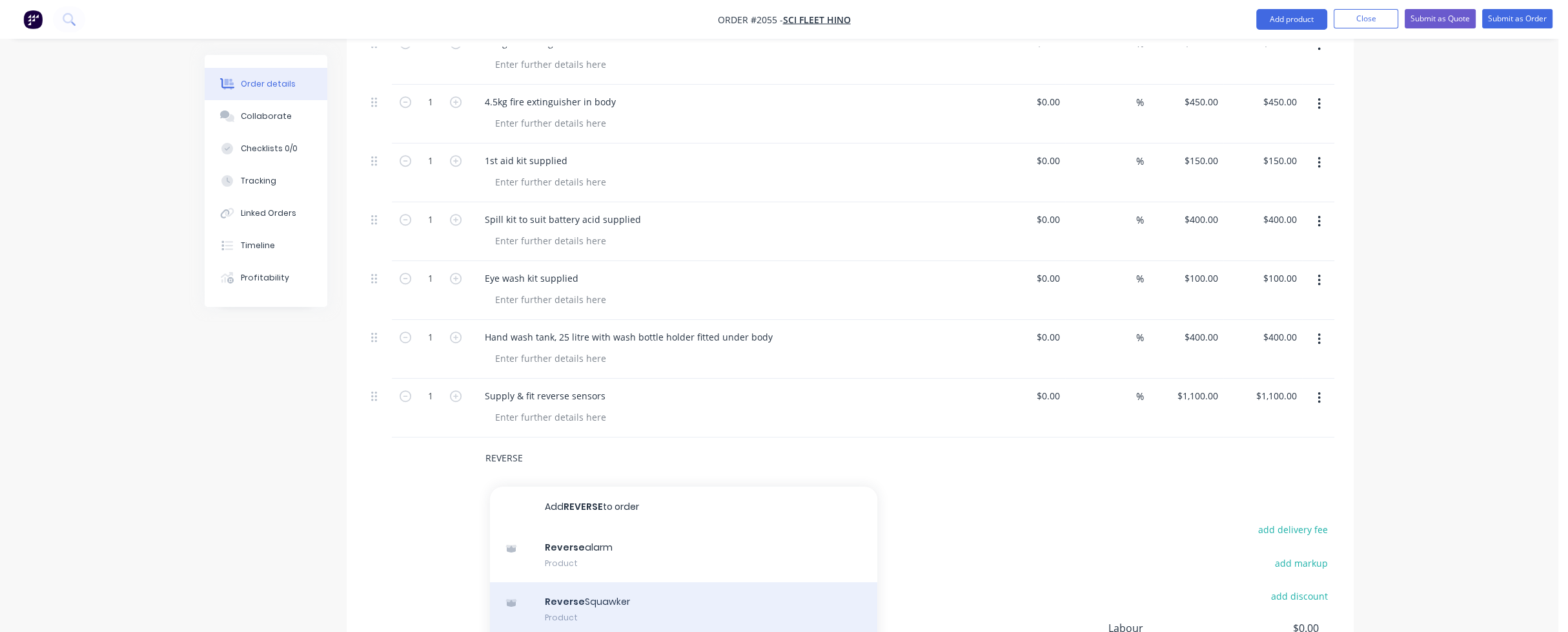
type input "REVERSE"
click at [596, 582] on div "Reverse Squawker Product" at bounding box center [684, 609] width 387 height 54
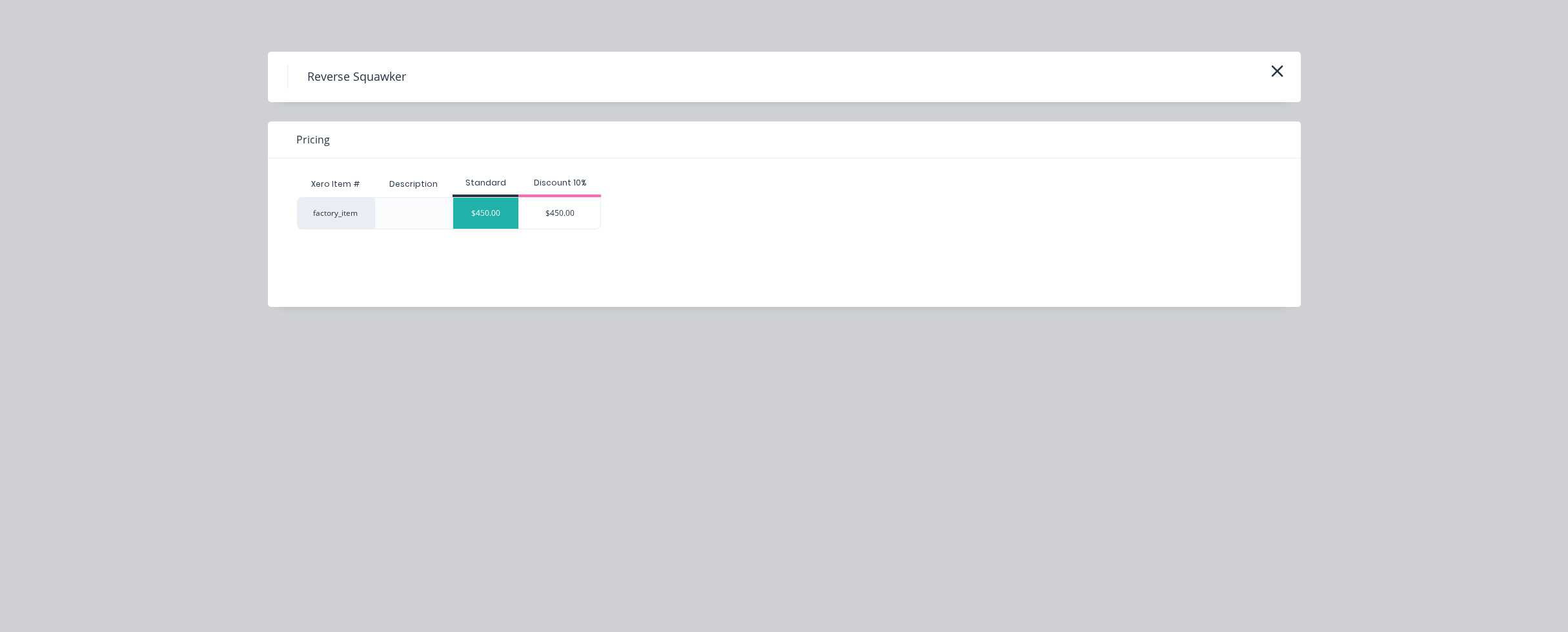
click at [486, 216] on div "$450.00" at bounding box center [486, 213] width 65 height 31
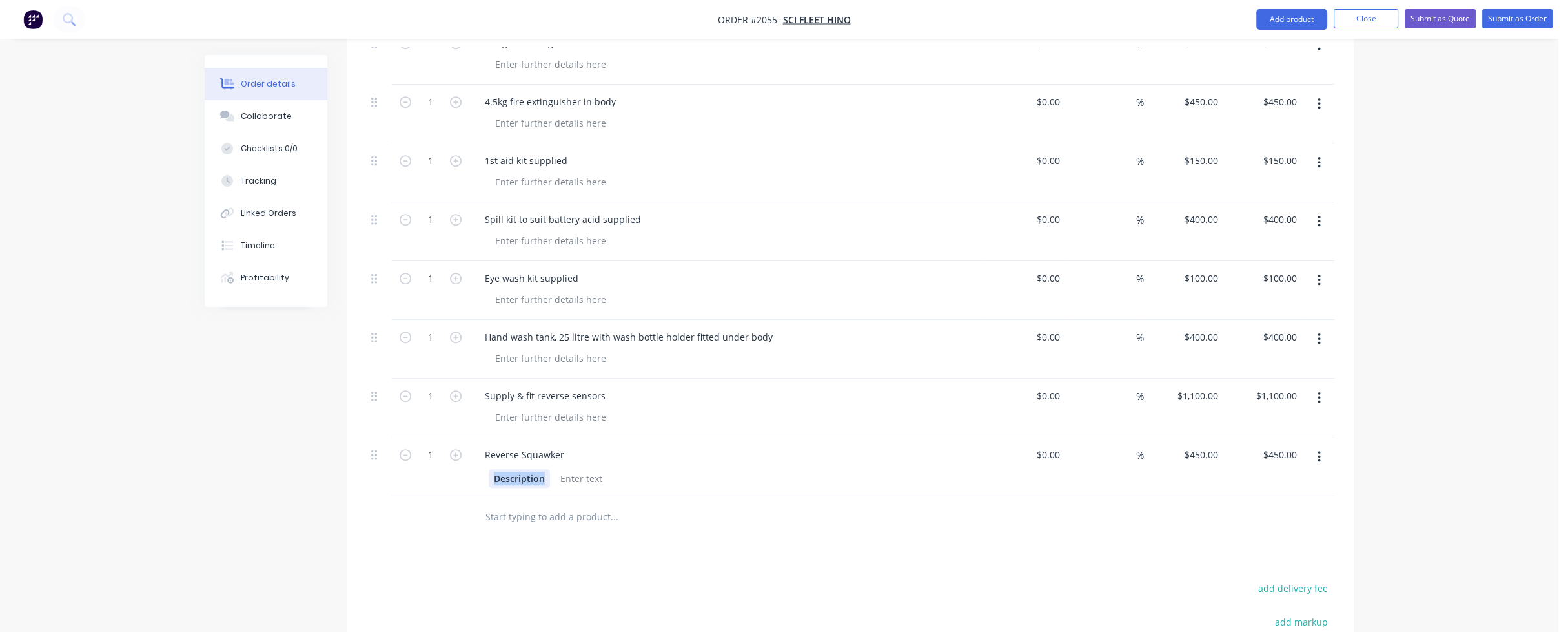
drag, startPoint x: 544, startPoint y: 439, endPoint x: 483, endPoint y: 440, distance: 61.0
click at [483, 466] on div "Description" at bounding box center [727, 477] width 506 height 21
click at [514, 504] on input "text" at bounding box center [614, 517] width 258 height 26
type input "u"
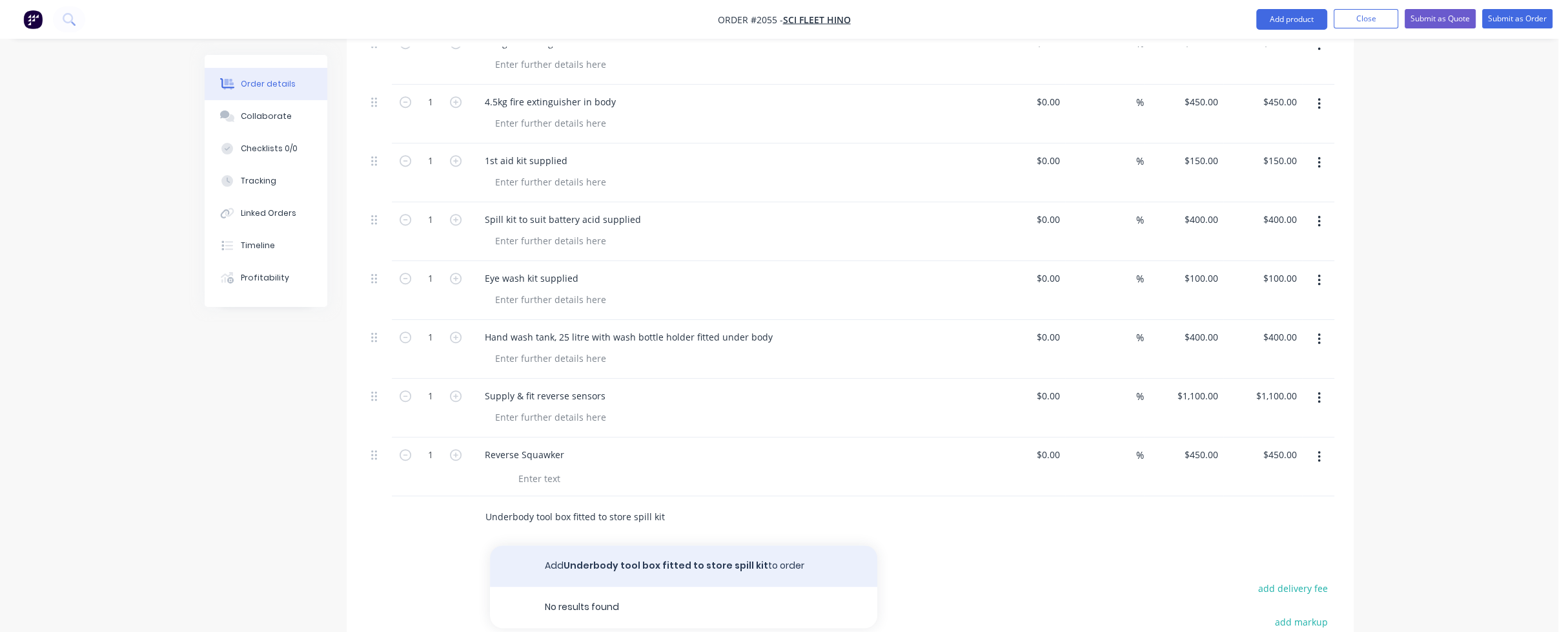
type input "Underbody tool box fitted to store spill kit"
click at [581, 545] on button "Add Underbody tool box fitted to store spill kit to order" at bounding box center [684, 566] width 387 height 41
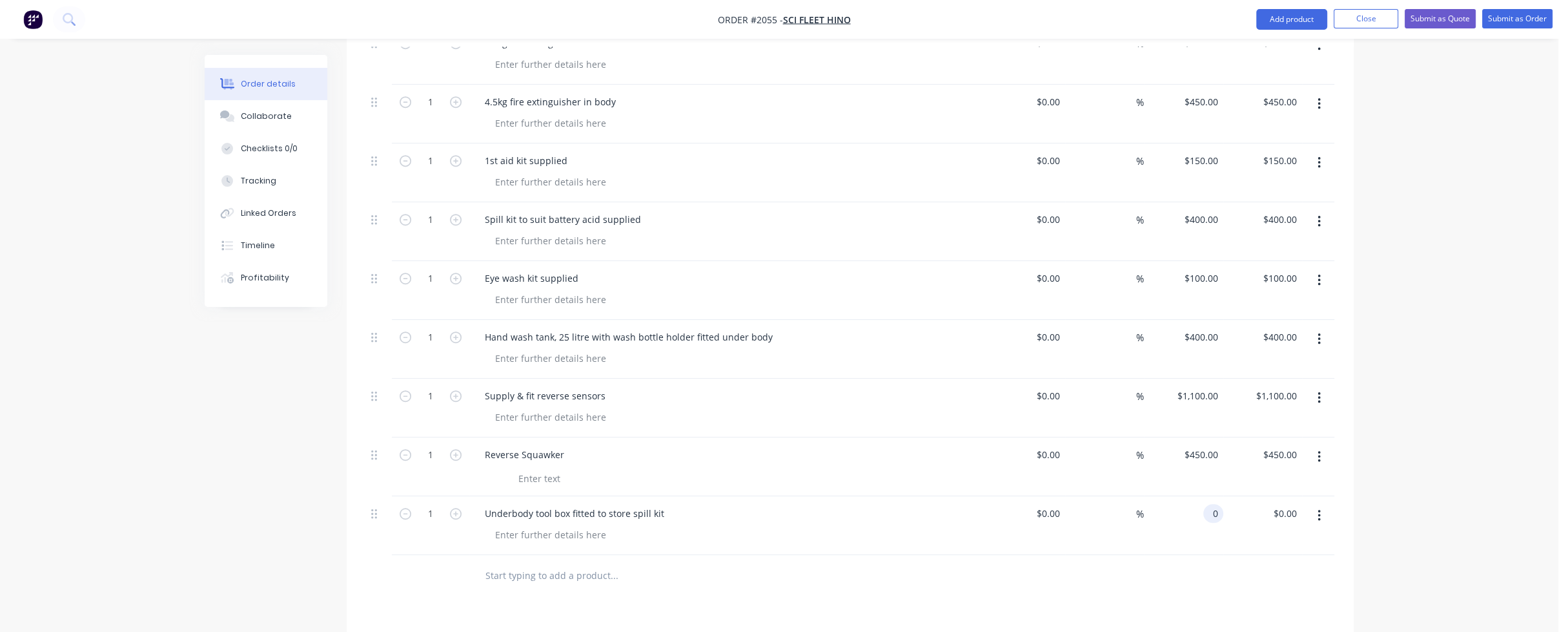
click at [1209, 504] on input "0" at bounding box center [1216, 513] width 15 height 19
type input "$1,400.00"
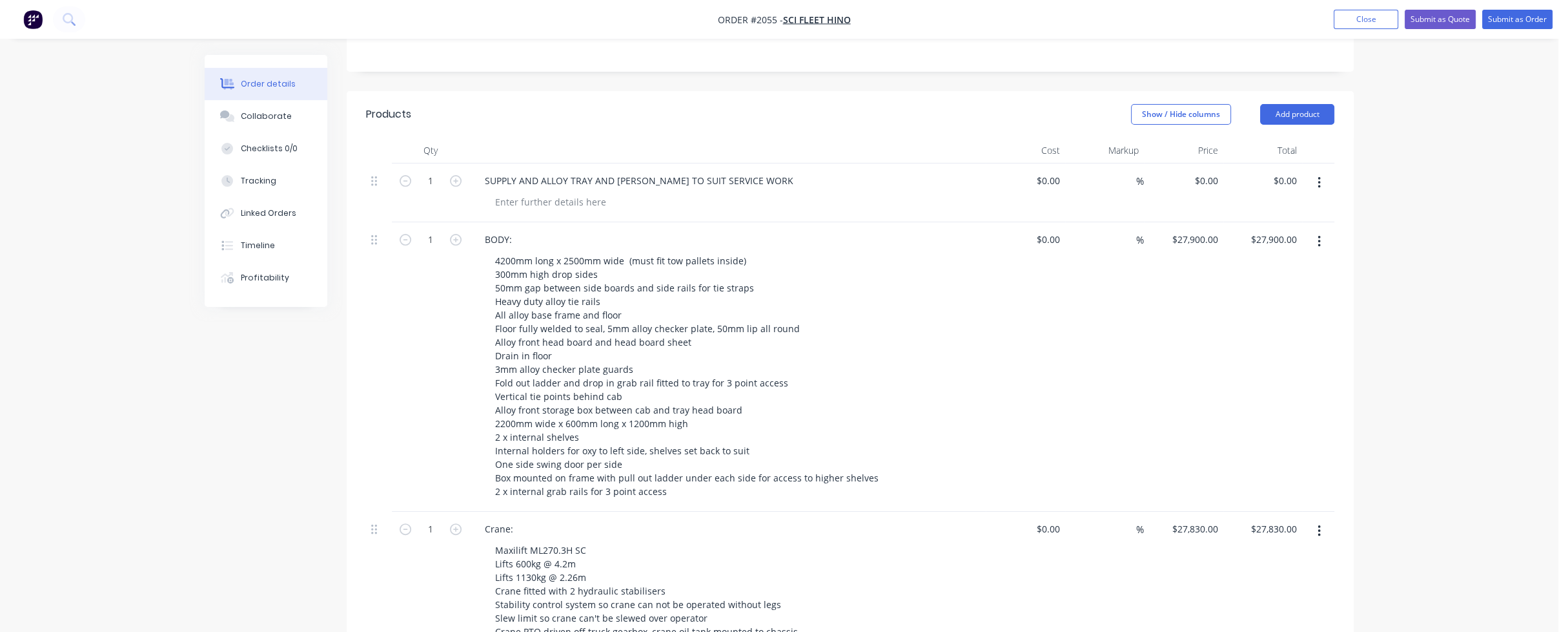
scroll to position [388, 0]
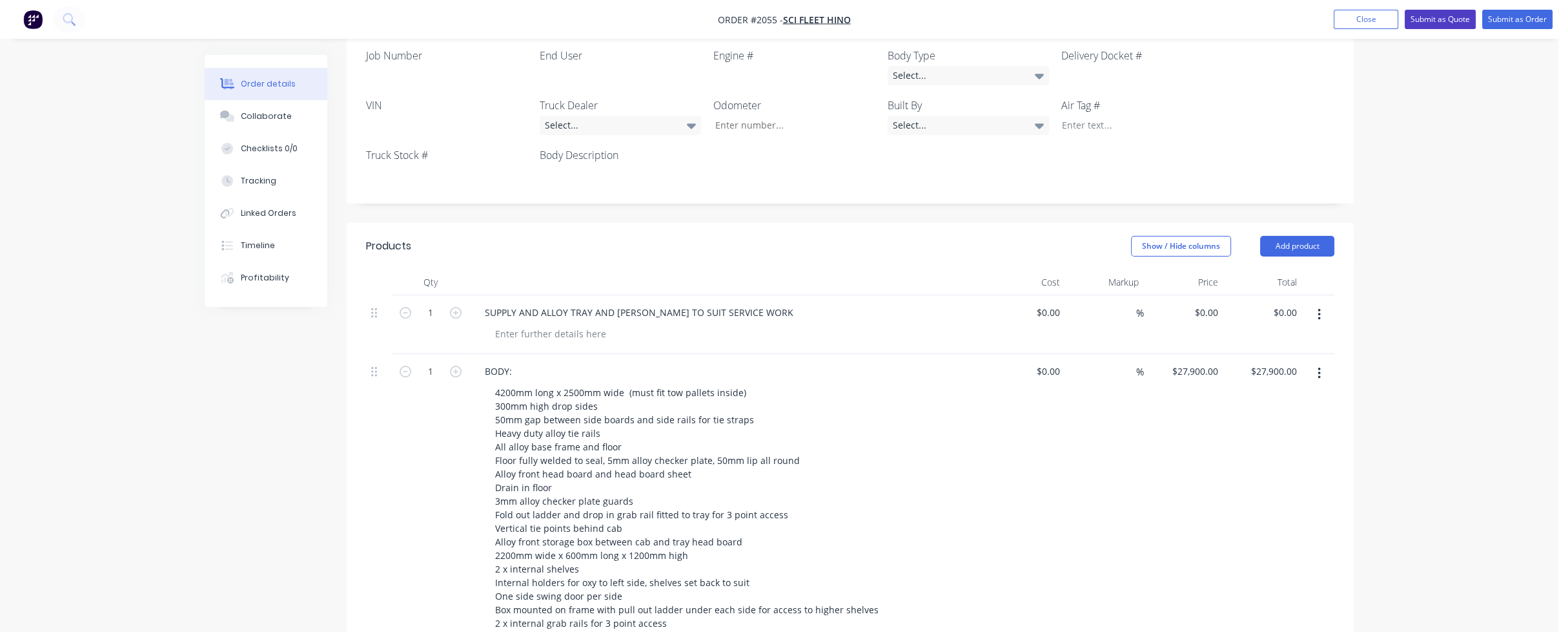
type input "$1,400.00"
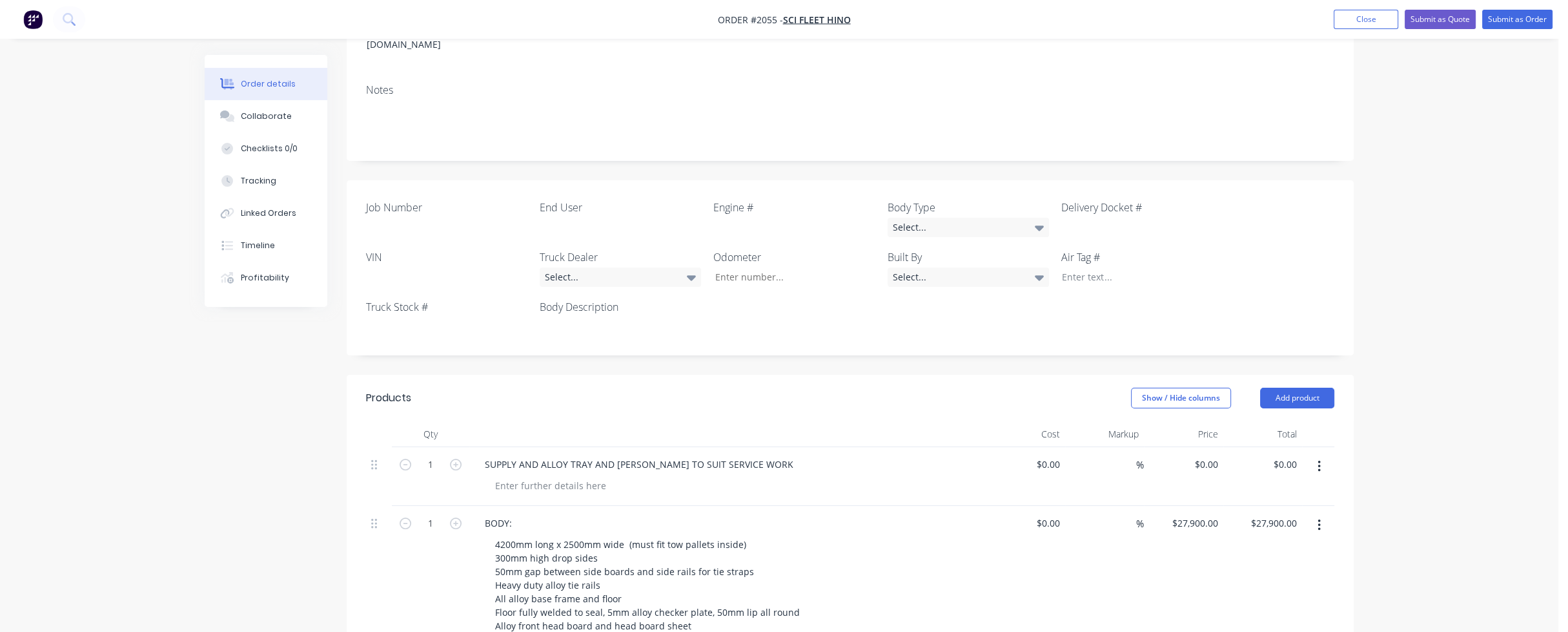
scroll to position [258, 0]
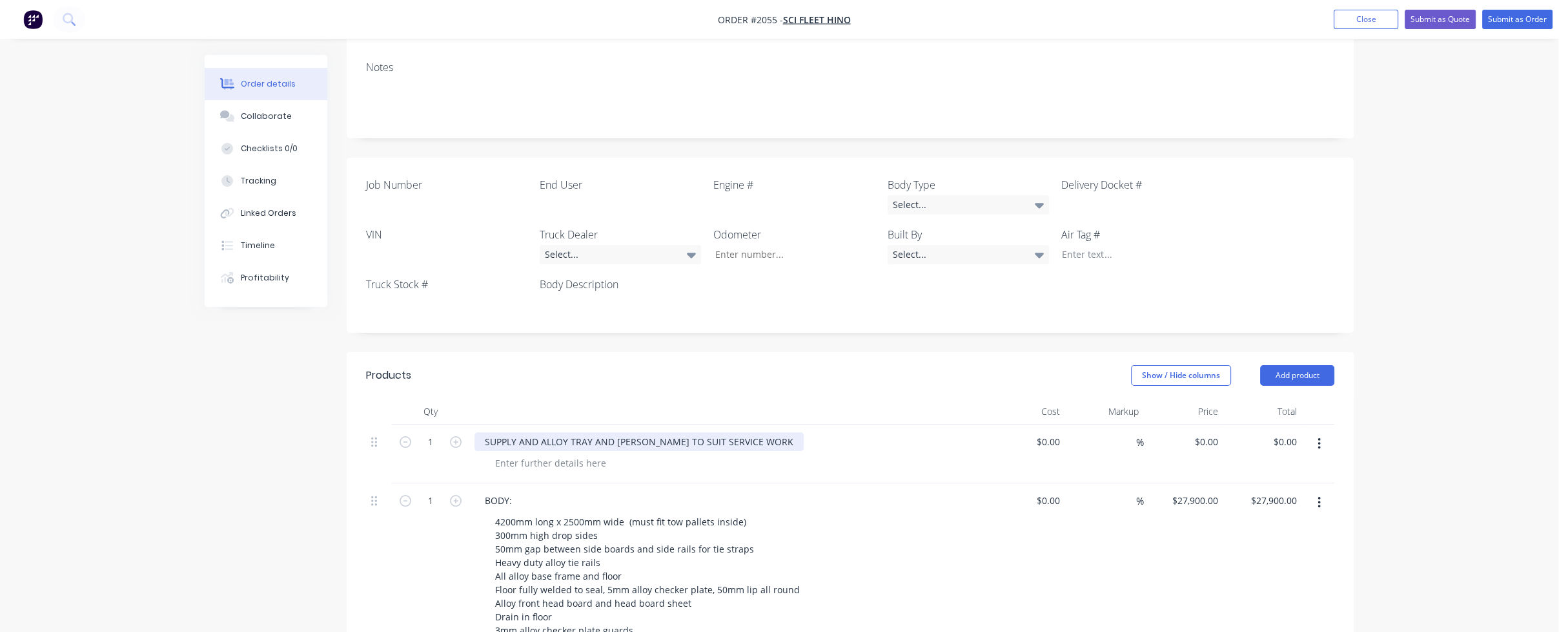
click at [746, 432] on div "SUPPLY AND ALLOY TRAY AND [PERSON_NAME] TO SUIT SERVICE WORK" at bounding box center [639, 442] width 329 height 19
click at [538, 432] on div "SUPPLY AND ALLOY TRAY AND [PERSON_NAME] TO SUIT SERVICE WORK" at bounding box center [639, 442] width 329 height 19
drag, startPoint x: 676, startPoint y: 404, endPoint x: 757, endPoint y: 406, distance: 81.0
click at [757, 432] on div "SUPPLY AND FIT ALLOY TRAY AND CRANE TO SUIT SERVICE WORK" at bounding box center [646, 442] width 344 height 19
click at [855, 442] on div "SUPPLY AND FIT ALLOY TRAY AND CRANE TO HINO 921" at bounding box center [727, 454] width 516 height 59
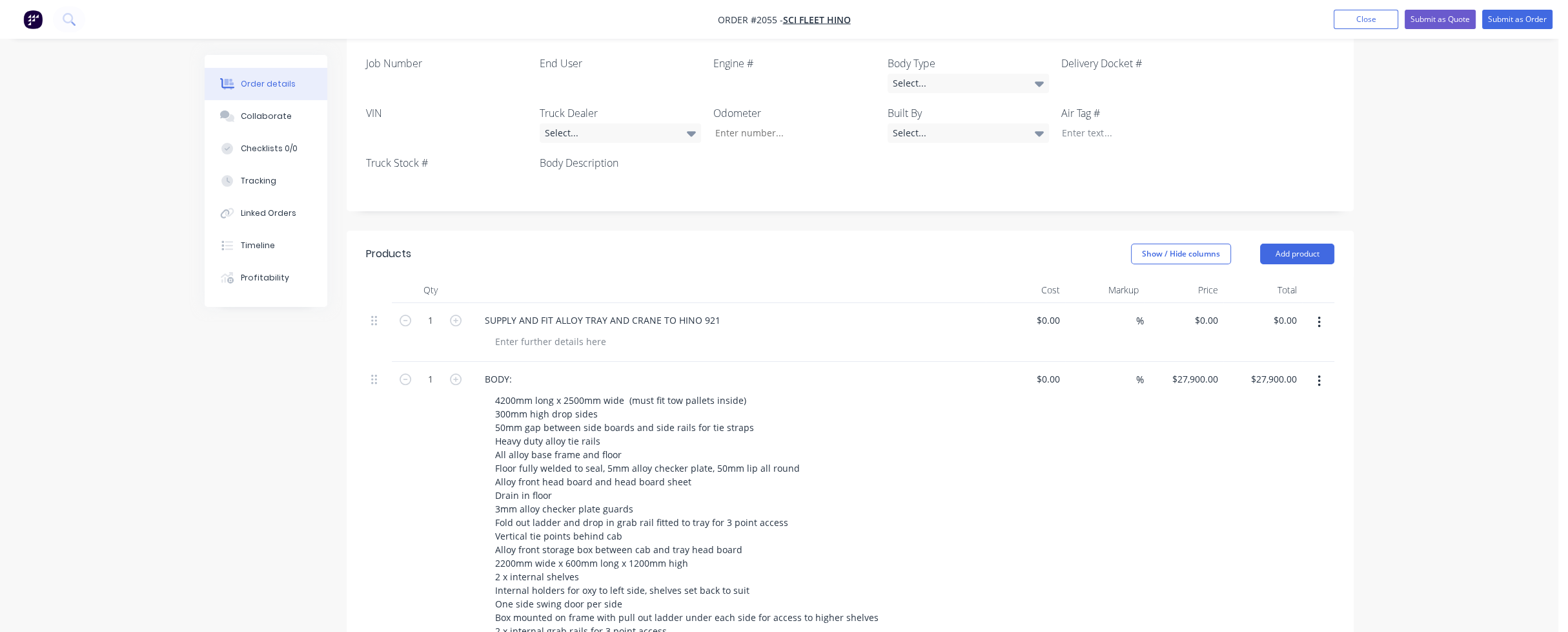
scroll to position [388, 0]
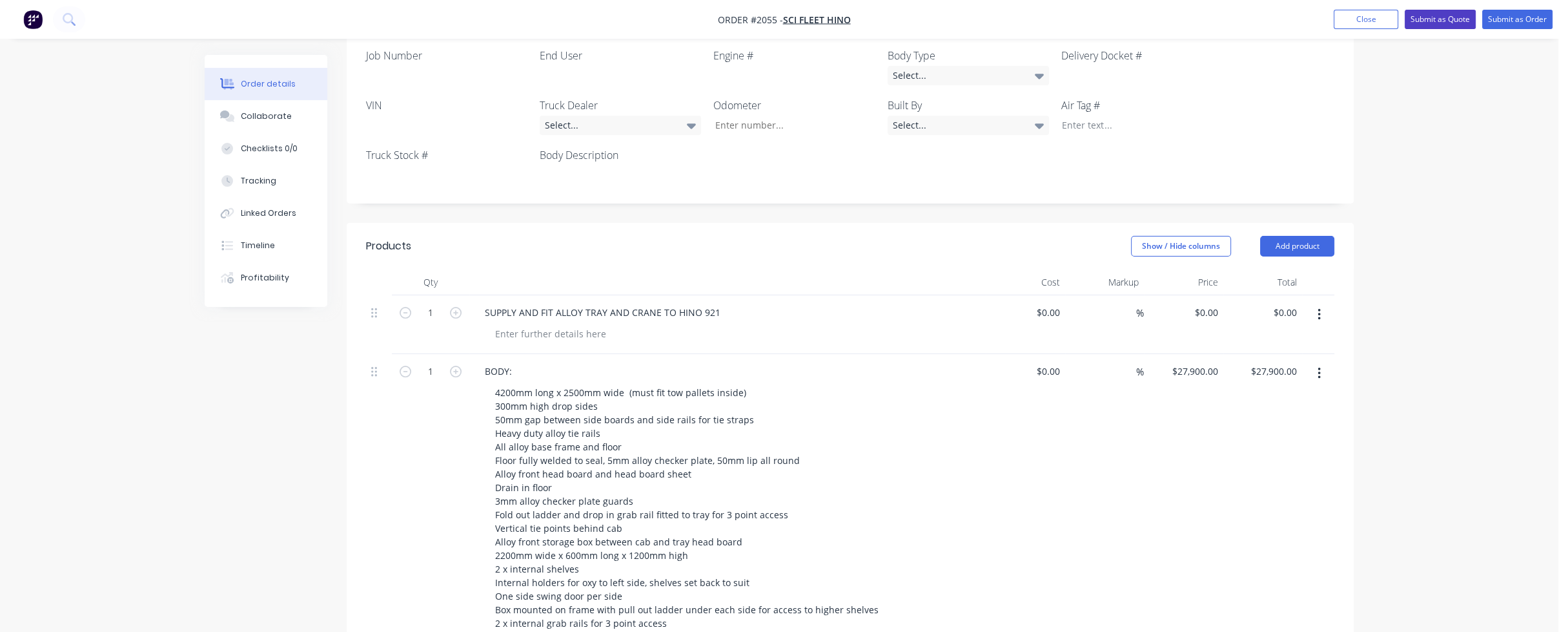
click at [1449, 21] on button "Submit as Quote" at bounding box center [1440, 19] width 71 height 19
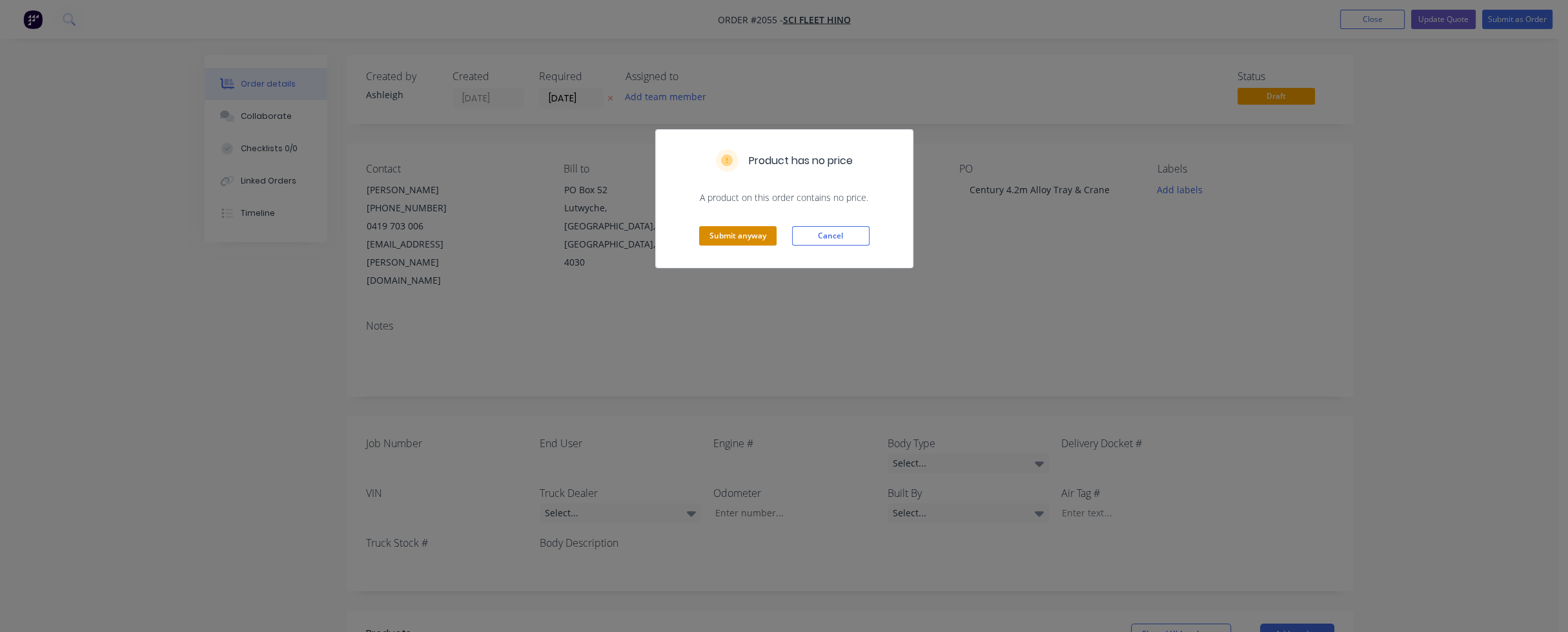
click at [739, 234] on button "Submit anyway" at bounding box center [738, 235] width 77 height 19
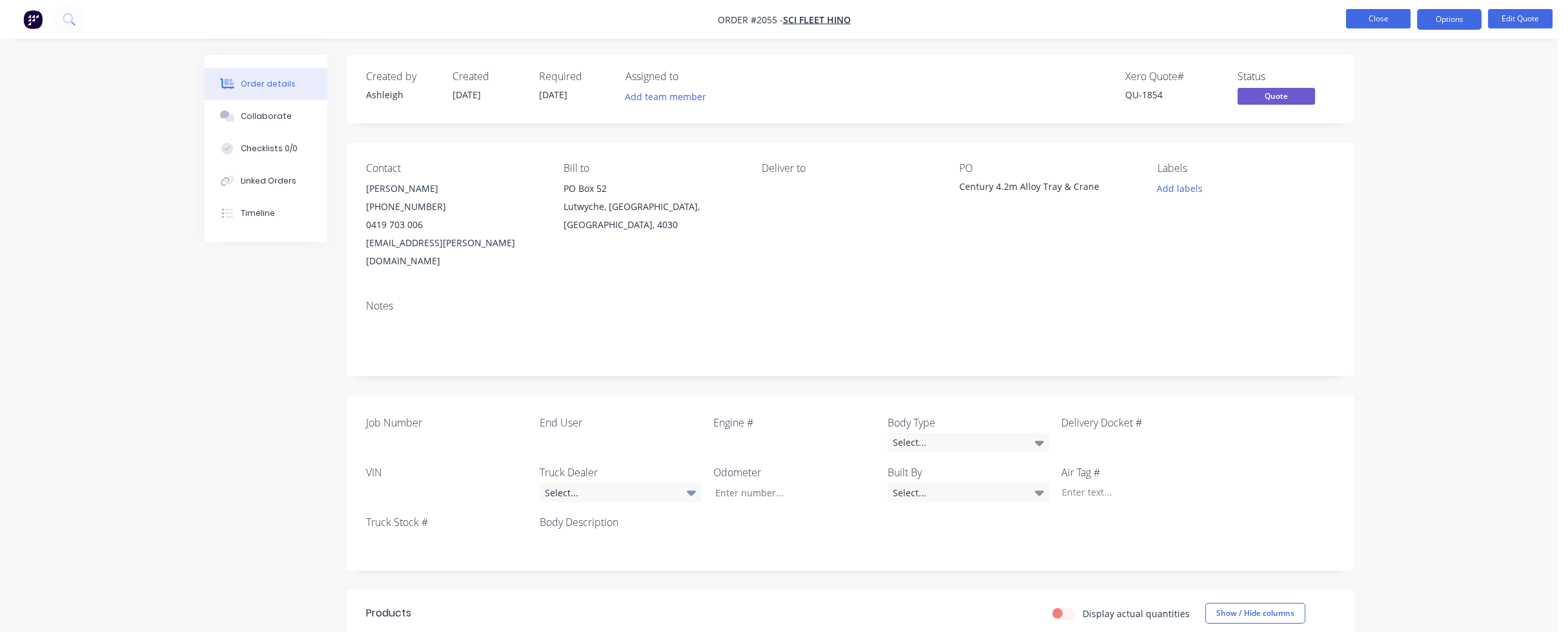
click at [1381, 19] on button "Close" at bounding box center [1378, 19] width 65 height 19
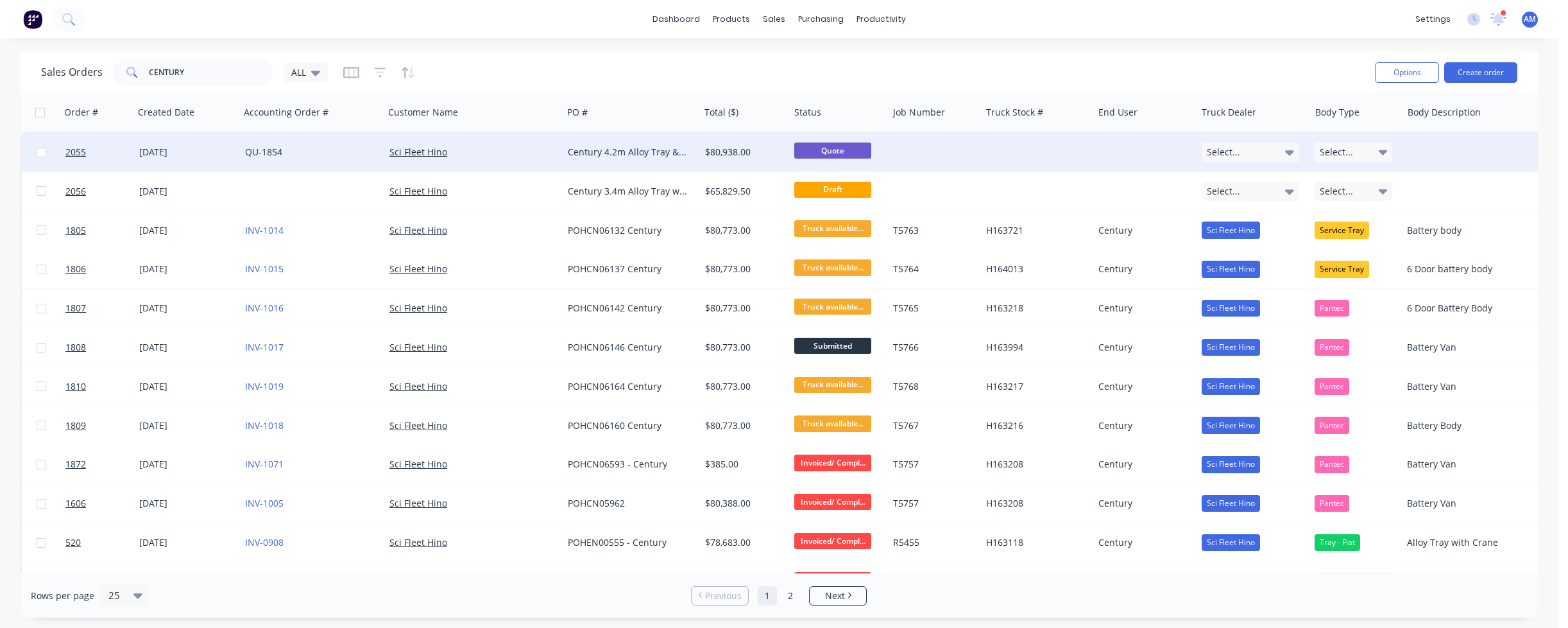
click at [539, 150] on div "Sci Fleet Hino" at bounding box center [470, 152] width 160 height 13
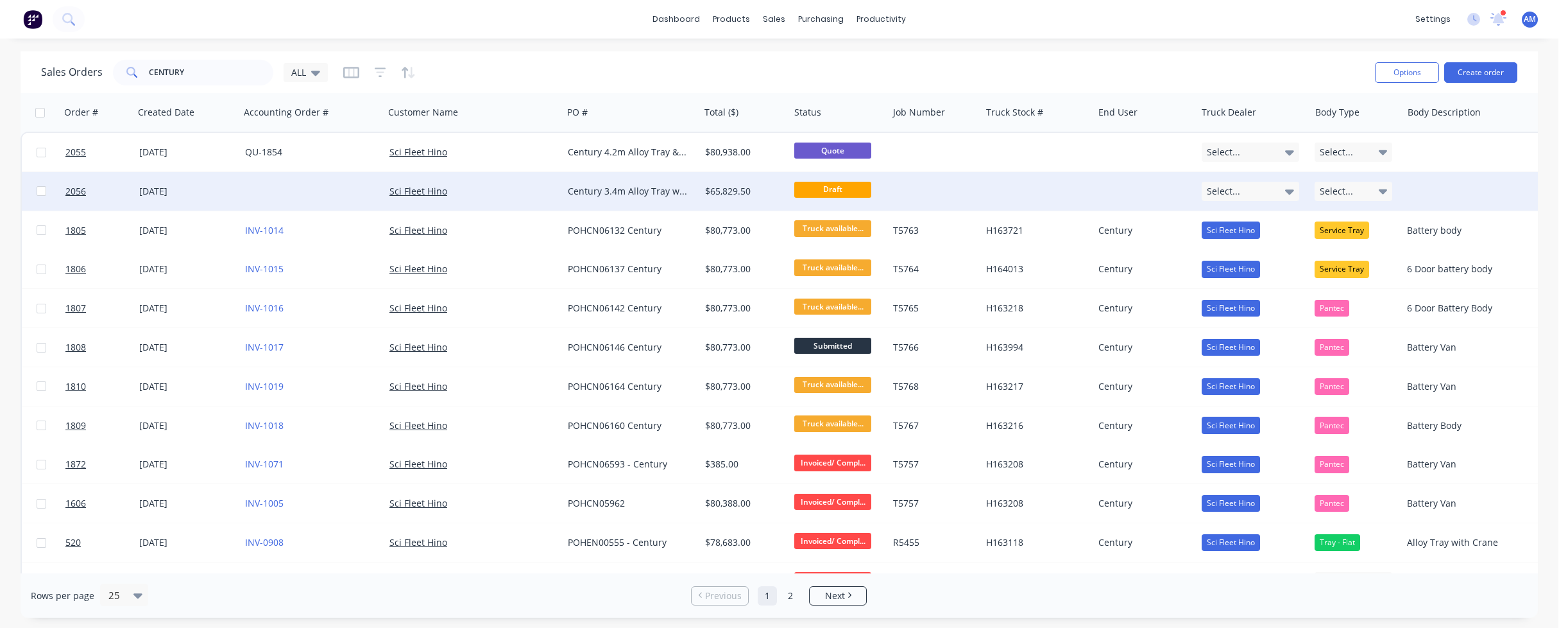
click at [622, 187] on div "Century 3.4m Alloy Tray with [PERSON_NAME]" at bounding box center [628, 191] width 120 height 13
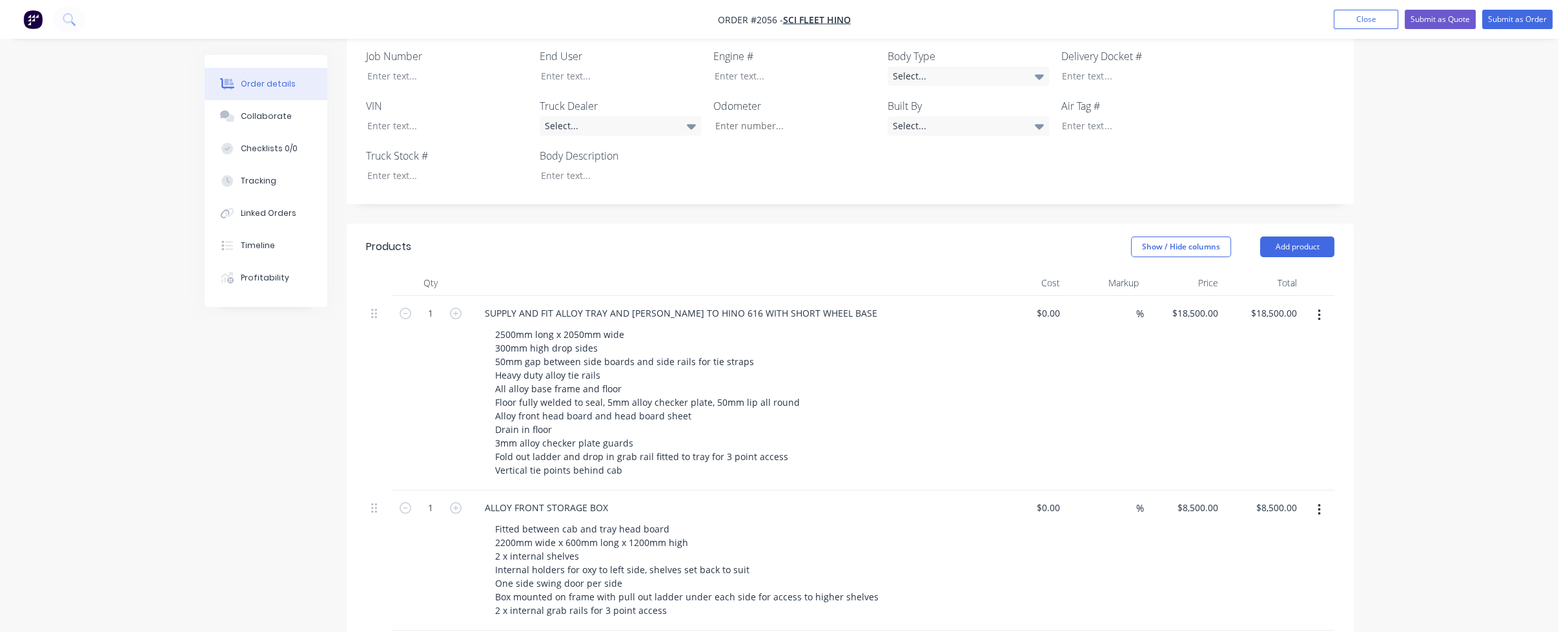
scroll to position [388, 0]
click at [264, 113] on div "Collaborate" at bounding box center [266, 116] width 51 height 11
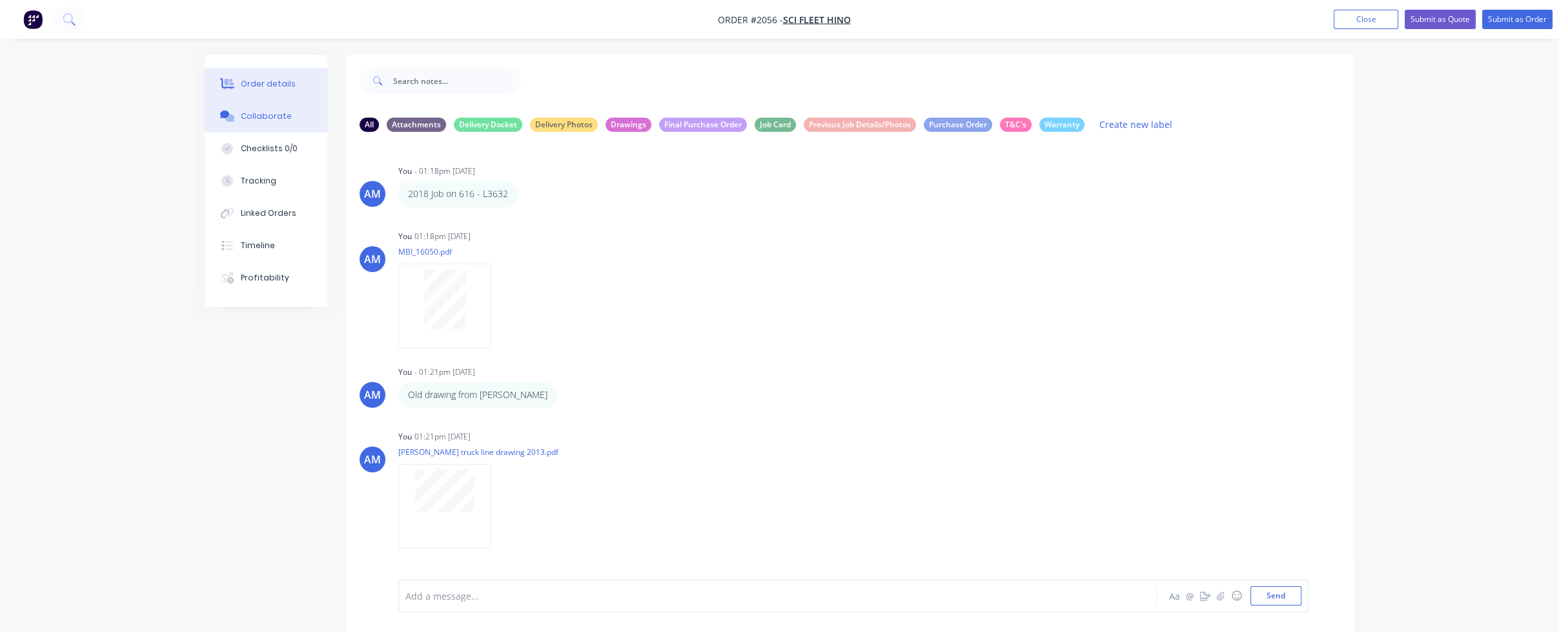
click at [280, 84] on div "Order details" at bounding box center [268, 83] width 55 height 11
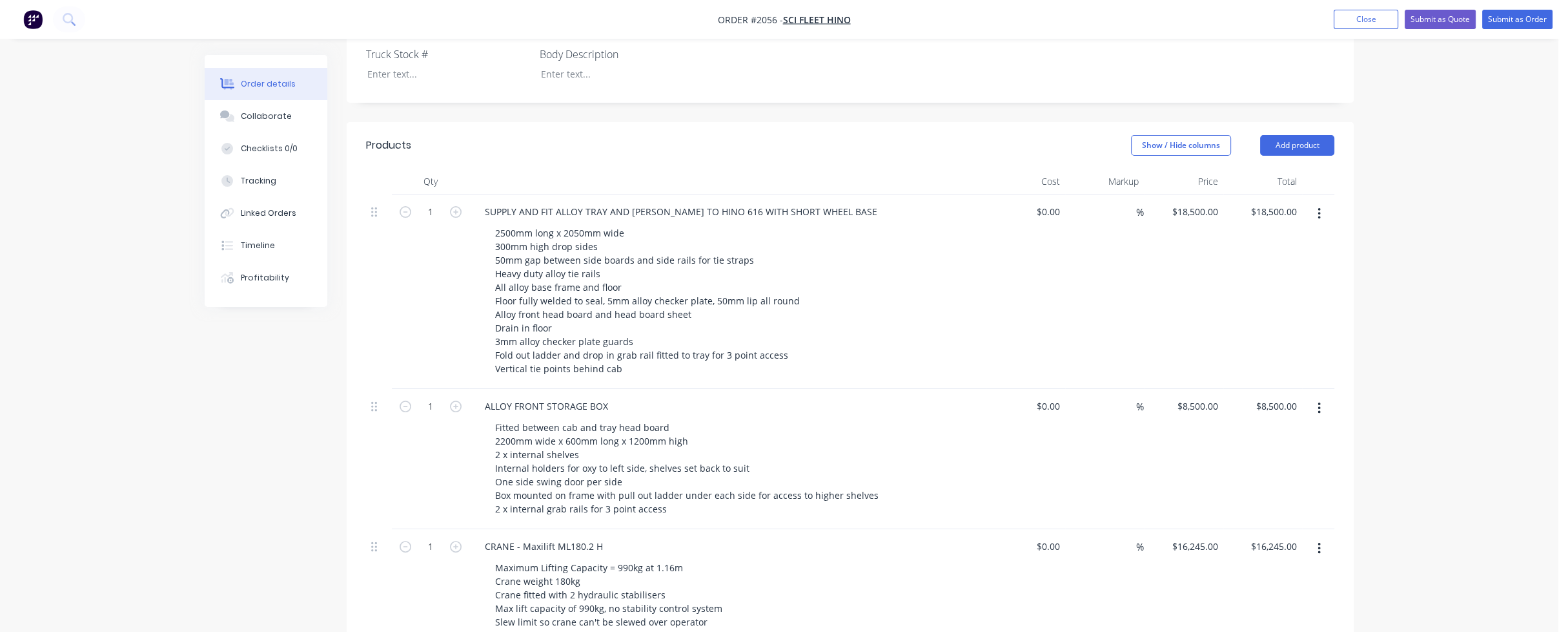
scroll to position [517, 0]
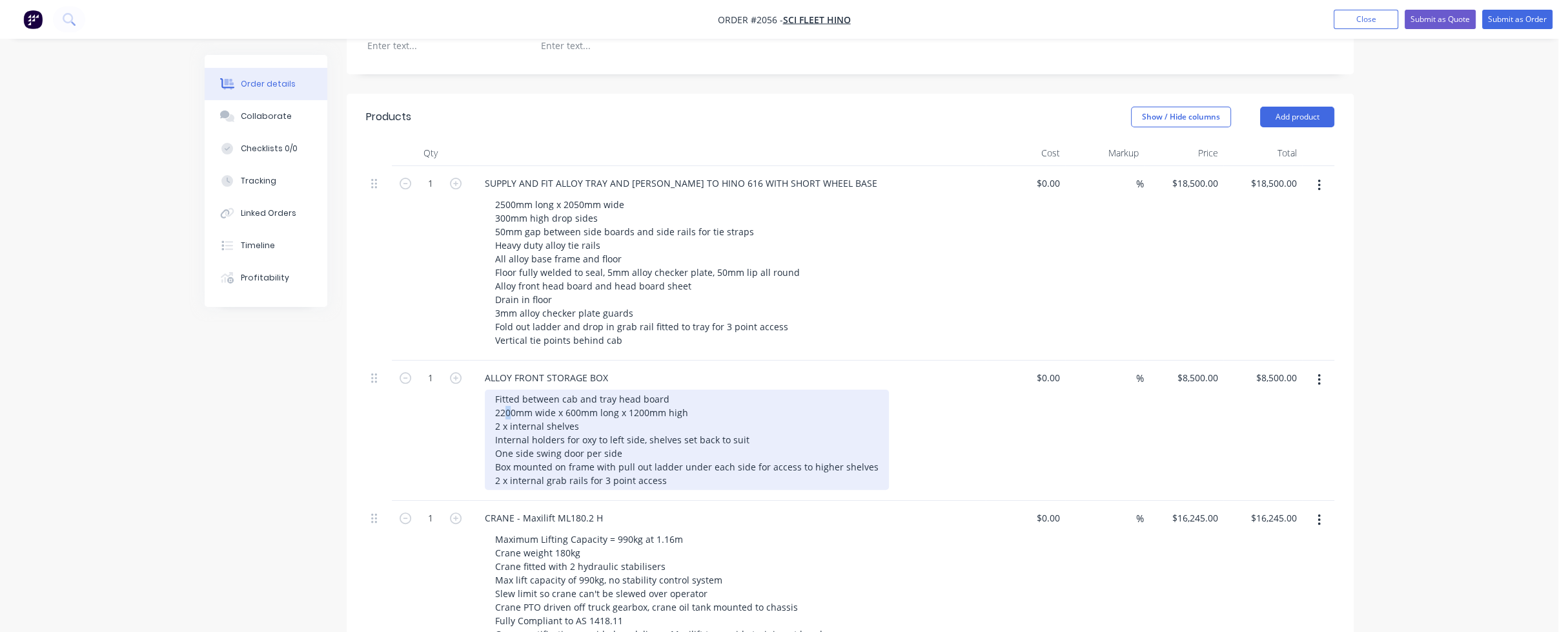
click at [507, 390] on div "Fitted between cab and tray head board 2200mm wide x 600mm long x 1200mm high 2…" at bounding box center [686, 440] width 404 height 100
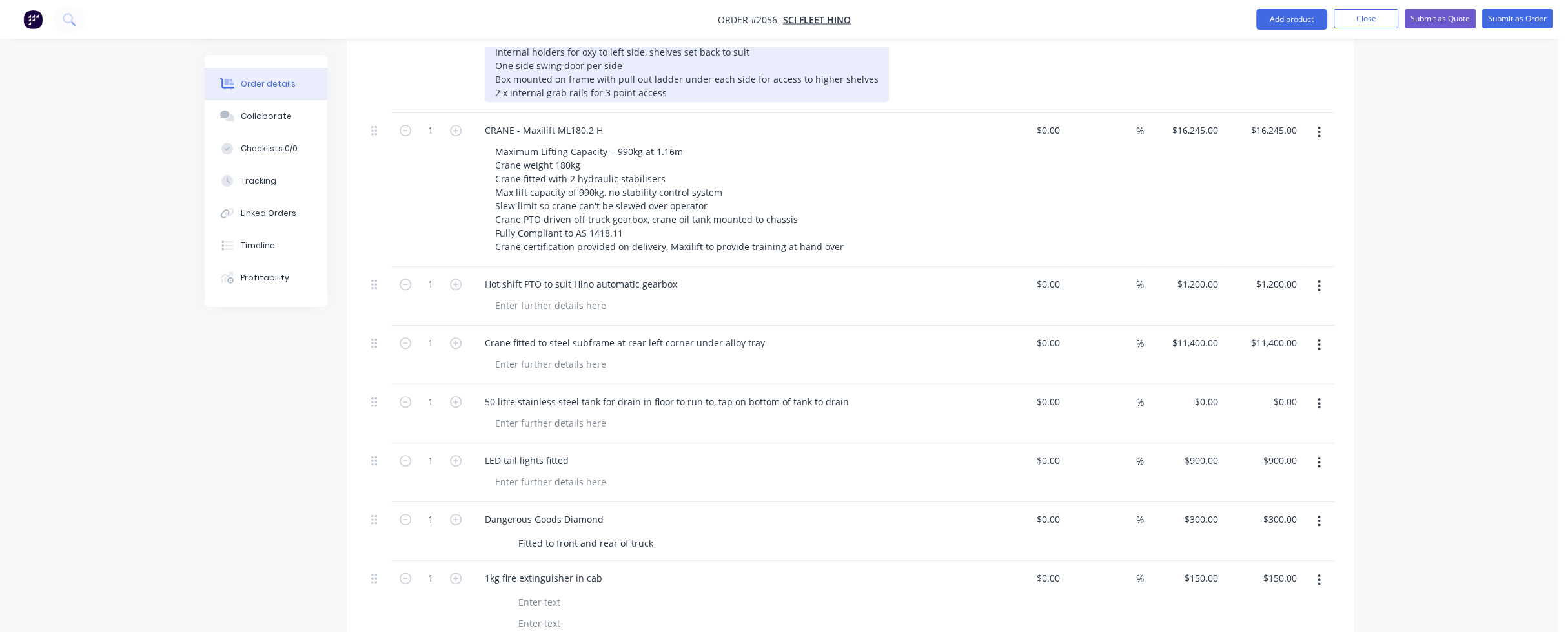
scroll to position [969, 0]
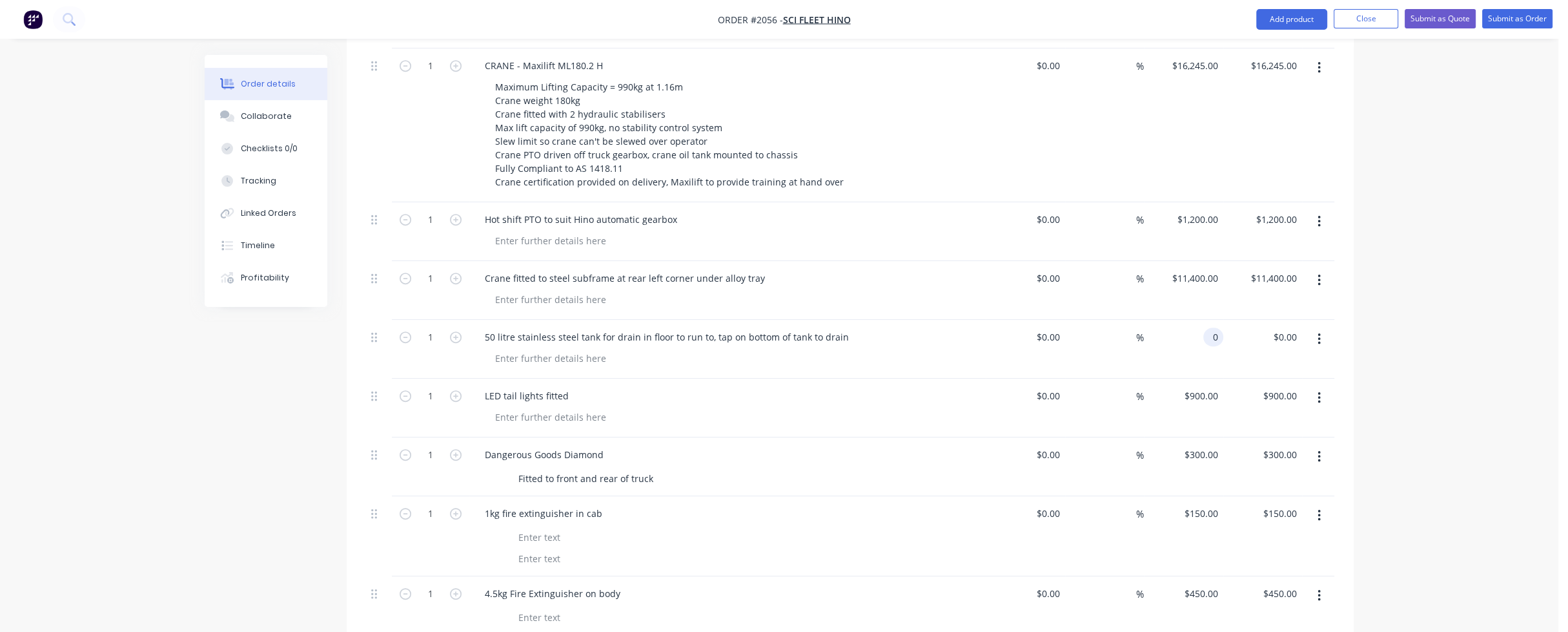
click at [1210, 328] on input "0" at bounding box center [1216, 337] width 15 height 19
type input "$800.00"
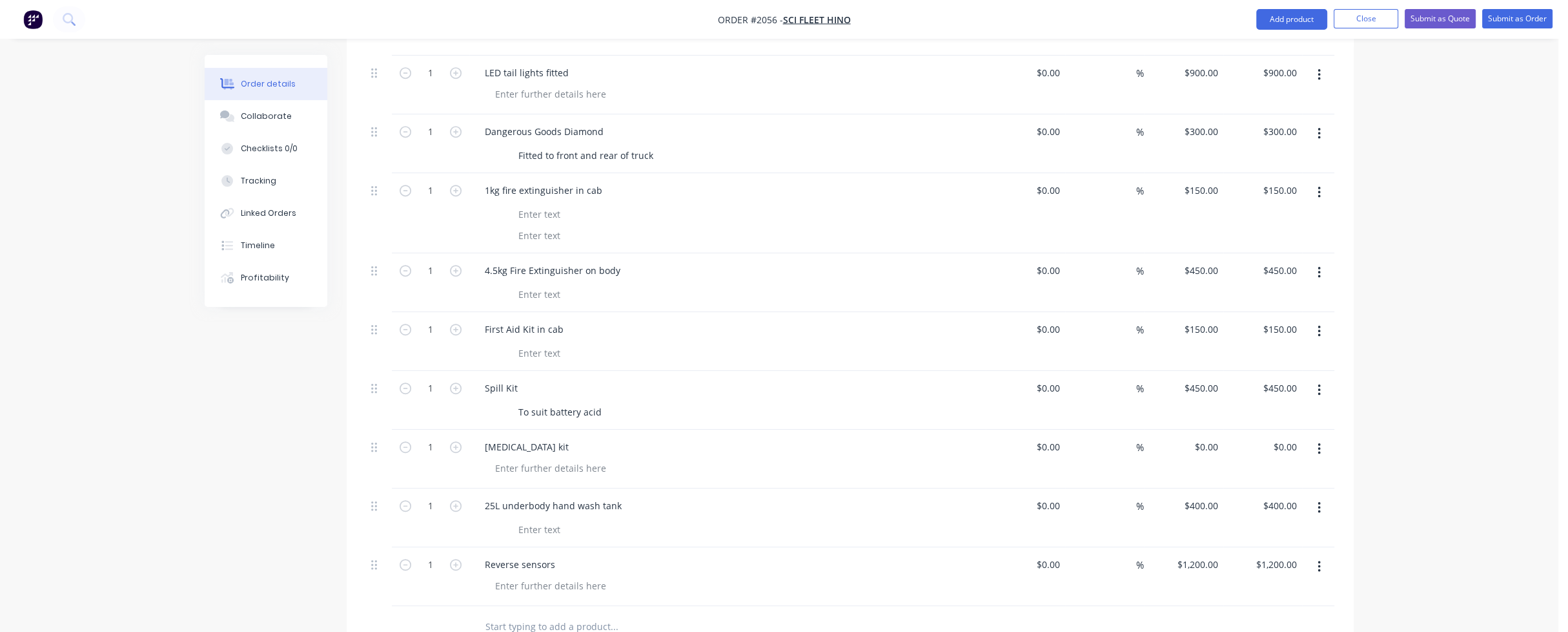
scroll to position [1357, 0]
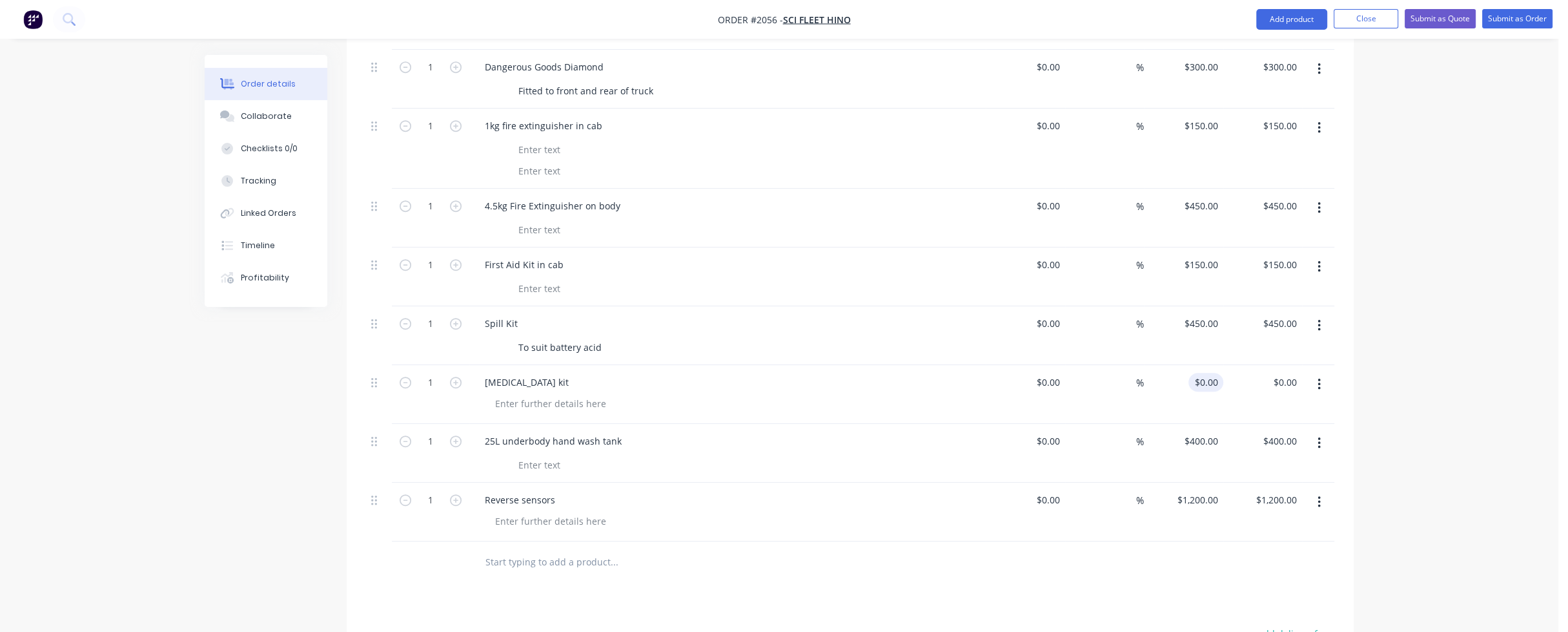
type input "$800.00"
click at [1209, 373] on input "0" at bounding box center [1216, 382] width 15 height 19
type input "$100.00"
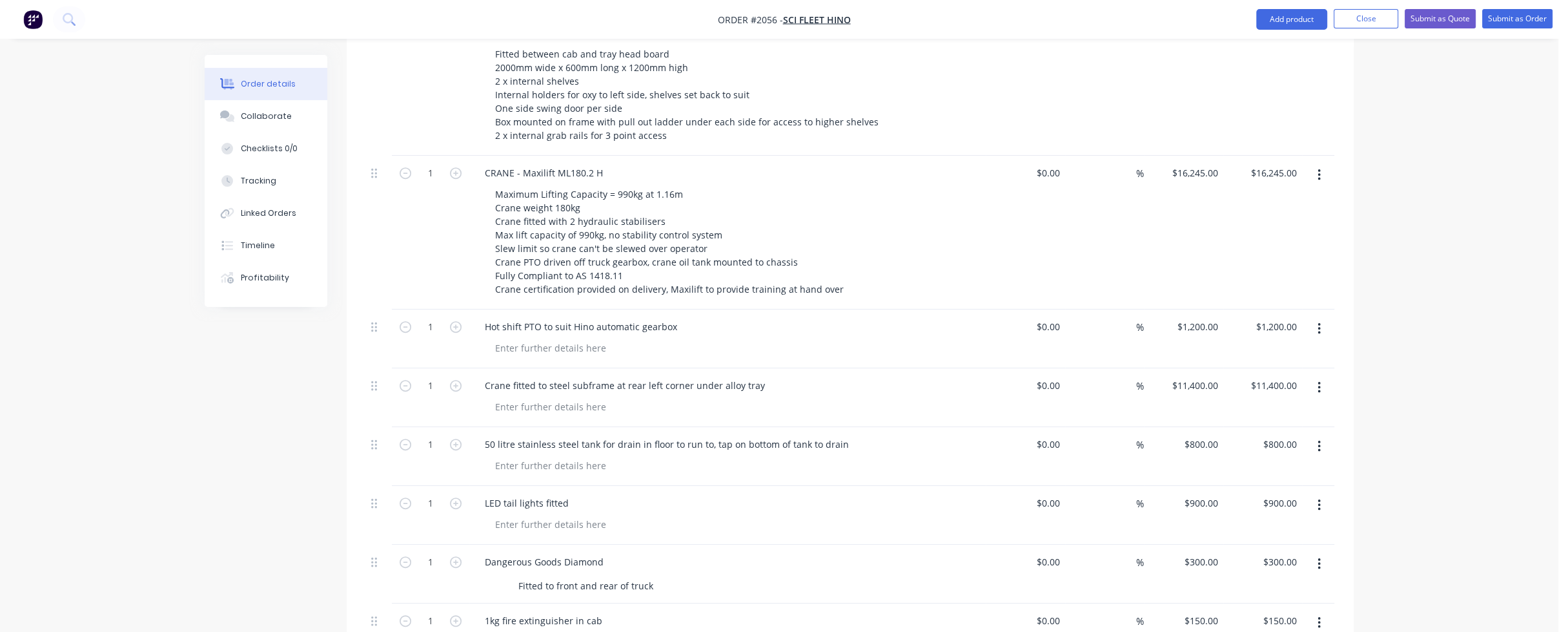
scroll to position [840, 0]
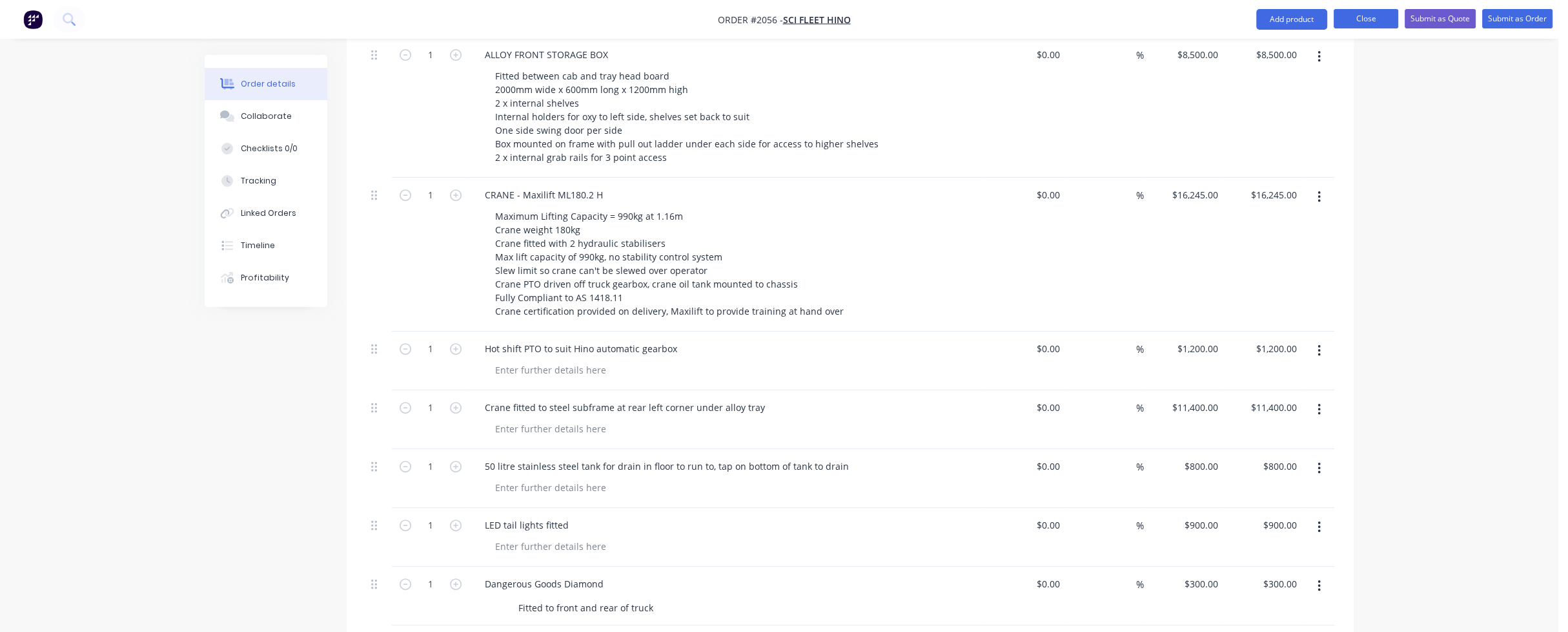
type input "$100.00"
click at [1356, 20] on button "Close" at bounding box center [1366, 19] width 65 height 19
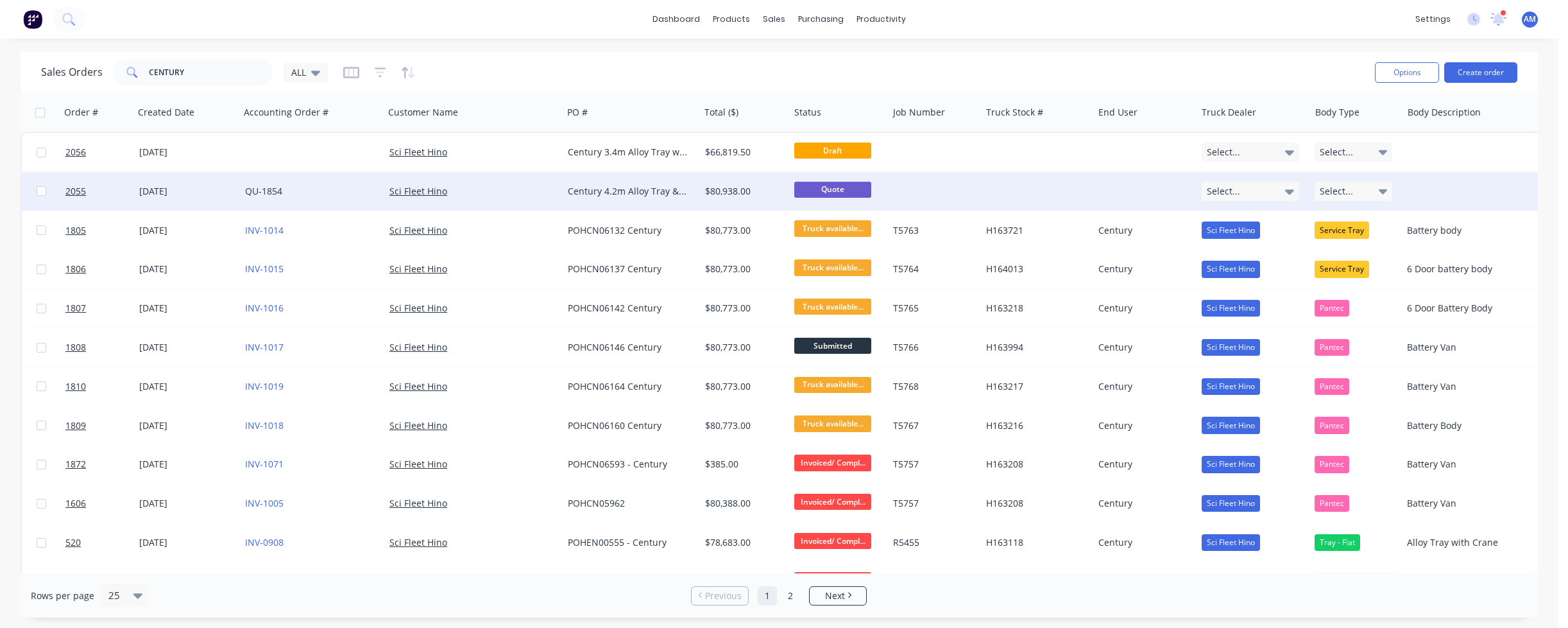
click at [554, 191] on div "Sci Fleet Hino" at bounding box center [474, 191] width 168 height 13
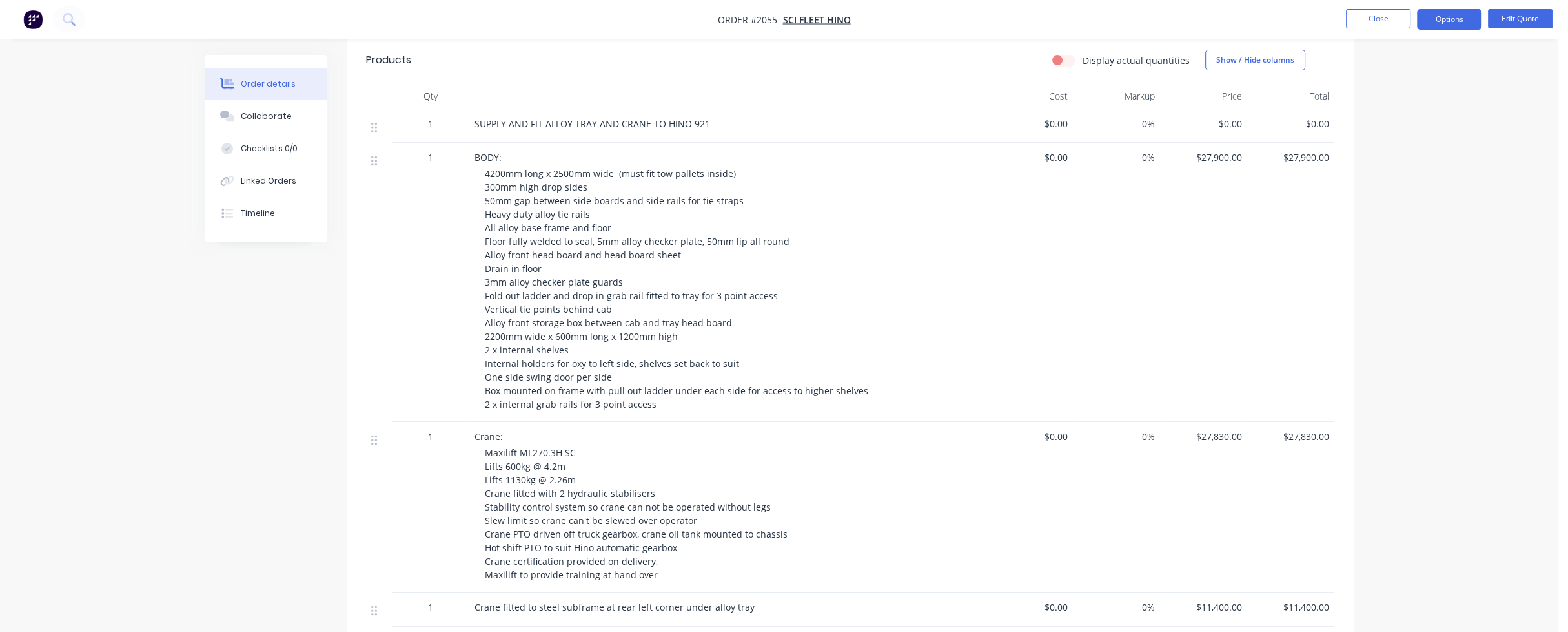
scroll to position [581, 0]
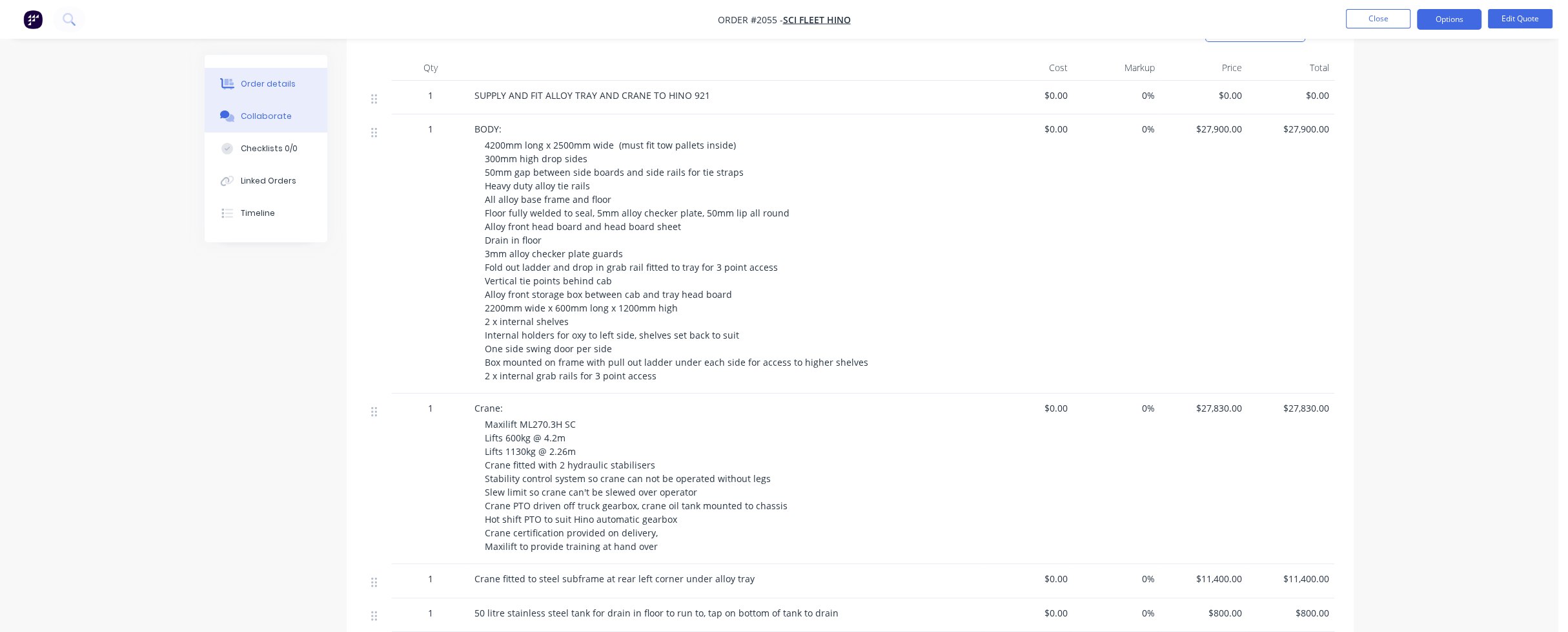
click at [274, 119] on div "Collaborate" at bounding box center [266, 116] width 51 height 11
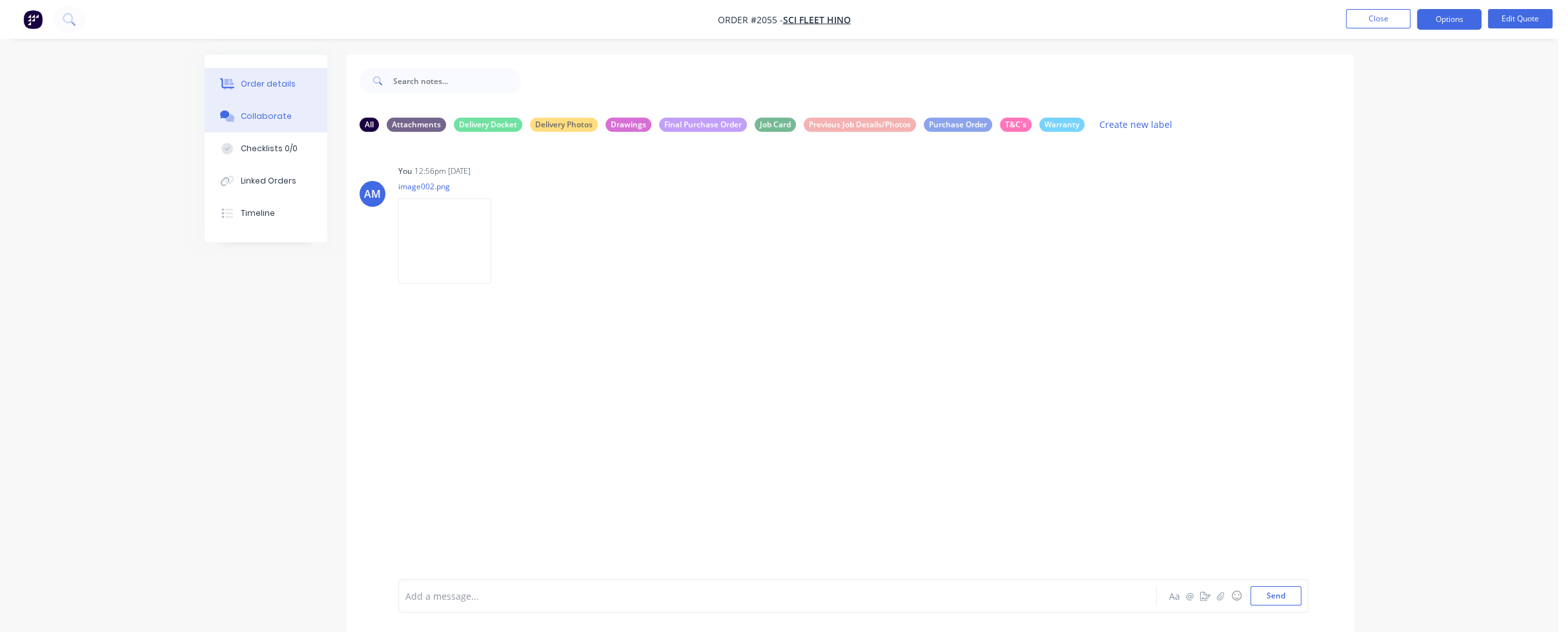
click at [289, 85] on div "Order details" at bounding box center [268, 83] width 55 height 11
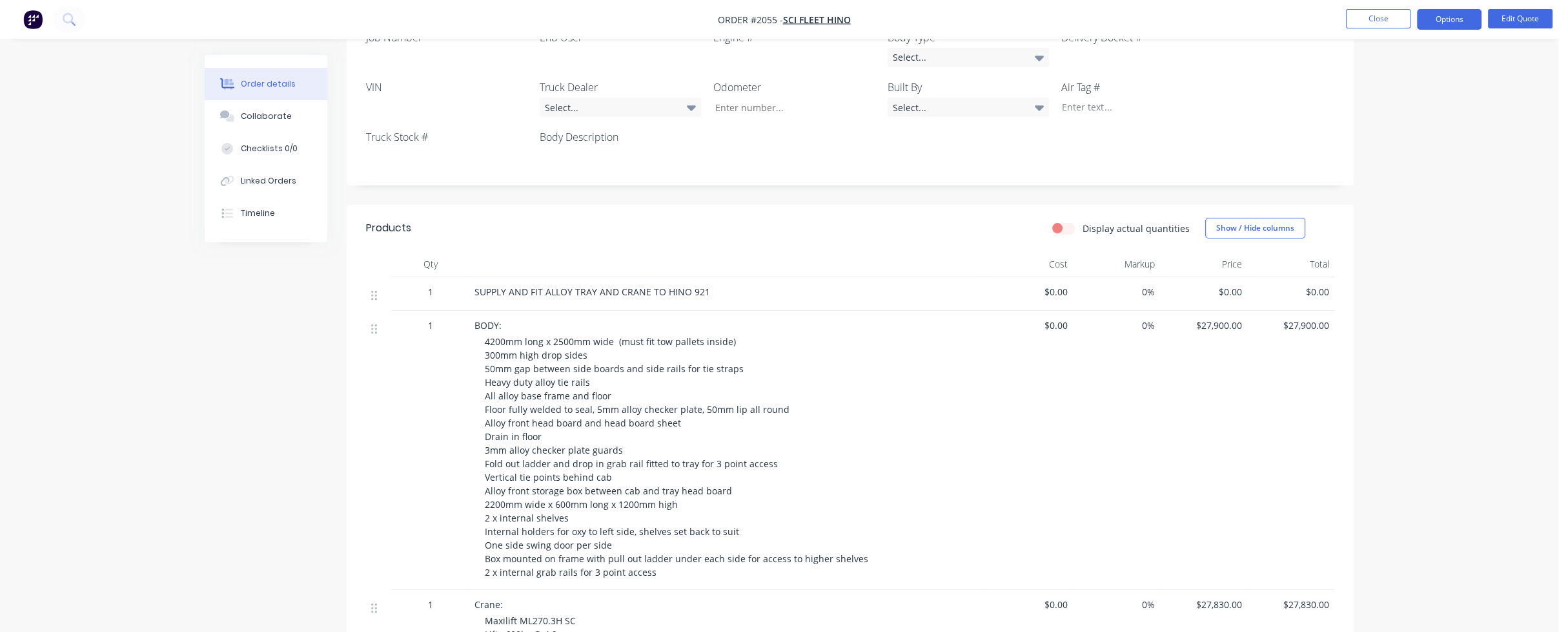
scroll to position [388, 0]
click at [258, 211] on div "Timeline" at bounding box center [258, 212] width 34 height 11
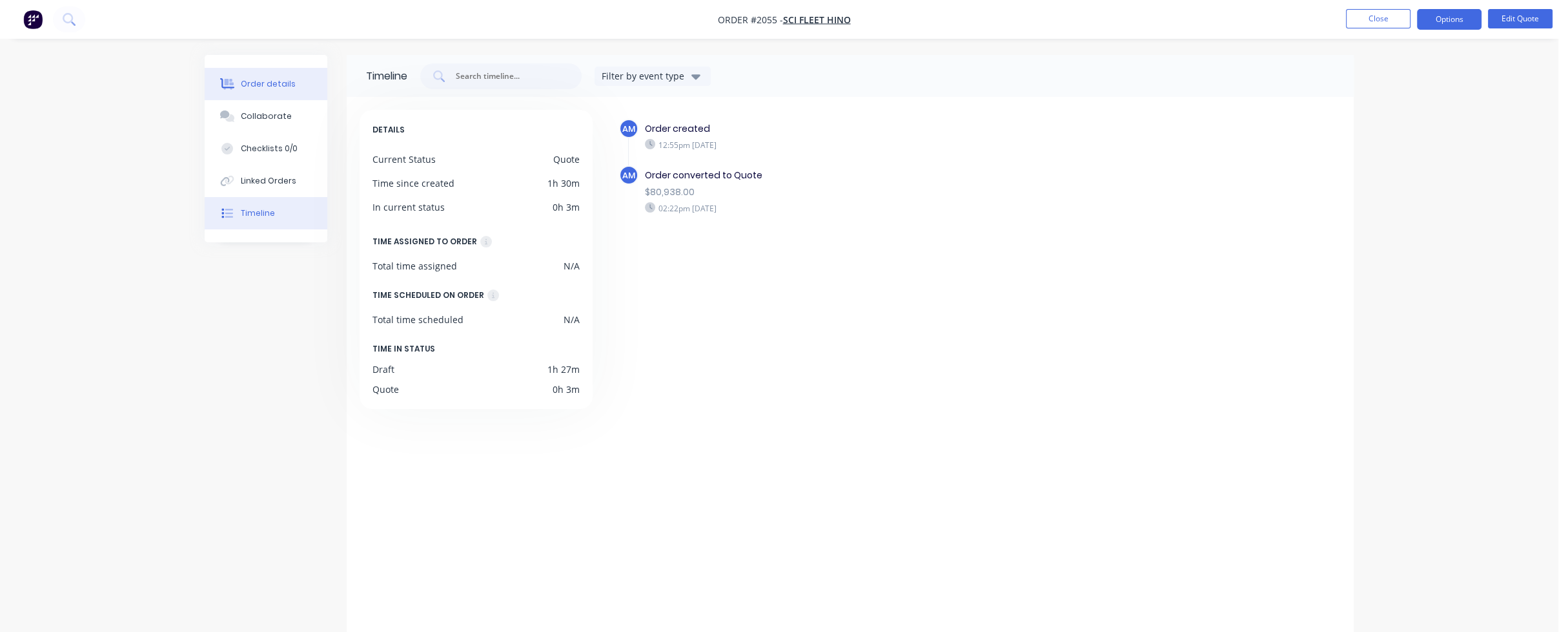
click at [265, 87] on div "Order details" at bounding box center [268, 83] width 55 height 11
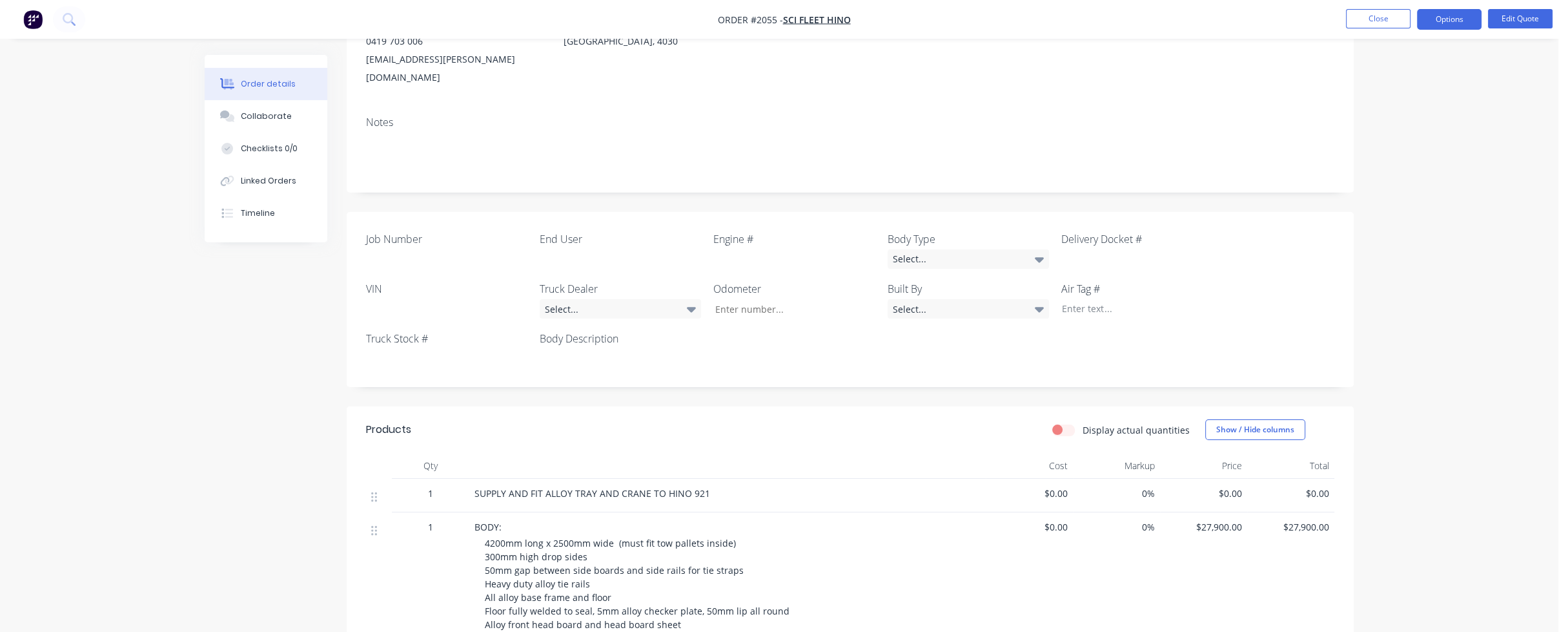
scroll to position [388, 0]
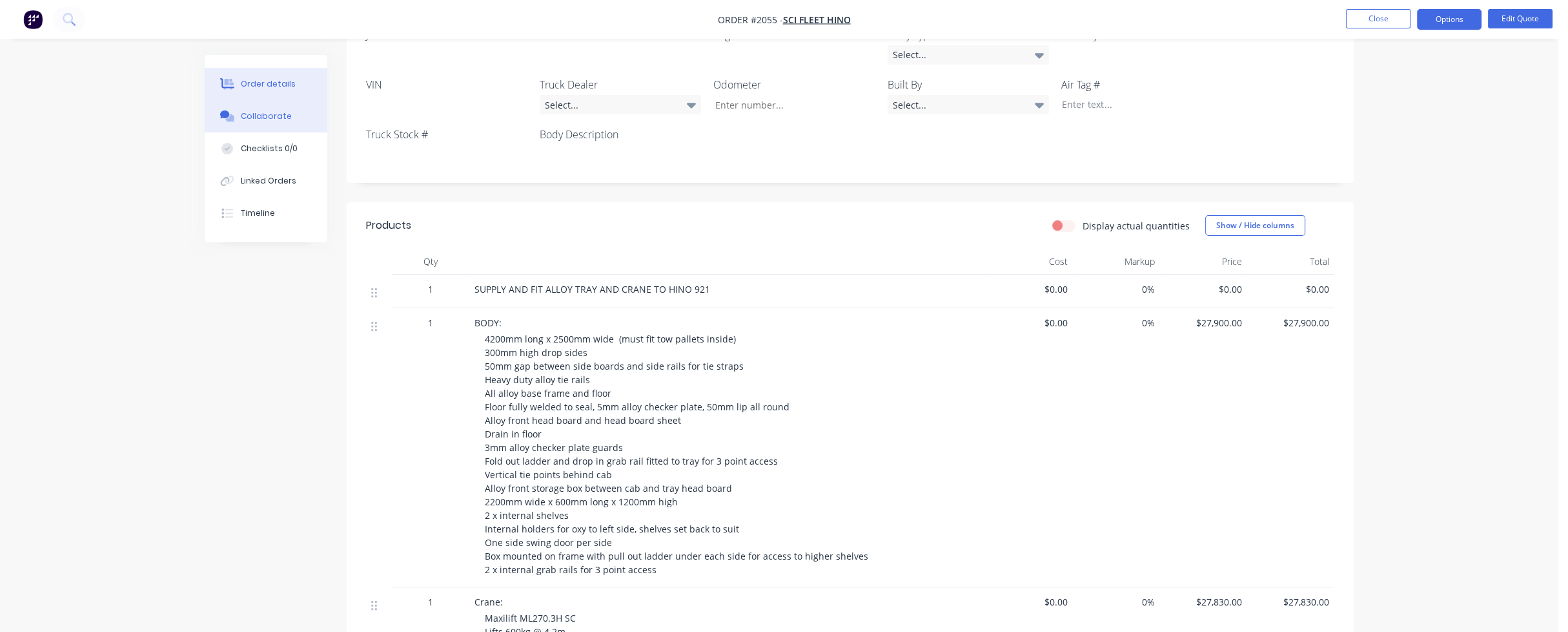
drag, startPoint x: 269, startPoint y: 124, endPoint x: 282, endPoint y: 120, distance: 13.6
click at [269, 123] on button "Collaborate" at bounding box center [266, 116] width 122 height 32
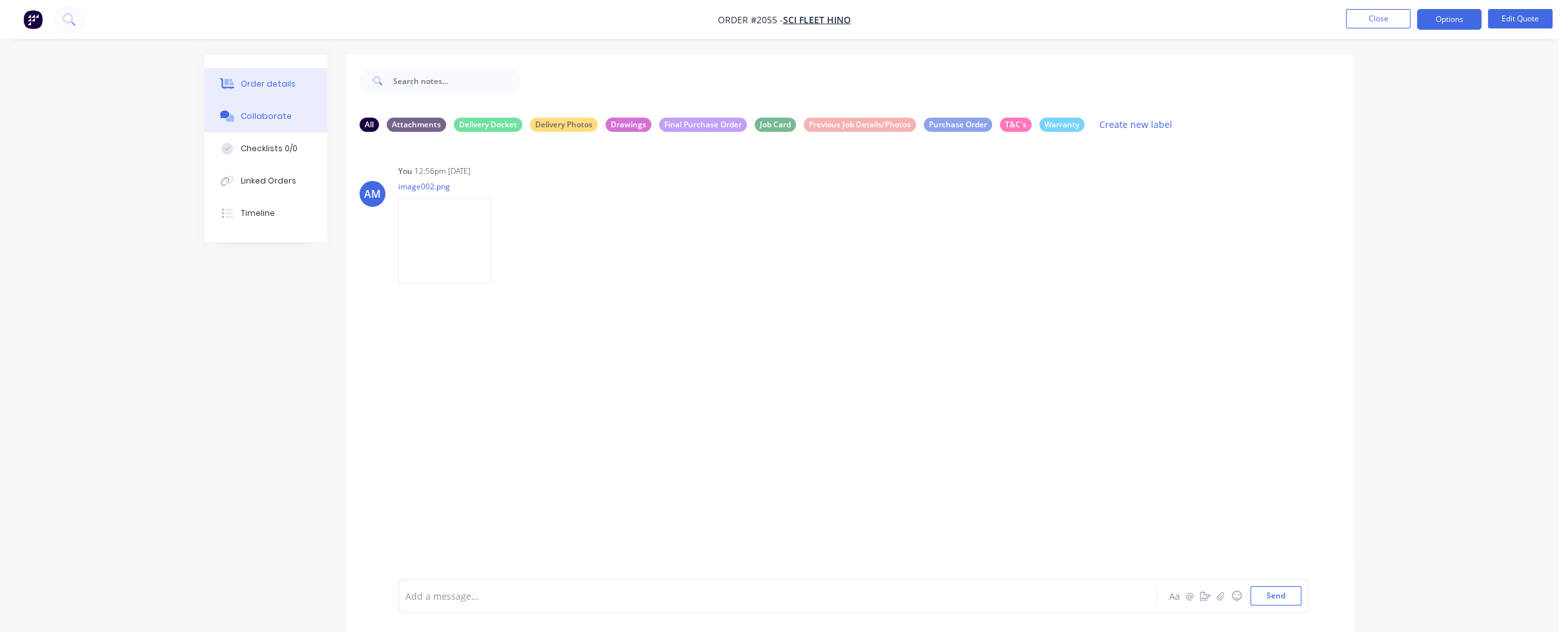
click at [264, 79] on div "Order details" at bounding box center [268, 83] width 55 height 11
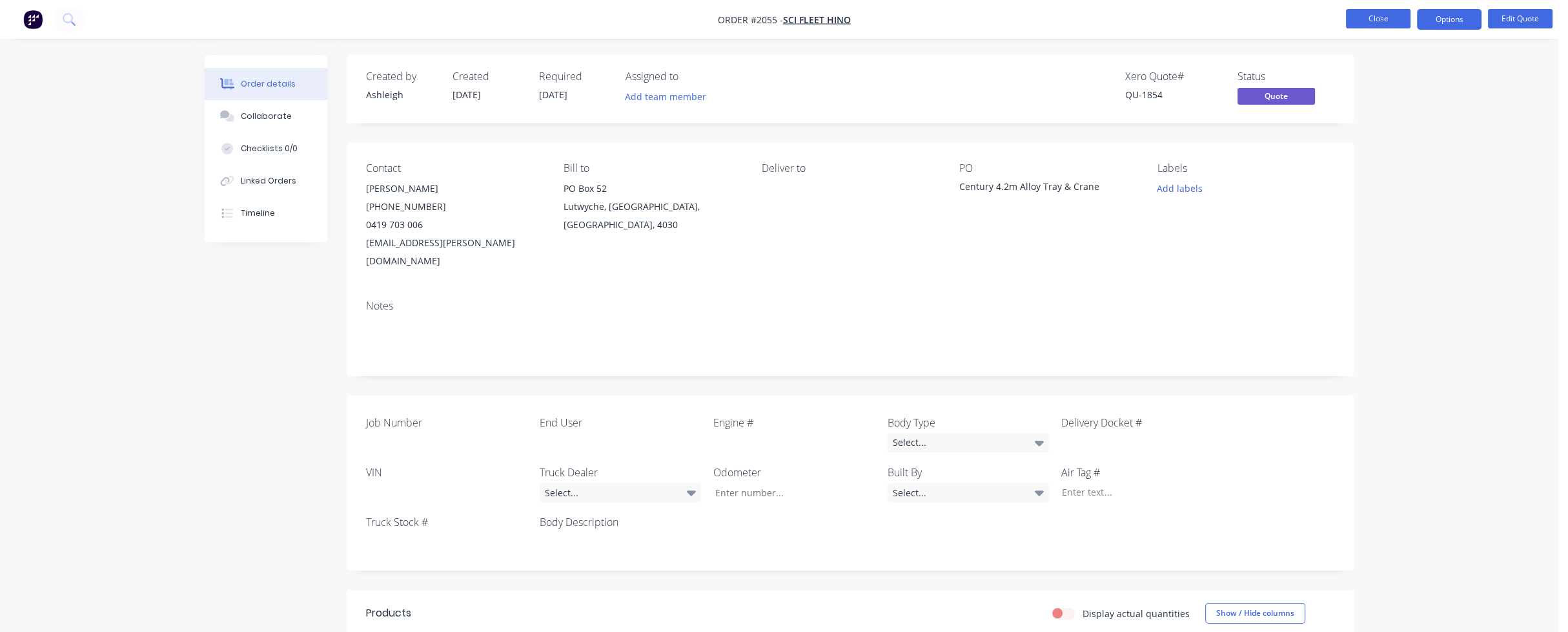
click at [1371, 15] on button "Close" at bounding box center [1378, 19] width 65 height 19
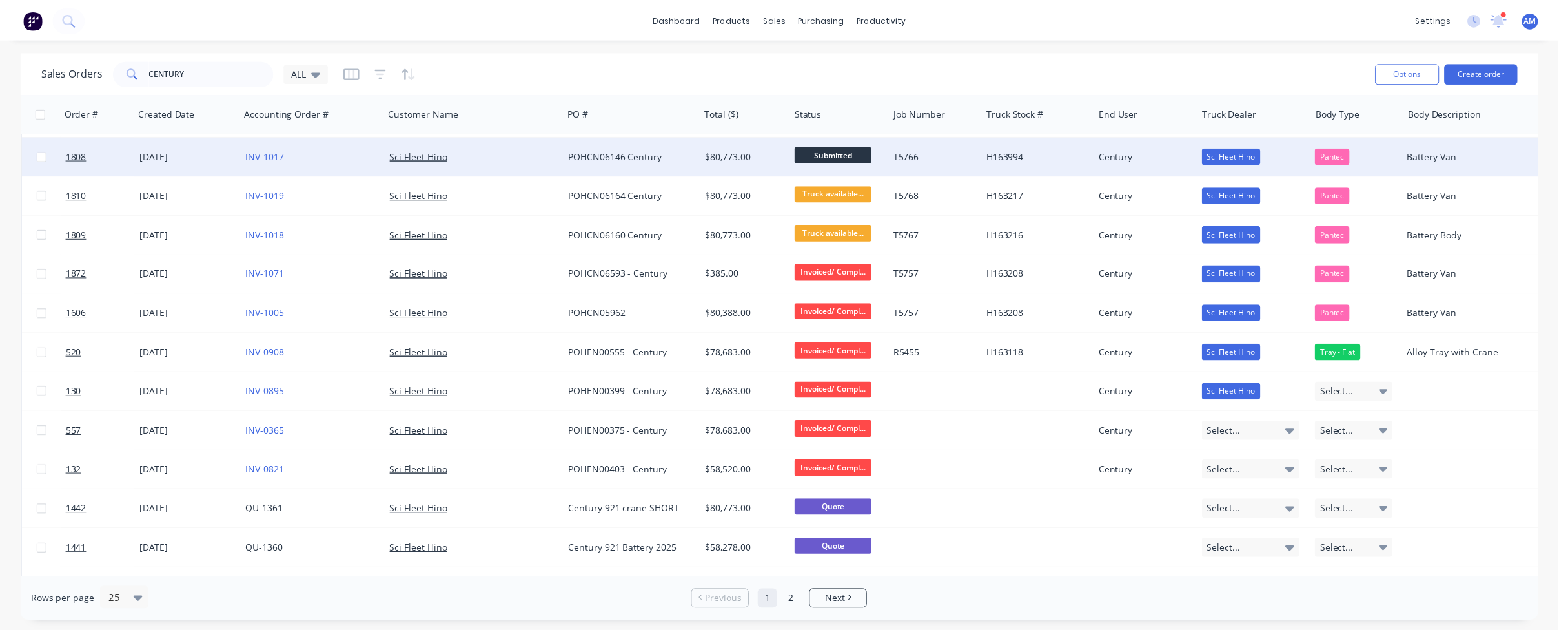
scroll to position [258, 0]
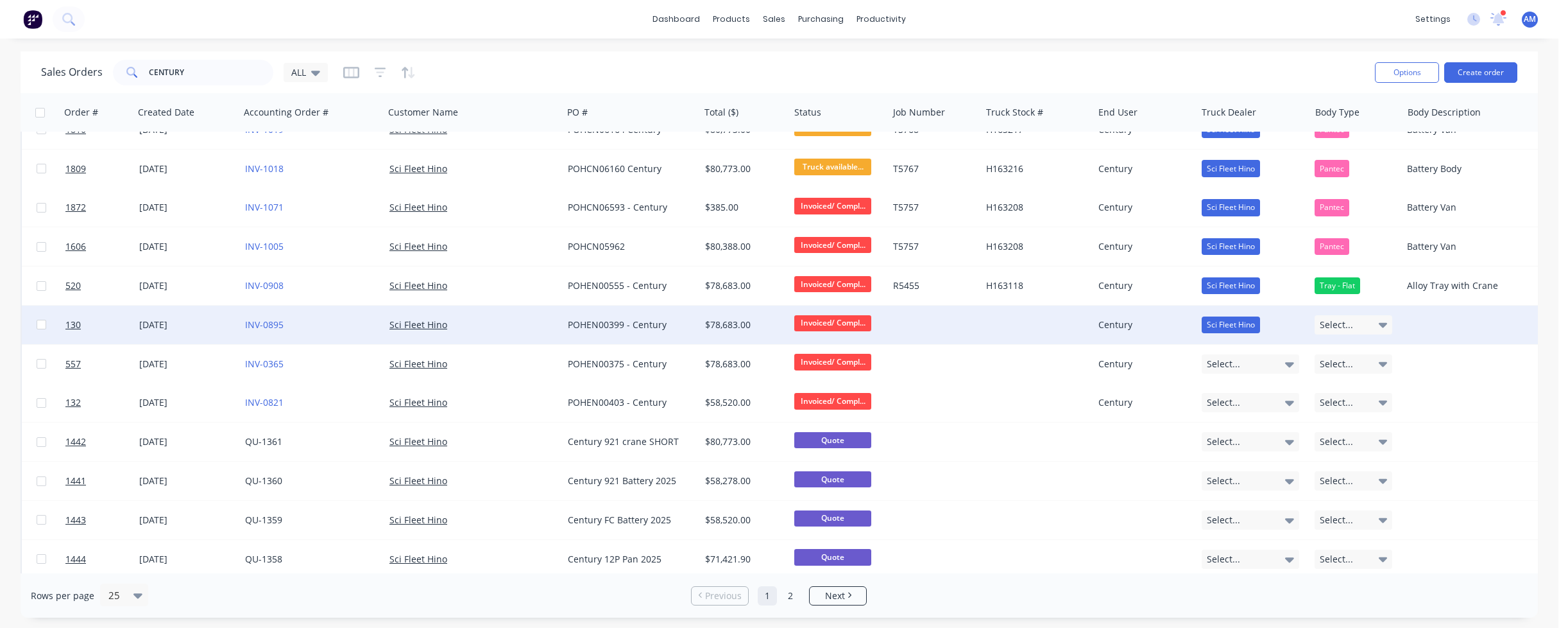
click at [189, 324] on div "[DATE]" at bounding box center [186, 324] width 96 height 13
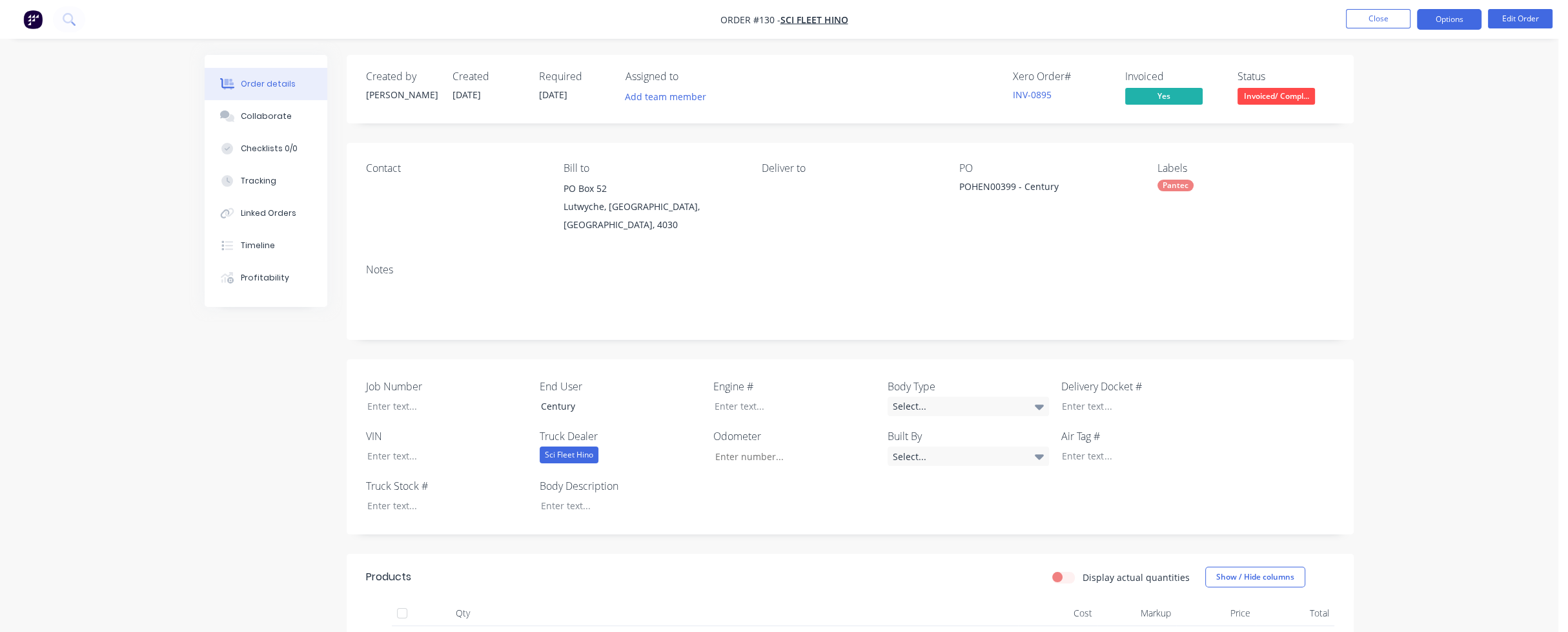
click at [1449, 21] on button "Options" at bounding box center [1449, 19] width 65 height 21
click at [1436, 17] on button "Options" at bounding box center [1449, 19] width 65 height 21
click at [1394, 79] on div "Invoice" at bounding box center [1410, 79] width 118 height 19
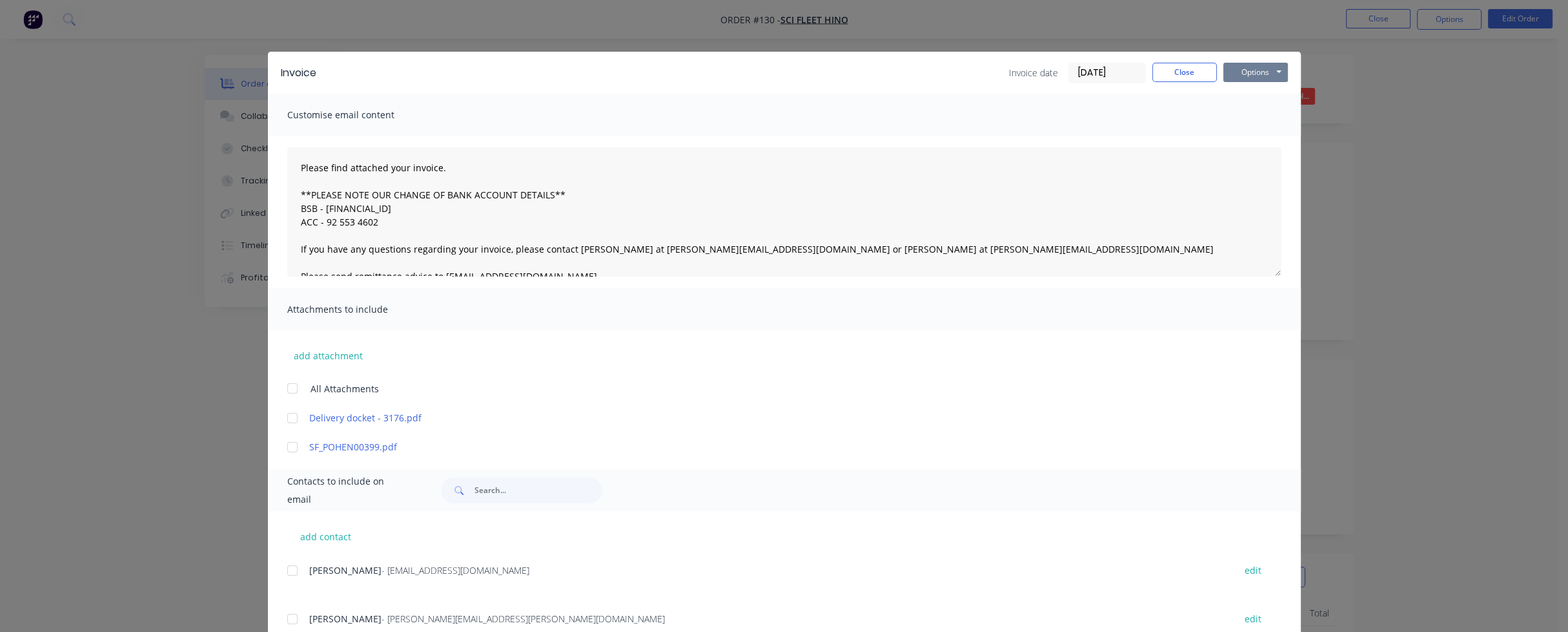
click at [1255, 70] on button "Options" at bounding box center [1255, 72] width 65 height 19
click at [1251, 93] on button "Preview" at bounding box center [1265, 95] width 83 height 21
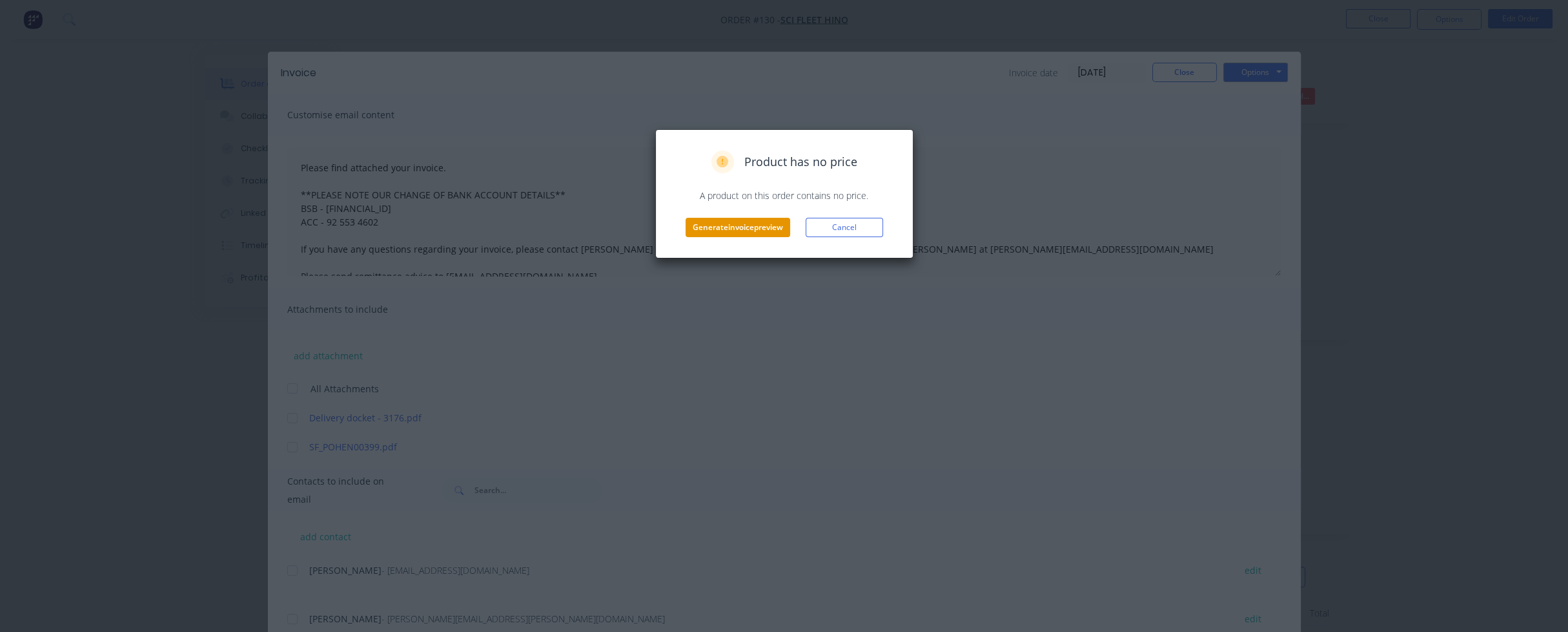
click at [766, 226] on button "Generate invoice preview" at bounding box center [737, 227] width 104 height 19
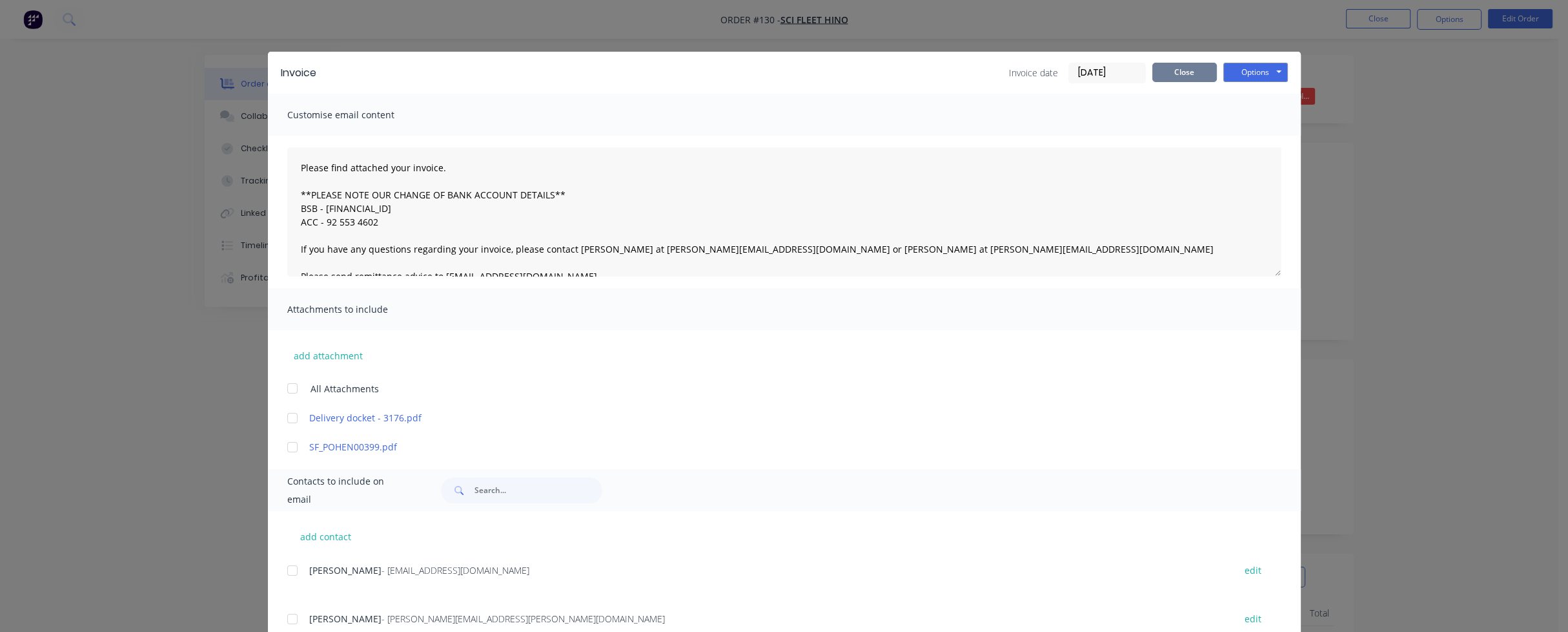
click at [1206, 70] on button "Close" at bounding box center [1184, 72] width 65 height 19
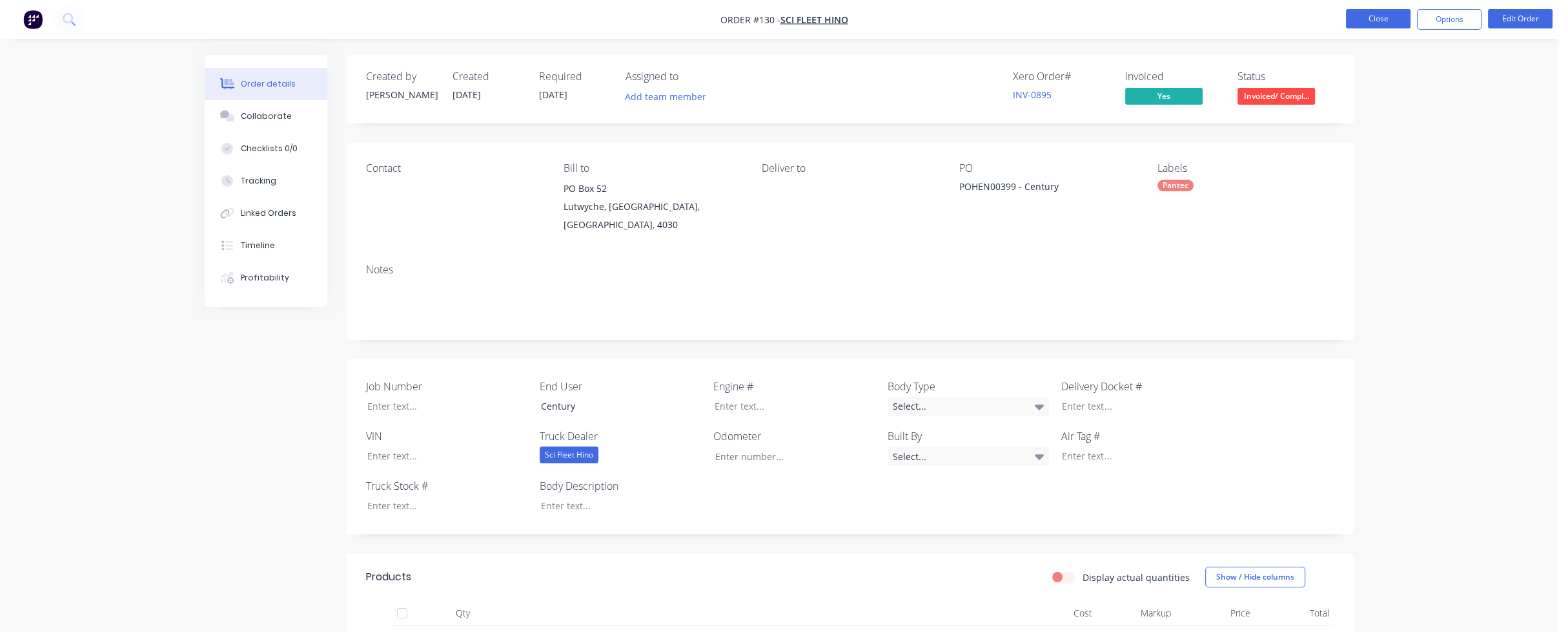
click at [1370, 17] on button "Close" at bounding box center [1378, 19] width 65 height 19
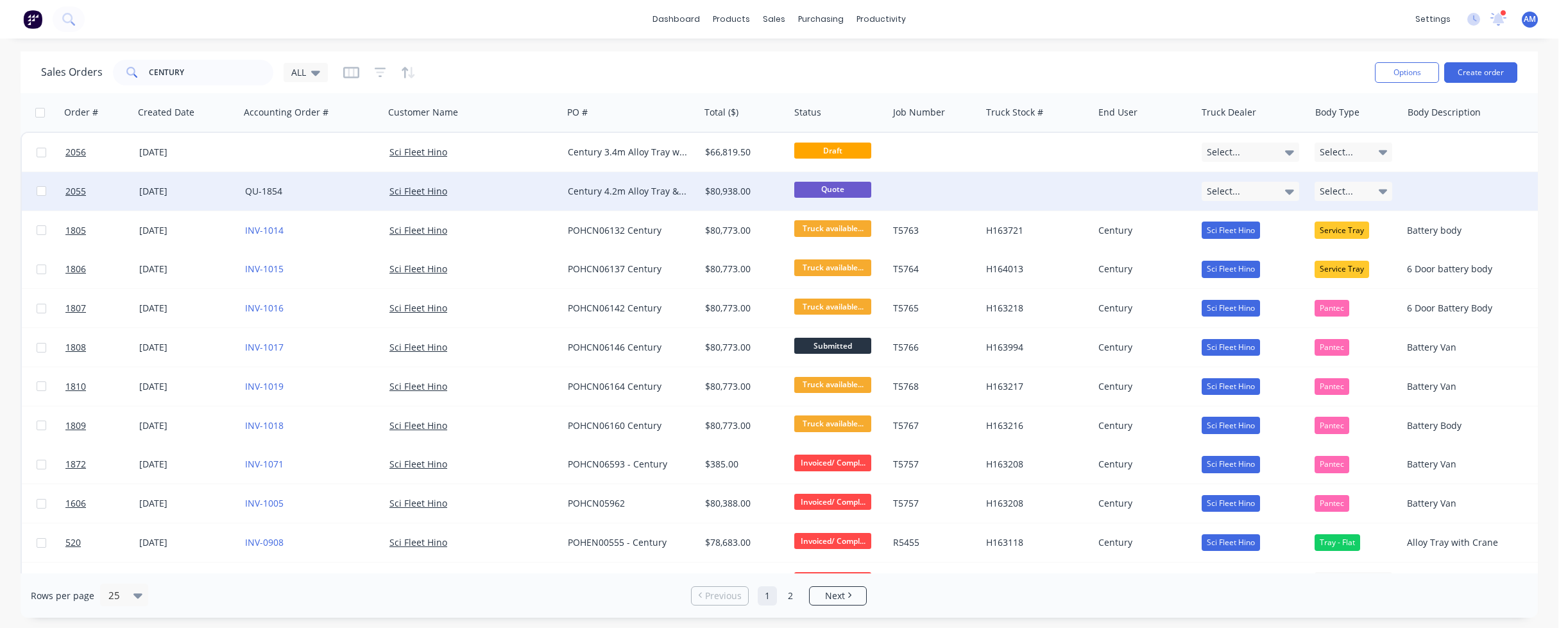
click at [584, 189] on div "Century 4.2m Alloy Tray & Crane" at bounding box center [628, 191] width 120 height 13
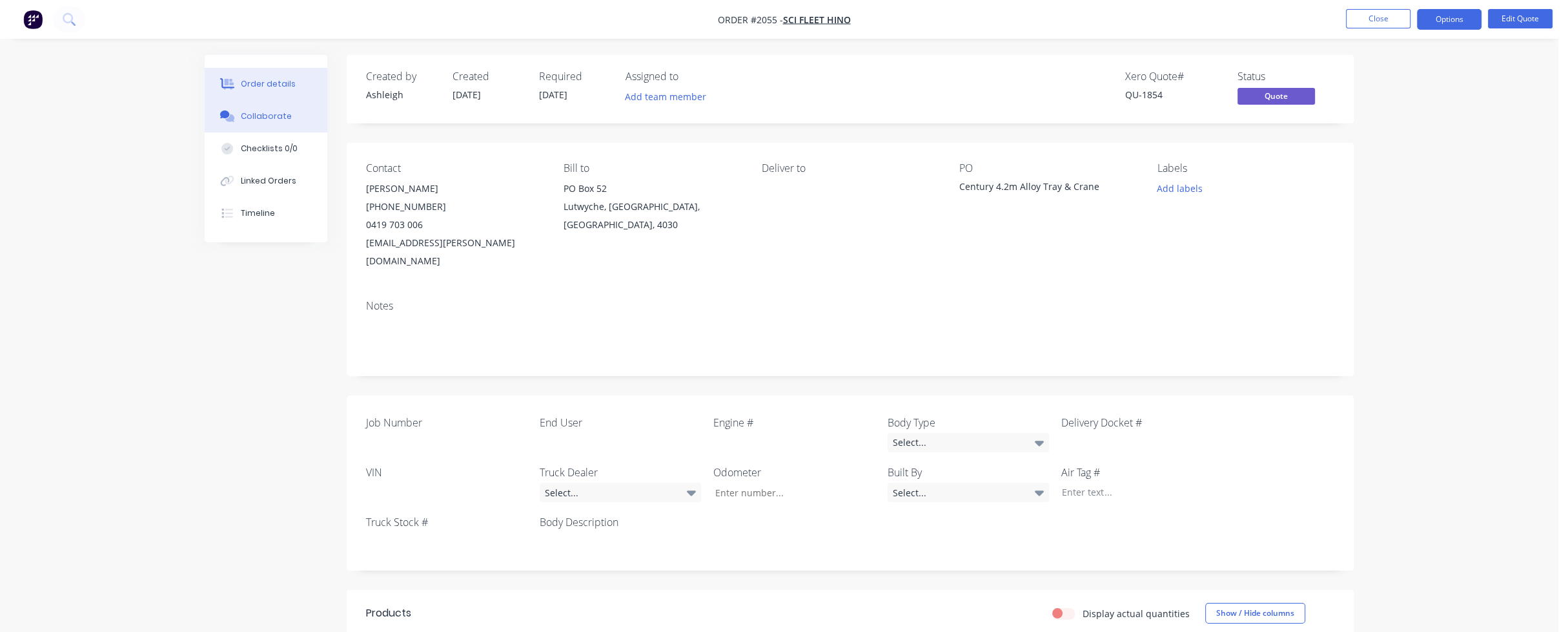
click at [273, 114] on div "Collaborate" at bounding box center [266, 116] width 51 height 11
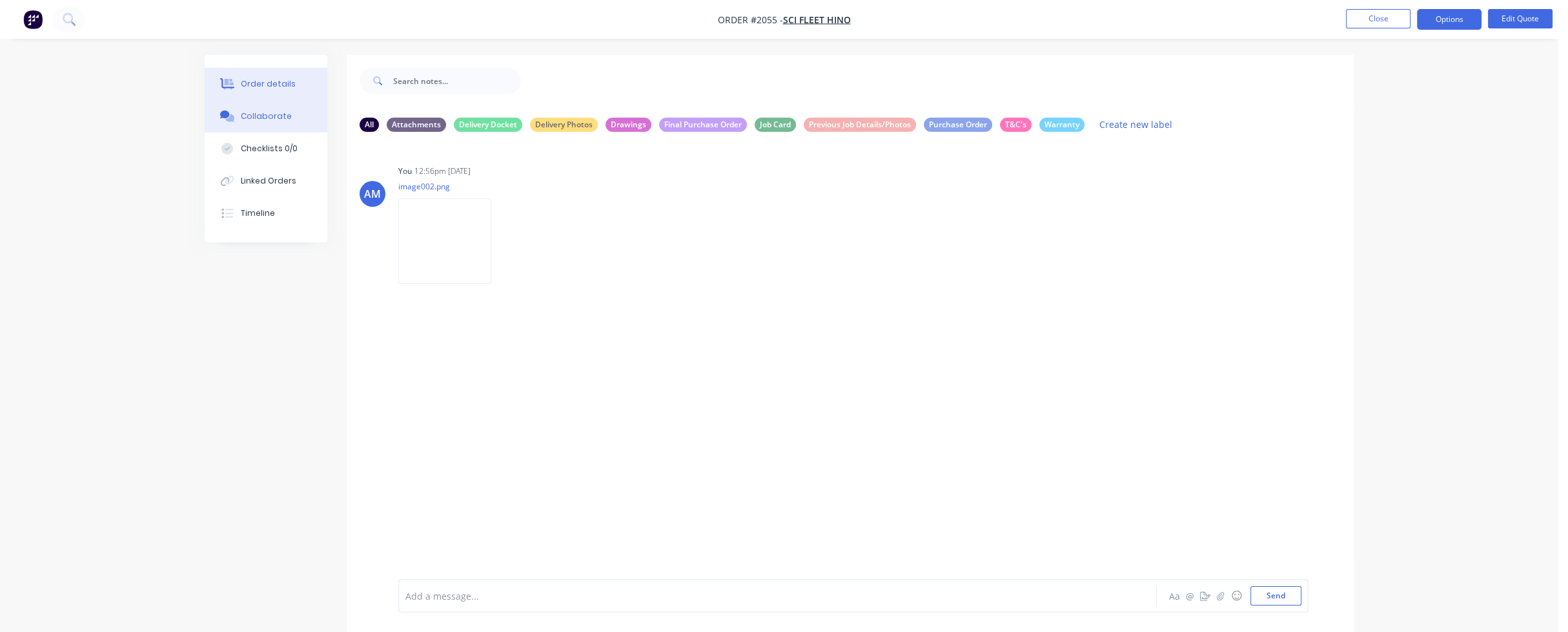
click at [272, 82] on div "Order details" at bounding box center [268, 83] width 55 height 11
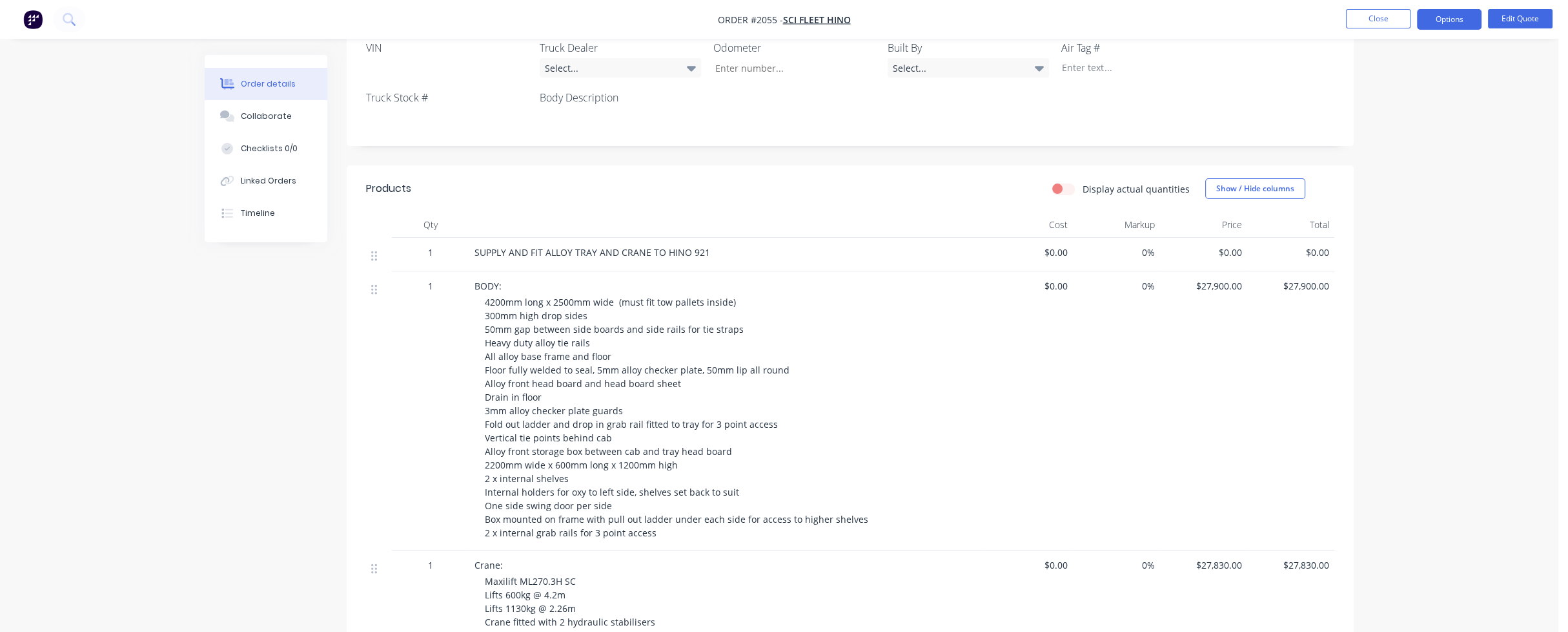
scroll to position [388, 0]
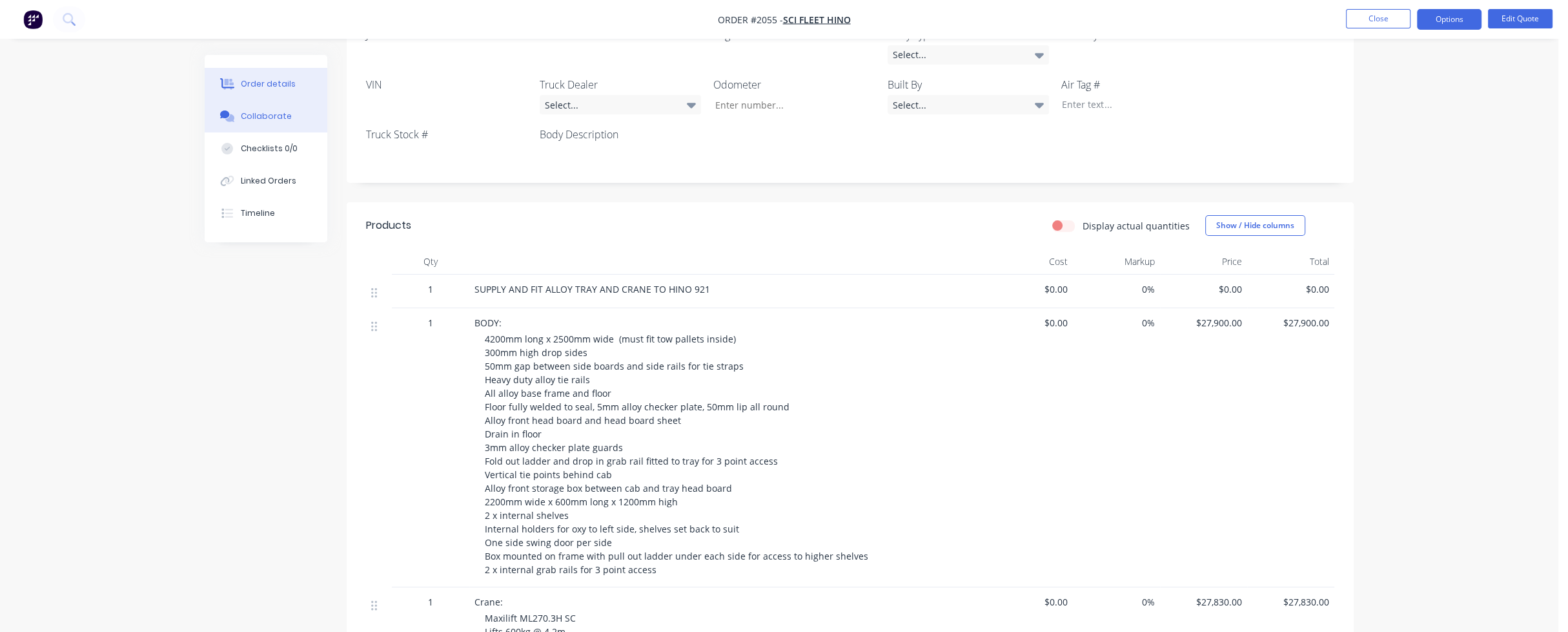
click at [269, 117] on div "Collaborate" at bounding box center [266, 116] width 51 height 11
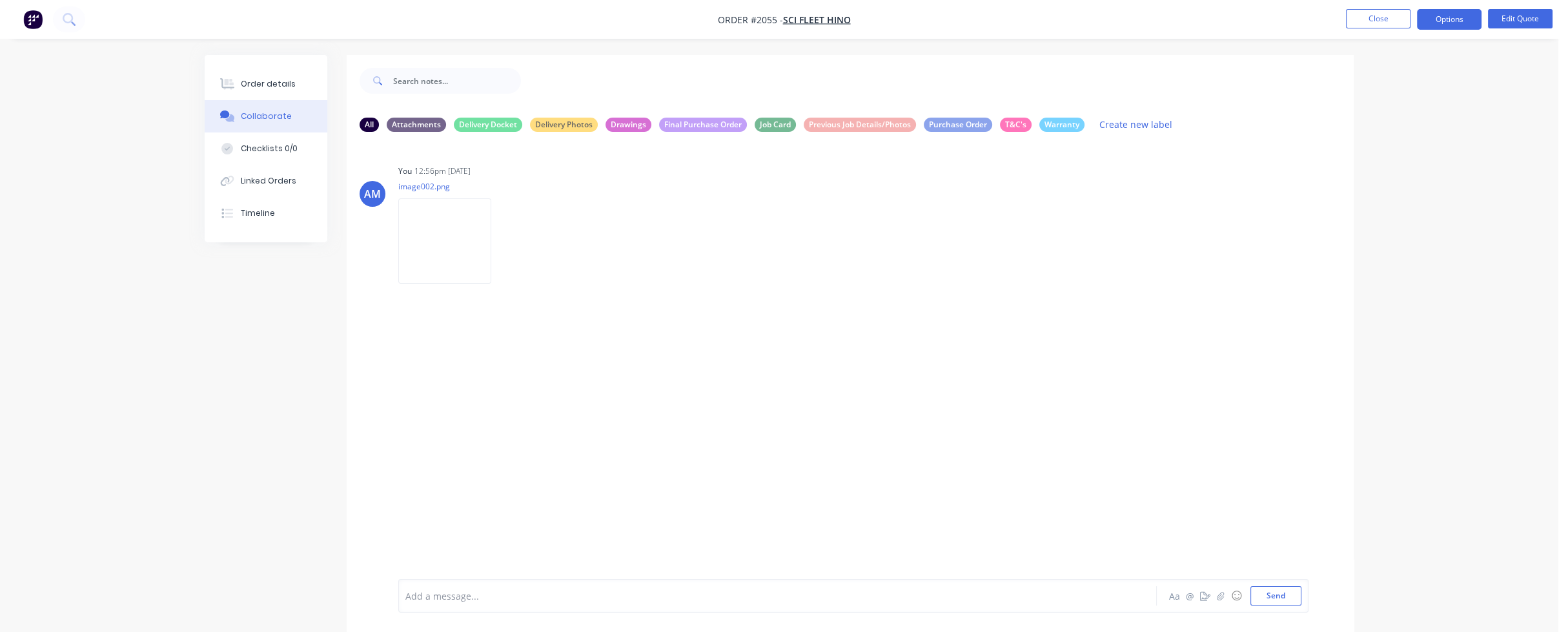
click at [452, 595] on div at bounding box center [741, 596] width 672 height 13
click at [1283, 595] on button "Send" at bounding box center [1276, 595] width 51 height 19
click at [270, 77] on button "Order details" at bounding box center [266, 84] width 122 height 32
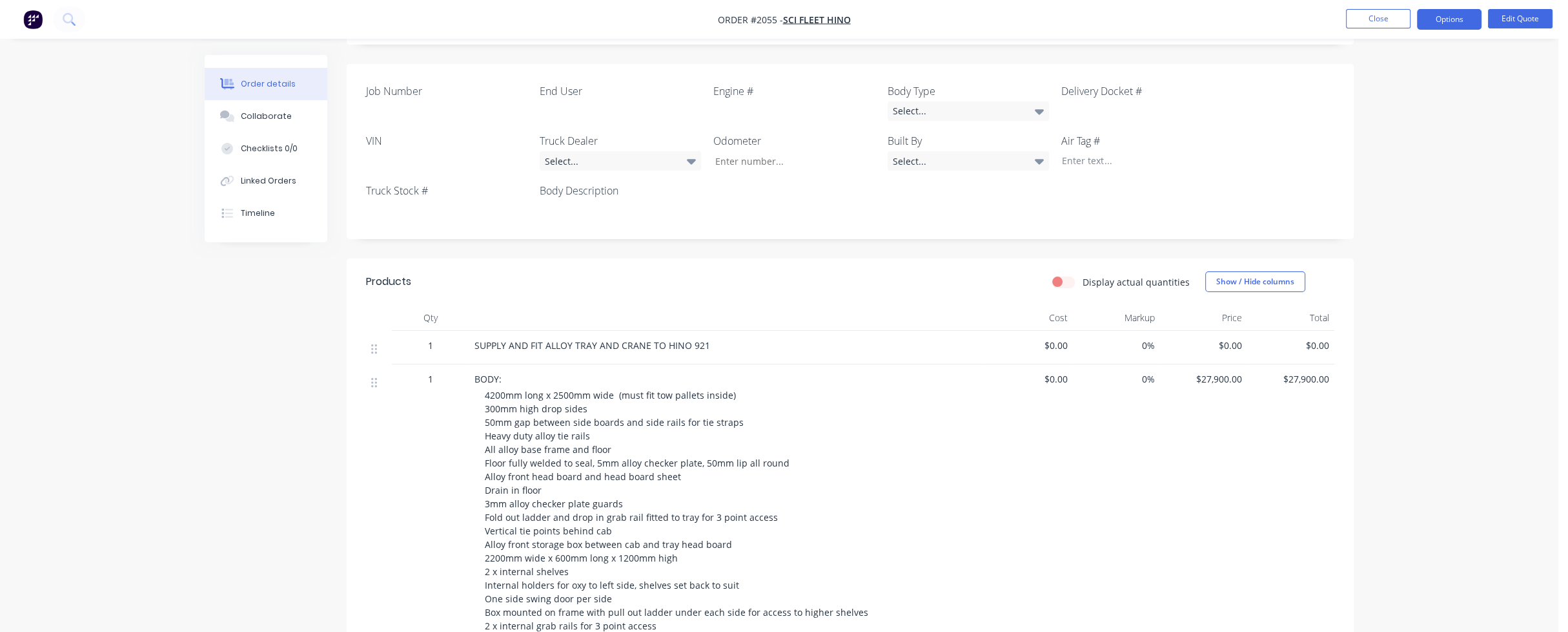
scroll to position [517, 0]
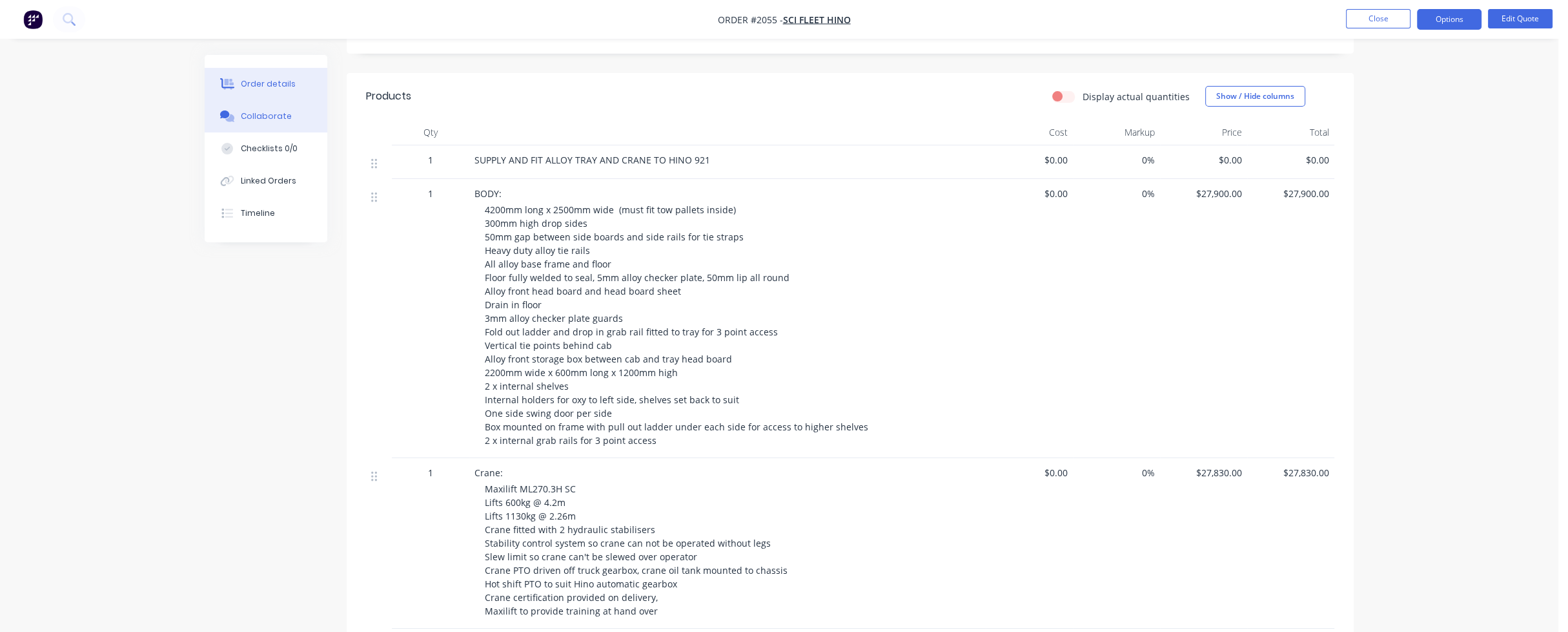
drag, startPoint x: 255, startPoint y: 121, endPoint x: 232, endPoint y: 121, distance: 23.0
click at [255, 121] on div "Collaborate" at bounding box center [266, 116] width 51 height 11
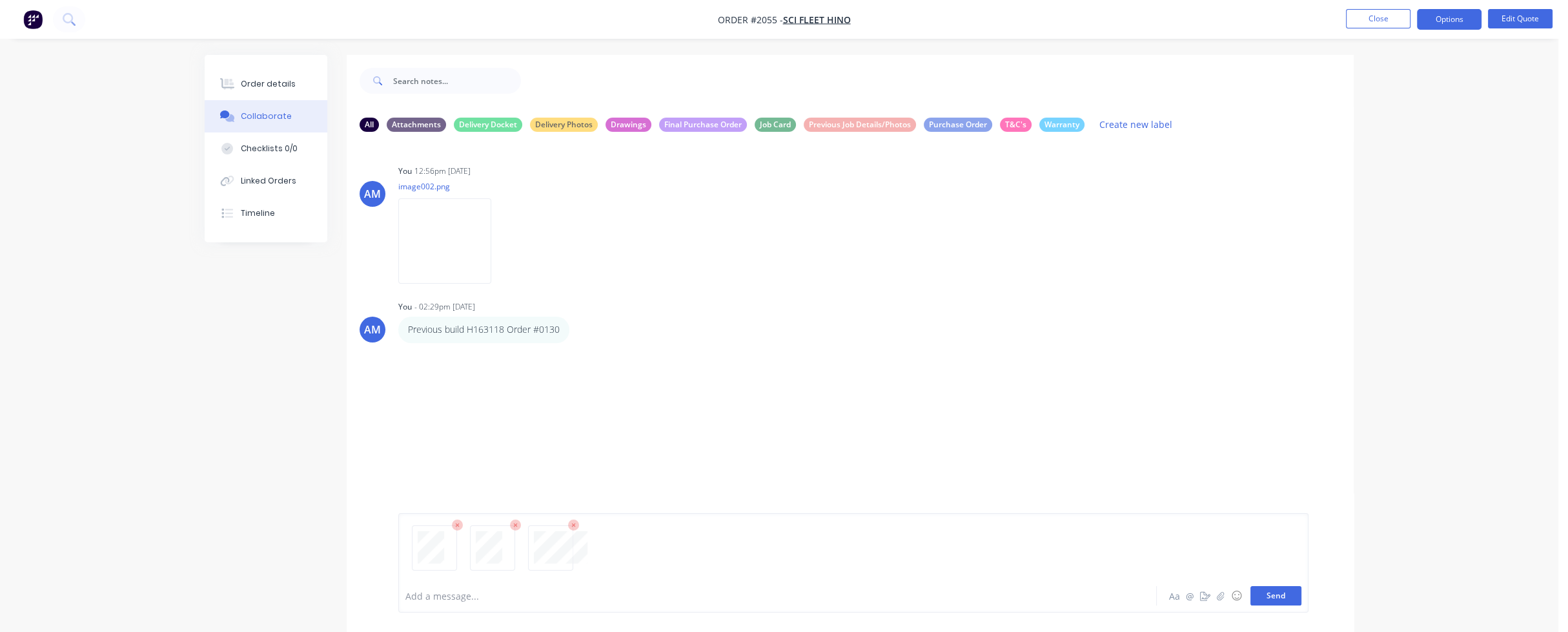
click at [1288, 599] on button "Send" at bounding box center [1276, 595] width 51 height 19
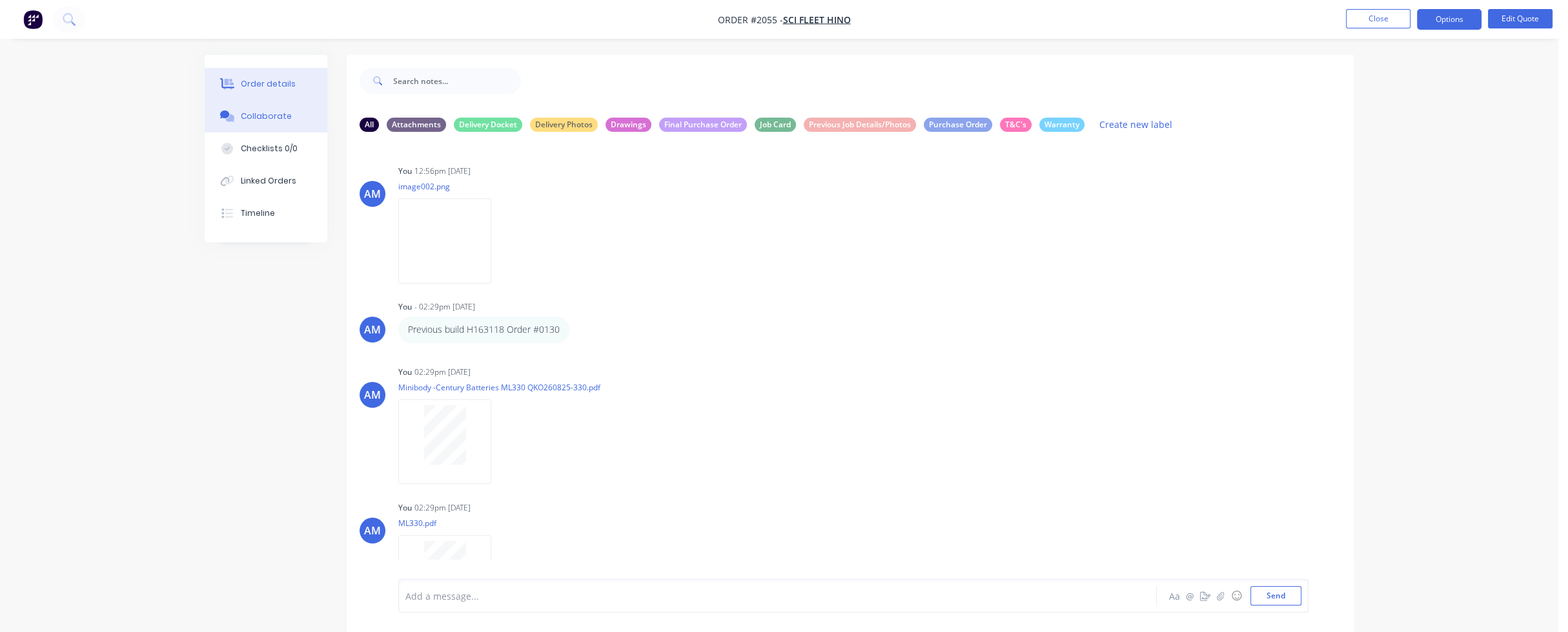
click at [266, 85] on div "Order details" at bounding box center [268, 83] width 55 height 11
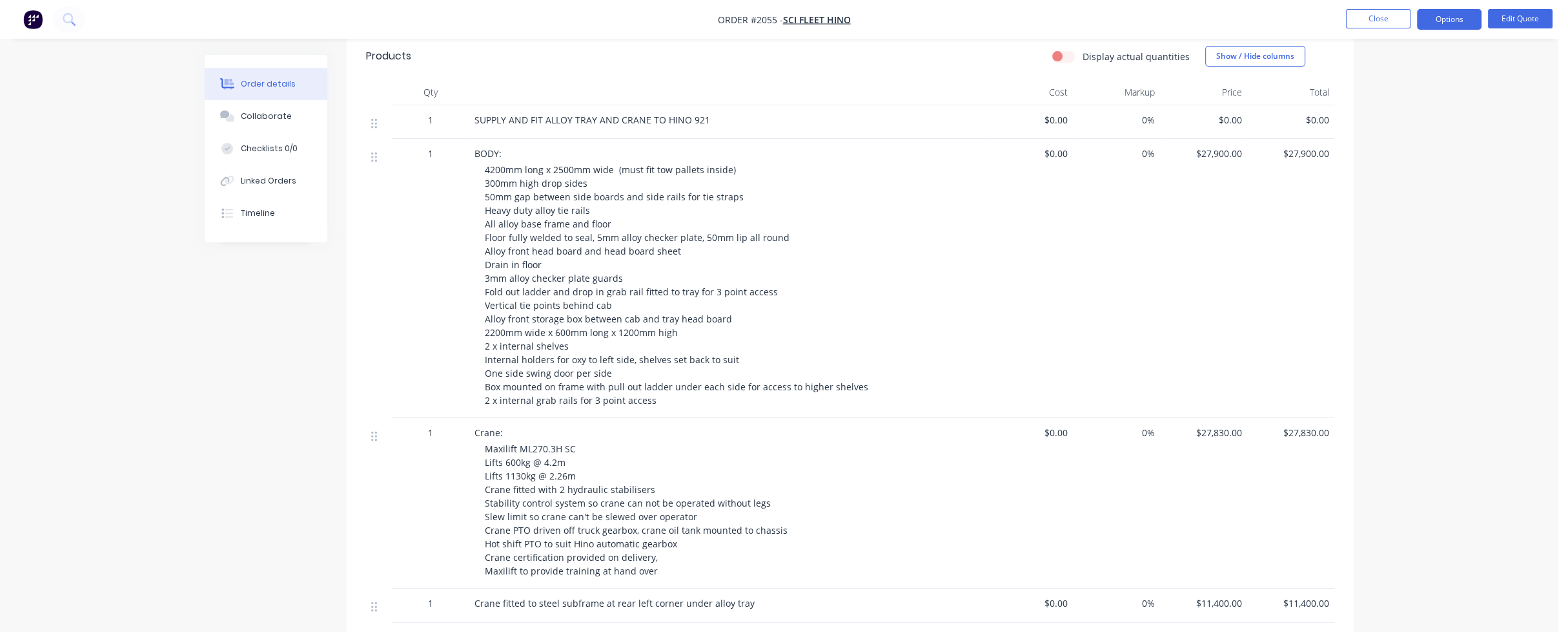
scroll to position [581, 0]
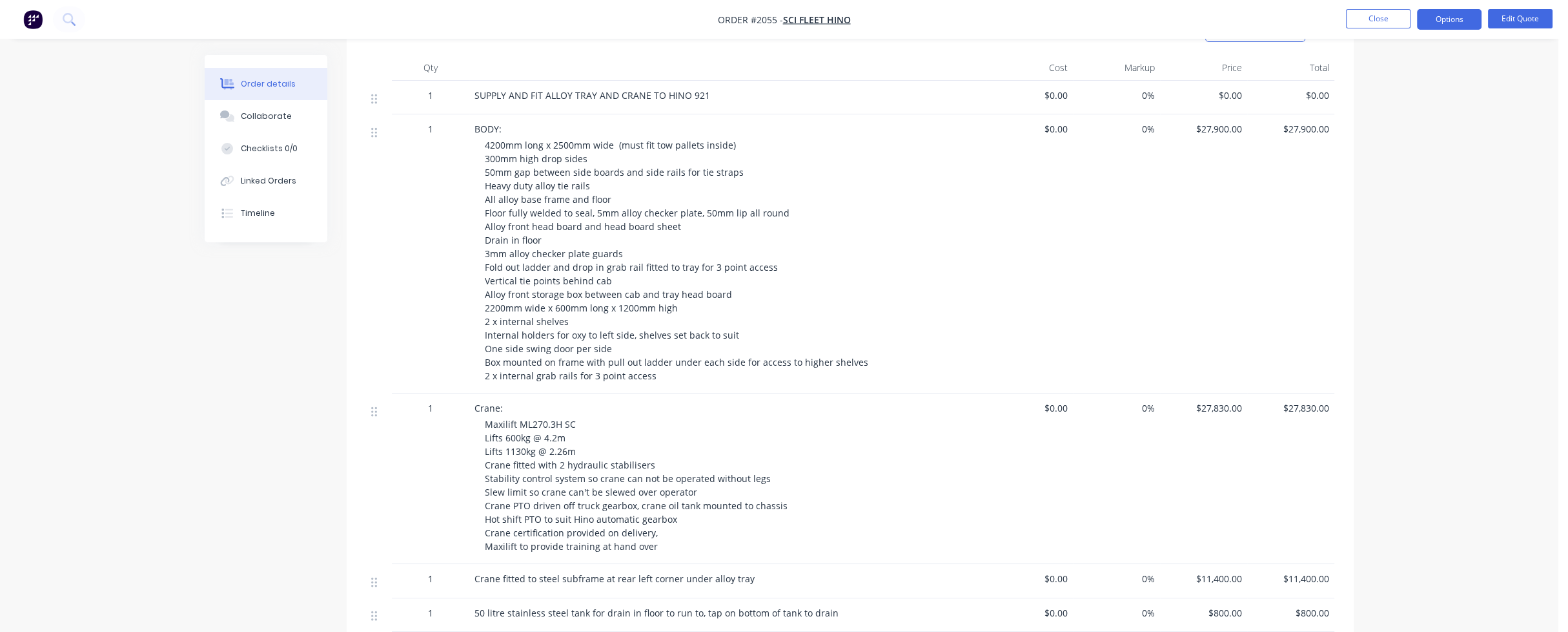
click at [1202, 401] on span "$27,830.00" at bounding box center [1203, 408] width 77 height 13
click at [1459, 17] on button "Options" at bounding box center [1449, 19] width 65 height 21
click at [1251, 183] on div "$27,900.00" at bounding box center [1290, 254] width 87 height 279
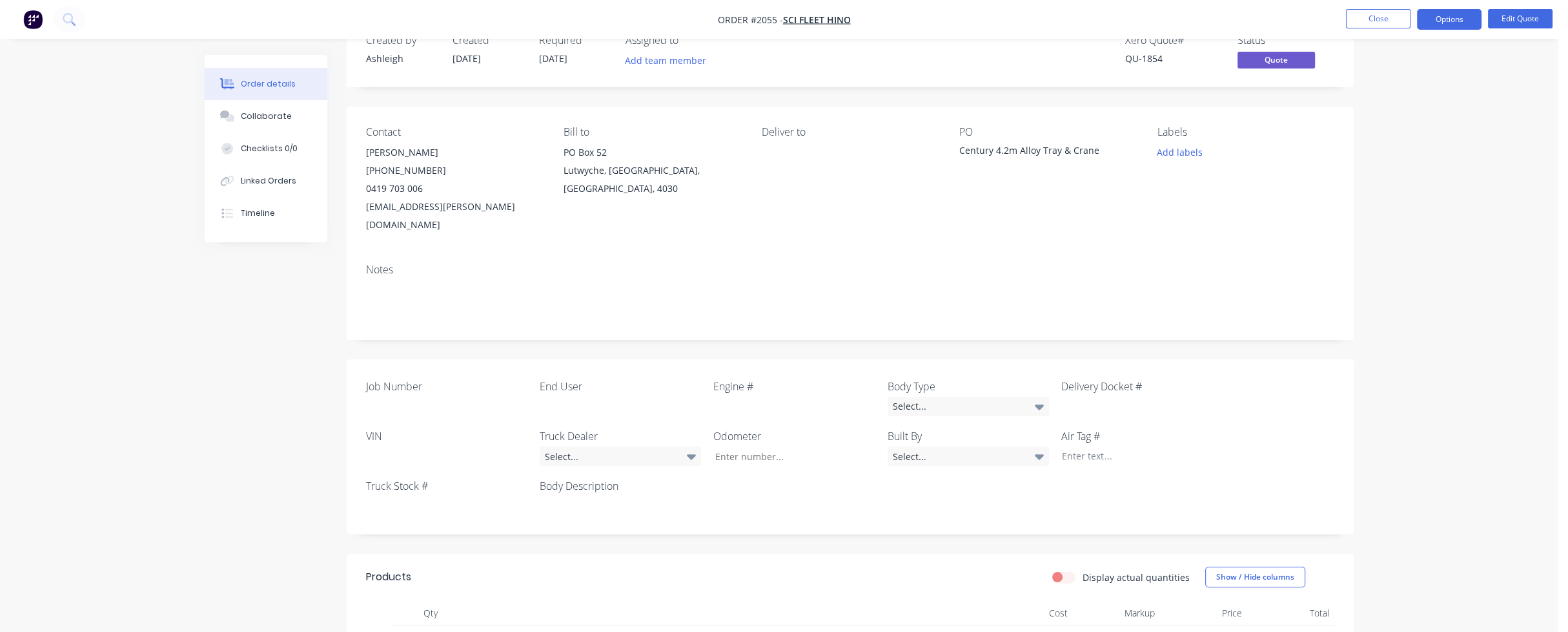
scroll to position [0, 0]
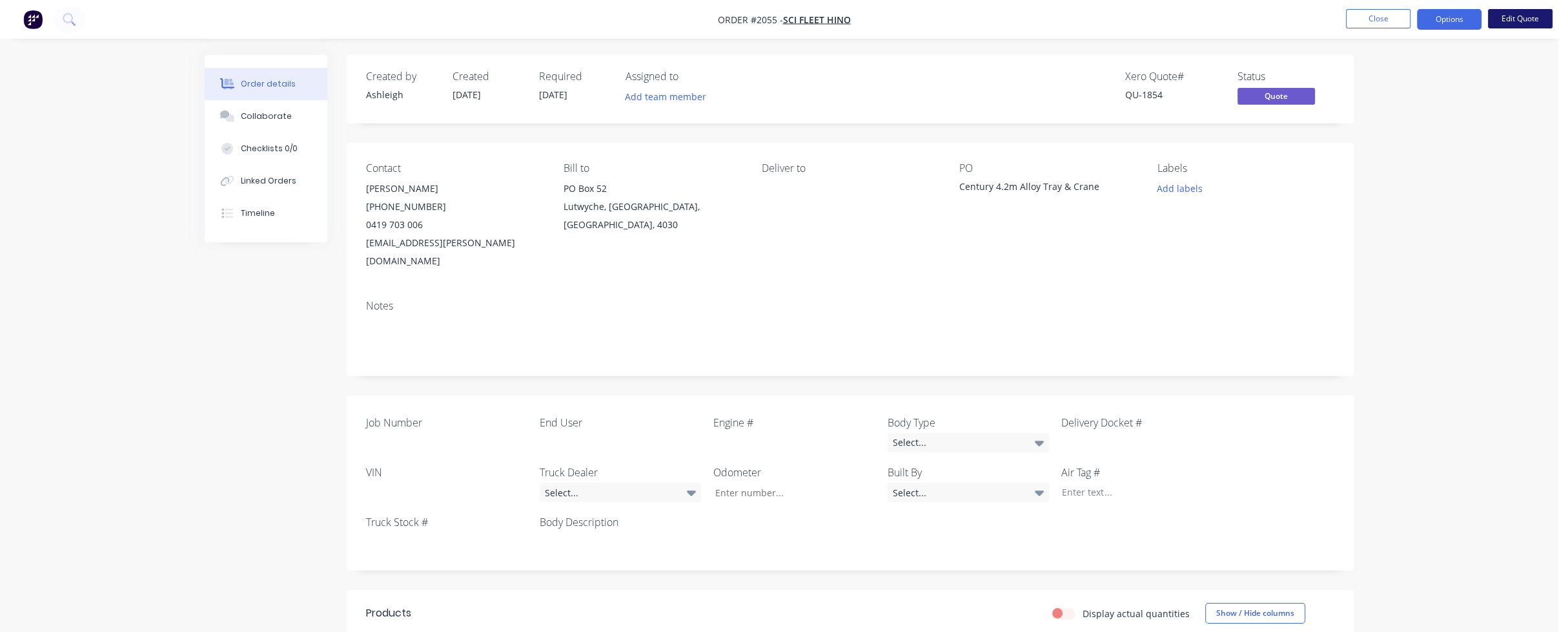
click at [1525, 15] on button "Edit Quote" at bounding box center [1520, 19] width 65 height 19
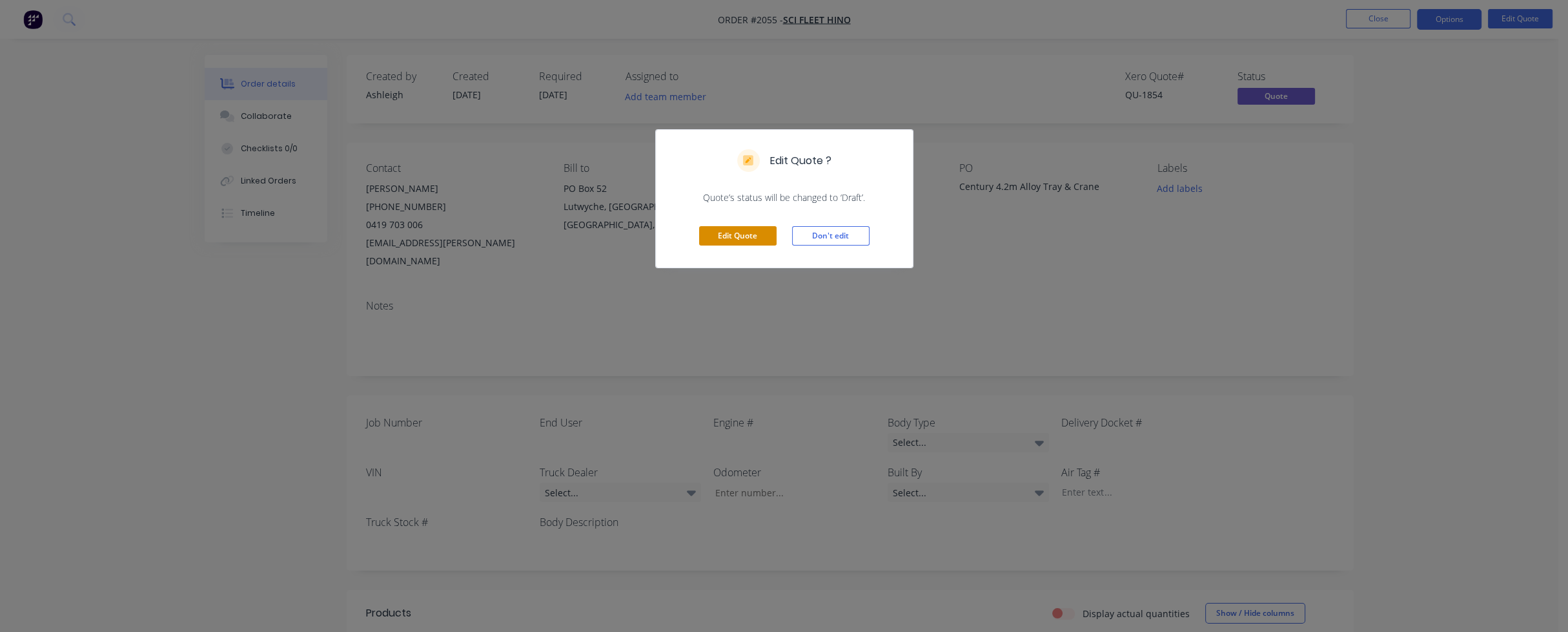
click at [736, 237] on button "Edit Quote" at bounding box center [738, 235] width 77 height 19
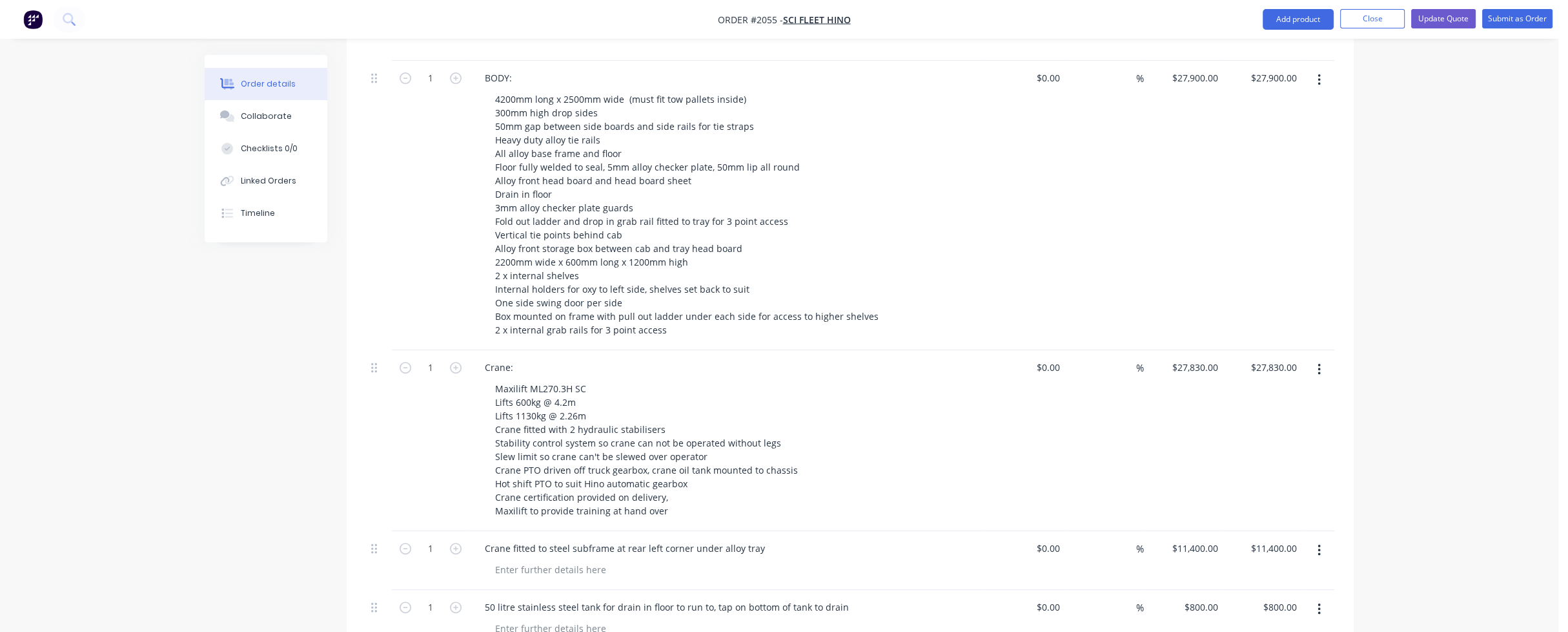
scroll to position [775, 0]
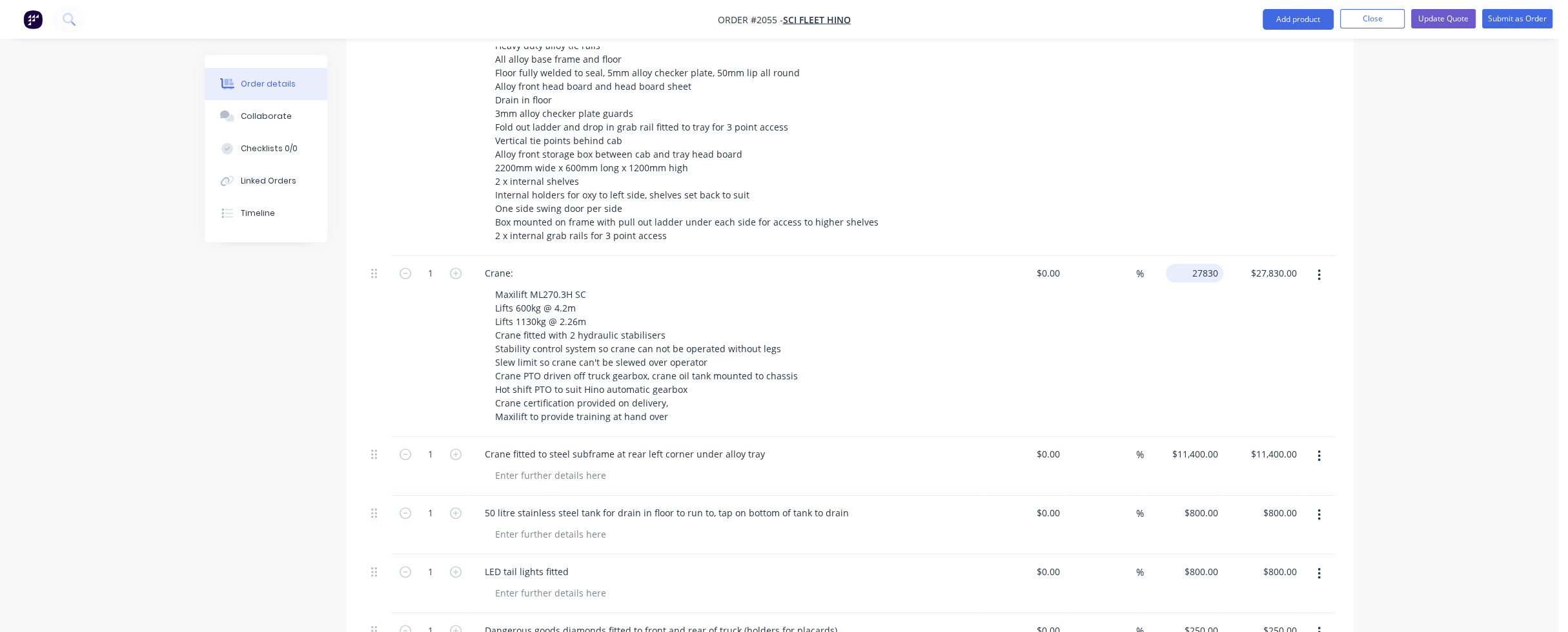
click at [1188, 264] on div "27830 $27,830.00" at bounding box center [1195, 273] width 57 height 19
type input "$30,940.00"
click at [1191, 444] on div "11400 $11,400.00" at bounding box center [1197, 454] width 53 height 19
type input "$11,500.00"
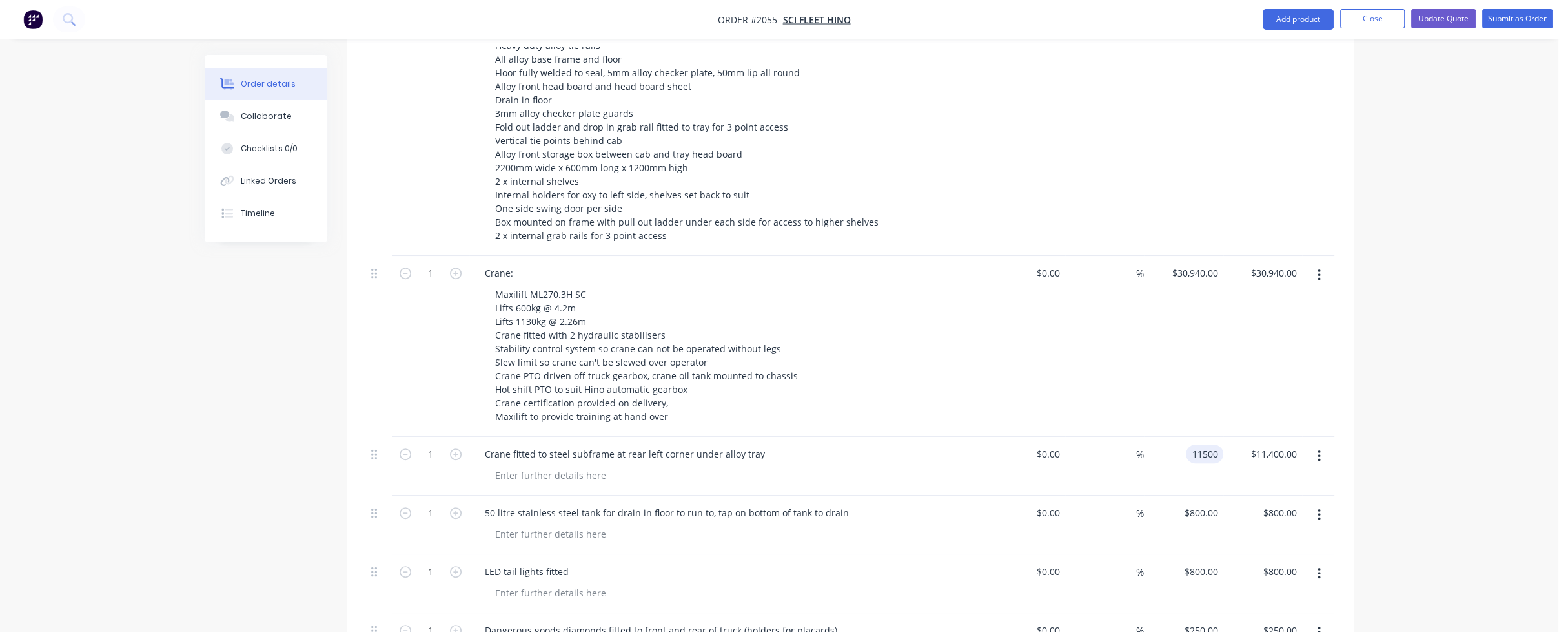
type input "11500.00"
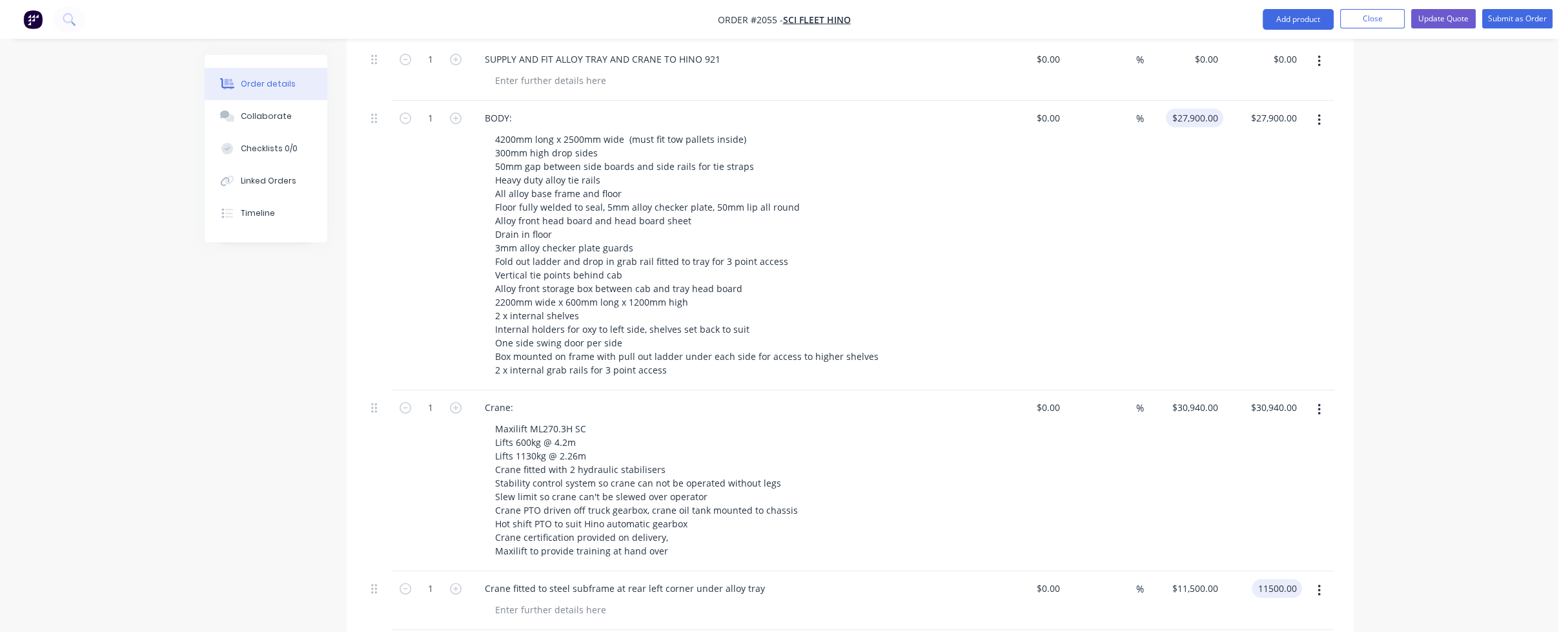
scroll to position [646, 0]
type input "27900"
type input "$11,500.00"
click at [1195, 103] on input "27900" at bounding box center [1197, 113] width 53 height 19
type input "$30,200.00"
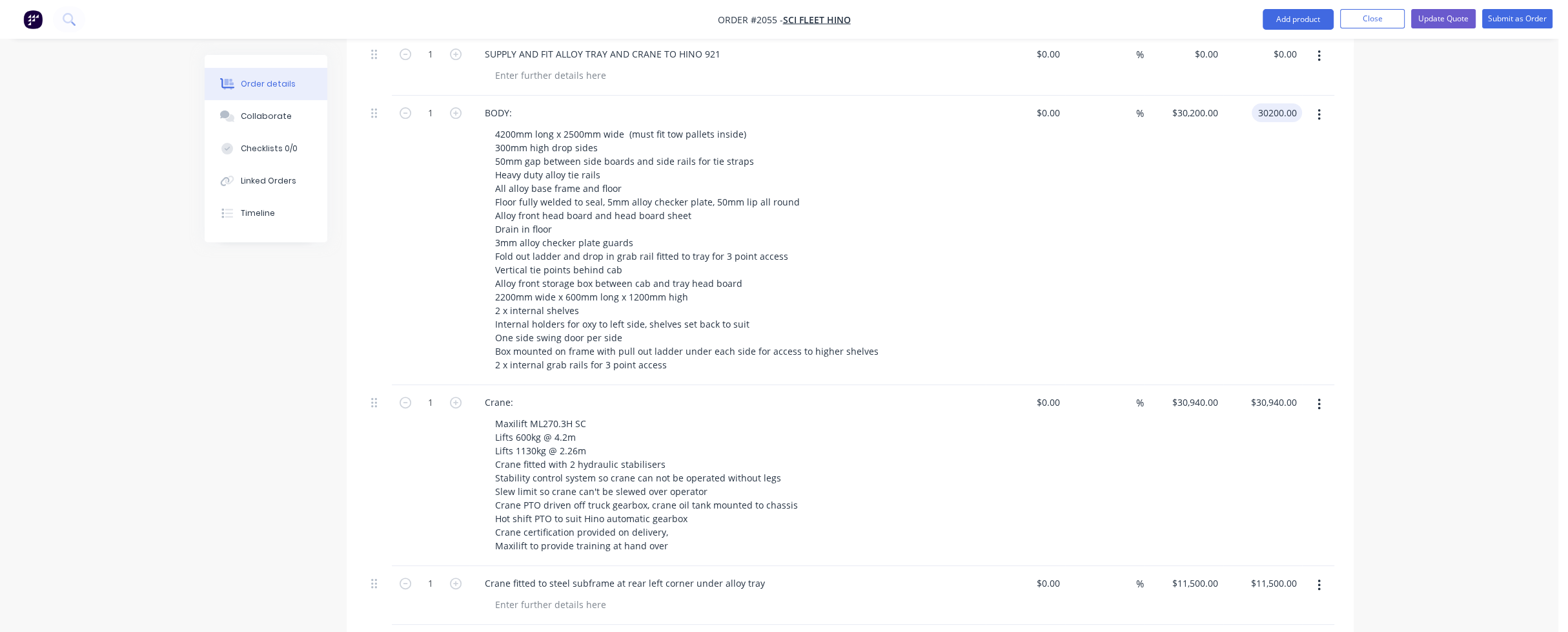
type input "$30,200.00"
click at [1204, 186] on div "$30,200.00 $30,200.00" at bounding box center [1183, 240] width 79 height 290
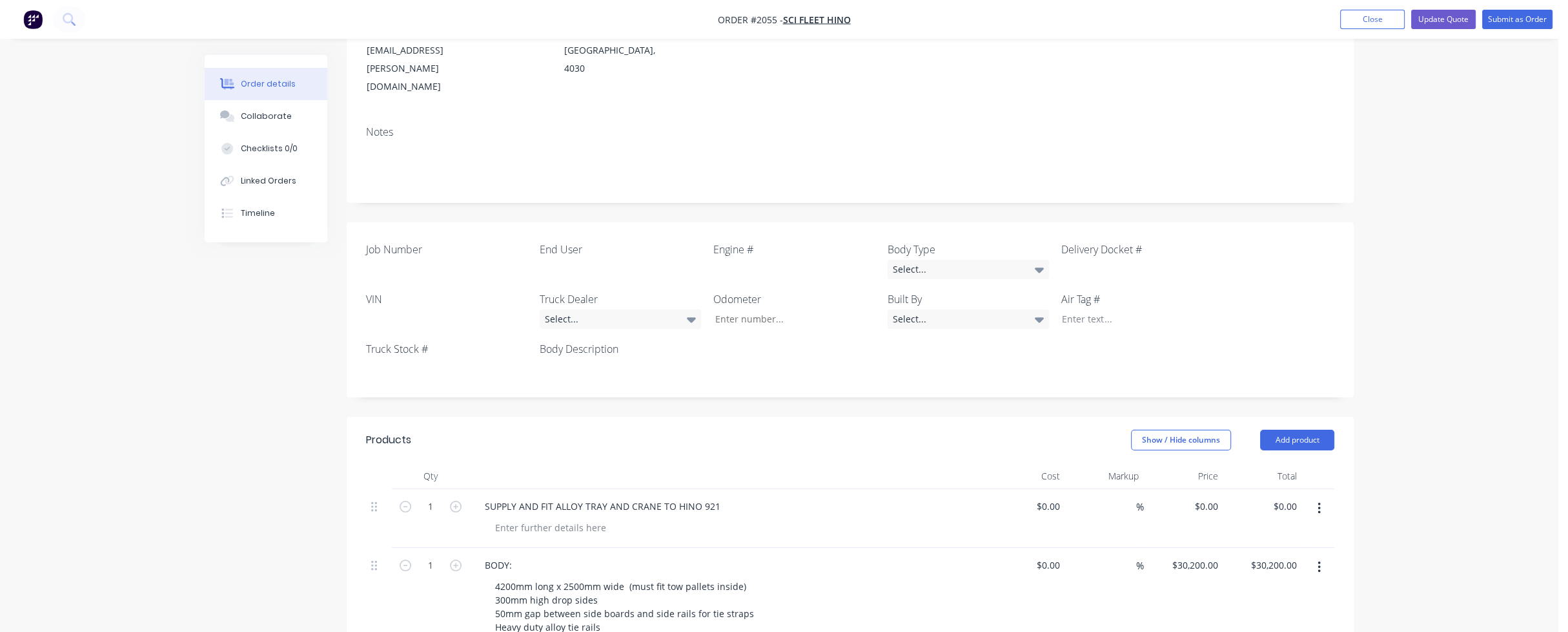
scroll to position [0, 0]
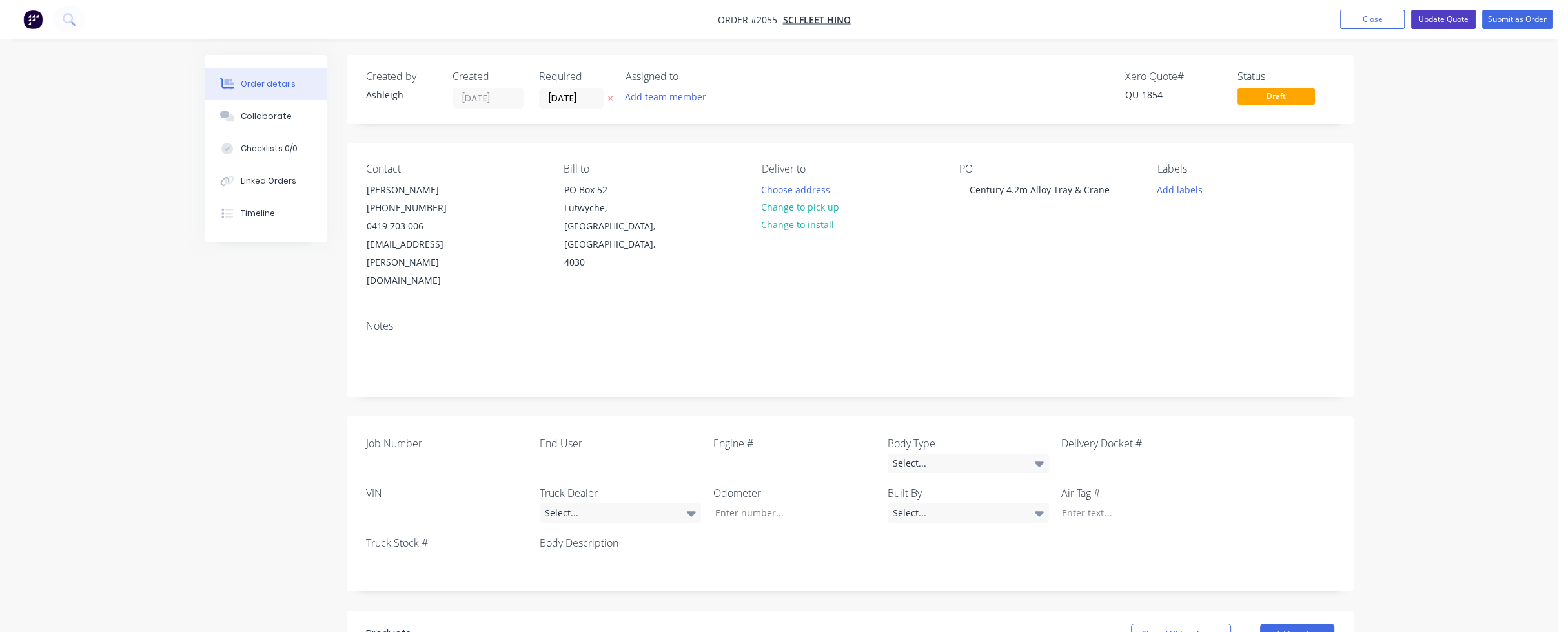
click at [1434, 21] on button "Update Quote" at bounding box center [1443, 19] width 65 height 19
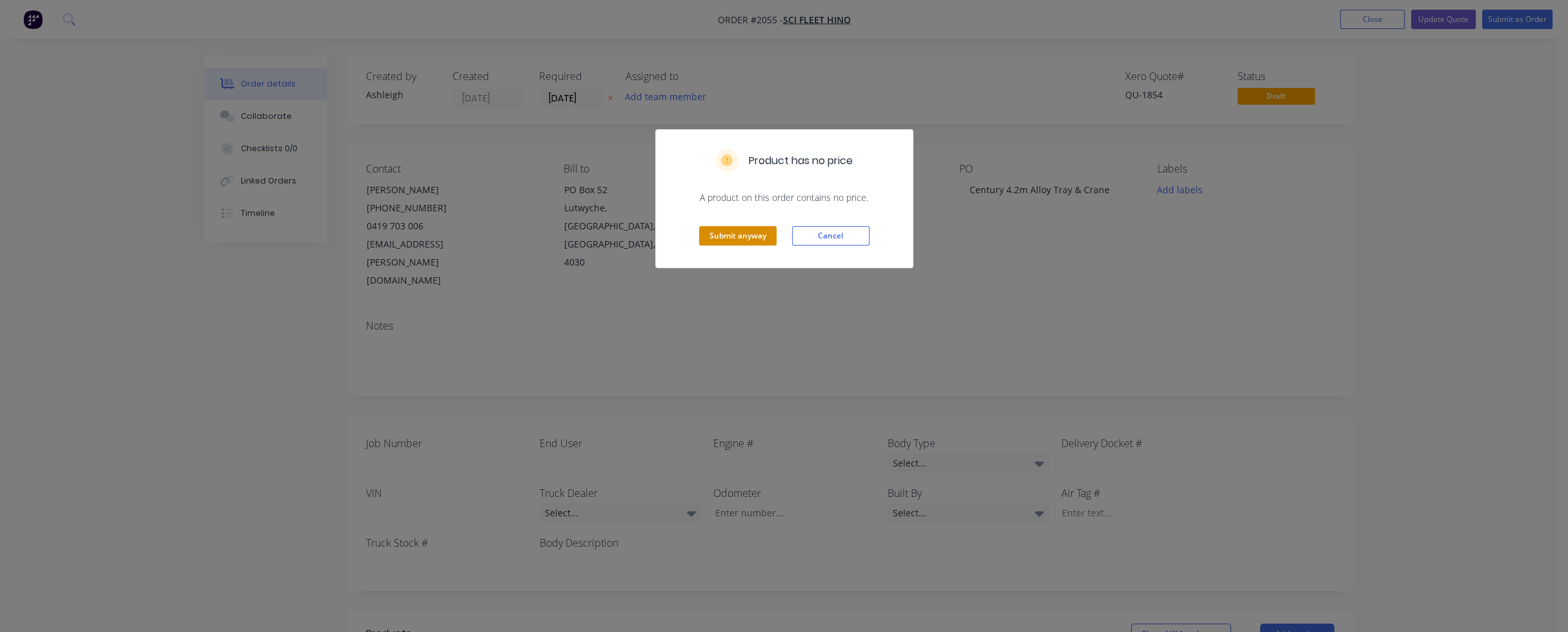
click at [723, 240] on button "Submit anyway" at bounding box center [738, 235] width 77 height 19
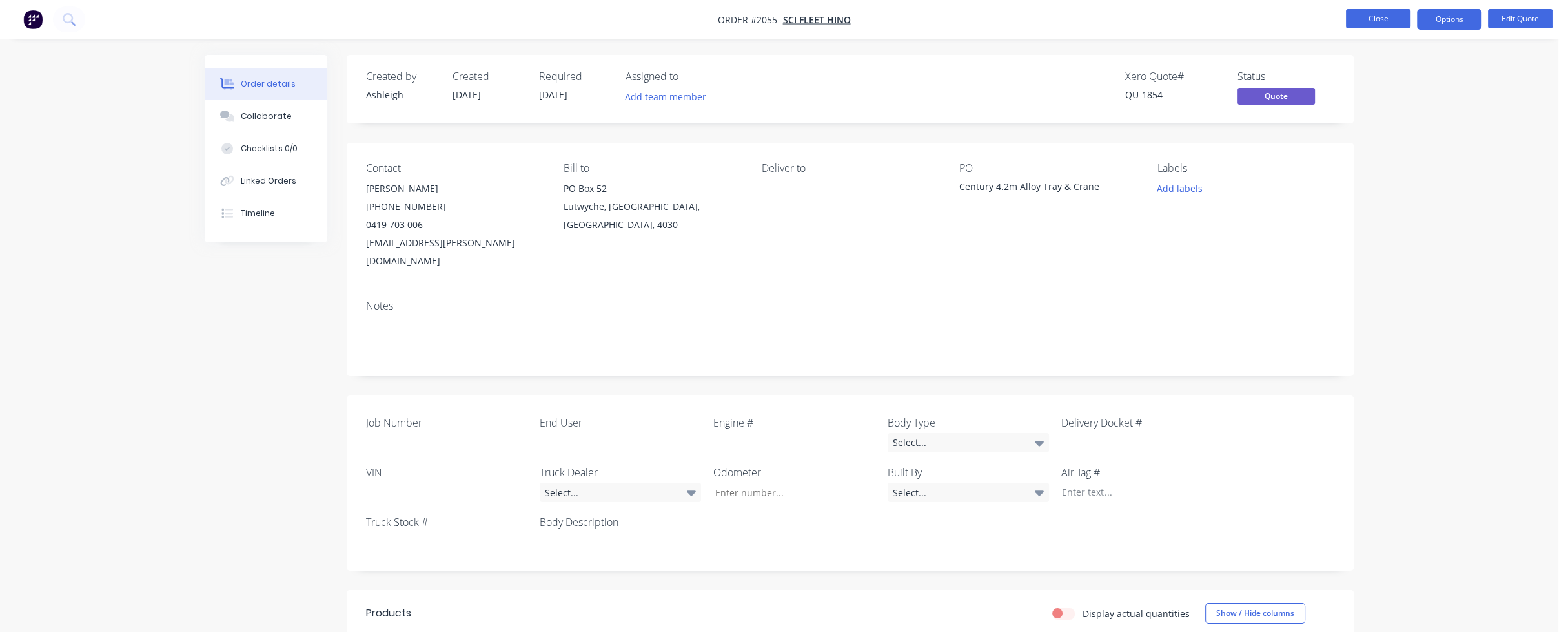
click at [1374, 17] on button "Close" at bounding box center [1378, 19] width 65 height 19
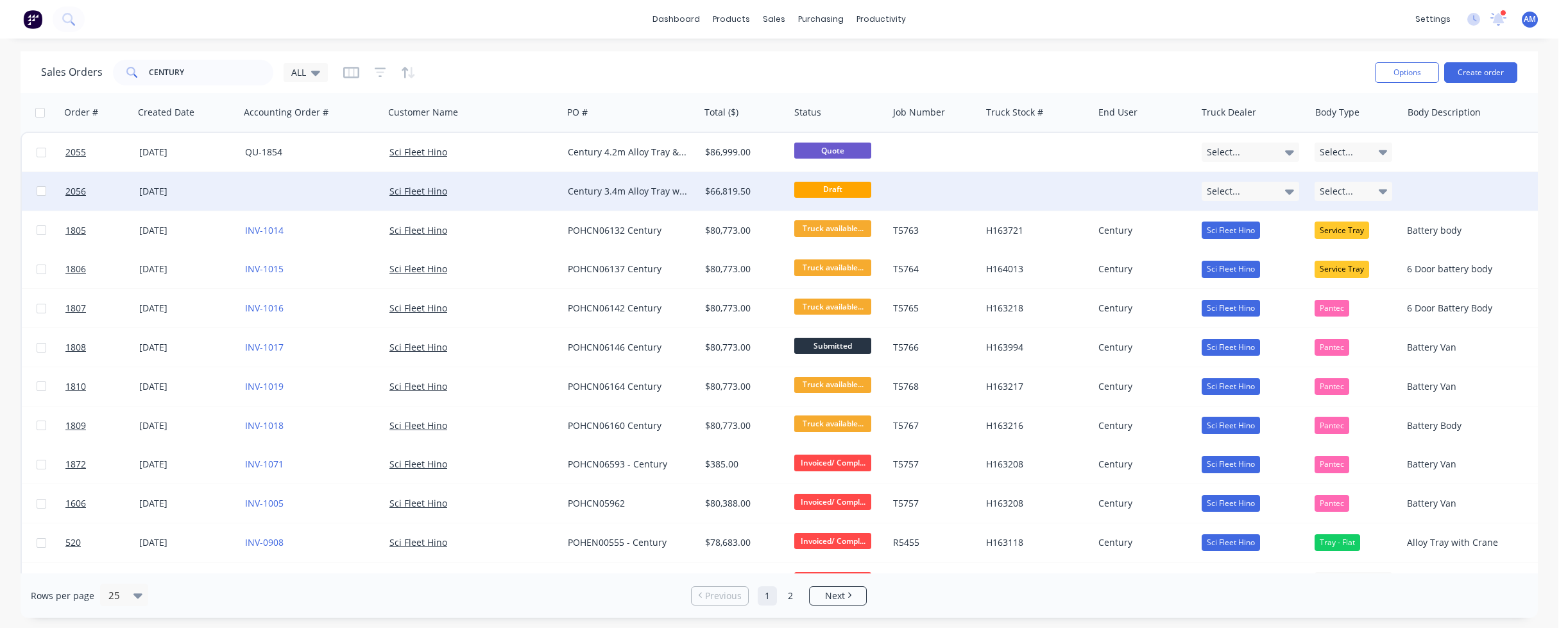
click at [188, 190] on div "[DATE]" at bounding box center [186, 191] width 96 height 13
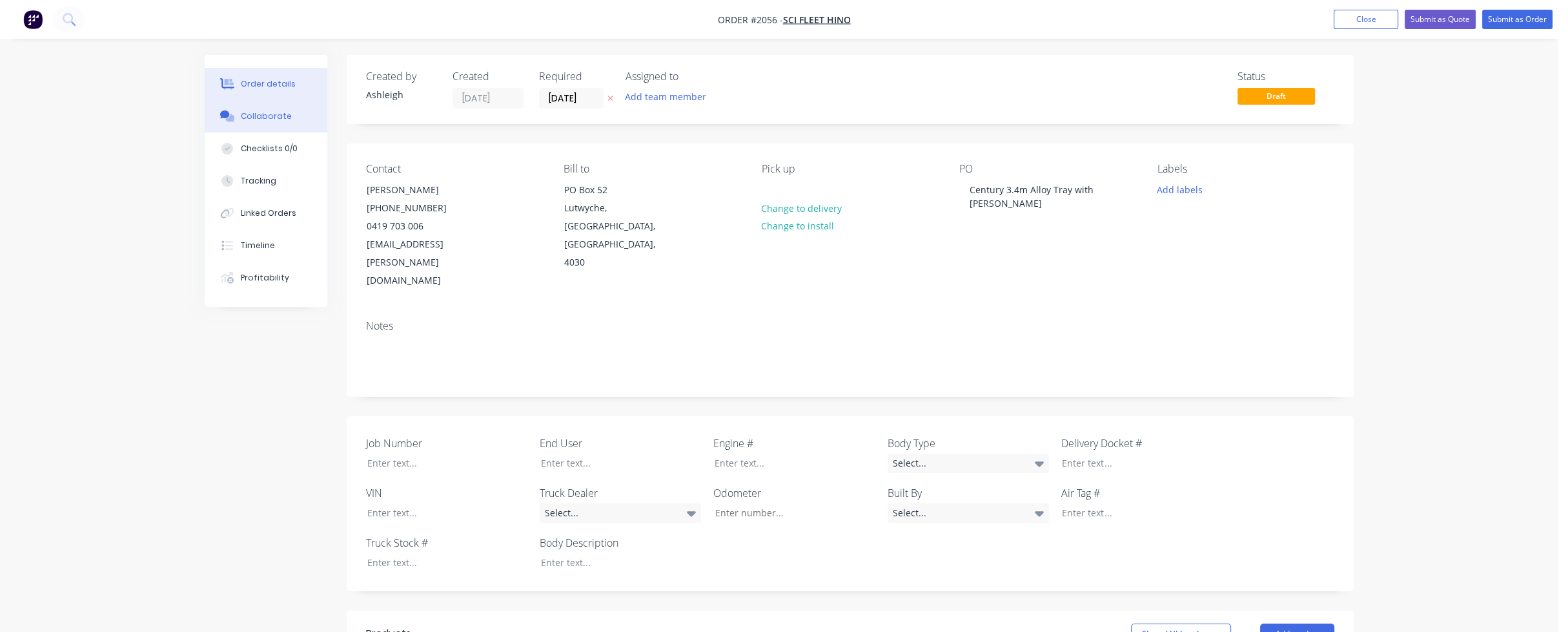
click at [260, 109] on button "Collaborate" at bounding box center [266, 116] width 122 height 32
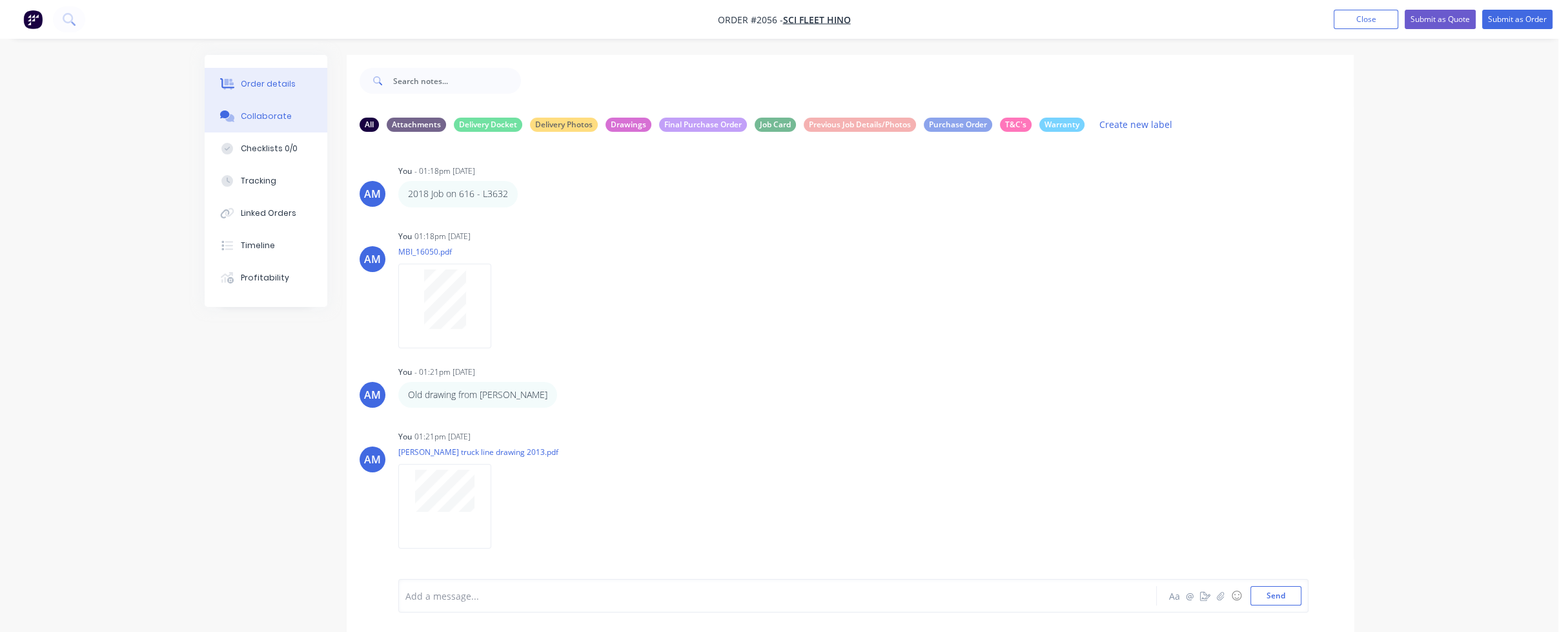
click at [278, 80] on div "Order details" at bounding box center [268, 83] width 55 height 11
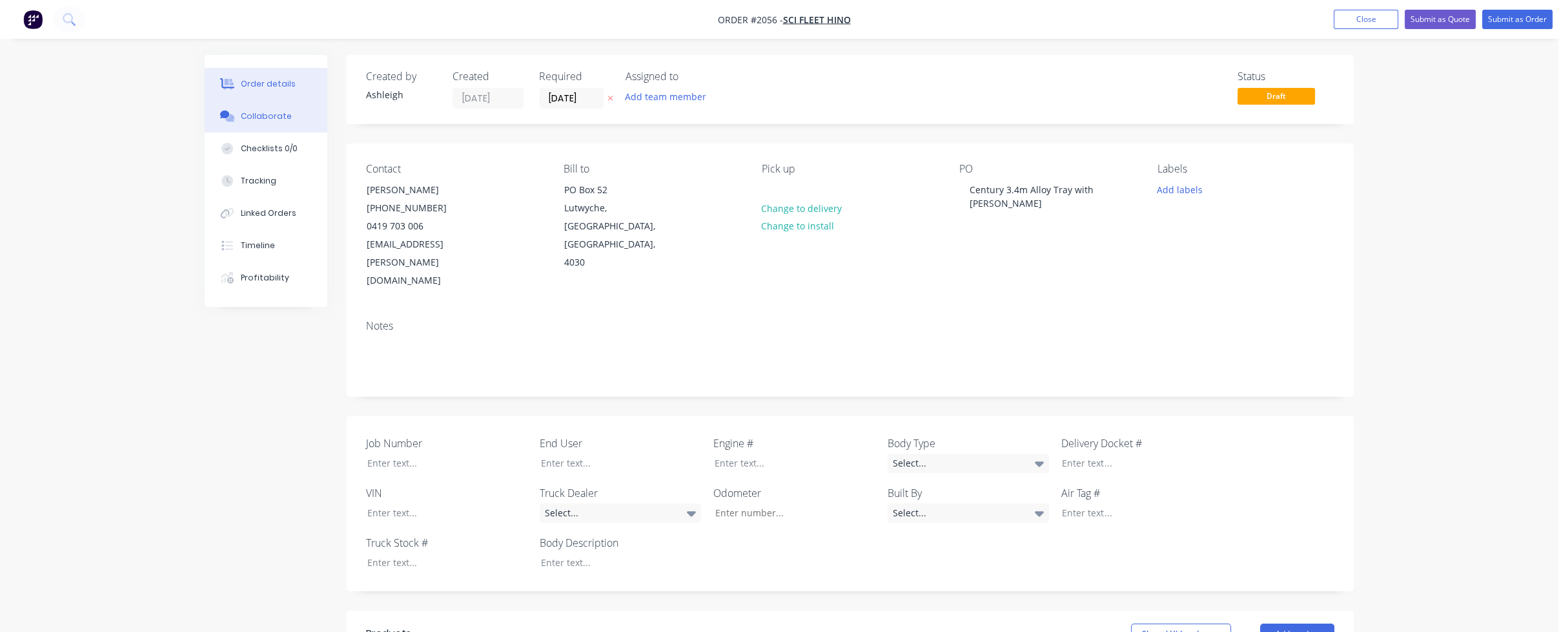
click at [260, 121] on div "Collaborate" at bounding box center [266, 116] width 51 height 11
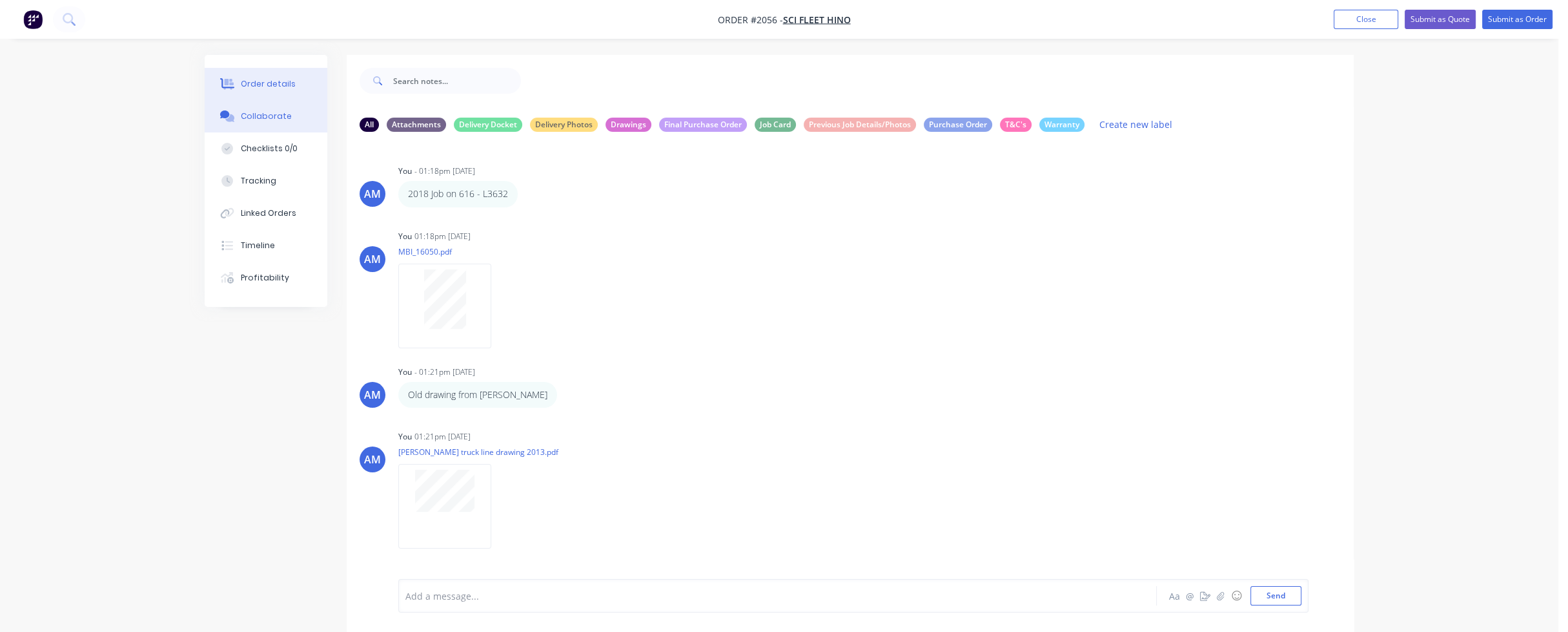
click at [248, 85] on div "Order details" at bounding box center [268, 83] width 55 height 11
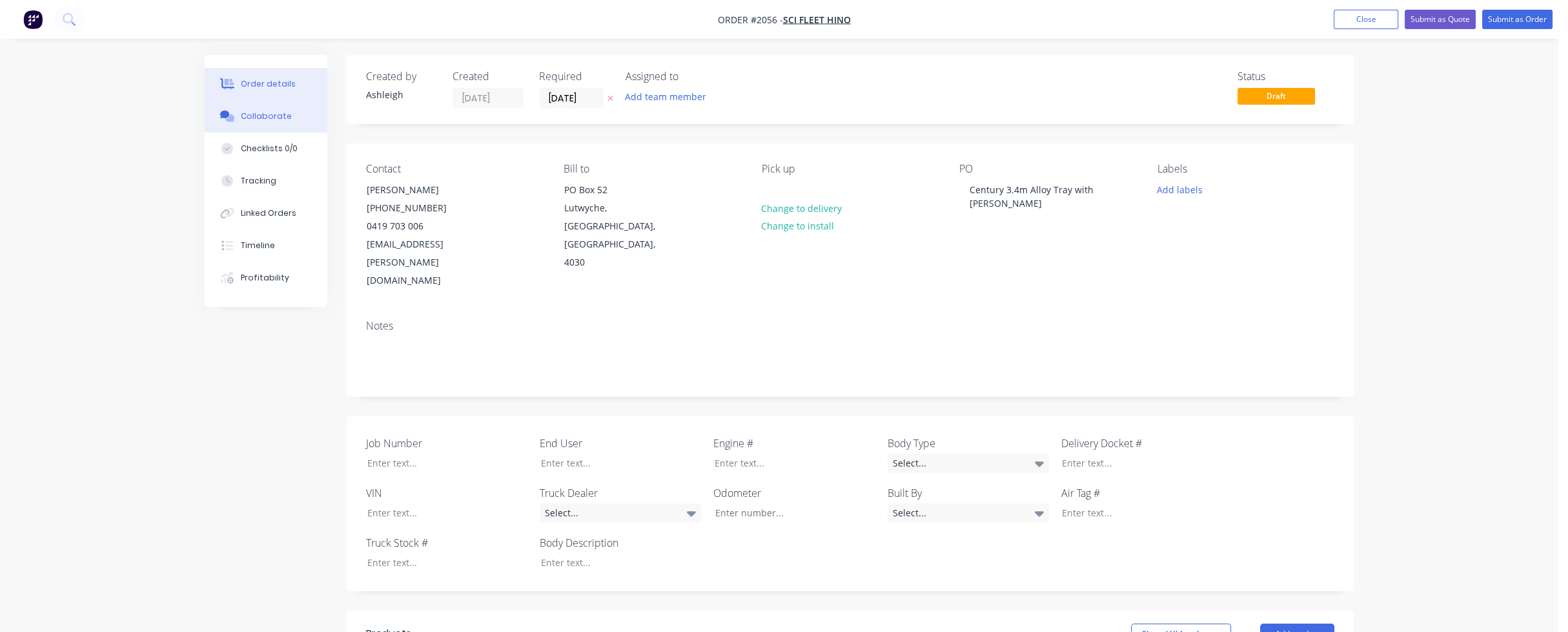
click at [262, 119] on div "Collaborate" at bounding box center [266, 116] width 51 height 11
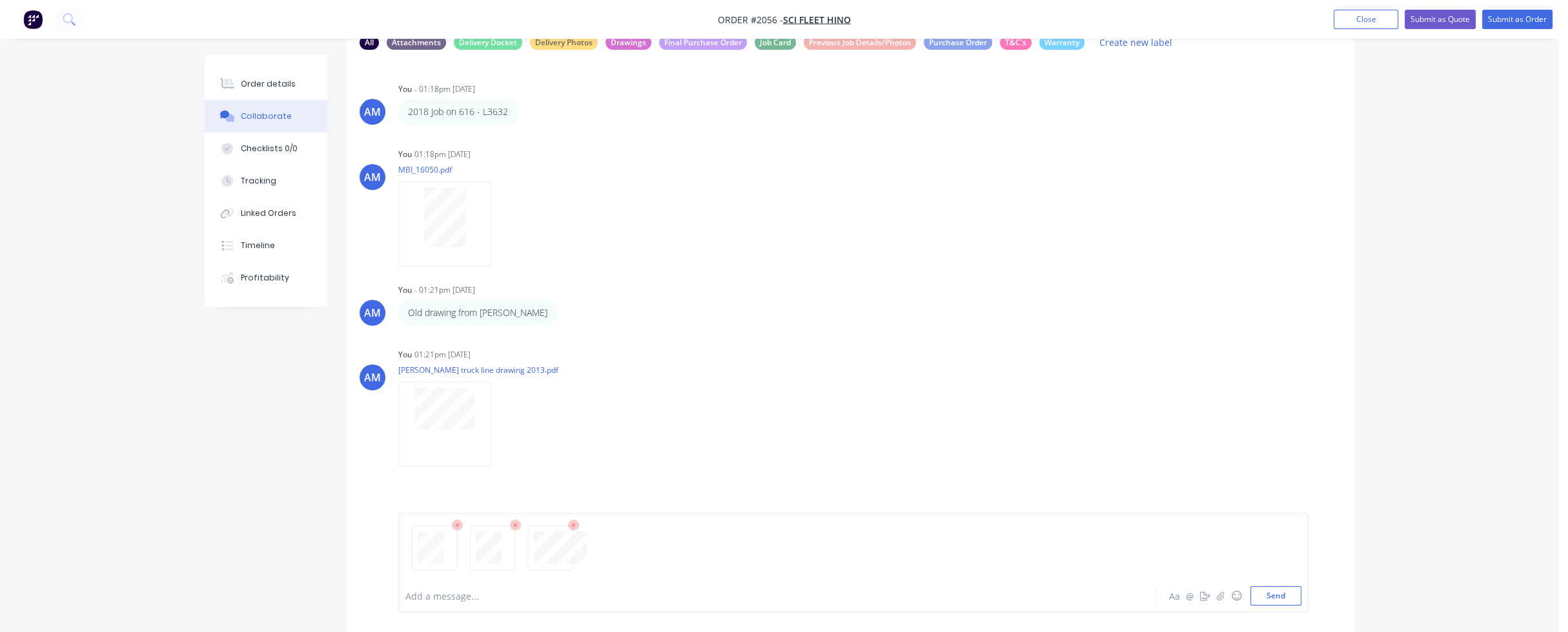
scroll to position [85, 0]
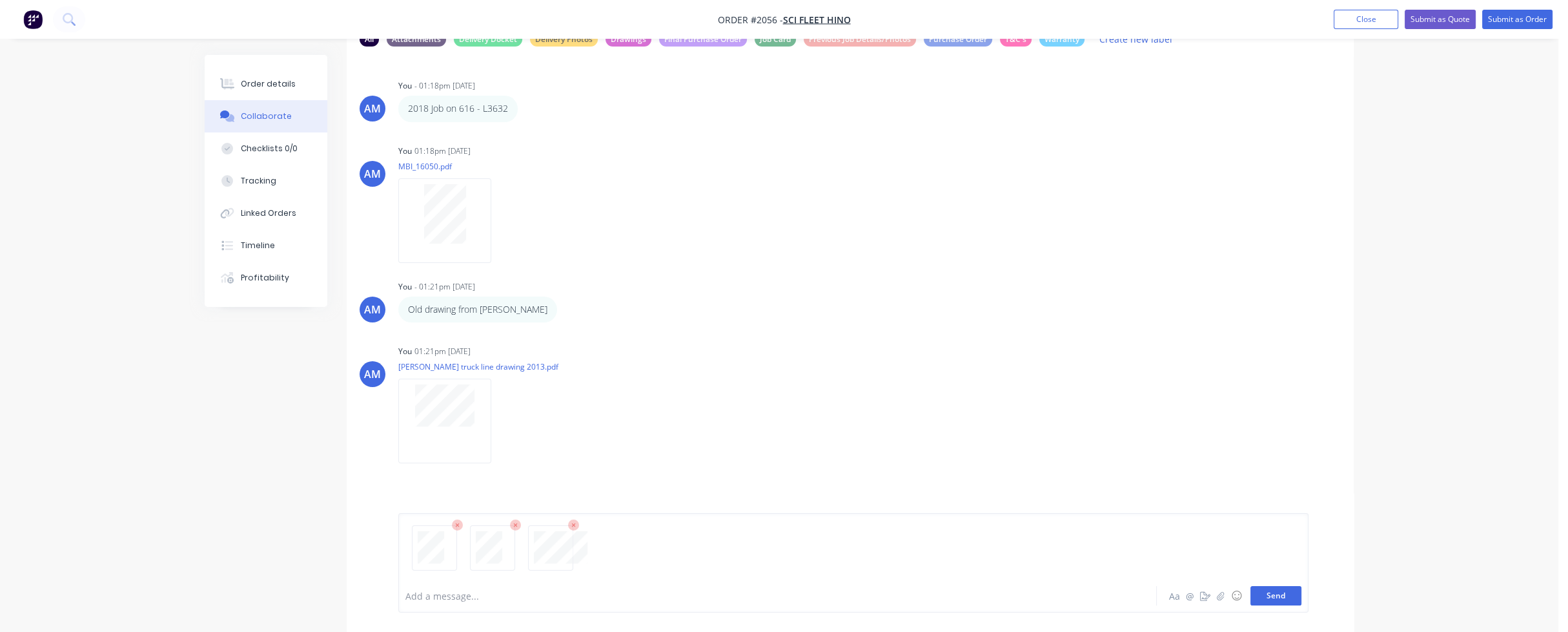
click at [1276, 597] on button "Send" at bounding box center [1276, 595] width 51 height 19
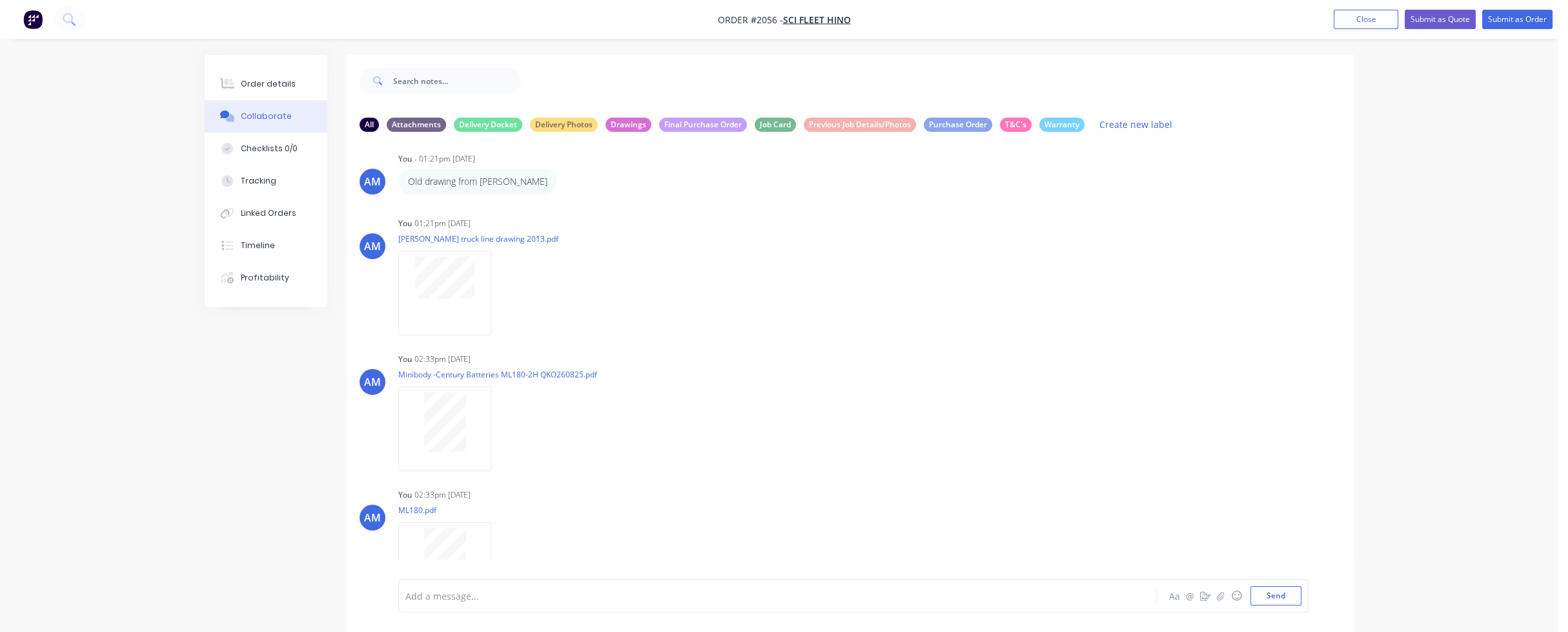
scroll to position [0, 0]
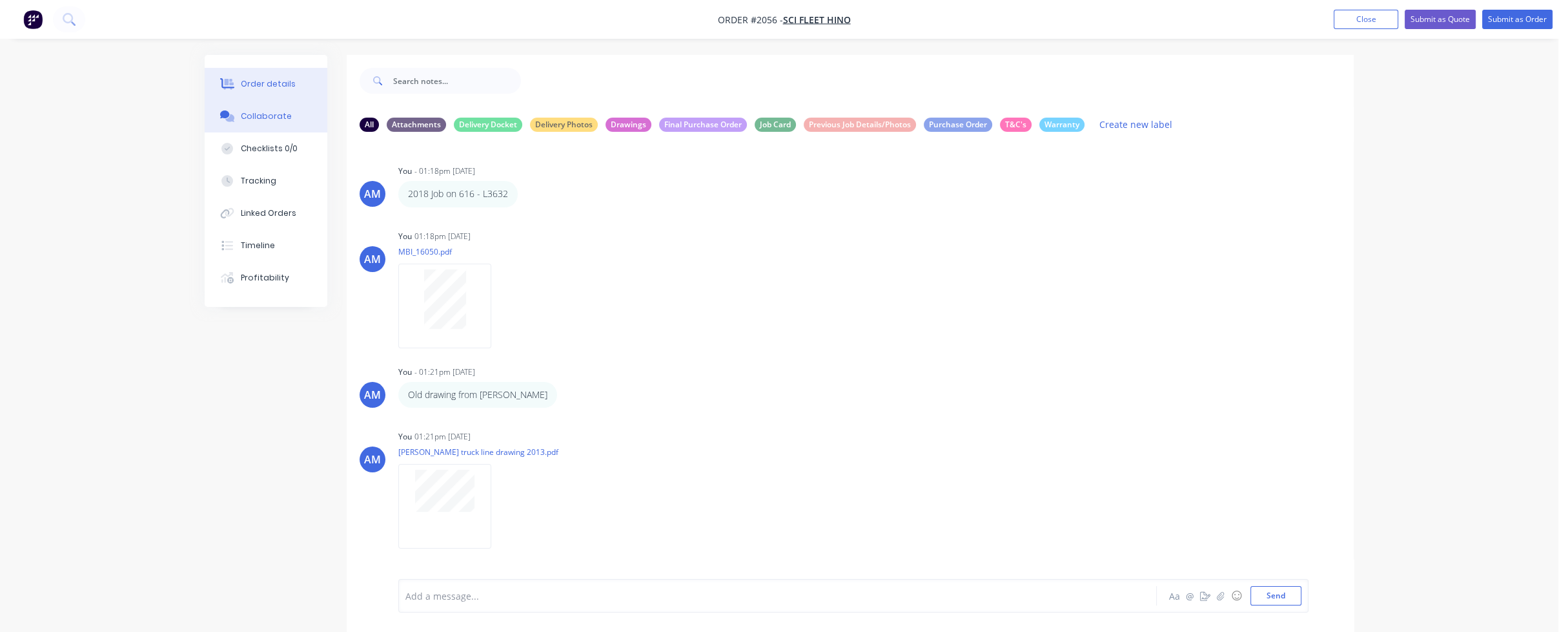
click at [265, 81] on div "Order details" at bounding box center [268, 83] width 55 height 11
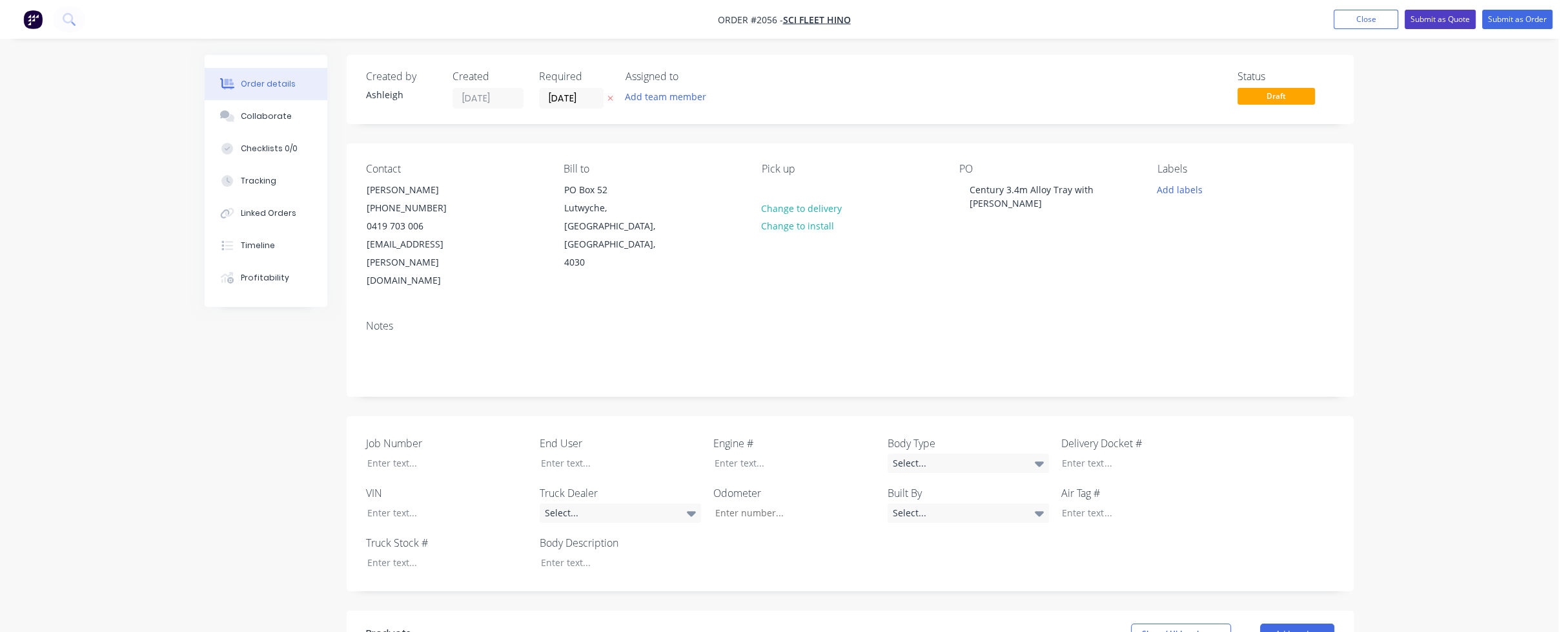
click at [1436, 21] on button "Submit as Quote" at bounding box center [1440, 19] width 71 height 19
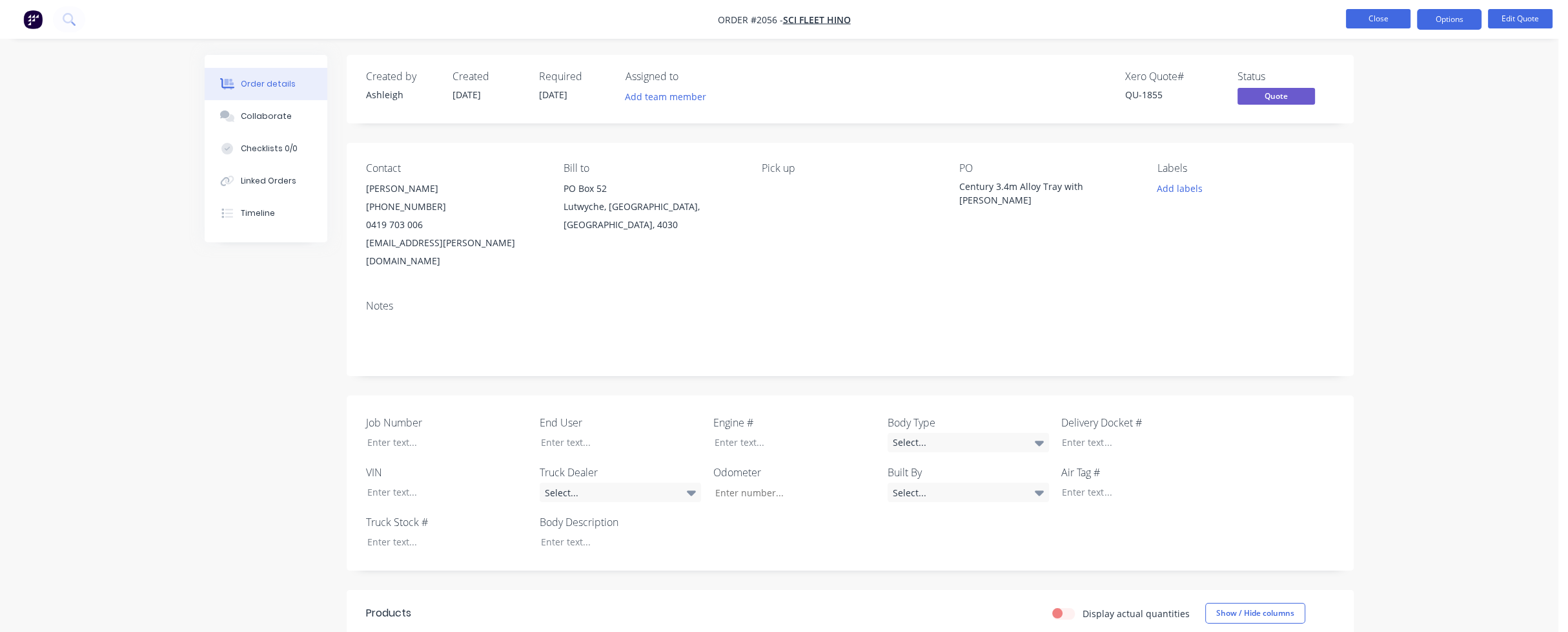
click at [1368, 17] on button "Close" at bounding box center [1378, 19] width 65 height 19
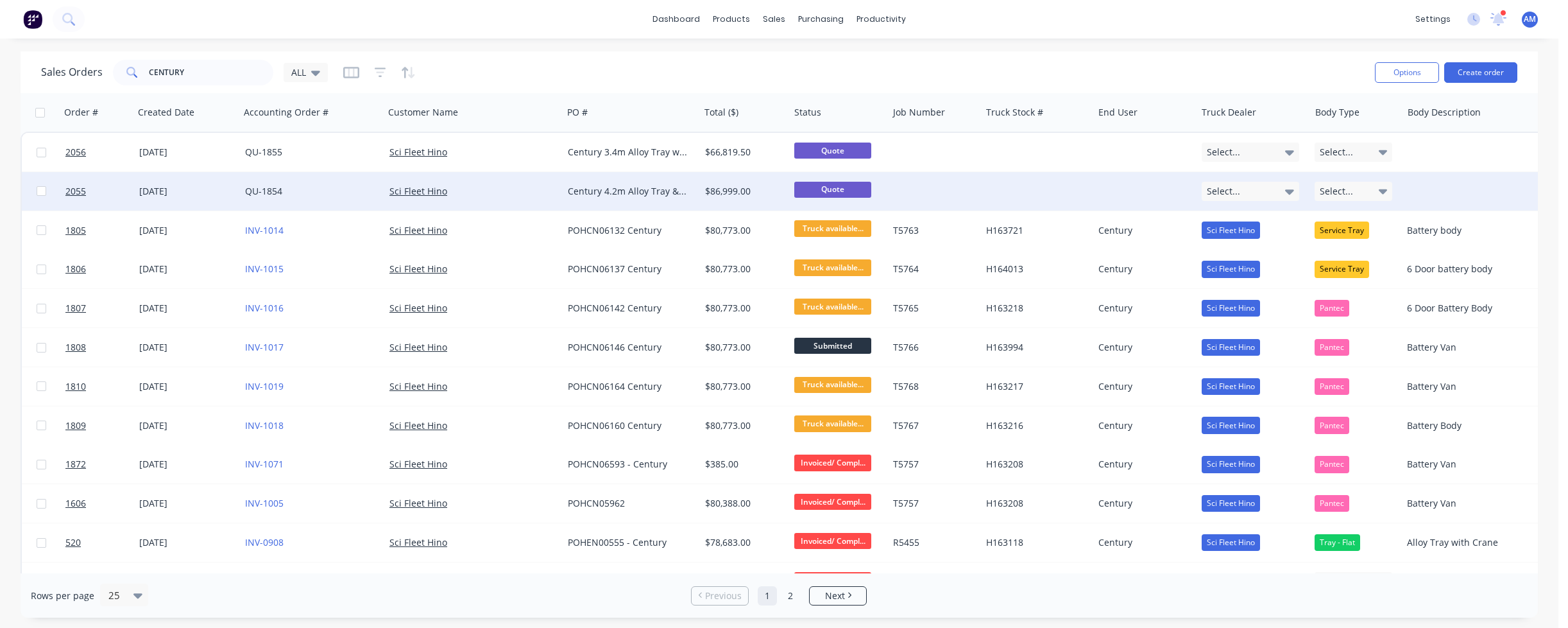
click at [550, 193] on div "Sci Fleet Hino" at bounding box center [474, 191] width 168 height 13
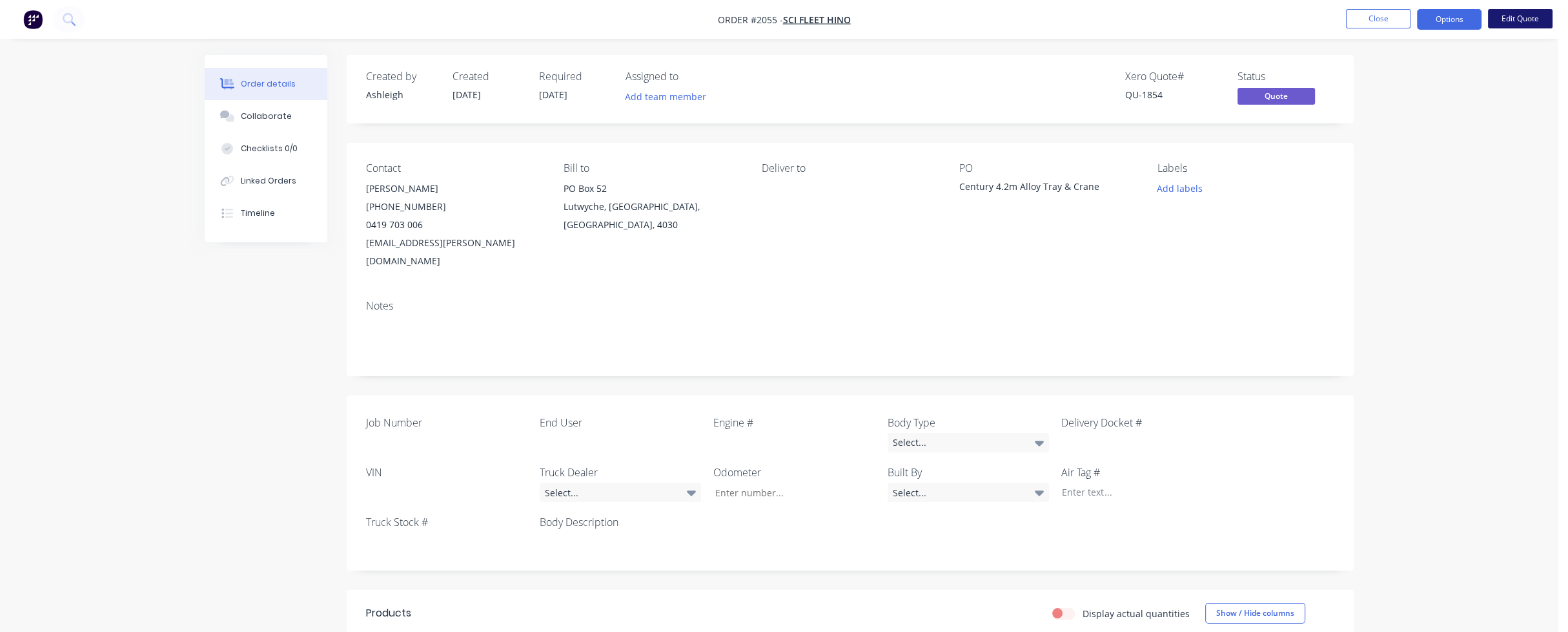
click at [1516, 14] on button "Edit Quote" at bounding box center [1520, 19] width 65 height 19
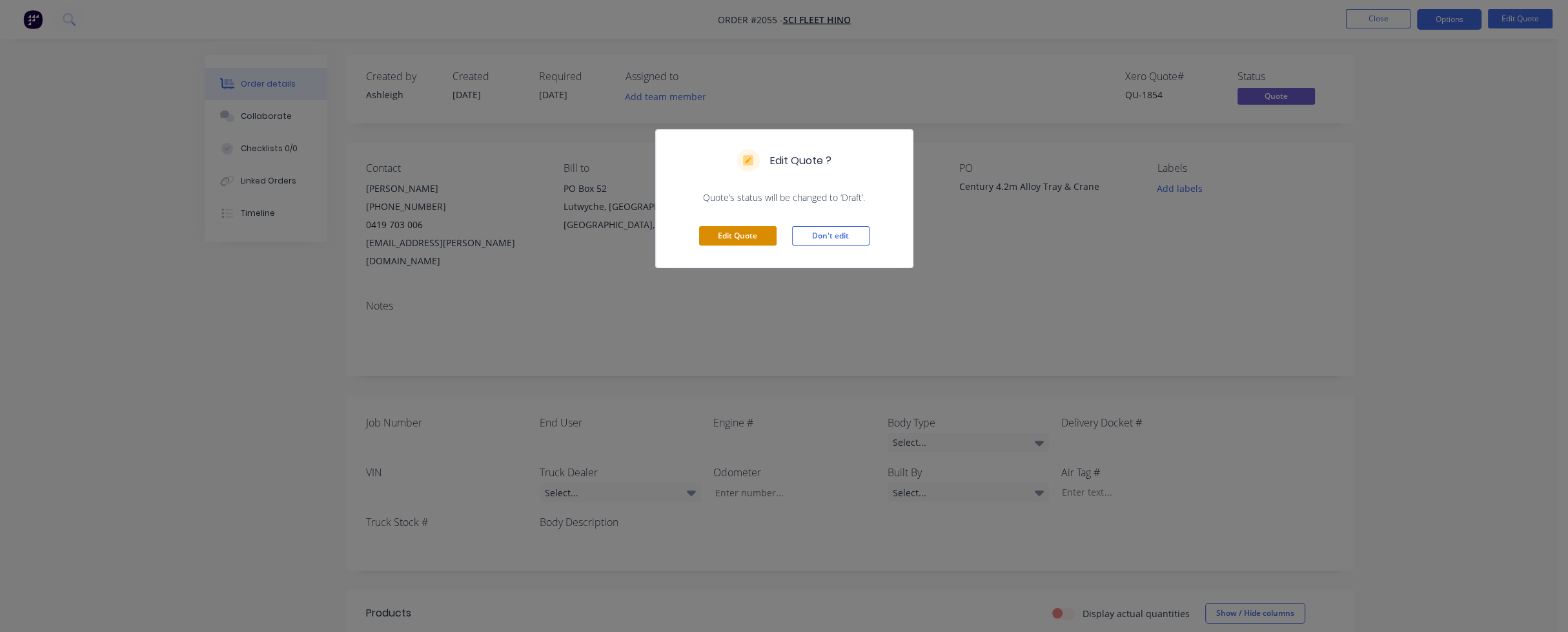
click at [724, 233] on button "Edit Quote" at bounding box center [738, 235] width 77 height 19
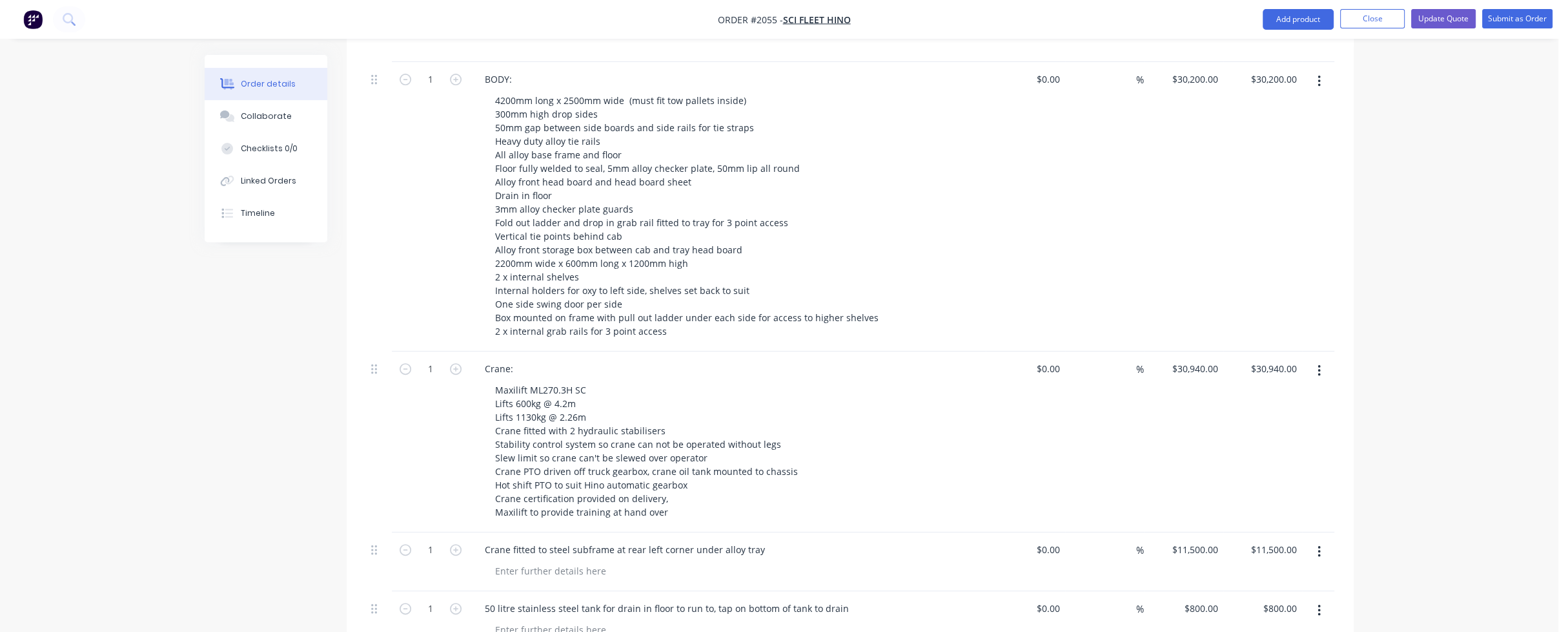
scroll to position [711, 0]
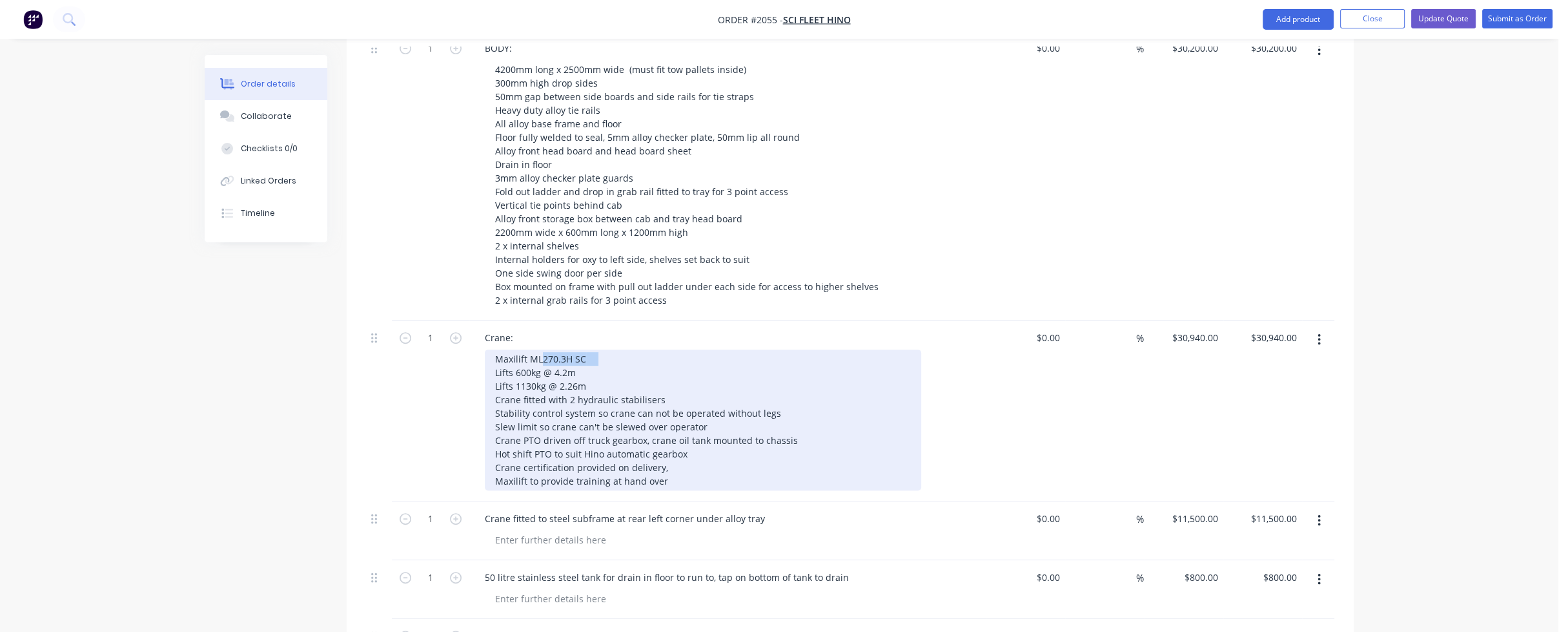
drag, startPoint x: 540, startPoint y: 321, endPoint x: 587, endPoint y: 322, distance: 47.0
click at [587, 350] on div "Maxilift ML270.3H SC Lifts 600kg @ 4.2m Lifts 1130kg @ 2.26m Crane fitted with …" at bounding box center [703, 420] width 437 height 141
drag, startPoint x: 529, startPoint y: 334, endPoint x: 516, endPoint y: 336, distance: 13.2
click at [516, 350] on div "Maxilift ML330-3 SC Lifts 600kg @ 4.2m Lifts 1130kg @ 2.26m Crane fitted with 2…" at bounding box center [703, 420] width 437 height 141
click at [566, 350] on div "Maxilift ML330-3 SC Lifts 700kg @ 4.2m Lifts 1130kg @ 2.26m Crane fitted with 2…" at bounding box center [703, 420] width 437 height 141
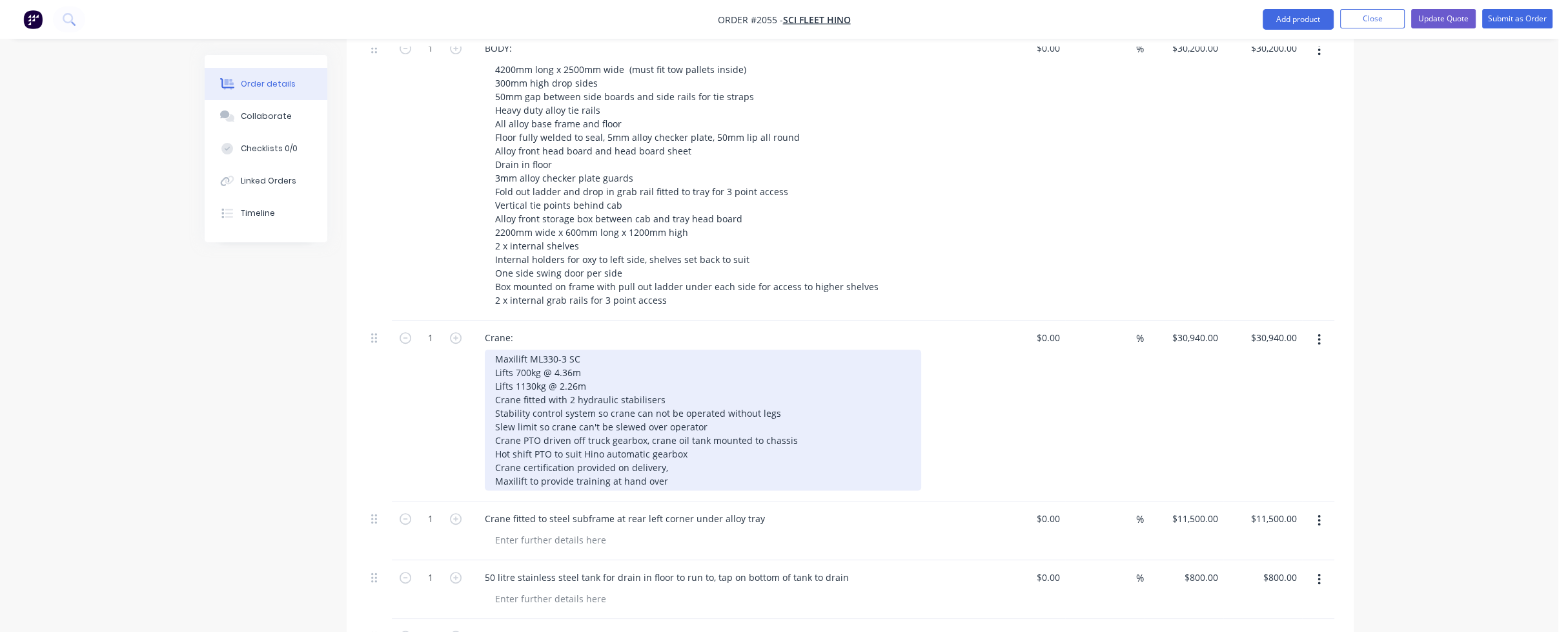
click at [532, 350] on div "Maxilift ML330-3 SC Lifts 700kg @ 4.36m Lifts 1130kg @ 2.26m Crane fitted with …" at bounding box center [703, 420] width 437 height 141
click at [575, 350] on div "Maxilift ML330-3 SC Lifts 700kg @ 4.36m Lifts 1136kg @ 2.26m Crane fitted with …" at bounding box center [703, 420] width 437 height 141
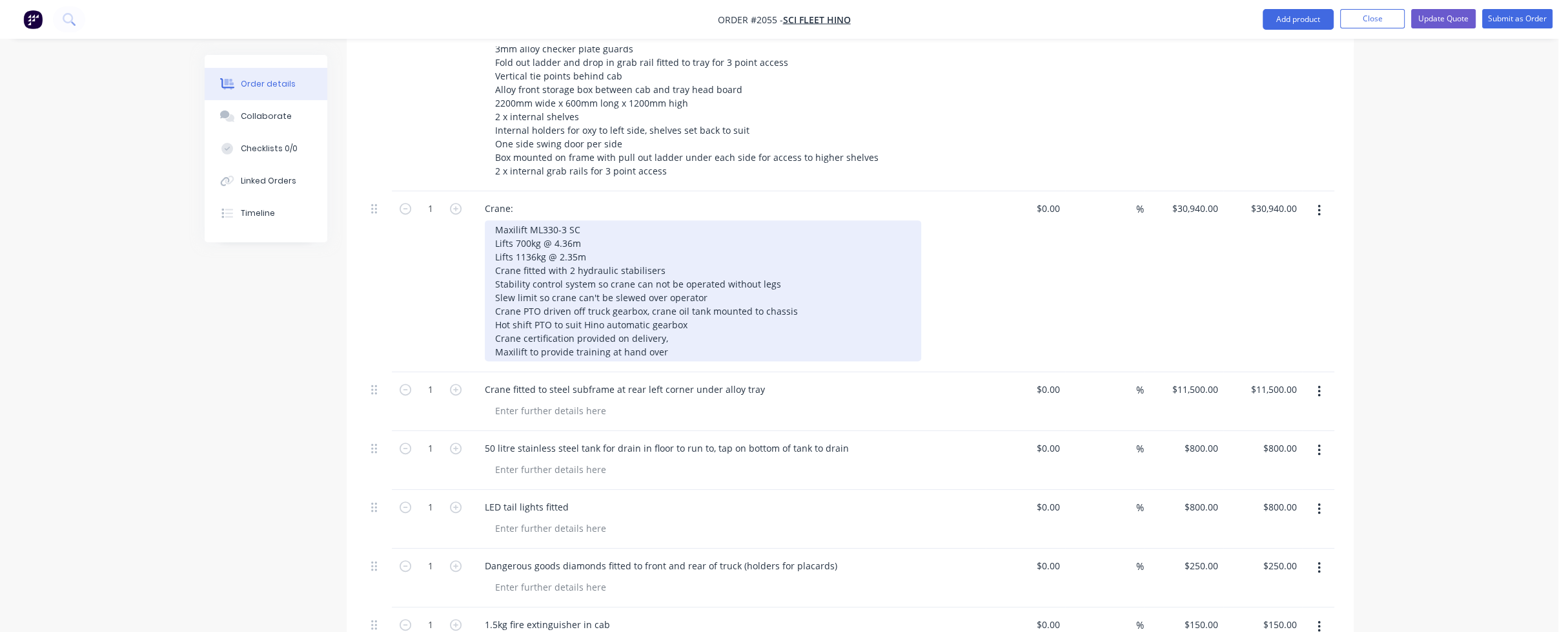
scroll to position [904, 0]
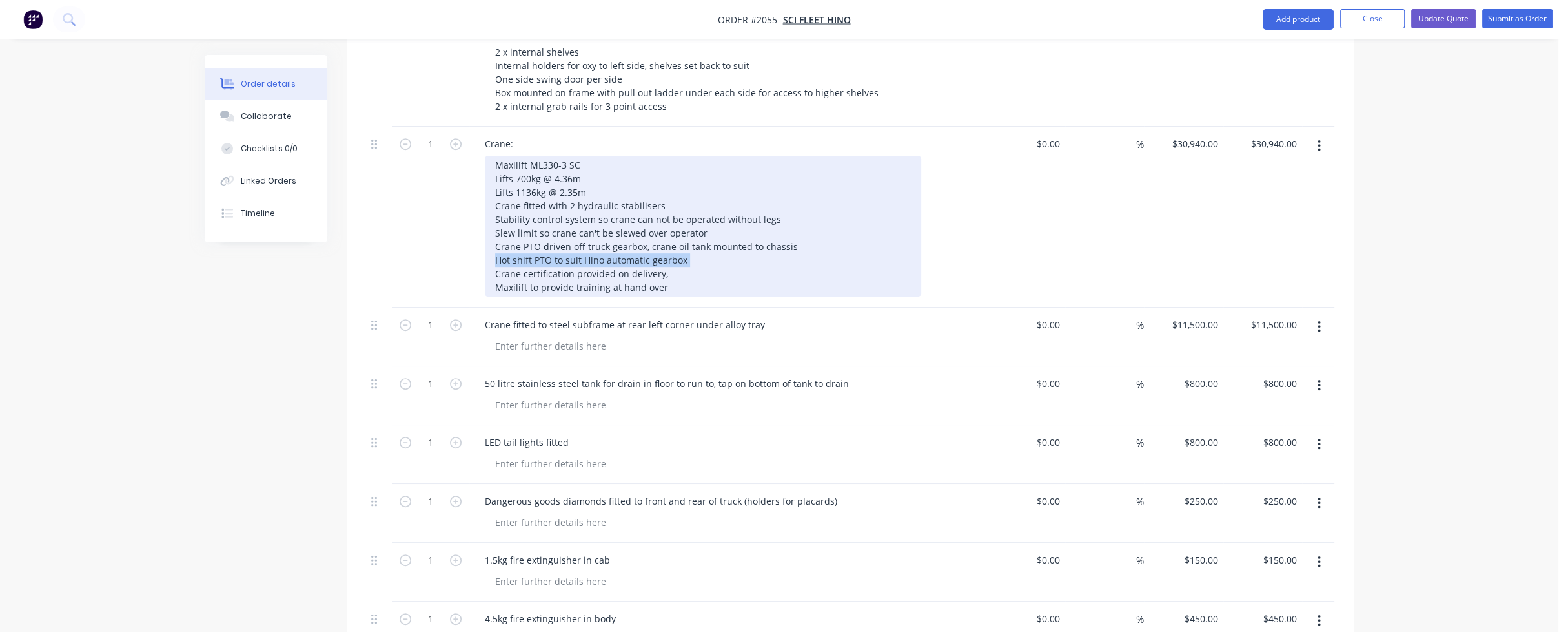
drag, startPoint x: 495, startPoint y: 222, endPoint x: 685, endPoint y: 222, distance: 190.0
click at [685, 222] on div "Maxilift ML330-3 SC Lifts 700kg @ 4.36m Lifts 1136kg @ 2.35m Crane fitted with …" at bounding box center [703, 226] width 437 height 141
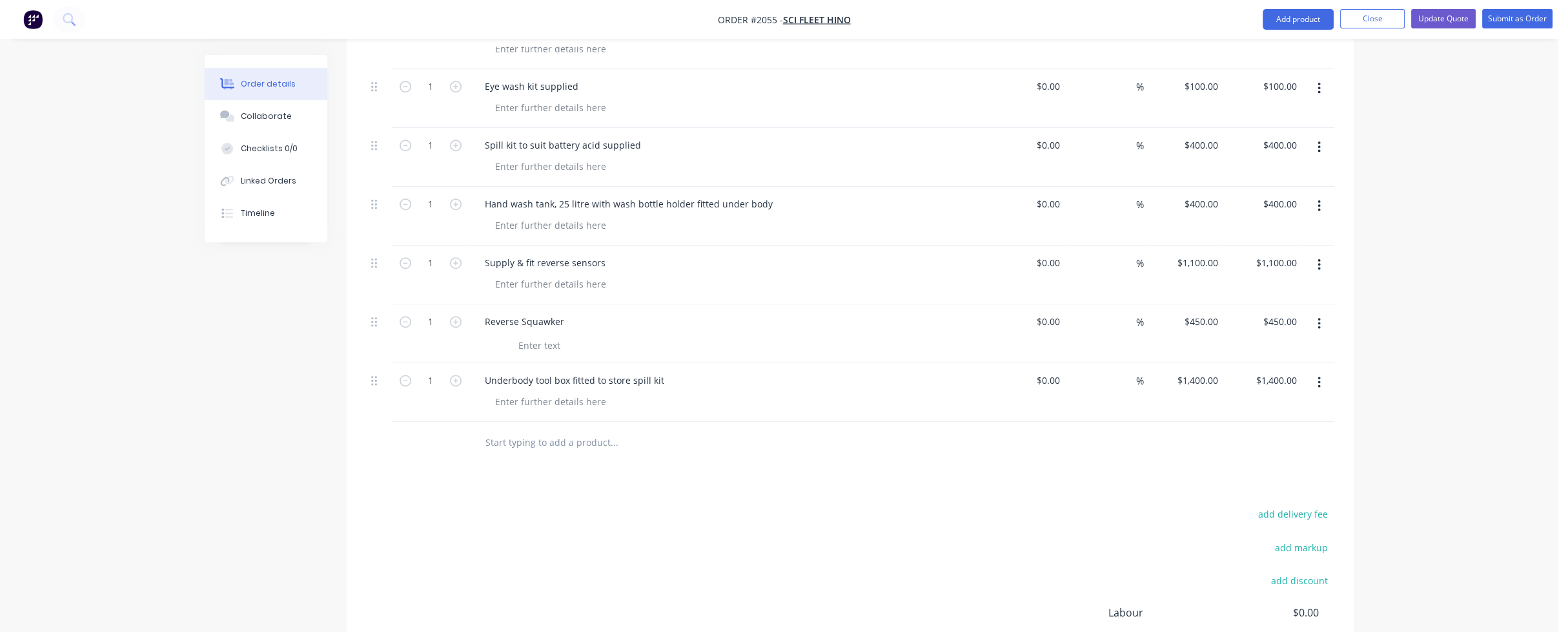
scroll to position [1615, 0]
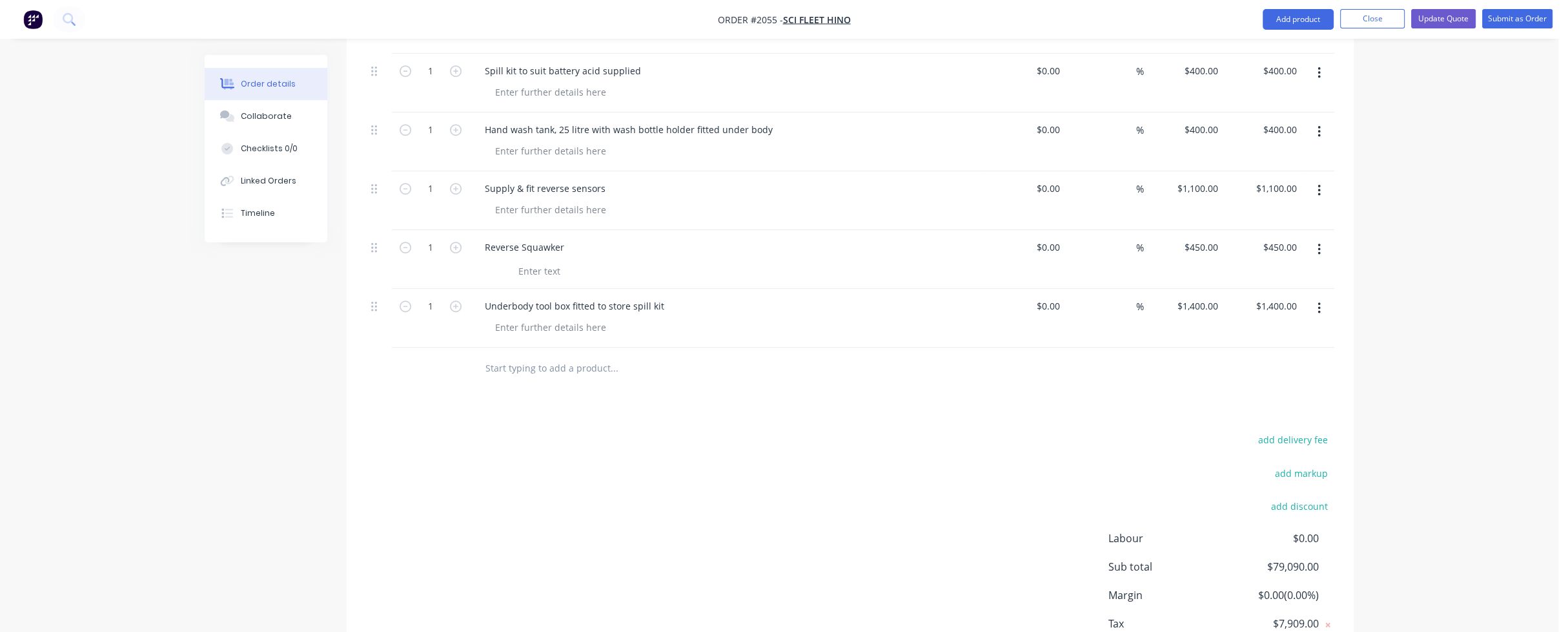
click at [532, 355] on input "text" at bounding box center [614, 368] width 258 height 26
paste input "Hot shift PTO to suit Hino automatic gearbox"
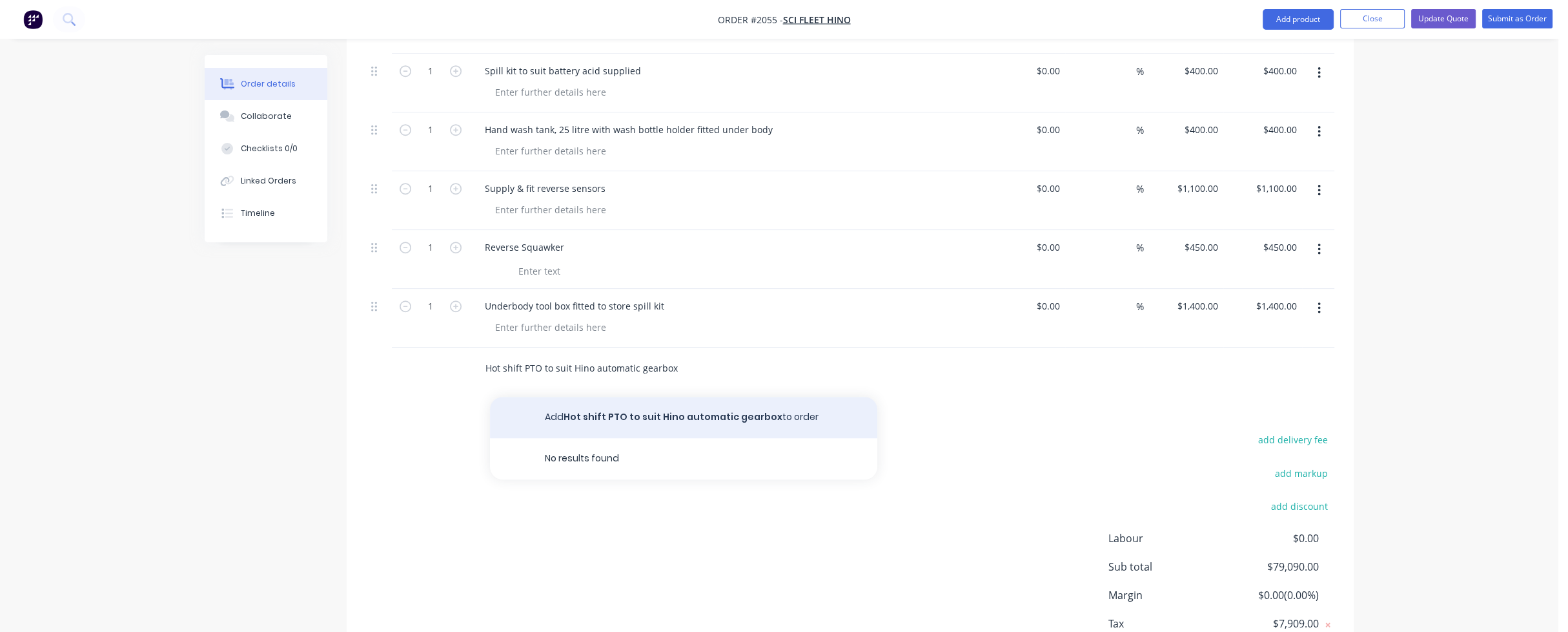
type input "Hot shift PTO to suit Hino automatic gearbox"
click at [699, 397] on button "Add Hot shift PTO to suit Hino automatic gearbox to order" at bounding box center [684, 418] width 387 height 41
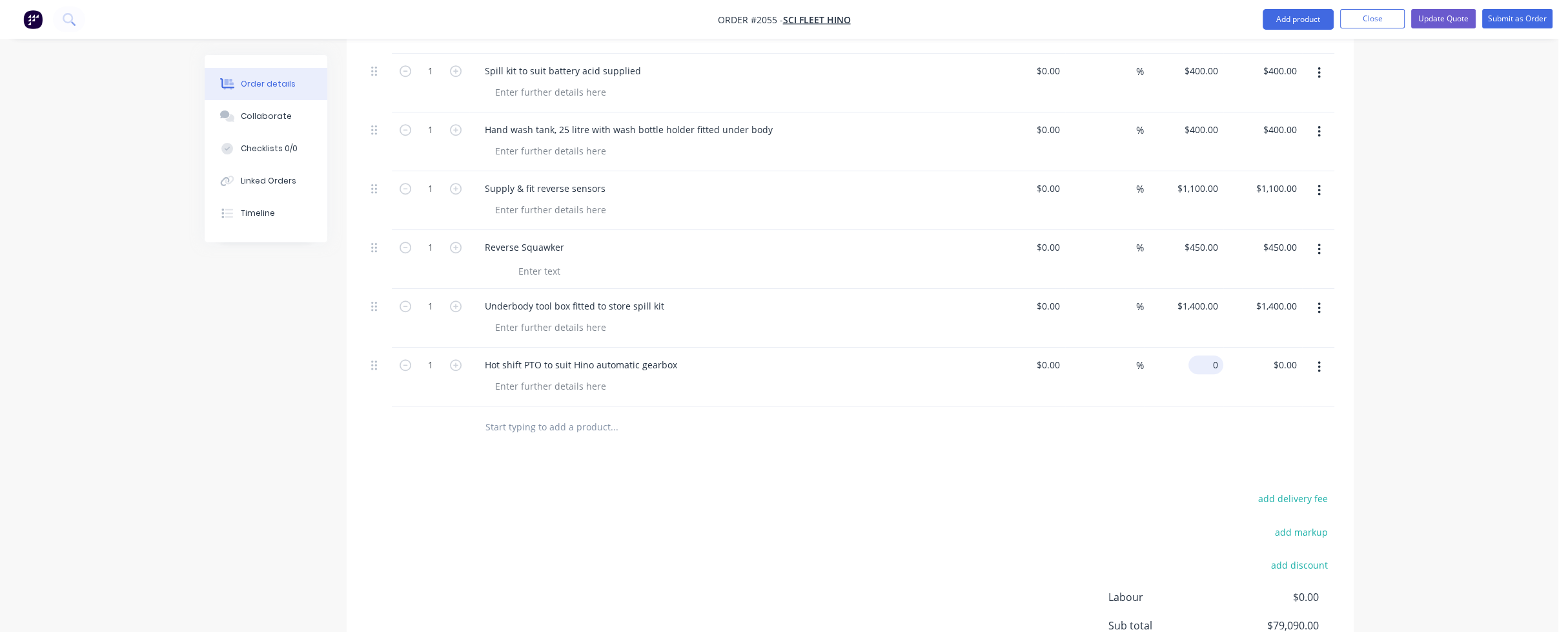
click at [1209, 355] on input "0" at bounding box center [1209, 364] width 30 height 19
type input "$1,200.00"
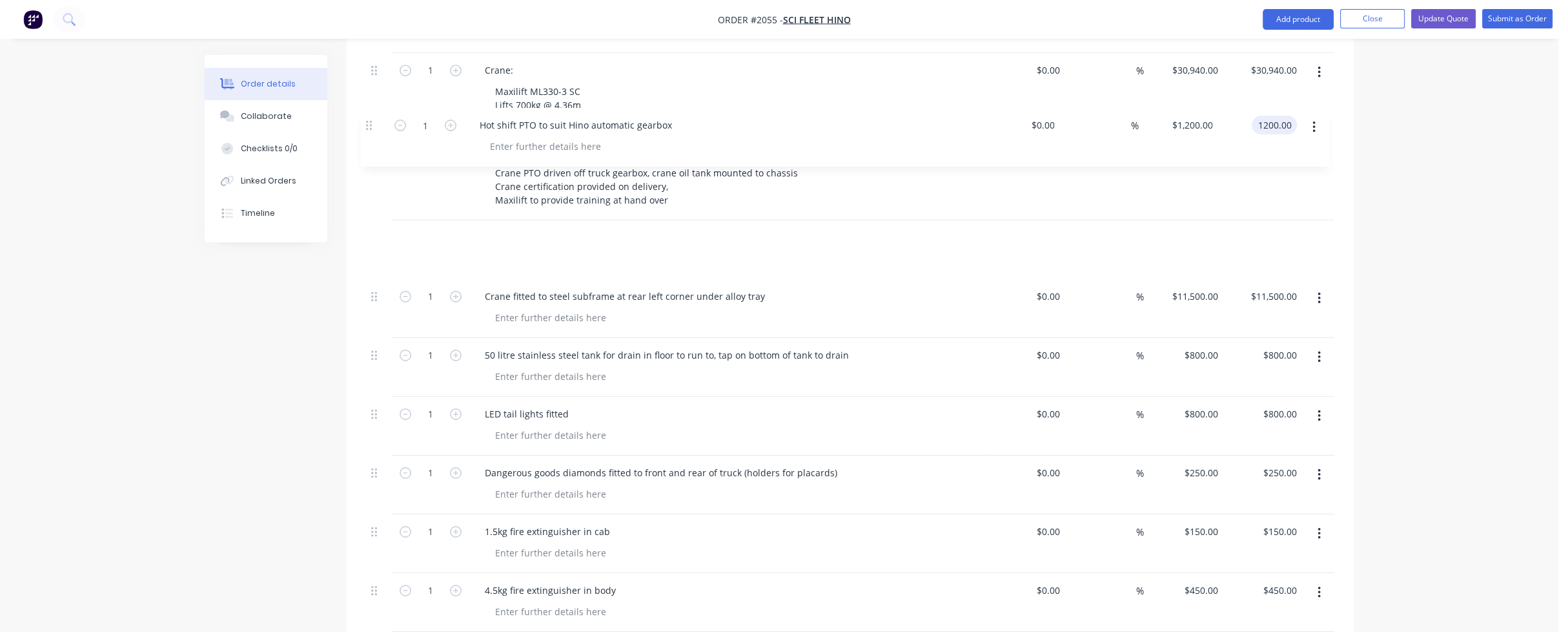
scroll to position [977, 0]
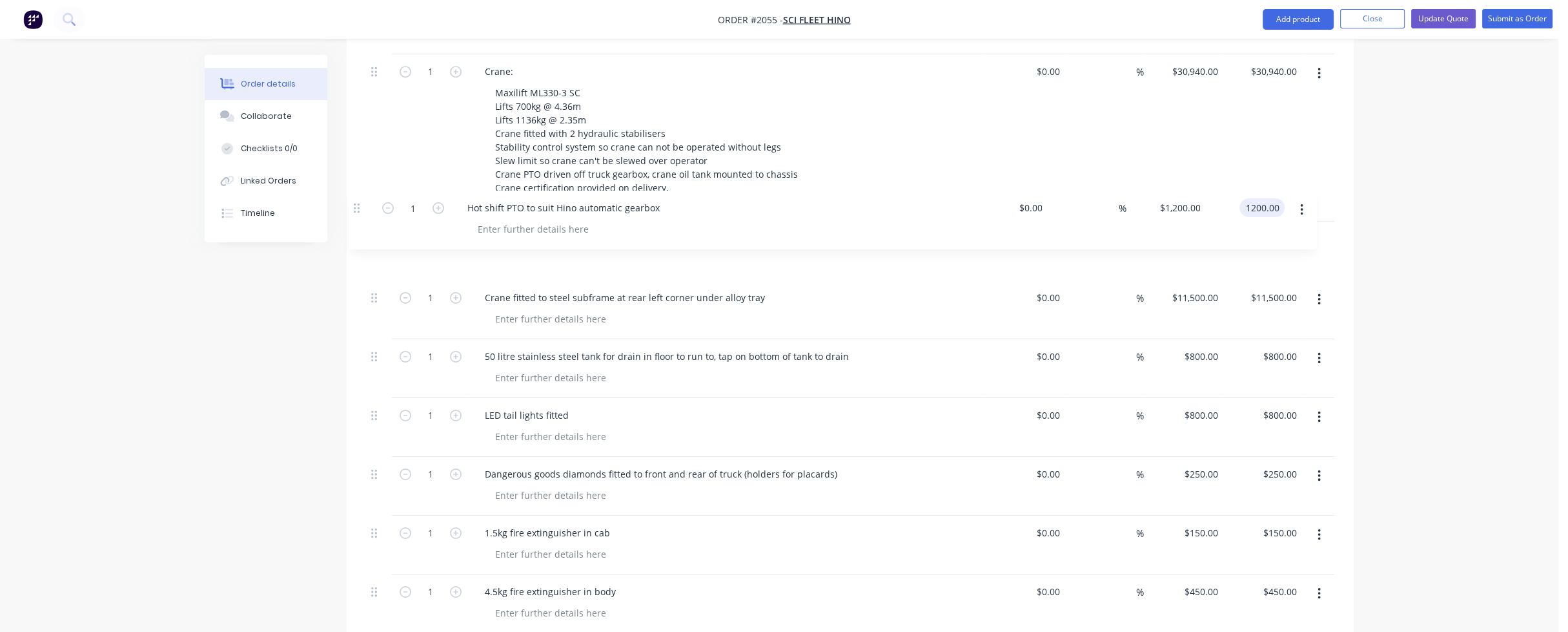
drag, startPoint x: 372, startPoint y: 328, endPoint x: 355, endPoint y: 204, distance: 125.2
click at [355, 204] on div "Qty Cost Markup Price Total 1 SUPPLY AND FIT ALLOY TRAY AND CRANE TO HINO 921 $…" at bounding box center [850, 384] width 1007 height 1407
type input "$1,200.00"
click at [992, 284] on div "$0.00 $0.00" at bounding box center [1025, 310] width 79 height 59
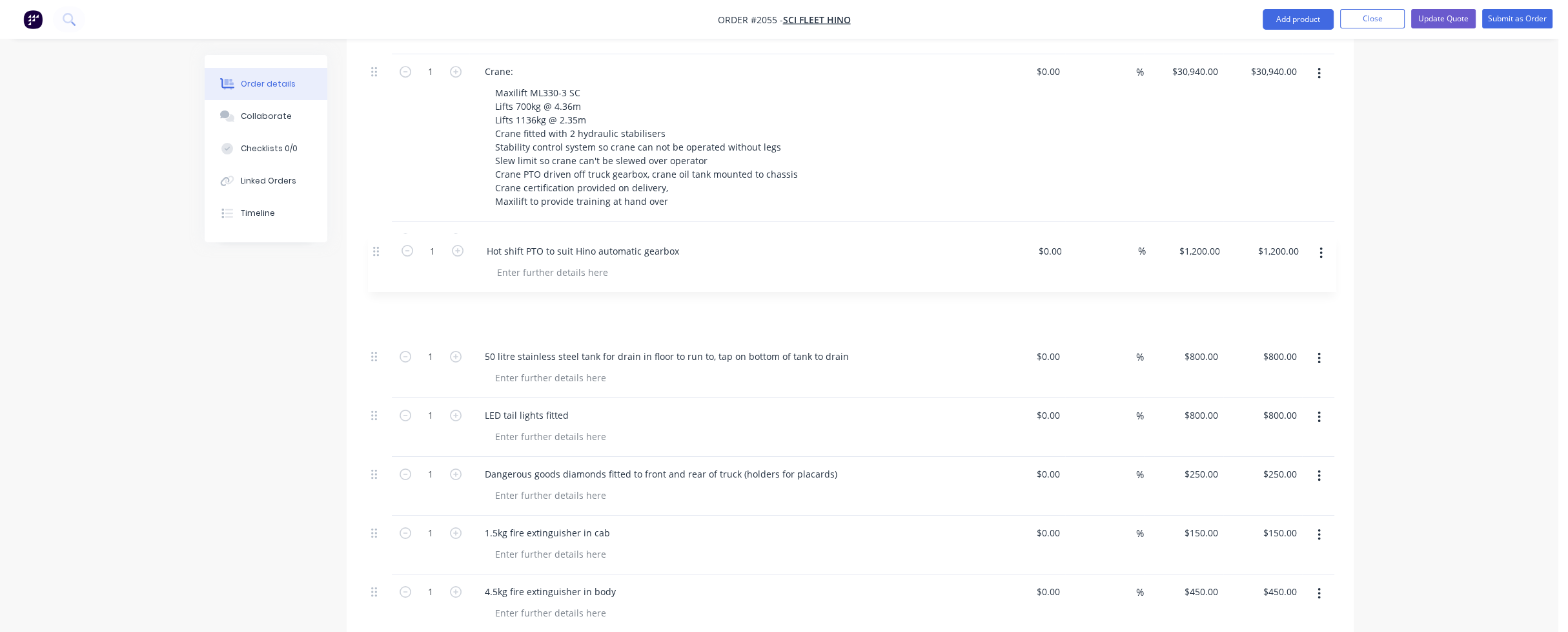
drag, startPoint x: 377, startPoint y: 201, endPoint x: 378, endPoint y: 254, distance: 53.0
click at [378, 254] on div "1 SUPPLY AND FIT ALLOY TRAY AND CRANE TO HINO 921 $0.00 $0.00 % $0.00 $0.00 $0.…" at bounding box center [850, 376] width 968 height 1339
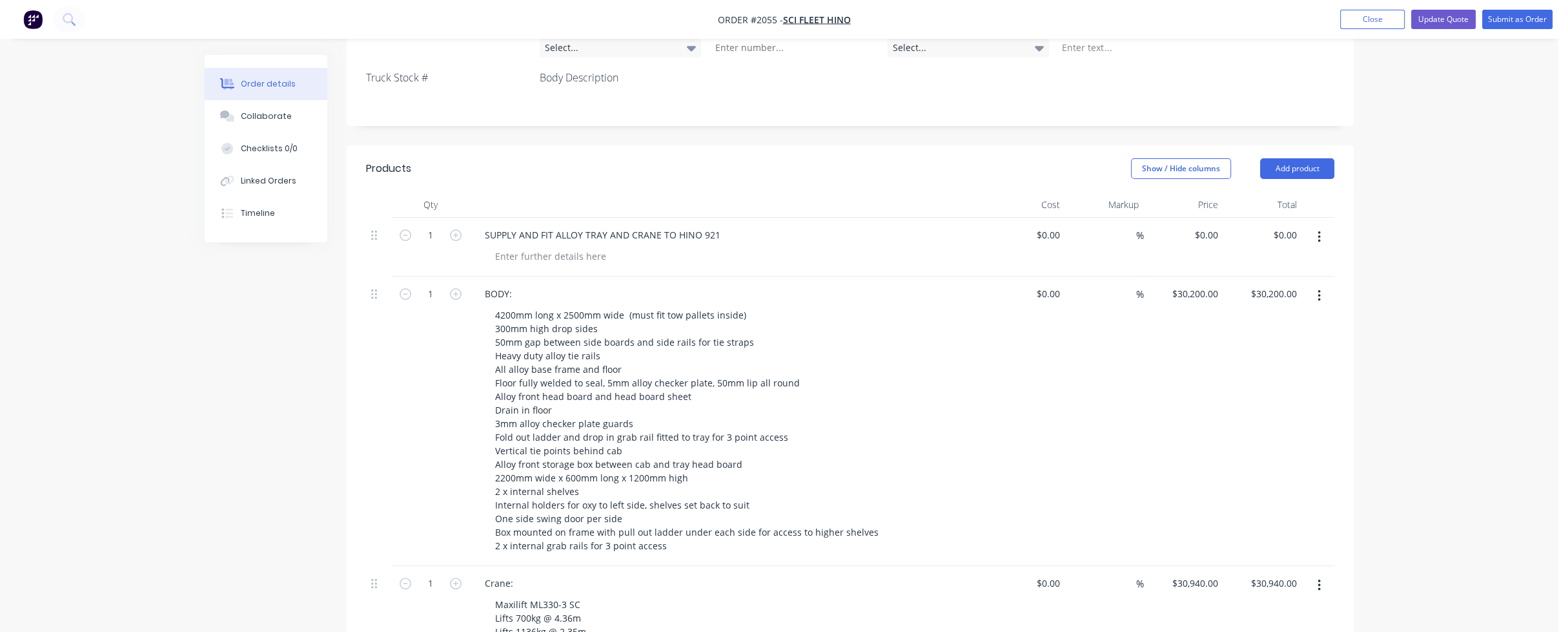
scroll to position [460, 0]
click at [1374, 22] on button "Close" at bounding box center [1372, 19] width 65 height 19
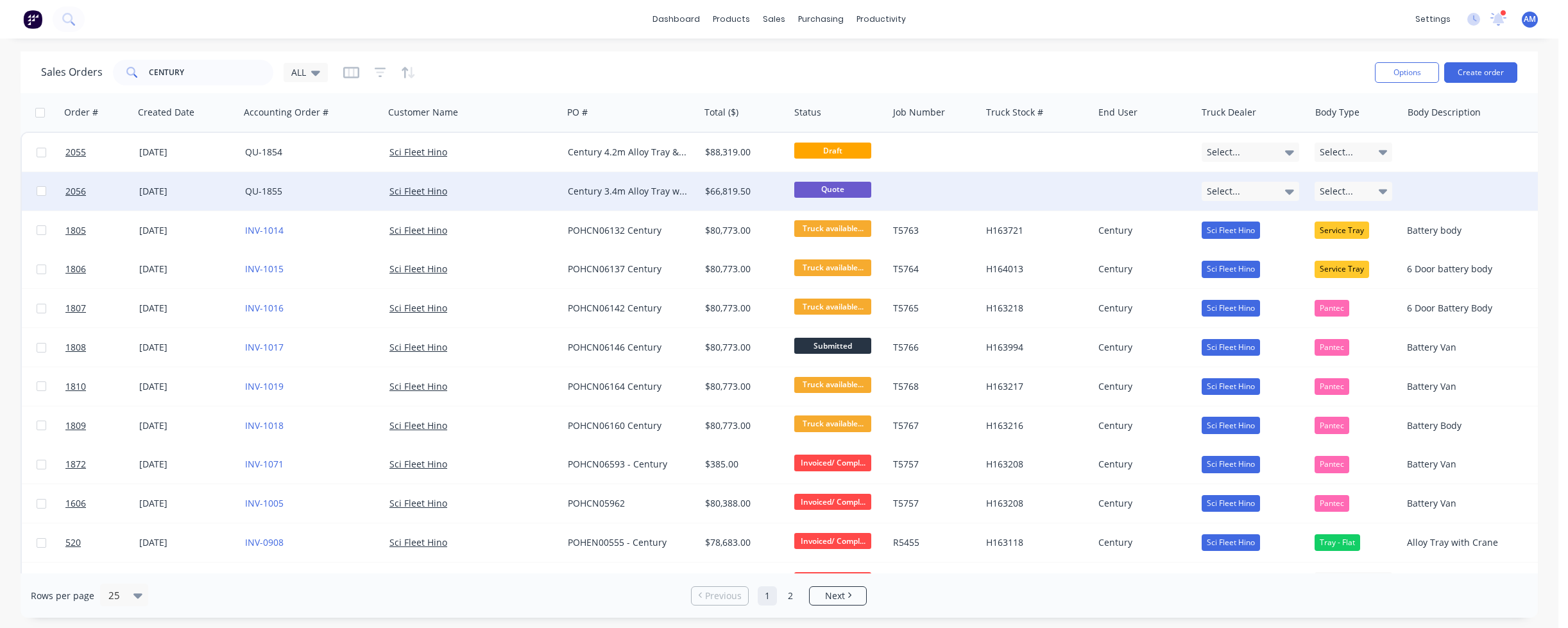
click at [268, 195] on link "QU-1855" at bounding box center [264, 191] width 37 height 12
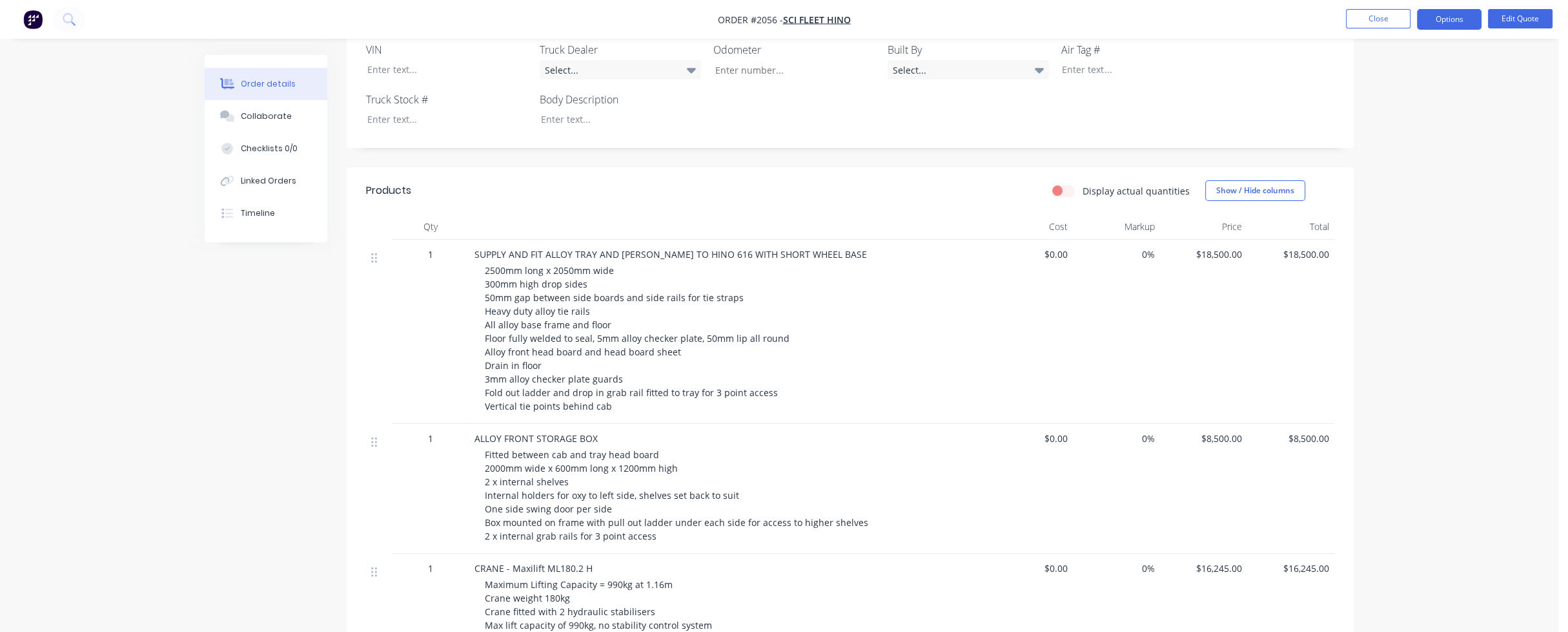
scroll to position [388, 0]
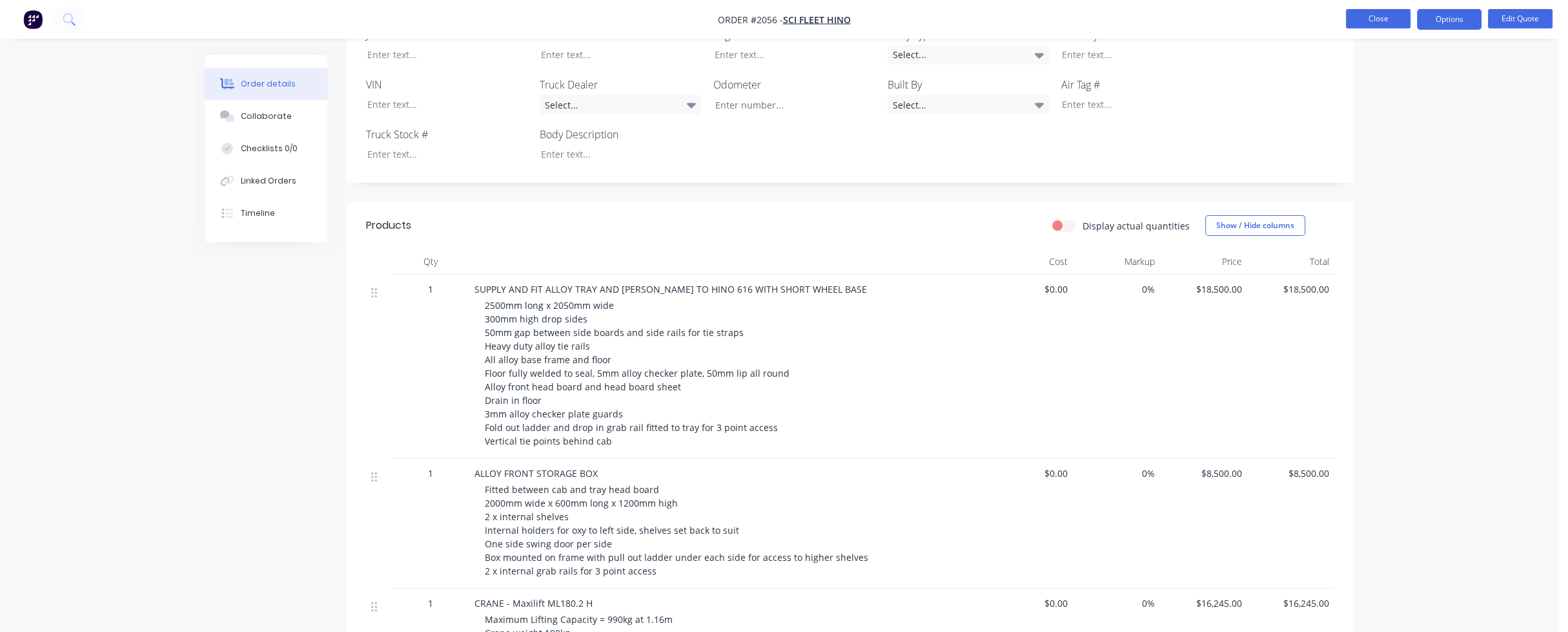
click at [1370, 19] on button "Close" at bounding box center [1378, 19] width 65 height 19
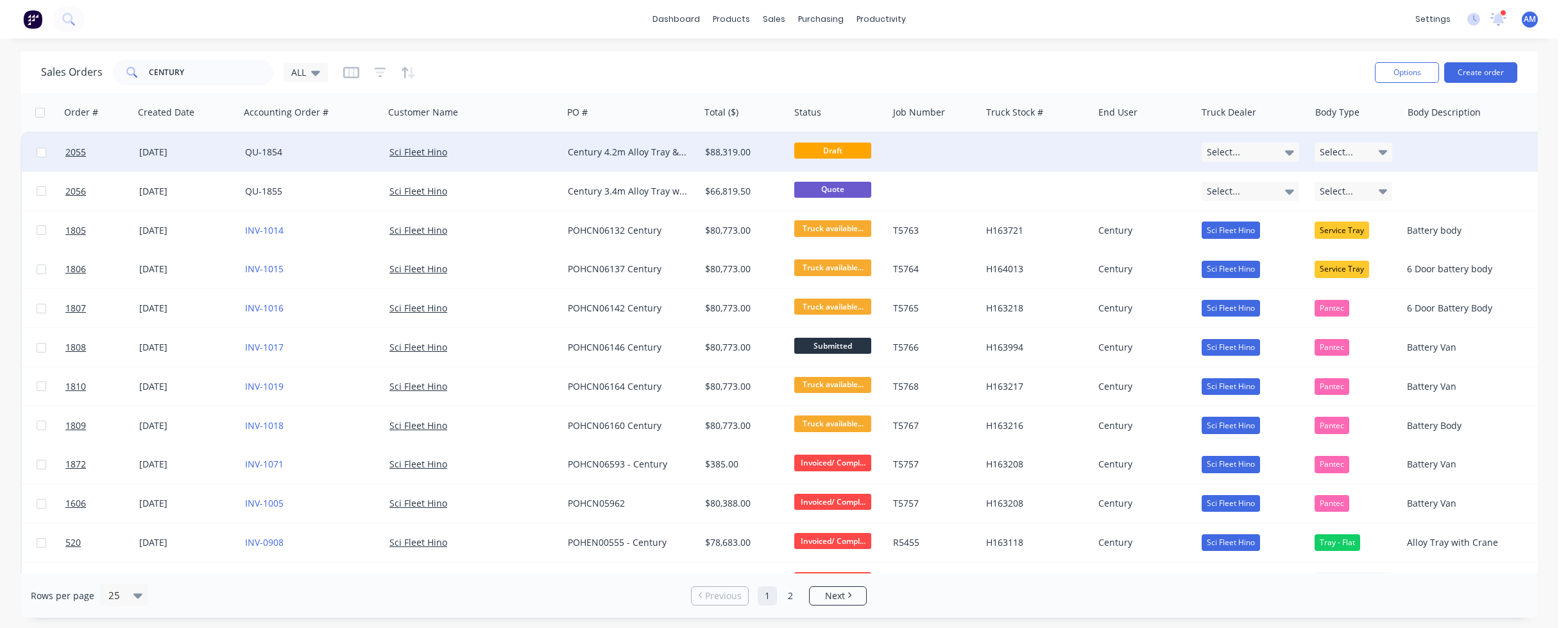
click at [306, 147] on div "QU-1854" at bounding box center [309, 152] width 128 height 13
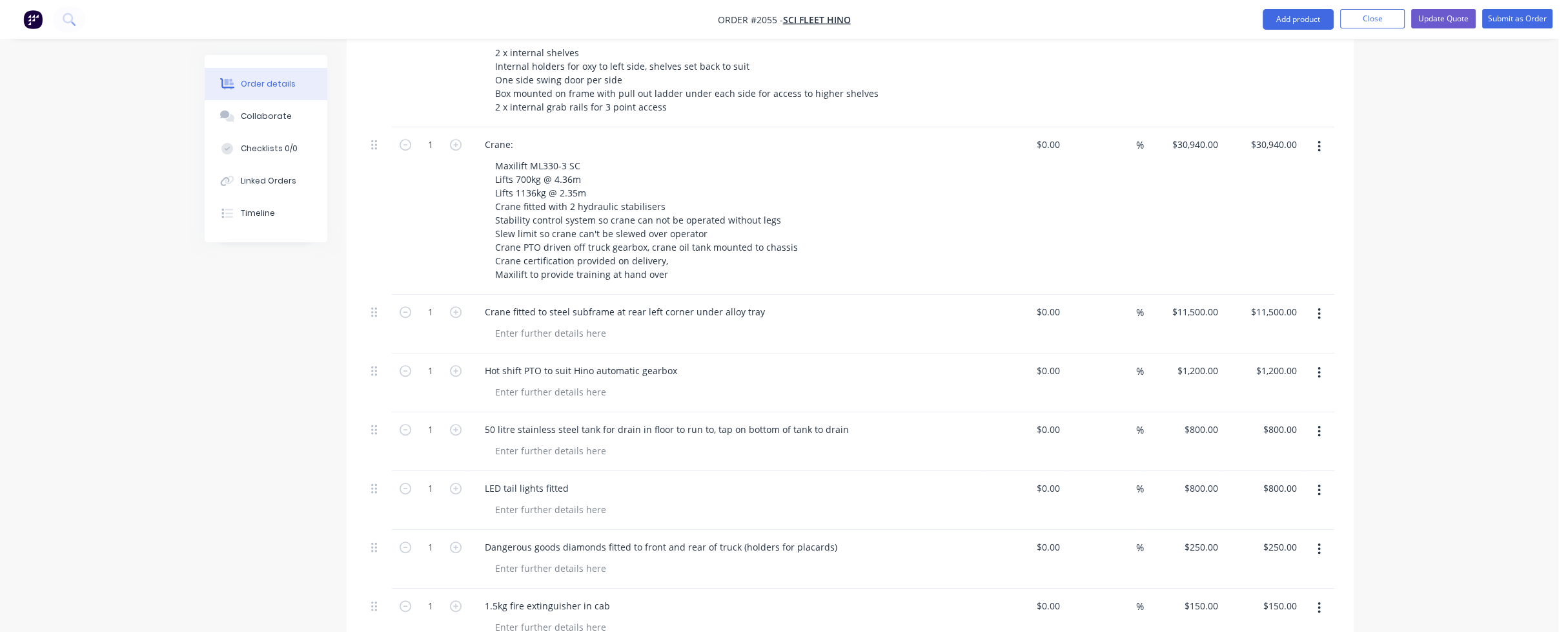
scroll to position [904, 0]
drag, startPoint x: 372, startPoint y: 332, endPoint x: 373, endPoint y: 275, distance: 57.0
click at [373, 275] on div "1 SUPPLY AND FIT ALLOY TRAY AND CRANE TO HINO 921 $0.00 $0.00 % $0.00 $0.00 $0.…" at bounding box center [850, 448] width 968 height 1339
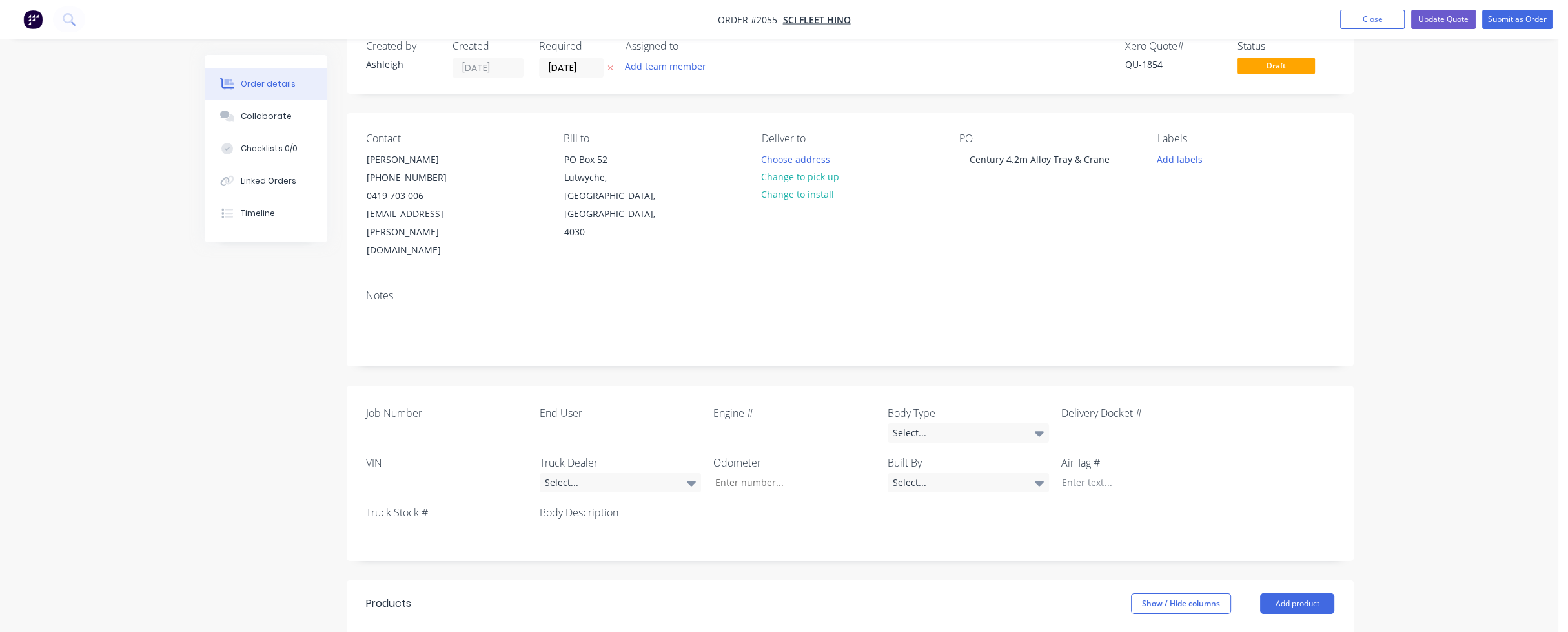
scroll to position [0, 0]
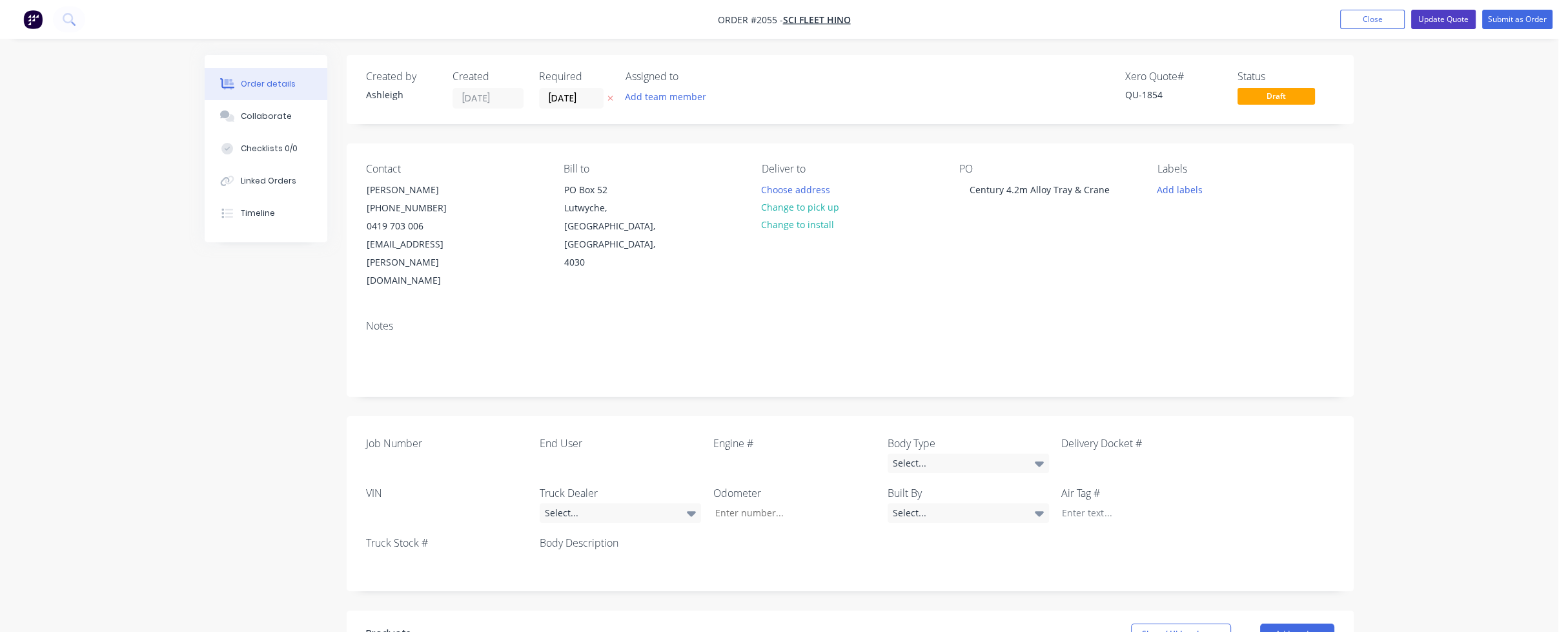
click at [1444, 19] on button "Update Quote" at bounding box center [1443, 19] width 65 height 19
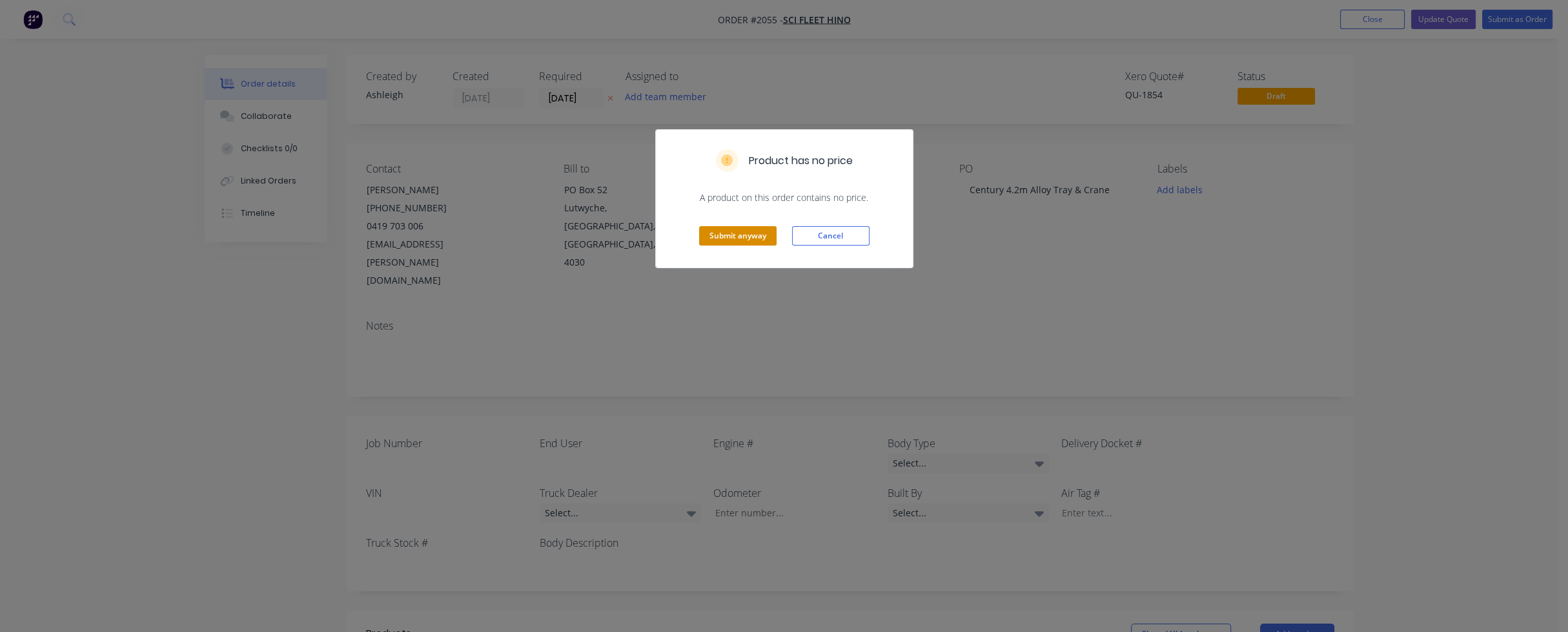
click at [747, 235] on button "Submit anyway" at bounding box center [738, 235] width 77 height 19
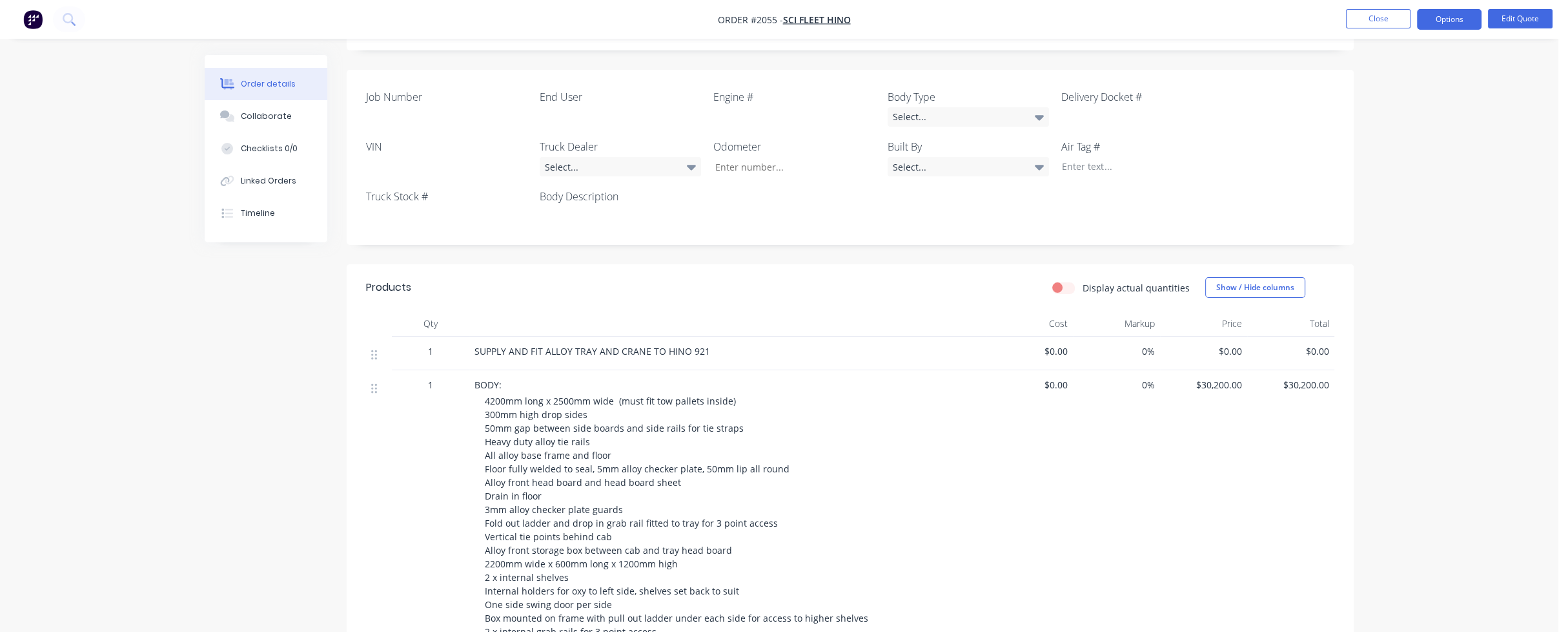
scroll to position [323, 0]
click at [1457, 19] on button "Options" at bounding box center [1449, 19] width 65 height 21
click at [1376, 77] on div "Quote" at bounding box center [1410, 79] width 118 height 19
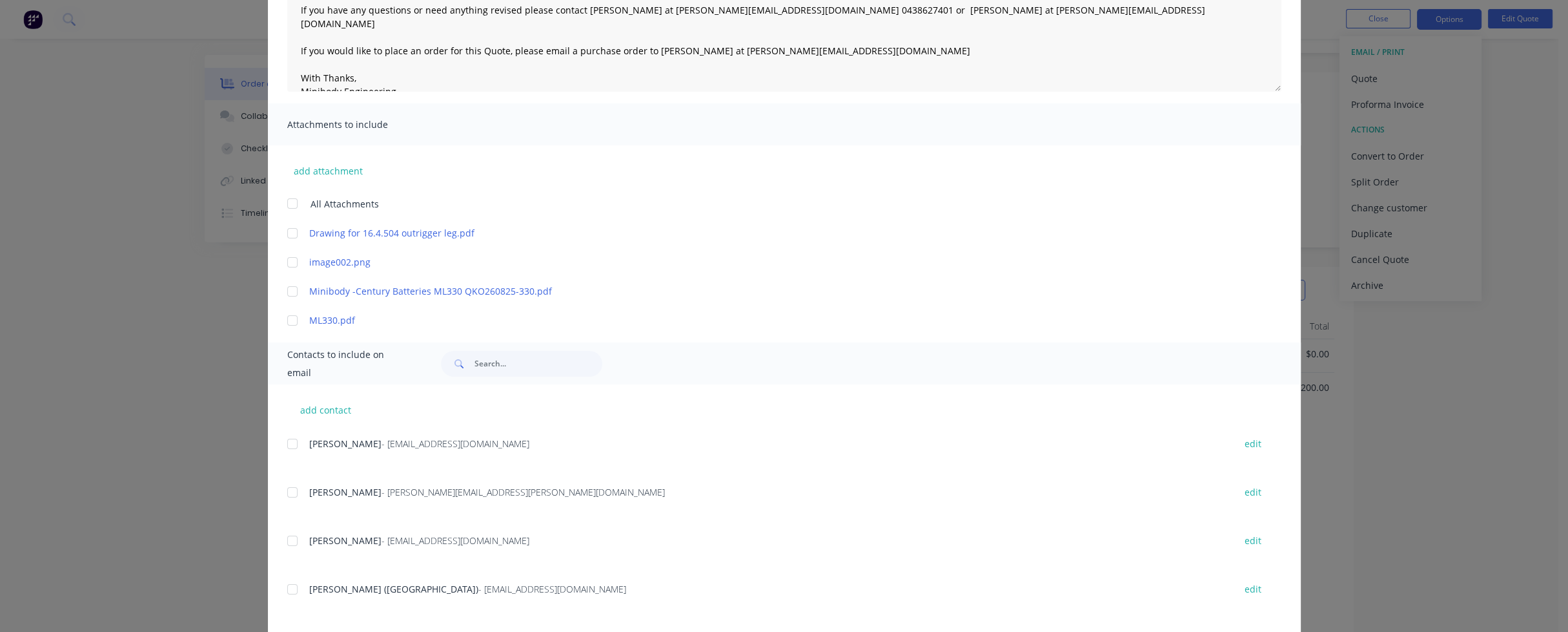
scroll to position [321, 0]
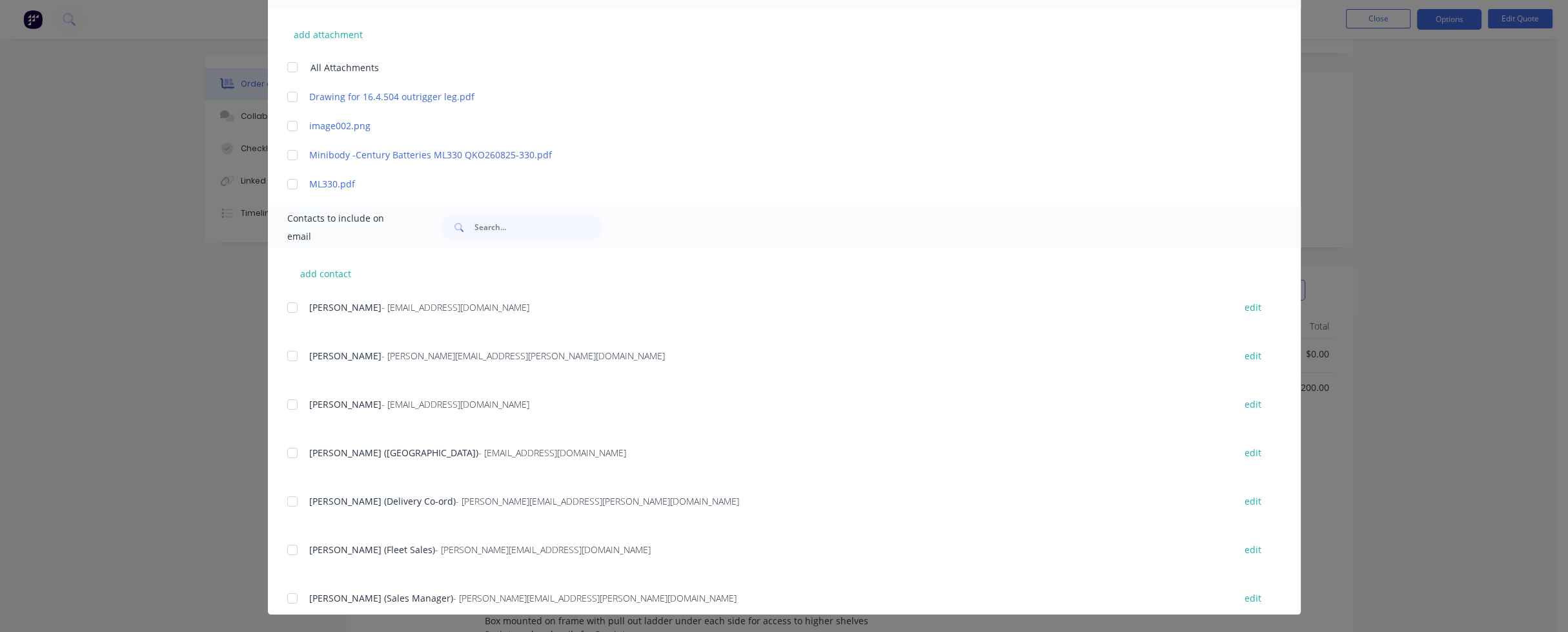
click at [284, 355] on div at bounding box center [292, 356] width 26 height 26
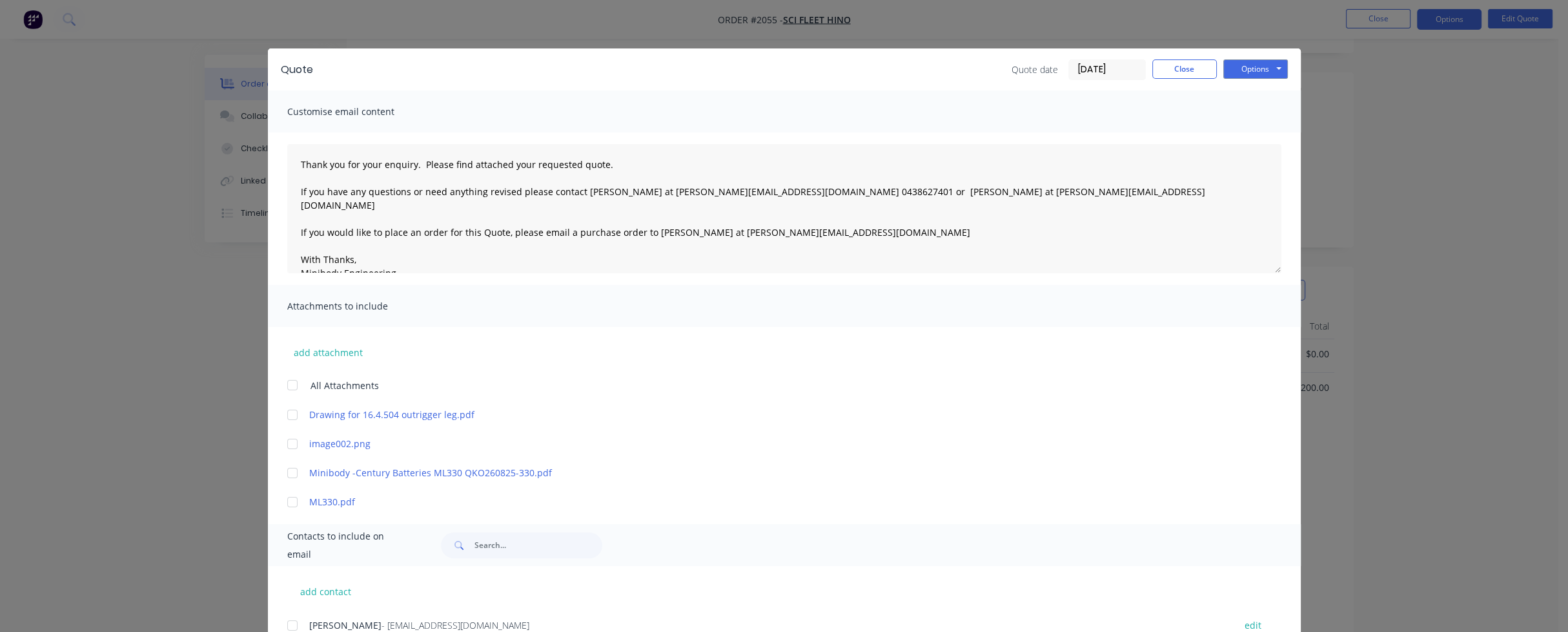
scroll to position [0, 0]
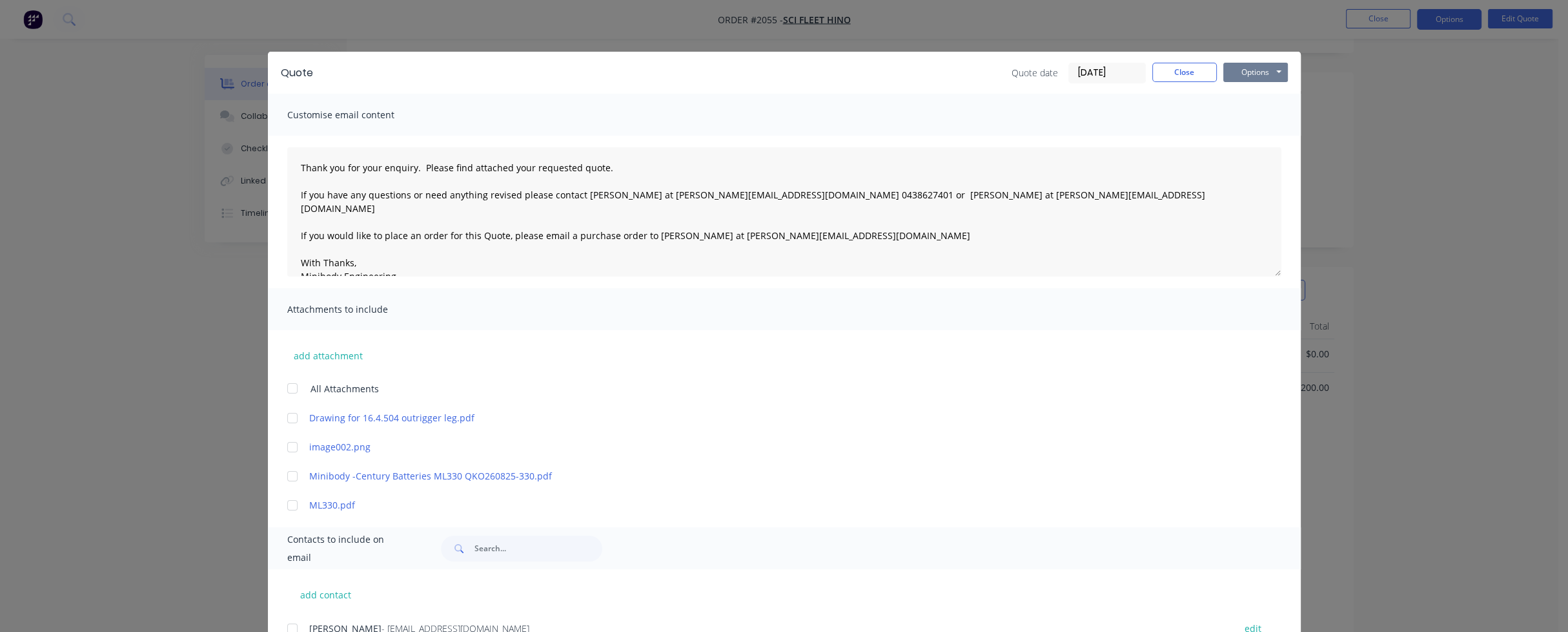
click at [1255, 66] on button "Options" at bounding box center [1255, 72] width 65 height 19
click at [1245, 133] on button "Email" at bounding box center [1265, 138] width 83 height 21
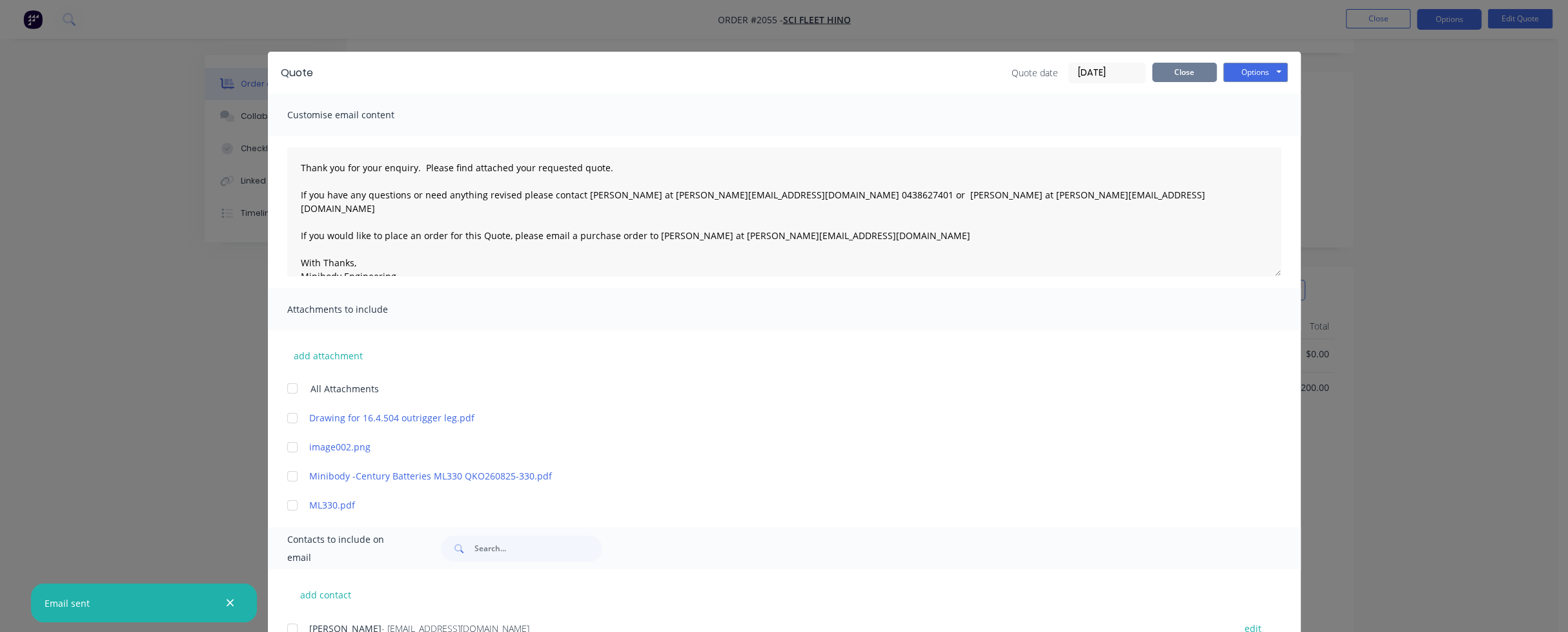
click at [1193, 75] on button "Close" at bounding box center [1184, 72] width 65 height 19
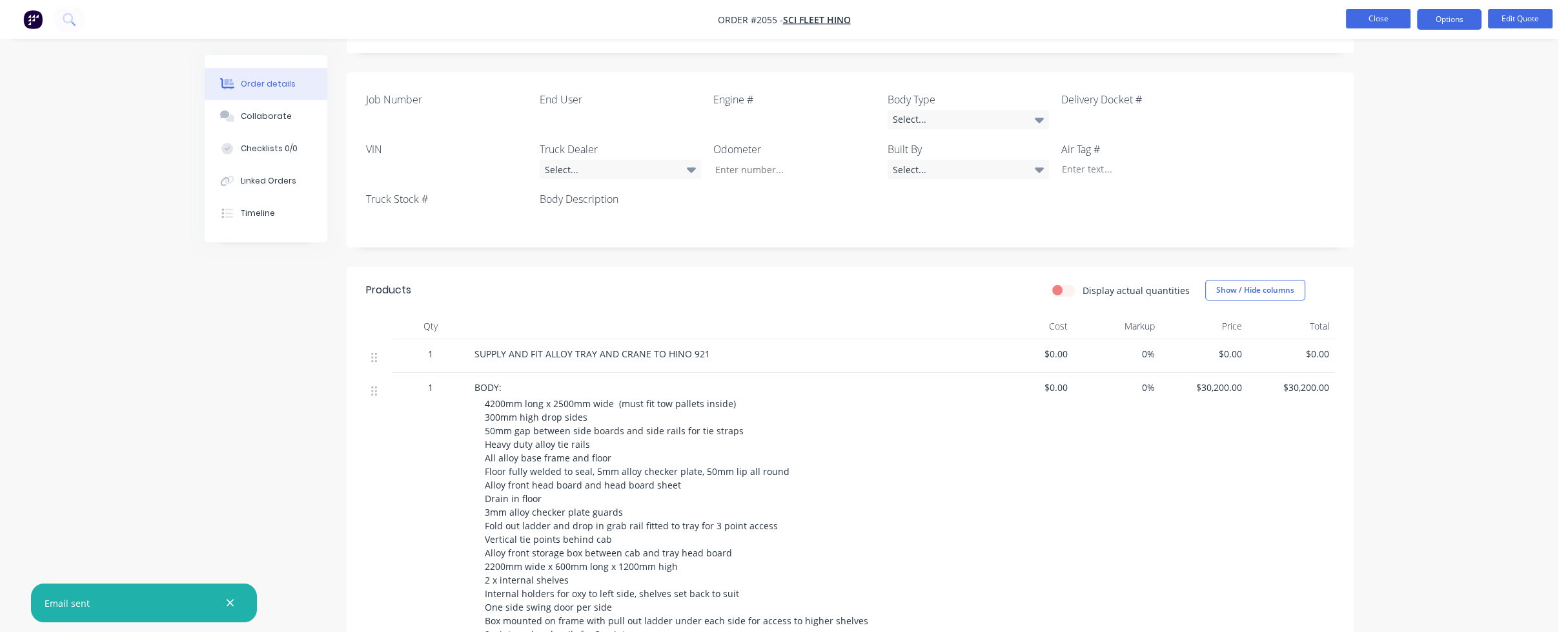
click at [1361, 22] on button "Close" at bounding box center [1378, 19] width 65 height 19
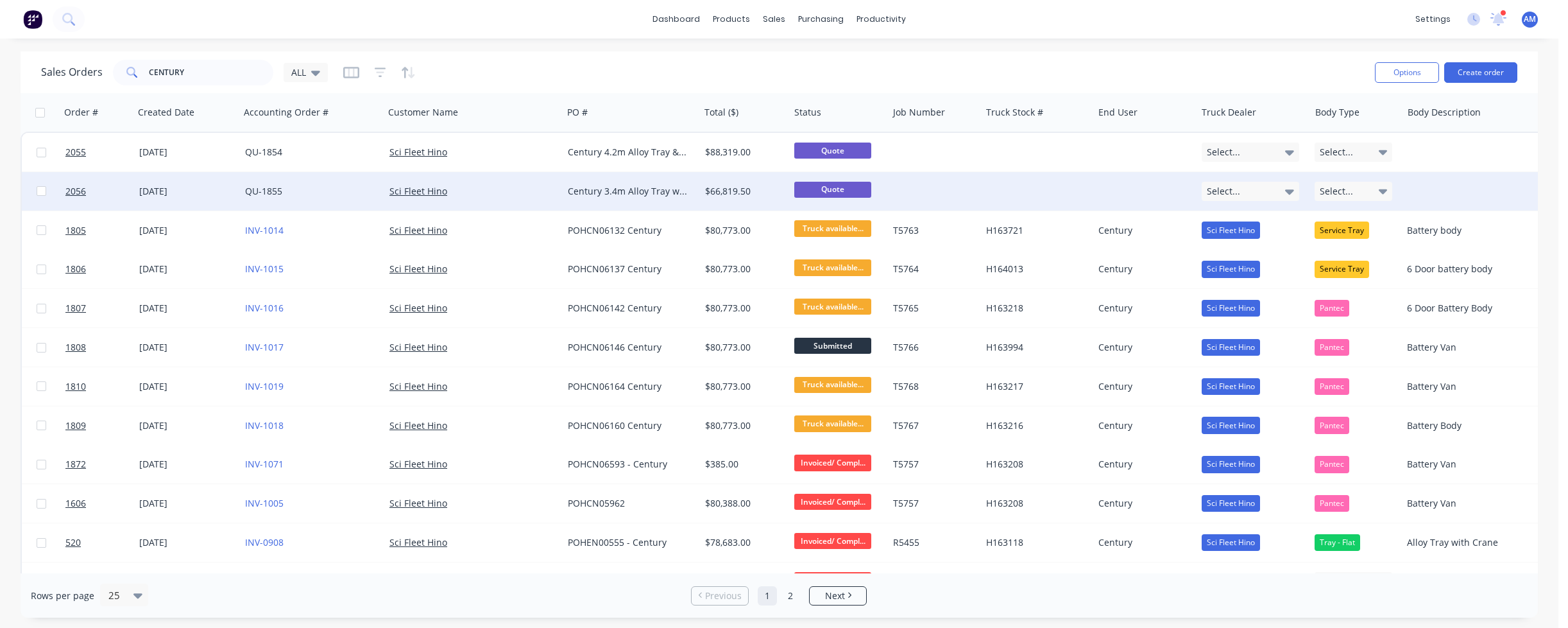
click at [636, 185] on div "Century 3.4m Alloy Tray with [PERSON_NAME]" at bounding box center [628, 191] width 120 height 13
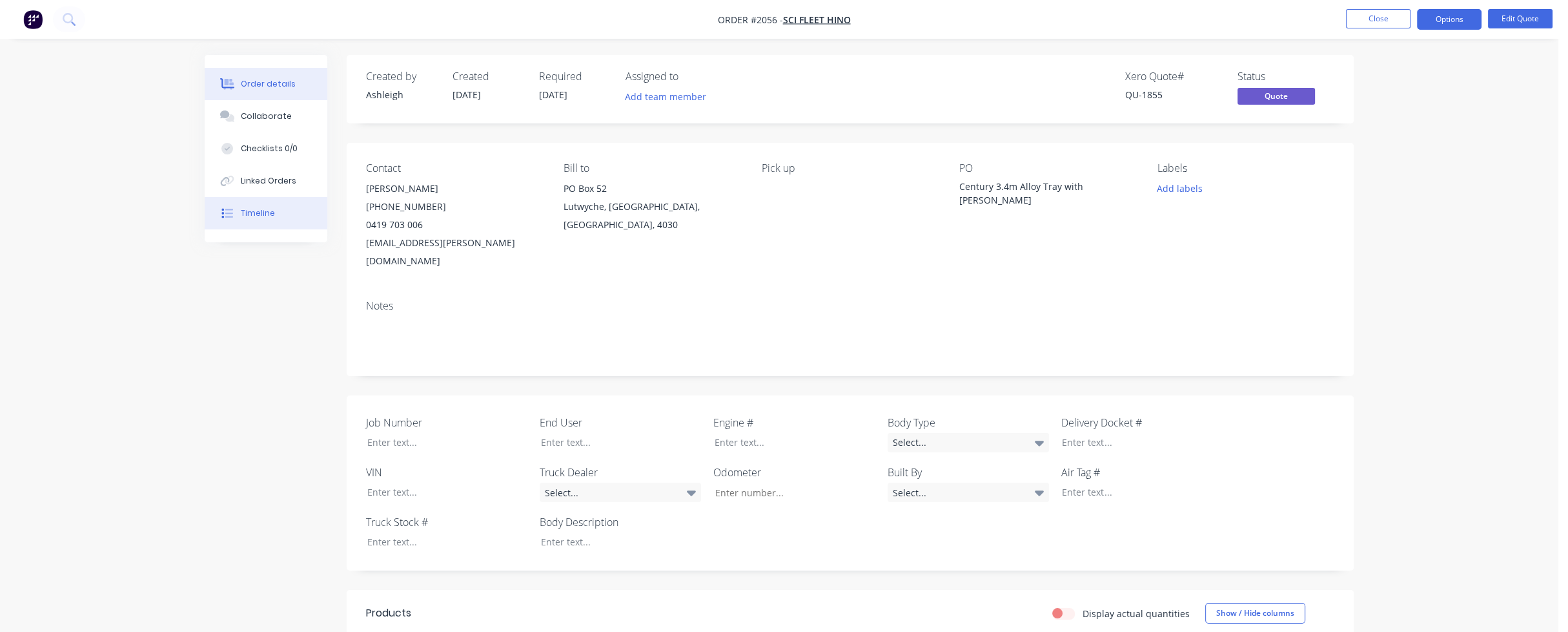
click at [238, 210] on button "Timeline" at bounding box center [266, 213] width 122 height 32
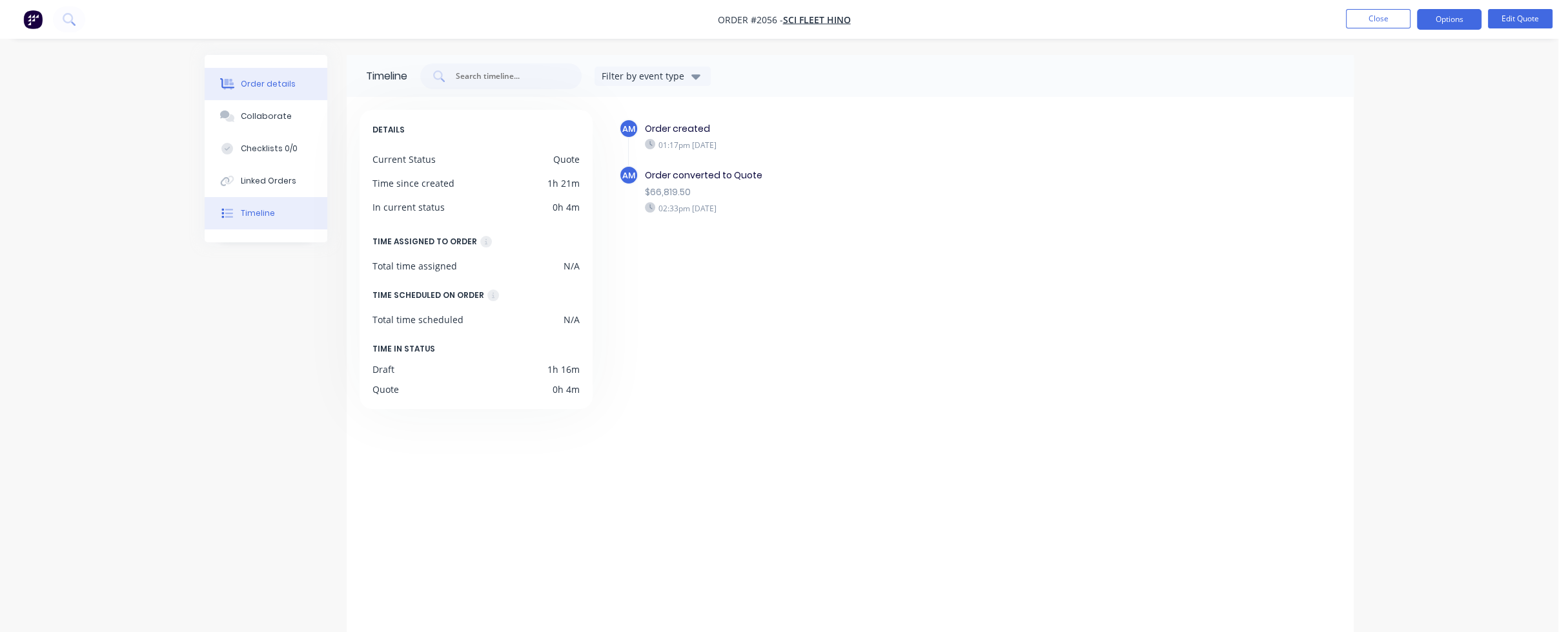
click at [259, 88] on div "Order details" at bounding box center [268, 83] width 55 height 11
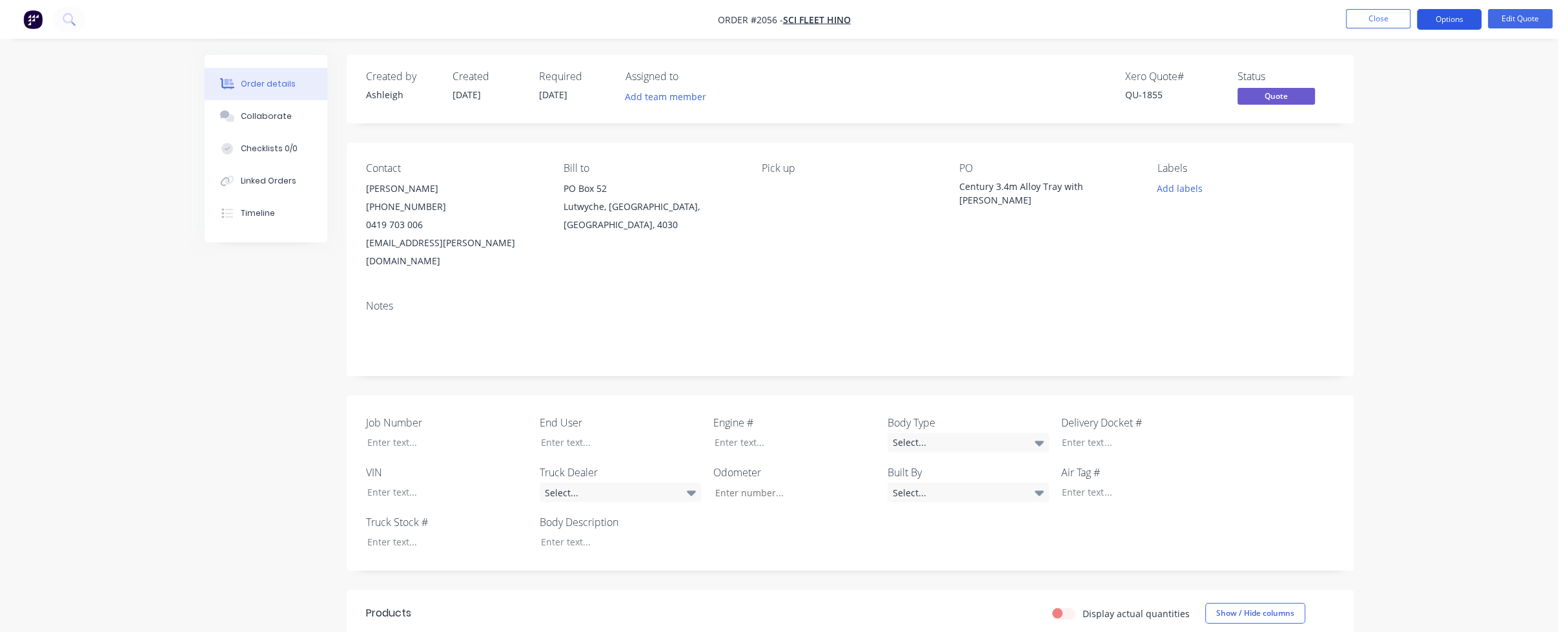
click at [1441, 19] on button "Options" at bounding box center [1449, 19] width 65 height 21
click at [1411, 77] on div "Quote" at bounding box center [1410, 79] width 118 height 19
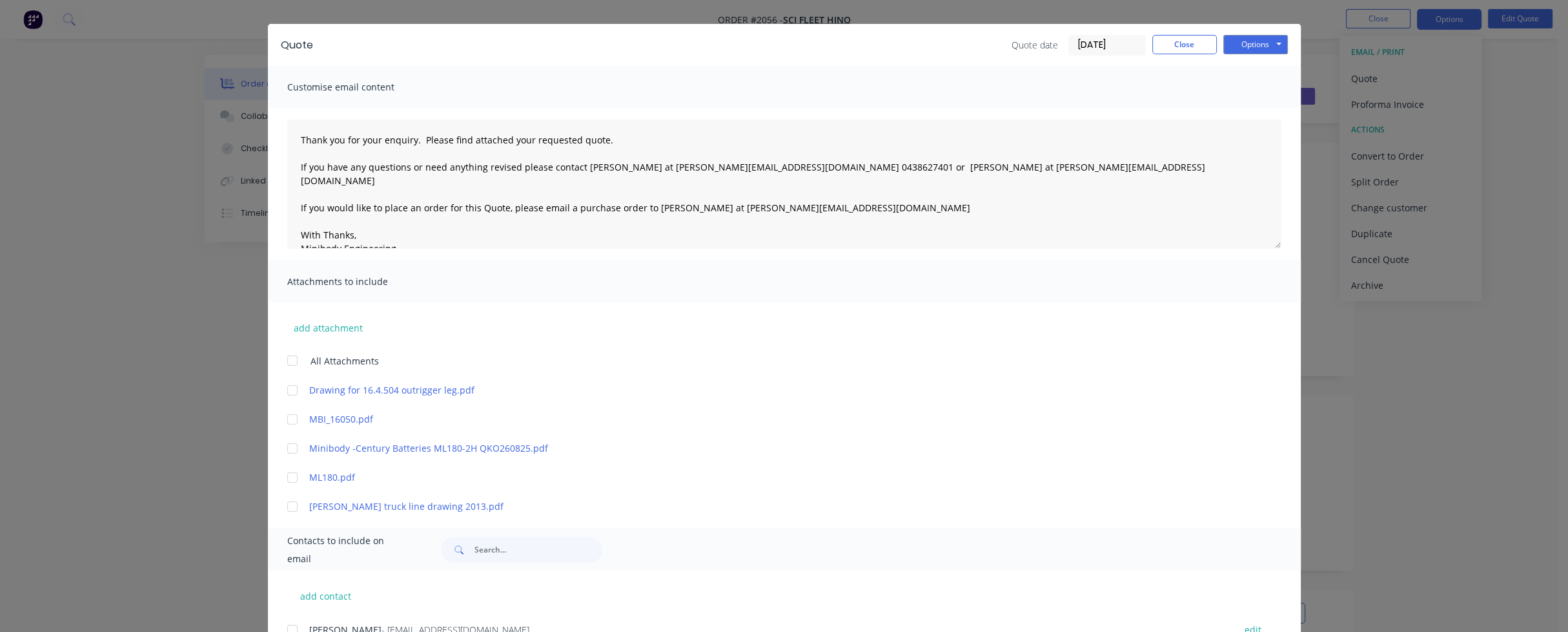
scroll to position [286, 0]
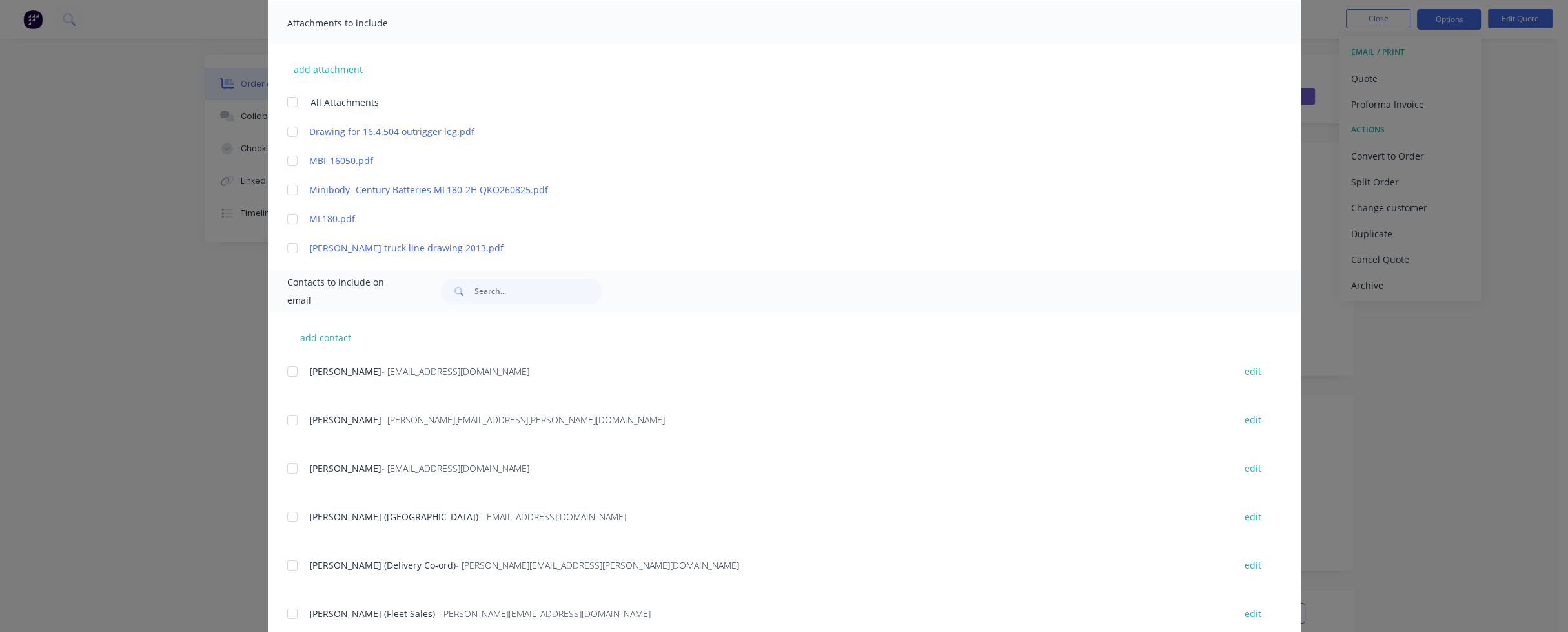
click at [288, 423] on div at bounding box center [292, 420] width 26 height 26
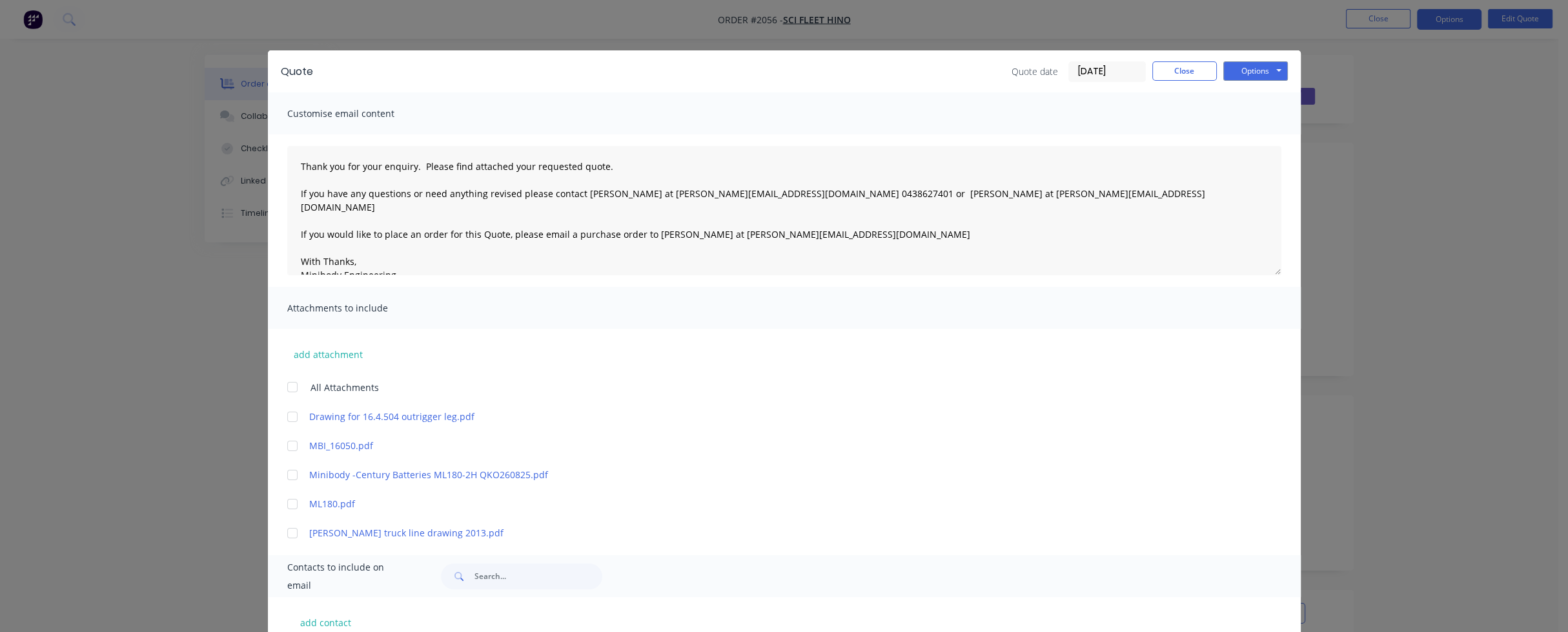
scroll to position [0, 0]
click at [1247, 72] on button "Options" at bounding box center [1255, 72] width 65 height 19
click at [1250, 137] on button "Email" at bounding box center [1265, 138] width 83 height 21
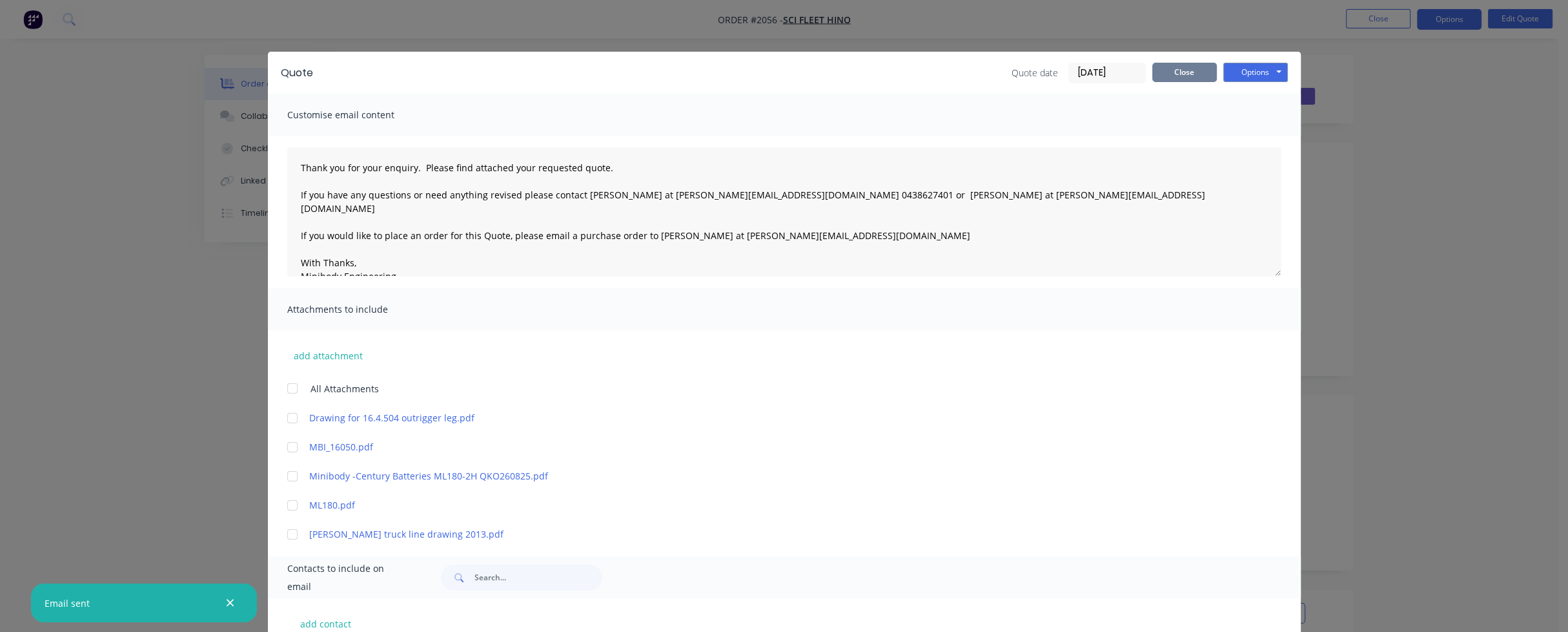
click at [1184, 73] on button "Close" at bounding box center [1184, 72] width 65 height 19
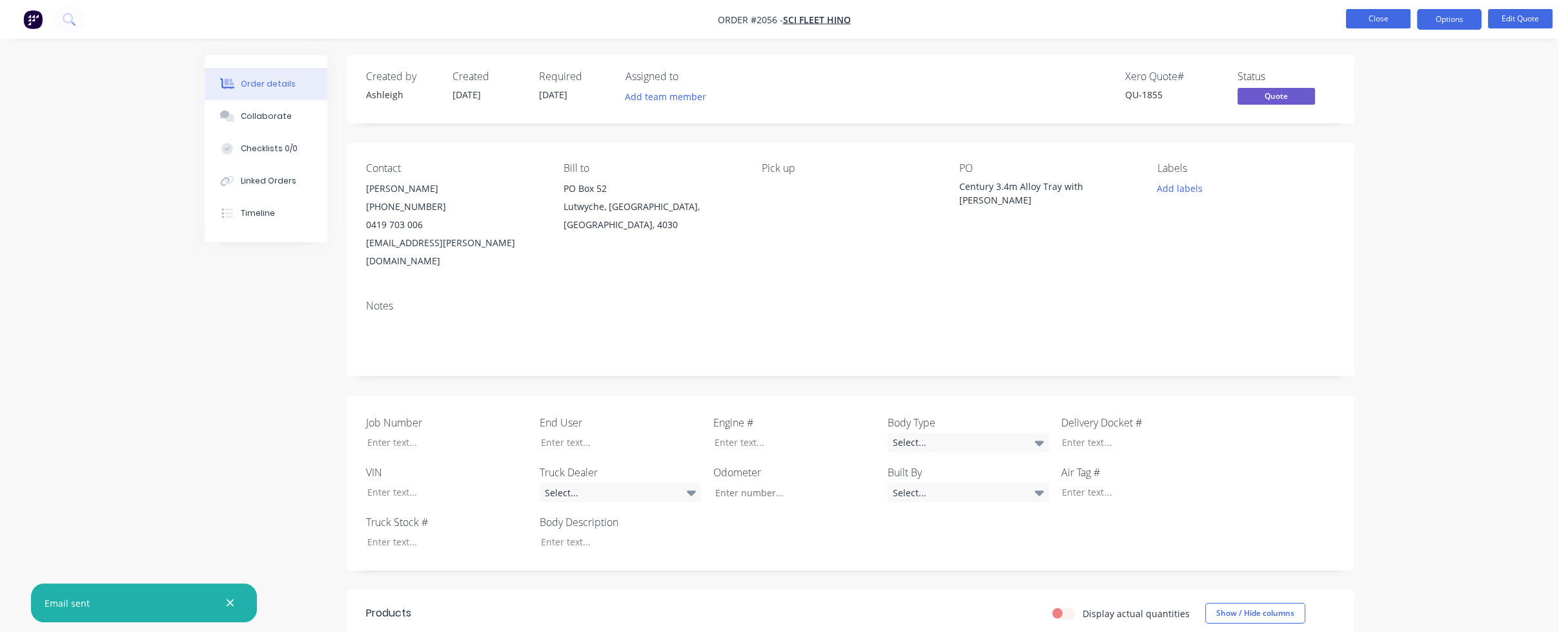
click at [1386, 14] on button "Close" at bounding box center [1378, 19] width 65 height 19
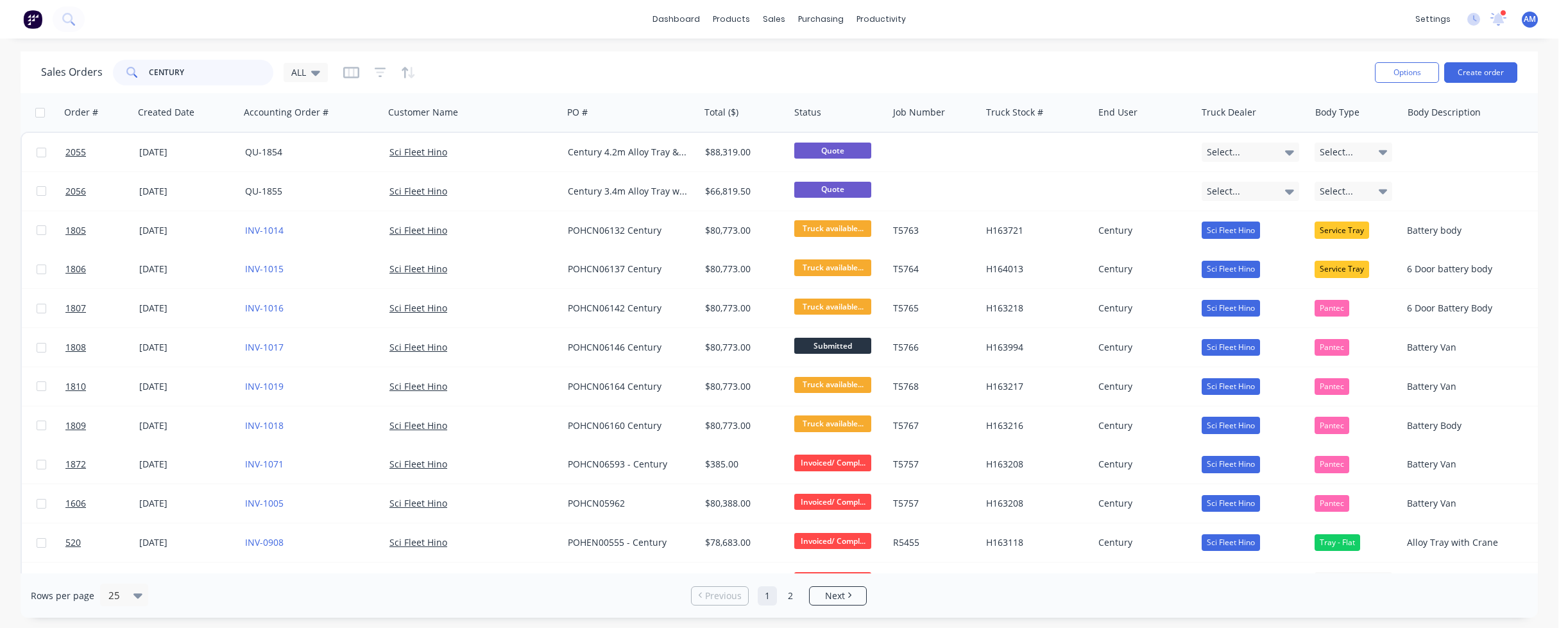
drag, startPoint x: 187, startPoint y: 74, endPoint x: 85, endPoint y: 74, distance: 102.0
click at [85, 74] on div "Sales Orders CENTURY ALL" at bounding box center [185, 72] width 287 height 26
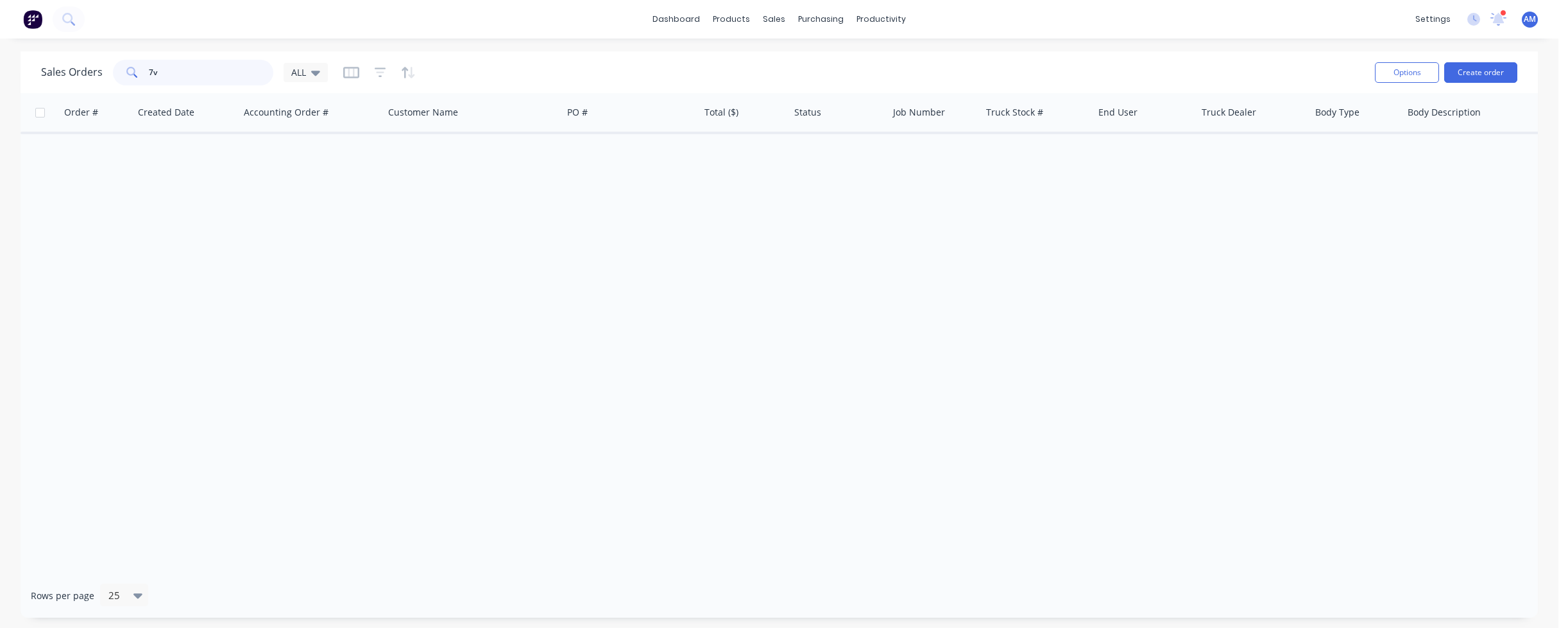
type input "7"
drag, startPoint x: 165, startPoint y: 70, endPoint x: 132, endPoint y: 74, distance: 33.2
click at [132, 74] on div "vcv" at bounding box center [193, 72] width 160 height 26
click at [177, 76] on input "vcv" at bounding box center [211, 72] width 125 height 26
drag, startPoint x: 175, startPoint y: 71, endPoint x: 139, endPoint y: 71, distance: 36.0
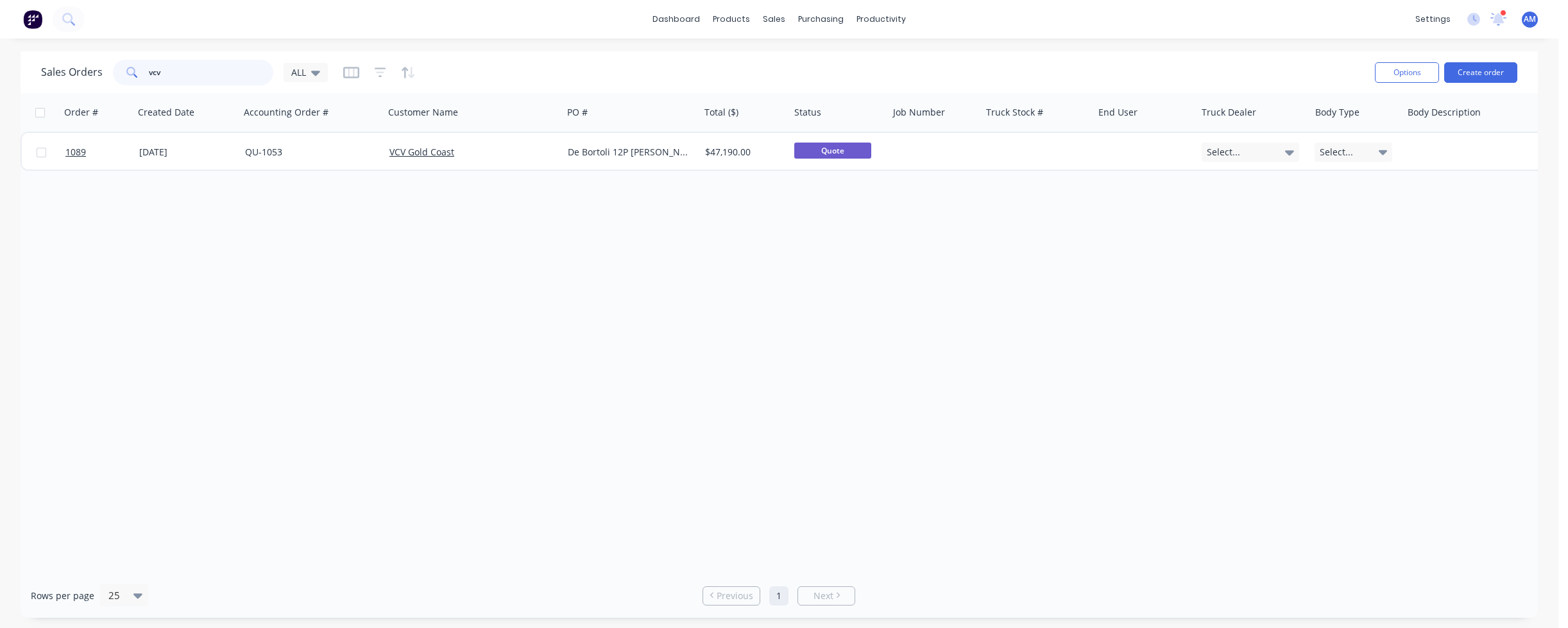
click at [139, 71] on div "vcv" at bounding box center [193, 72] width 160 height 26
type input "1813"
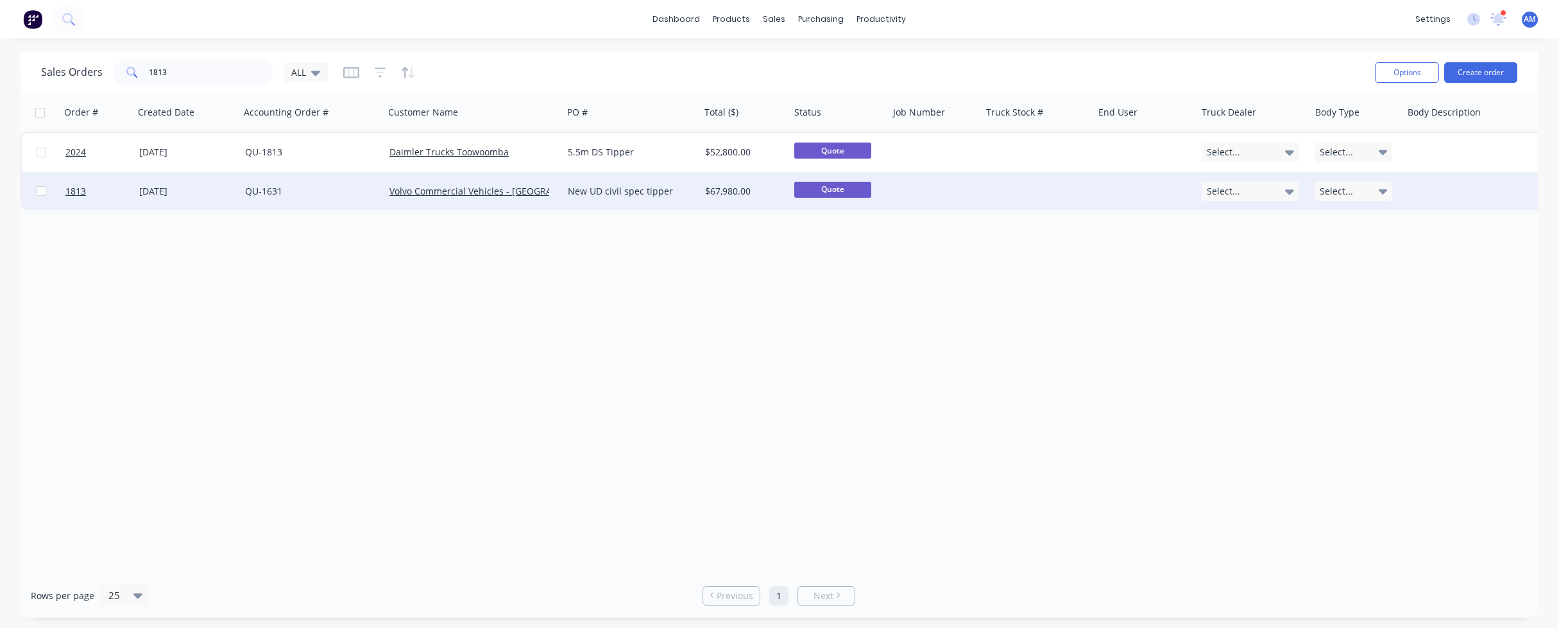
click at [262, 189] on link "QU-1631" at bounding box center [264, 191] width 37 height 12
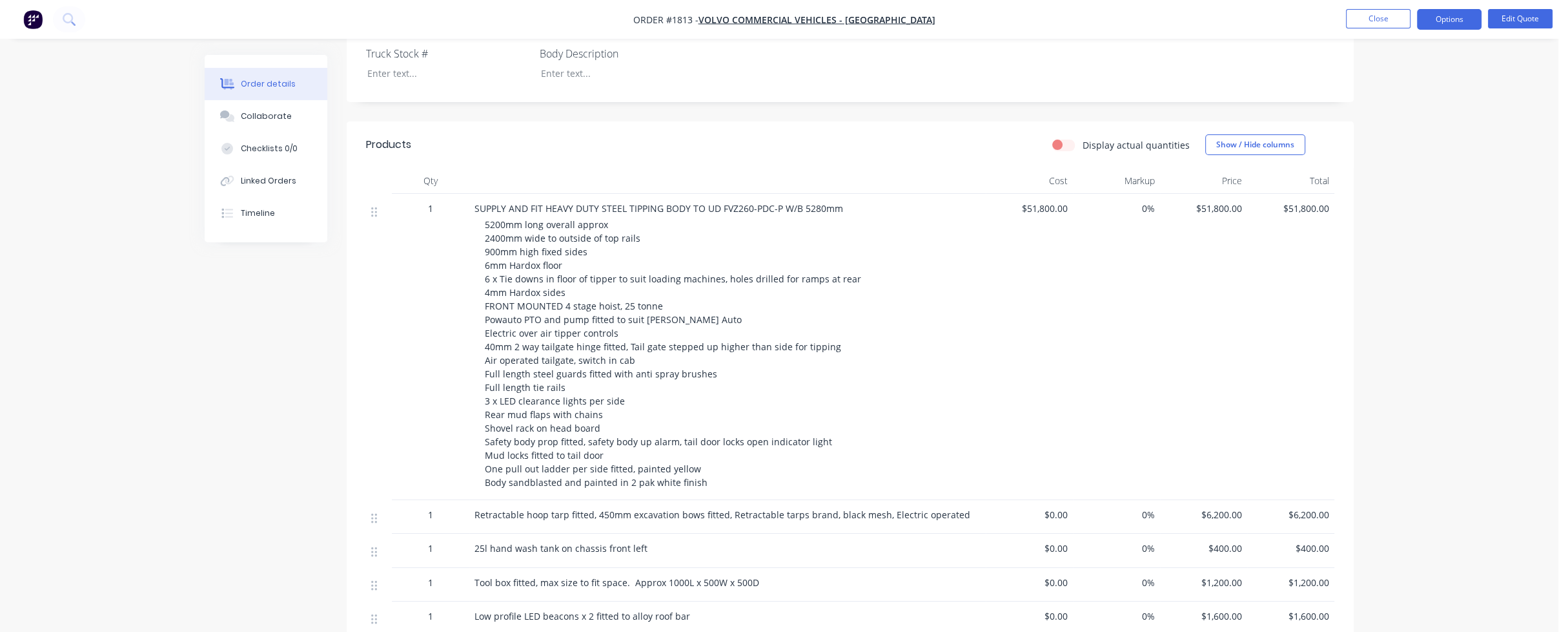
scroll to position [452, 0]
click at [747, 200] on span "SUPPLY AND FIT HEAVY DUTY STEEL TIPPING BODY TO UD FVZ260-PDC-P W/B 5280mm" at bounding box center [659, 206] width 369 height 12
click at [1521, 20] on button "Edit Quote" at bounding box center [1520, 19] width 65 height 19
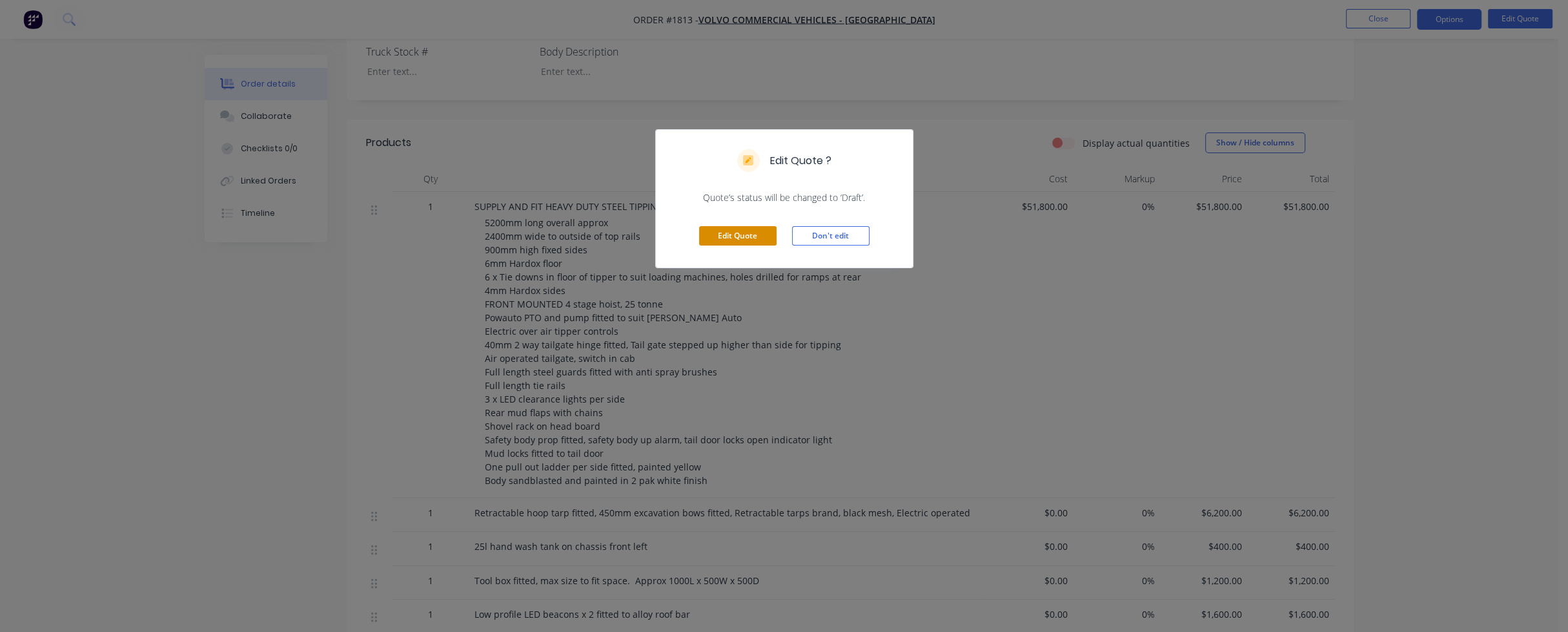
click at [746, 234] on button "Edit Quote" at bounding box center [738, 235] width 77 height 19
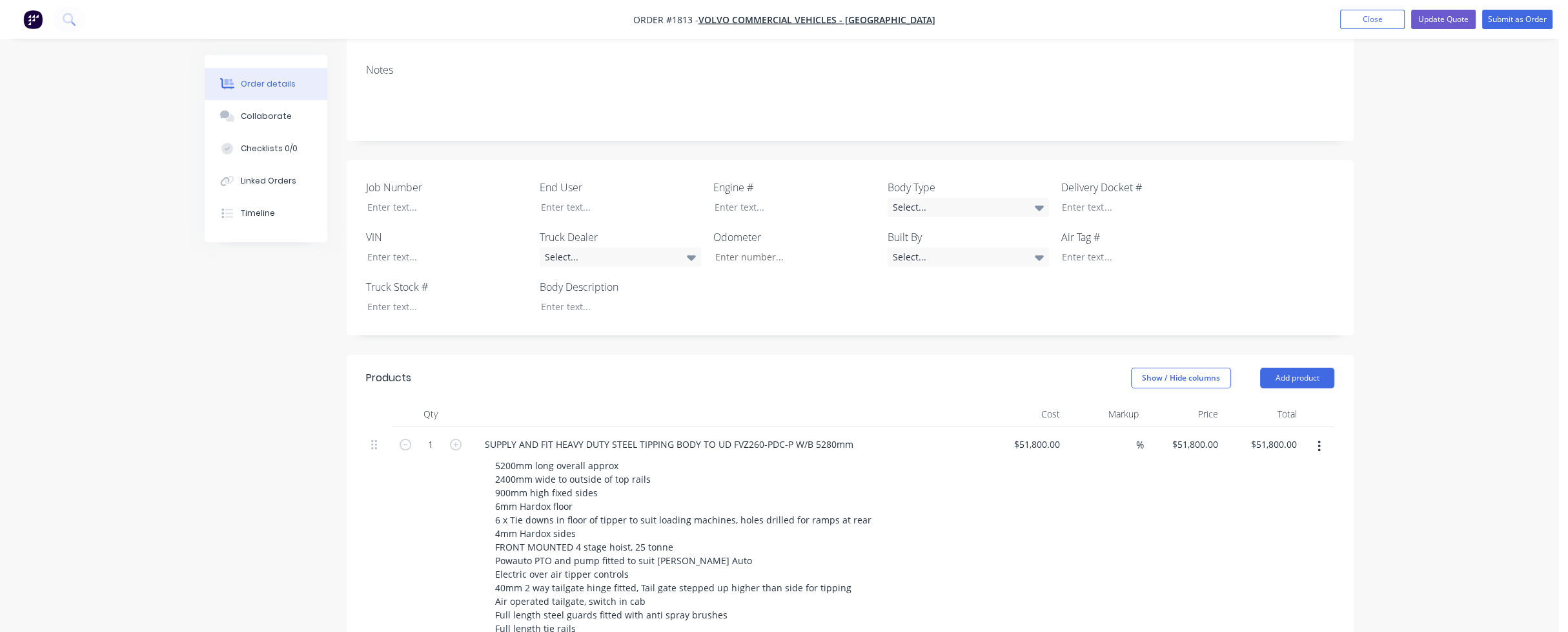
scroll to position [323, 0]
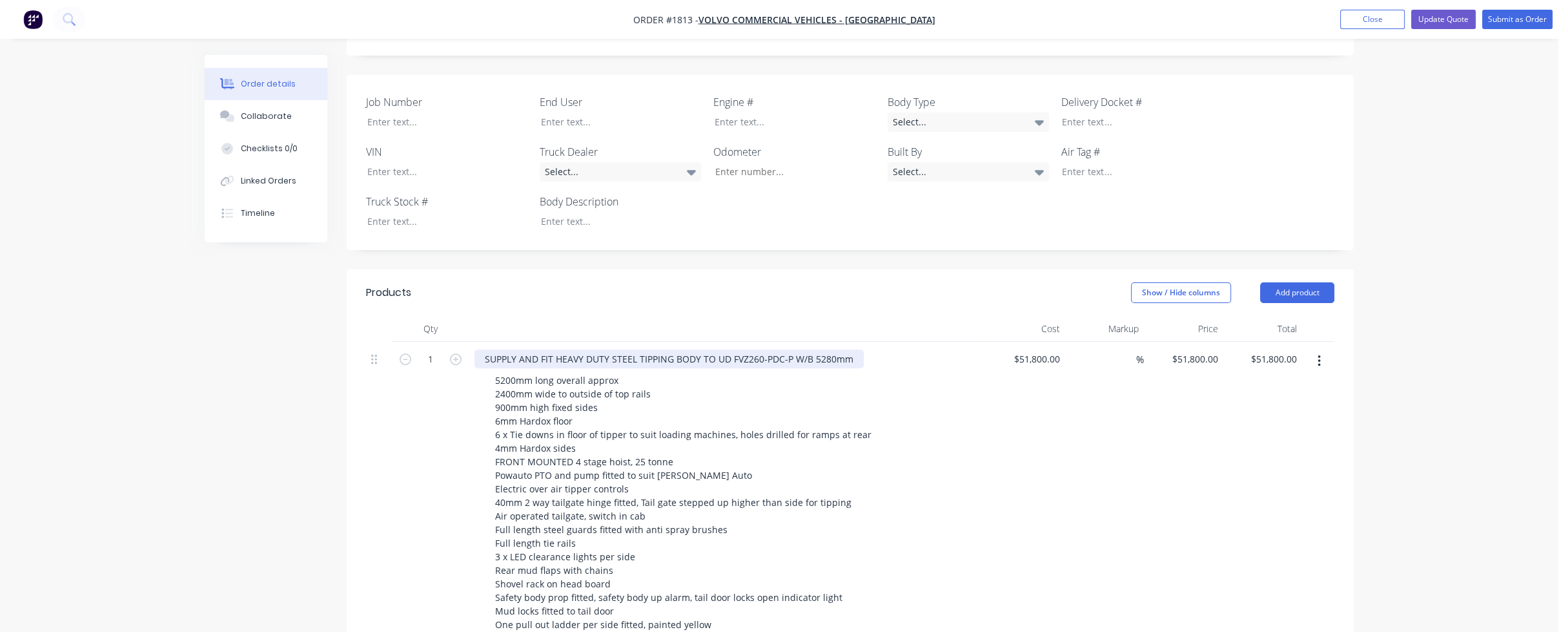
click at [769, 350] on div "SUPPLY AND FIT HEAVY DUTY STEEL TIPPING BODY TO UD FVZ260-PDC-P W/B 5280mm" at bounding box center [669, 359] width 389 height 19
click at [783, 350] on div "SUPPLY AND FIT HEAVY DUTY STEEL TIPPING BODY TO UD FVZ260-PDC-P W/B 5280mm" at bounding box center [669, 359] width 389 height 19
drag, startPoint x: 731, startPoint y: 340, endPoint x: 745, endPoint y: 341, distance: 14.0
click at [745, 350] on div "SUPPLY AND FIT HEAVY DUTY STEEL TIPPING BODY TO UD FVZ260-PDC-P W/B 5280mm" at bounding box center [669, 359] width 389 height 19
drag, startPoint x: 731, startPoint y: 340, endPoint x: 834, endPoint y: 341, distance: 103.0
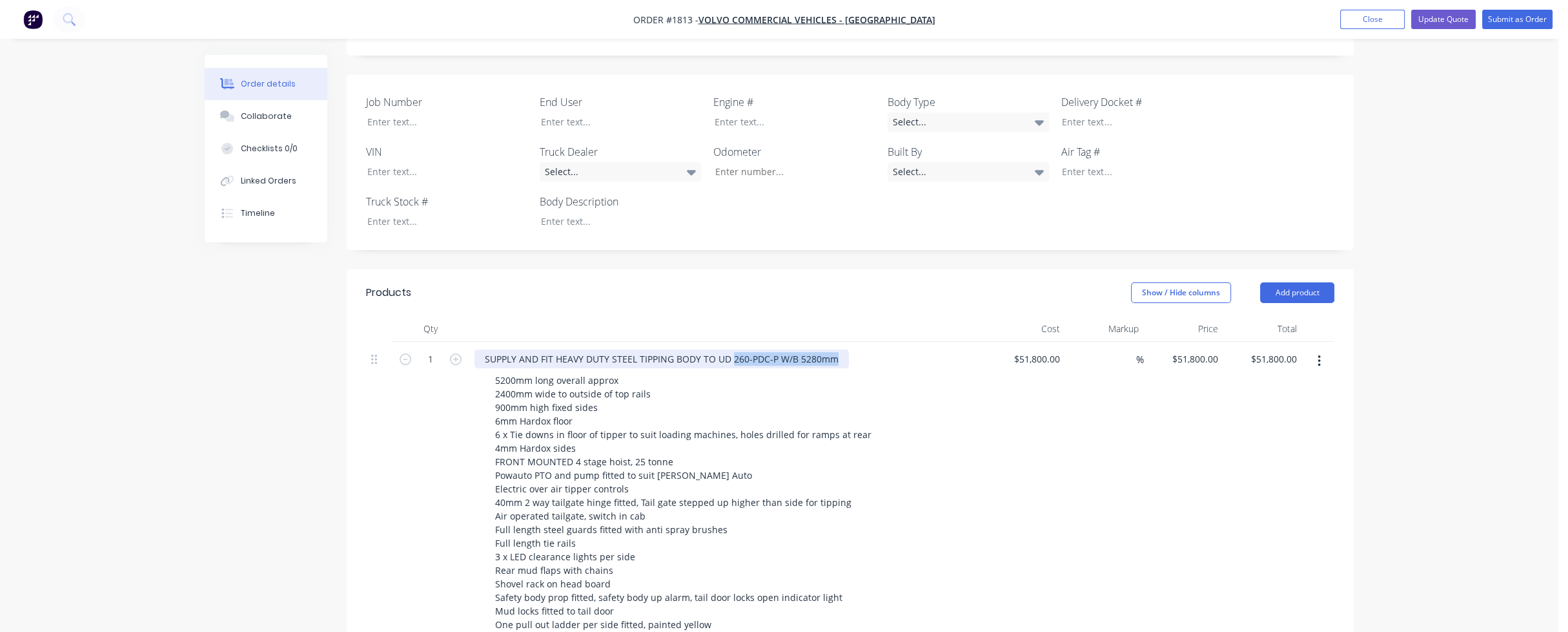
click at [834, 350] on div "SUPPLY AND FIT HEAVY DUTY STEEL TIPPING BODY TO UD 260-PDC-P W/B 5280mm" at bounding box center [662, 359] width 375 height 19
copy div "260-PDC-P W/B 5280mm"
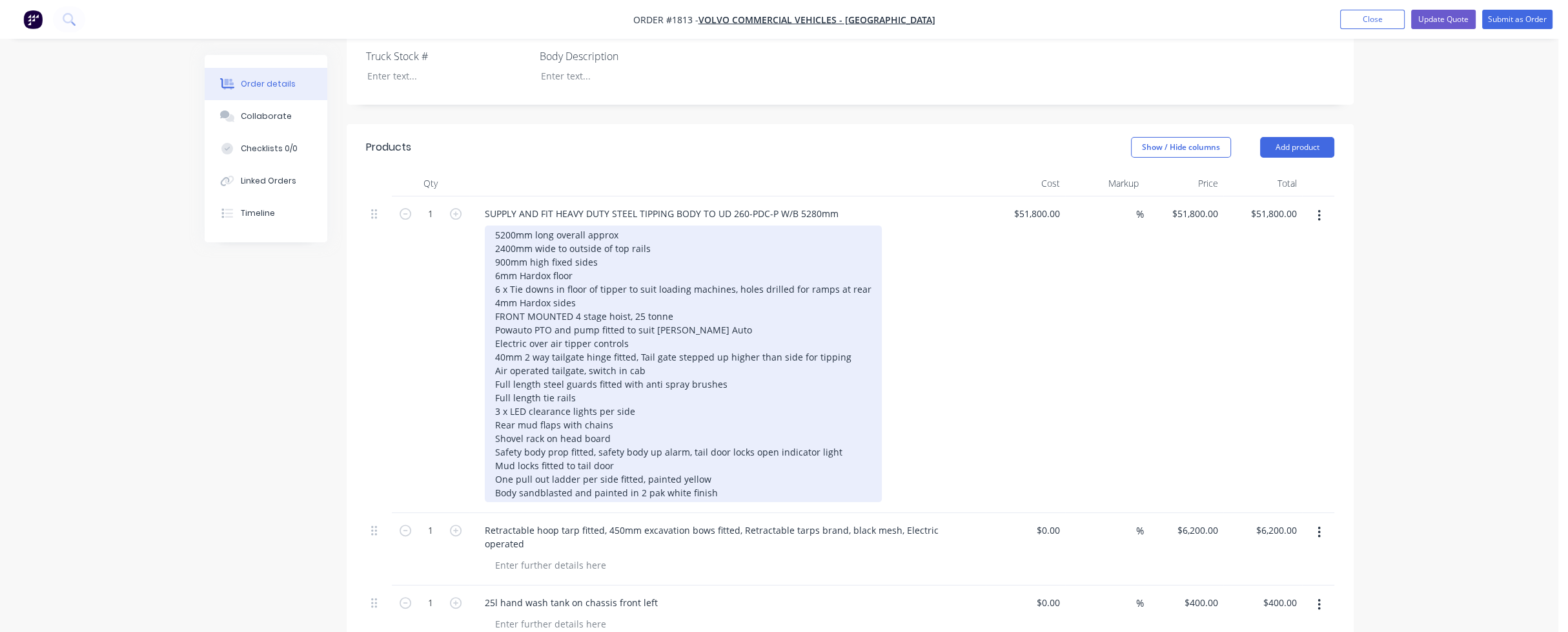
scroll to position [517, 0]
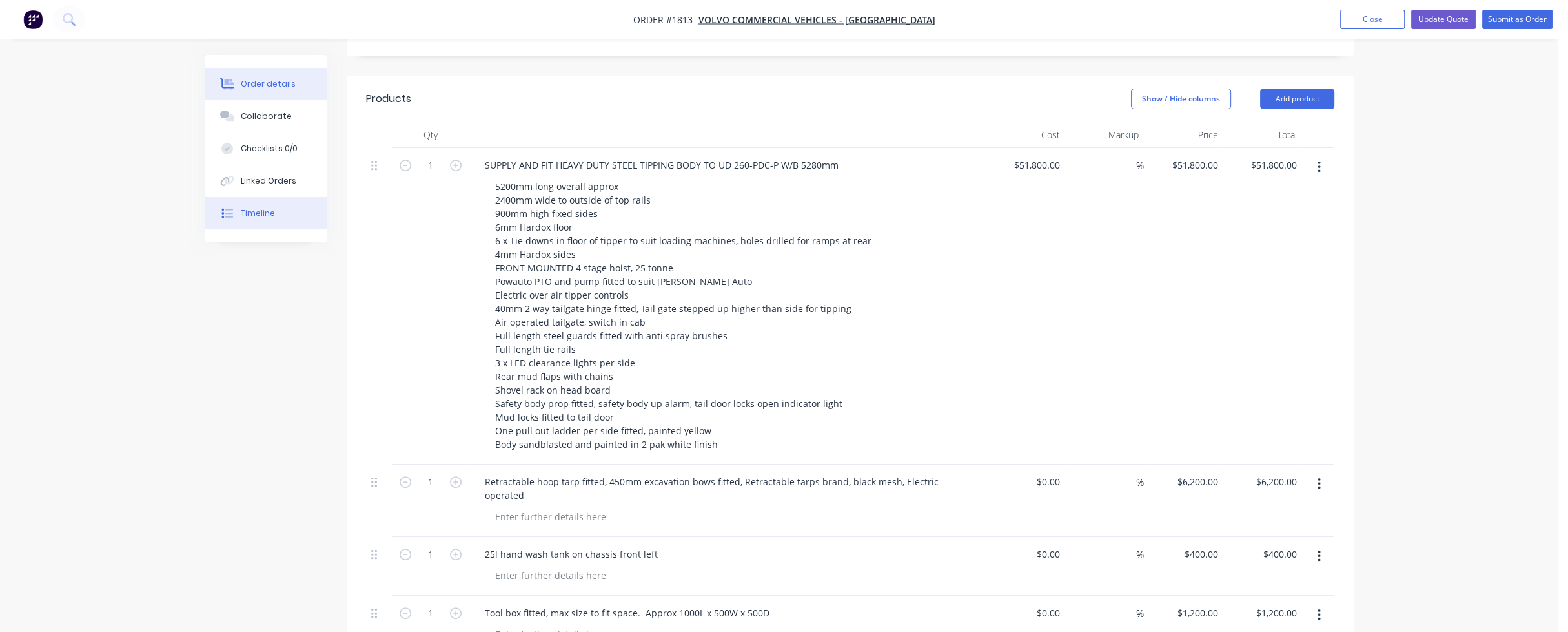
click at [266, 213] on div "Timeline" at bounding box center [258, 212] width 34 height 11
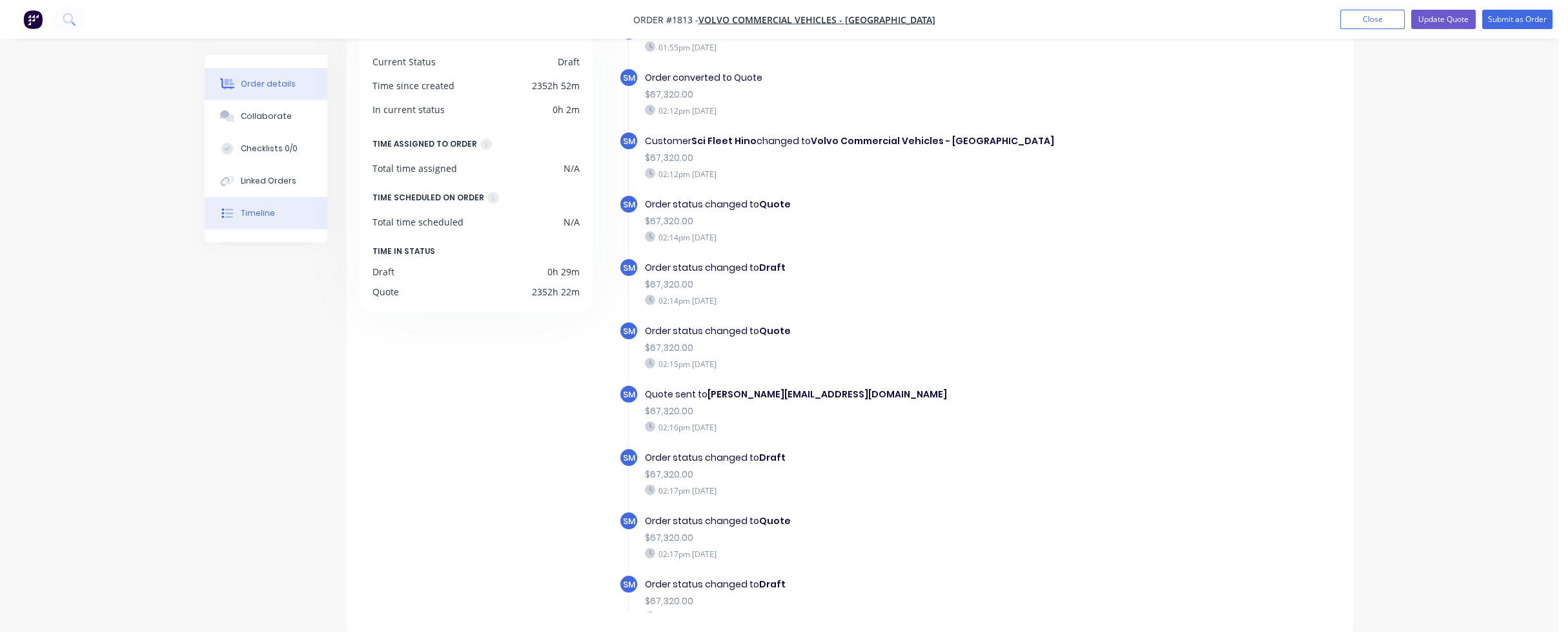
click at [260, 79] on div "Order details" at bounding box center [268, 83] width 55 height 11
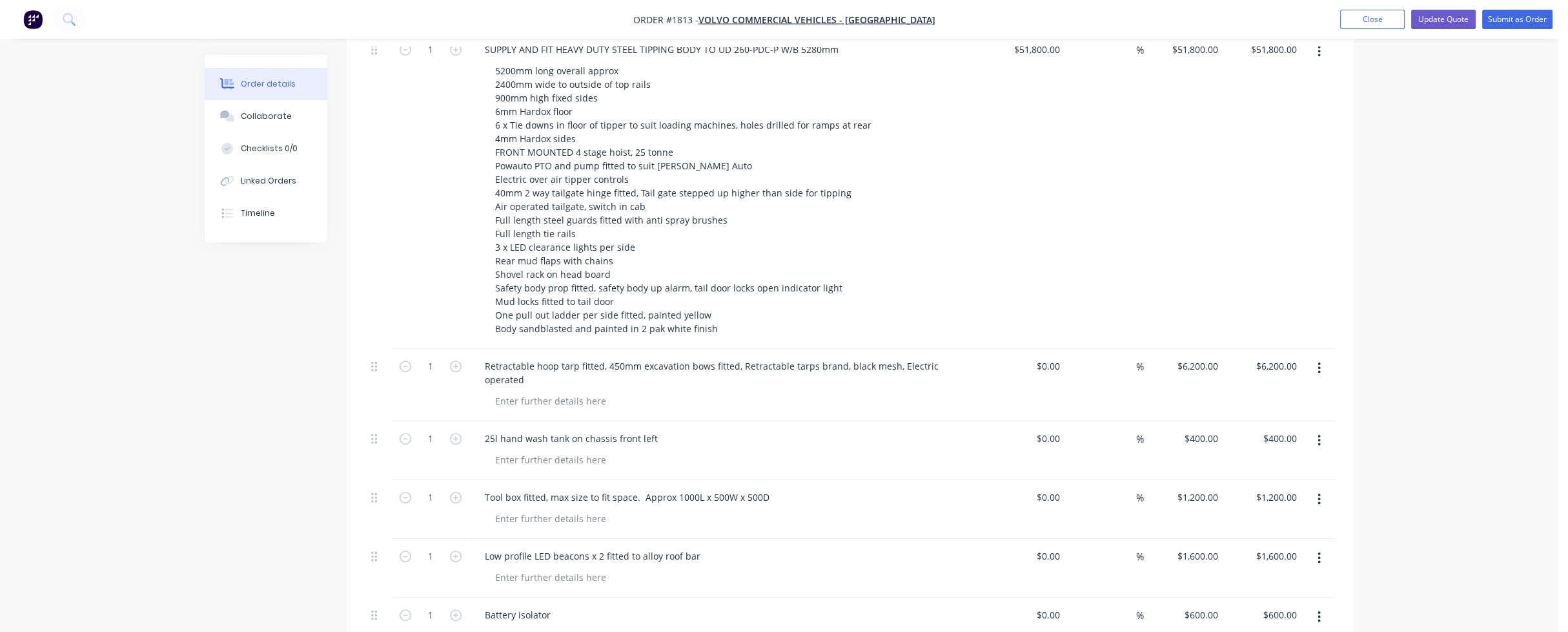
scroll to position [543, 0]
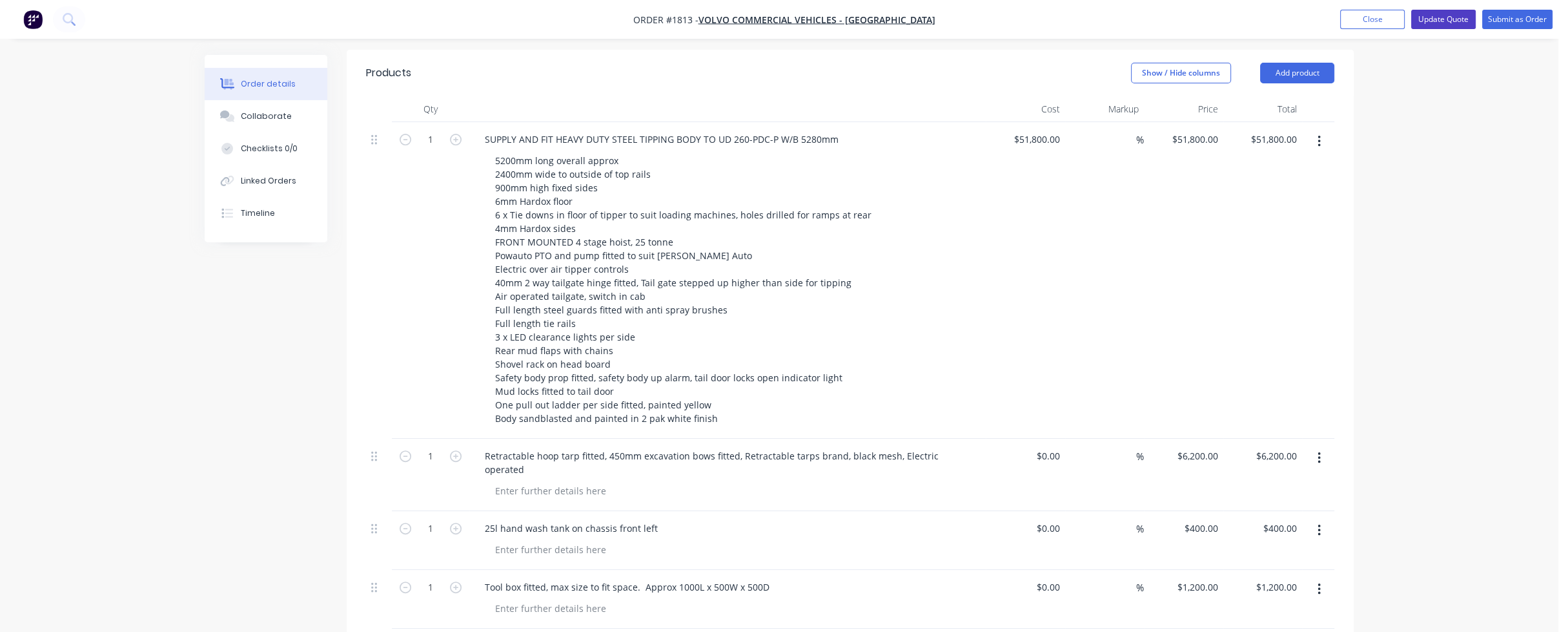
click at [1434, 17] on button "Update Quote" at bounding box center [1443, 19] width 65 height 19
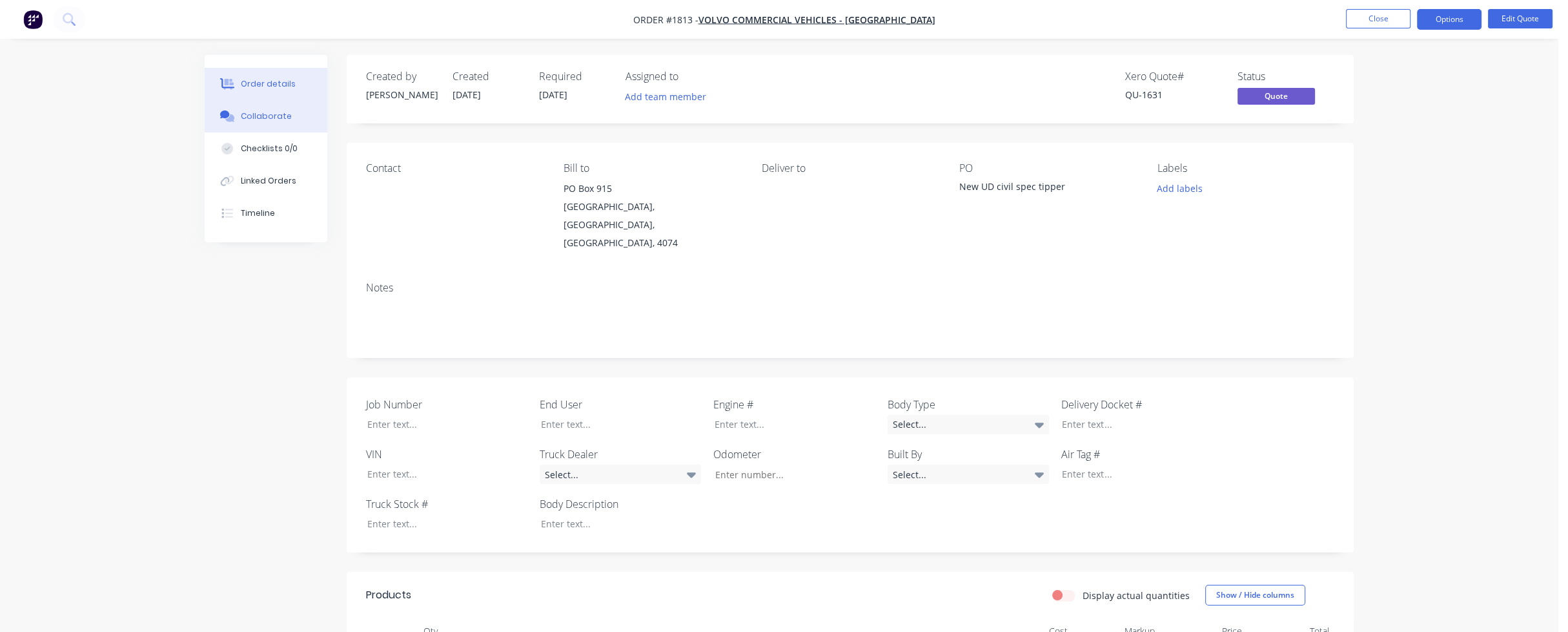
click at [278, 113] on div "Collaborate" at bounding box center [266, 116] width 51 height 11
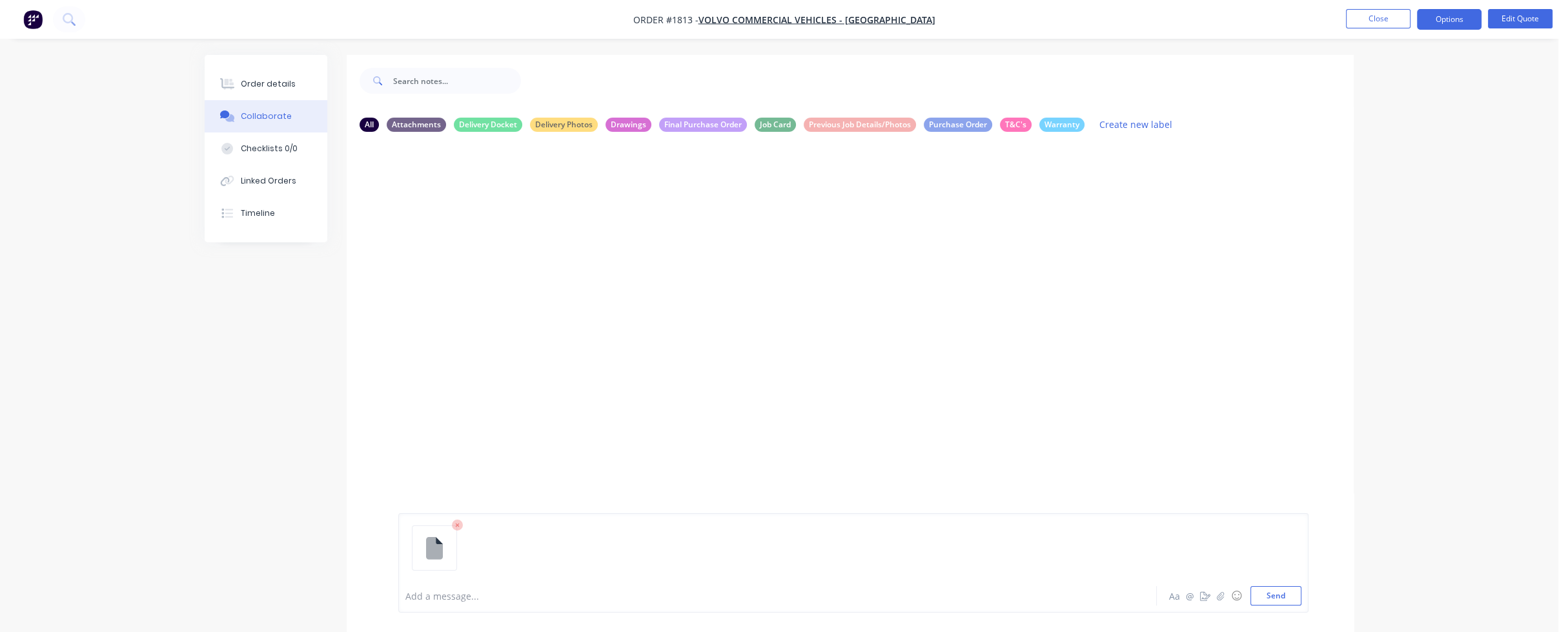
click at [429, 558] on icon at bounding box center [434, 547] width 17 height 23
click at [914, 420] on div at bounding box center [850, 360] width 1007 height 437
click at [459, 527] on icon at bounding box center [457, 525] width 4 height 4
click at [1283, 599] on button "Send" at bounding box center [1276, 595] width 51 height 19
click at [274, 83] on div "Order details" at bounding box center [268, 83] width 55 height 11
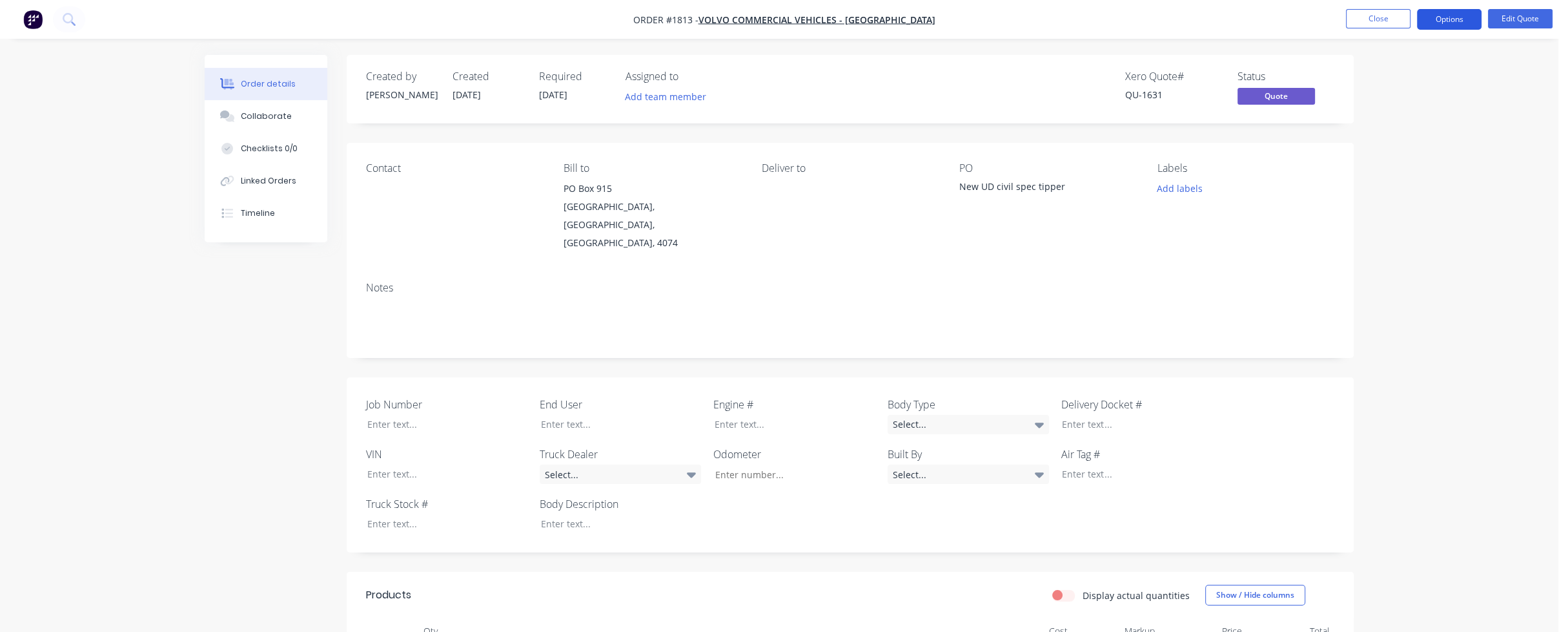
click at [1456, 18] on button "Options" at bounding box center [1449, 19] width 65 height 21
click at [1397, 147] on div "Convert to Order" at bounding box center [1410, 156] width 118 height 19
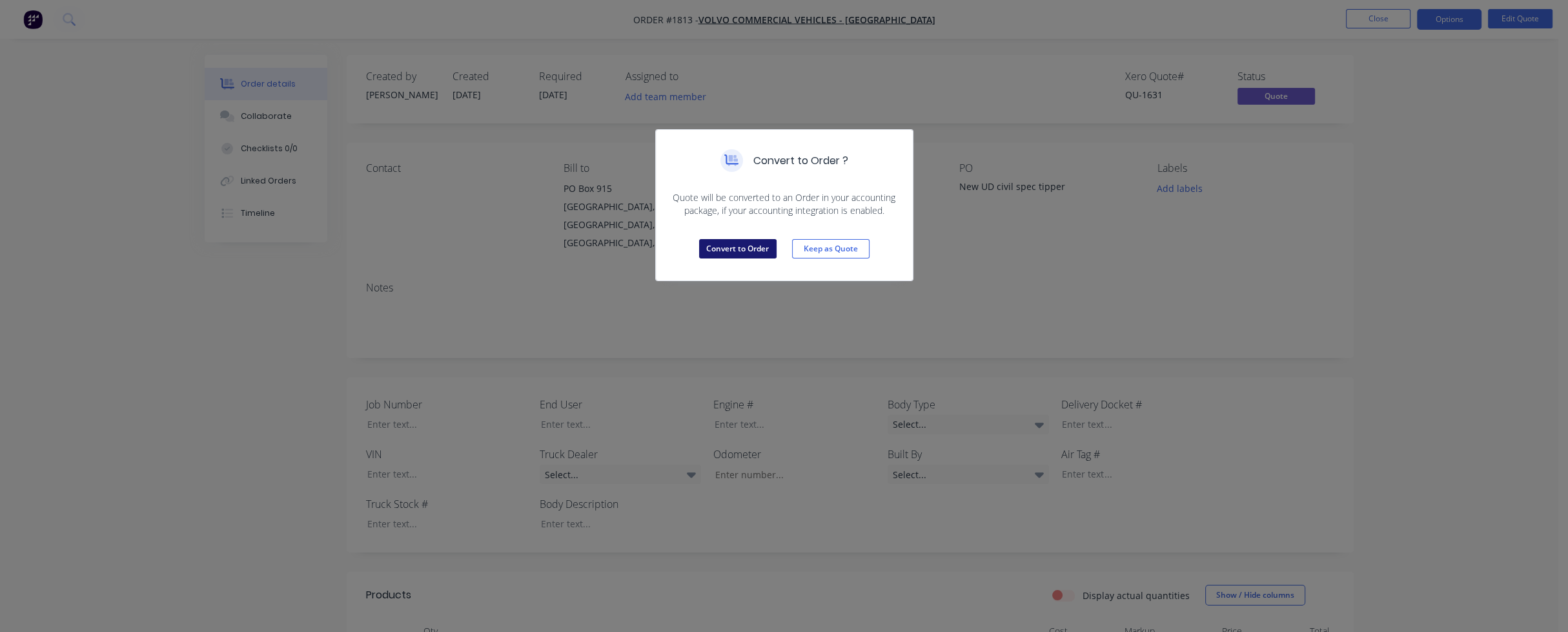
click at [740, 244] on button "Convert to Order" at bounding box center [738, 248] width 77 height 19
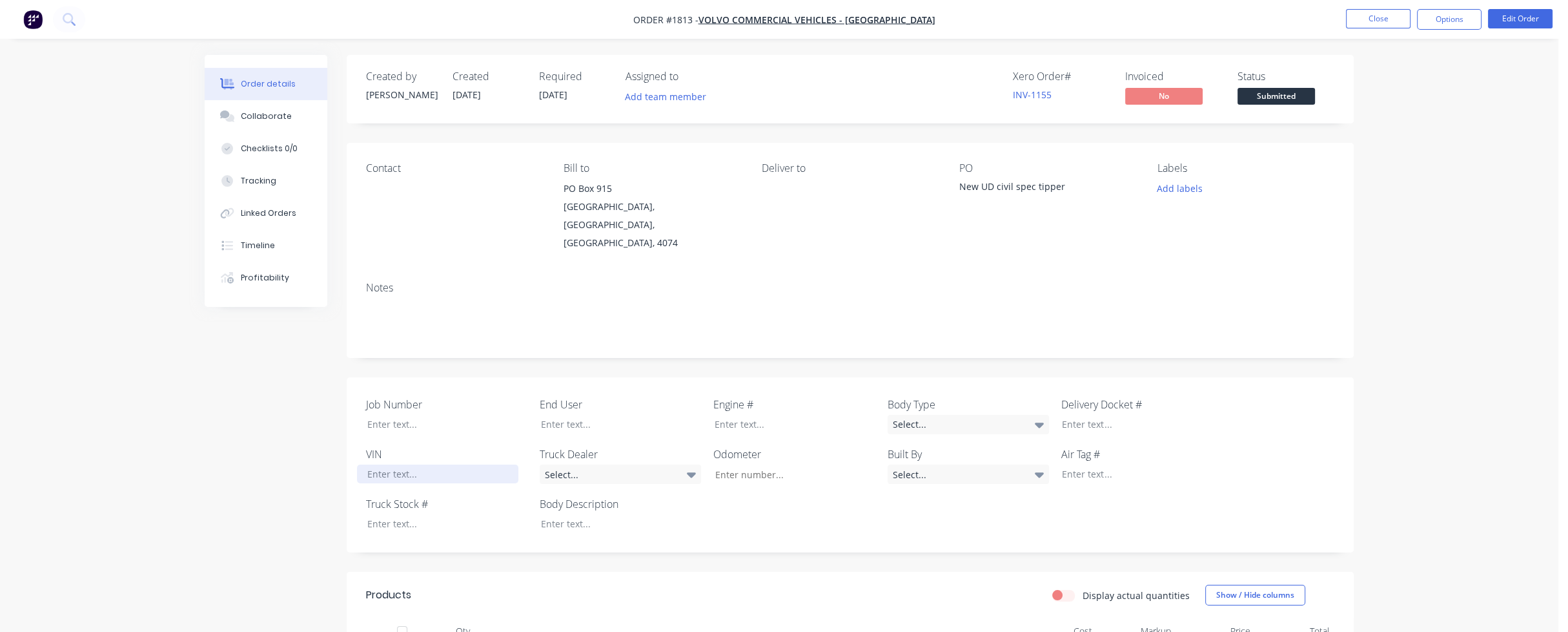
click at [375, 464] on div at bounding box center [437, 474] width 161 height 19
paste div
click at [459, 534] on div "Job Number End User Engine # Body Type Select... Delivery Docket # VIN JALBVZ26…" at bounding box center [850, 471] width 1007 height 188
click at [582, 464] on div "Select..." at bounding box center [620, 474] width 161 height 19
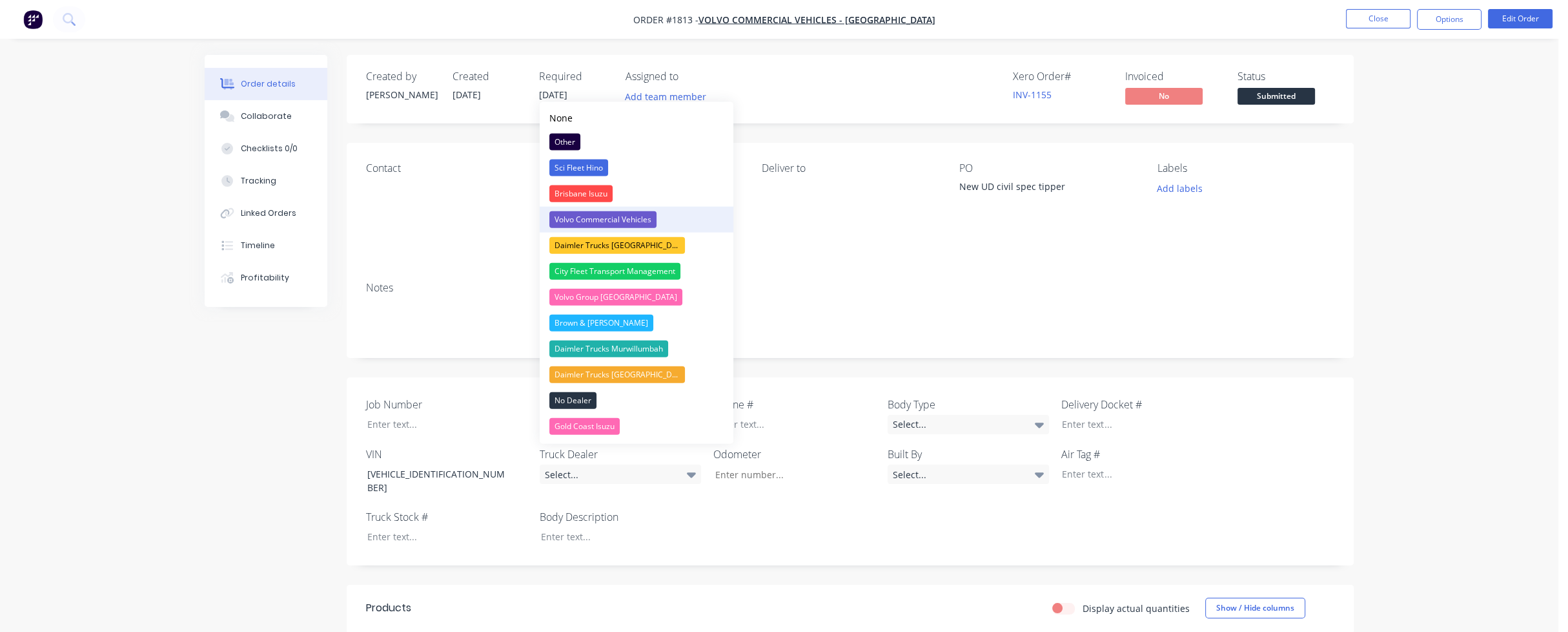
click at [601, 219] on div "Volvo Commercial Vehicles" at bounding box center [602, 219] width 107 height 17
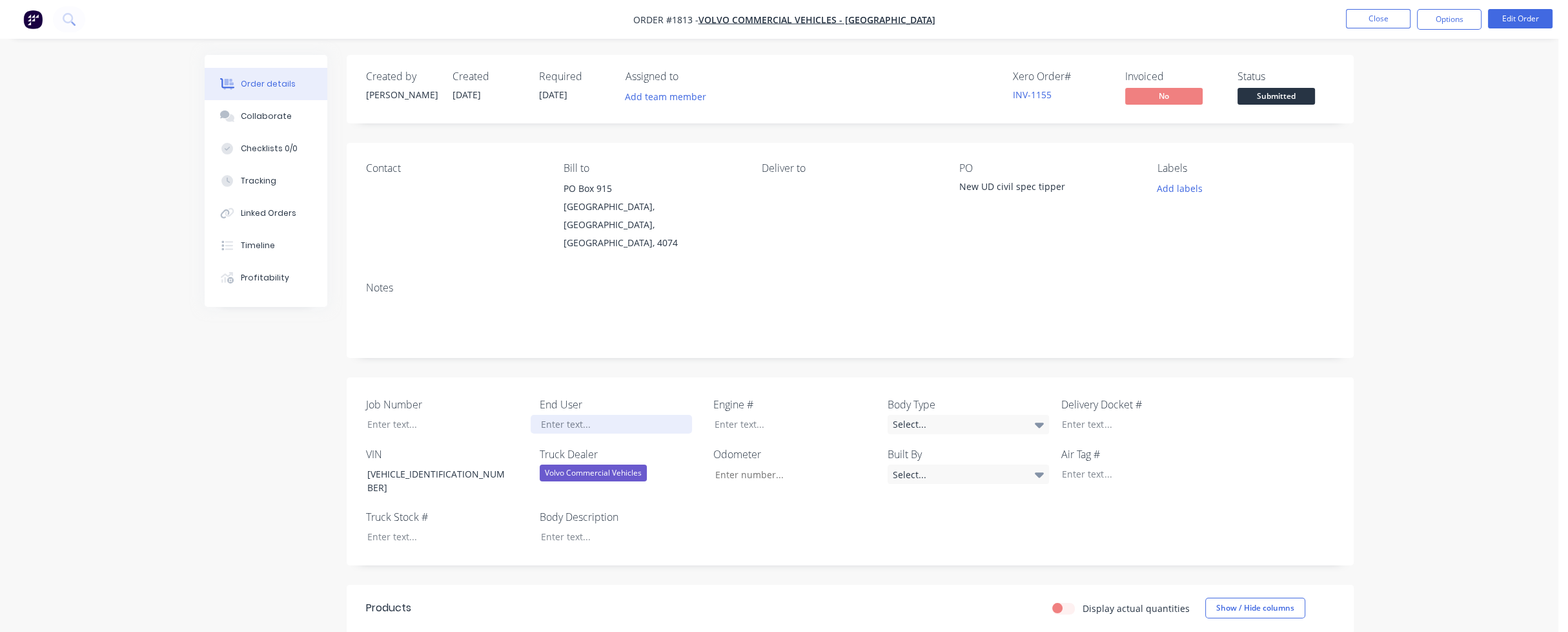
click at [560, 415] on div at bounding box center [611, 424] width 161 height 19
click at [559, 527] on div at bounding box center [611, 537] width 161 height 19
click at [919, 415] on div "Select..." at bounding box center [968, 424] width 161 height 19
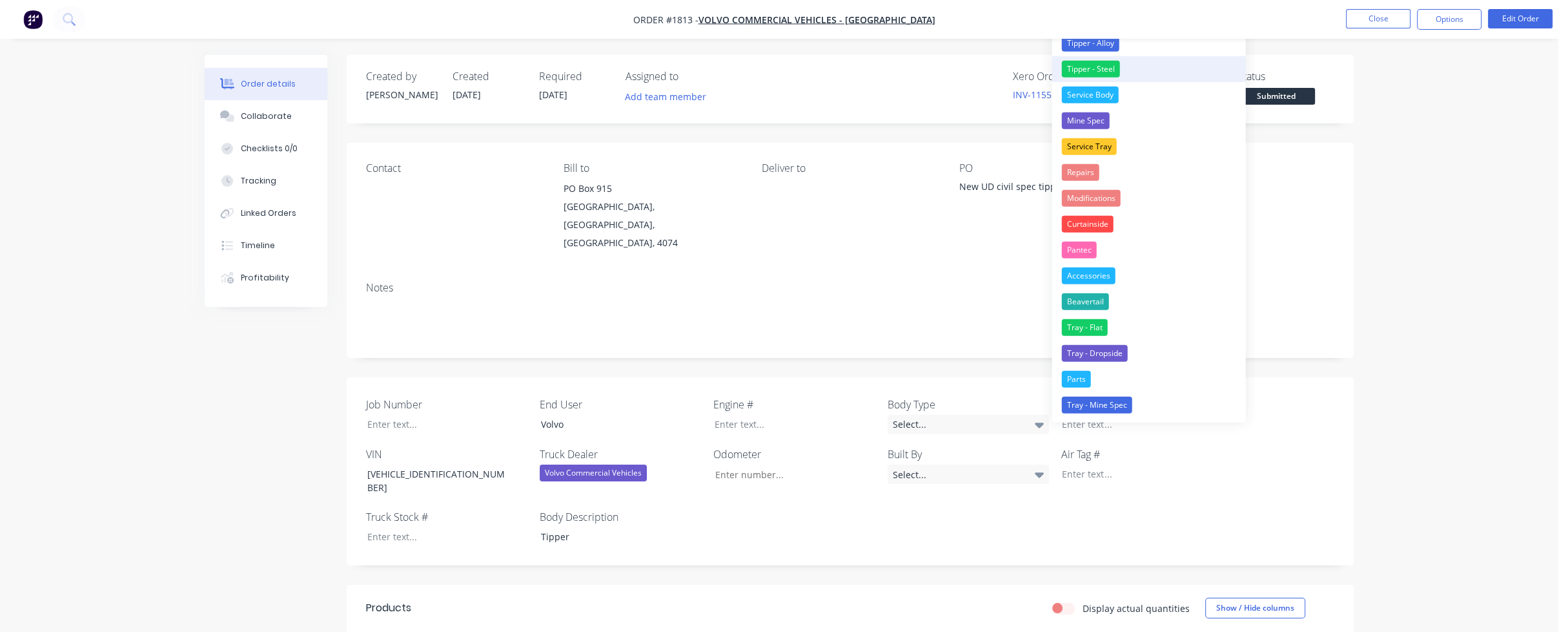
click at [1101, 66] on div "Tipper - Steel" at bounding box center [1091, 69] width 58 height 17
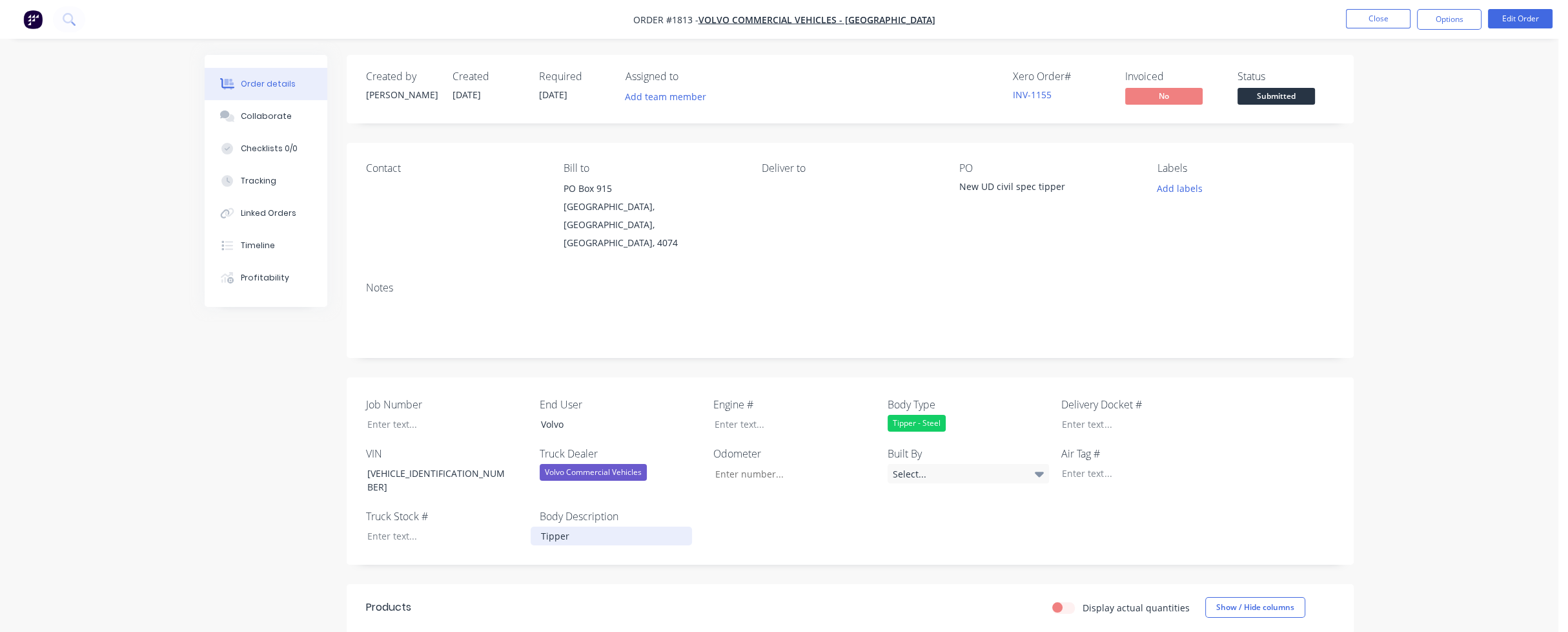
click at [542, 527] on div "Tipper" at bounding box center [611, 536] width 161 height 19
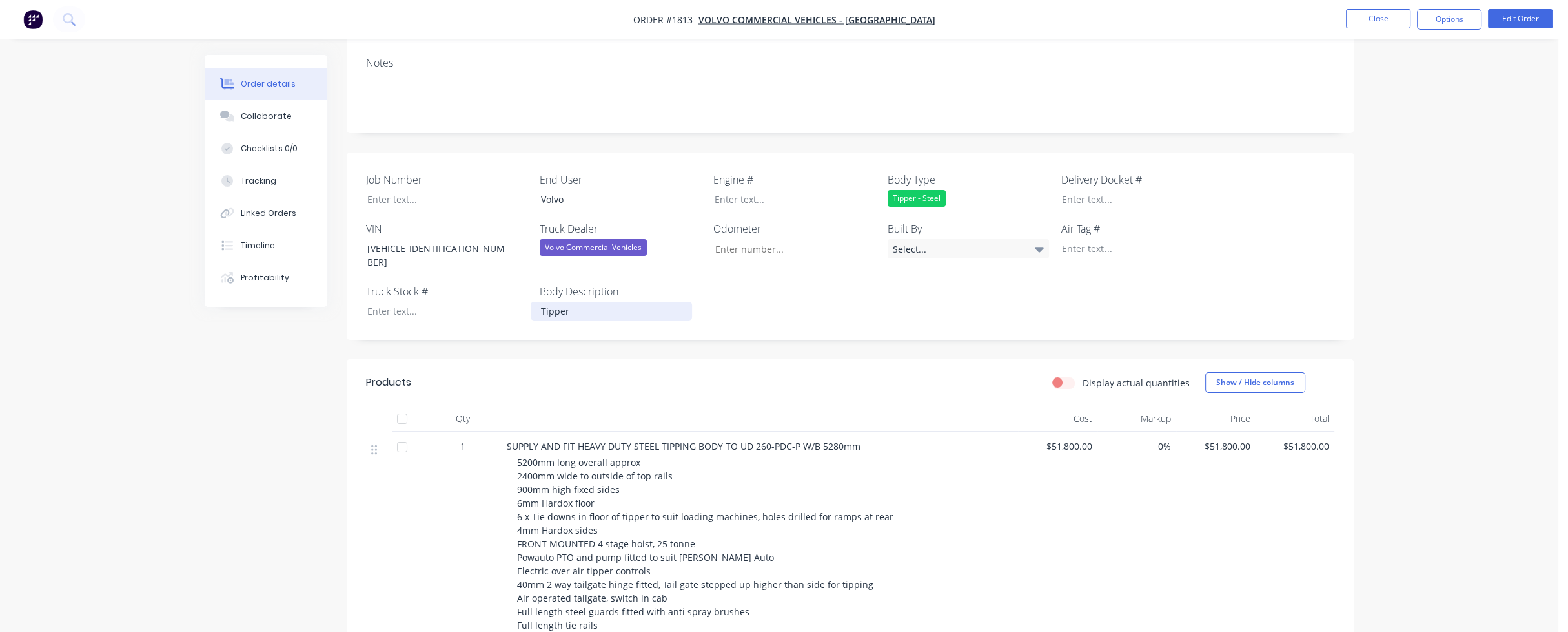
scroll to position [258, 0]
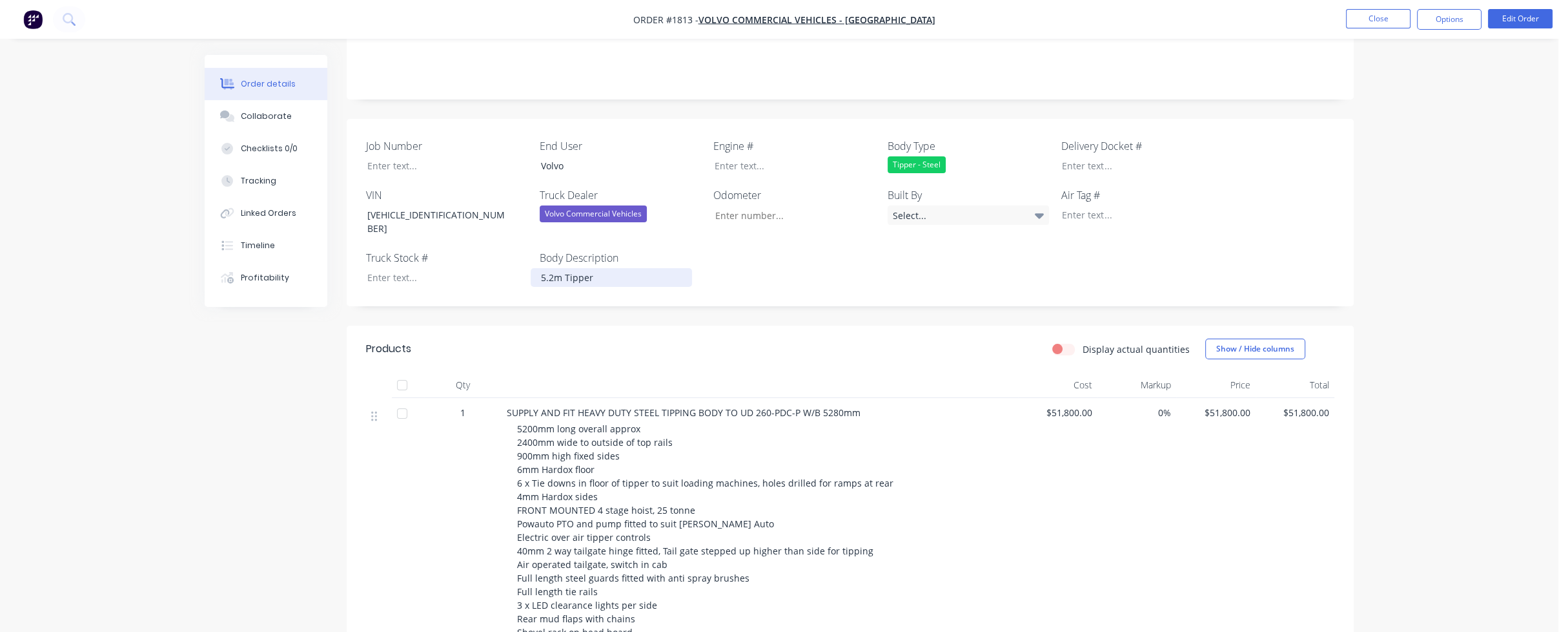
click at [618, 268] on div "5.2m Tipper" at bounding box center [611, 278] width 161 height 19
click at [761, 406] on span "SUPPLY AND FIT HEAVY DUTY STEEL TIPPING BODY TO UD 260-PDC-P W/B 5280mm" at bounding box center [684, 412] width 354 height 12
click at [753, 406] on span "SUPPLY AND FIT HEAVY DUTY STEEL TIPPING BODY TO UD 260-PDC-P W/B 5280mm" at bounding box center [684, 412] width 354 height 12
click at [1509, 19] on button "Edit Order" at bounding box center [1520, 19] width 65 height 19
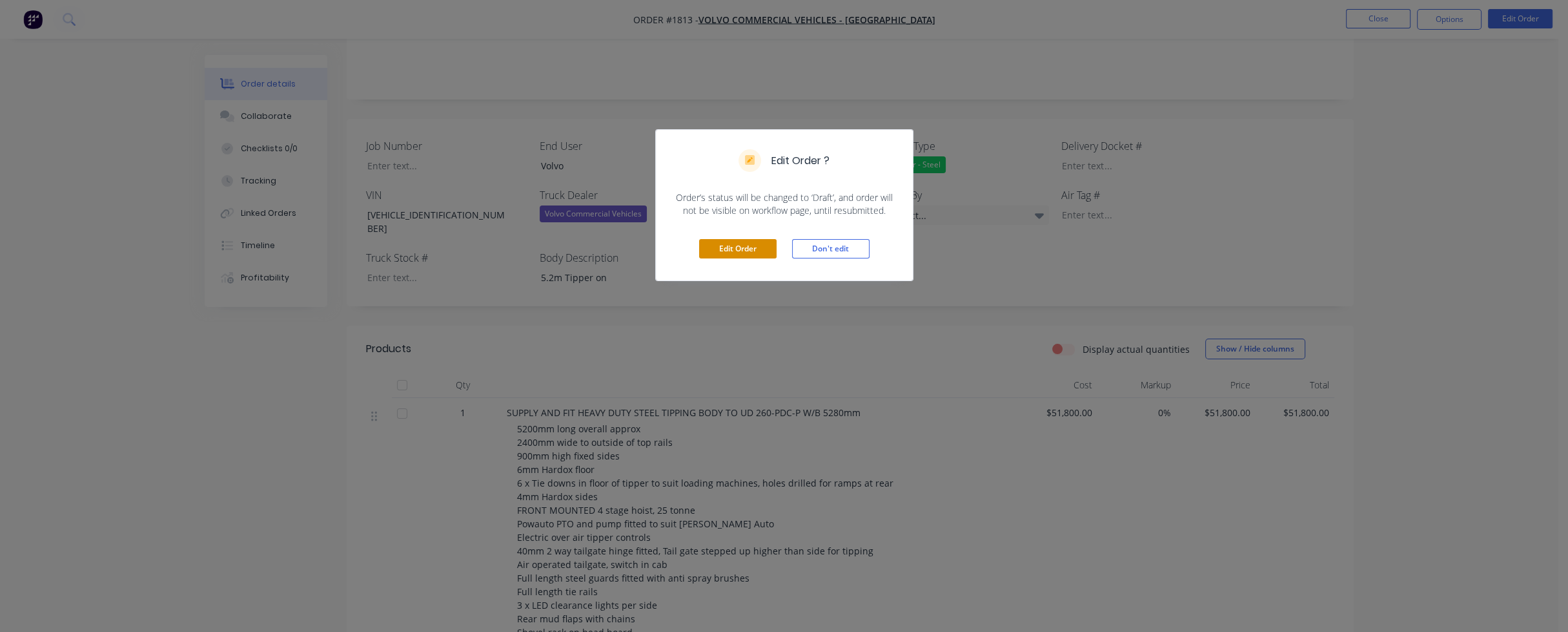
click at [733, 248] on button "Edit Order" at bounding box center [738, 248] width 77 height 19
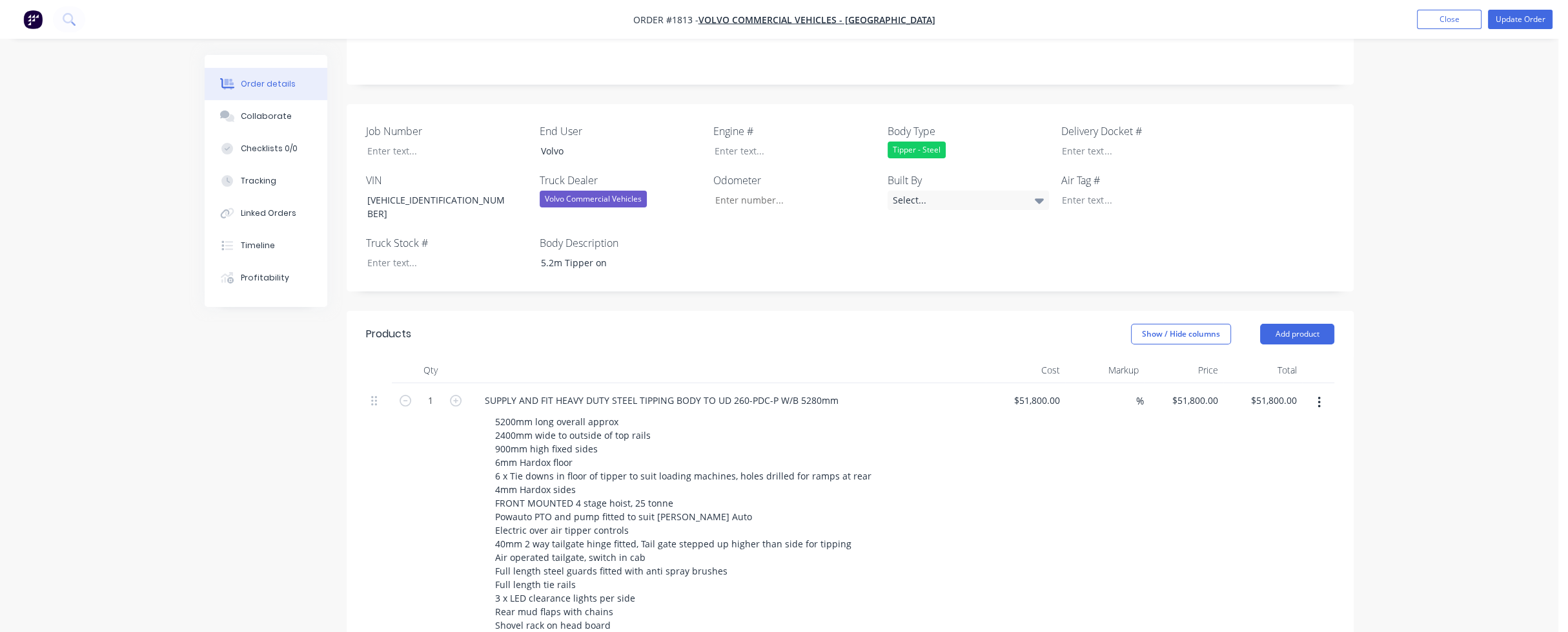
scroll to position [323, 0]
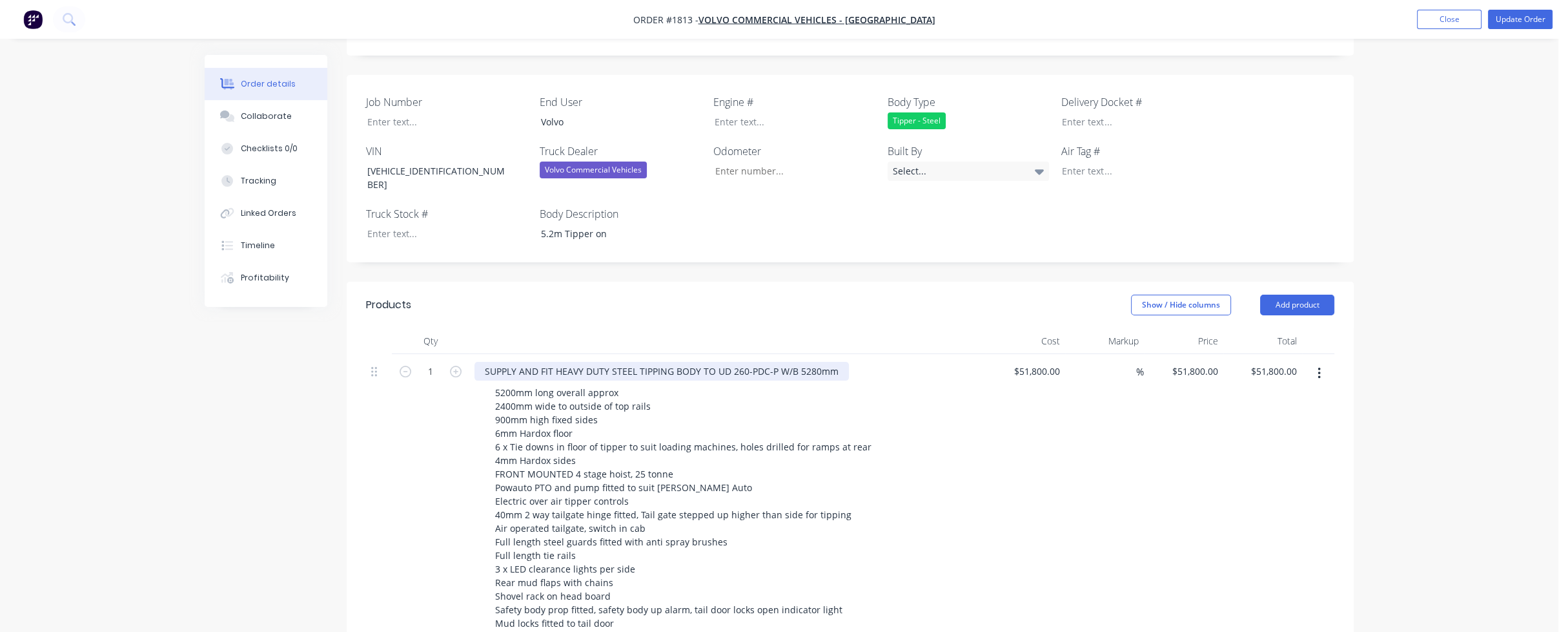
click at [731, 362] on div "SUPPLY AND FIT HEAVY DUTY STEEL TIPPING BODY TO UD 260-PDC-P W/B 5280mm" at bounding box center [662, 371] width 375 height 19
click at [731, 362] on div "SUPPLY AND FIT HEAVY DUTY STEEL TIPPING BODY TO UD FVZ 260-PDC-P W/B 5280mm" at bounding box center [670, 371] width 392 height 19
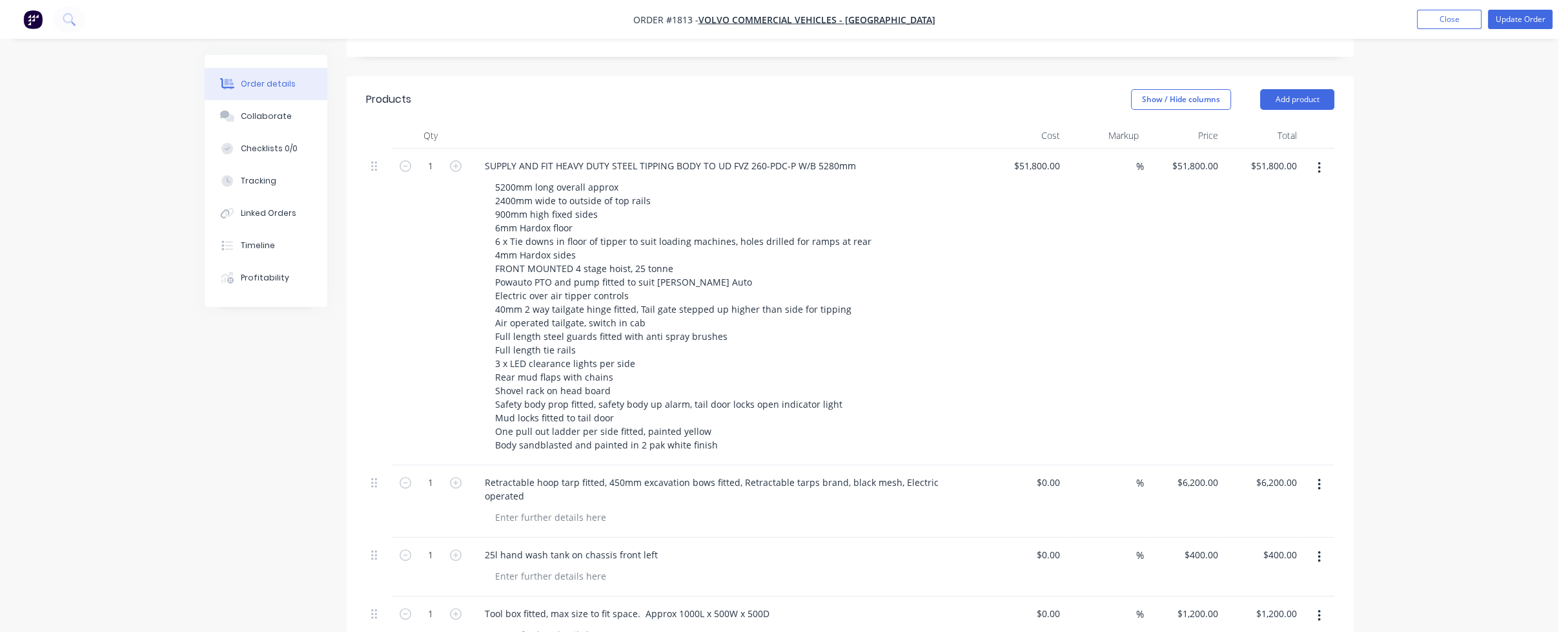
scroll to position [517, 0]
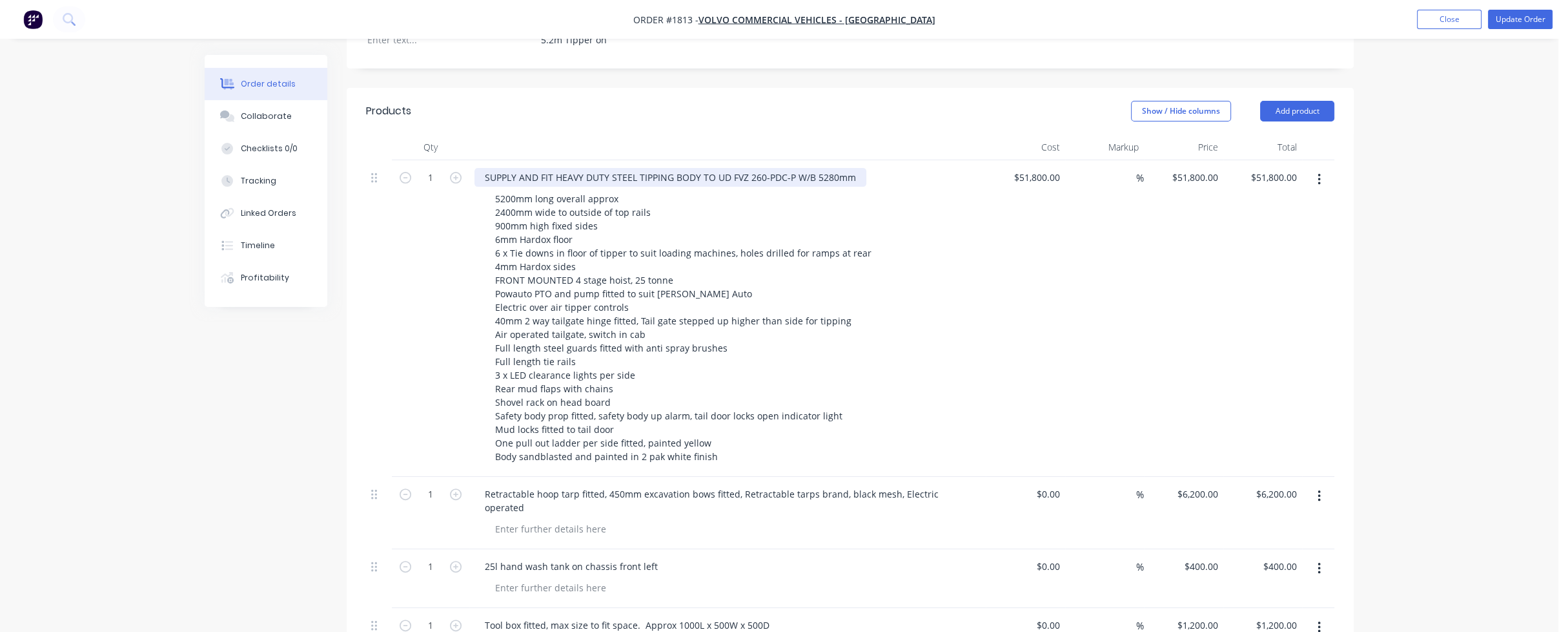
click at [732, 168] on div "SUPPLY AND FIT HEAVY DUTY STEEL TIPPING BODY TO UD FVZ 260-PDC-P W/B 5280mm" at bounding box center [670, 177] width 392 height 19
click at [996, 278] on div "$51,800.00 $51,800.00" at bounding box center [1025, 318] width 79 height 316
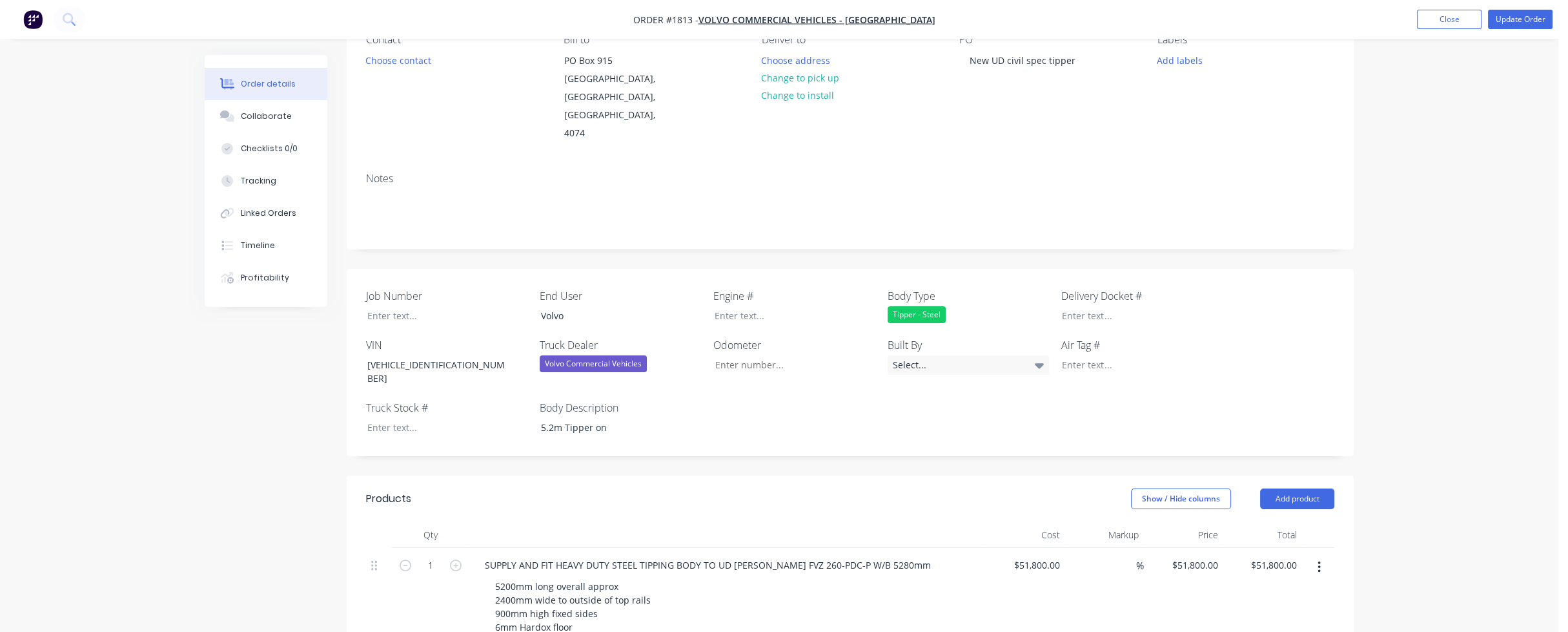
scroll to position [194, 0]
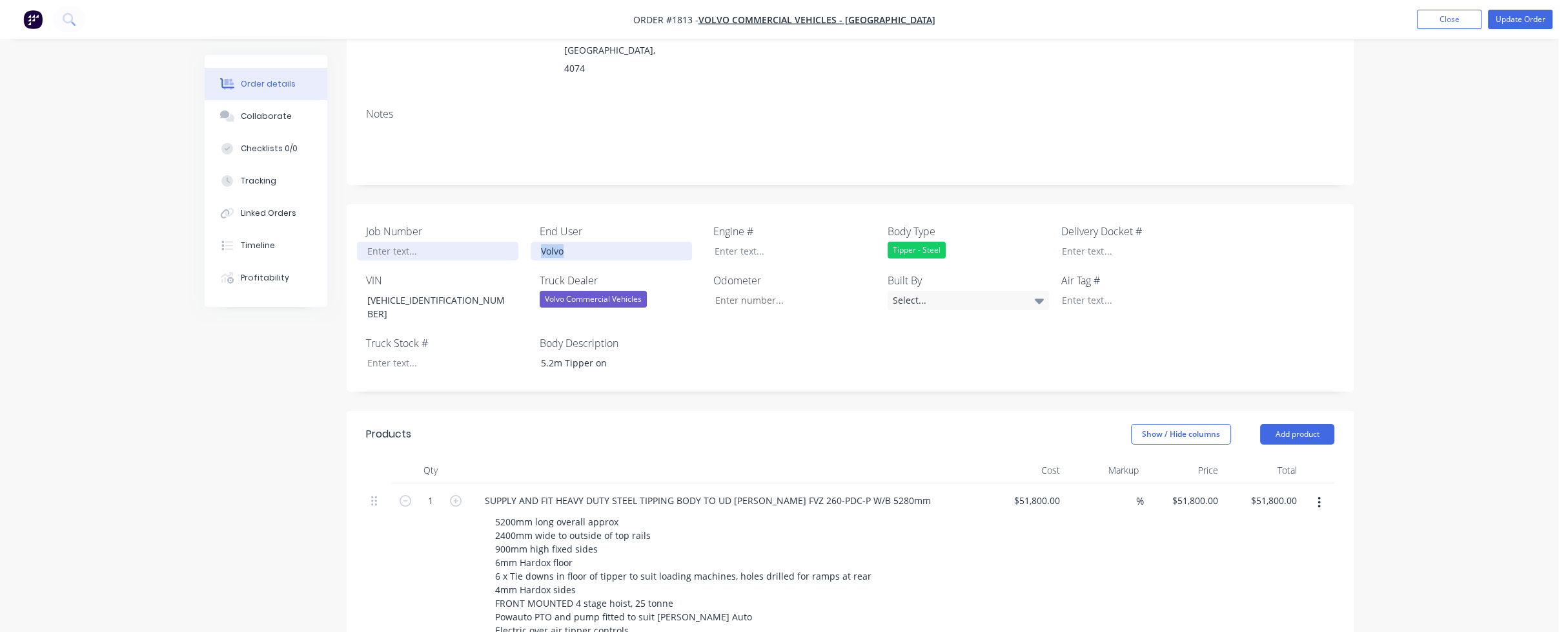
drag, startPoint x: 573, startPoint y: 232, endPoint x: 518, endPoint y: 230, distance: 55.0
click at [518, 230] on div "Job Number End User Volvo Engine # Body Type Tipper - Steel Delivery Docket # V…" at bounding box center [850, 298] width 1007 height 187
click at [479, 242] on div at bounding box center [437, 251] width 161 height 19
click at [397, 242] on div at bounding box center [437, 251] width 161 height 19
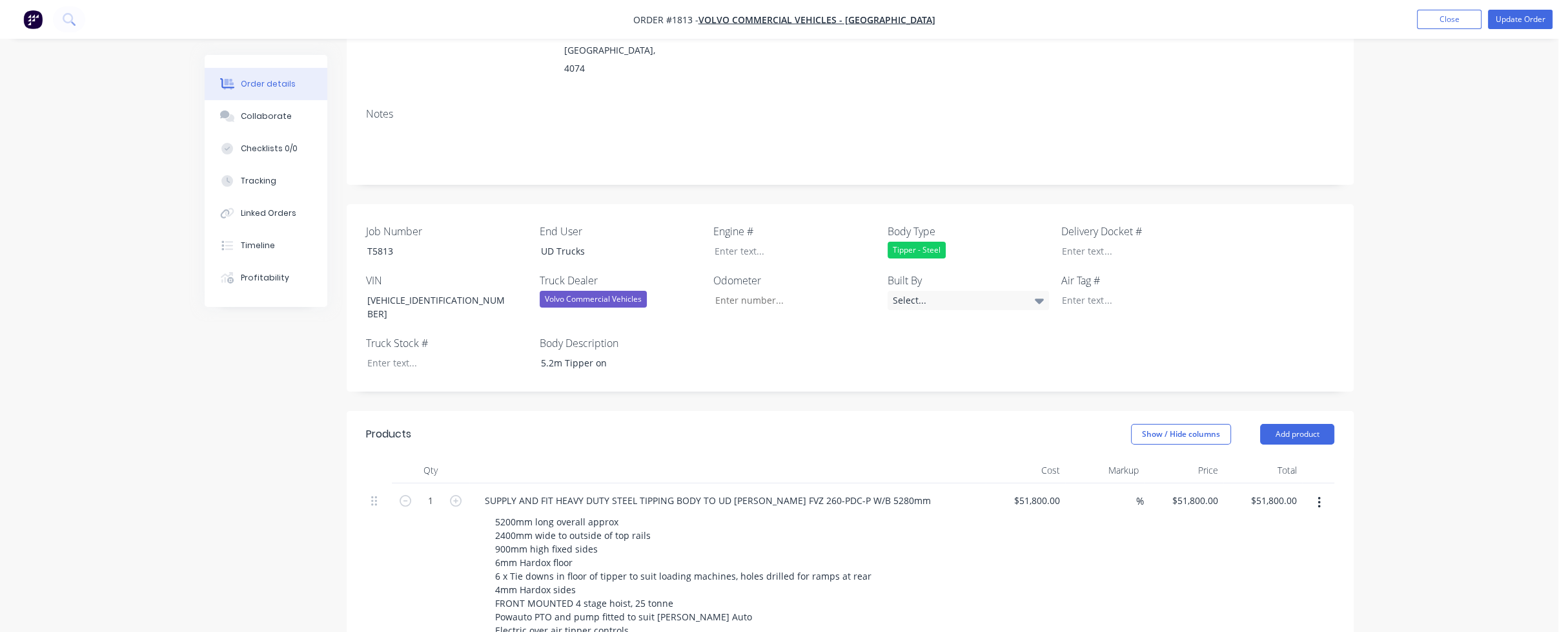
click at [1452, 20] on button "Close" at bounding box center [1449, 19] width 65 height 19
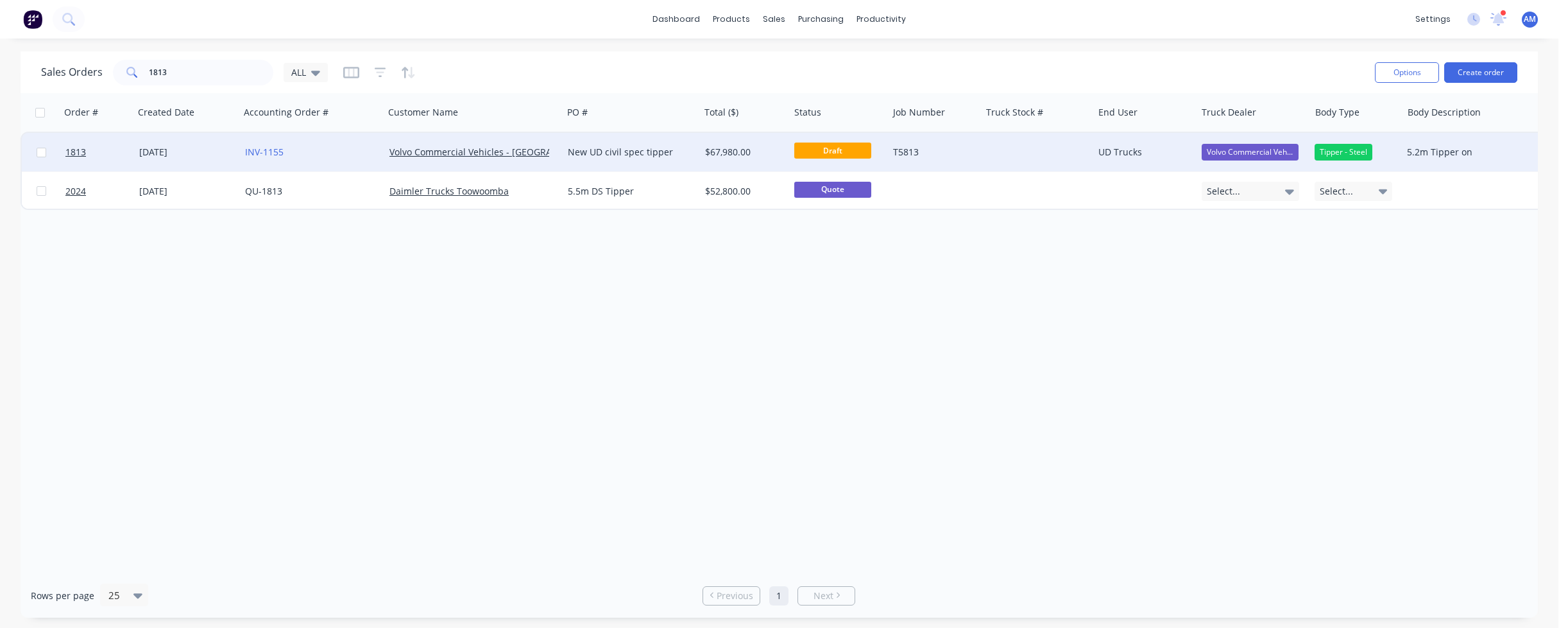
click at [169, 144] on div "[DATE]" at bounding box center [187, 152] width 106 height 38
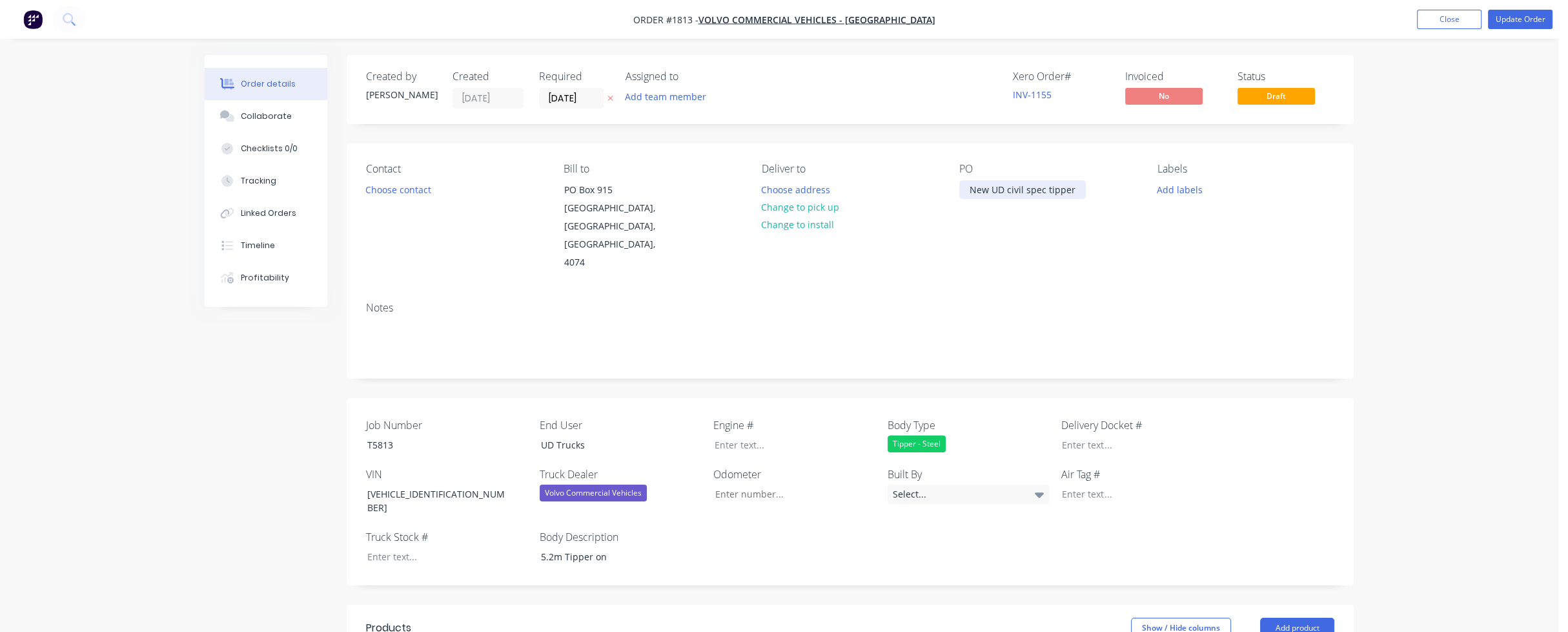
click at [1069, 190] on div "New UD civil spec tipper" at bounding box center [1022, 190] width 126 height 19
drag, startPoint x: 1075, startPoint y: 188, endPoint x: 954, endPoint y: 191, distance: 121.0
click at [954, 191] on div "Contact Choose contact Bill to PO Box 915 SUMNER PARK, Queensland, Australia, 4…" at bounding box center [850, 217] width 1007 height 148
click at [403, 186] on button "Choose contact" at bounding box center [398, 189] width 79 height 17
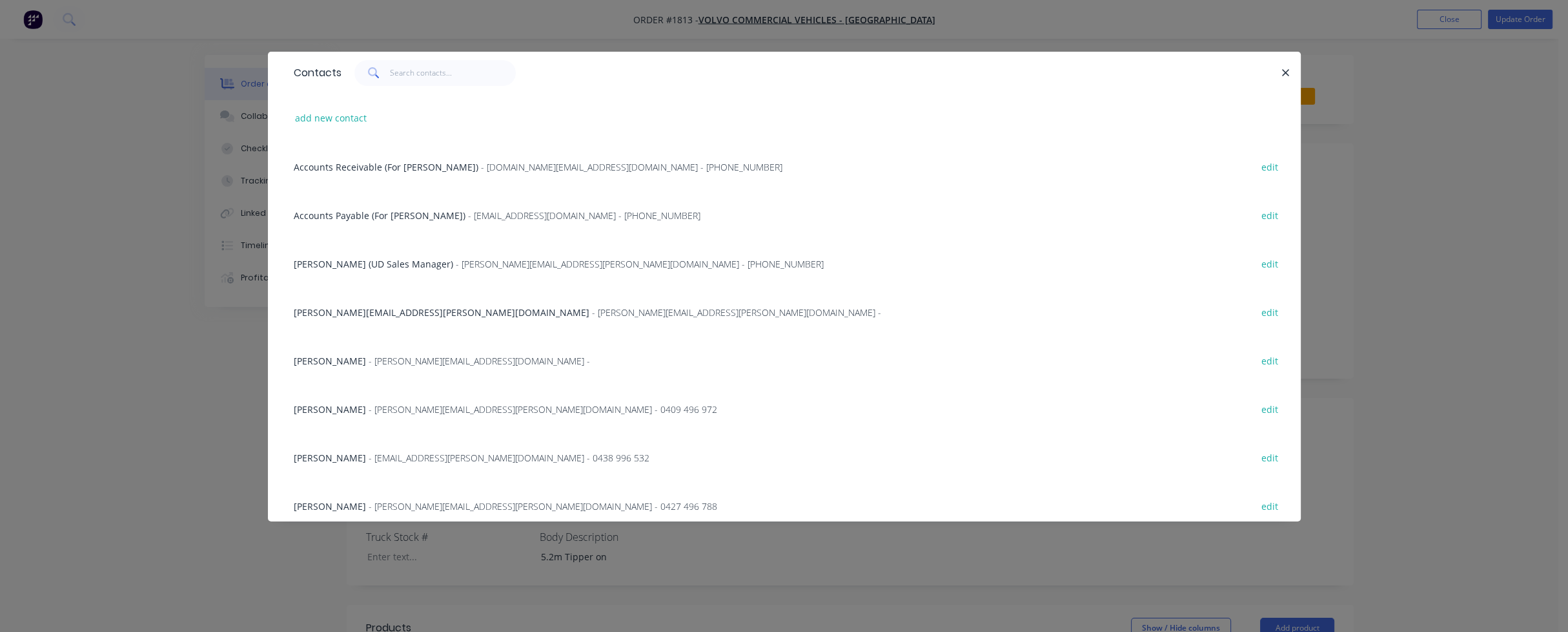
click at [357, 263] on span "Stuart Blackmore (UD Sales Manager)" at bounding box center [373, 264] width 160 height 12
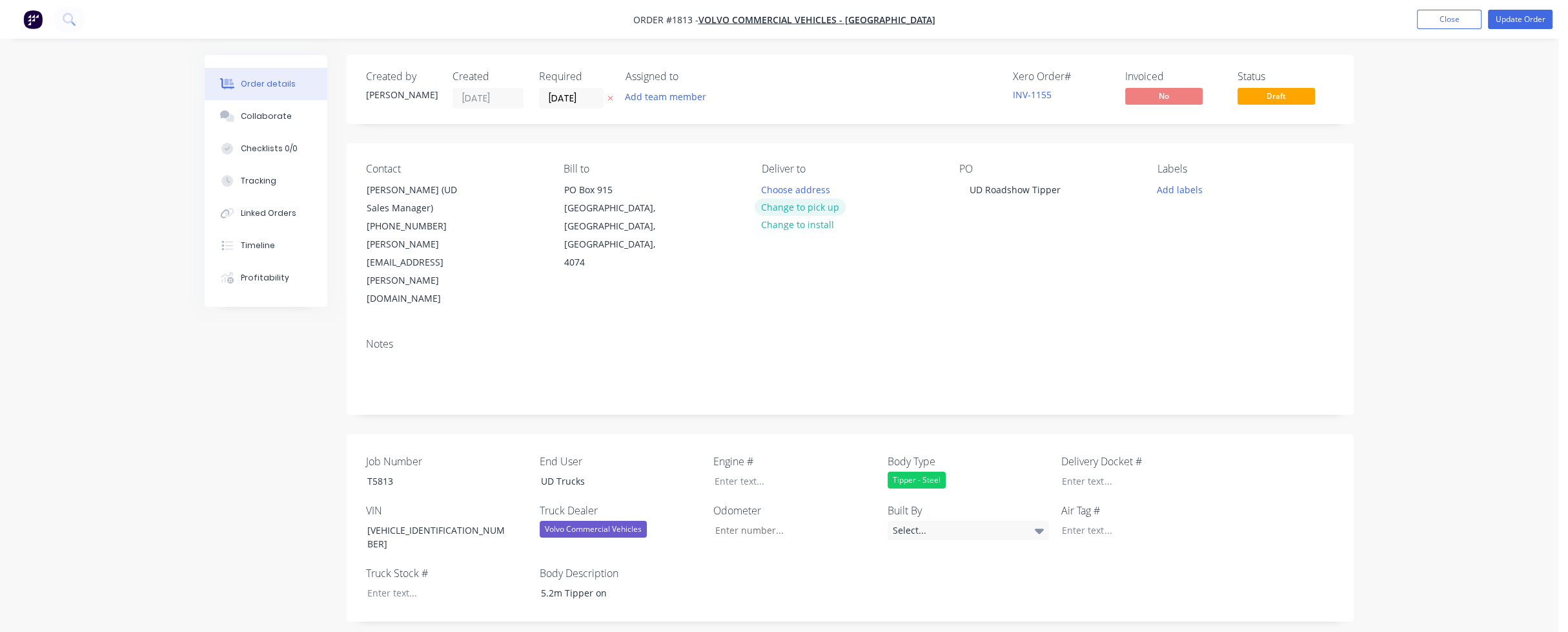
click at [812, 204] on button "Change to pick up" at bounding box center [801, 207] width 92 height 17
click at [607, 583] on div "5.2m Tipper on" at bounding box center [611, 593] width 161 height 19
click at [1513, 15] on button "Update Order" at bounding box center [1520, 19] width 65 height 19
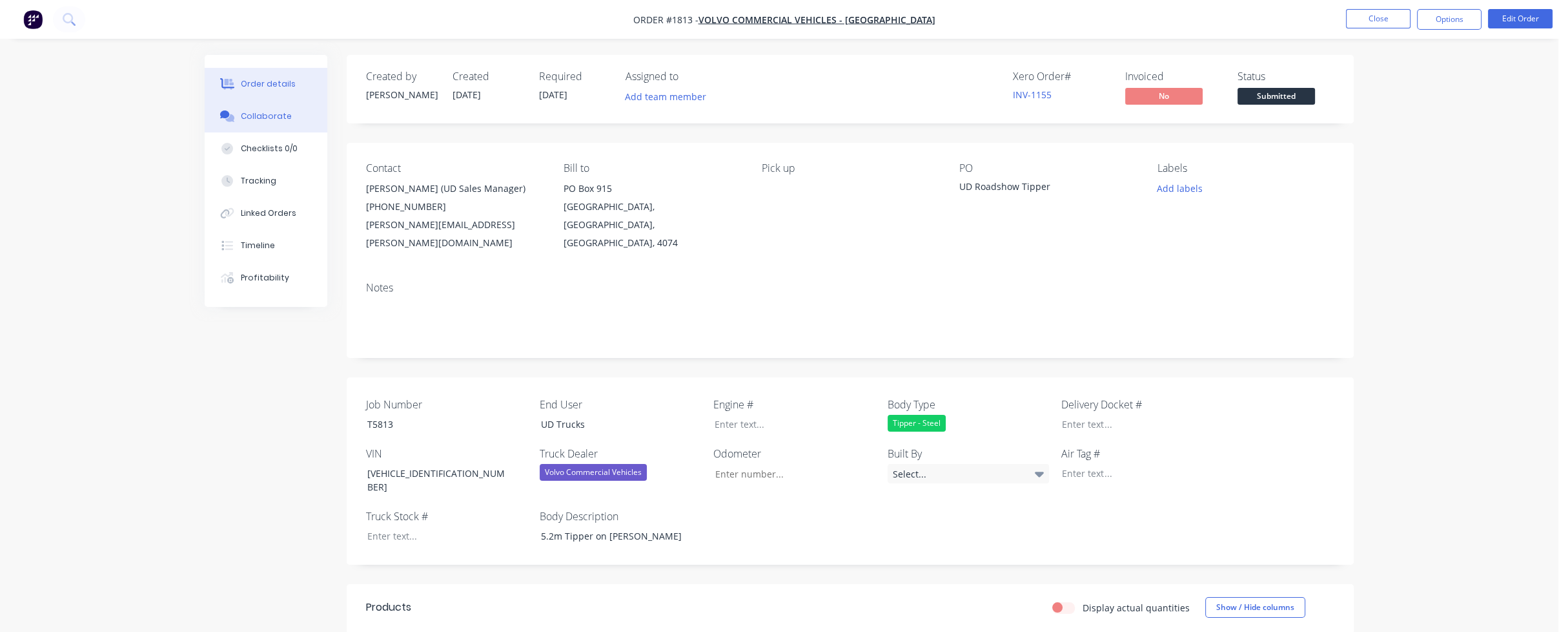
click at [264, 125] on button "Collaborate" at bounding box center [266, 116] width 122 height 32
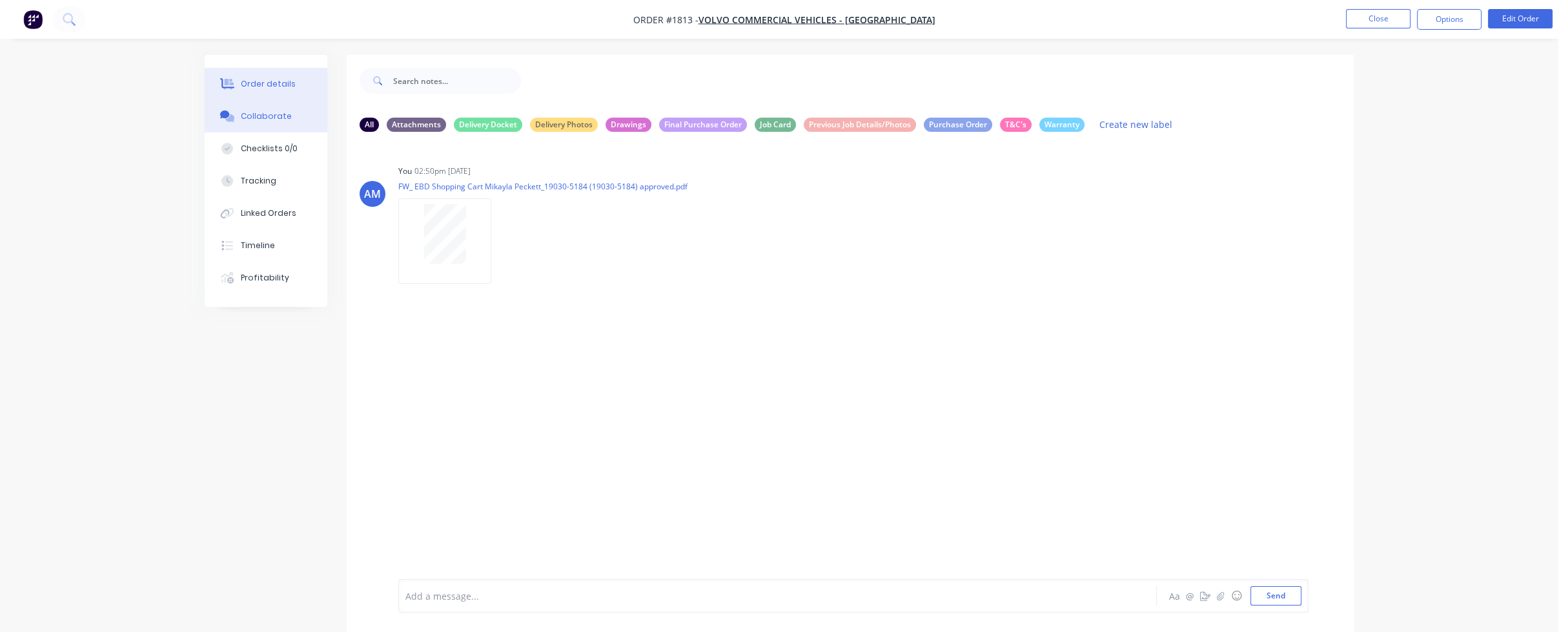
click at [276, 85] on div "Order details" at bounding box center [268, 83] width 55 height 11
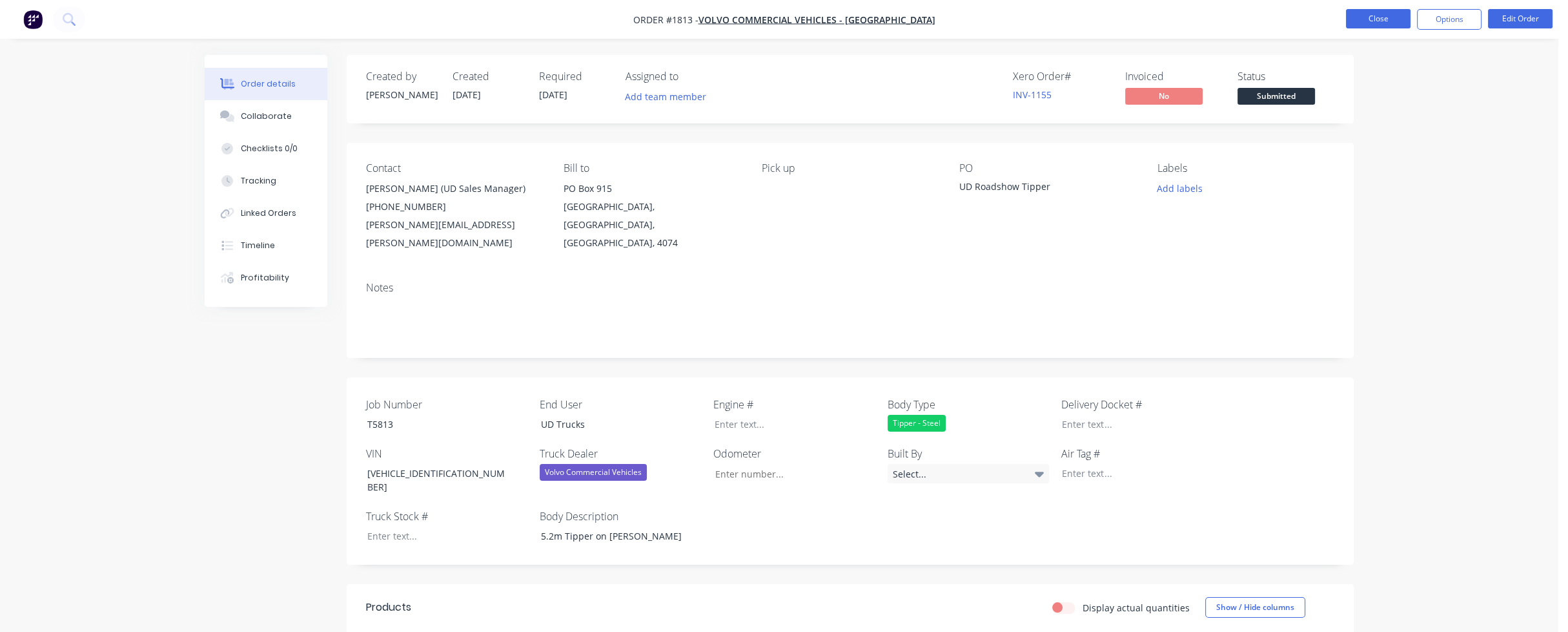
click at [1375, 20] on button "Close" at bounding box center [1378, 19] width 65 height 19
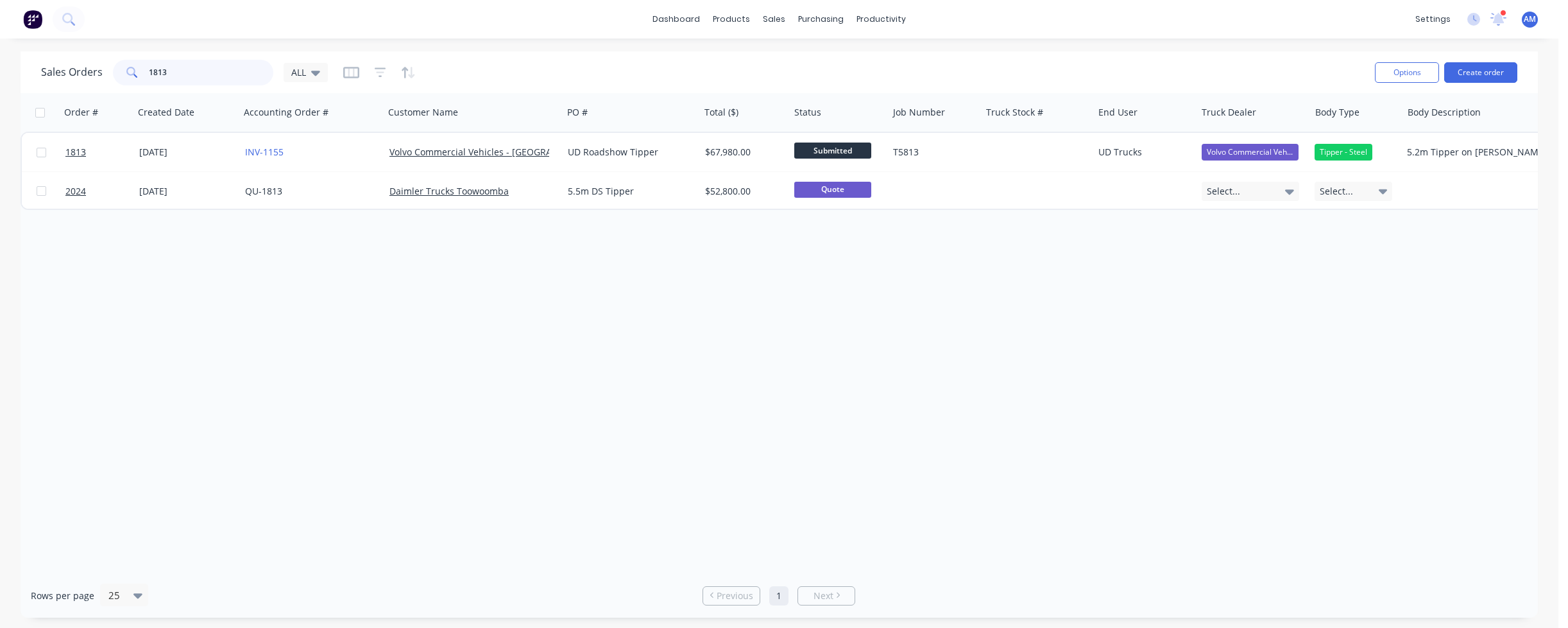
drag, startPoint x: 189, startPoint y: 69, endPoint x: 110, endPoint y: 64, distance: 79.2
click at [110, 64] on div "Sales Orders 1813 ALL" at bounding box center [185, 72] width 287 height 26
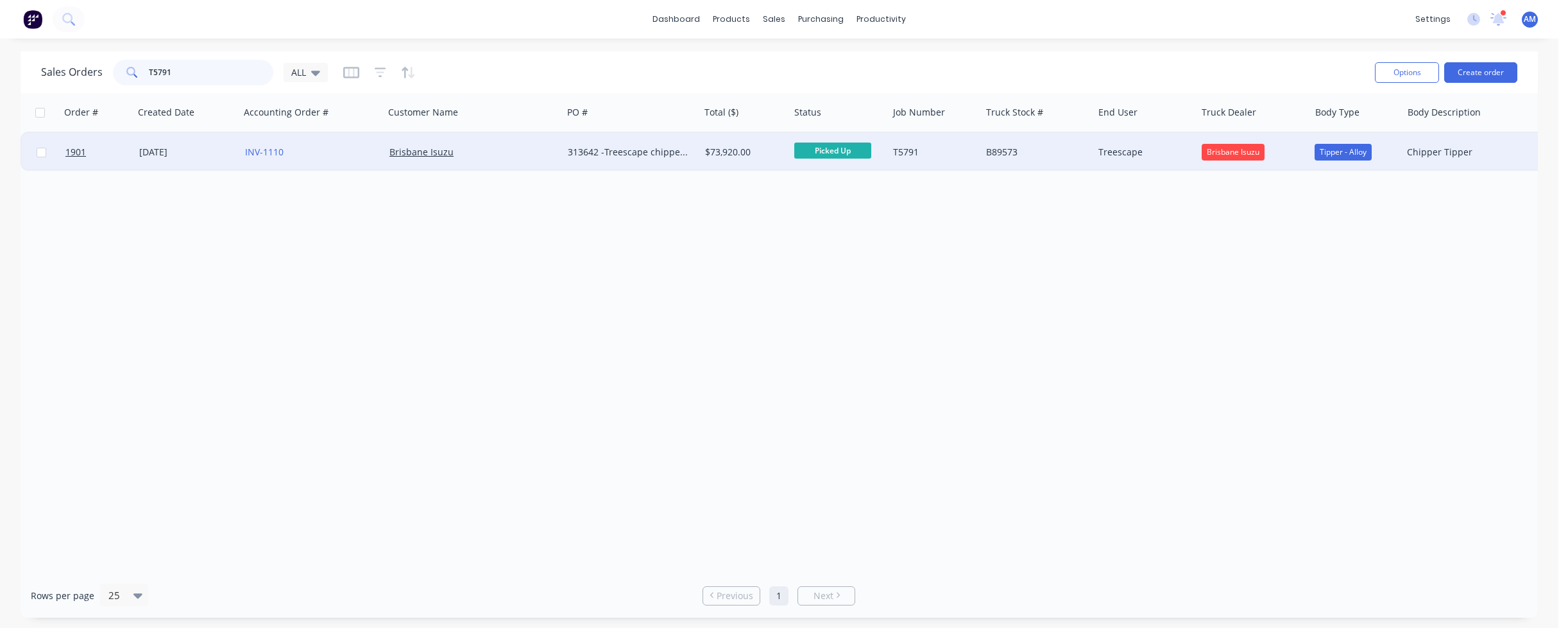
type input "T5791"
click at [154, 148] on div "[DATE]" at bounding box center [186, 152] width 96 height 13
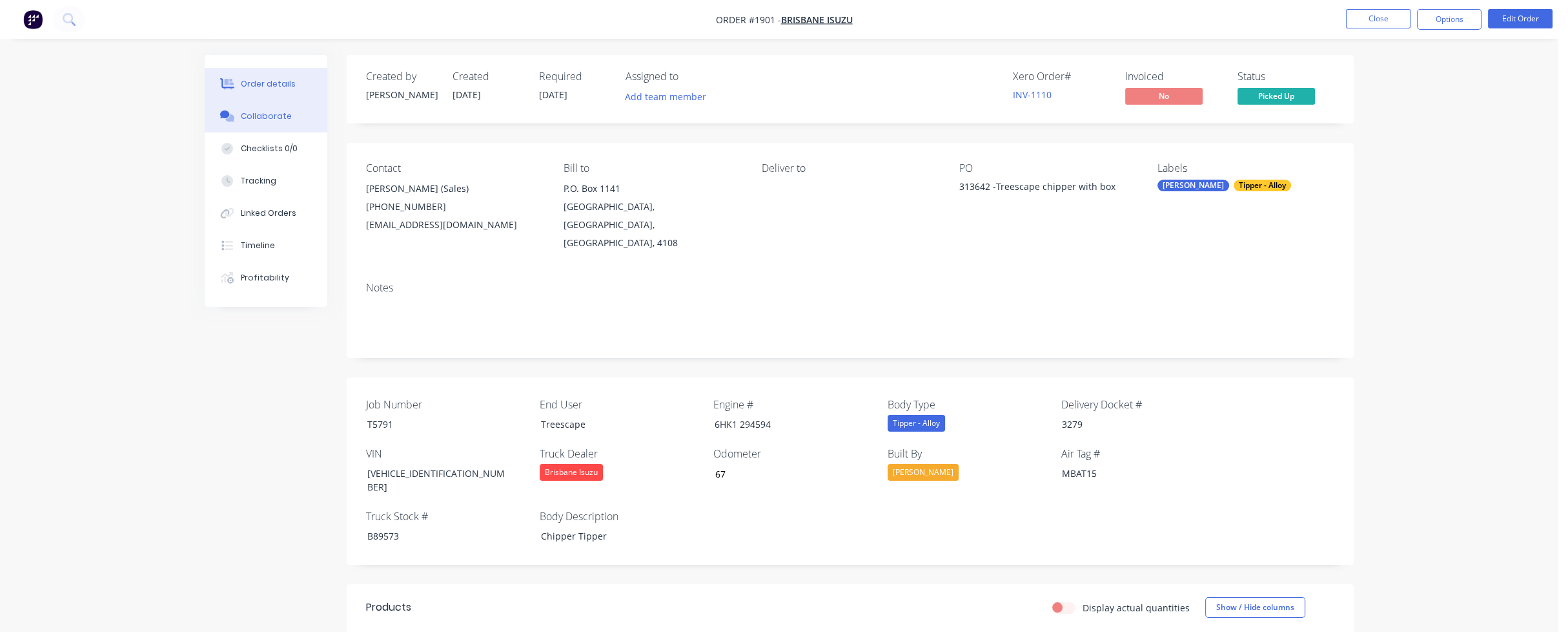
click at [274, 111] on div "Collaborate" at bounding box center [266, 116] width 51 height 11
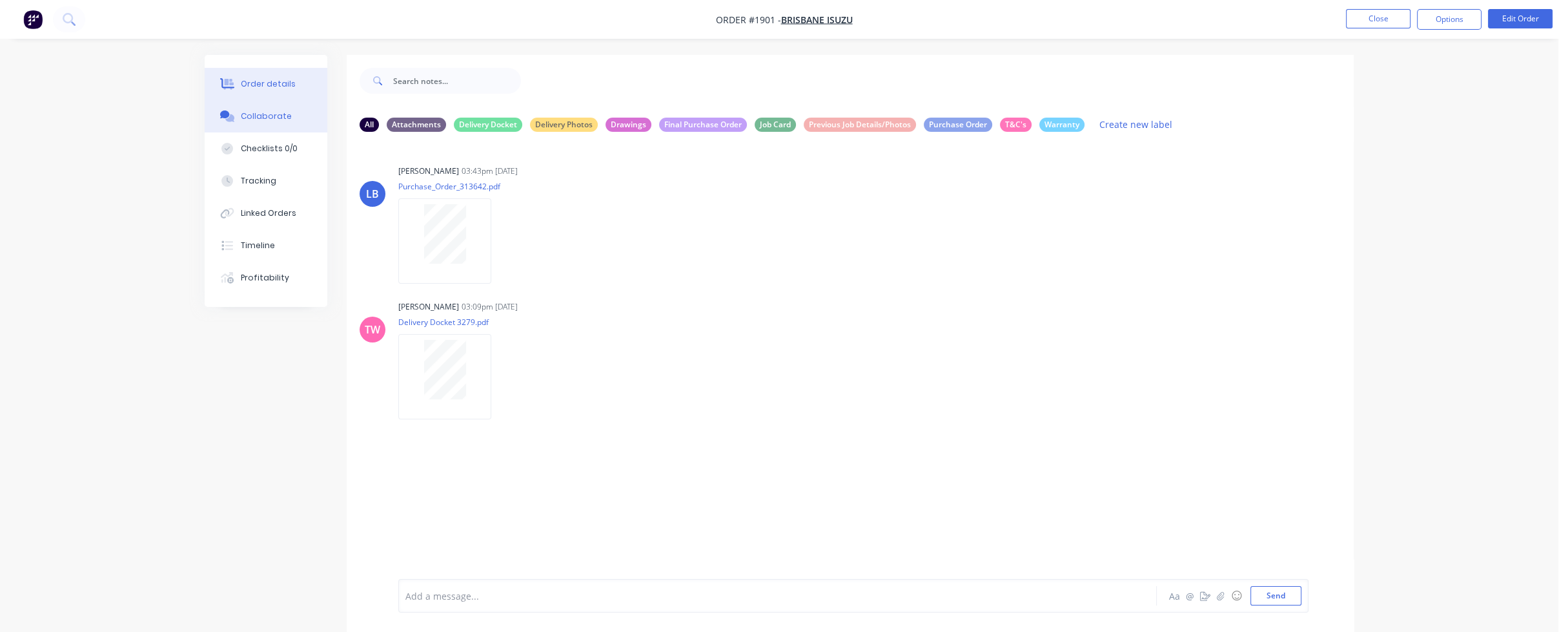
click at [263, 85] on div "Order details" at bounding box center [268, 83] width 55 height 11
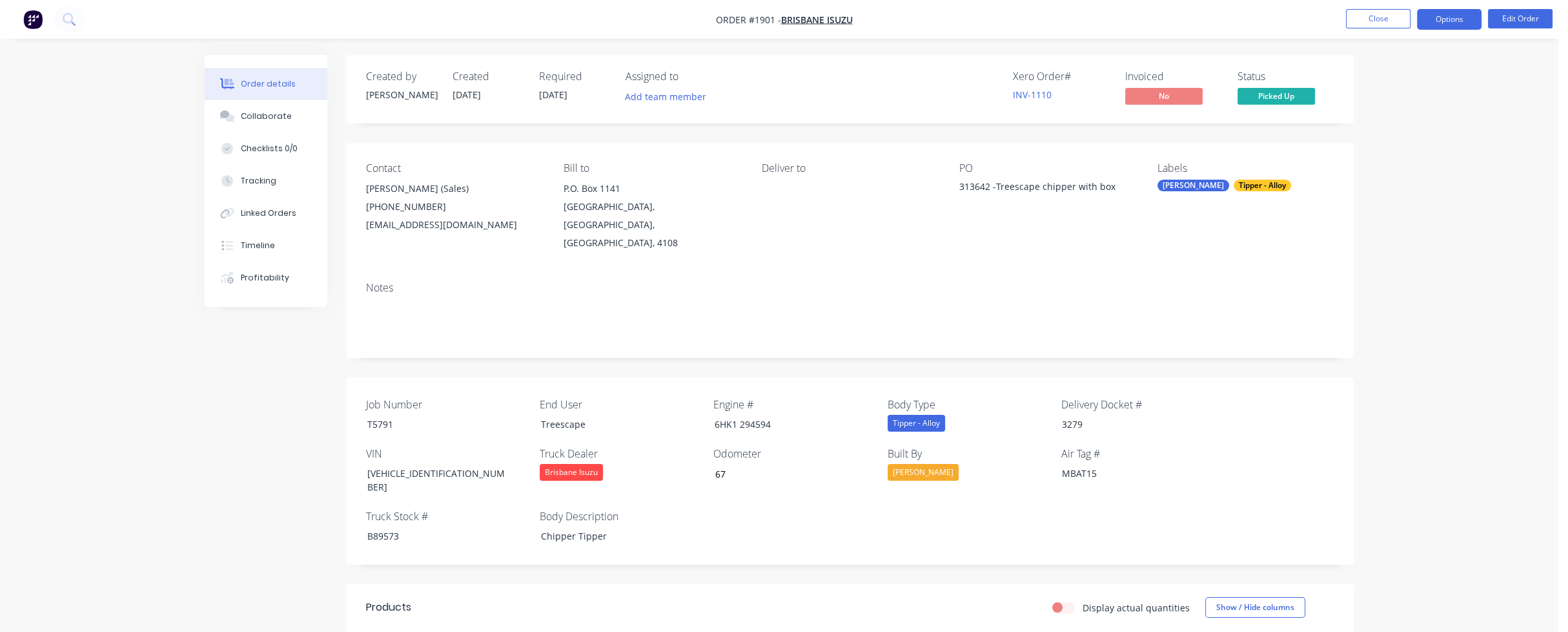
click at [1447, 16] on button "Options" at bounding box center [1449, 19] width 65 height 21
click at [1409, 73] on div "Invoice" at bounding box center [1410, 79] width 118 height 19
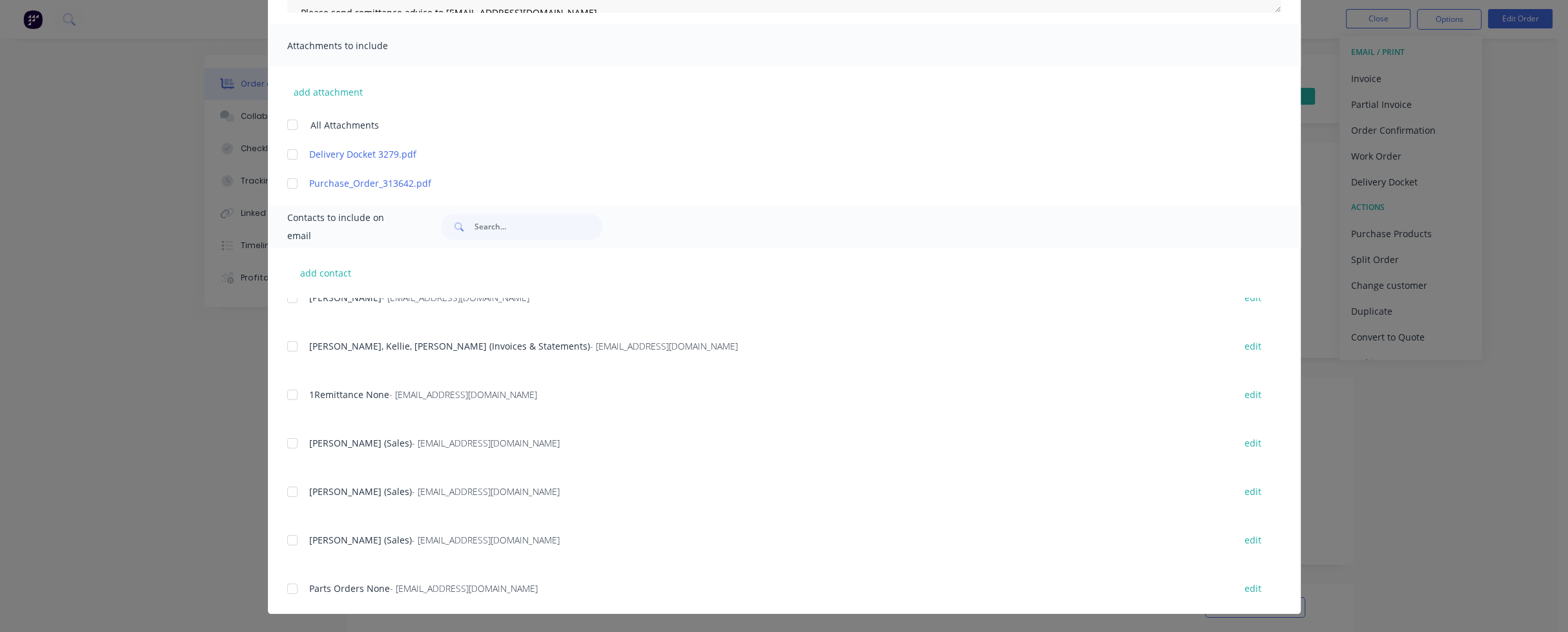
scroll to position [129, 0]
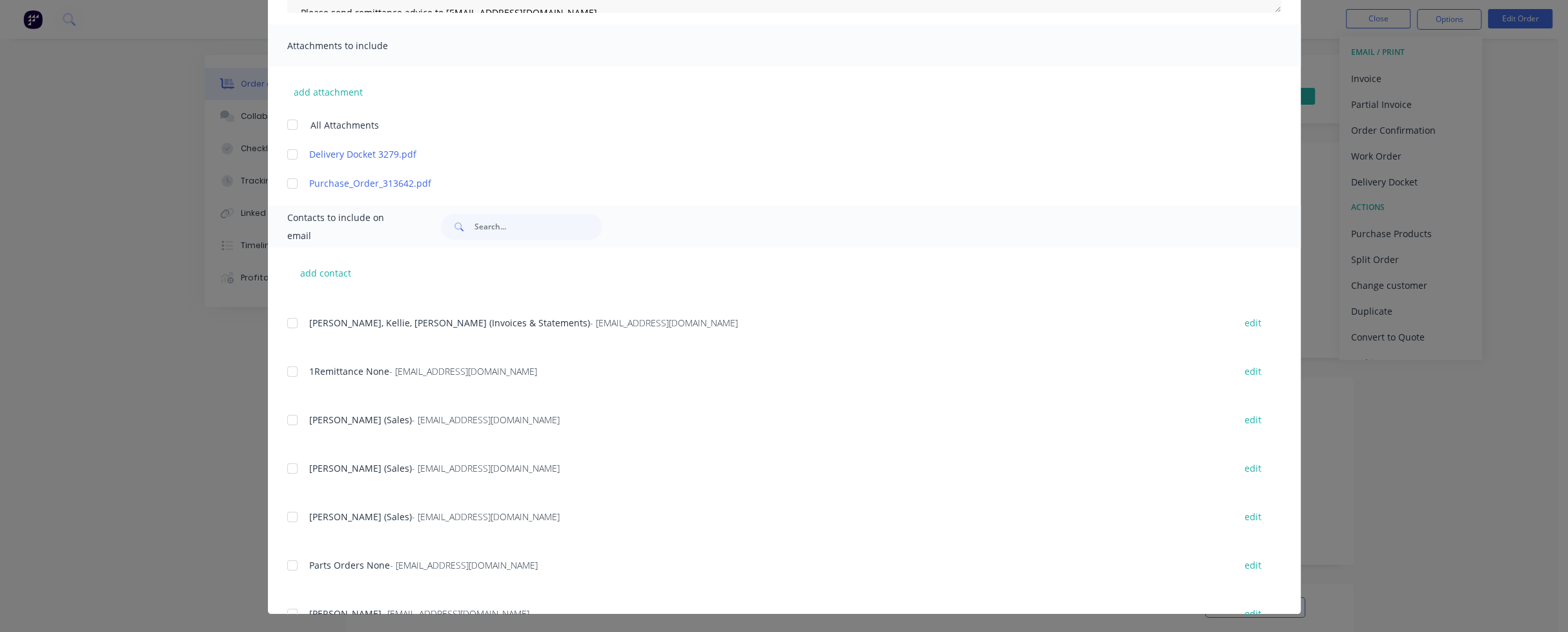
click at [285, 468] on div at bounding box center [292, 468] width 26 height 26
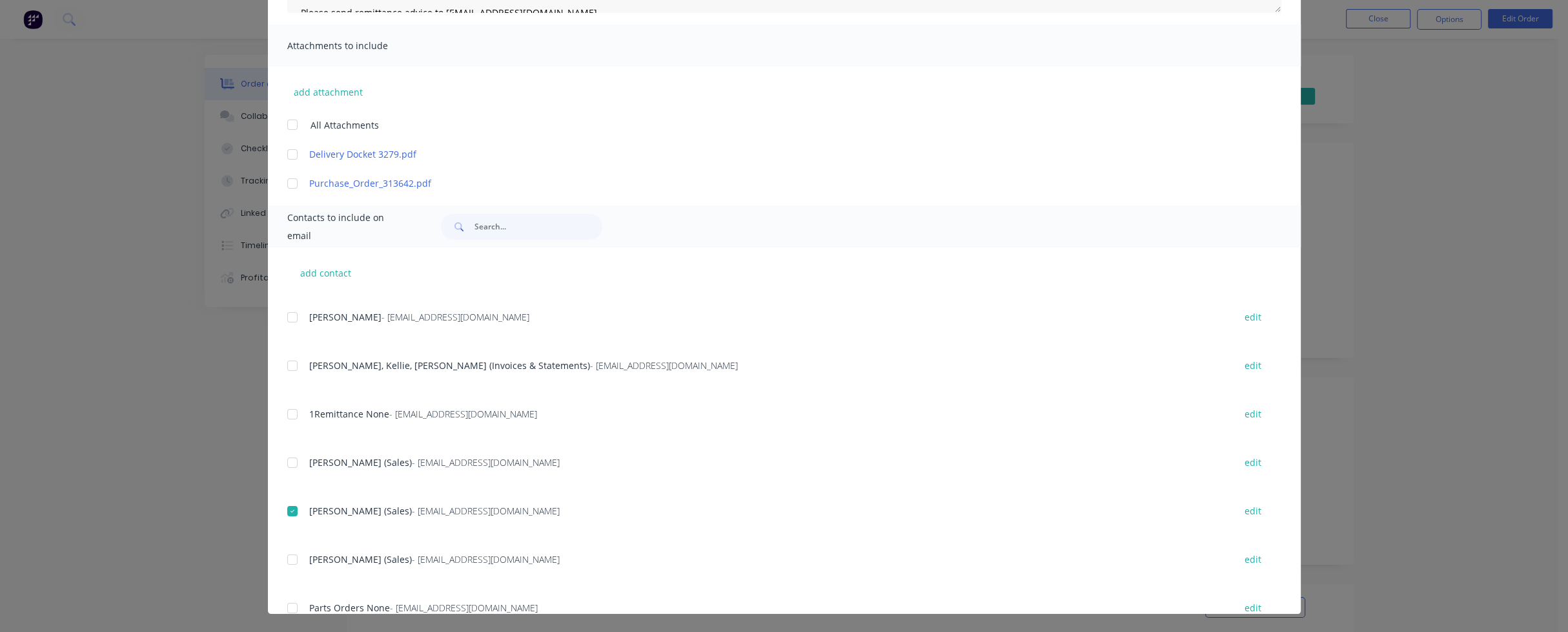
scroll to position [65, 0]
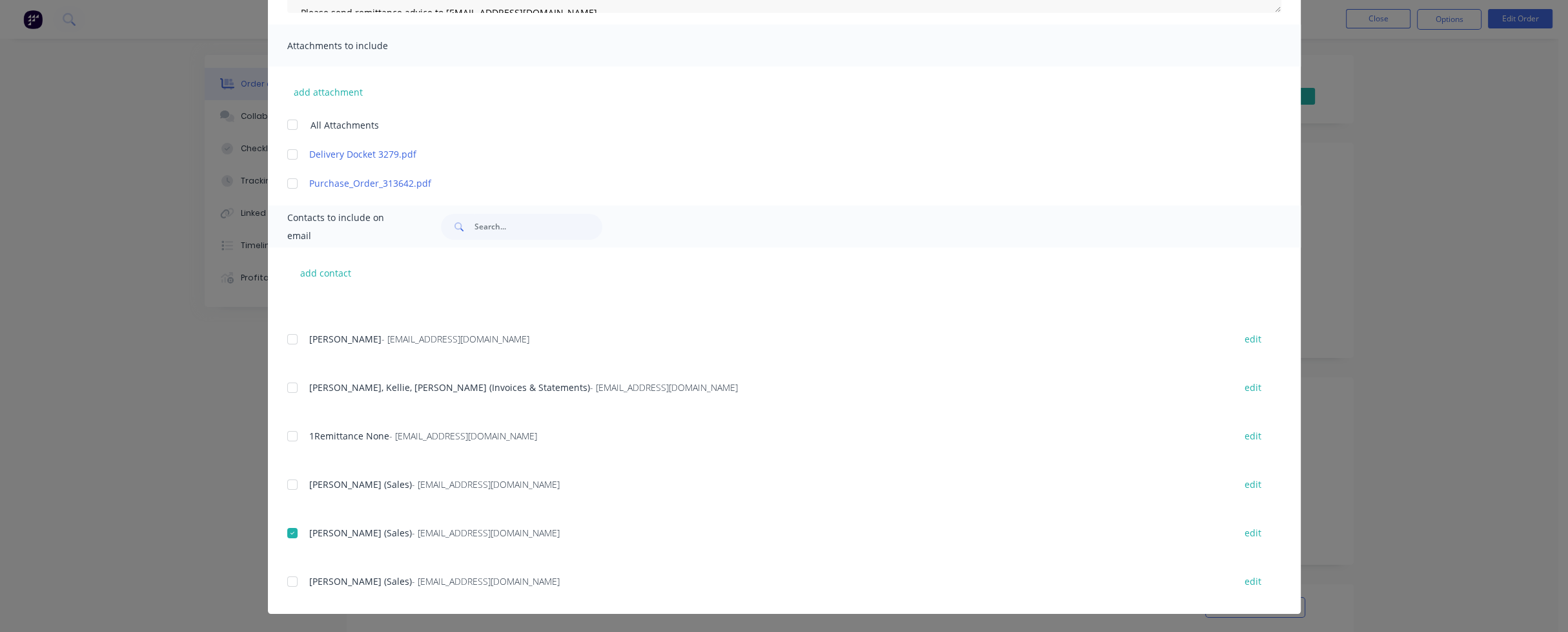
click at [289, 387] on div at bounding box center [292, 388] width 26 height 26
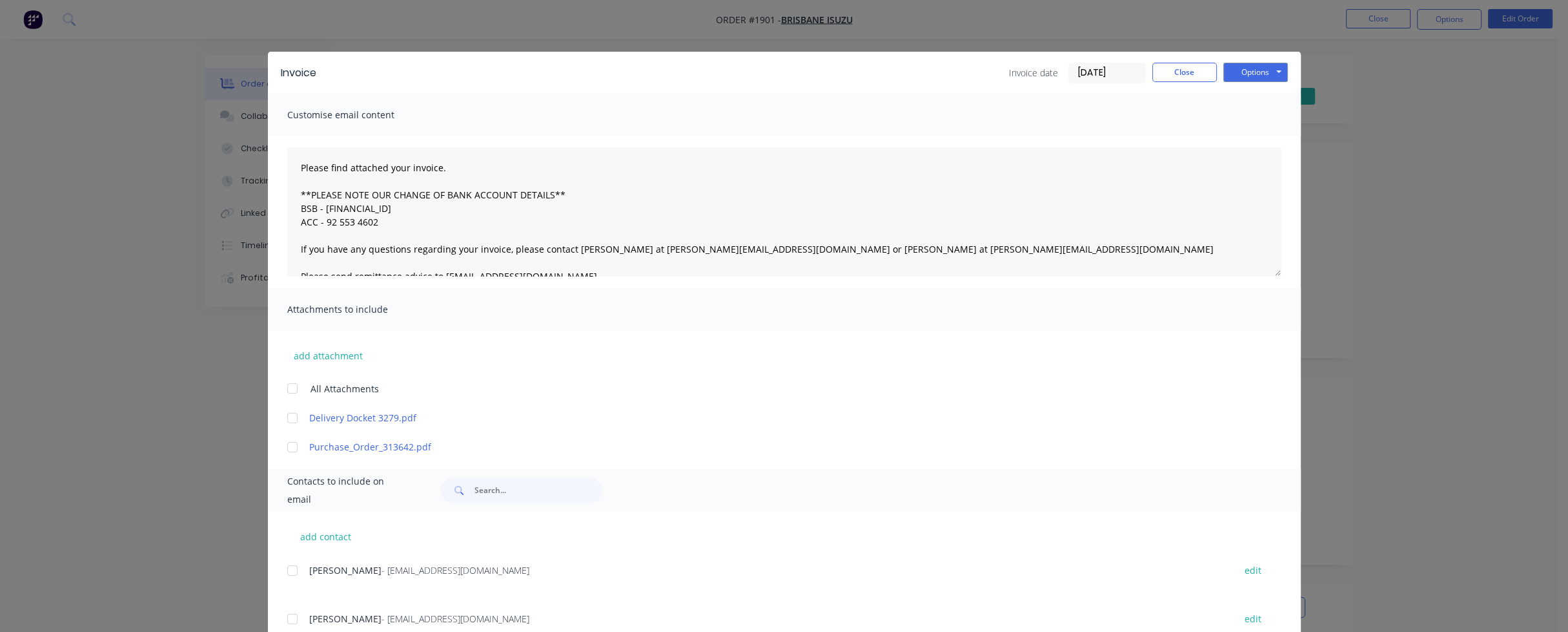
scroll to position [0, 0]
click at [1248, 72] on button "Options" at bounding box center [1255, 72] width 65 height 19
click at [1255, 135] on button "Email" at bounding box center [1265, 138] width 83 height 21
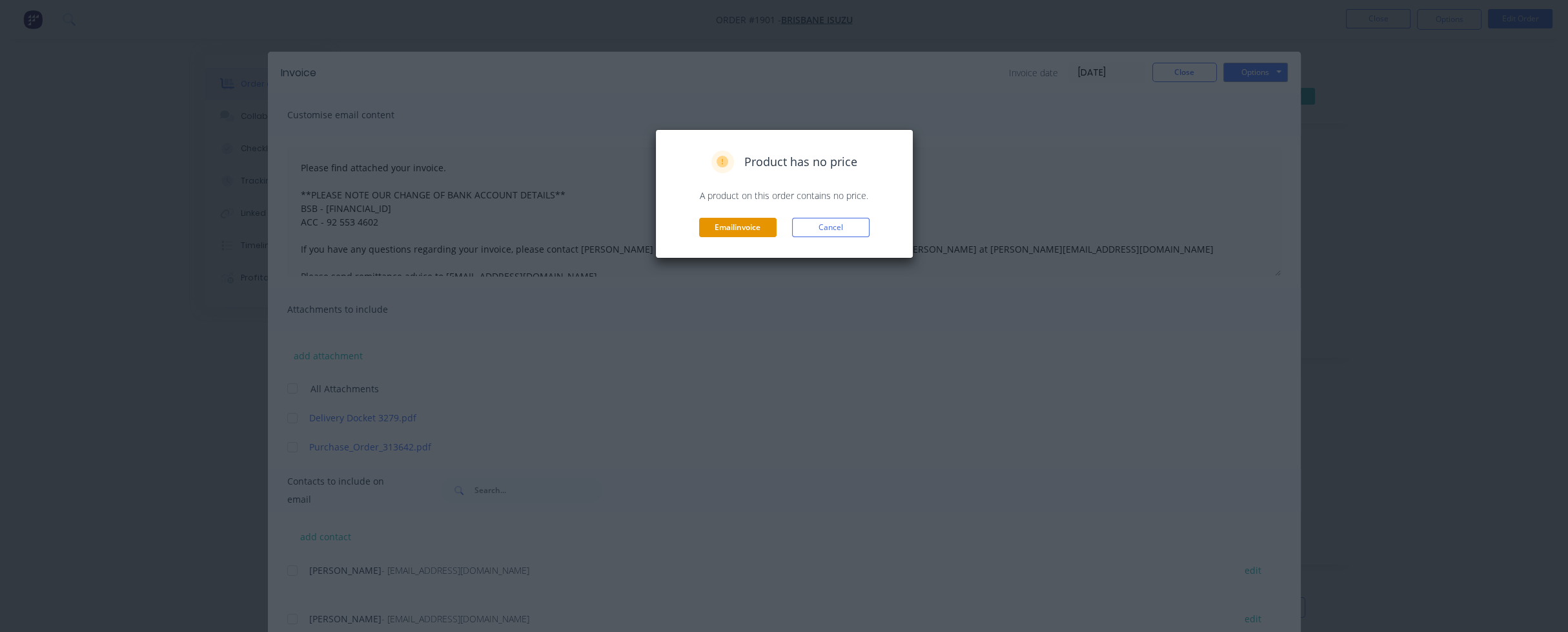
click at [741, 222] on button "Email invoice" at bounding box center [738, 227] width 77 height 19
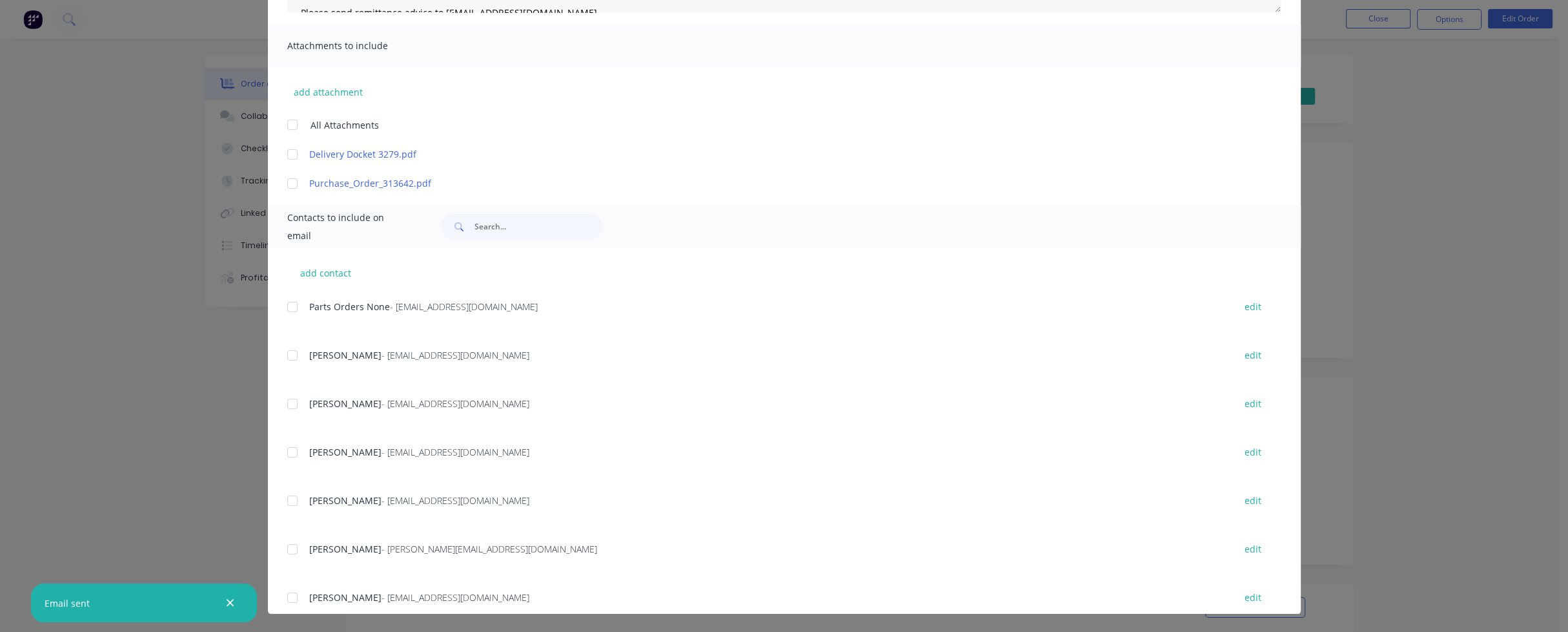
scroll to position [701, 0]
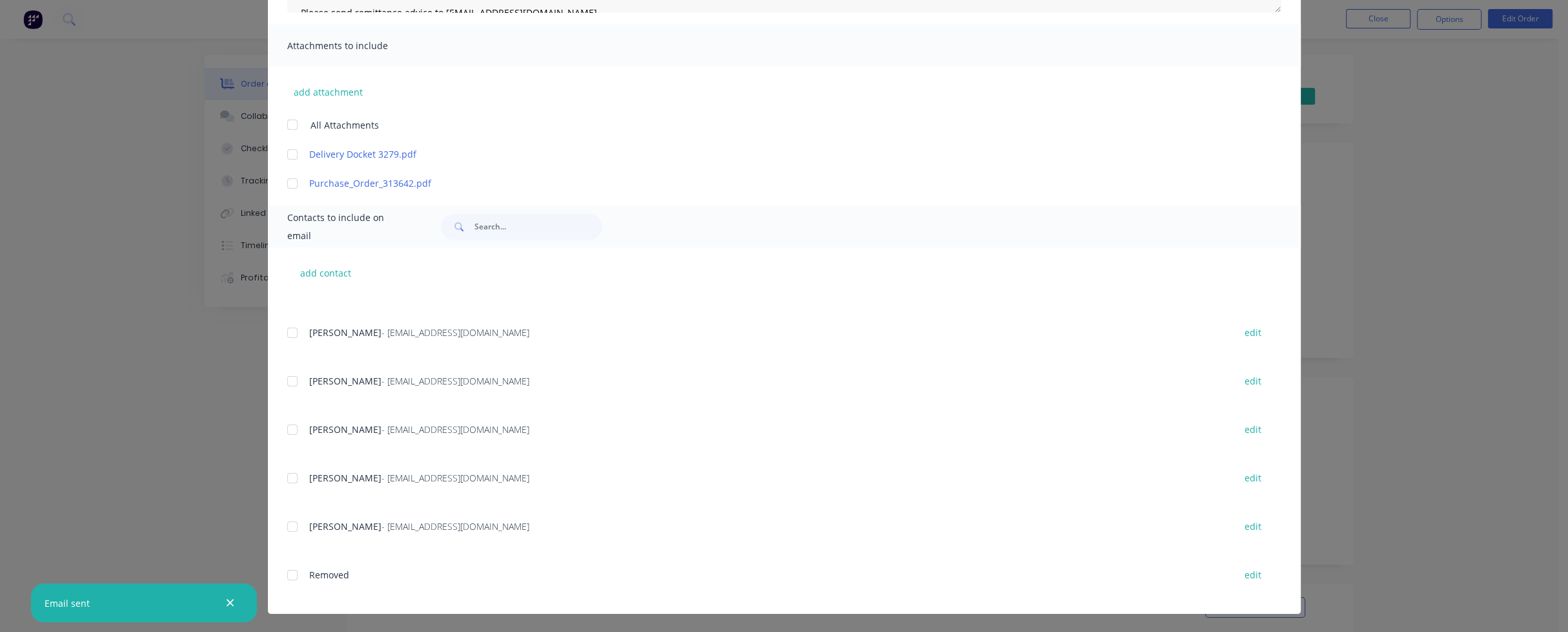
click at [286, 576] on div at bounding box center [292, 575] width 26 height 26
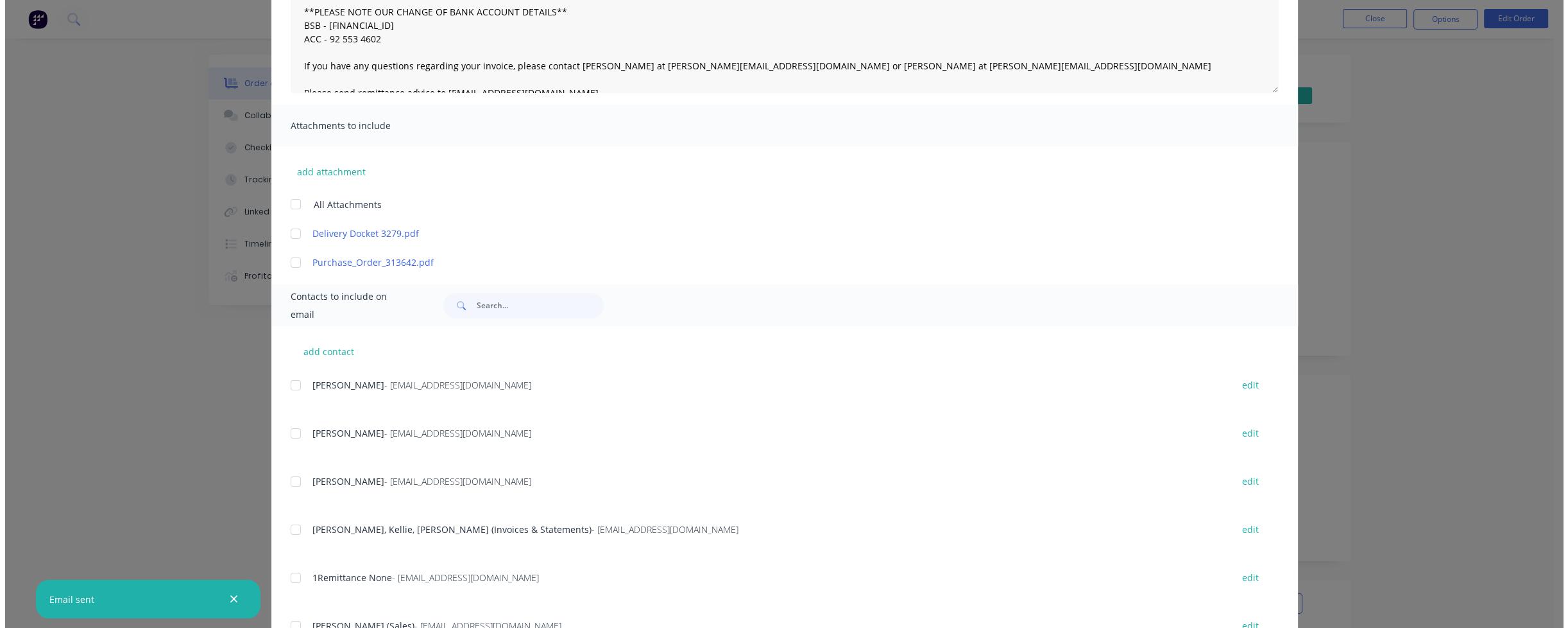
scroll to position [0, 0]
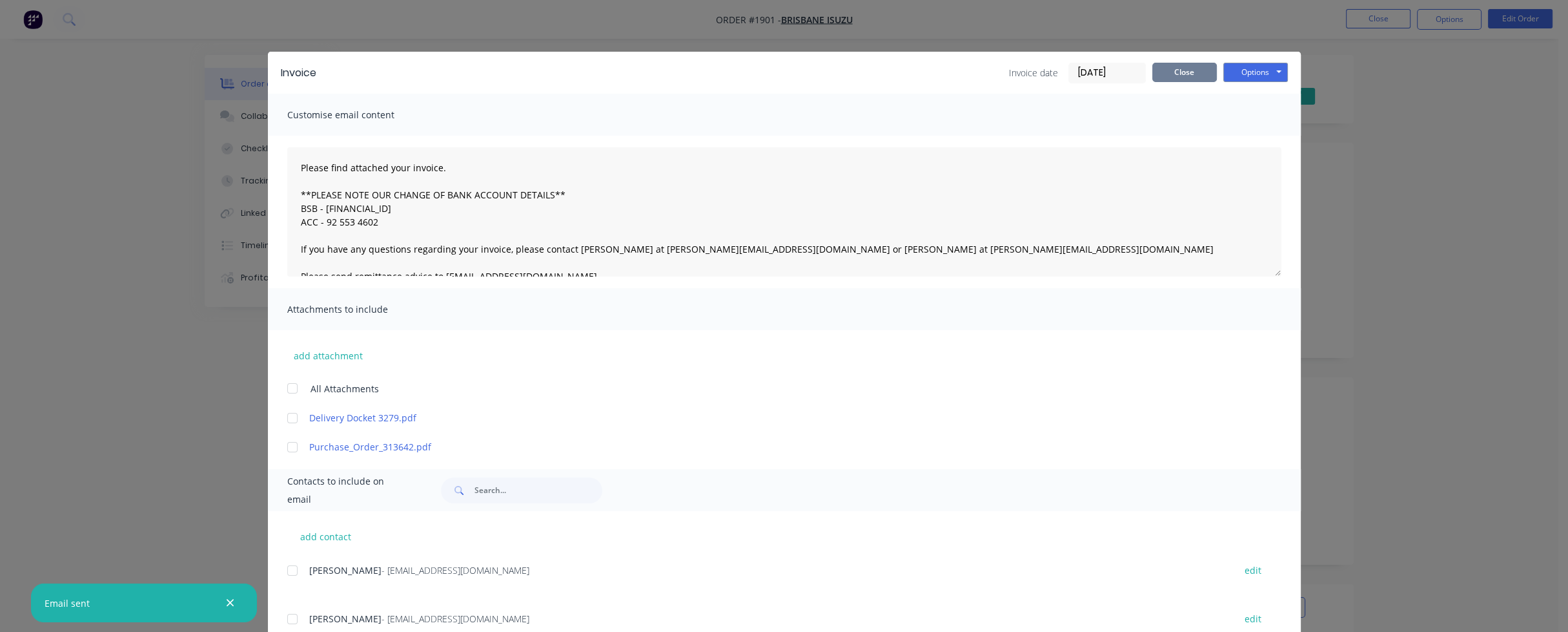
click at [1185, 64] on button "Close" at bounding box center [1184, 72] width 65 height 19
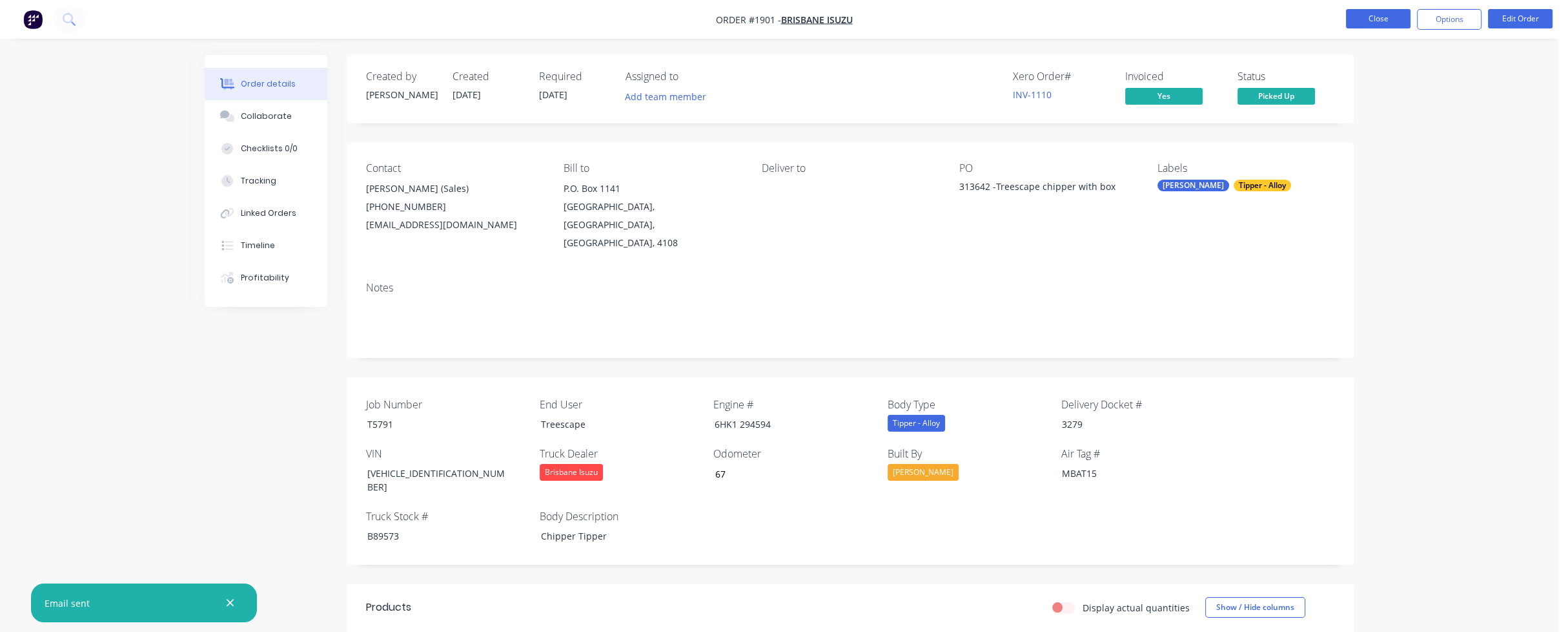
click at [1362, 21] on button "Close" at bounding box center [1378, 19] width 65 height 19
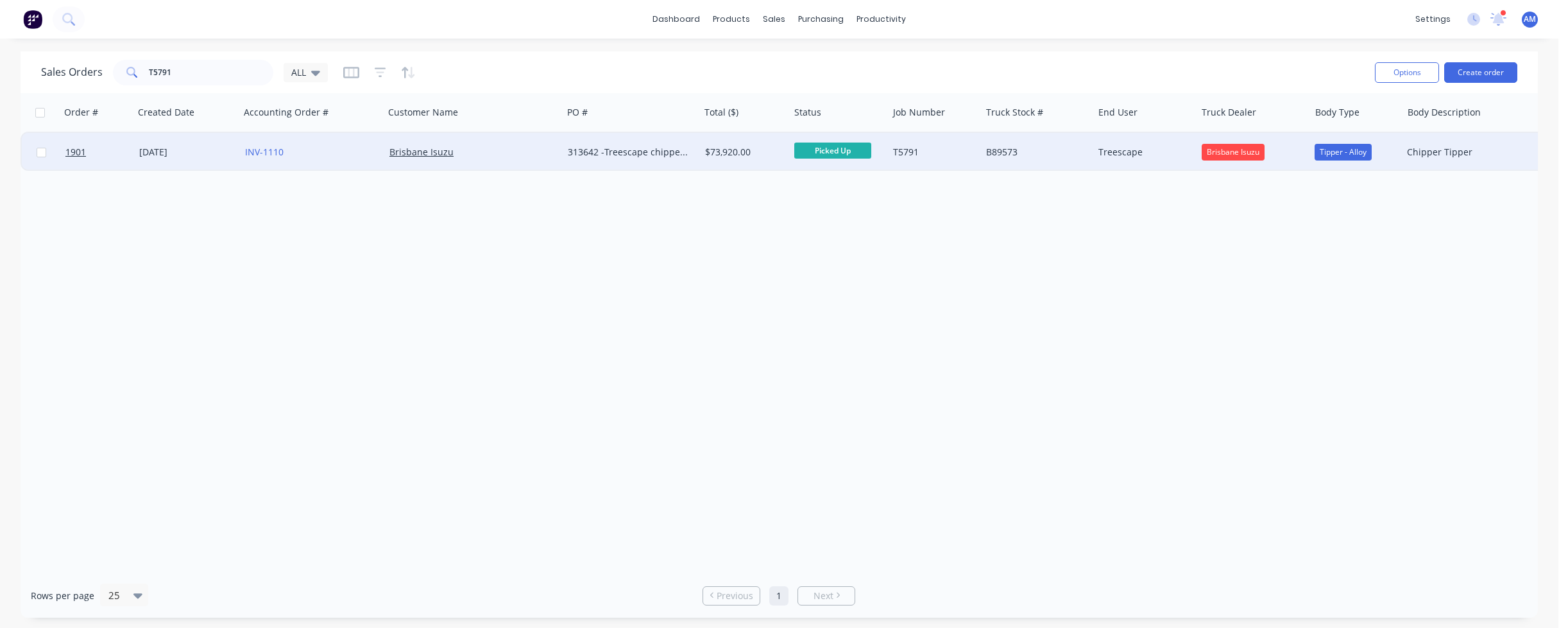
click at [819, 147] on span "Picked Up" at bounding box center [833, 150] width 77 height 16
click at [837, 354] on span "Invoiced/ Completed" at bounding box center [844, 358] width 89 height 12
click at [808, 312] on div "Order # Created Date Accounting Order # Customer Name PO # Total ($) Status Job…" at bounding box center [779, 334] width 1517 height 480
drag, startPoint x: 181, startPoint y: 71, endPoint x: 131, endPoint y: 72, distance: 50.0
click at [131, 72] on div "T5791" at bounding box center [193, 72] width 160 height 26
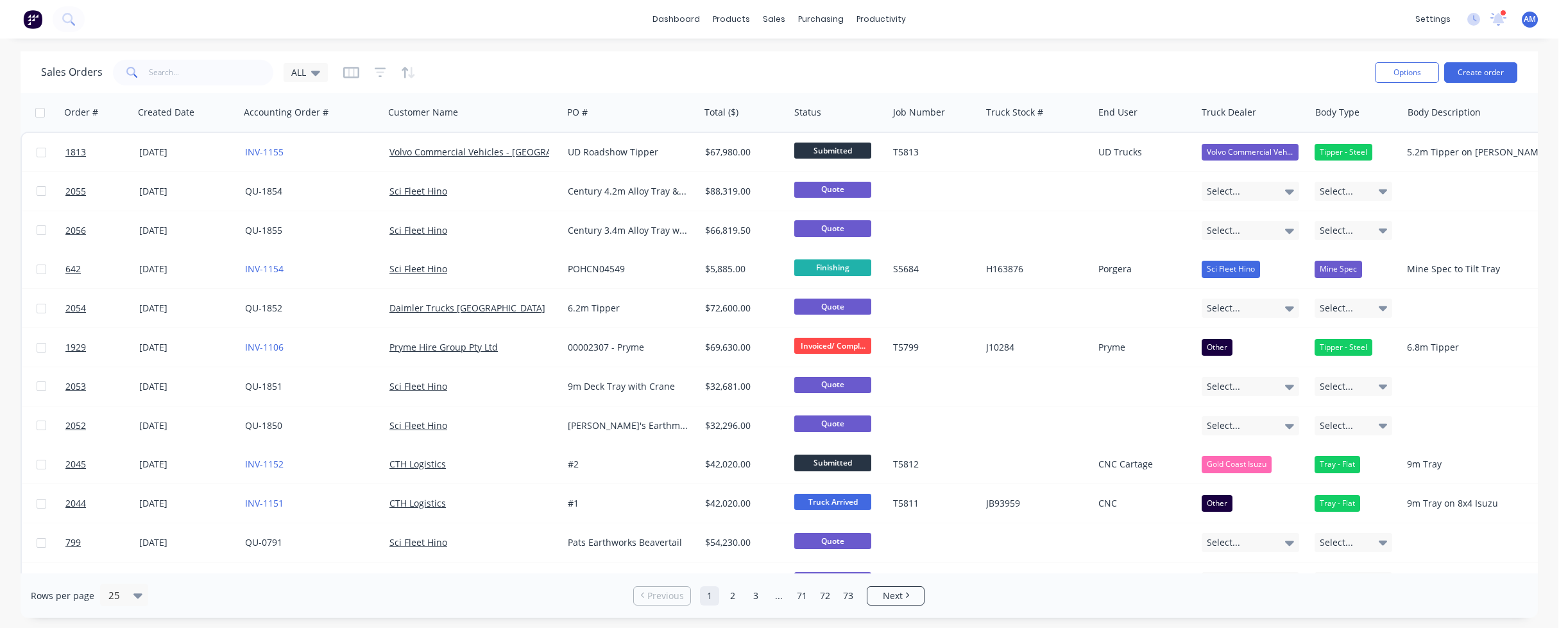
click at [657, 46] on div "dashboard products sales purchasing productivity dashboard products Product Cat…" at bounding box center [779, 314] width 1558 height 628
click at [809, 57] on div "Sales Orders" at bounding box center [822, 61] width 53 height 11
click at [805, 58] on div "Sales Orders" at bounding box center [822, 61] width 53 height 11
click at [629, 62] on div "Sales Orders ALL" at bounding box center [702, 72] width 1323 height 32
click at [670, 13] on link "dashboard" at bounding box center [676, 19] width 60 height 19
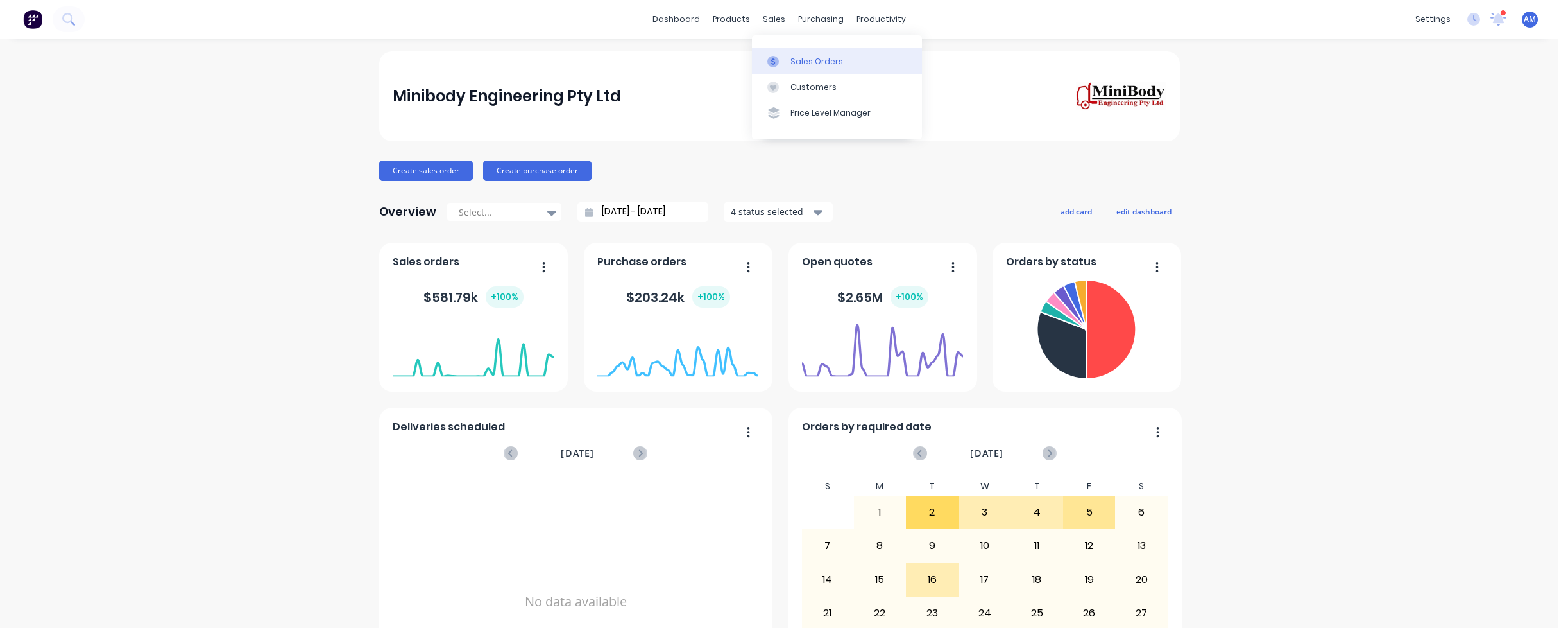
click at [802, 63] on div "Sales Orders" at bounding box center [817, 61] width 53 height 11
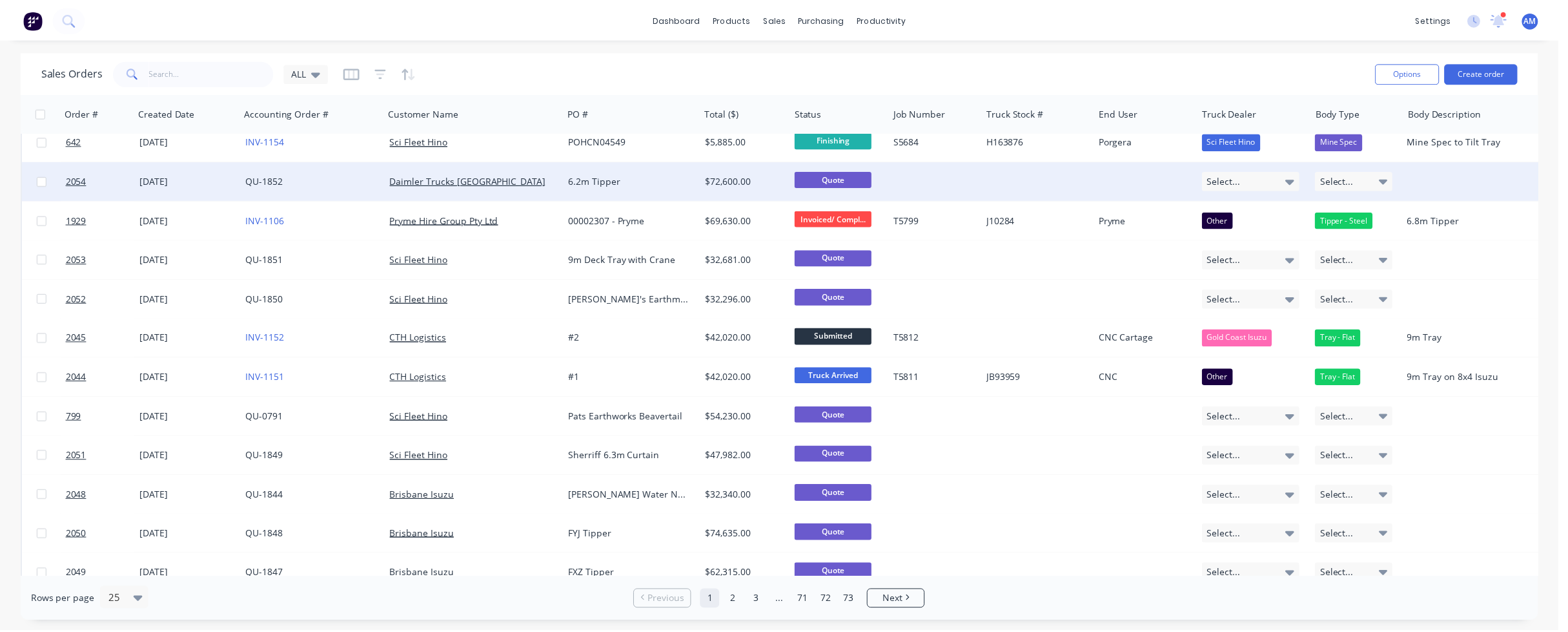
scroll to position [65, 0]
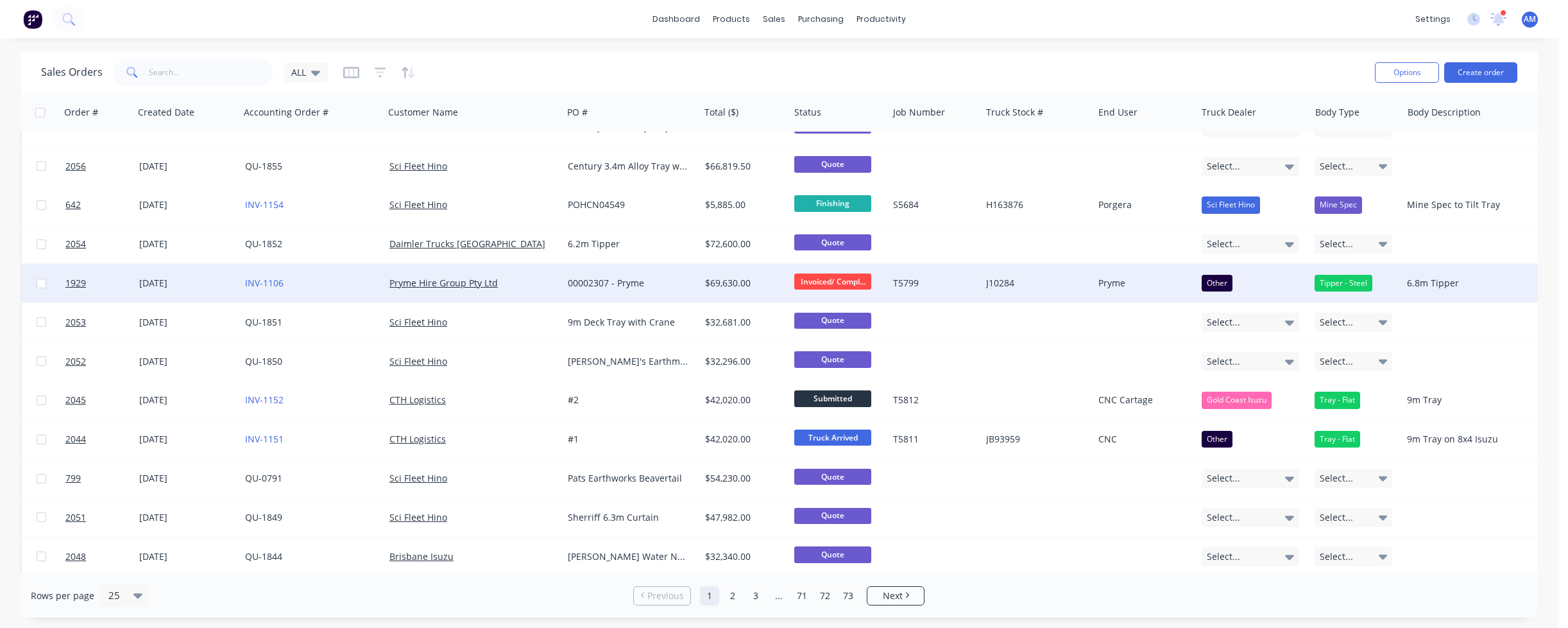
click at [145, 282] on div "[DATE]" at bounding box center [186, 283] width 96 height 13
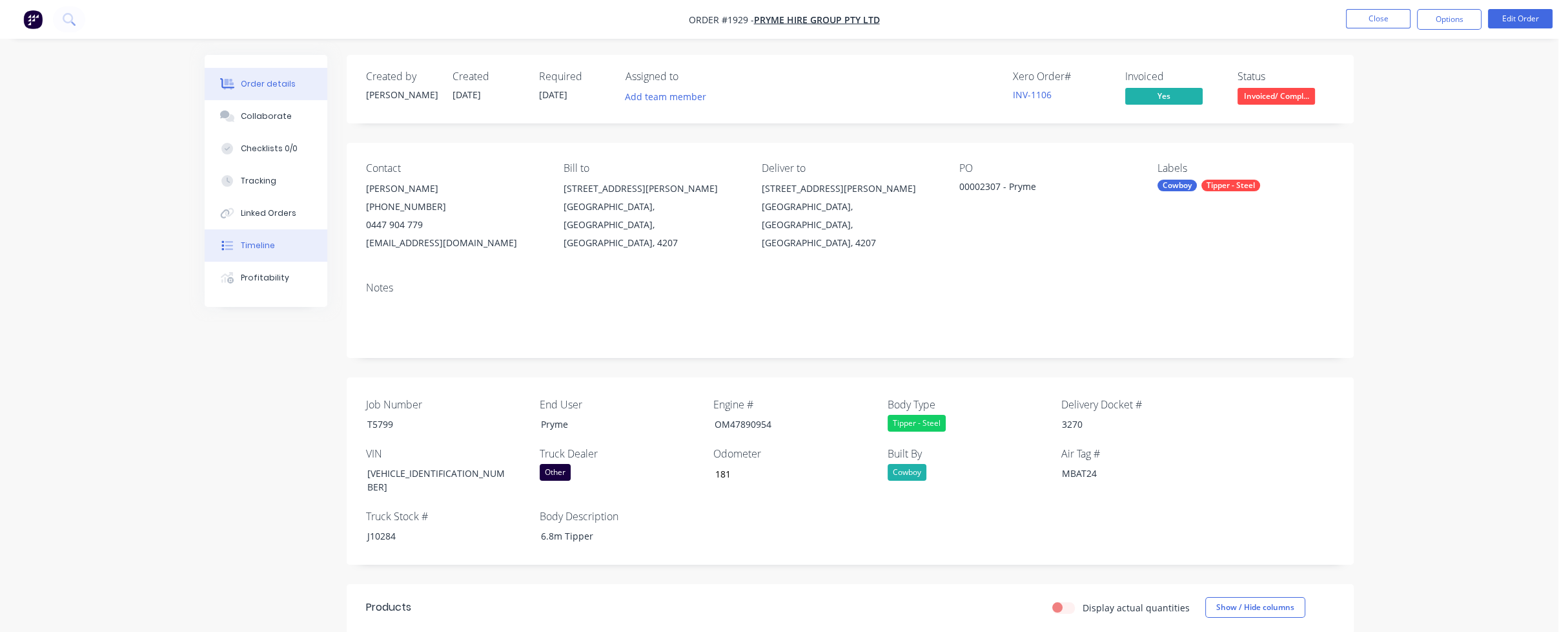
click at [267, 242] on div "Timeline" at bounding box center [258, 245] width 34 height 11
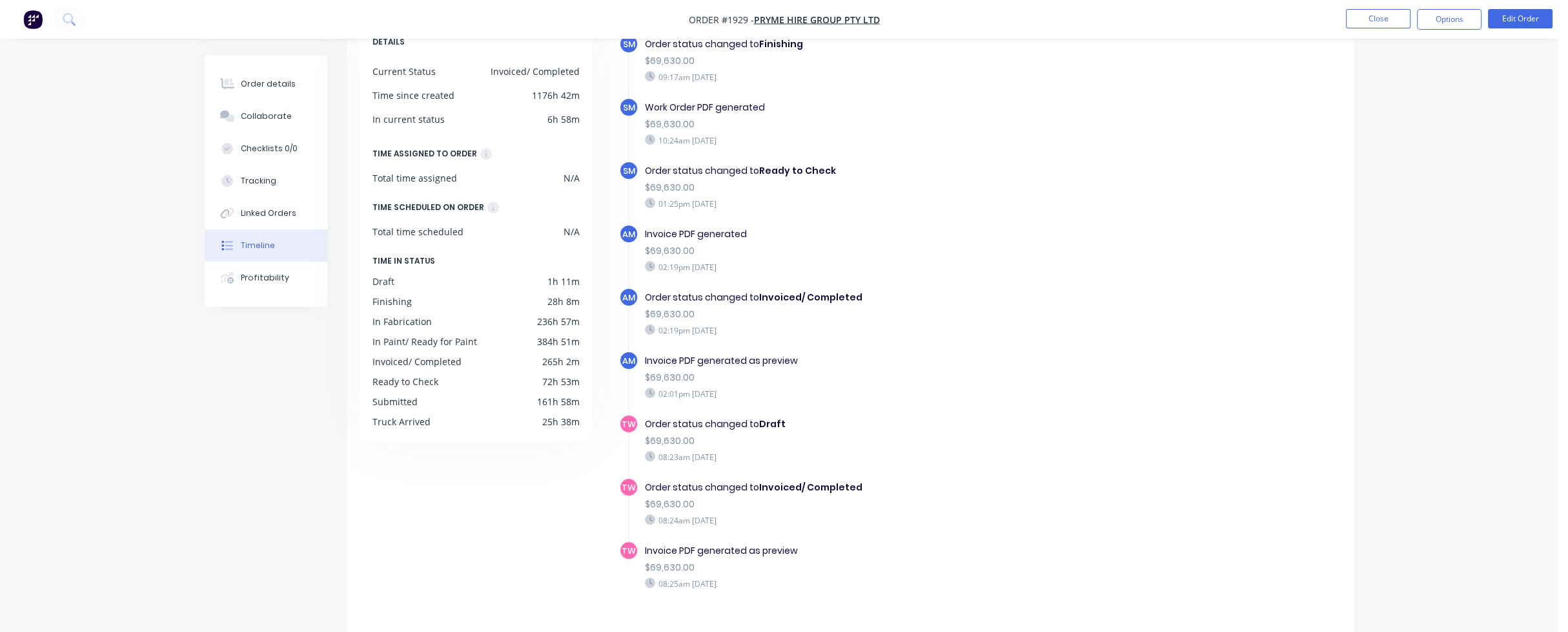
scroll to position [97, 0]
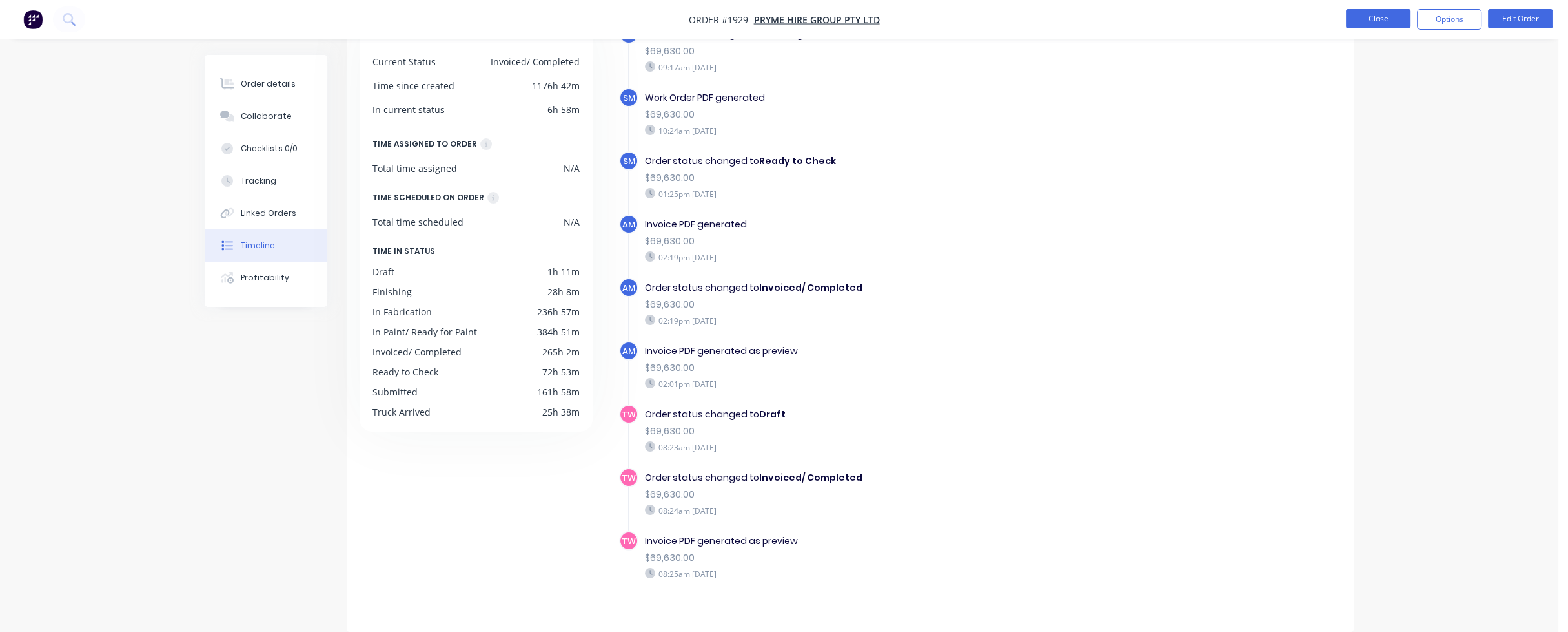
click at [1366, 19] on button "Close" at bounding box center [1378, 19] width 65 height 19
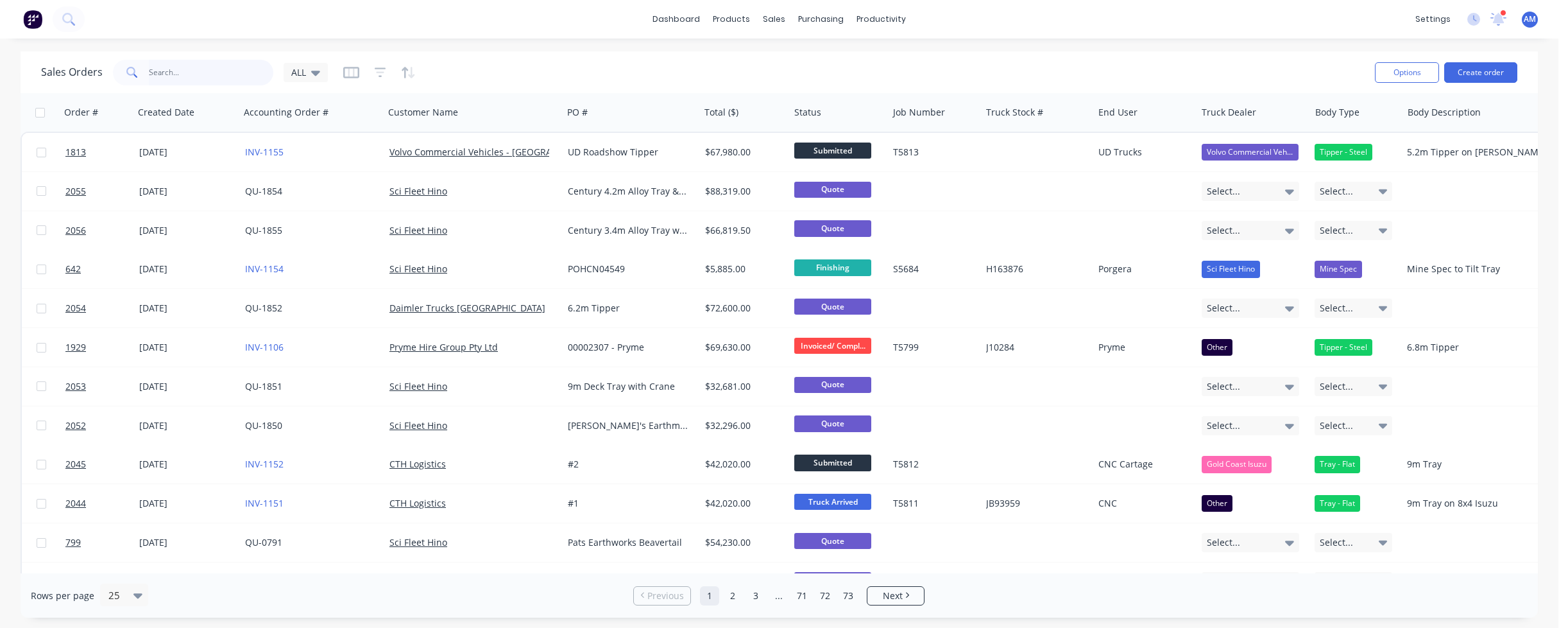
click at [219, 69] on input "text" at bounding box center [211, 72] width 125 height 26
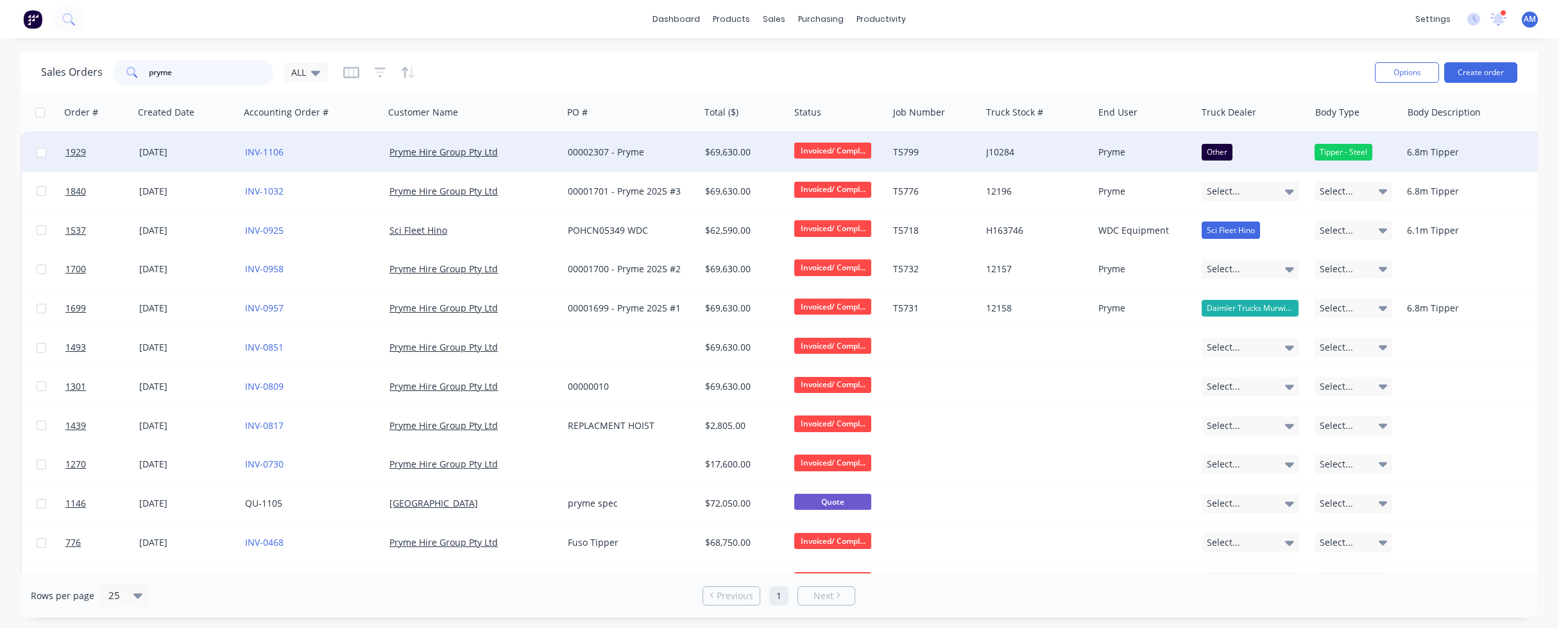
type input "pryme"
click at [309, 149] on div "INV-1106" at bounding box center [309, 152] width 128 height 13
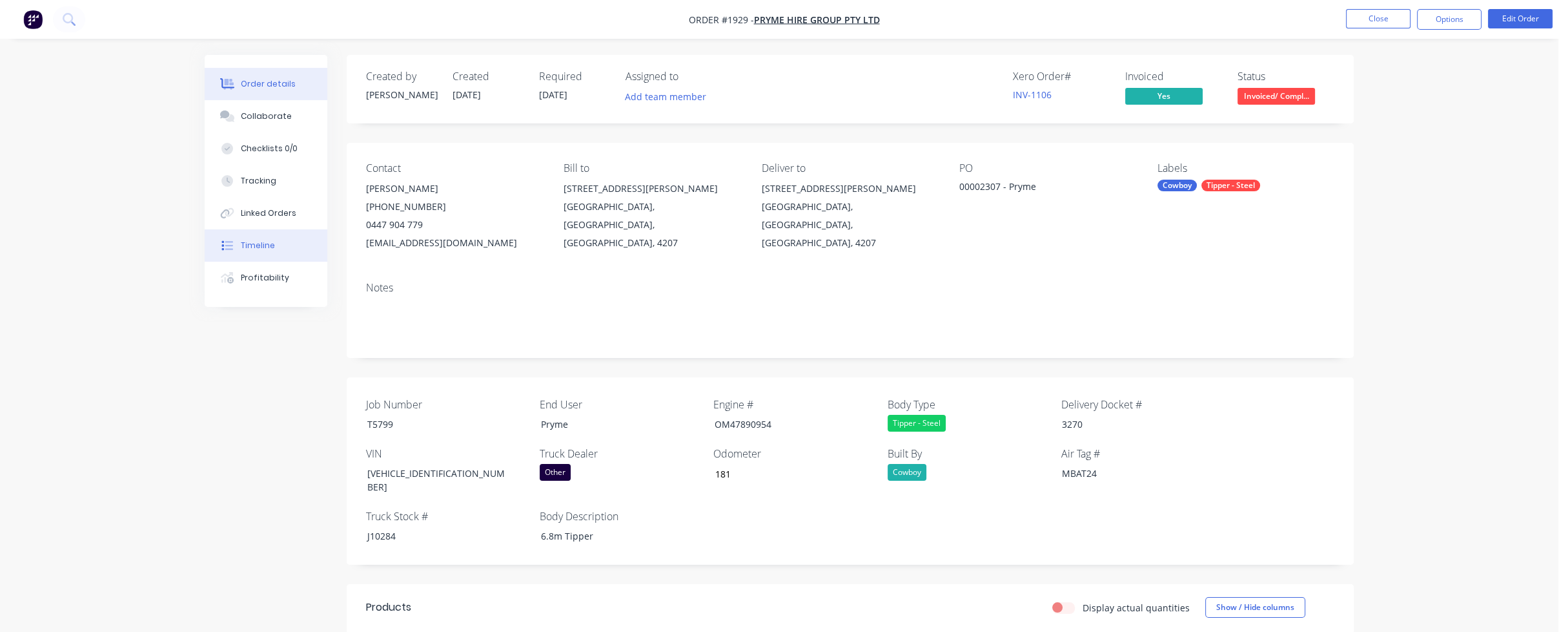
click at [269, 242] on div "Timeline" at bounding box center [258, 245] width 34 height 11
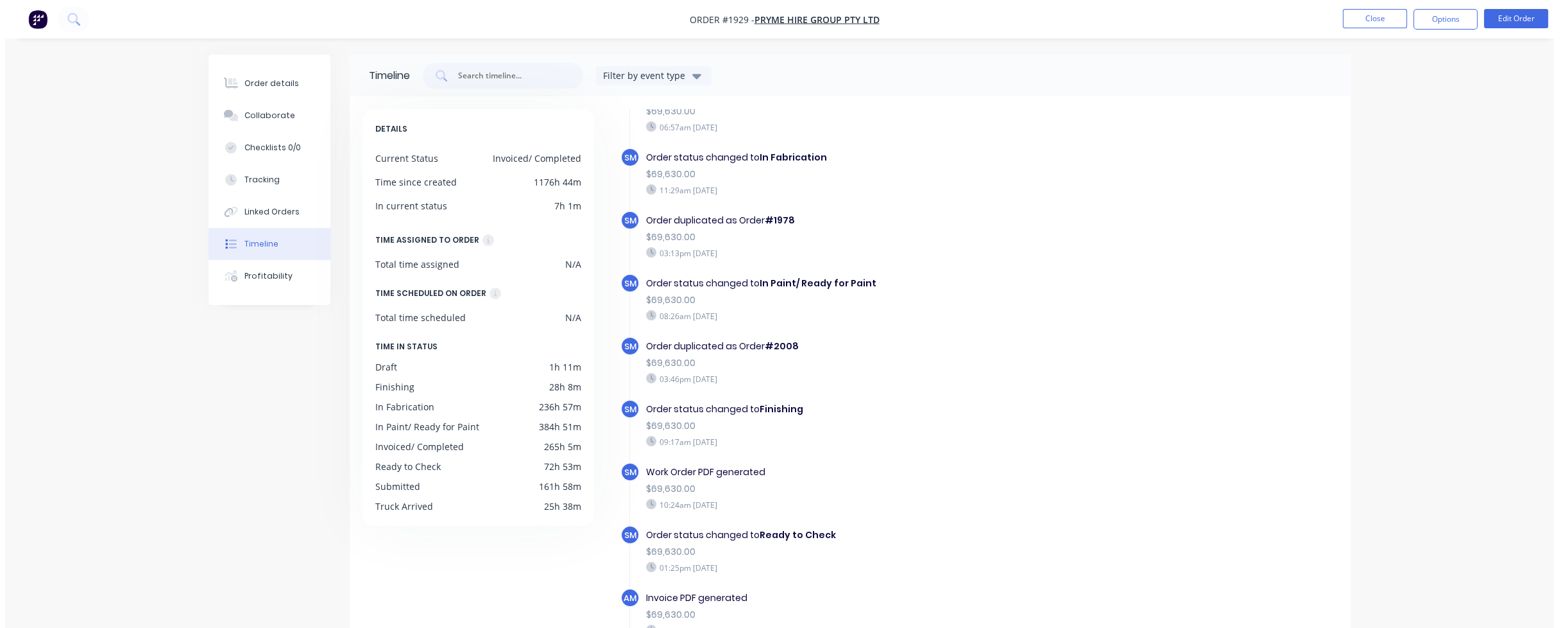
scroll to position [1112, 0]
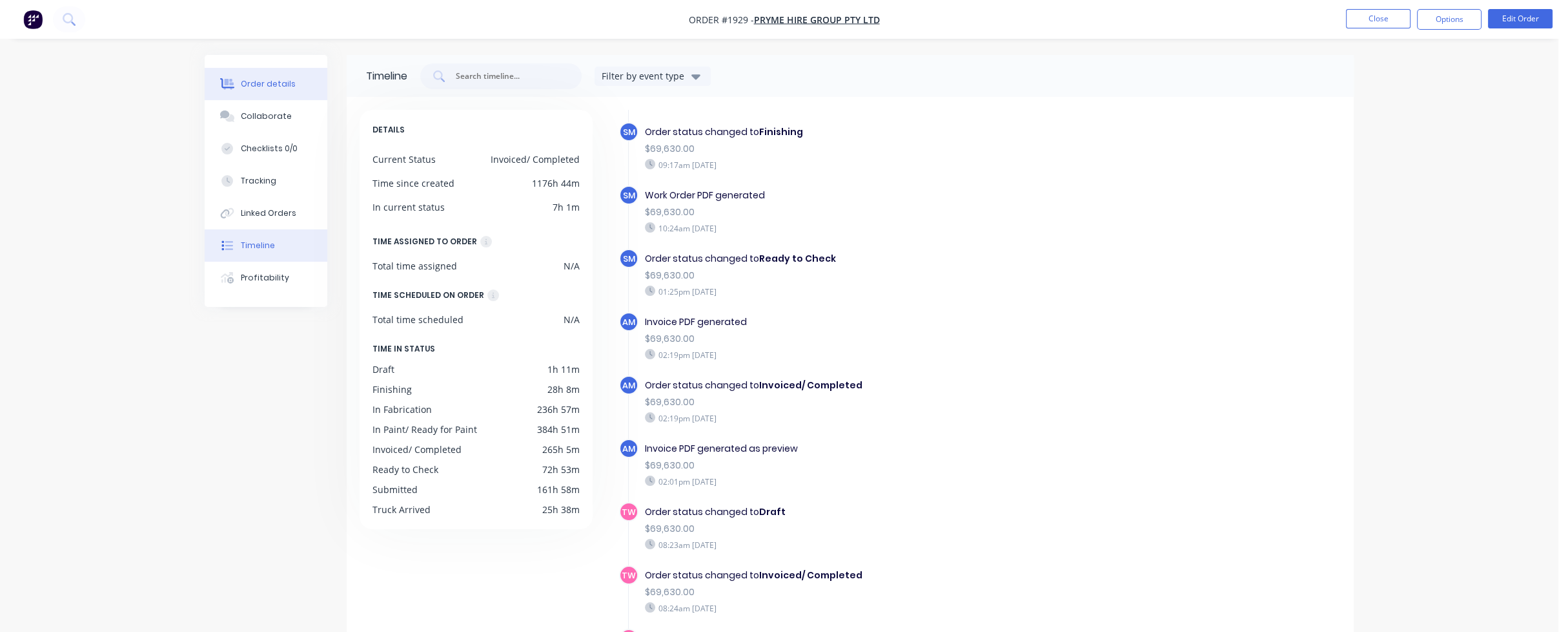
click at [282, 82] on div "Order details" at bounding box center [268, 83] width 55 height 11
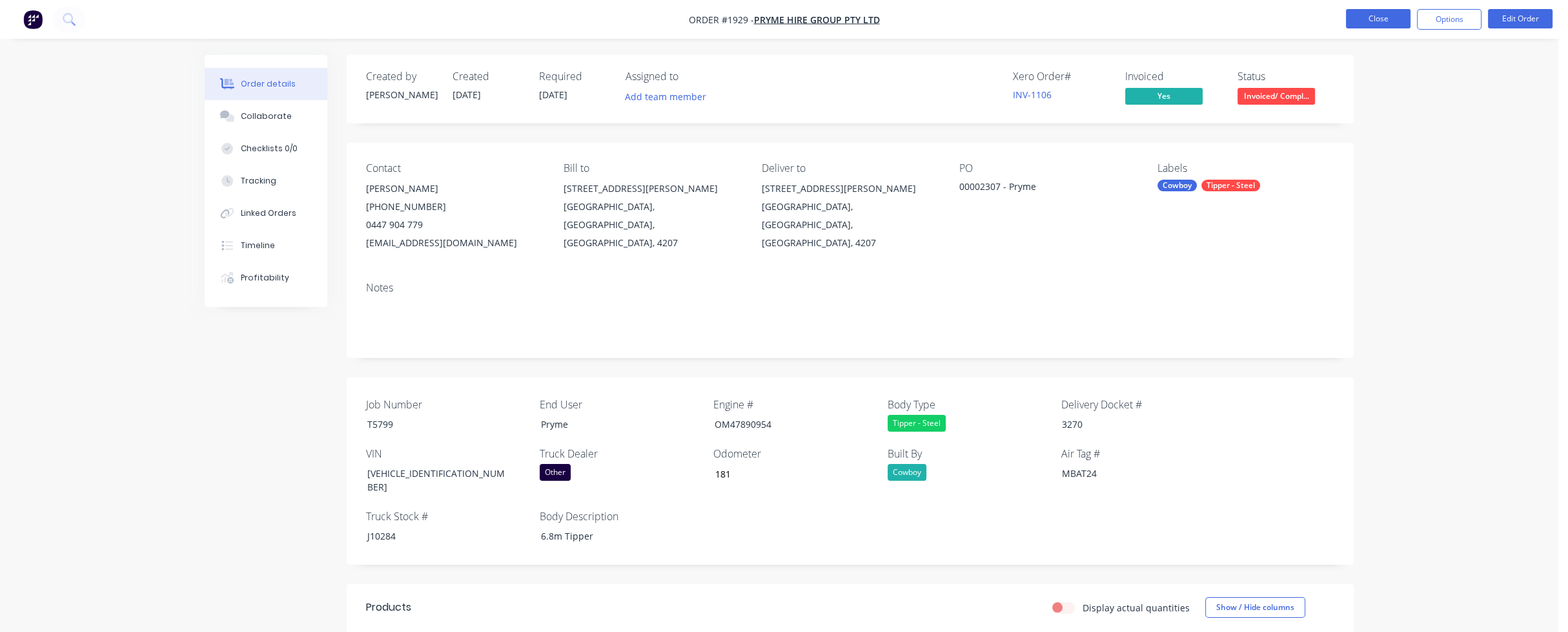
click at [1394, 23] on button "Close" at bounding box center [1378, 19] width 65 height 19
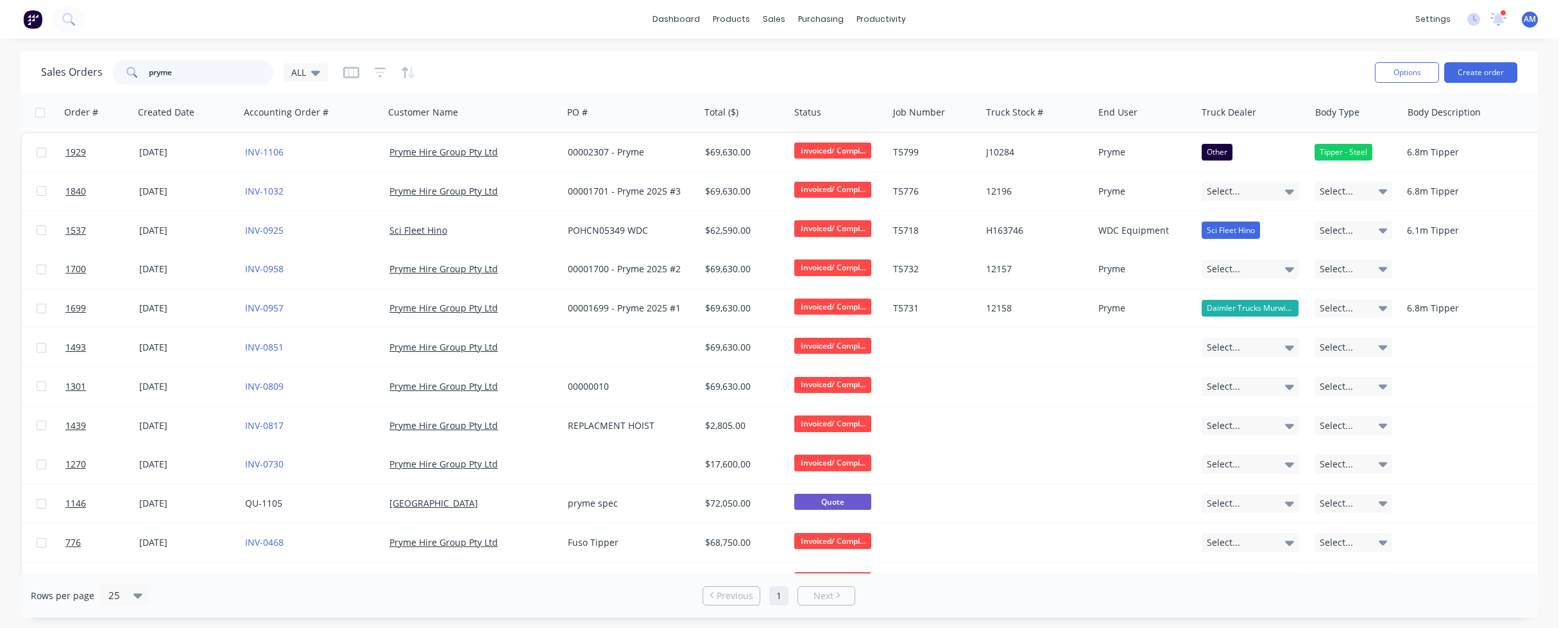
drag, startPoint x: 192, startPoint y: 74, endPoint x: 107, endPoint y: 80, distance: 85.2
click at [107, 80] on div "Sales Orders pryme ALL" at bounding box center [185, 72] width 287 height 26
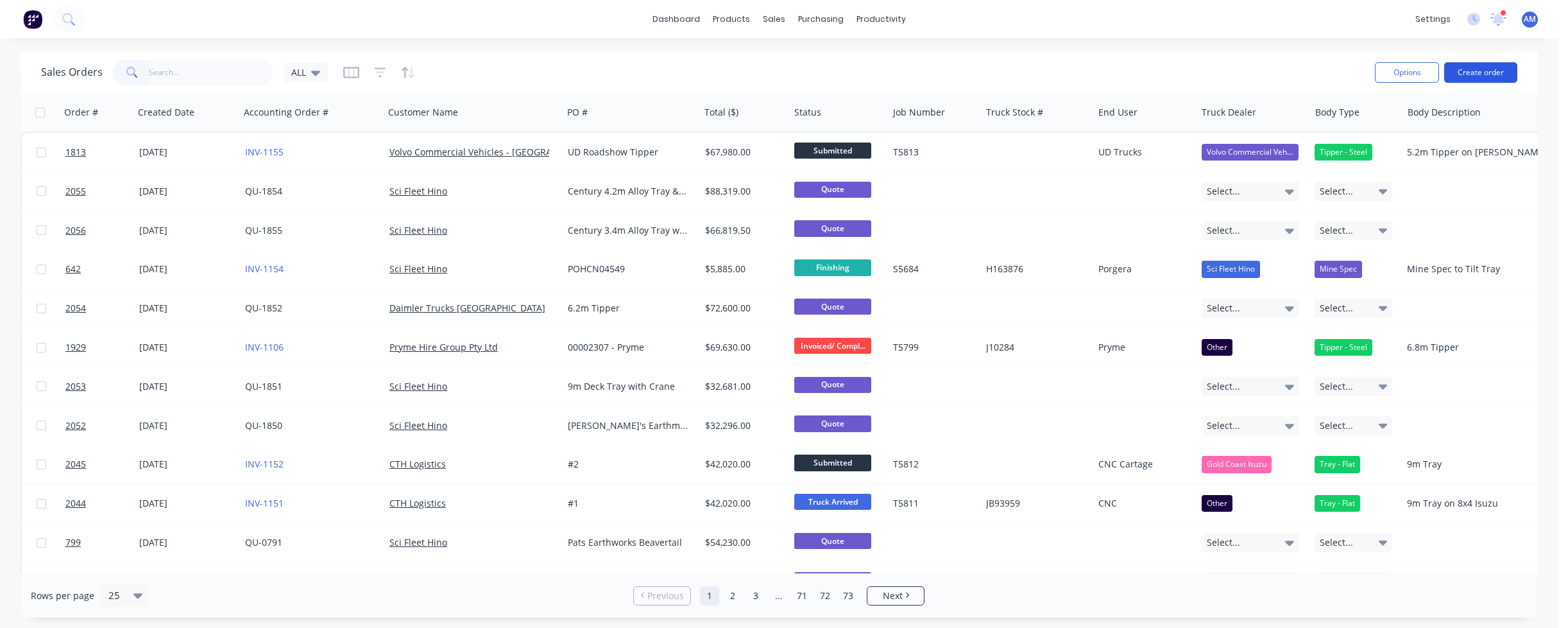
click at [1490, 69] on button "Create order" at bounding box center [1480, 72] width 73 height 21
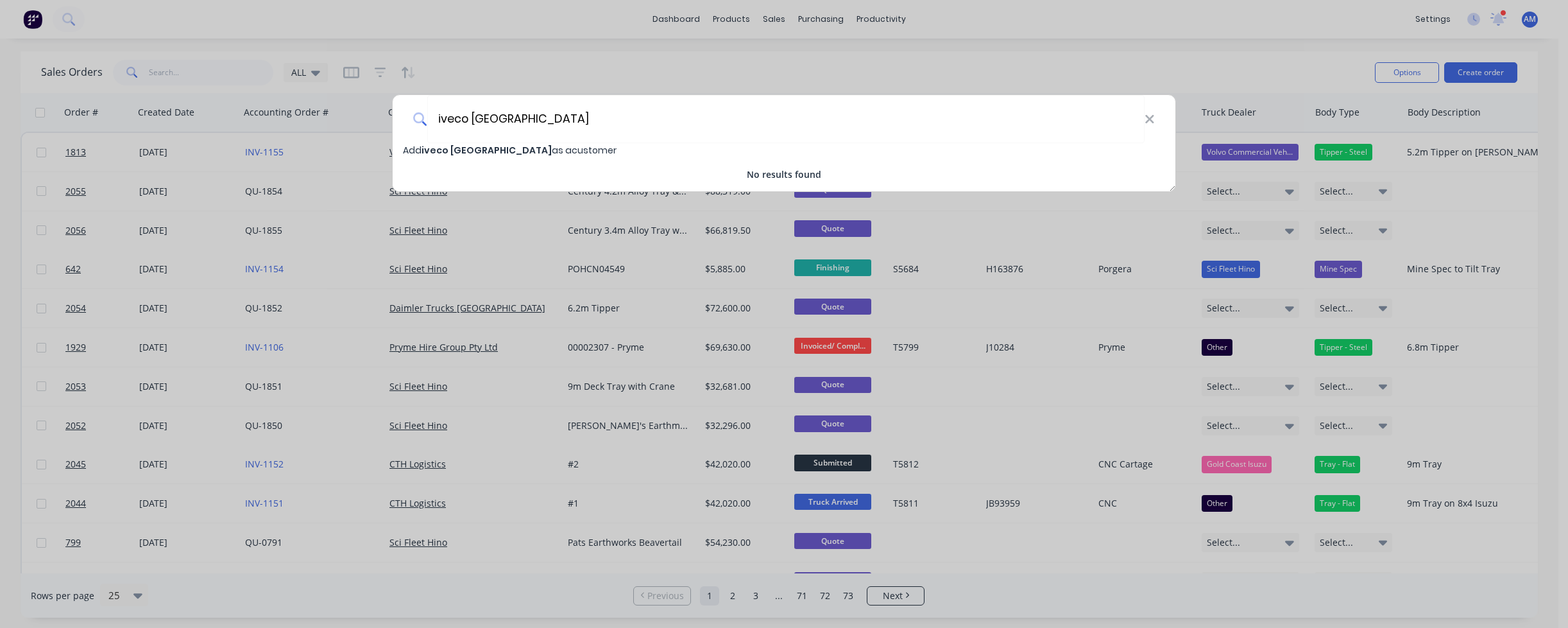
type input "iveco Brisbane"
click at [518, 148] on span "Add iveco Brisbane as a customer" at bounding box center [509, 150] width 214 height 13
select select "AU"
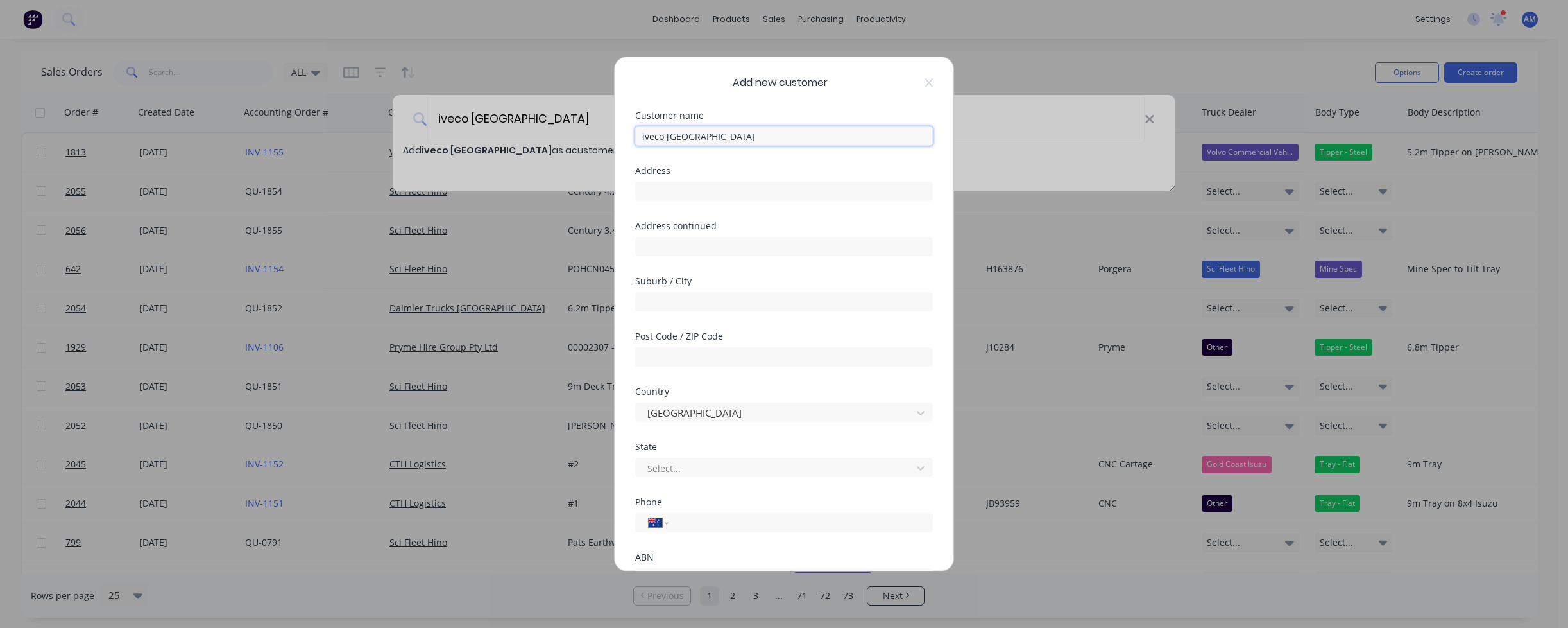
drag, startPoint x: 645, startPoint y: 137, endPoint x: 653, endPoint y: 138, distance: 8.1
click at [645, 138] on input "iveco Brisbane" at bounding box center [784, 136] width 298 height 19
type input "Iveco Brisbane"
click at [663, 192] on input "text" at bounding box center [784, 191] width 298 height 19
click at [660, 191] on input "text" at bounding box center [784, 191] width 298 height 19
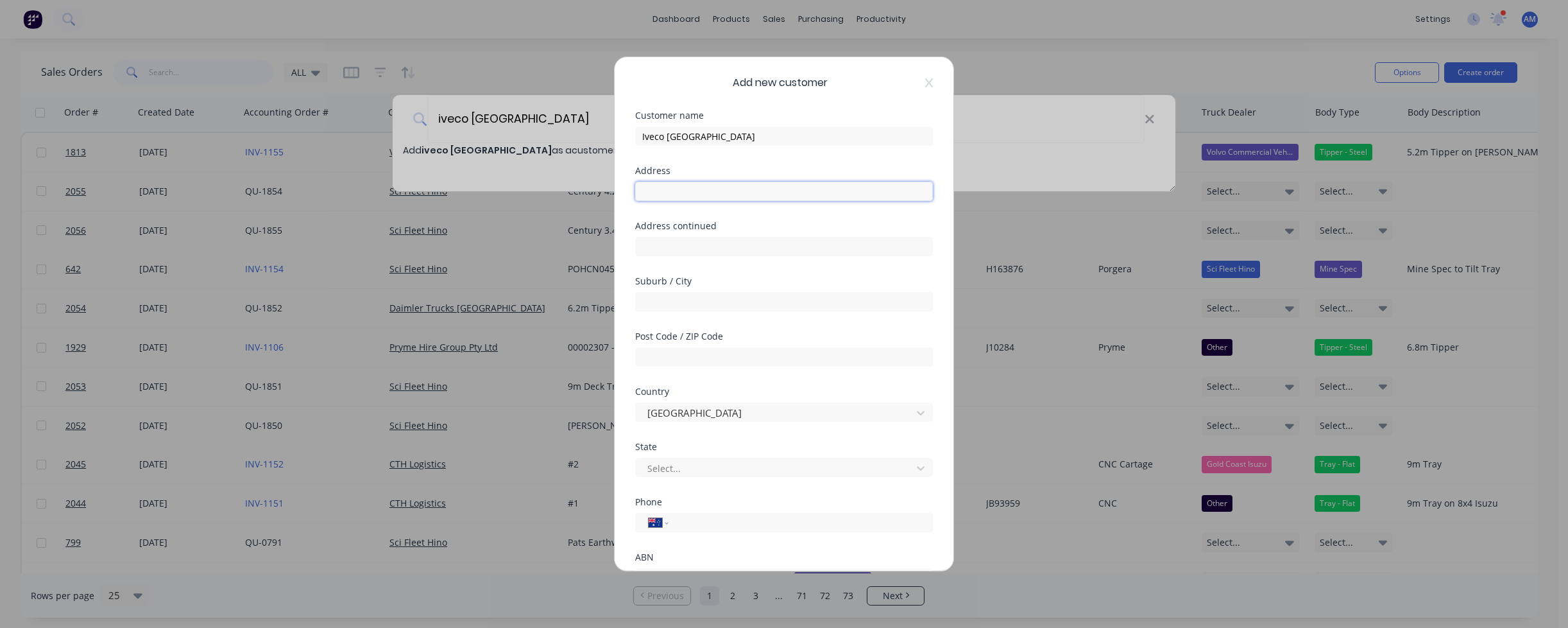
paste input "20 Westgate Street"
type input "20 Westgate Street"
click at [659, 302] on input "text" at bounding box center [784, 301] width 298 height 19
type input "WACOL"
type input "4076"
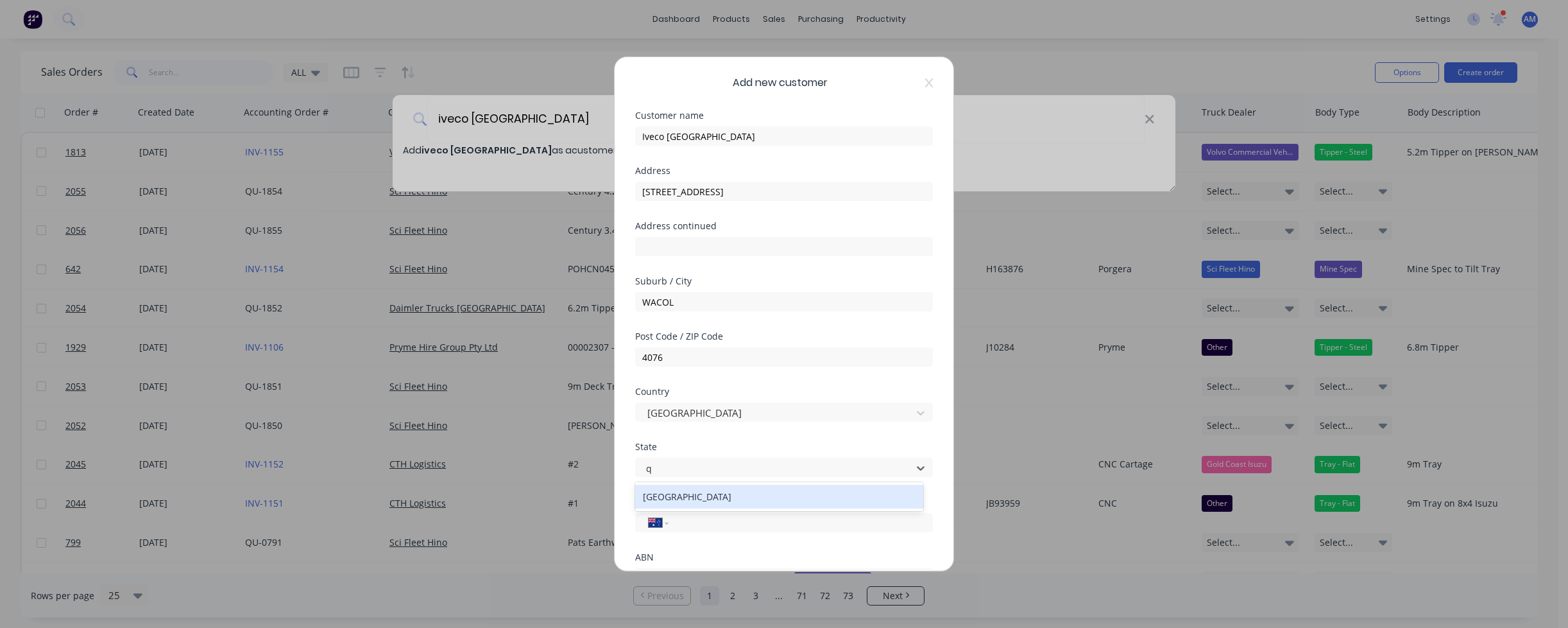
type input "q"
click at [792, 440] on div "Country Australia" at bounding box center [784, 414] width 298 height 55
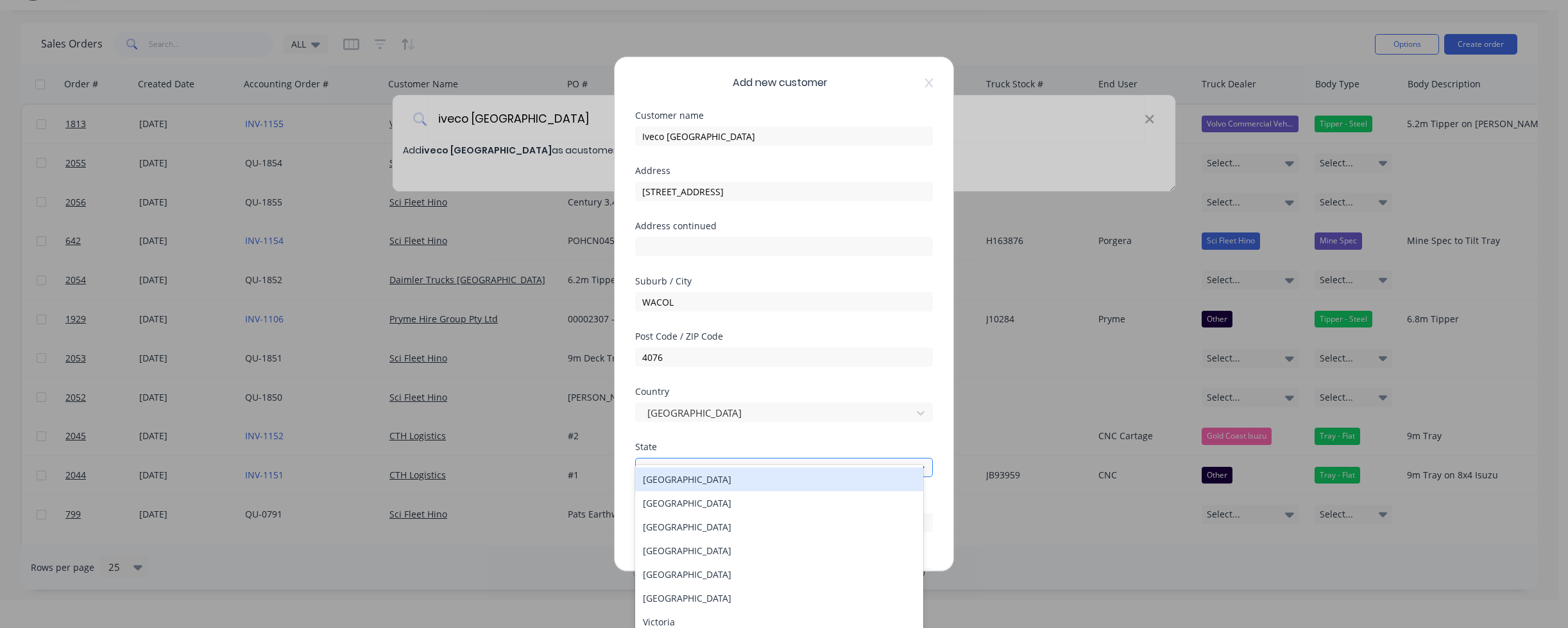
scroll to position [32, 0]
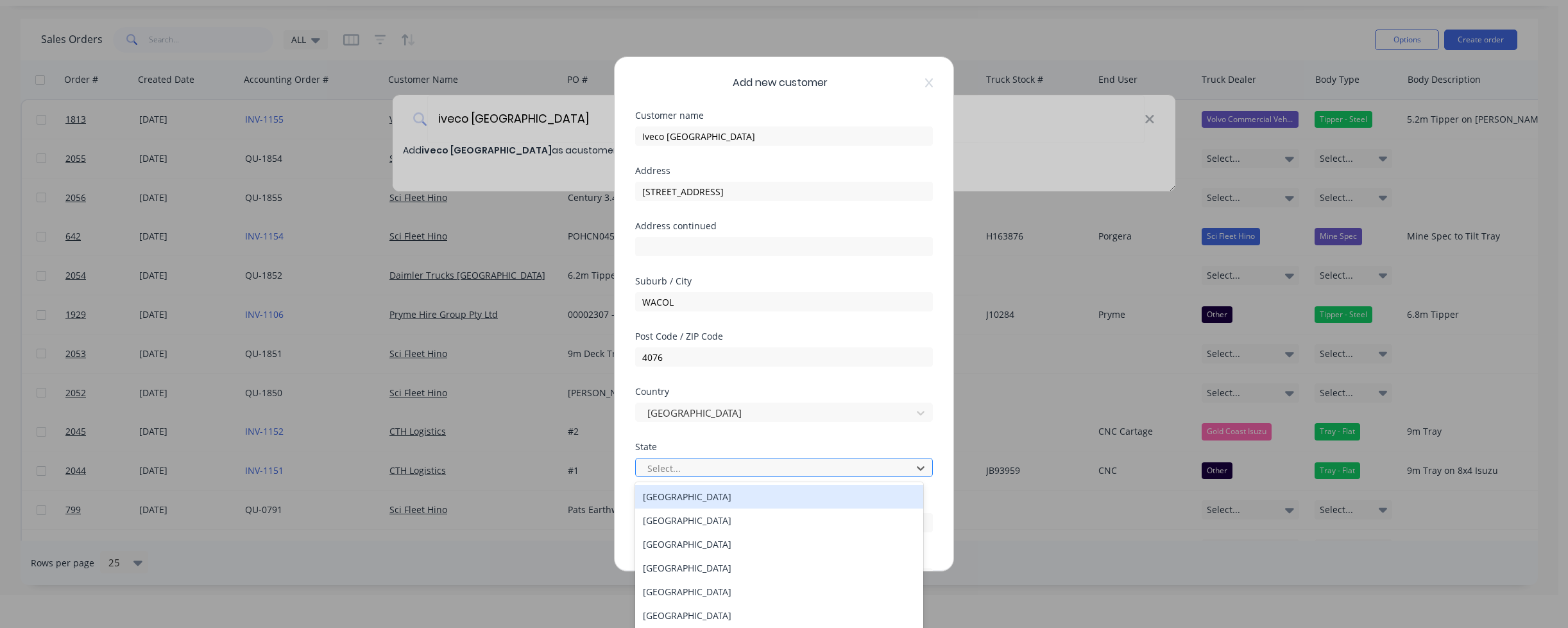
click at [684, 464] on div at bounding box center [776, 468] width 259 height 16
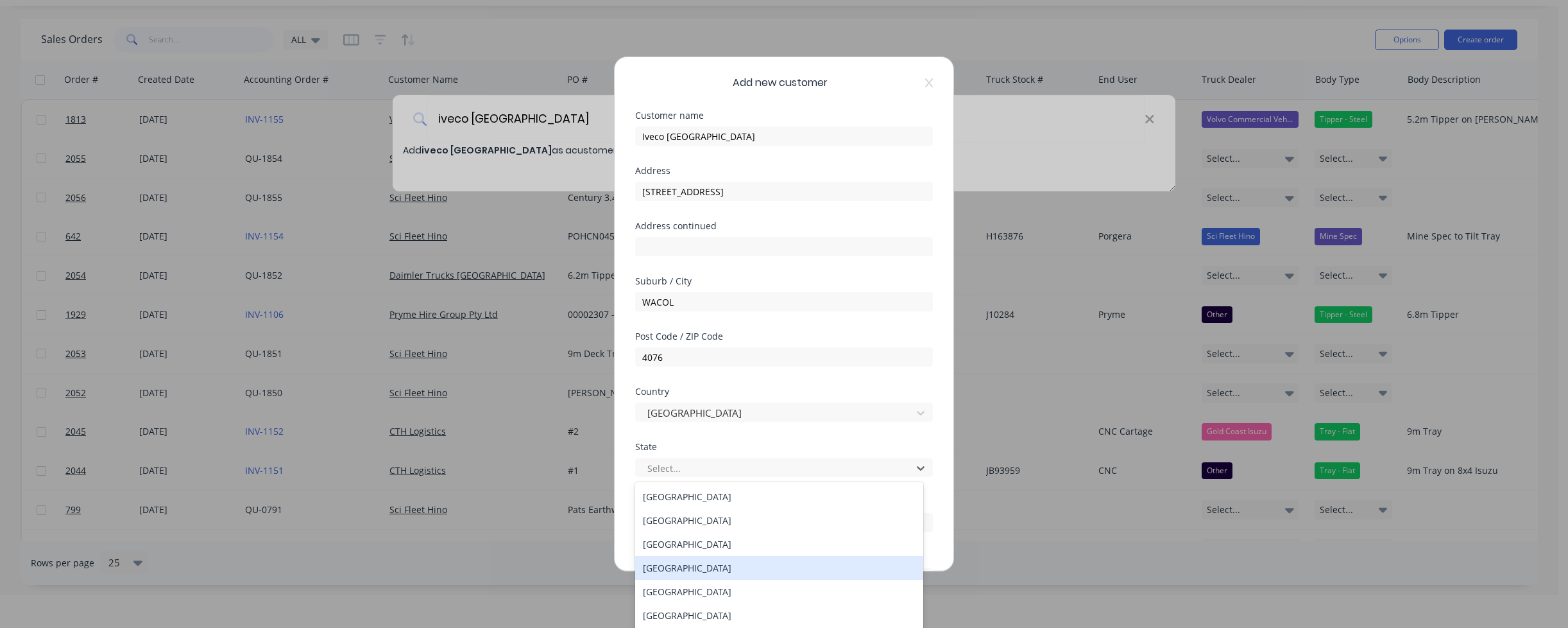
click at [678, 567] on div "Queensland" at bounding box center [779, 568] width 288 height 24
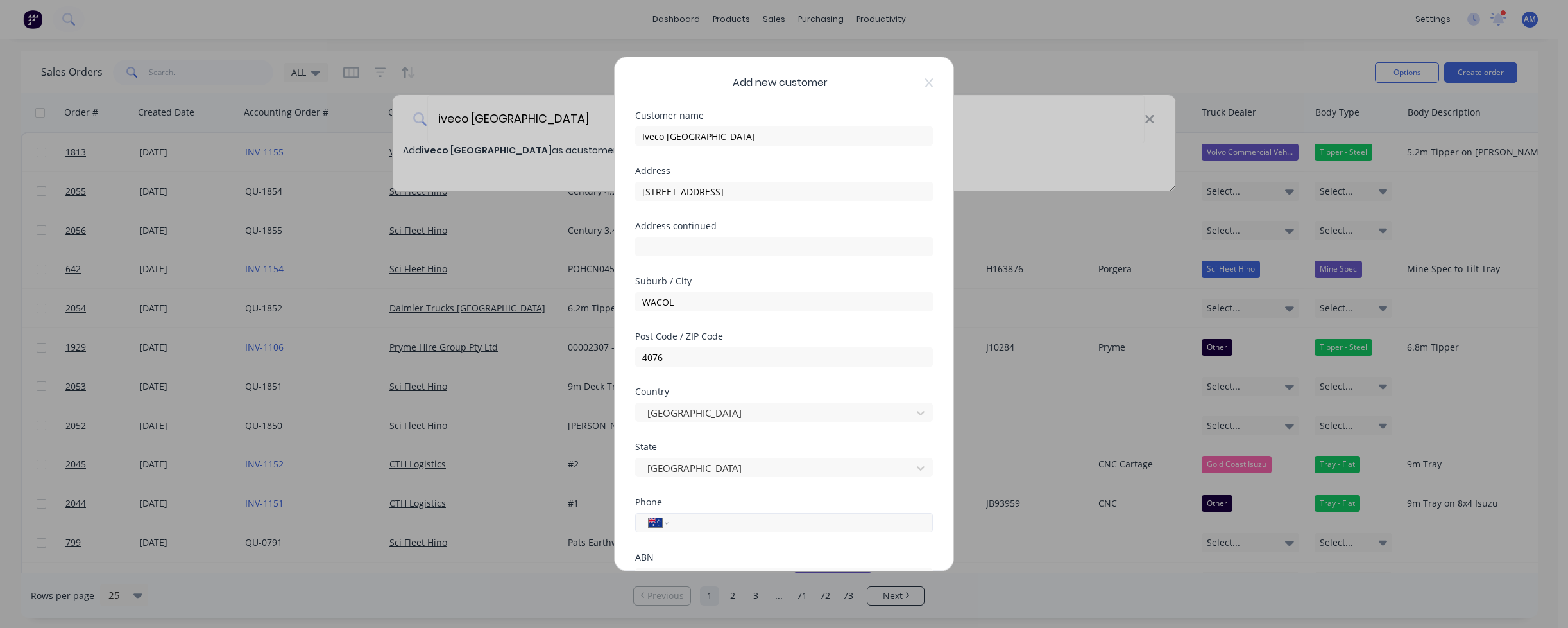
click at [698, 520] on input "tel" at bounding box center [798, 523] width 242 height 15
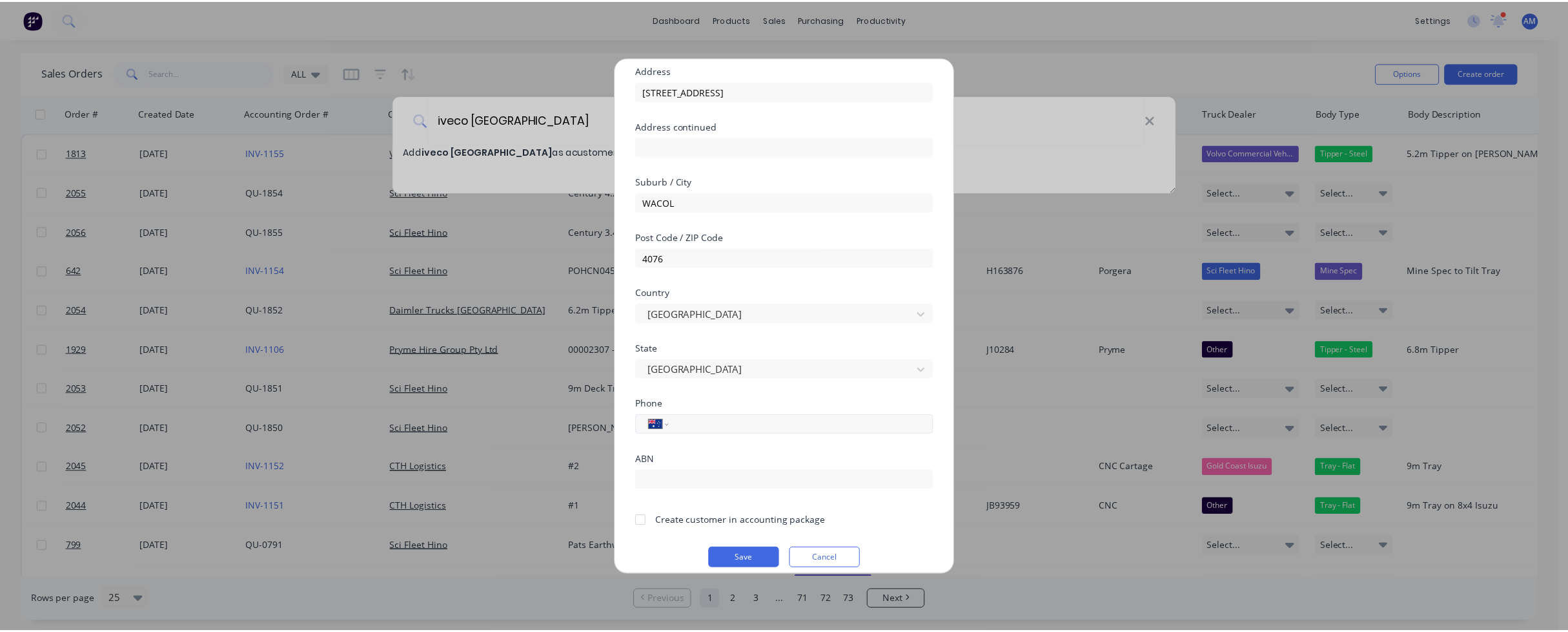
scroll to position [113, 0]
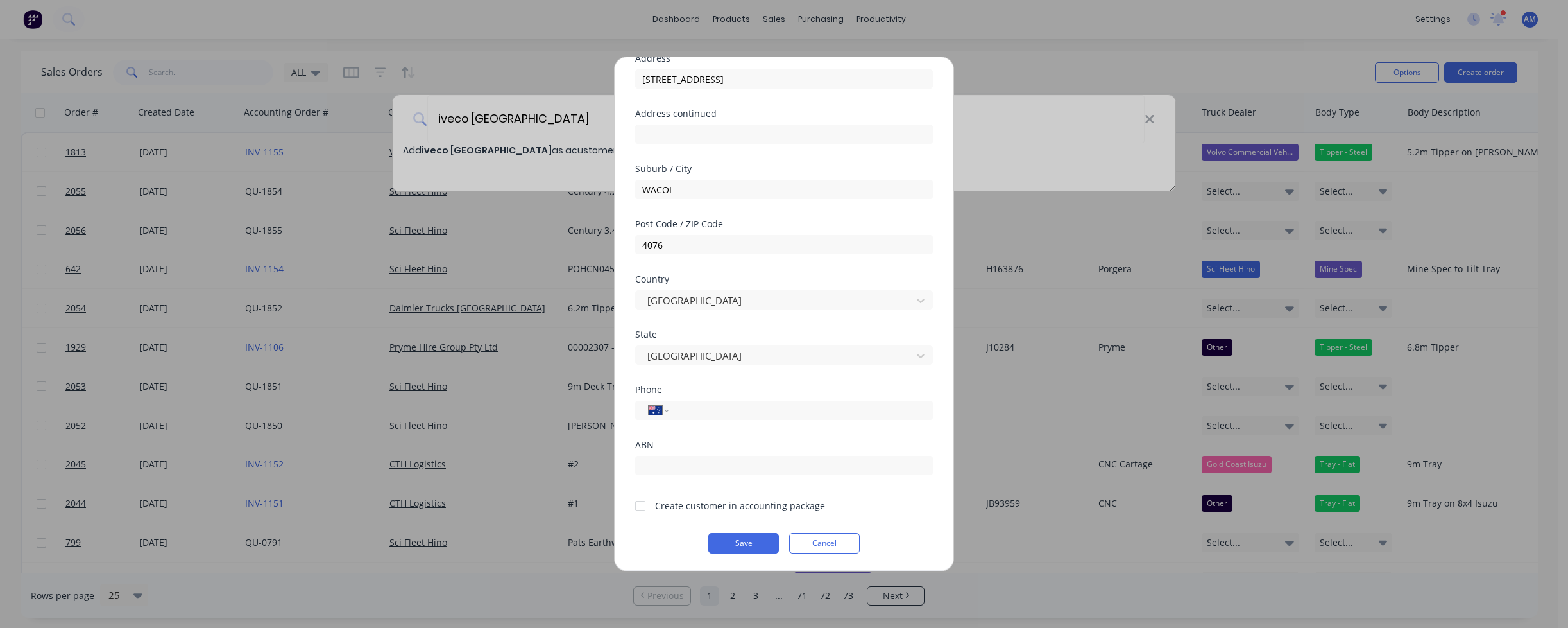
click at [641, 508] on div at bounding box center [640, 506] width 26 height 26
click at [692, 410] on input "tel" at bounding box center [798, 410] width 242 height 15
paste input "(07) 3248 5333"
type input "(07) 3248 5333"
click at [766, 443] on div "ABN" at bounding box center [784, 445] width 298 height 9
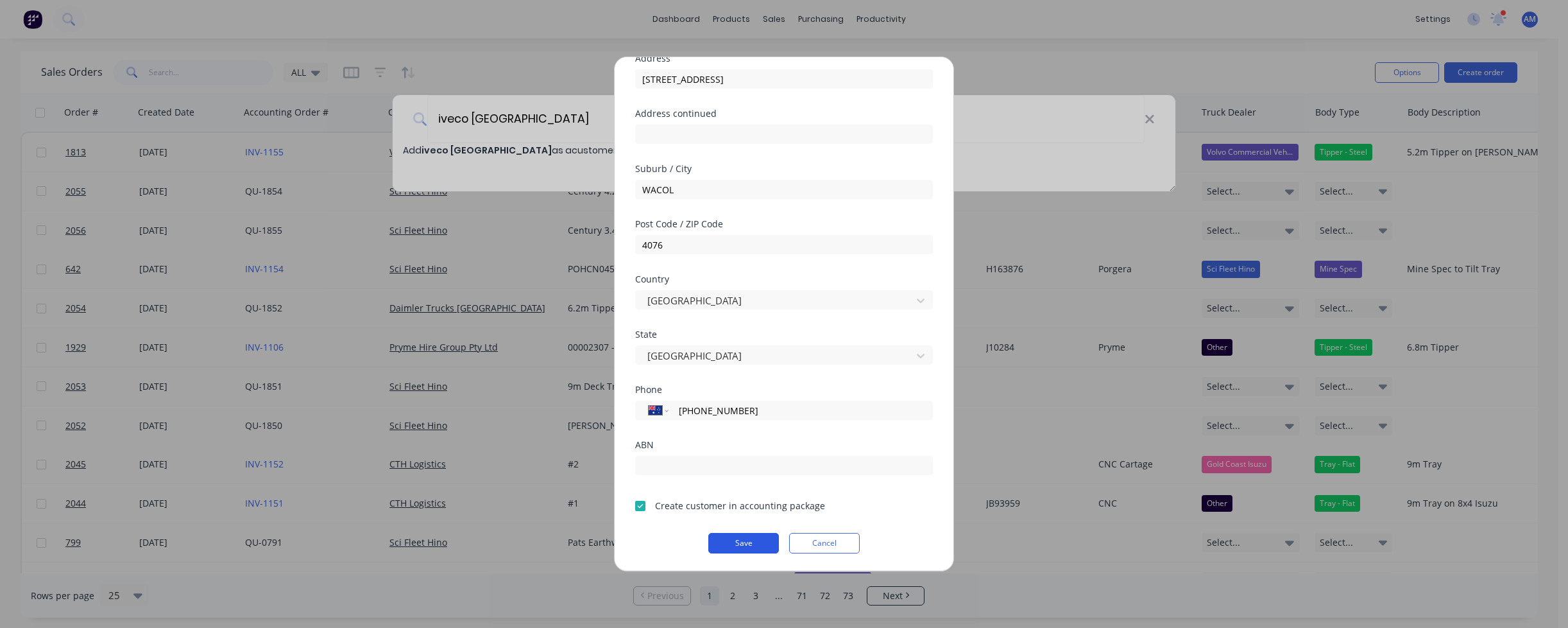
click at [739, 540] on button "Save" at bounding box center [743, 543] width 71 height 21
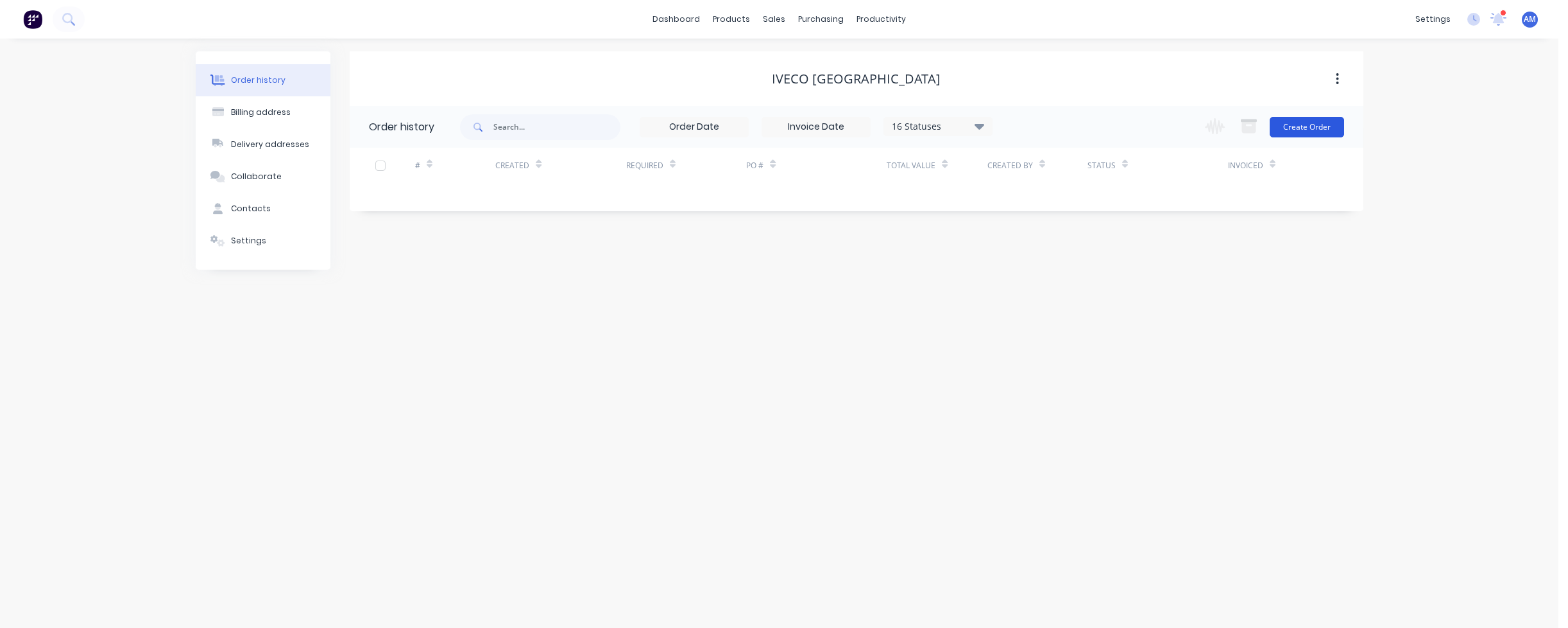
click at [1309, 129] on button "Create Order" at bounding box center [1307, 127] width 75 height 21
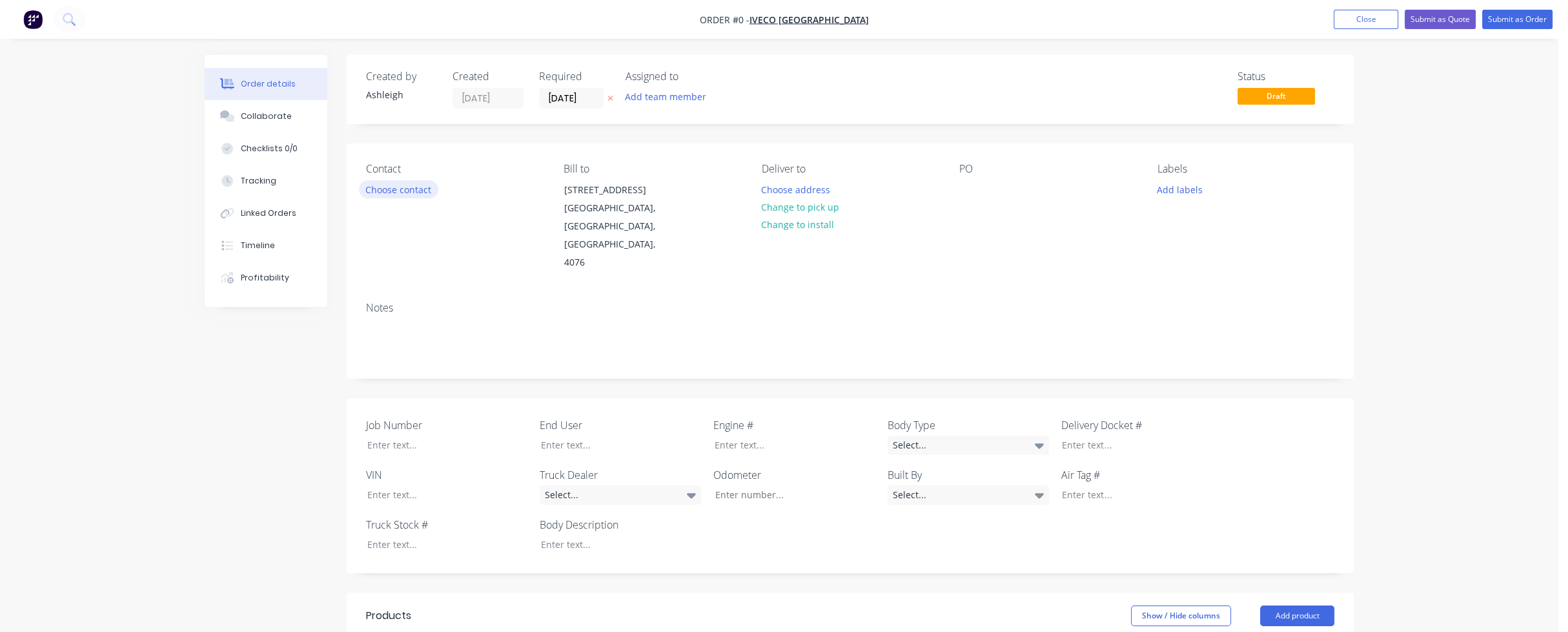
click at [413, 186] on button "Choose contact" at bounding box center [398, 189] width 79 height 17
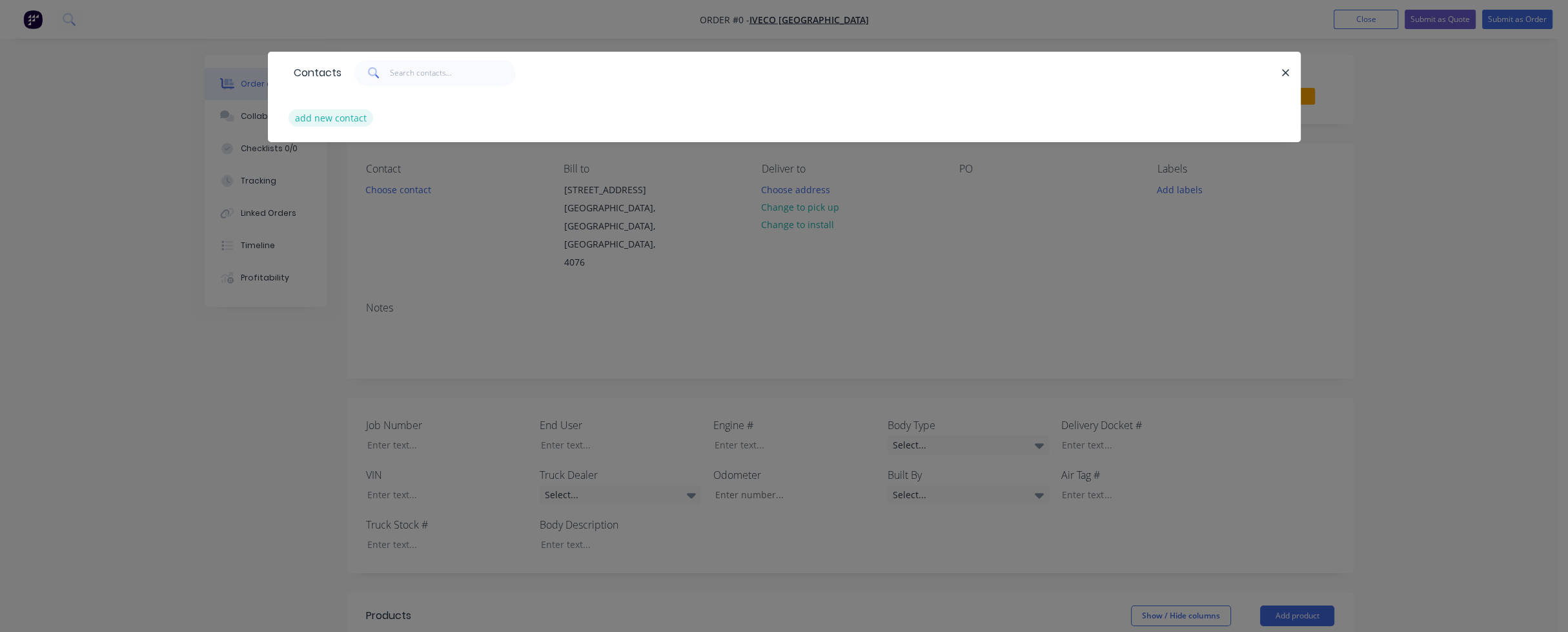
click at [345, 117] on button "add new contact" at bounding box center [331, 118] width 85 height 17
select select "AU"
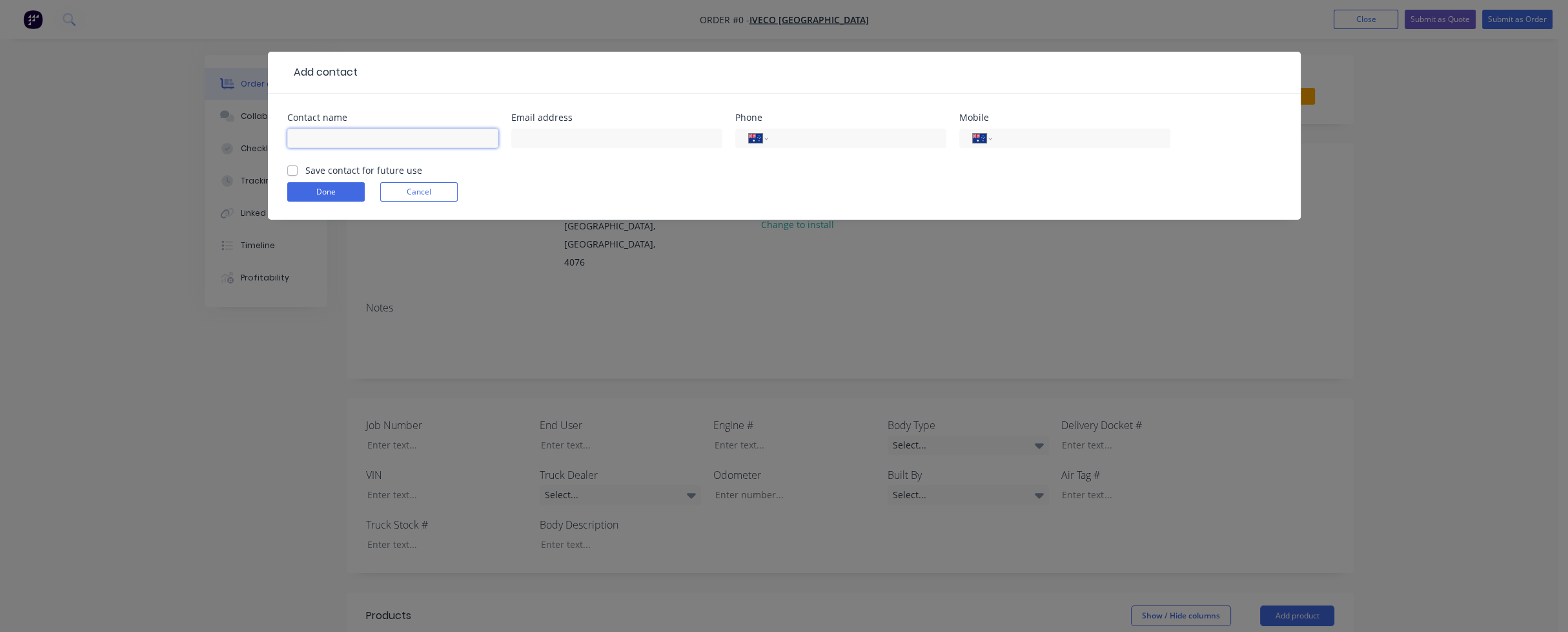
click at [361, 141] on input "text" at bounding box center [393, 138] width 211 height 19
type input "Gavin Langford"
click at [305, 168] on label "Save contact for future use" at bounding box center [364, 170] width 117 height 13
click at [294, 168] on input "Save contact for future use" at bounding box center [293, 169] width 11 height 12
checkbox input "true"
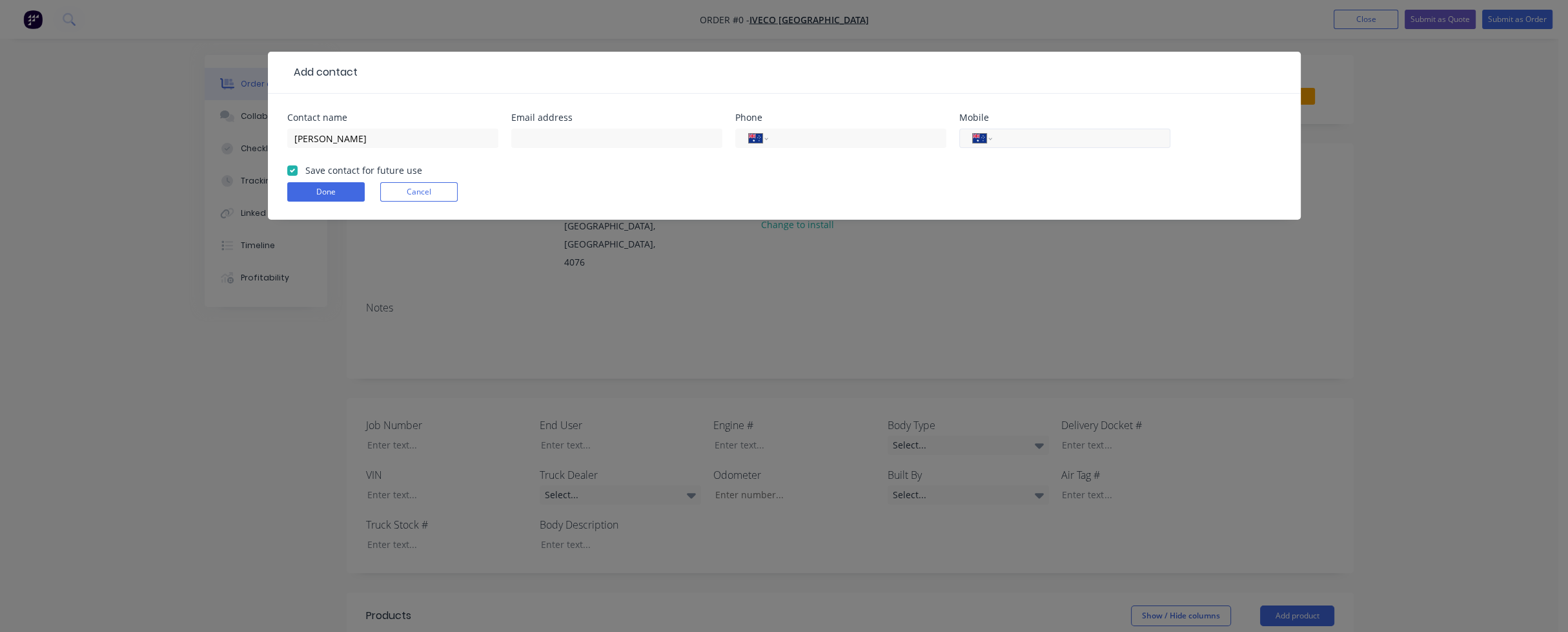
click at [1057, 139] on input "tel" at bounding box center [1078, 139] width 155 height 15
paste input "0459 159 448"
type input "0459 159 448"
click at [787, 137] on input "tel" at bounding box center [855, 139] width 155 height 15
type input "(07) 3248 5321"
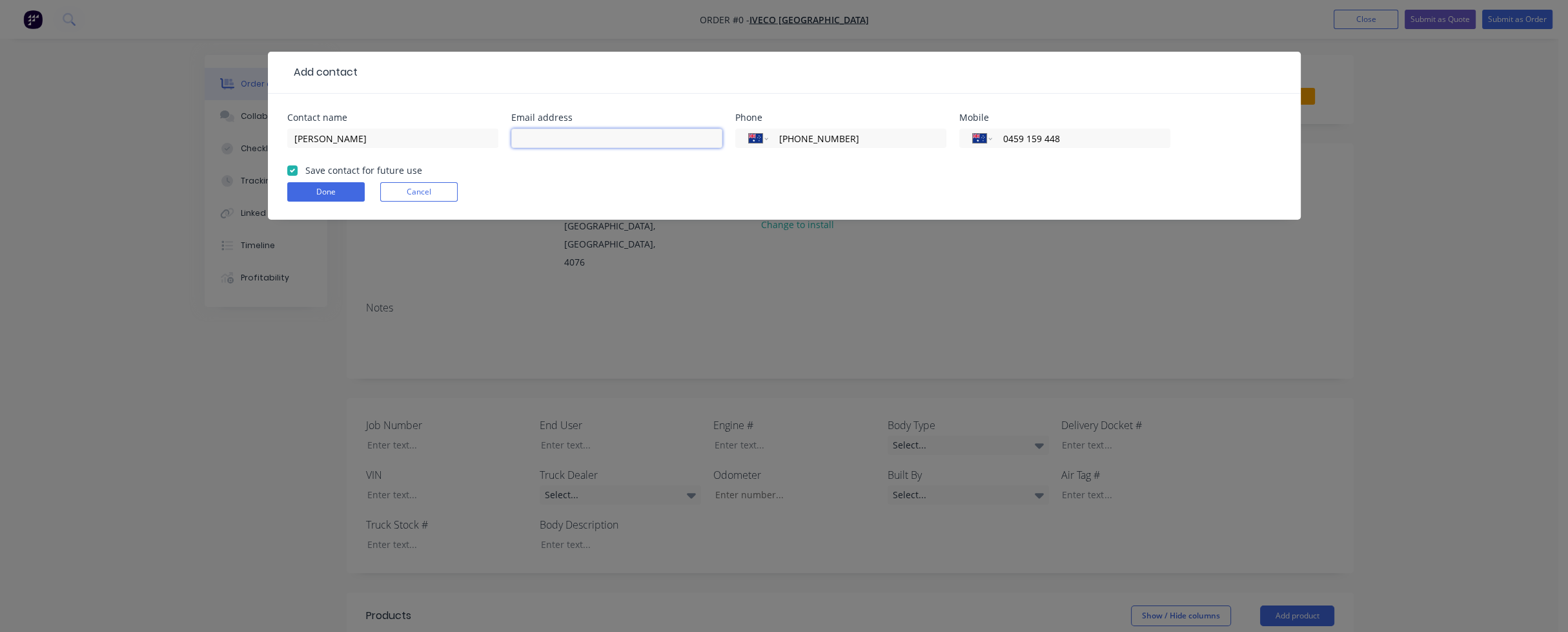
click at [568, 136] on input "text" at bounding box center [616, 138] width 211 height 19
click at [570, 137] on input "text" at bounding box center [616, 138] width 211 height 19
paste input "gavin.langford@ivecogroup.com"
type input "gavin.langford@ivecogroup.com"
click at [578, 187] on div "Done Cancel" at bounding box center [785, 192] width 994 height 19
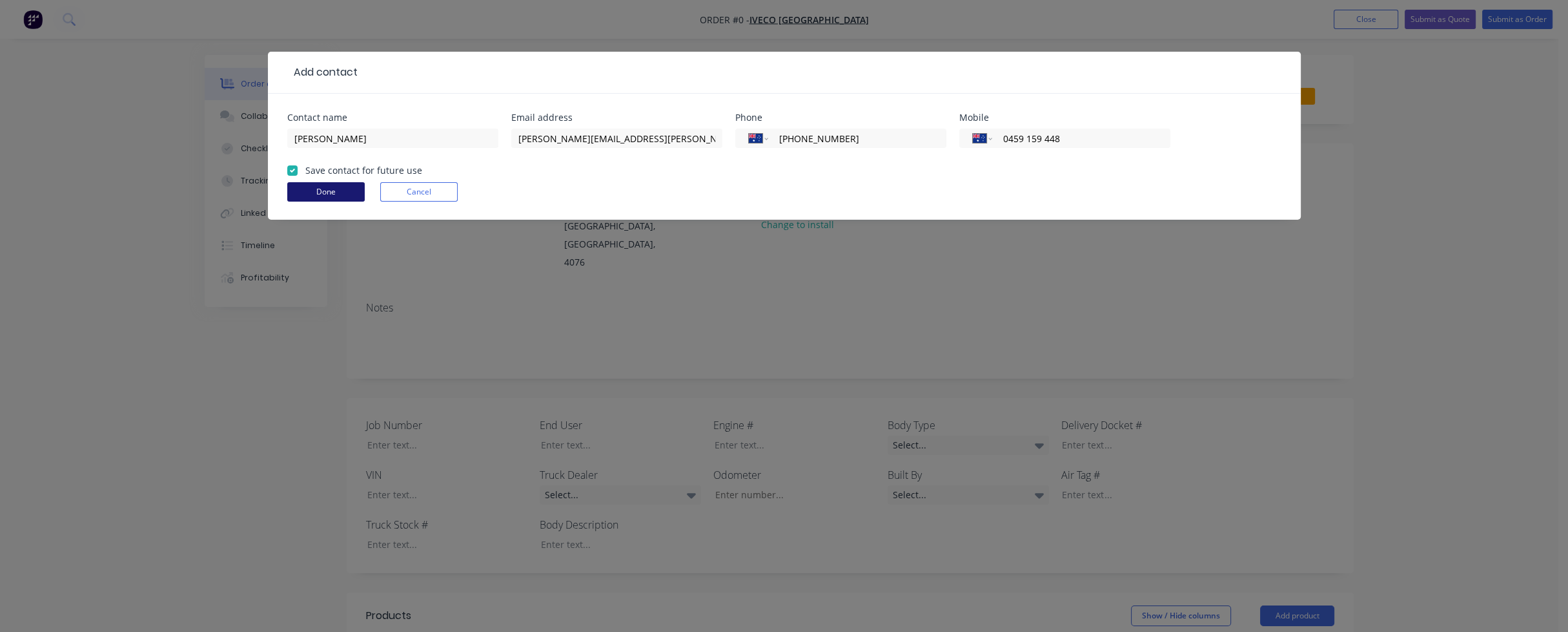
click at [329, 191] on button "Done" at bounding box center [326, 192] width 77 height 19
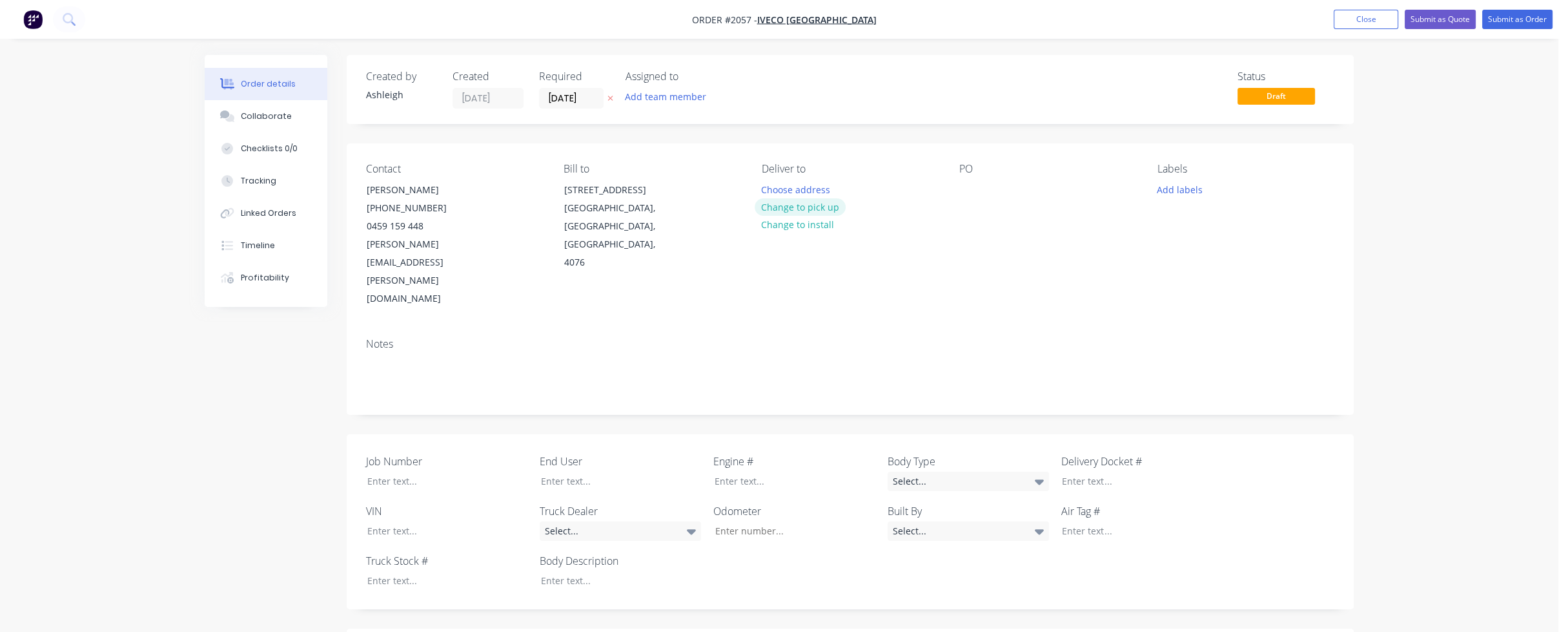
click at [827, 206] on button "Change to pick up" at bounding box center [801, 207] width 92 height 17
click at [973, 196] on div at bounding box center [969, 190] width 21 height 19
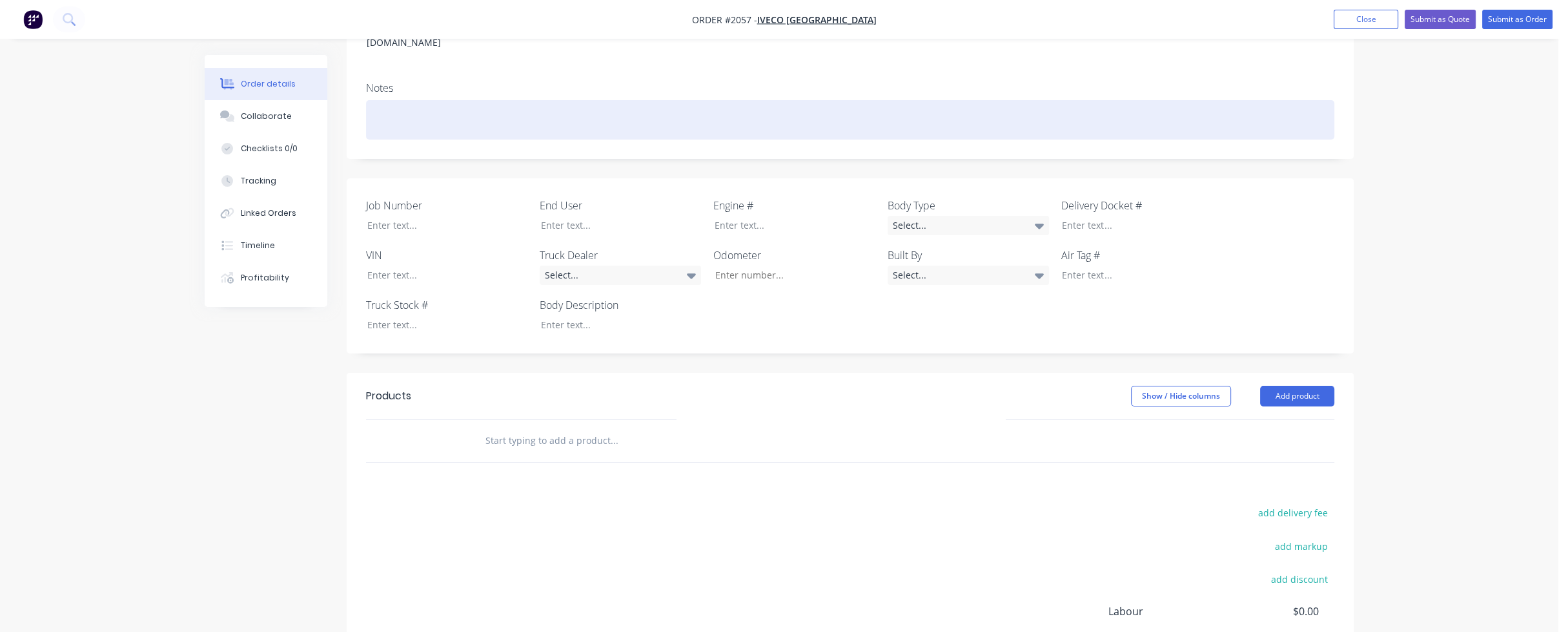
scroll to position [258, 0]
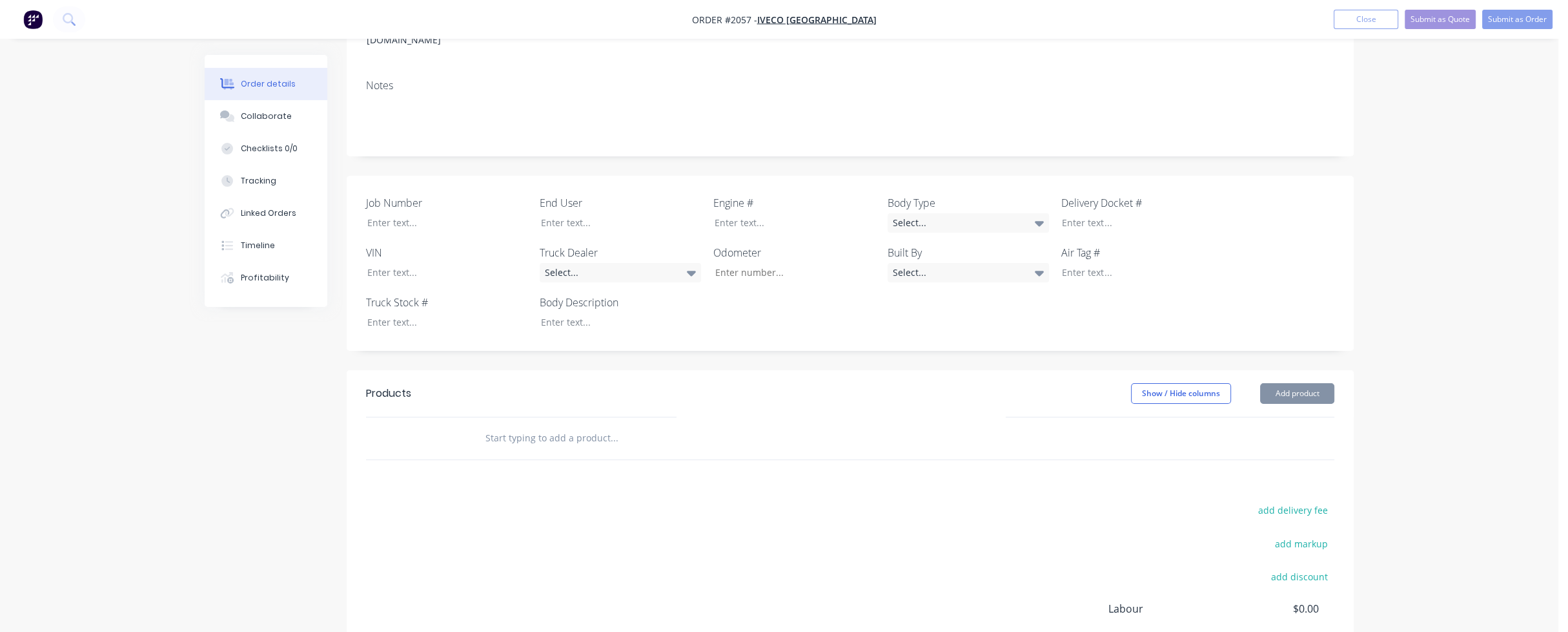
click at [581, 425] on input "text" at bounding box center [614, 438] width 258 height 26
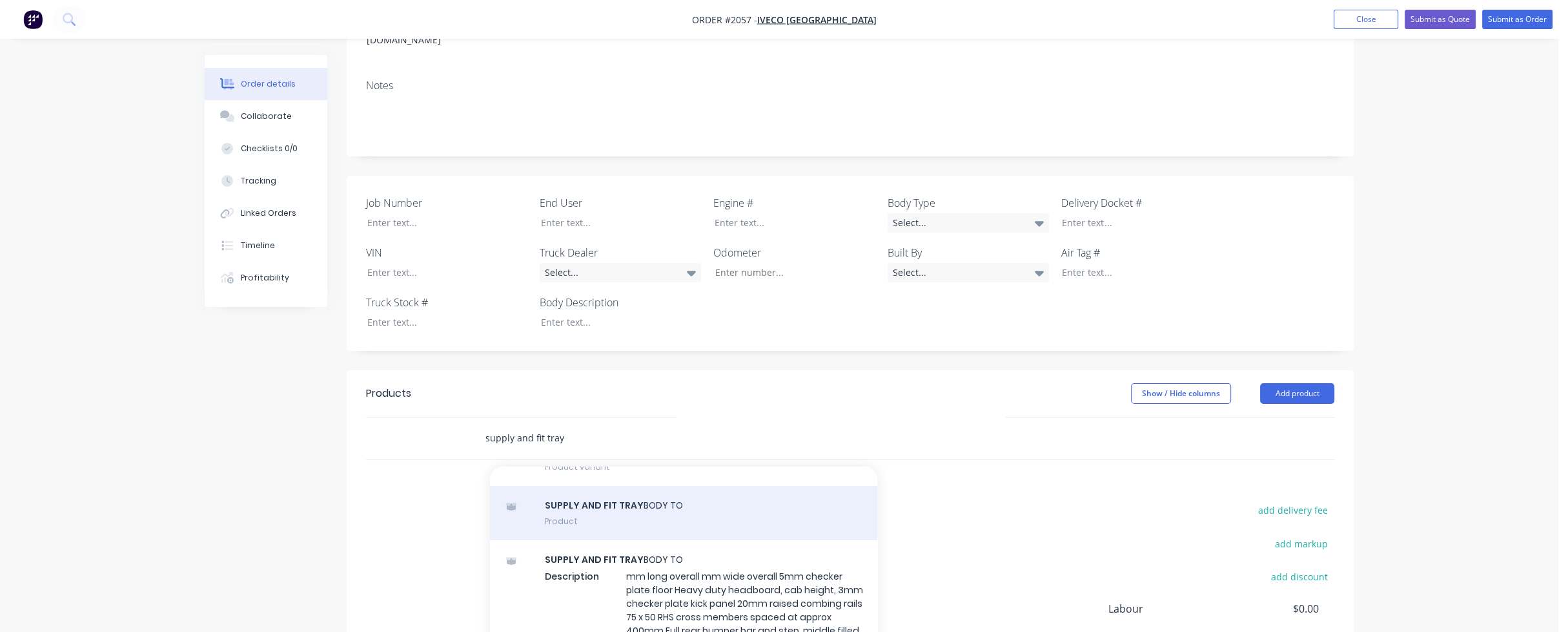
type input "supply and fit tray"
click at [638, 485] on div "SUPPLY AND FIT TRAY BODY TO Product" at bounding box center [684, 512] width 387 height 54
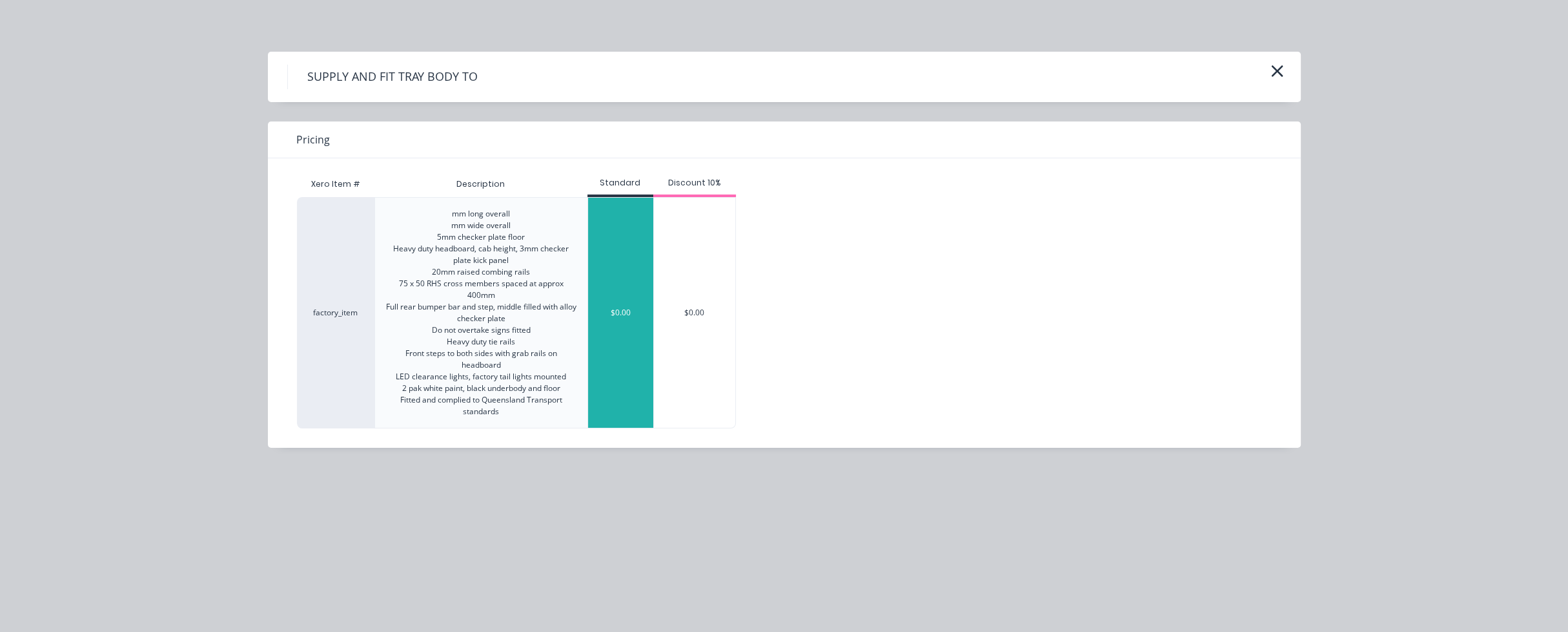
click at [612, 335] on div "$0.00" at bounding box center [621, 312] width 65 height 230
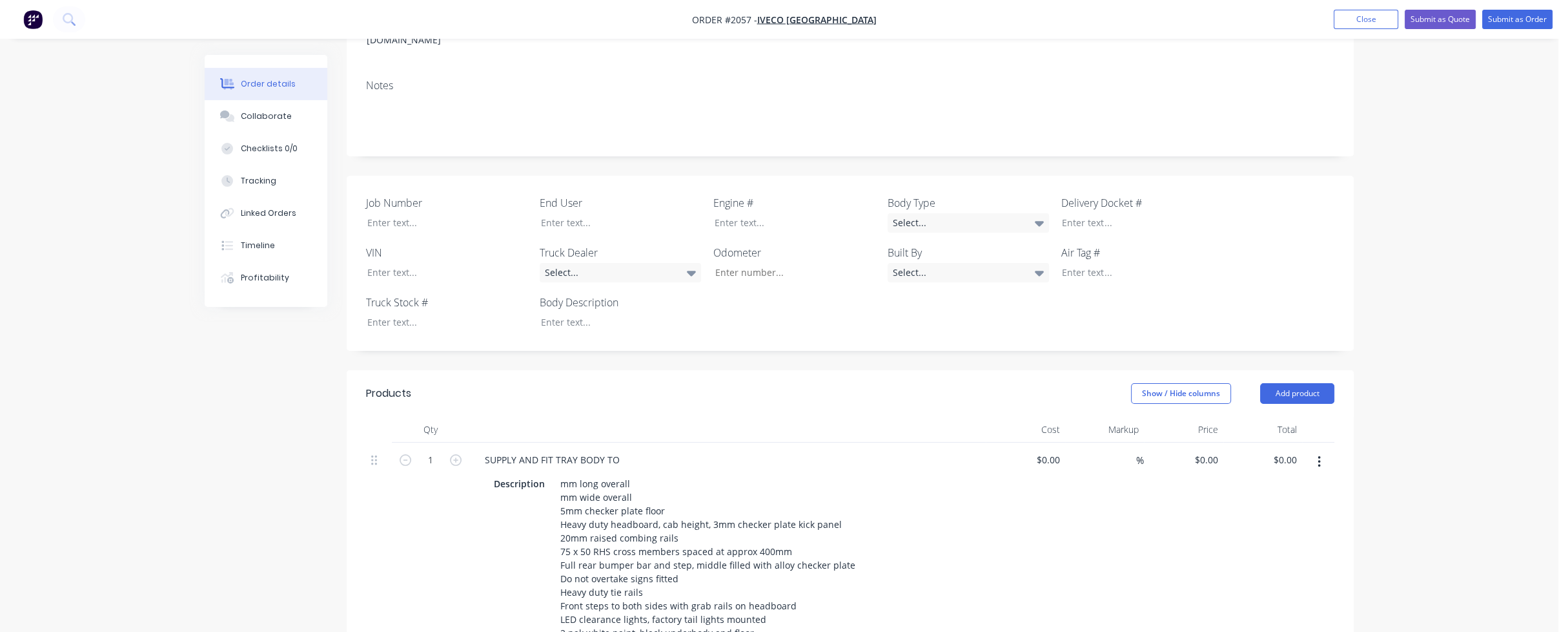
click at [635, 450] on div "SUPPLY AND FIT TRAY BODY TO" at bounding box center [727, 460] width 506 height 19
click at [625, 450] on div "SUPPLY AND FIT TRAY BODY TO" at bounding box center [552, 460] width 156 height 19
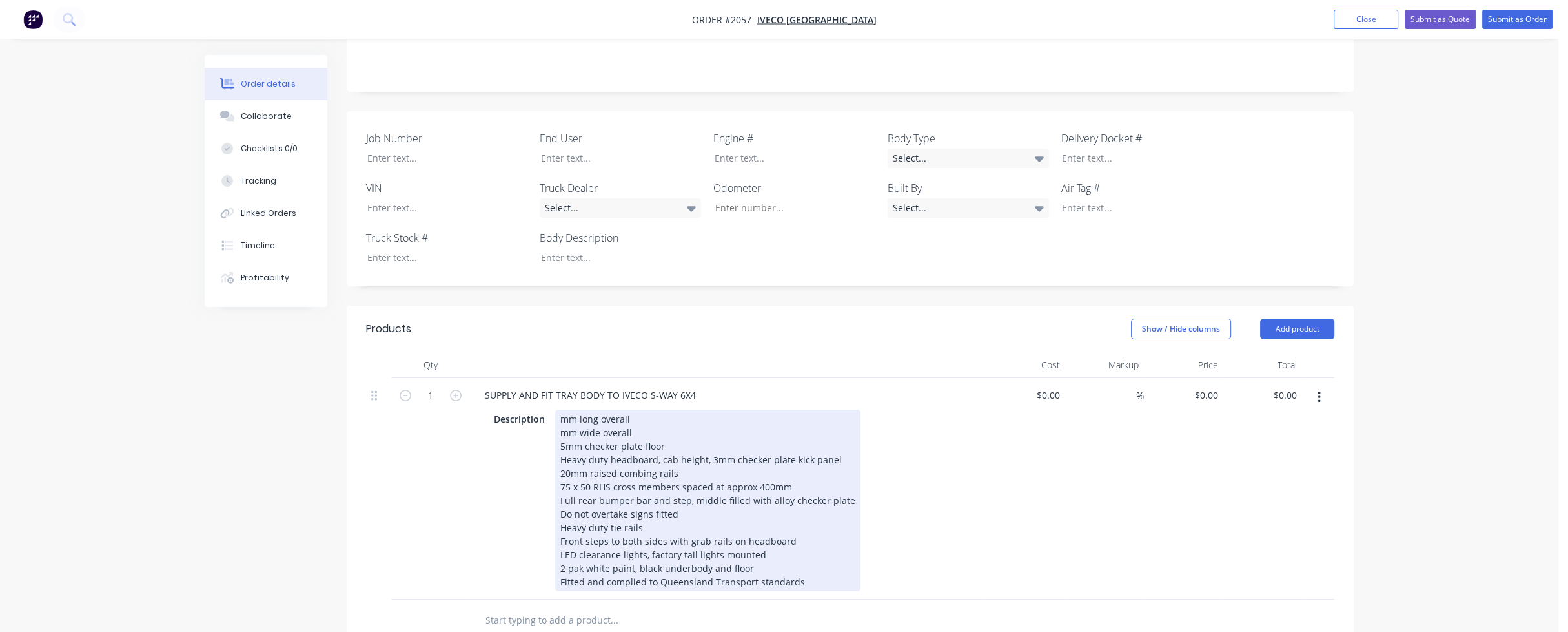
click at [559, 410] on div "mm long overall mm wide overall 5mm checker plate floor Heavy duty headboard, c…" at bounding box center [707, 500] width 305 height 182
click at [839, 410] on div "8300mm long overall 2490mm wide overall 5mm checker plate floor Heavy duty head…" at bounding box center [707, 500] width 305 height 182
click at [707, 410] on div "8300mm long overall 2490mm wide overall 5mm checker plate floor Heavy duty head…" at bounding box center [707, 500] width 305 height 182
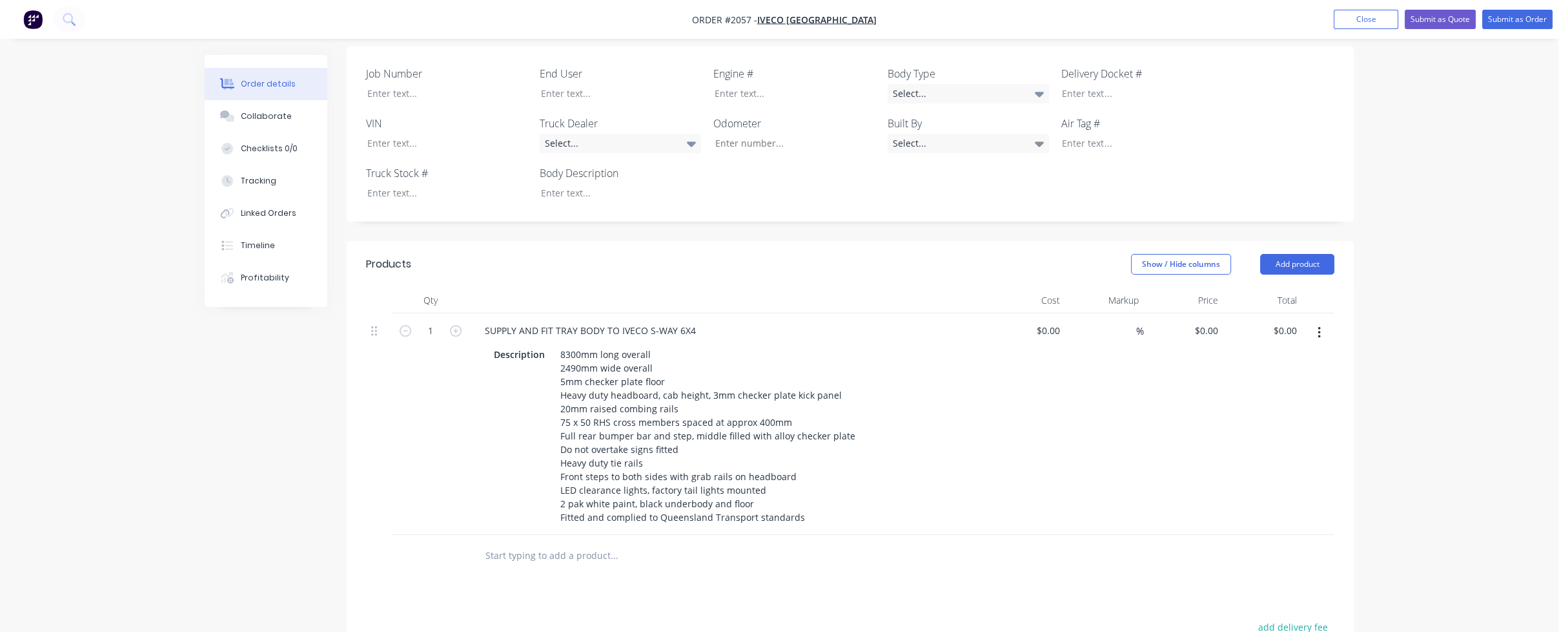
click at [540, 543] on input "text" at bounding box center [614, 555] width 258 height 26
type input "1"
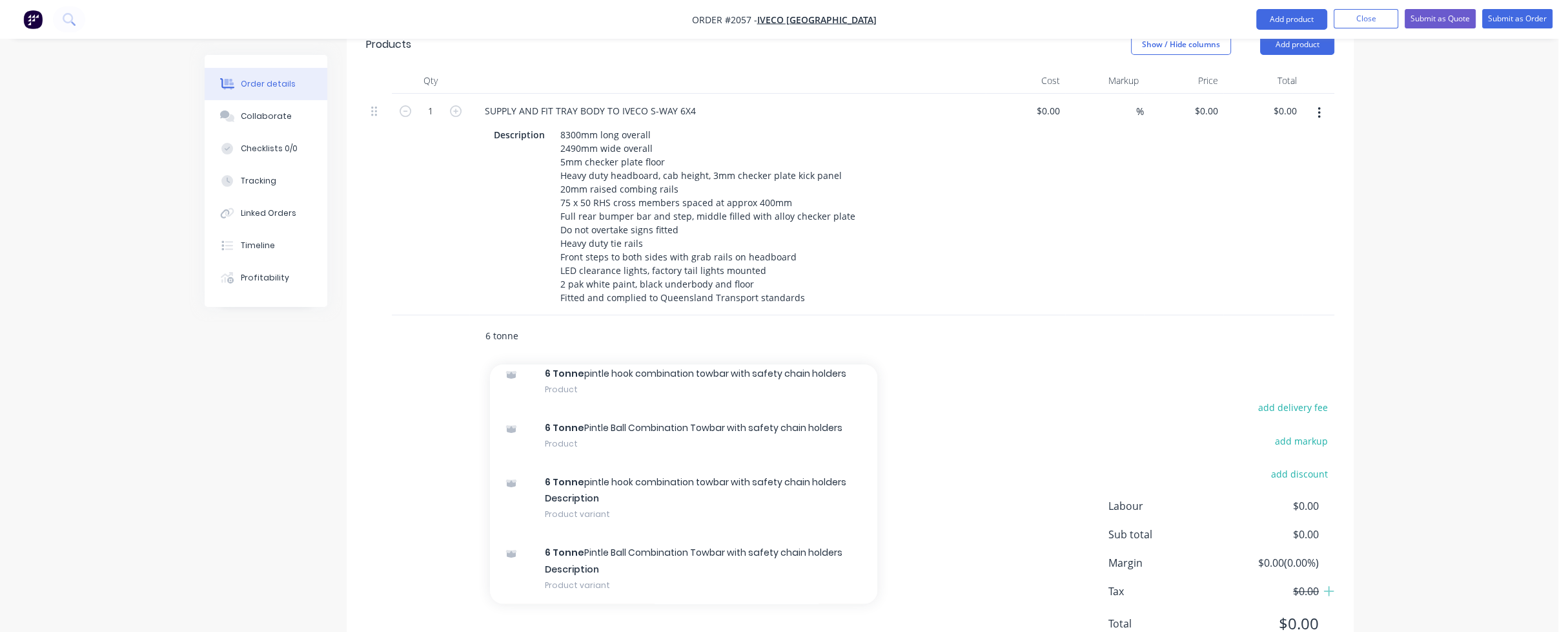
scroll to position [0, 0]
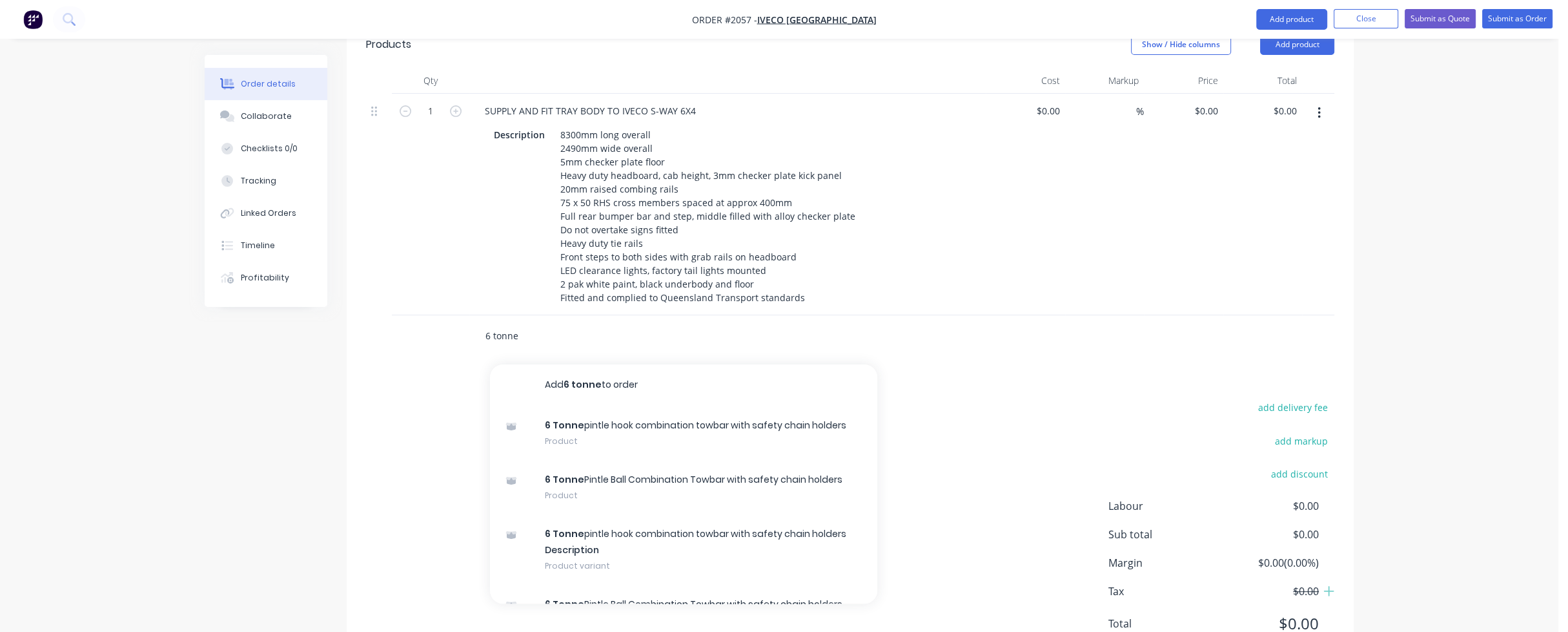
drag, startPoint x: 548, startPoint y: 271, endPoint x: 535, endPoint y: 278, distance: 14.8
click at [548, 323] on input "6 tonne" at bounding box center [614, 336] width 258 height 26
drag, startPoint x: 529, startPoint y: 280, endPoint x: 487, endPoint y: 283, distance: 42.1
click at [487, 323] on input "6 tonne" at bounding box center [614, 336] width 258 height 26
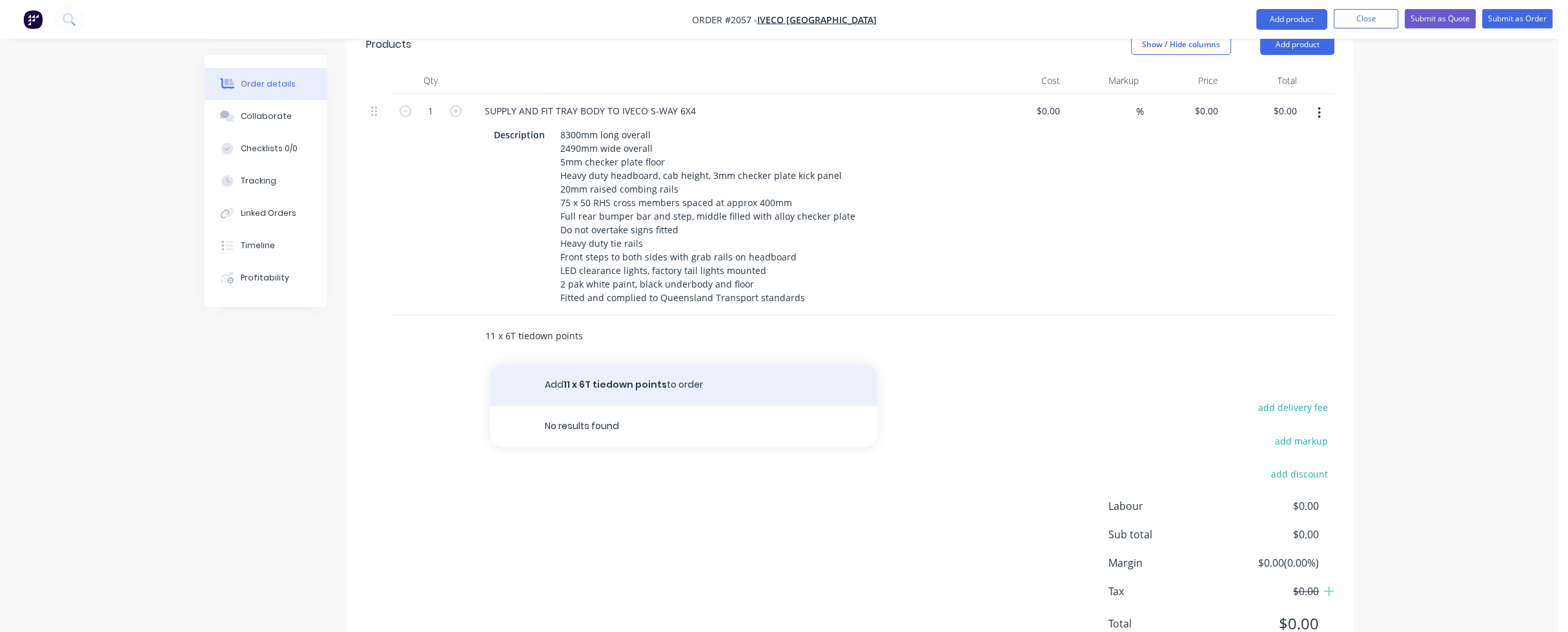
type input "11 x 6T tiedown points"
click at [580, 364] on button "Add 11 x 6T tiedown points to order" at bounding box center [684, 385] width 387 height 41
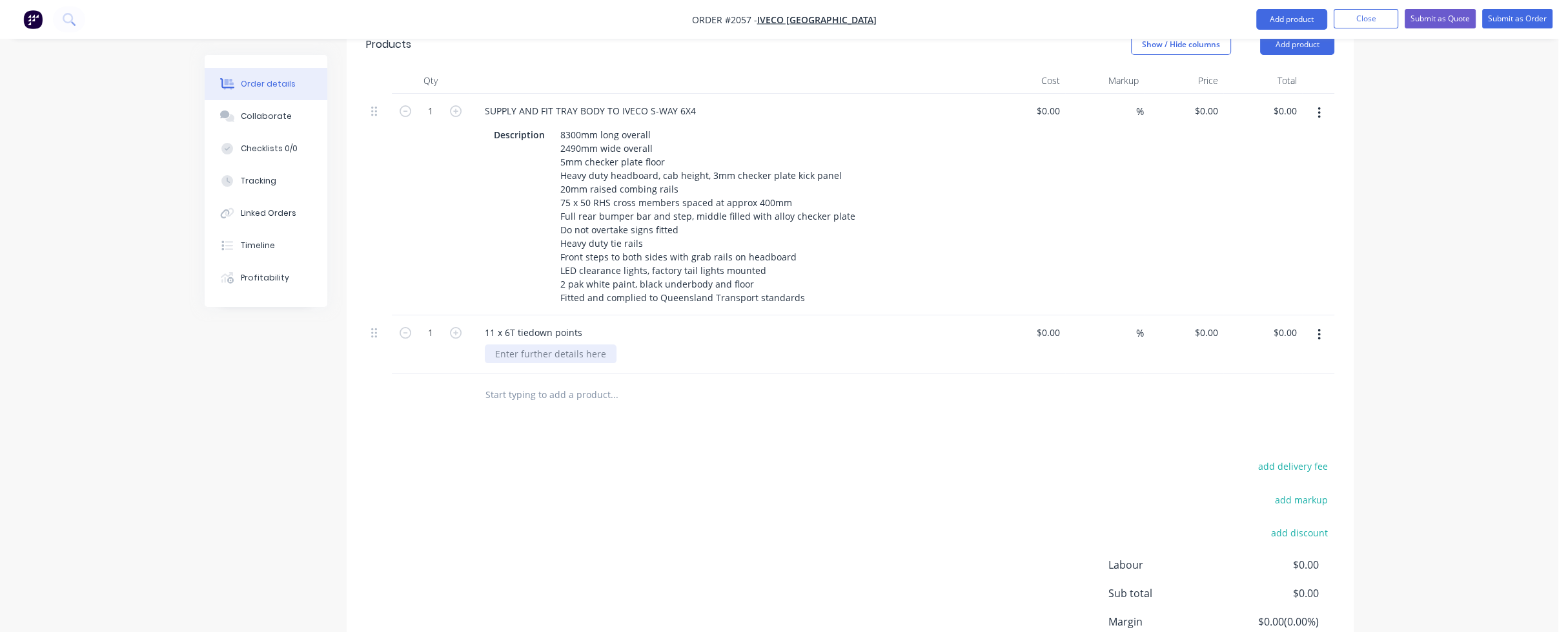
click at [536, 344] on div at bounding box center [550, 354] width 132 height 19
click at [566, 396] on input "text" at bounding box center [614, 408] width 258 height 26
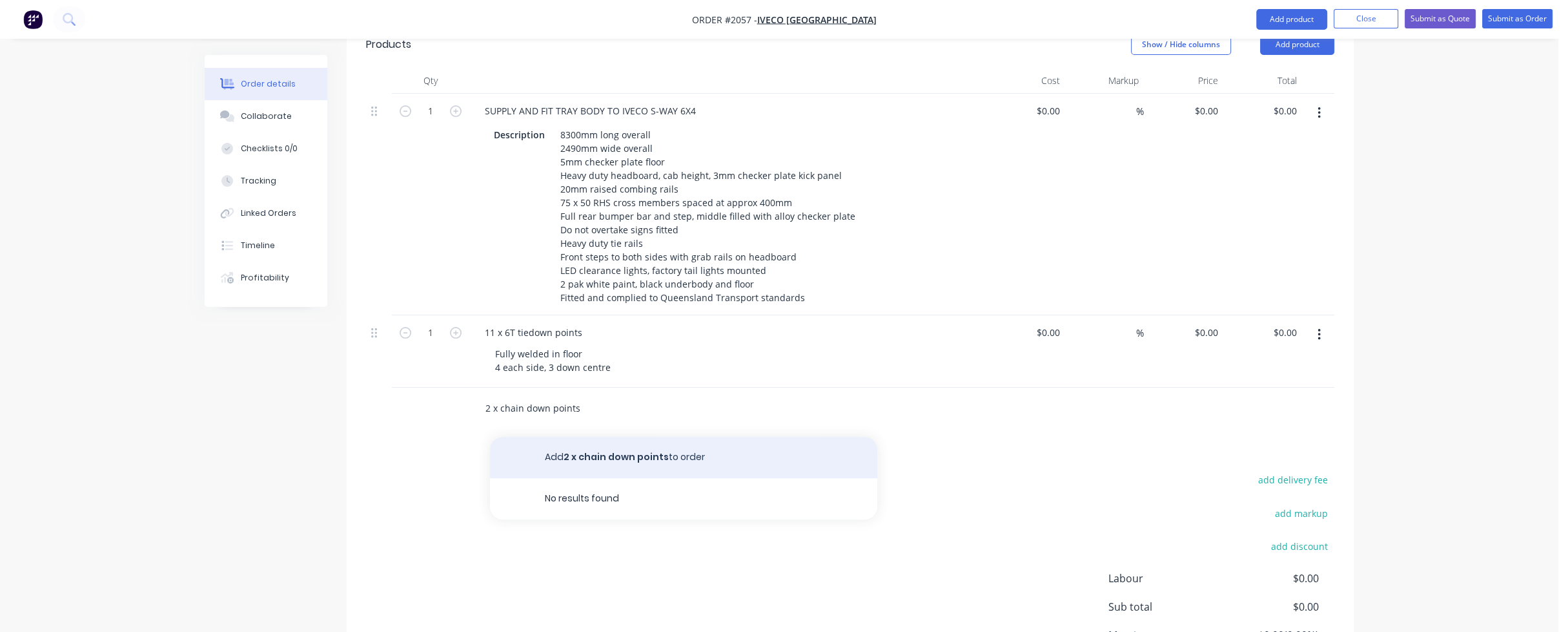
type input "2 x chain down points"
click at [581, 437] on button "Add 2 x chain down points to order" at bounding box center [684, 458] width 387 height 41
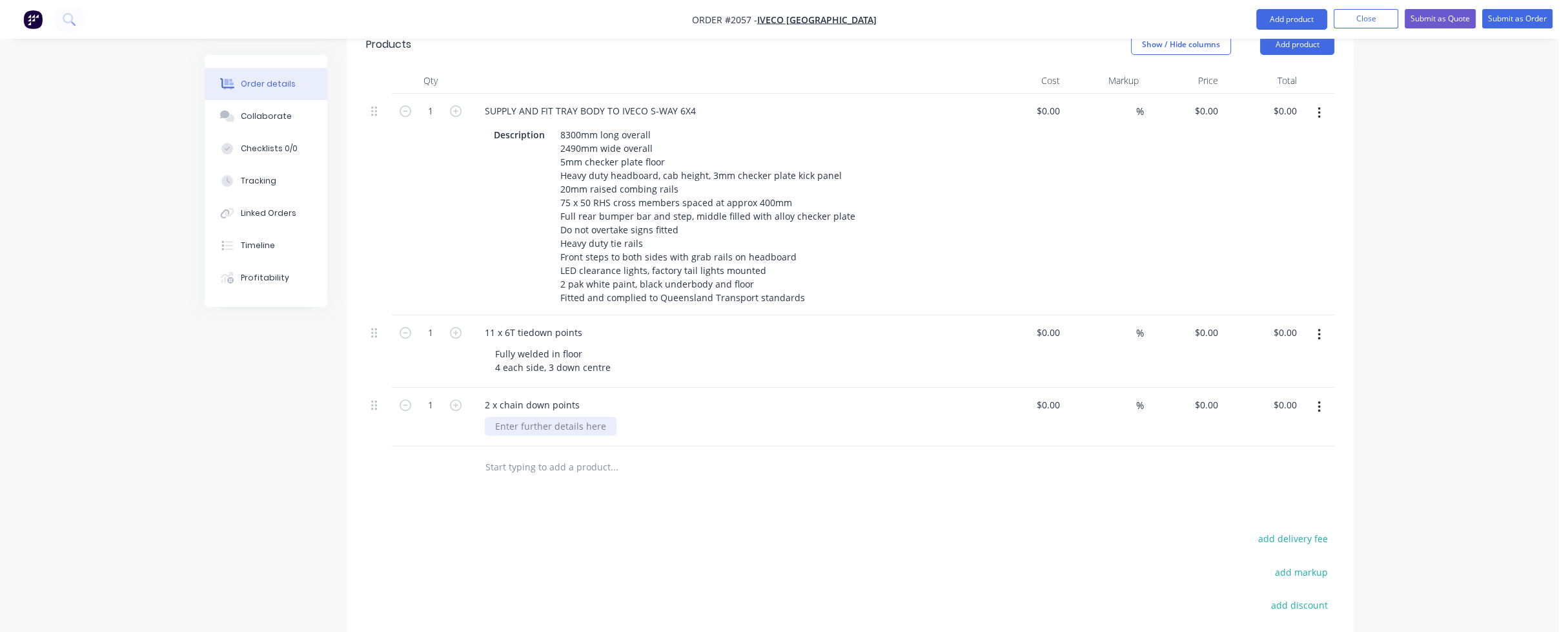
click at [524, 417] on div at bounding box center [550, 426] width 132 height 19
click at [538, 454] on input "text" at bounding box center [614, 467] width 258 height 26
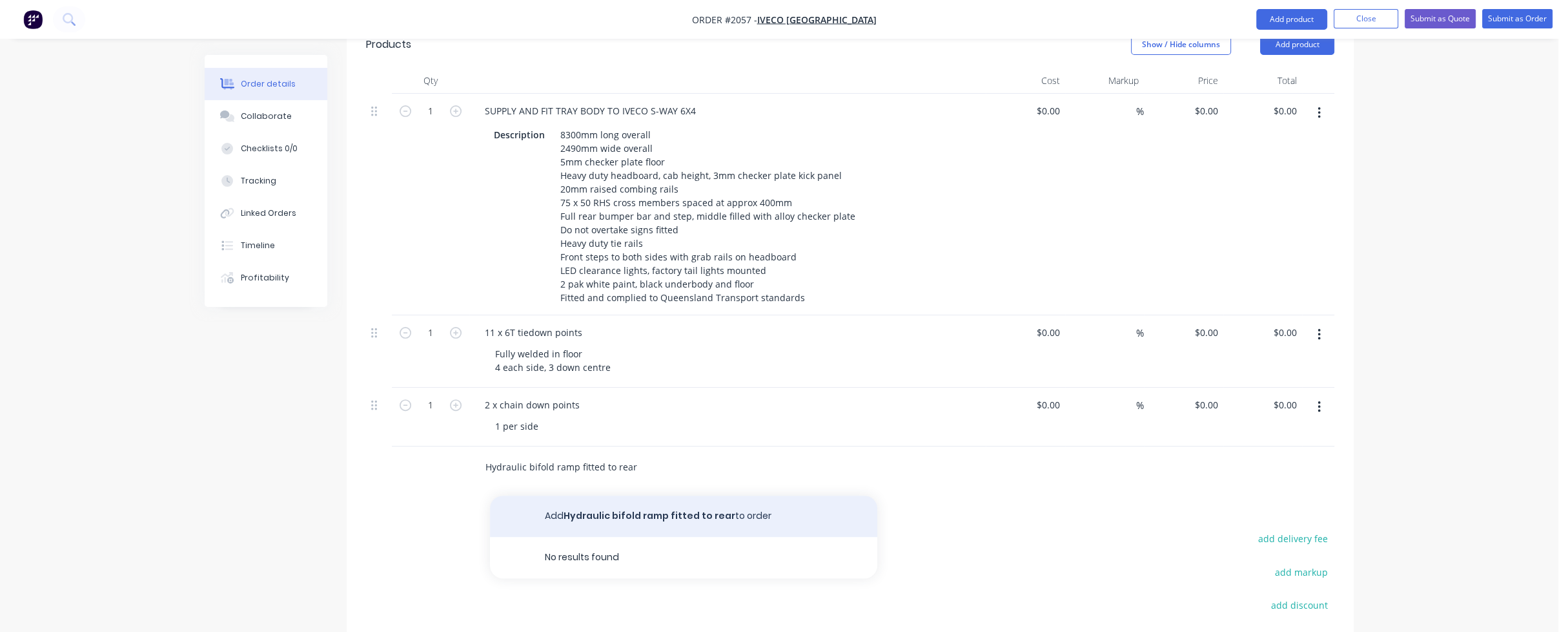
type input "Hydraulic bifold ramp fitted to rear"
click at [596, 495] on button "Add Hydraulic bifold ramp fitted to rear to order" at bounding box center [684, 516] width 387 height 41
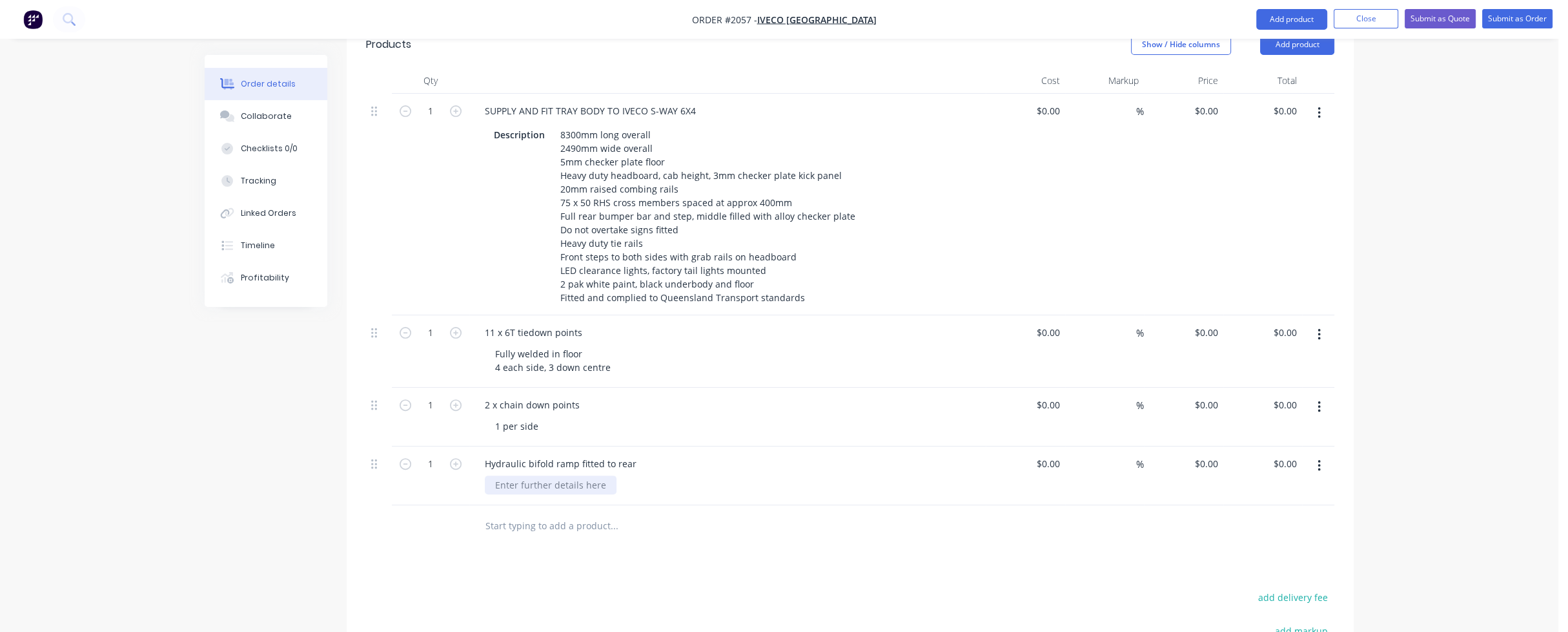
click at [550, 475] on div at bounding box center [550, 485] width 132 height 19
click at [560, 527] on input "text" at bounding box center [614, 539] width 258 height 26
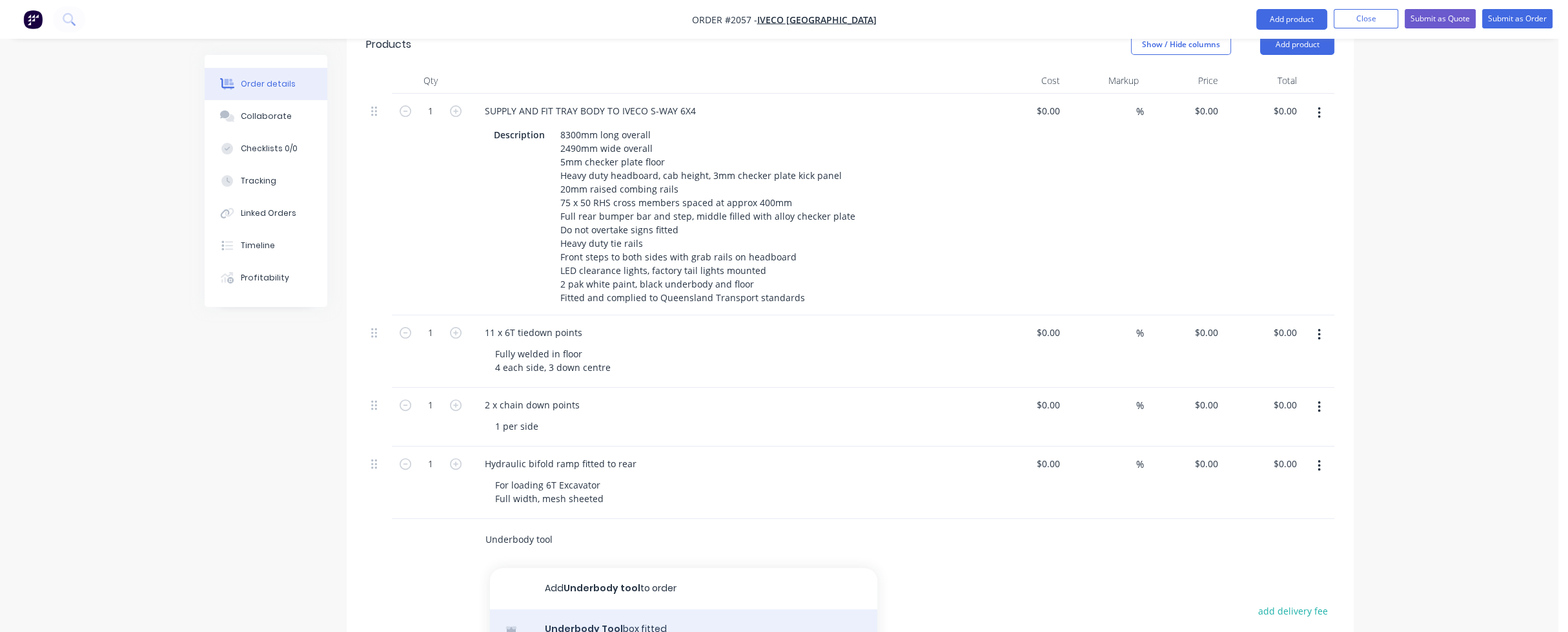
type input "Underbody tool"
click at [599, 609] on div "Underbody Tool box fitted Product" at bounding box center [684, 636] width 387 height 54
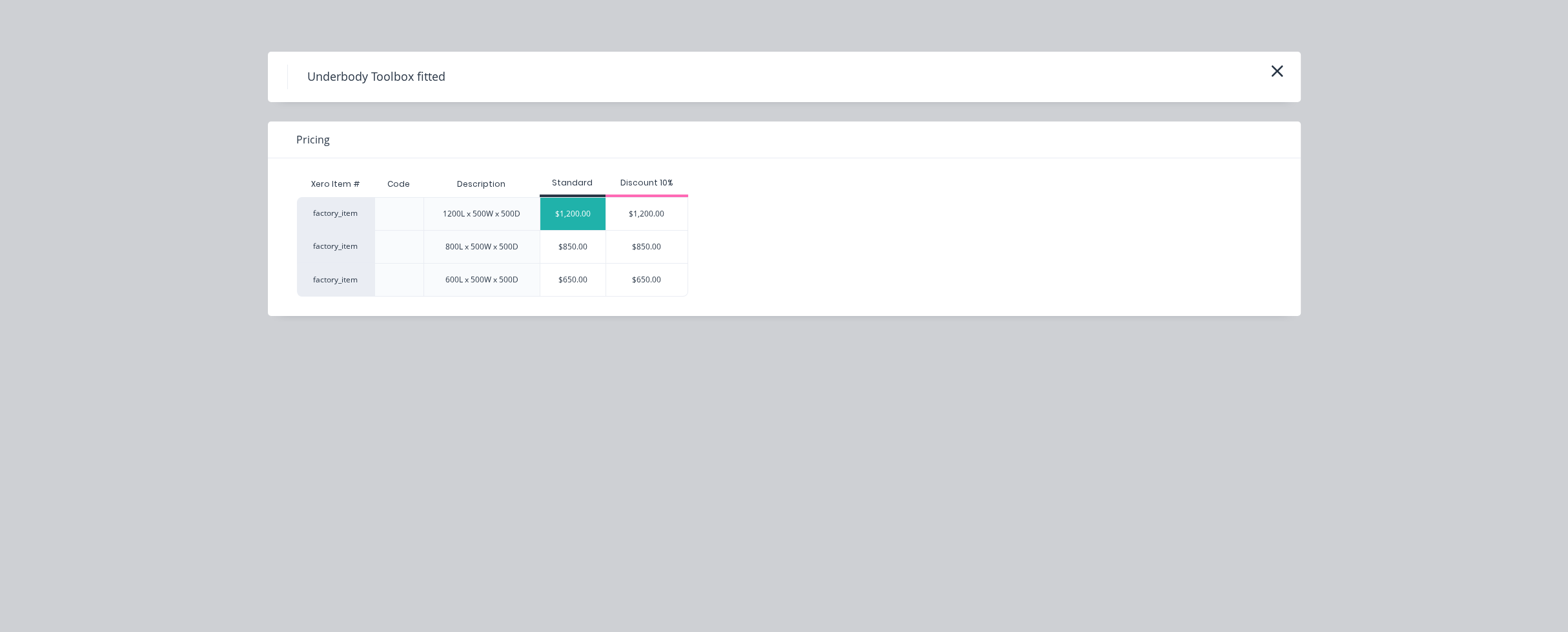
click at [561, 210] on div "$1,200.00" at bounding box center [573, 214] width 65 height 32
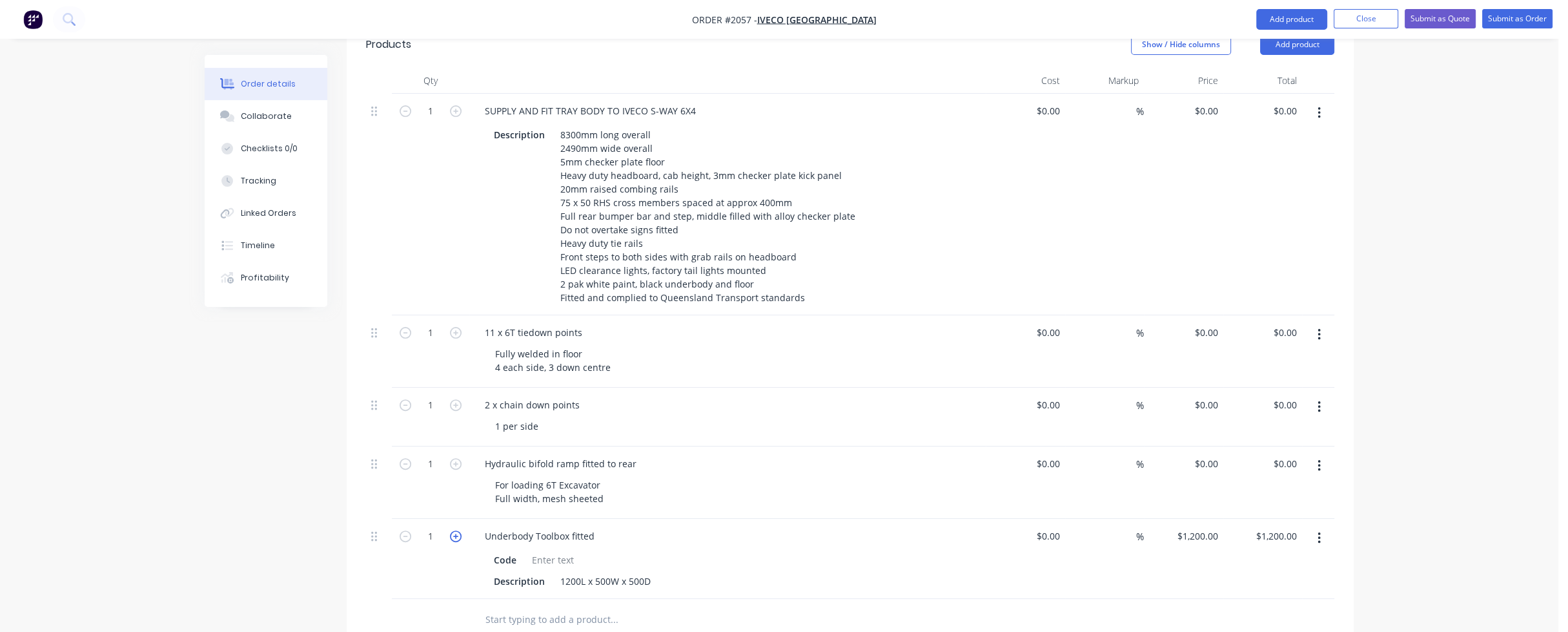
click at [453, 530] on icon "button" at bounding box center [455, 535] width 11 height 11
type input "2"
type input "$2,400.00"
click at [455, 530] on icon "button" at bounding box center [455, 535] width 11 height 11
type input "3"
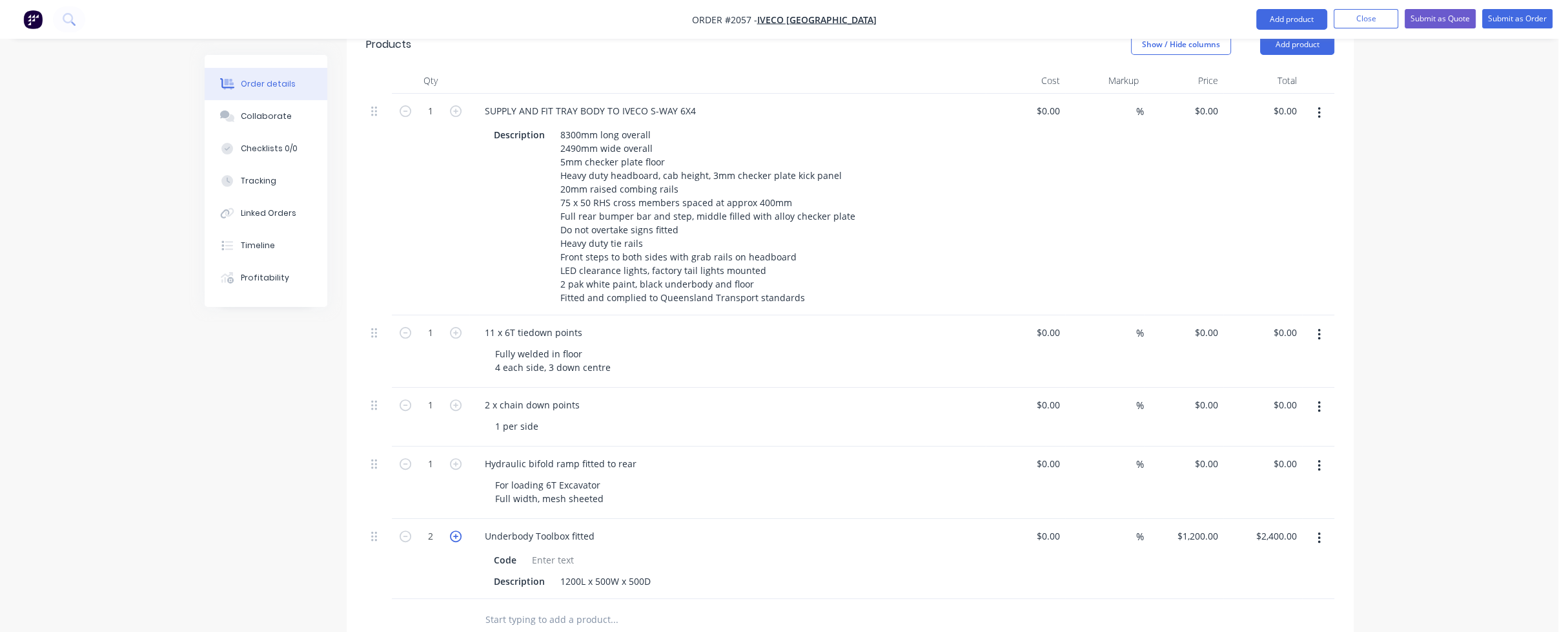
type input "$3,600.00"
click at [455, 530] on icon "button" at bounding box center [455, 535] width 11 height 11
type input "4"
type input "$4,800.00"
click at [799, 537] on div "Underbody Toolbox fitted Code Description 1200L x 500W x 500D" at bounding box center [727, 559] width 516 height 80
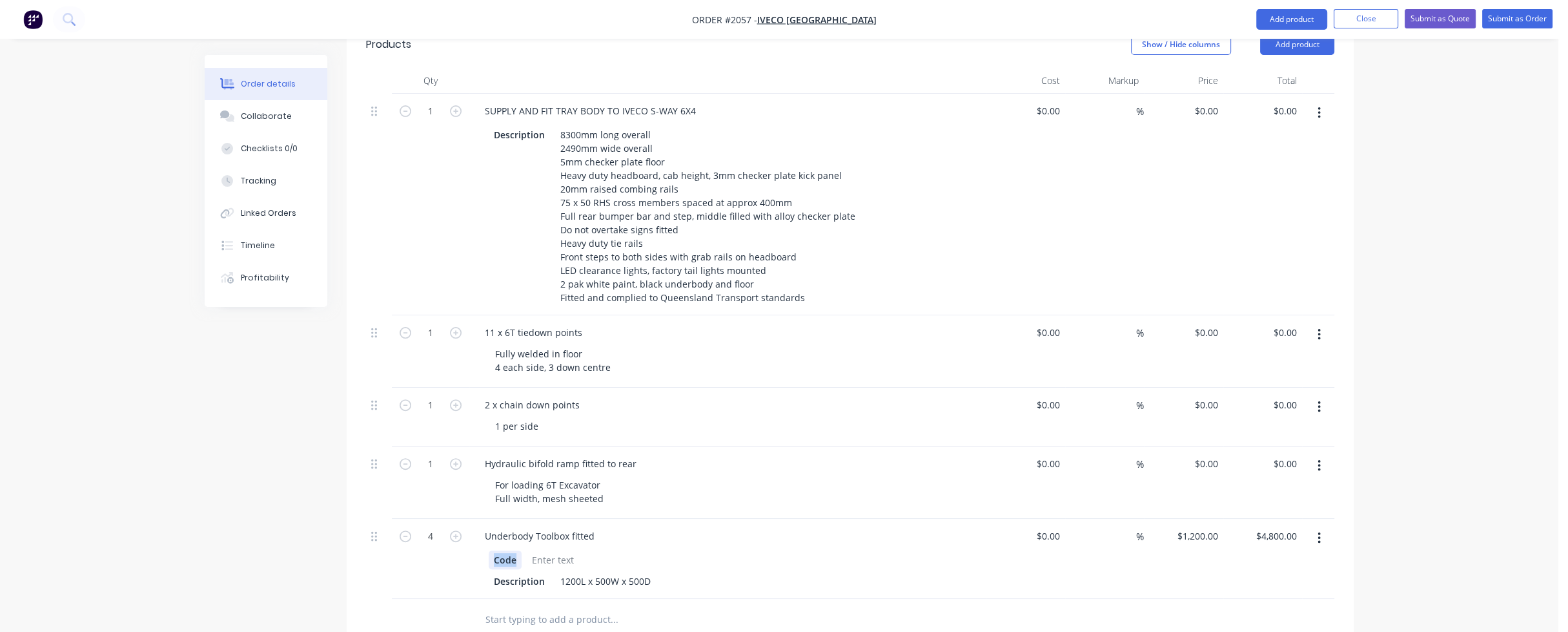
drag, startPoint x: 516, startPoint y: 505, endPoint x: 472, endPoint y: 501, distance: 44.2
click at [472, 519] on div "Underbody Toolbox fitted Code Description 1200L x 500W x 500D" at bounding box center [727, 559] width 516 height 80
drag, startPoint x: 542, startPoint y: 526, endPoint x: 473, endPoint y: 521, distance: 69.2
click at [473, 521] on div "Underbody Toolbox fitted Description 1200L x 500W x 500D" at bounding box center [727, 559] width 516 height 80
click at [582, 550] on div at bounding box center [725, 559] width 473 height 19
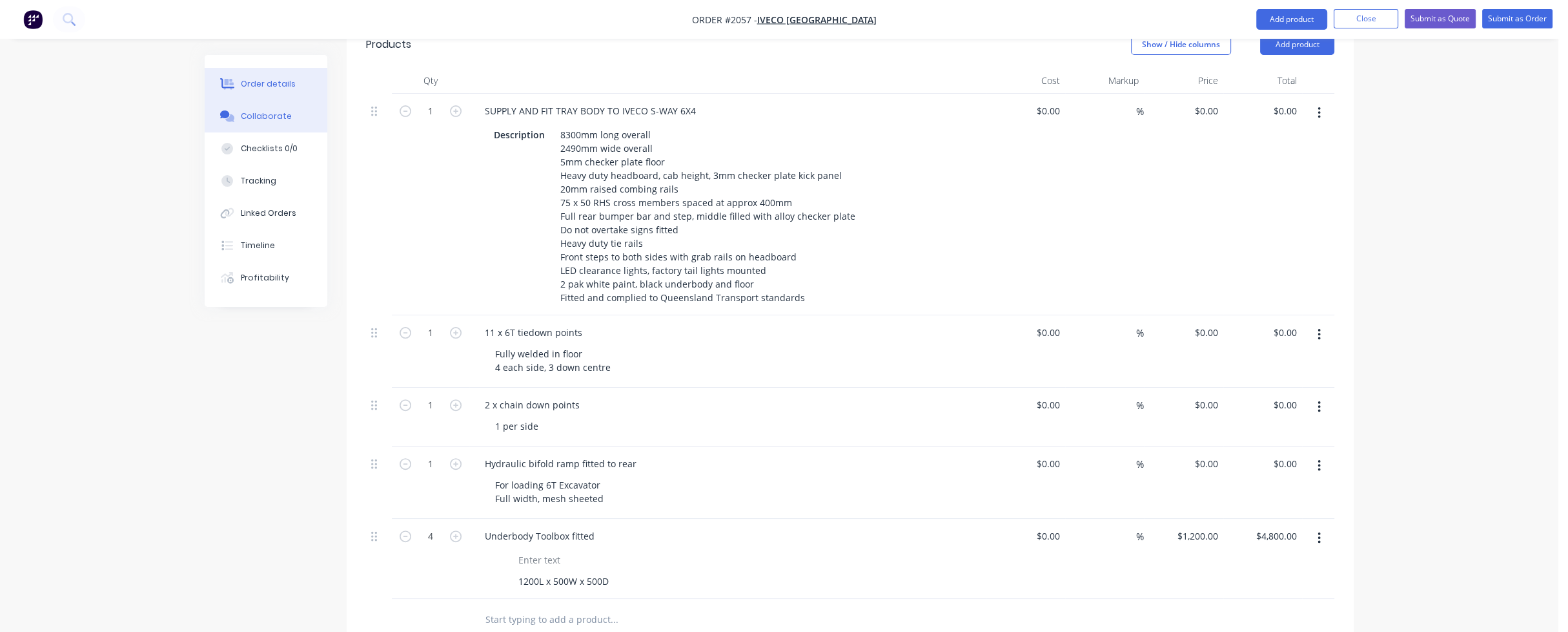
click at [248, 115] on div "Collaborate" at bounding box center [266, 116] width 51 height 11
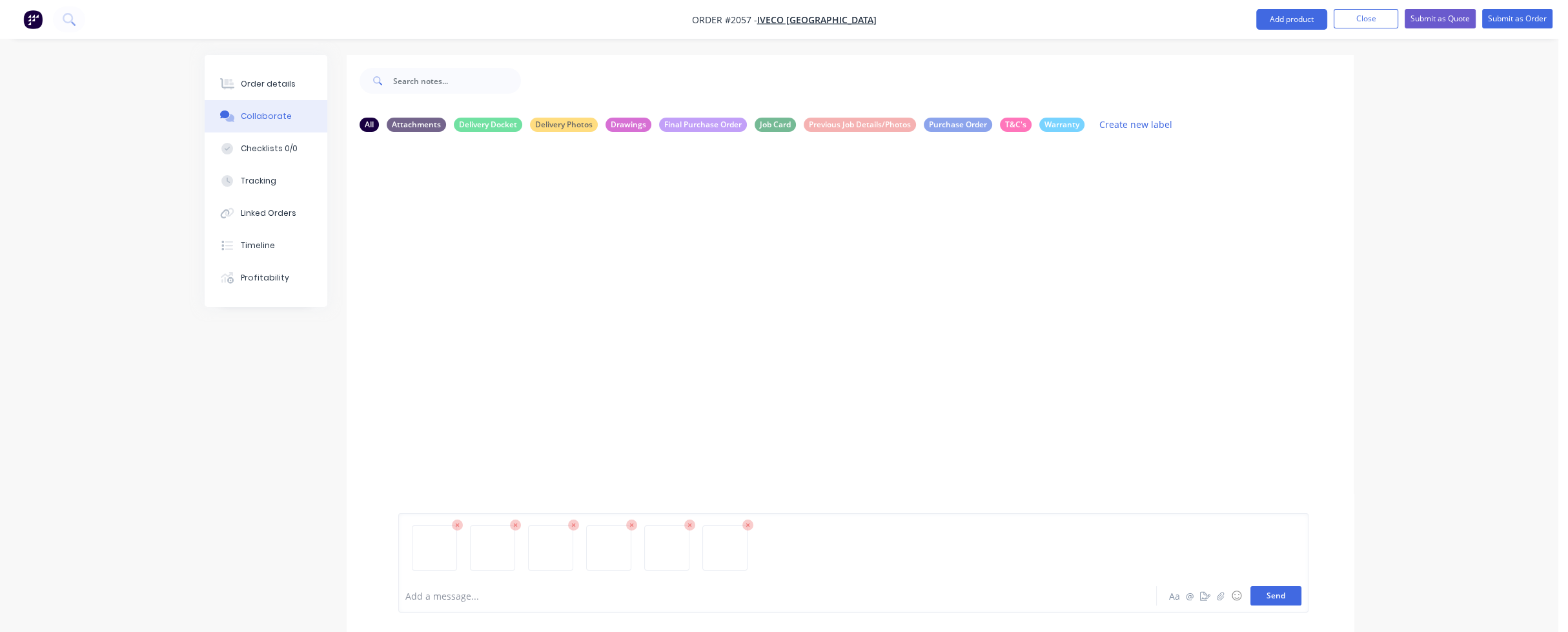
click at [1278, 594] on button "Send" at bounding box center [1276, 595] width 51 height 19
click at [1290, 600] on button "Send" at bounding box center [1276, 595] width 51 height 19
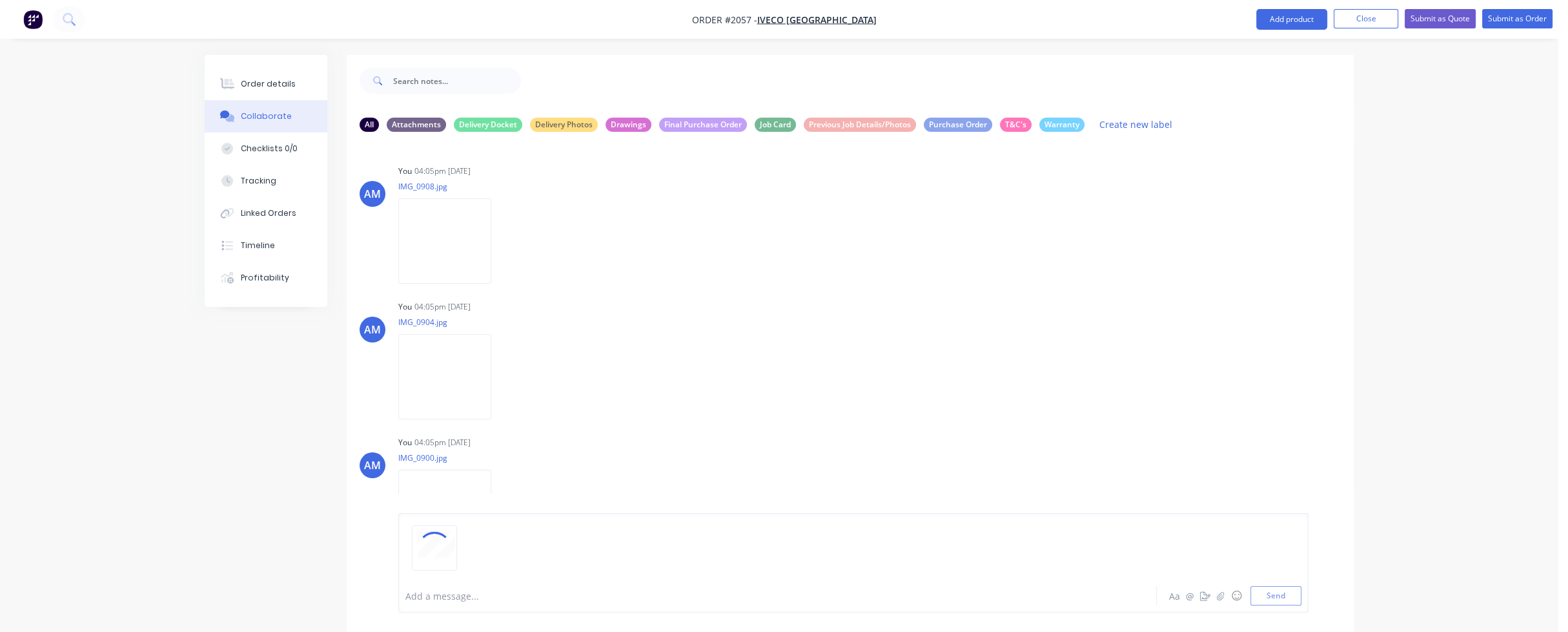
scroll to position [388, 0]
